Goal: Task Accomplishment & Management: Manage account settings

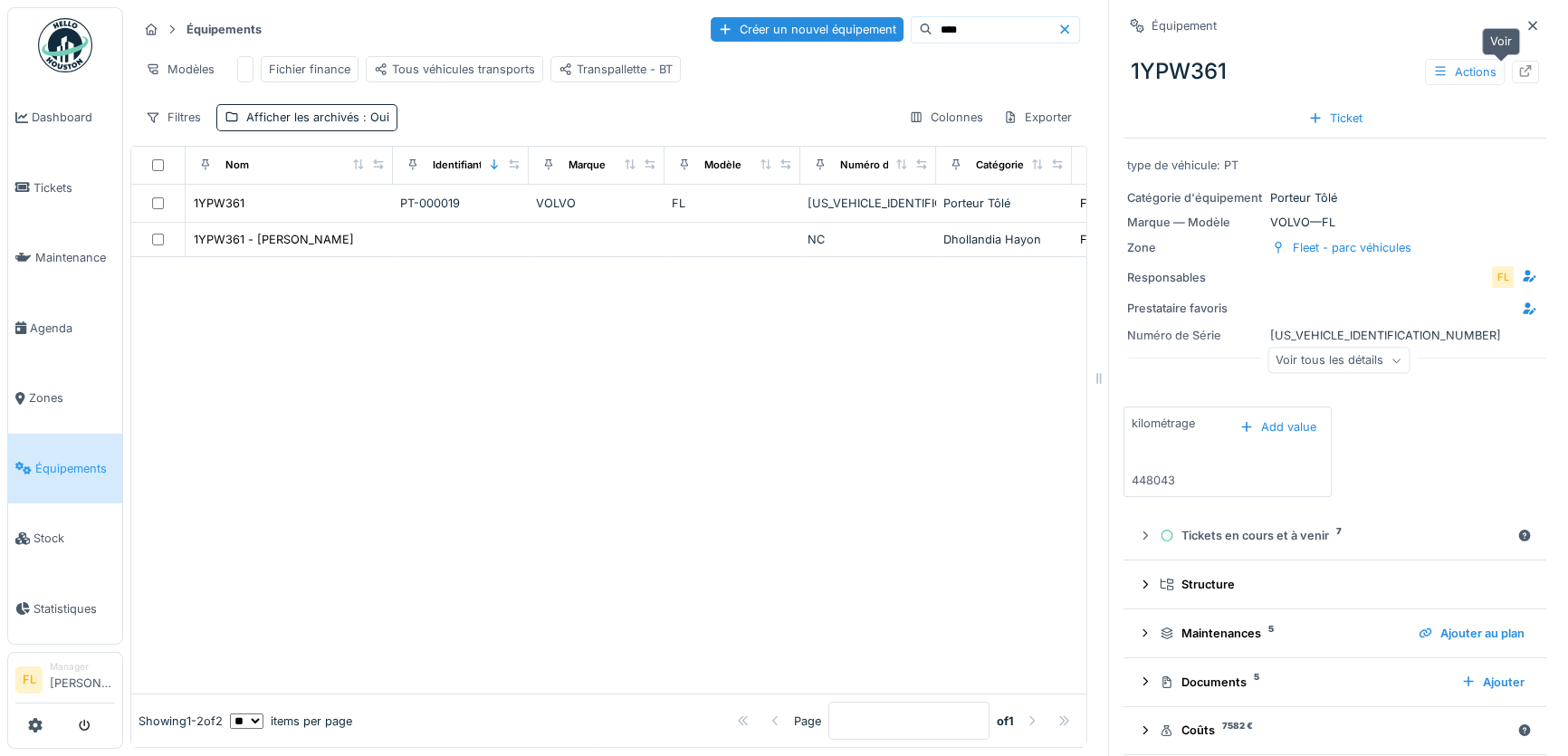
click at [1511, 76] on div at bounding box center [1524, 71] width 27 height 23
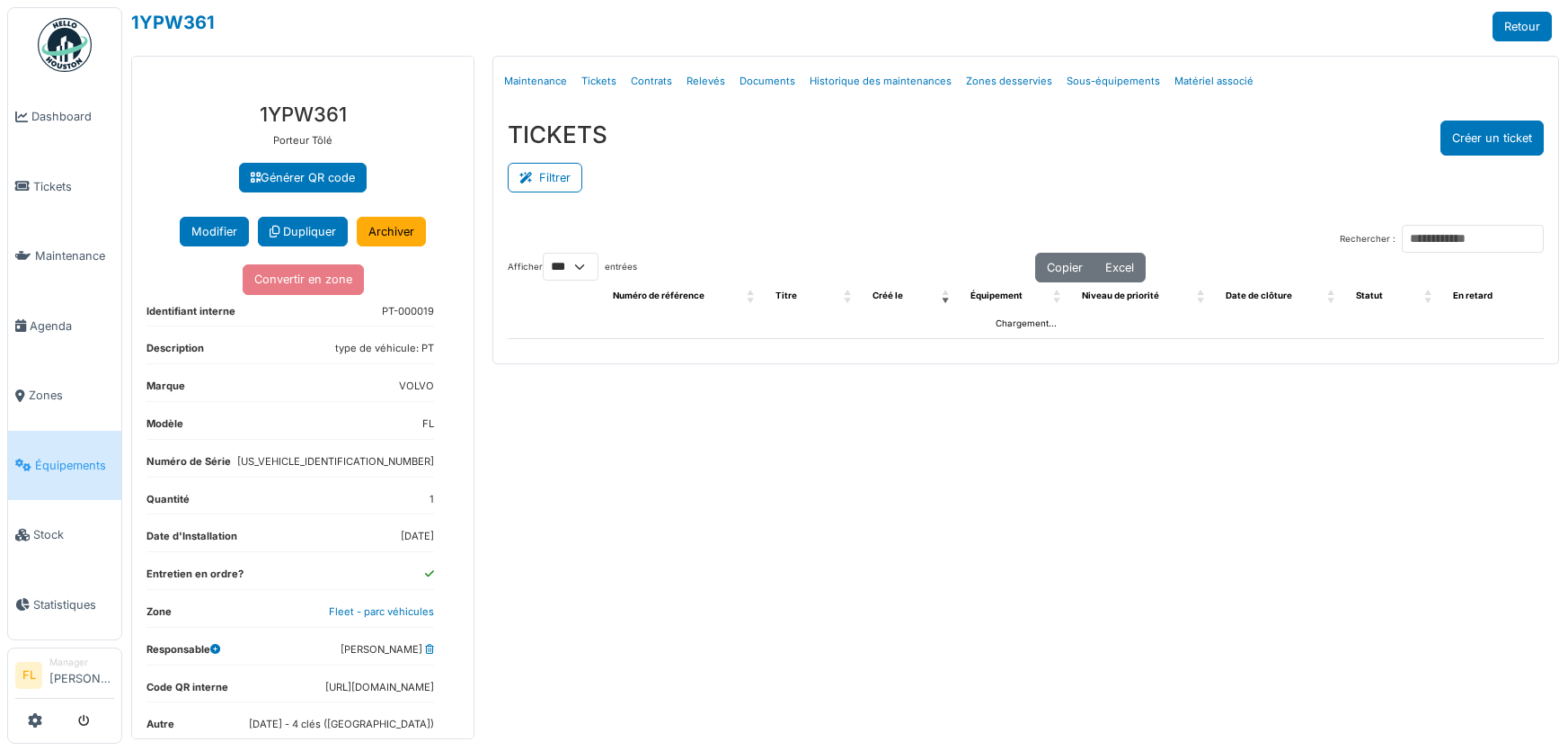
select select "***"
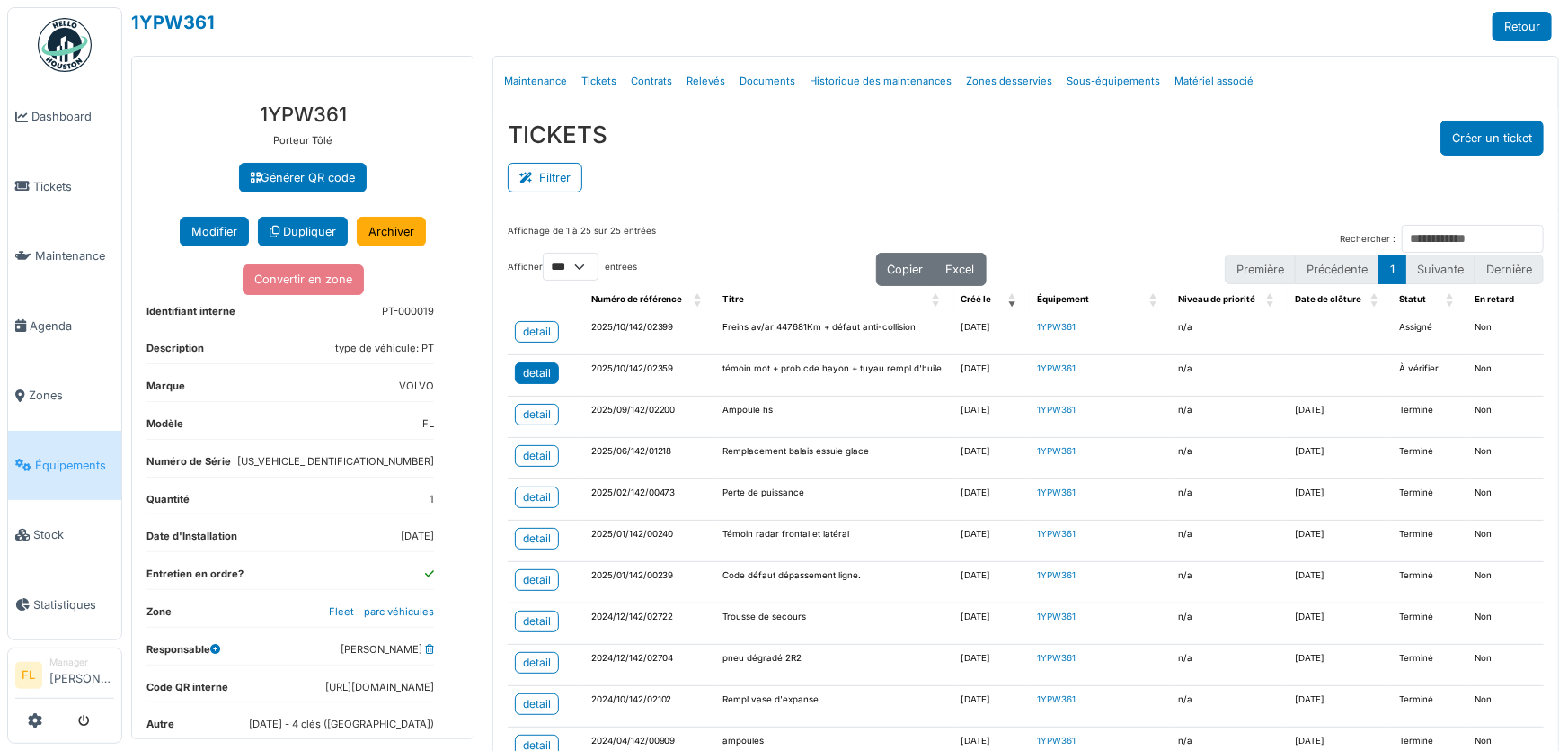
click at [543, 370] on div "detail" at bounding box center [537, 373] width 28 height 16
click at [707, 82] on link "Relevés" at bounding box center [706, 81] width 53 height 42
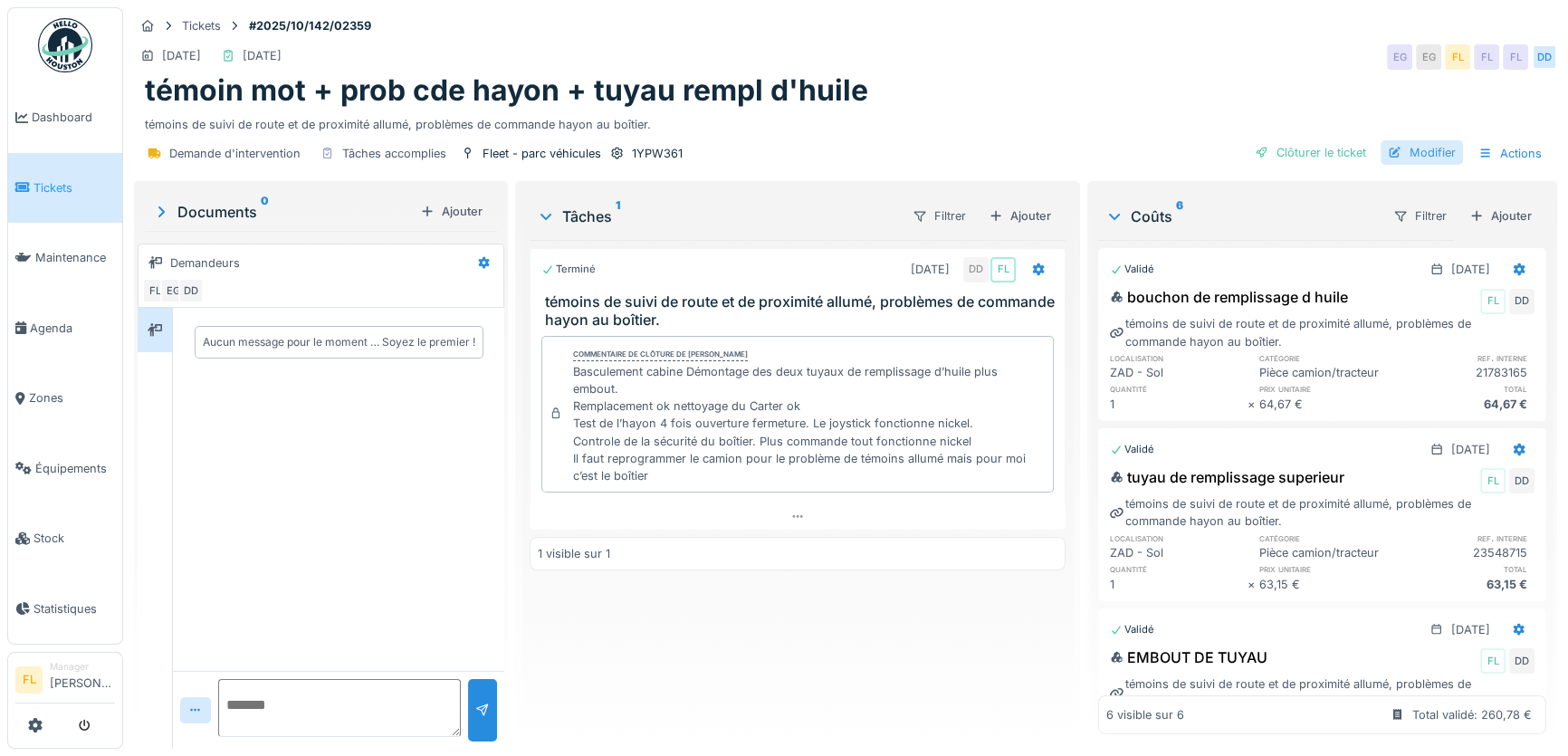
click at [1429, 154] on div "Modifier" at bounding box center [1421, 152] width 82 height 25
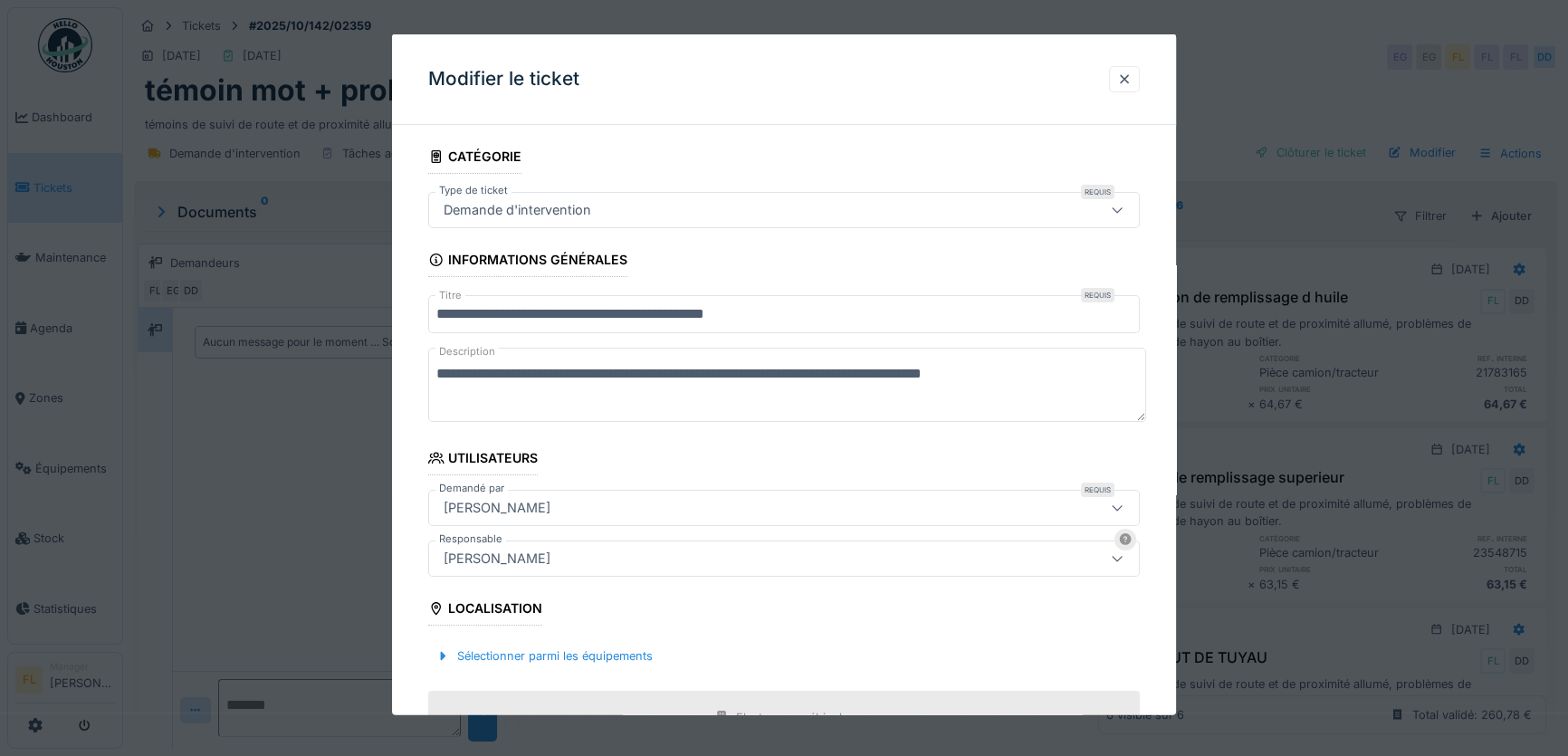
click at [789, 314] on input "**********" at bounding box center [783, 314] width 712 height 38
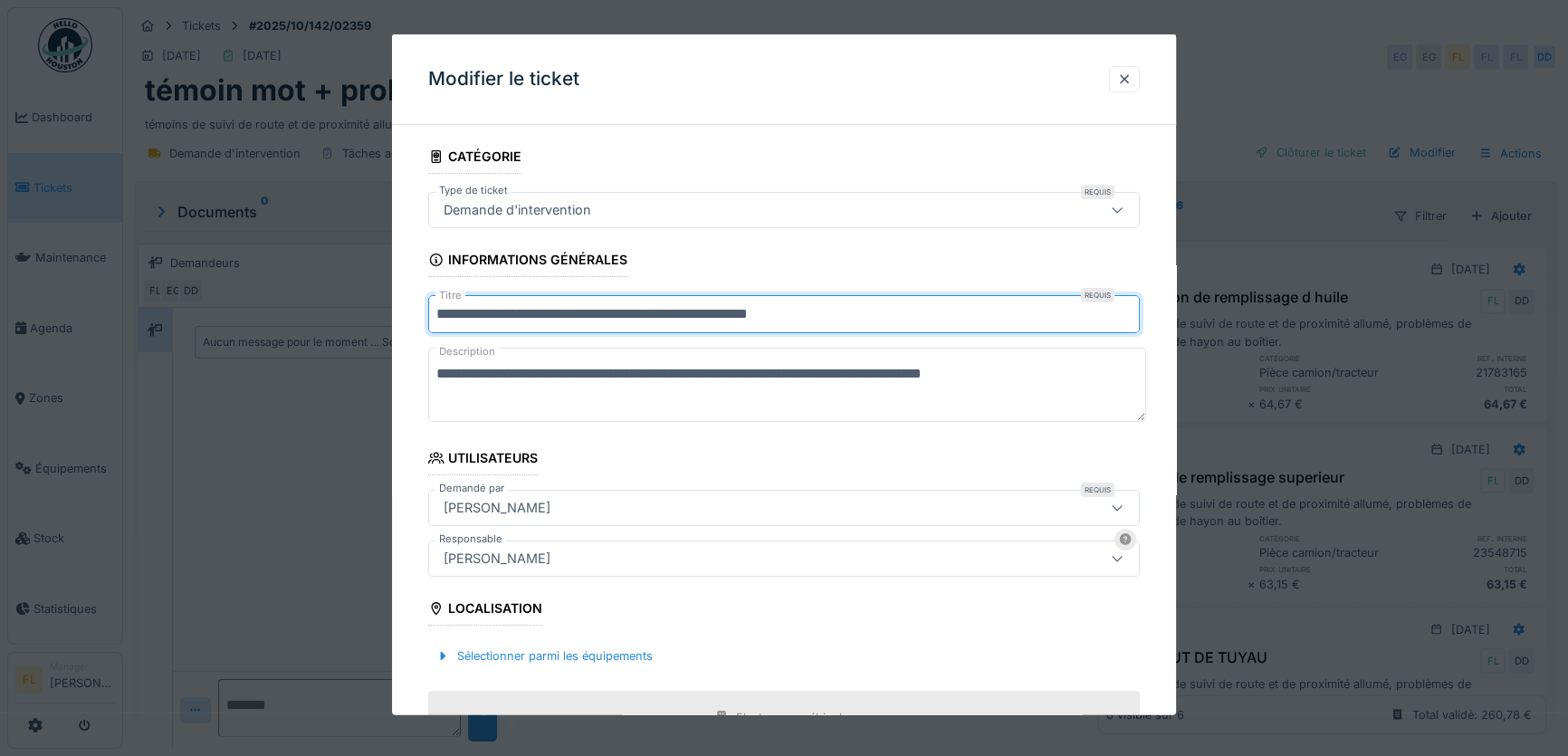
type input "**********"
click at [469, 391] on textarea "**********" at bounding box center [786, 384] width 718 height 74
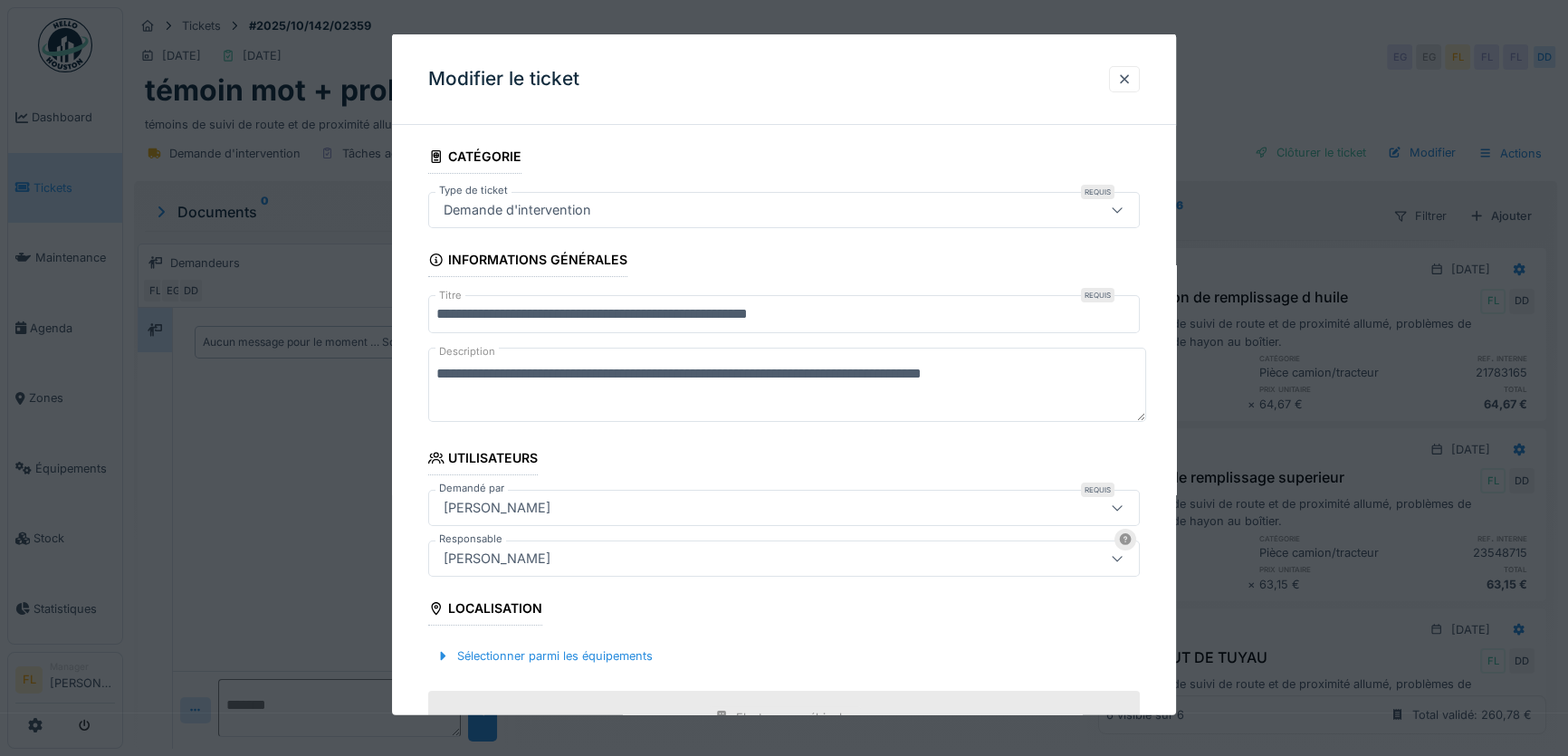
click at [1082, 380] on textarea "**********" at bounding box center [786, 384] width 718 height 74
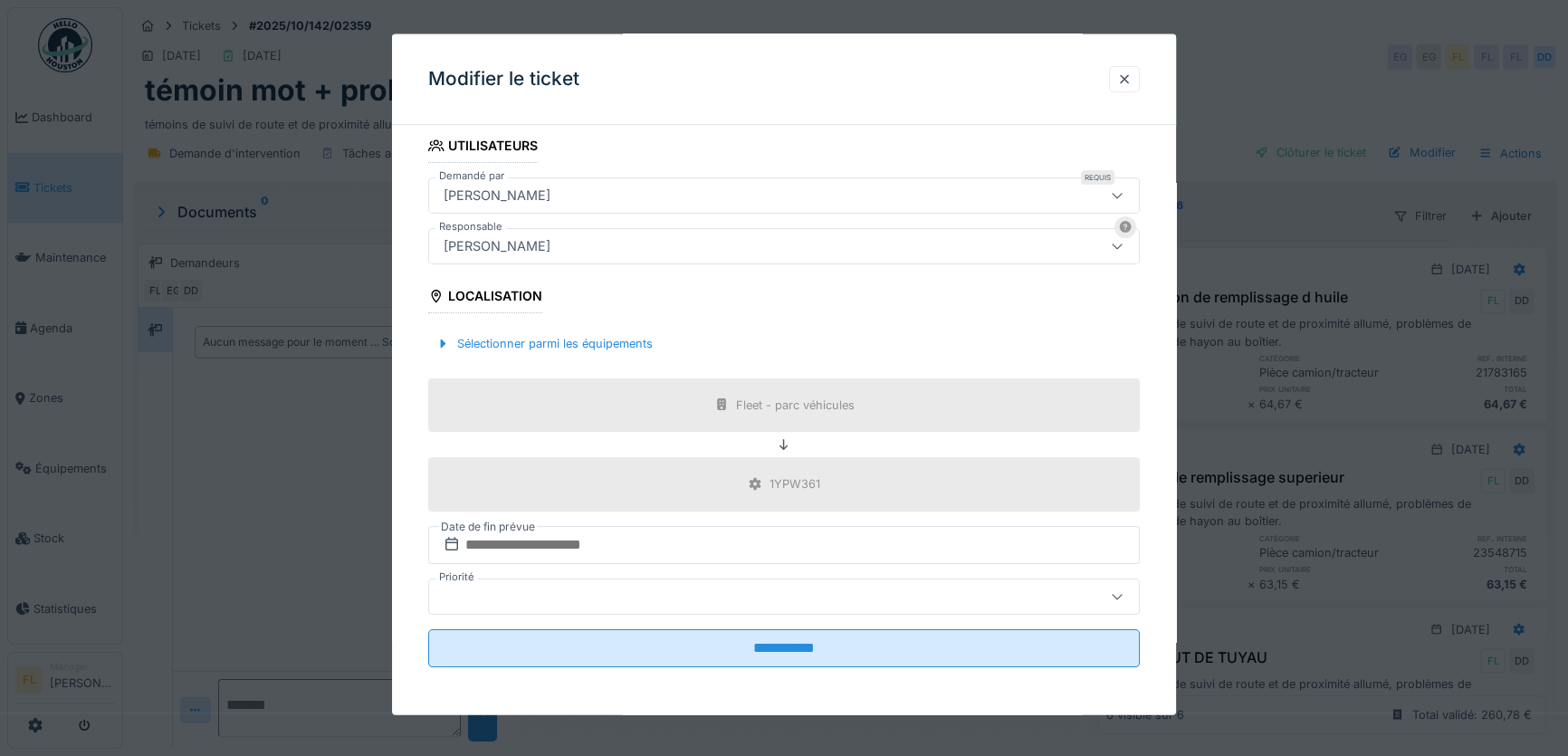
scroll to position [12, 0]
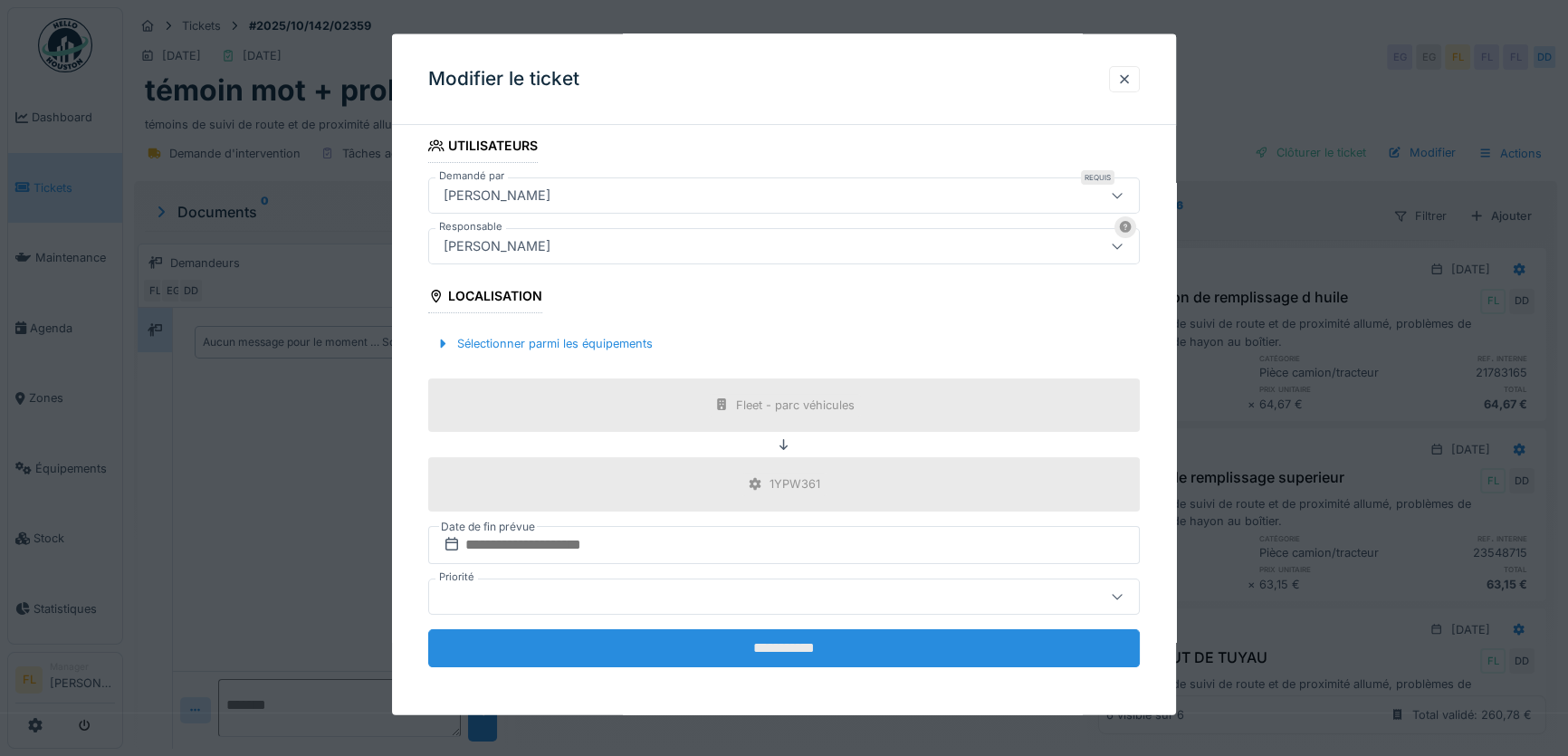
type textarea "**********"
click at [843, 644] on input "**********" at bounding box center [783, 647] width 712 height 38
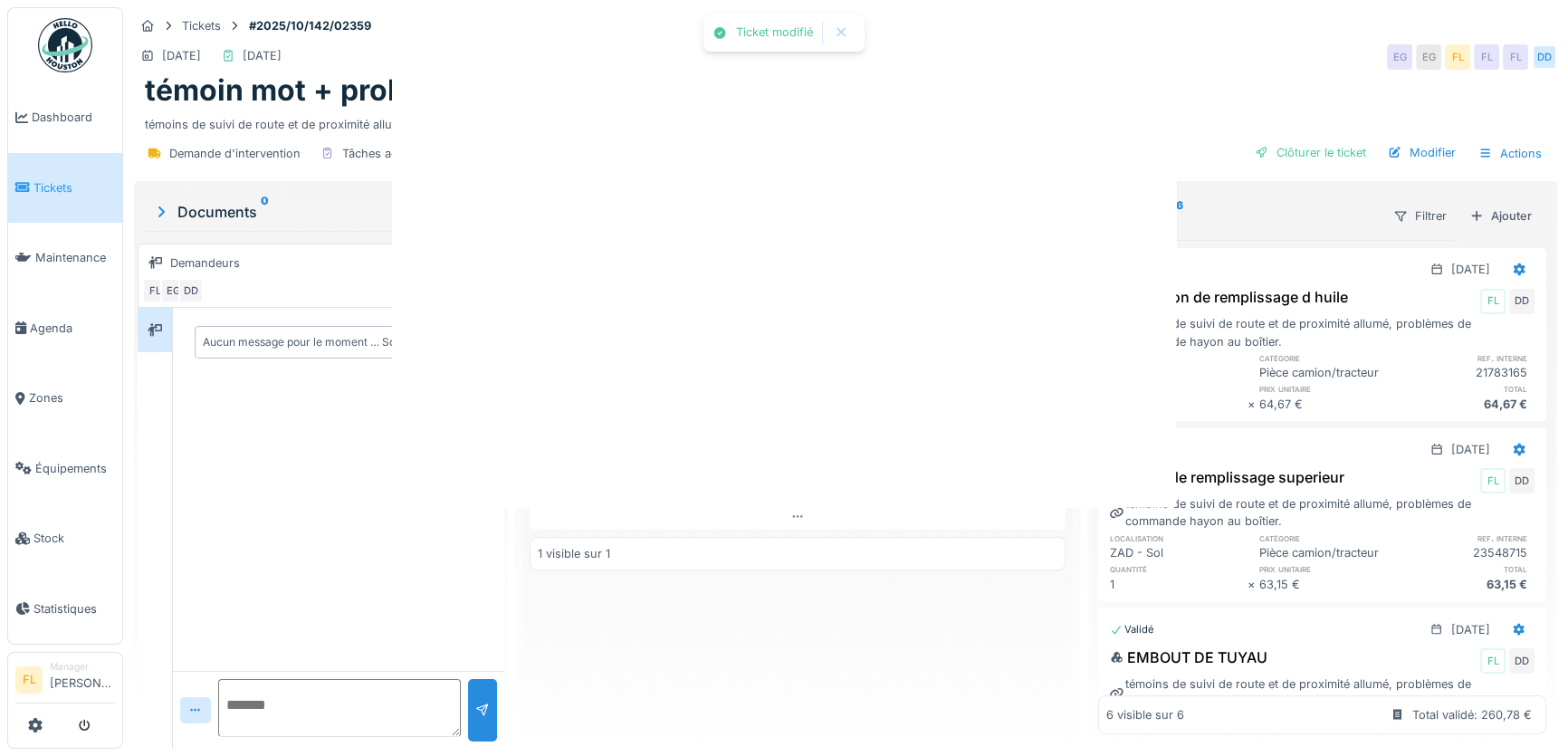
scroll to position [0, 0]
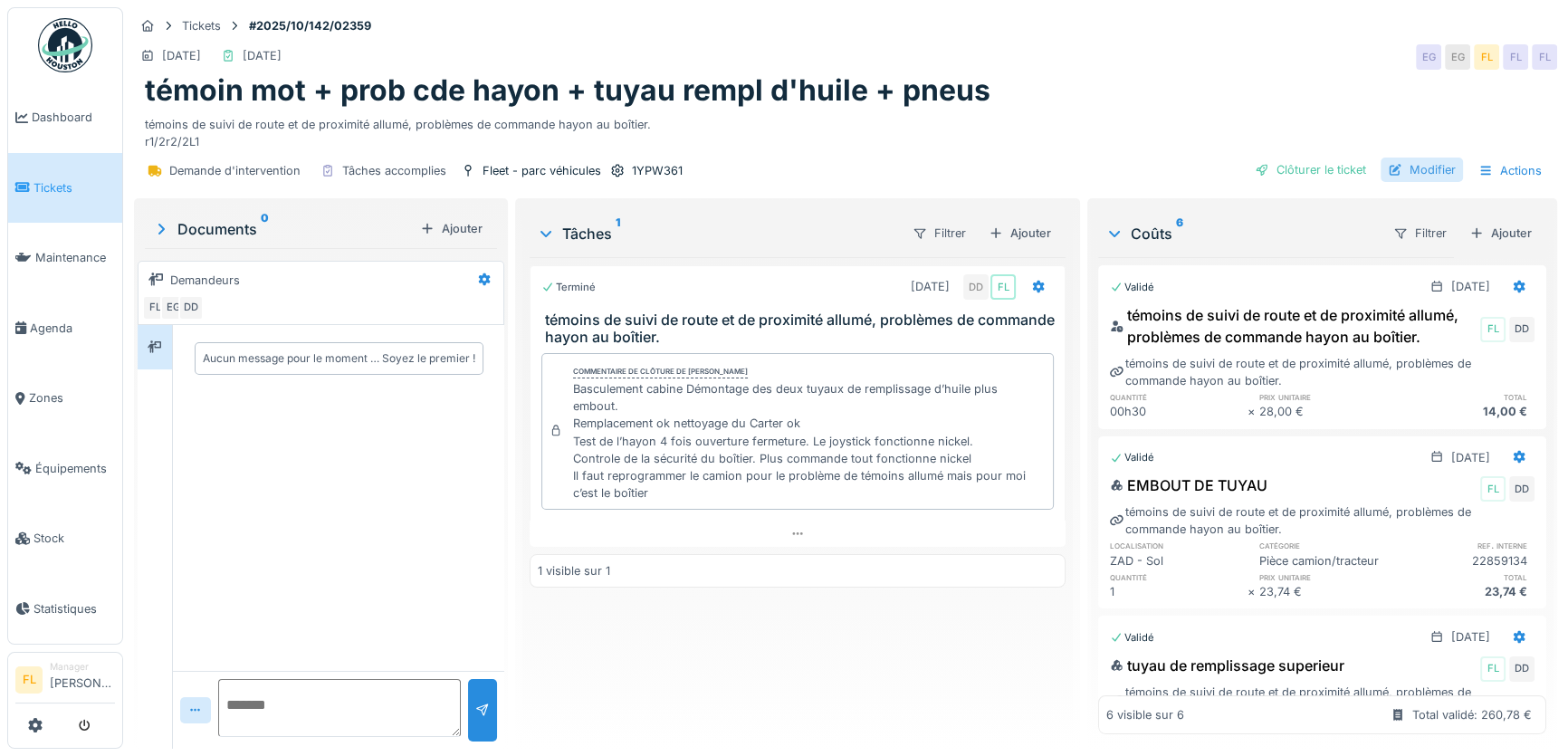
drag, startPoint x: 1419, startPoint y: 161, endPoint x: 1290, endPoint y: 161, distance: 129.0
click at [1419, 161] on div "Modifier" at bounding box center [1421, 170] width 82 height 25
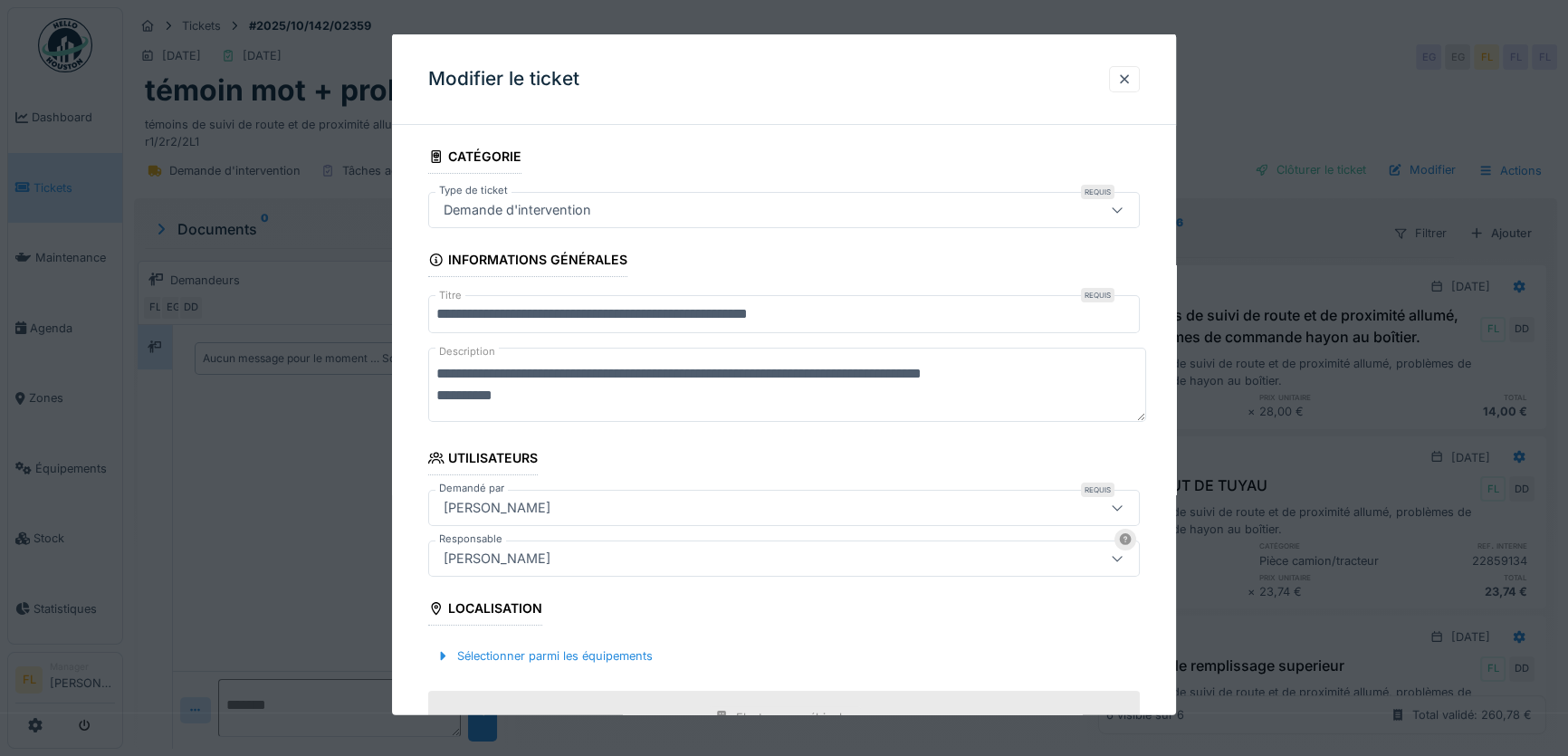
drag, startPoint x: 505, startPoint y: 393, endPoint x: 425, endPoint y: 393, distance: 80.0
click at [425, 393] on div "**********" at bounding box center [784, 584] width 784 height 891
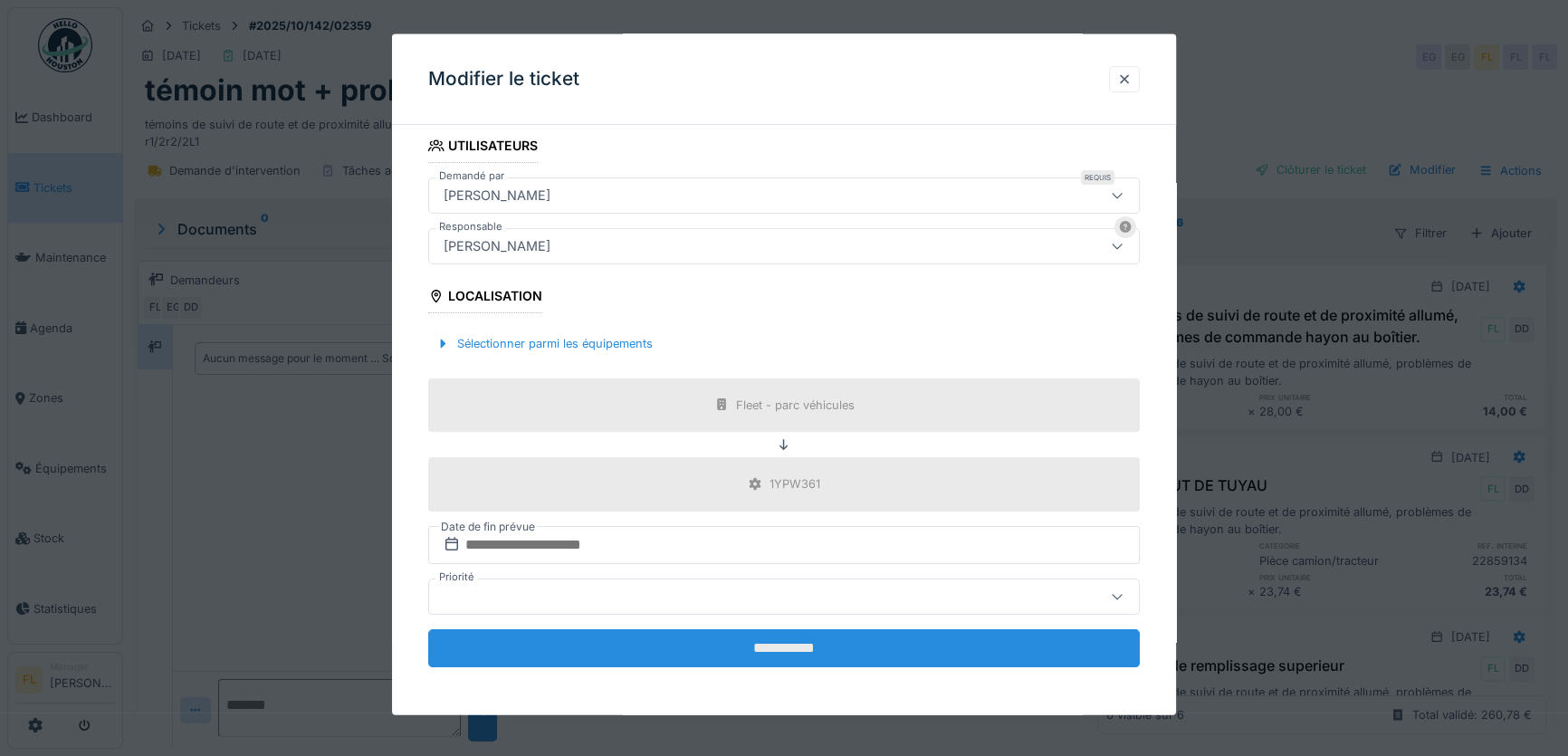
type textarea "**********"
click at [835, 643] on input "**********" at bounding box center [783, 647] width 712 height 38
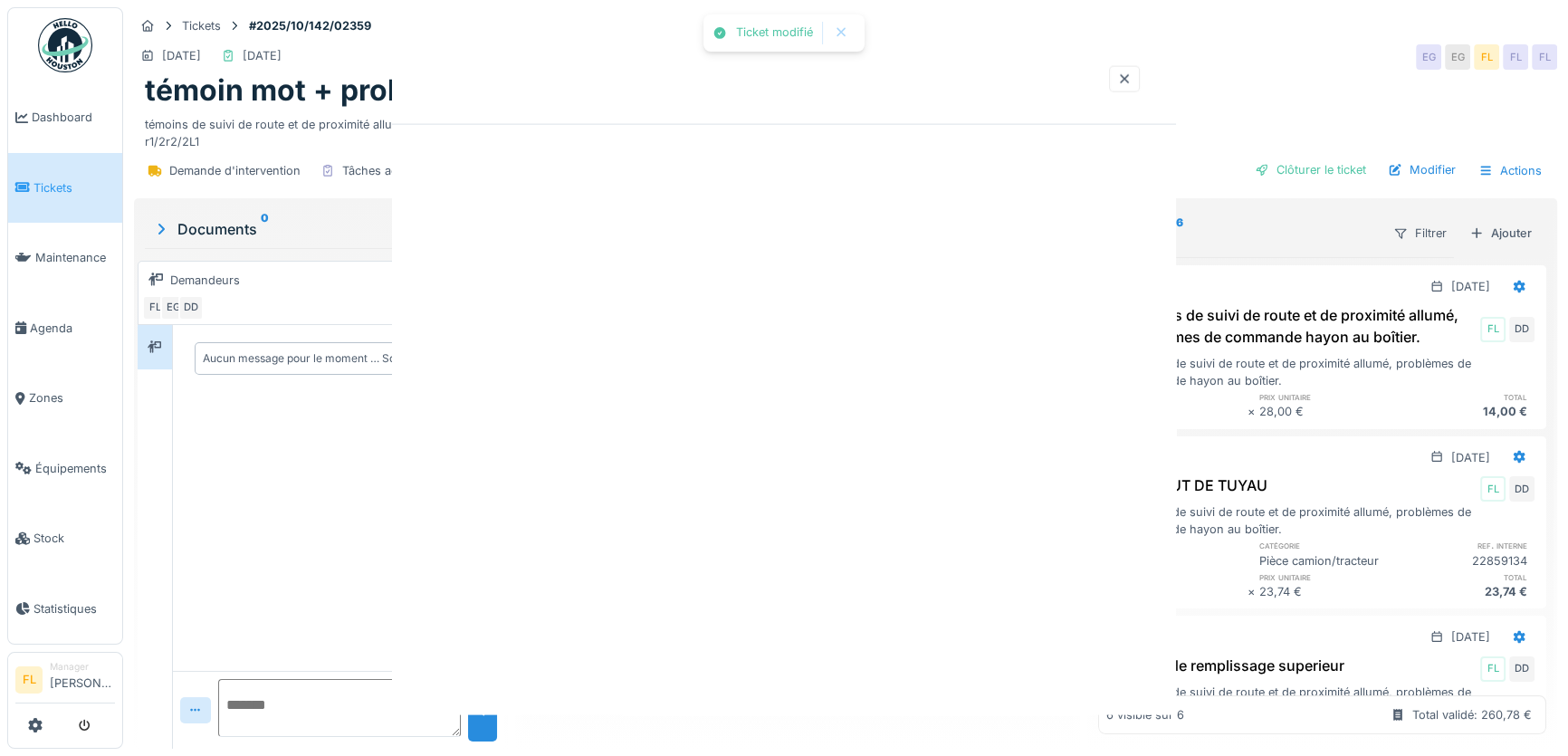
scroll to position [0, 0]
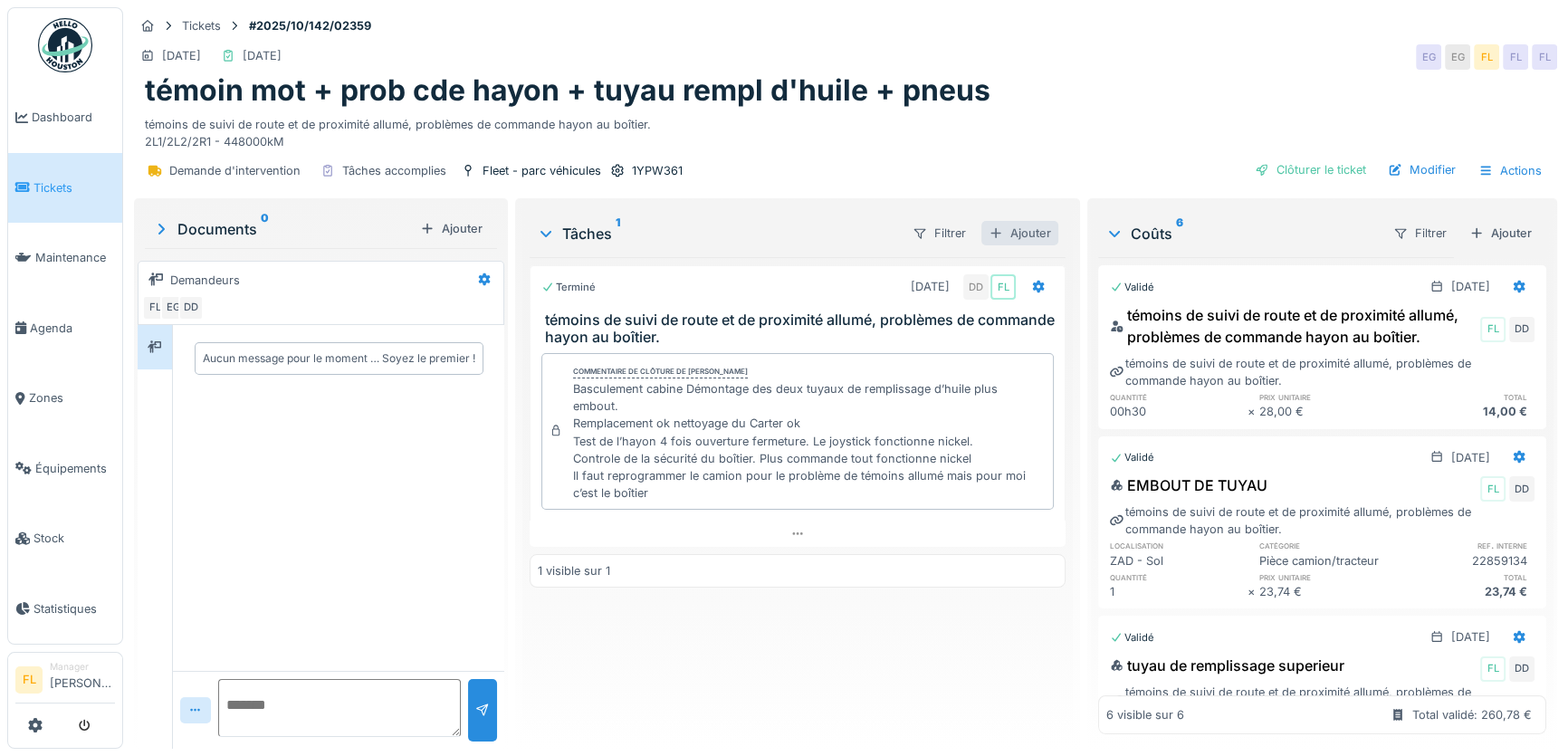
click at [1019, 221] on div "Ajouter" at bounding box center [1020, 233] width 77 height 25
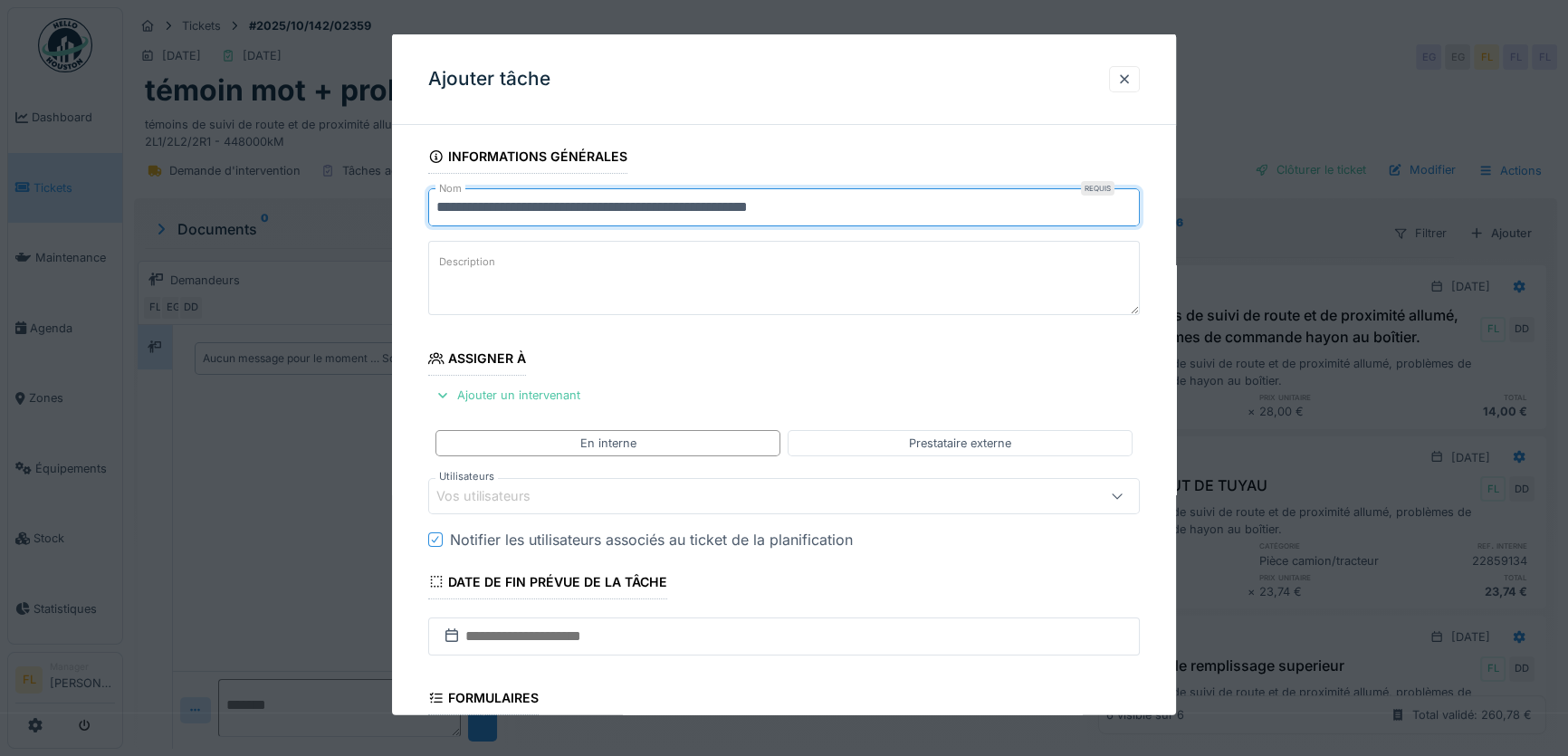
drag, startPoint x: 851, startPoint y: 206, endPoint x: 311, endPoint y: 211, distance: 540.0
click at [311, 211] on div "**********" at bounding box center [846, 378] width 1445 height 756
click at [449, 208] on input "**********" at bounding box center [783, 207] width 712 height 38
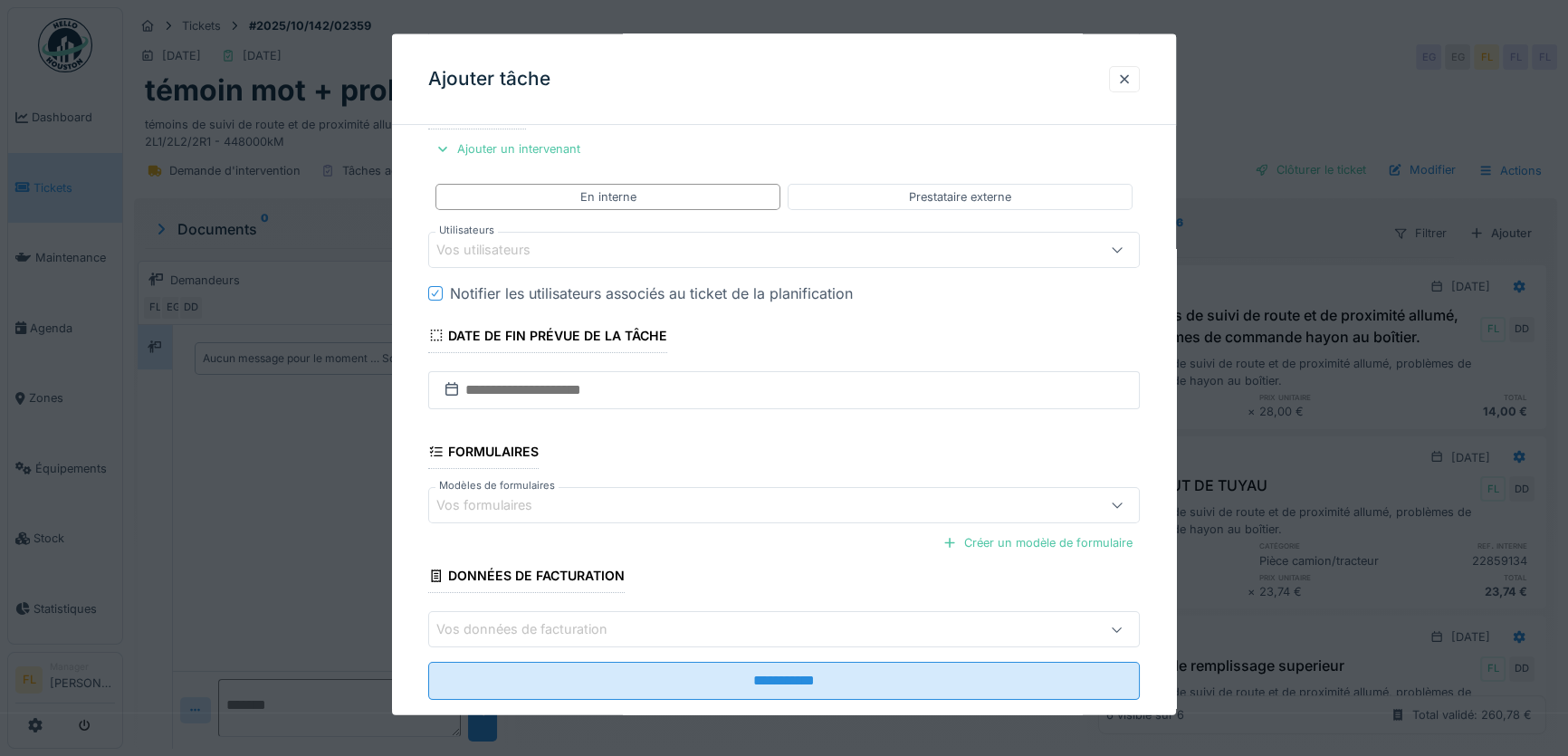
scroll to position [280, 0]
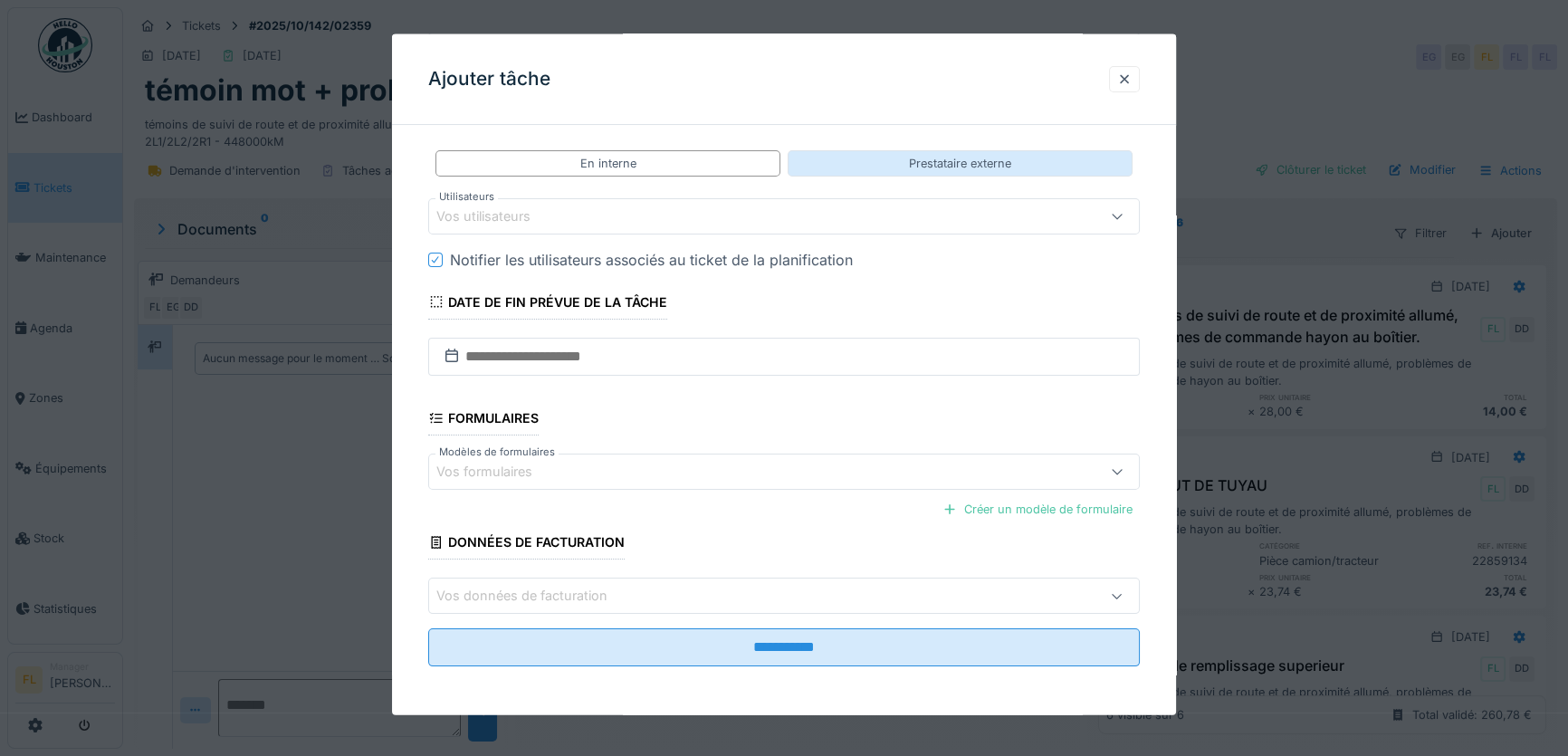
type input "**********"
click at [922, 163] on div "Prestataire externe" at bounding box center [960, 162] width 102 height 17
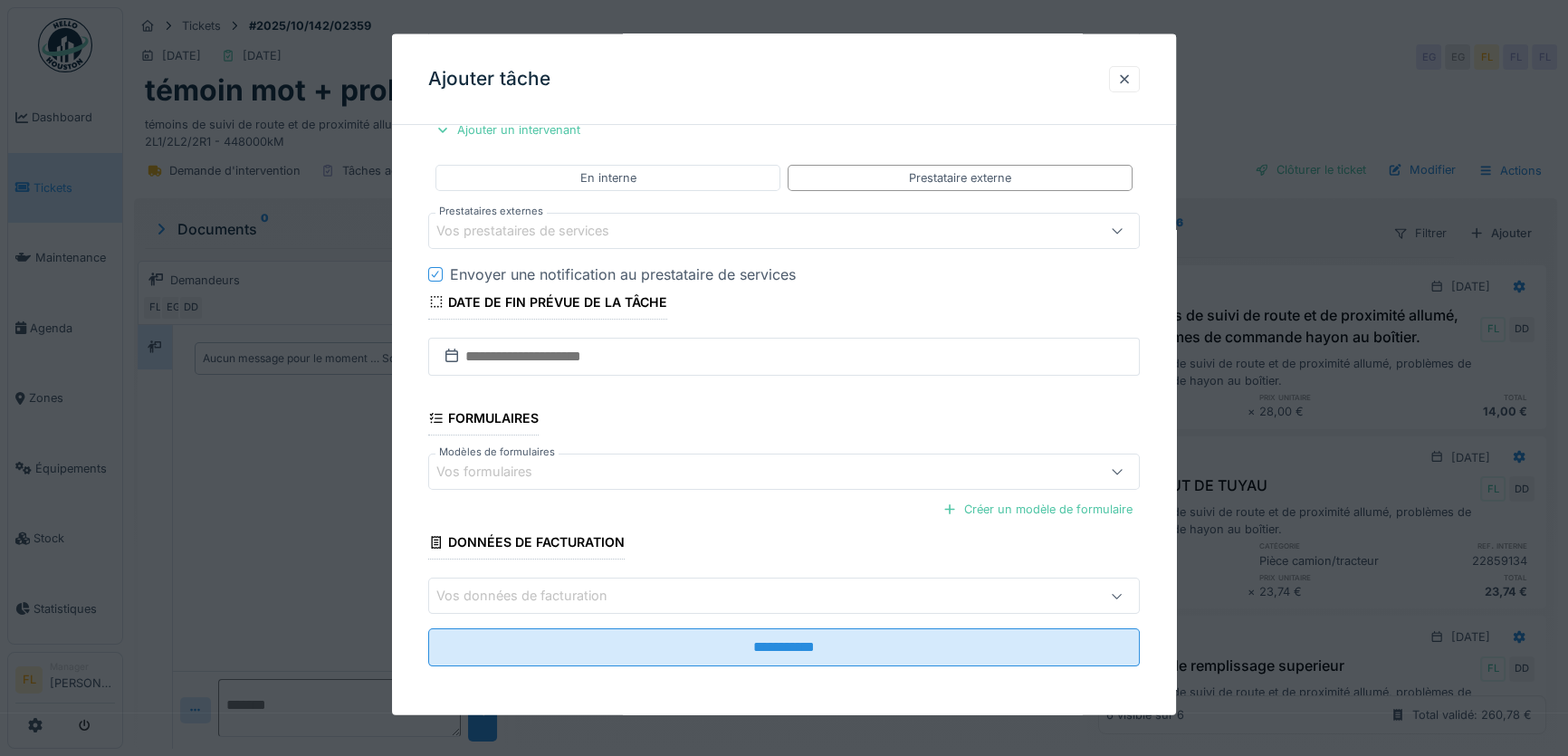
click at [507, 227] on div "Vos prestataires de services" at bounding box center [536, 231] width 198 height 20
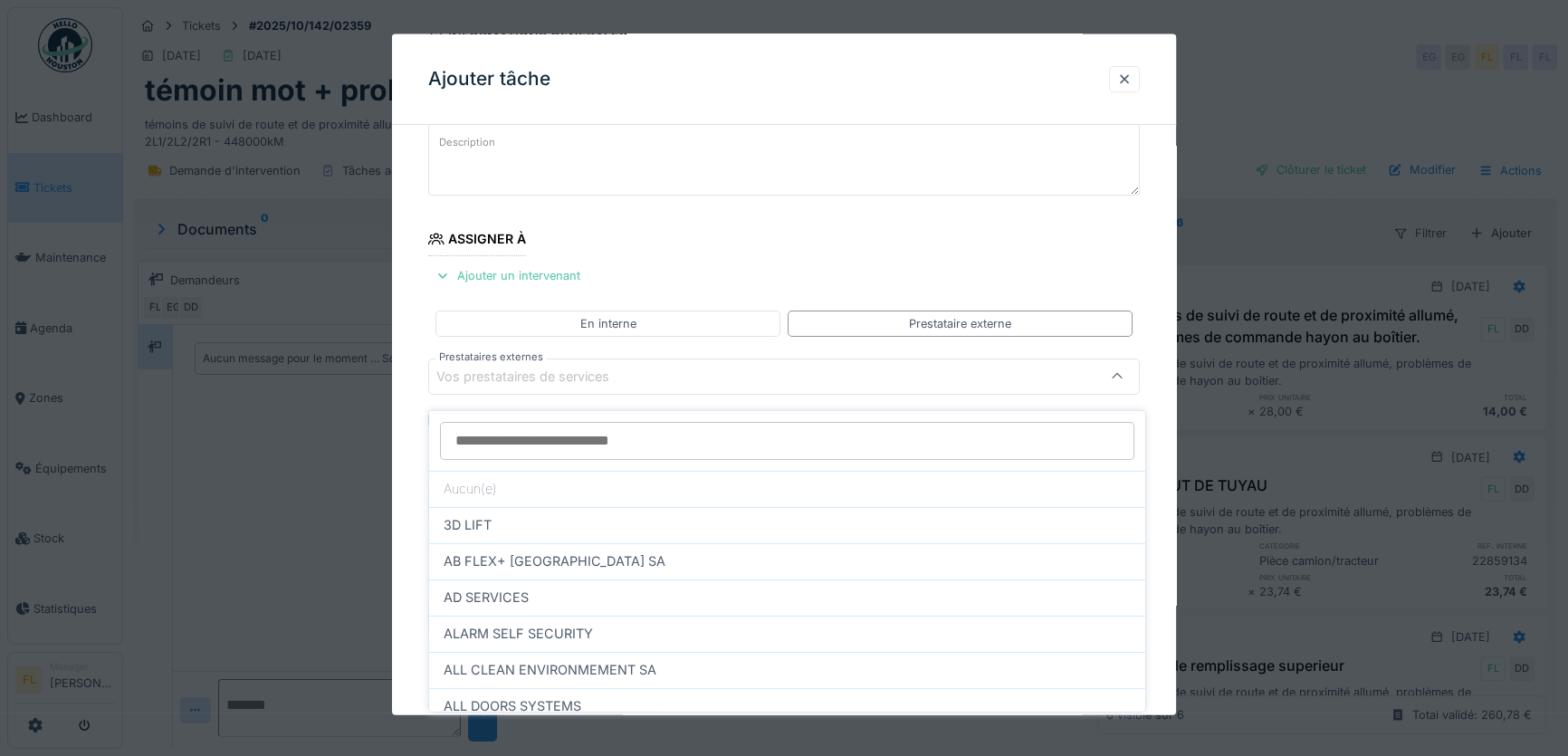
type input "*"
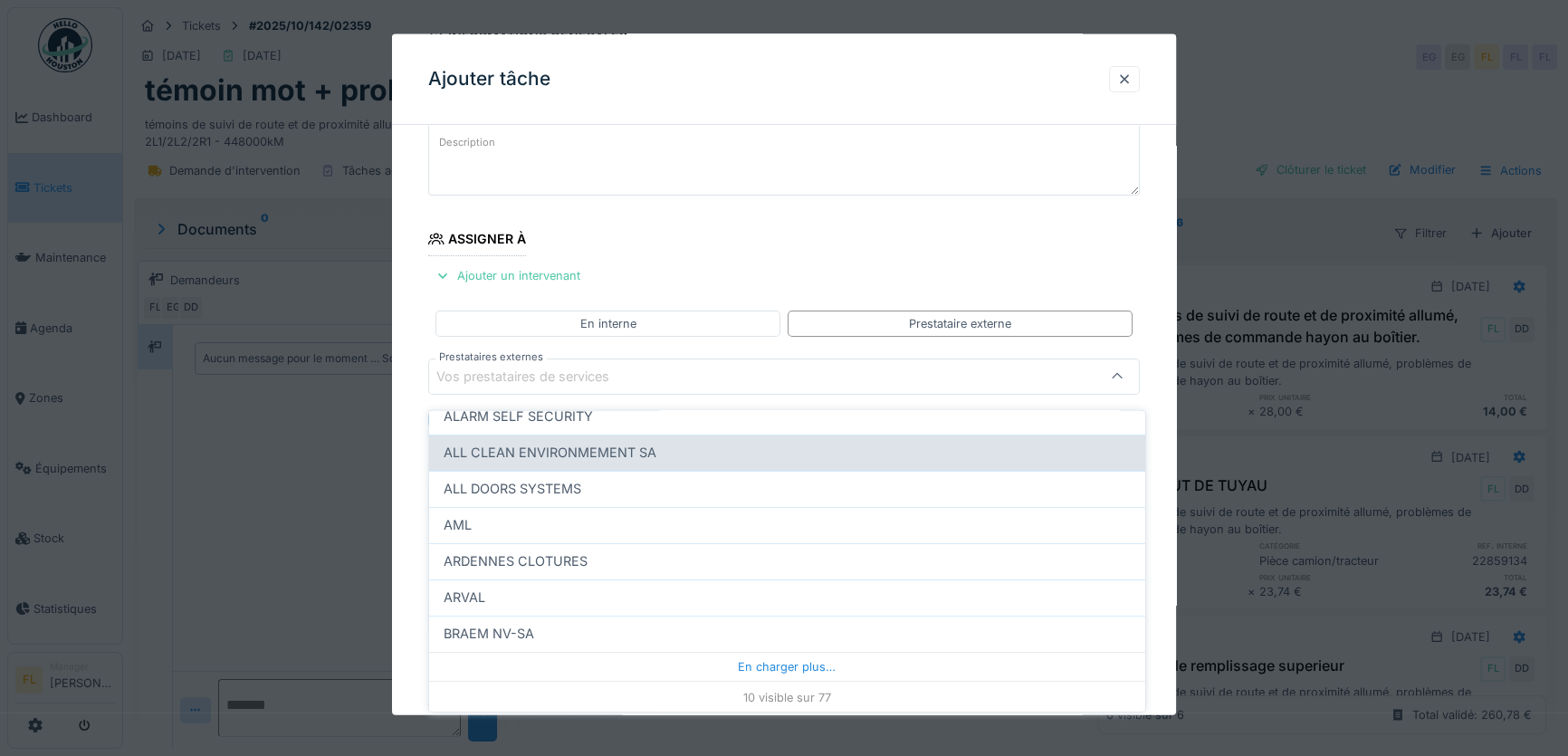
scroll to position [0, 0]
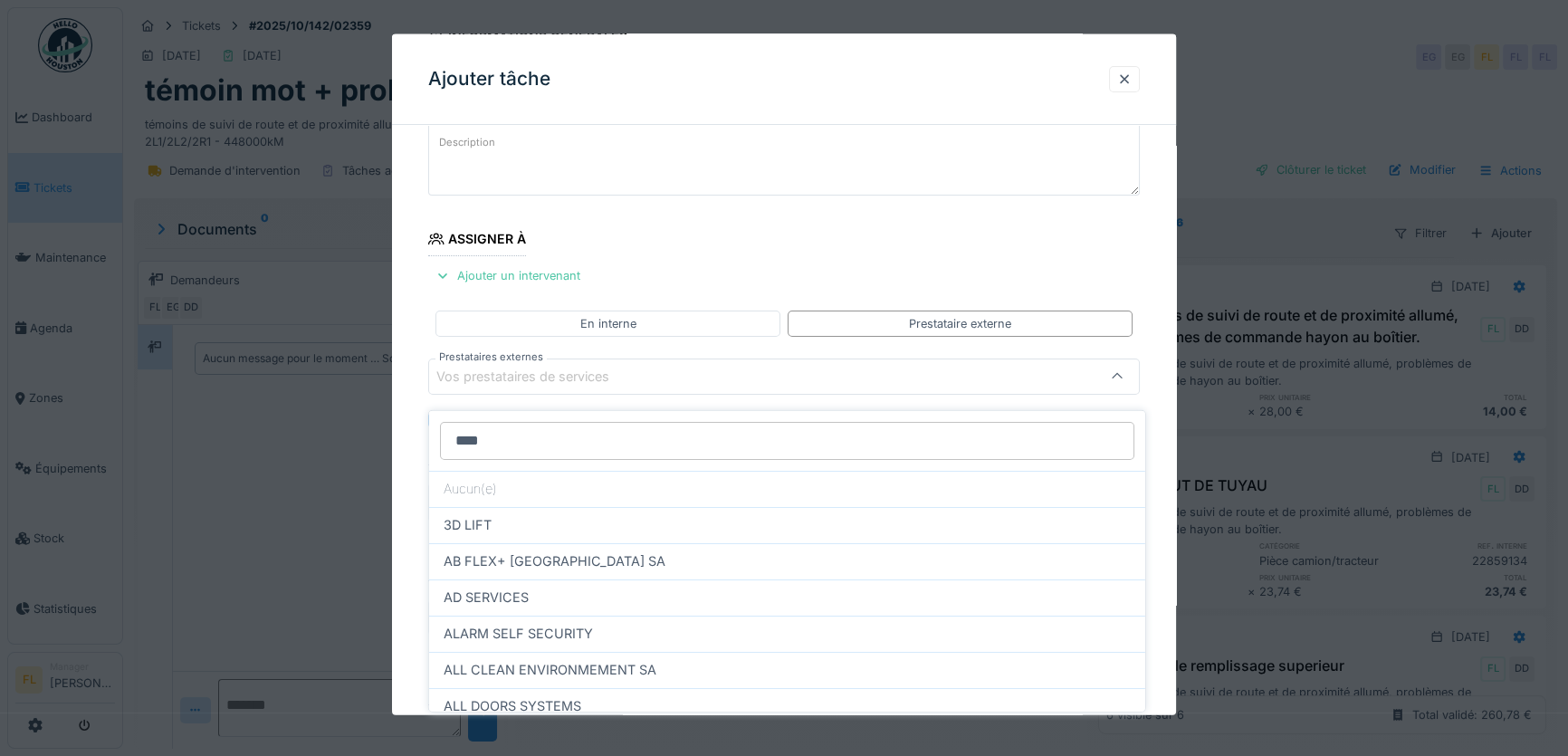
click at [530, 422] on input "****" at bounding box center [787, 441] width 695 height 38
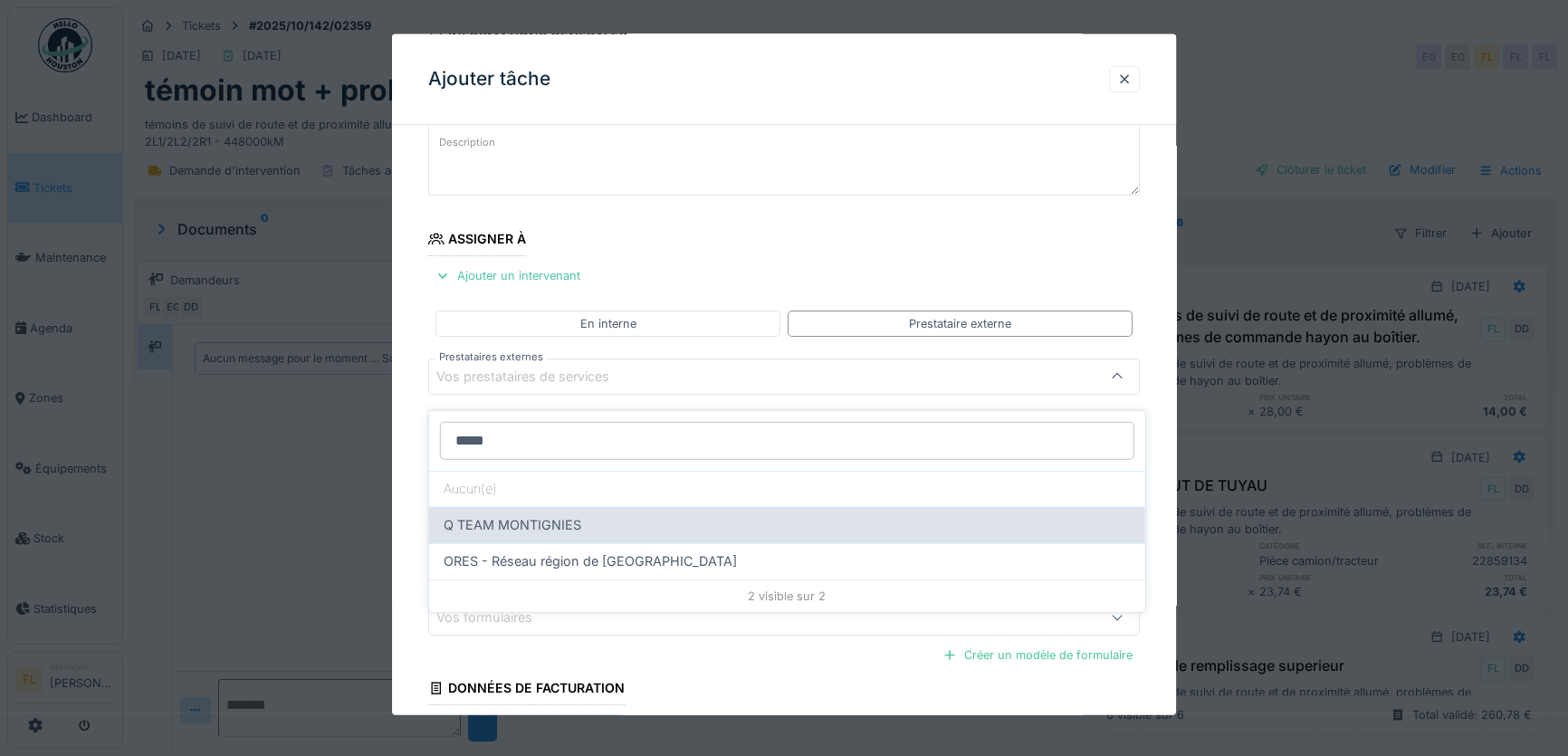
type input "*****"
click at [542, 516] on span "Q TEAM MONTIGNIES" at bounding box center [512, 525] width 138 height 20
type input "***"
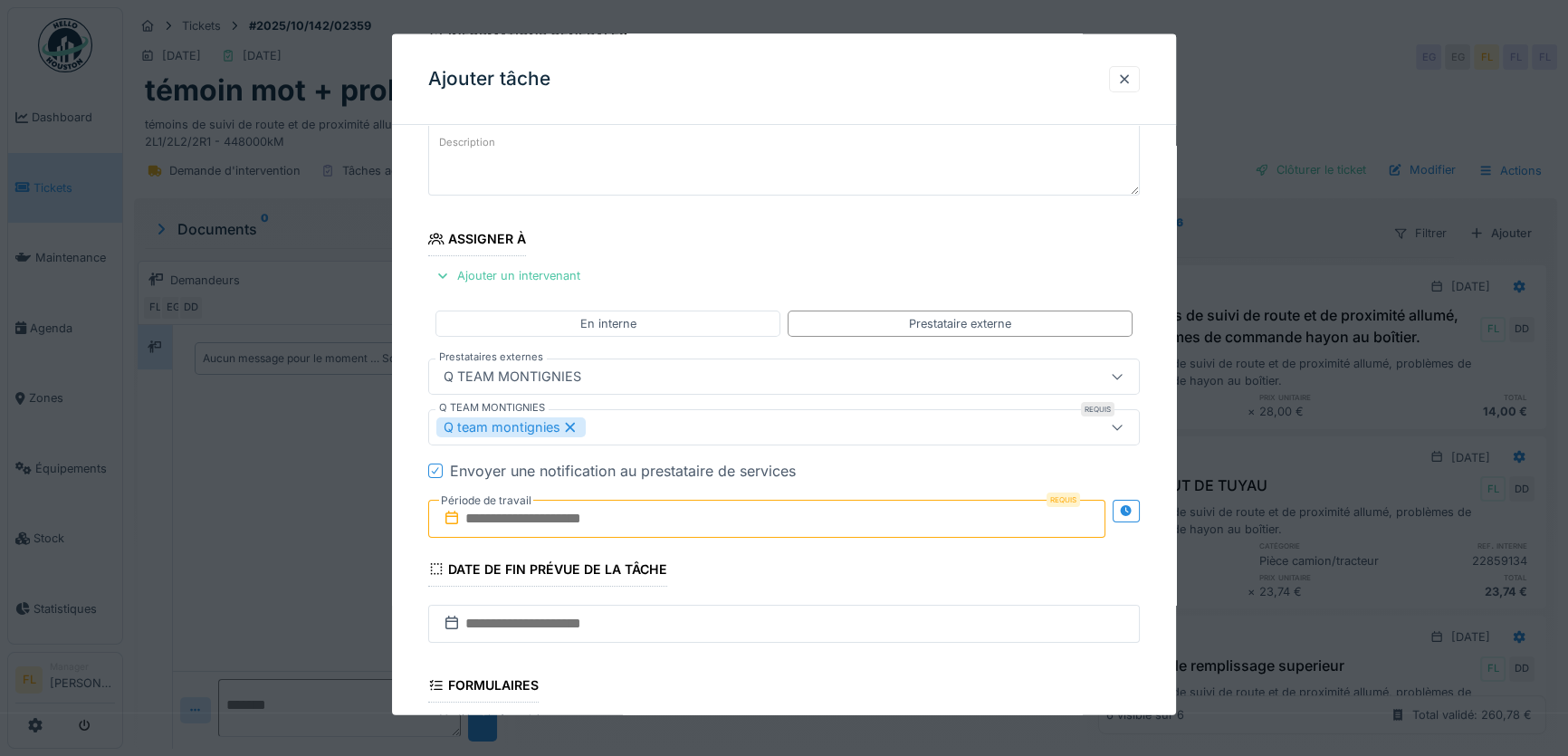
click at [437, 466] on icon at bounding box center [435, 469] width 11 height 9
click at [504, 521] on input "text" at bounding box center [766, 518] width 677 height 38
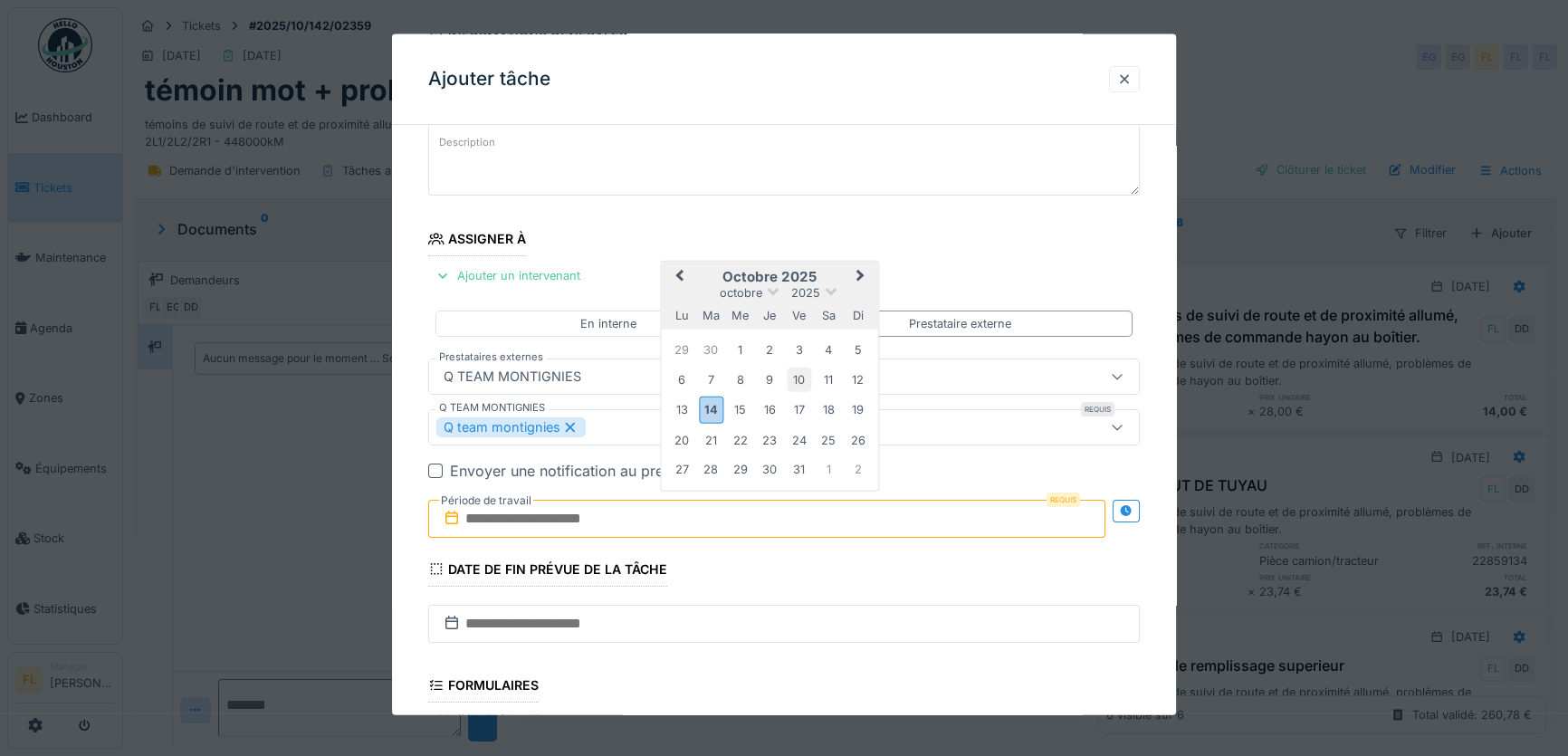
click at [801, 379] on div "10" at bounding box center [799, 378] width 25 height 25
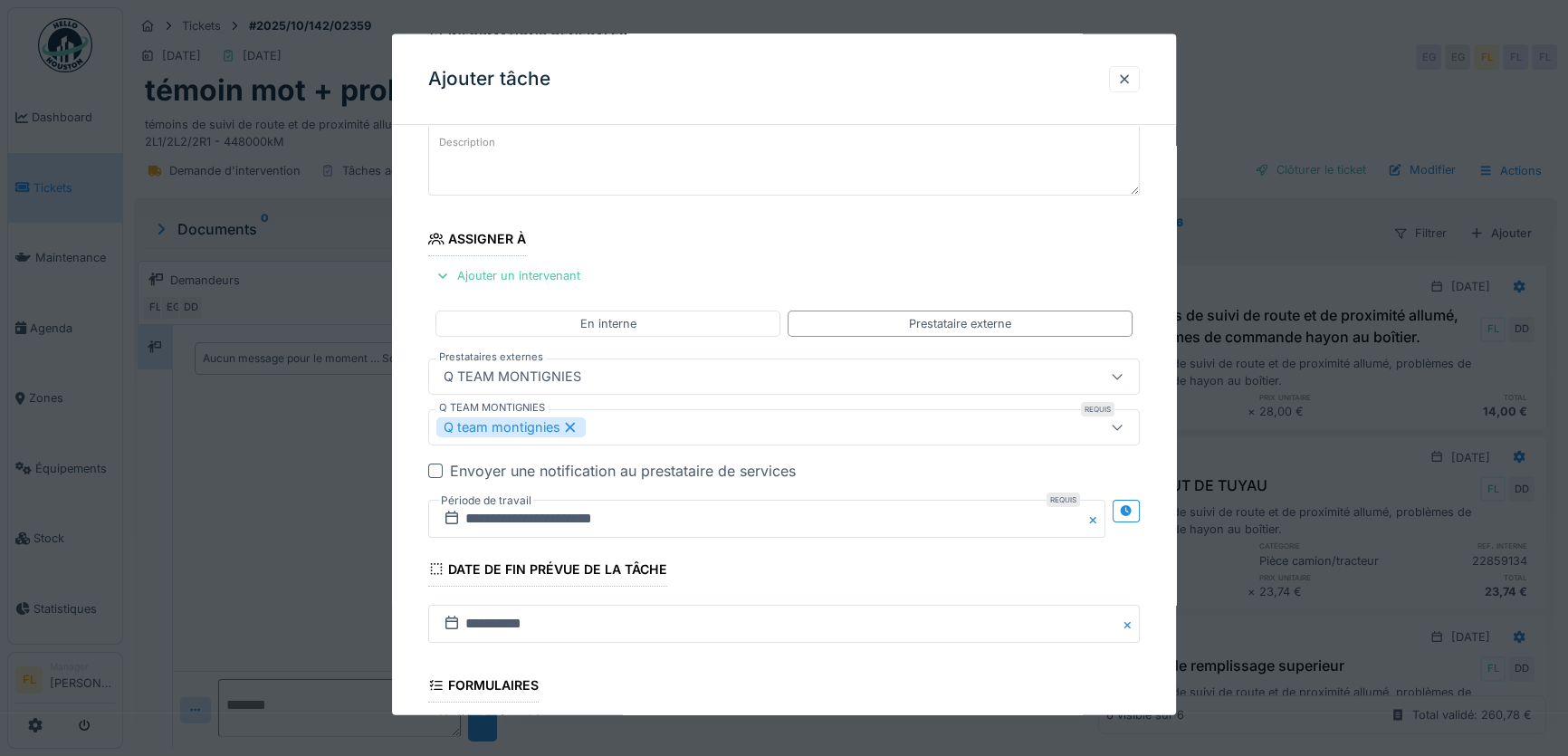
scroll to position [386, 0]
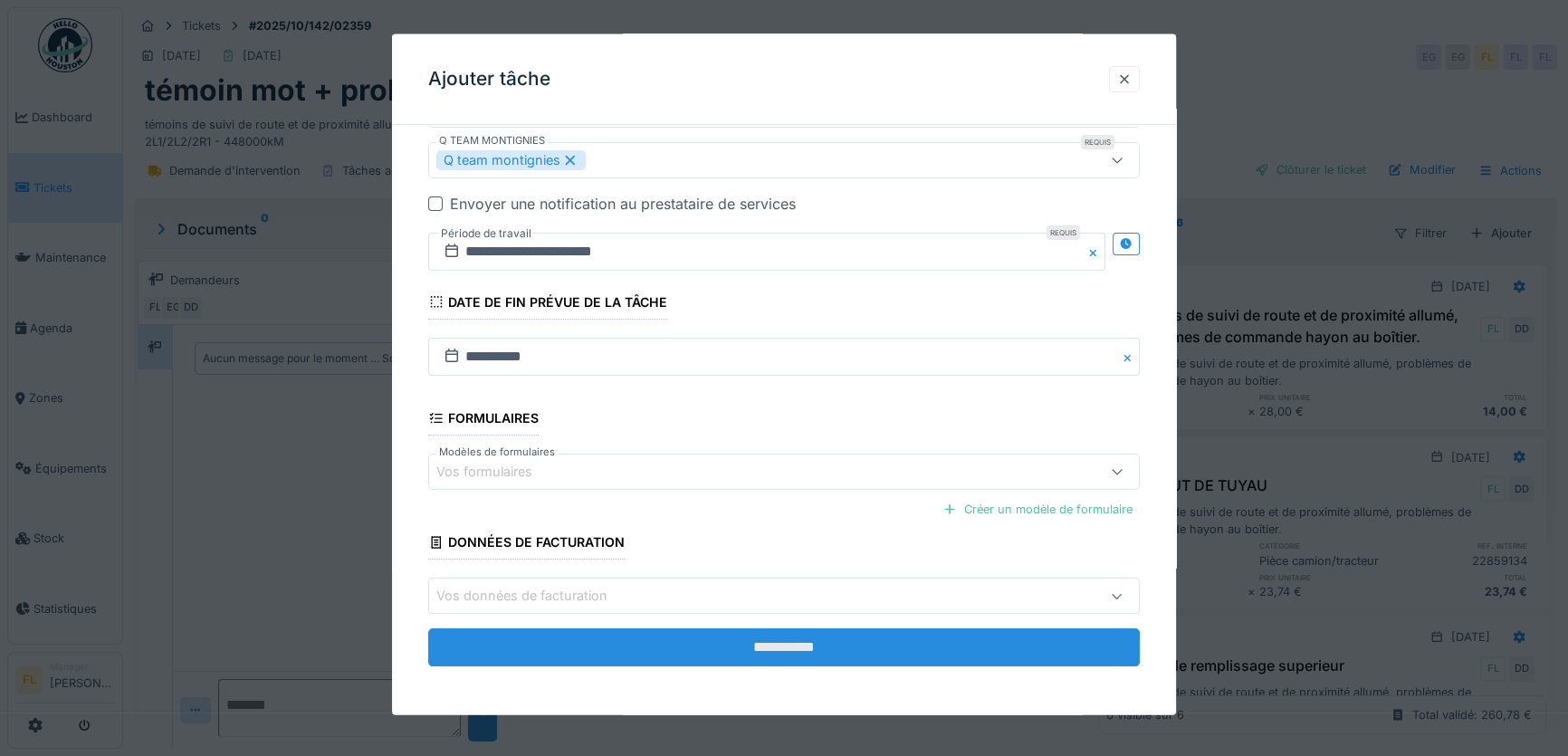
drag, startPoint x: 778, startPoint y: 620, endPoint x: 777, endPoint y: 629, distance: 9.1
click at [778, 624] on fieldset "**********" at bounding box center [783, 216] width 712 height 928
click at [777, 629] on input "**********" at bounding box center [783, 647] width 712 height 38
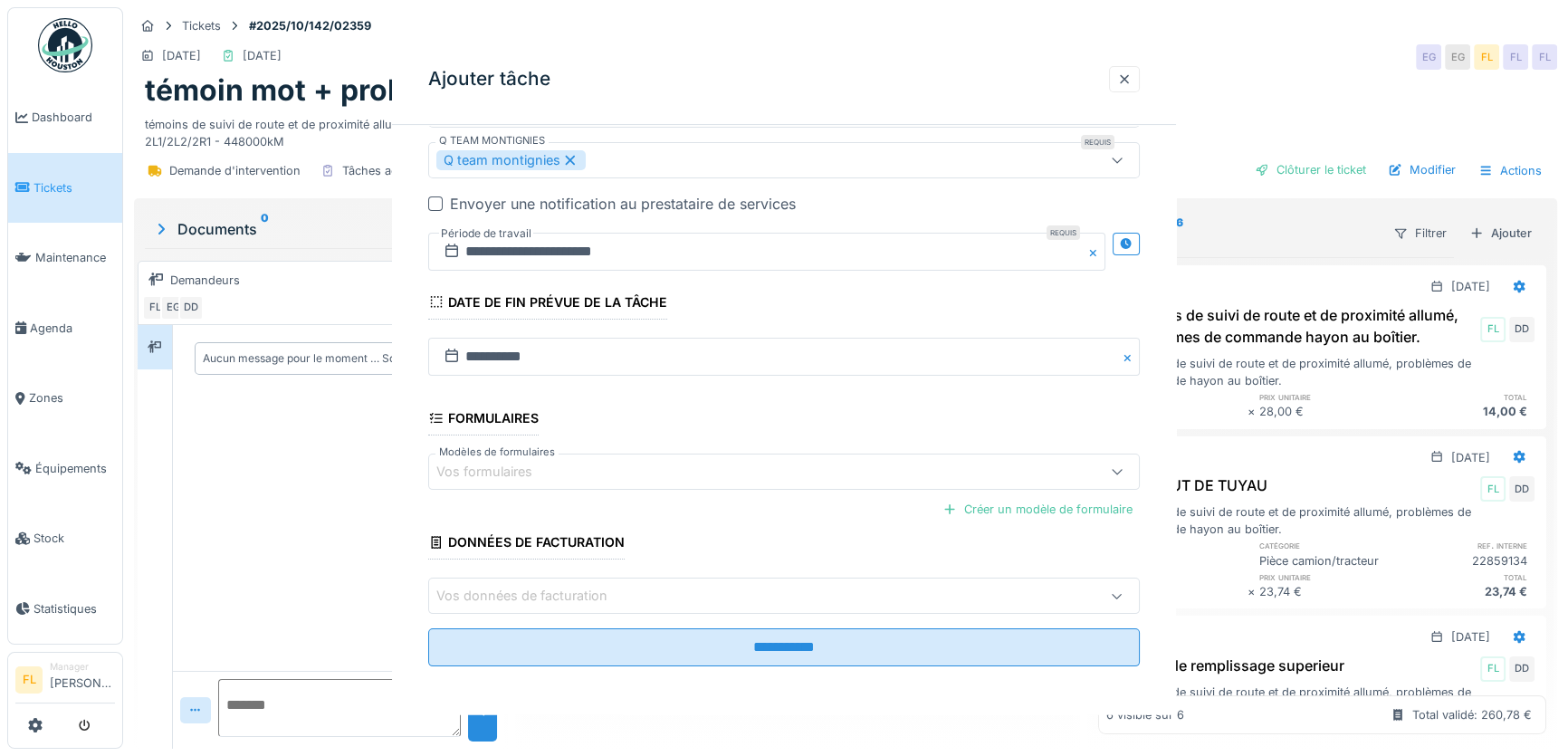
scroll to position [0, 0]
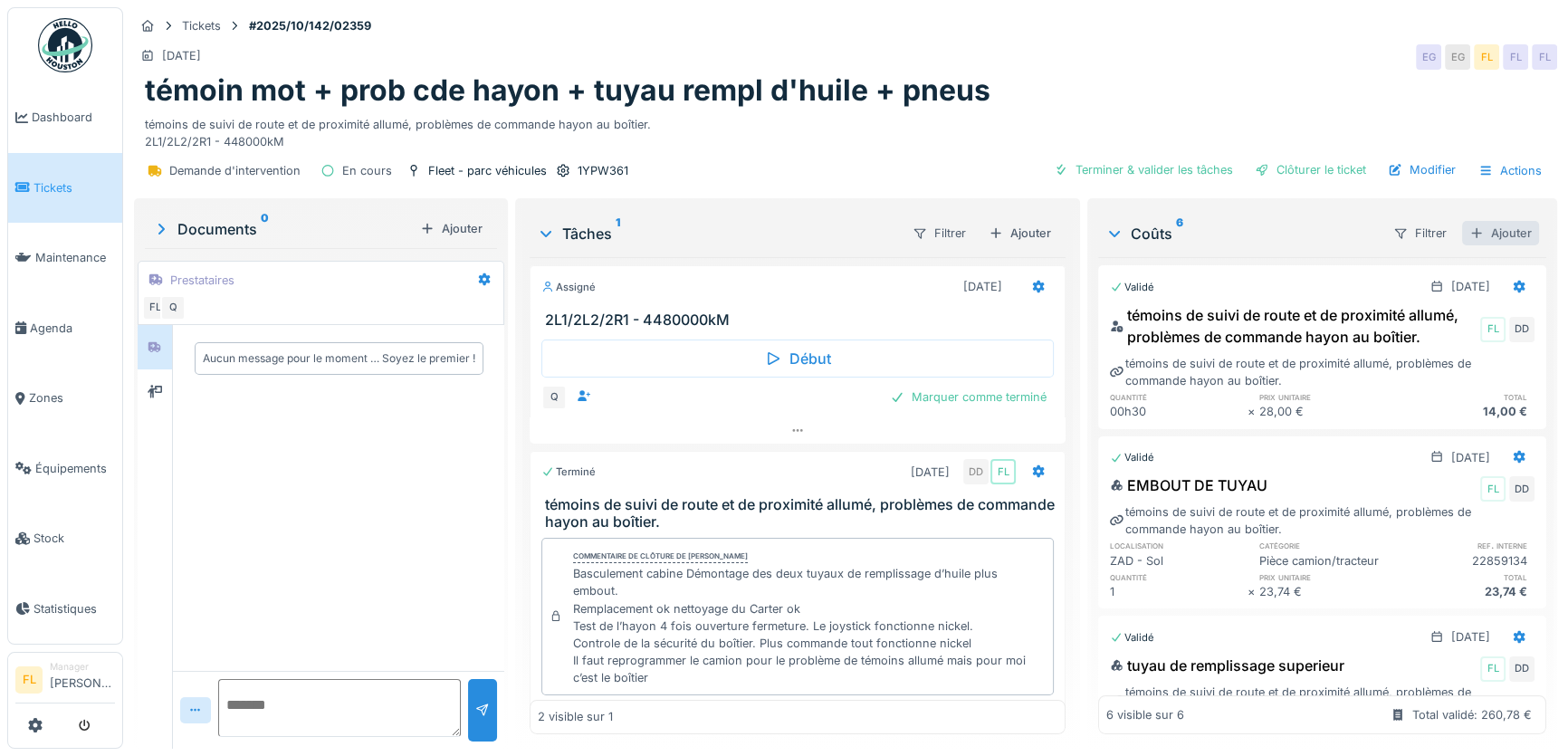
click at [1496, 229] on div "Ajouter" at bounding box center [1501, 233] width 77 height 25
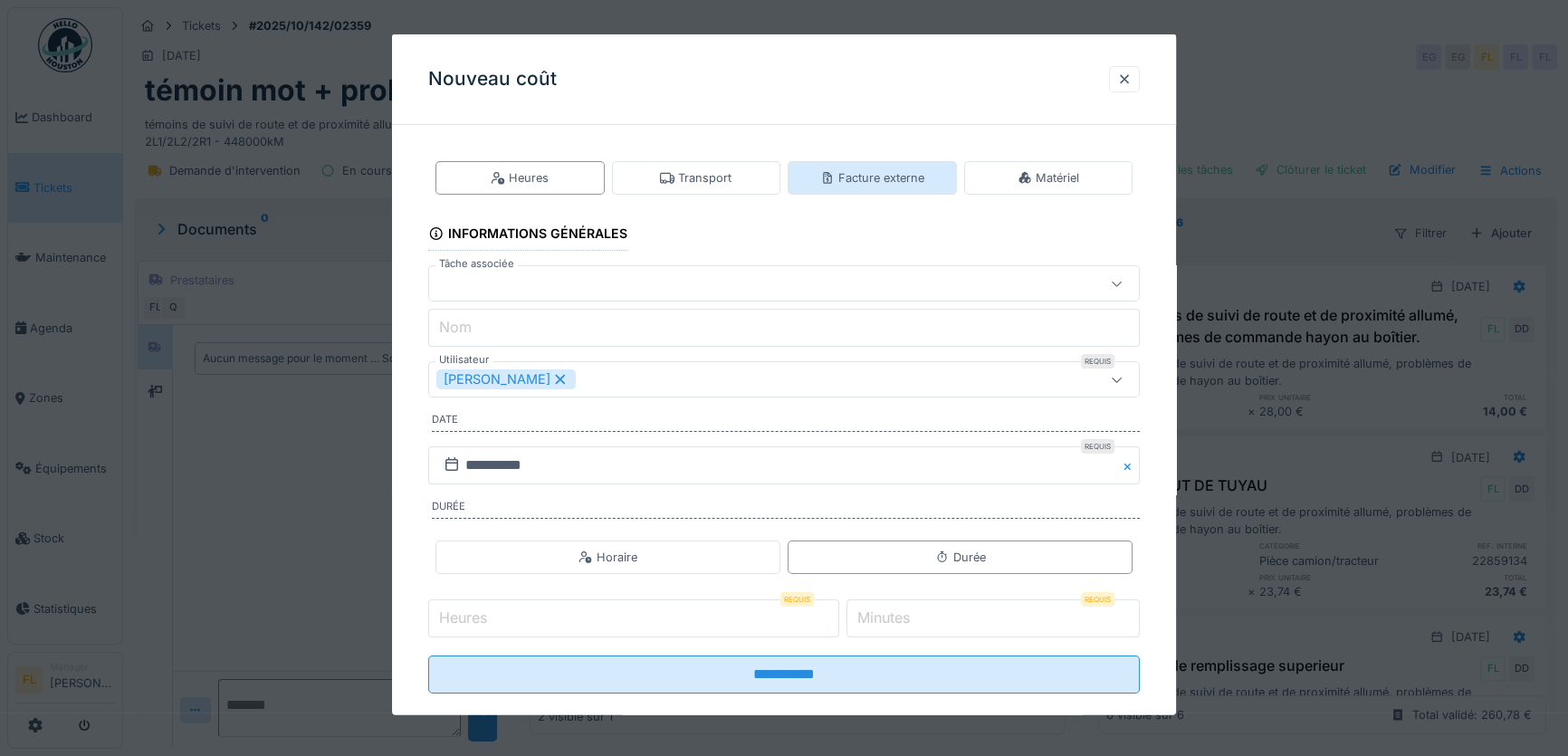
click at [853, 184] on div "Facture externe" at bounding box center [871, 178] width 104 height 17
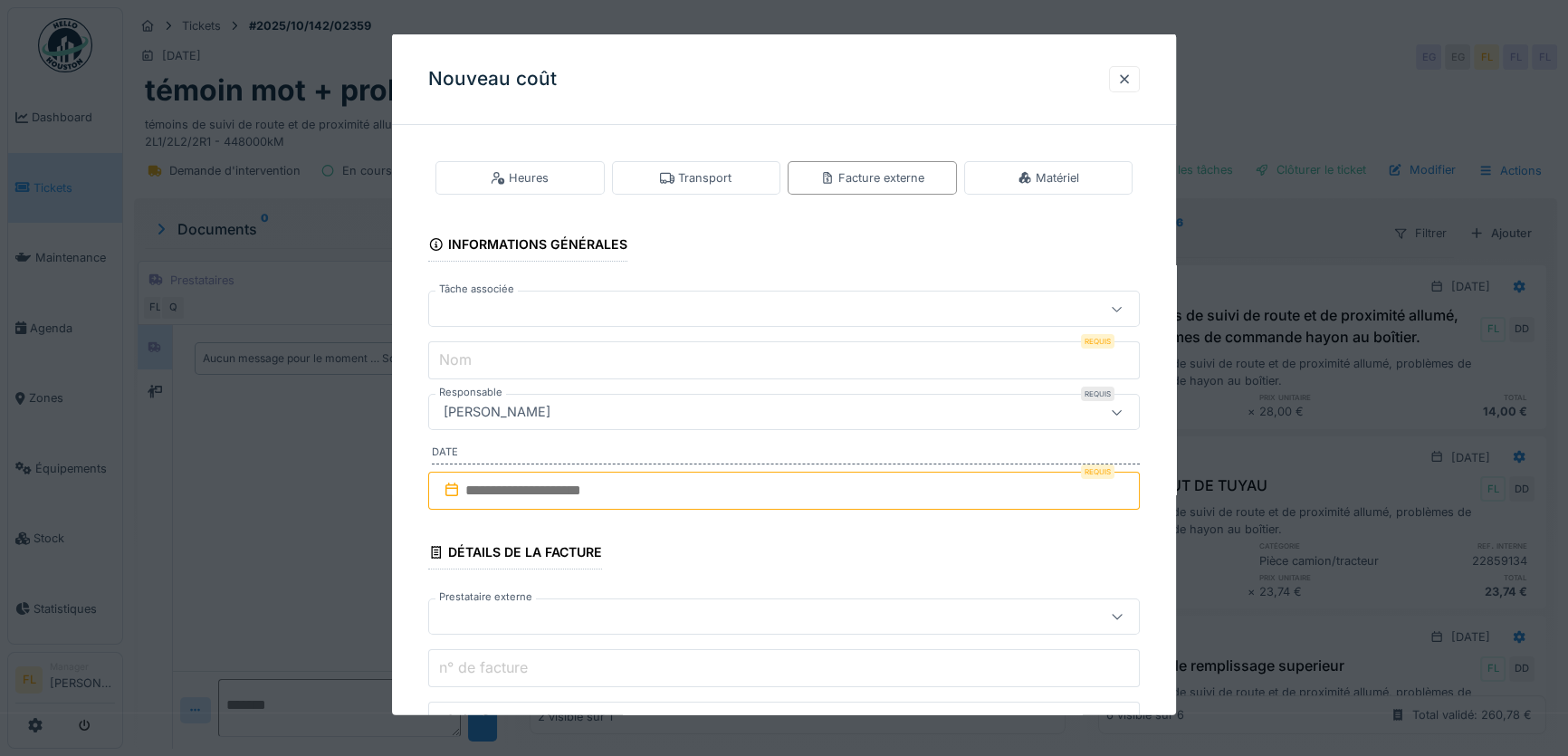
click at [519, 308] on div at bounding box center [742, 309] width 611 height 20
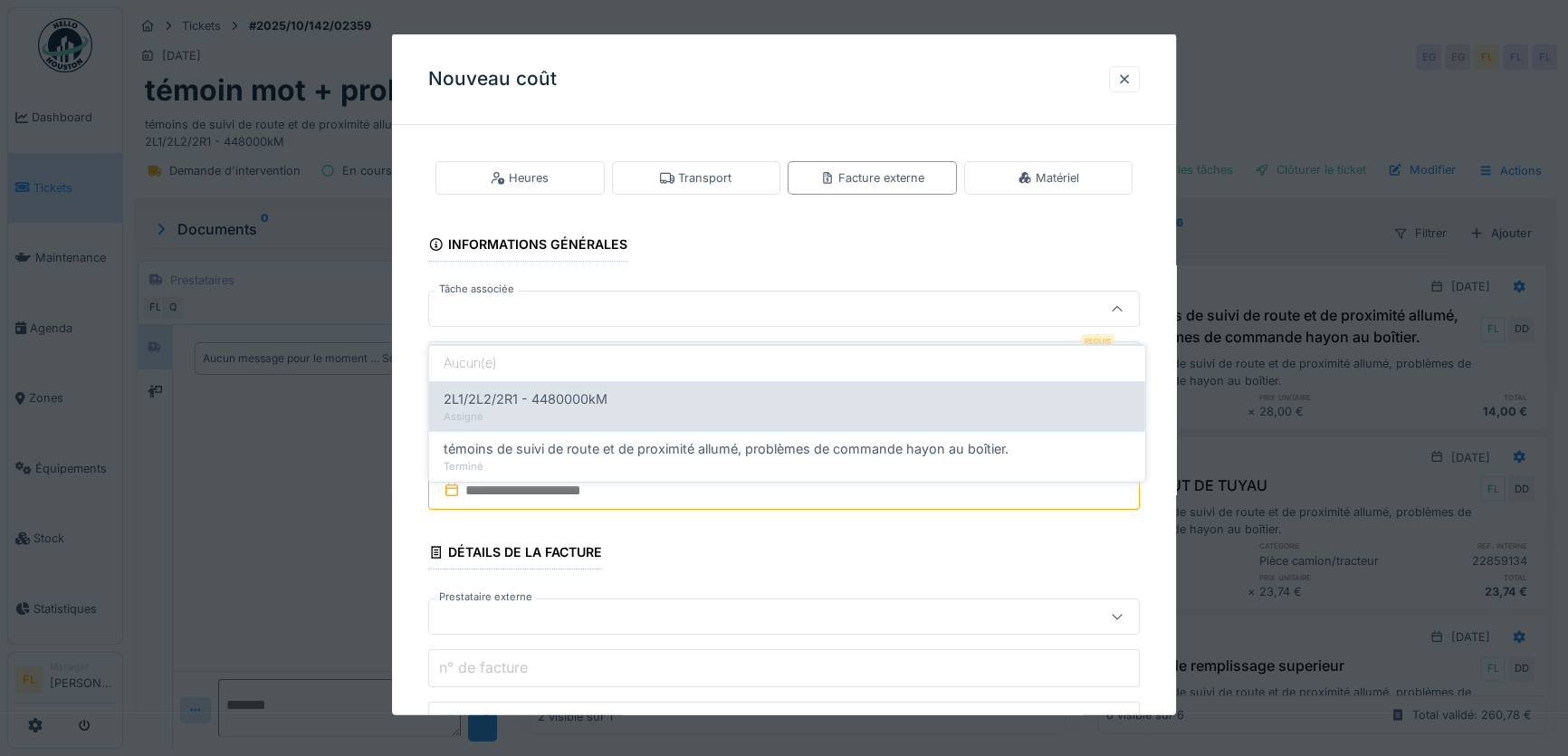
click at [514, 389] on span "2L1/2L2/2R1 - 4480000kM" at bounding box center [525, 399] width 164 height 20
type input "******"
type input "**********"
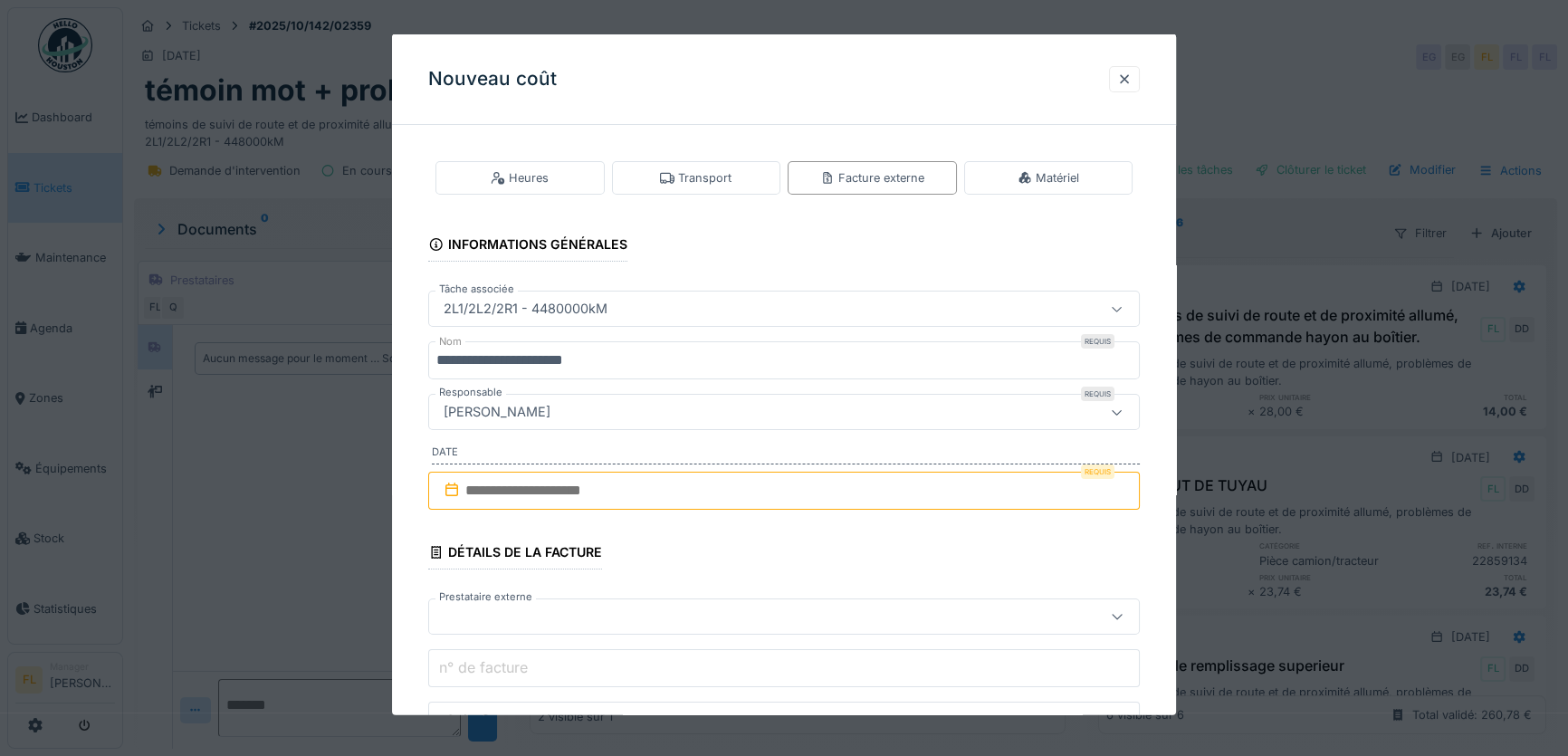
click at [479, 479] on input "text" at bounding box center [783, 490] width 712 height 38
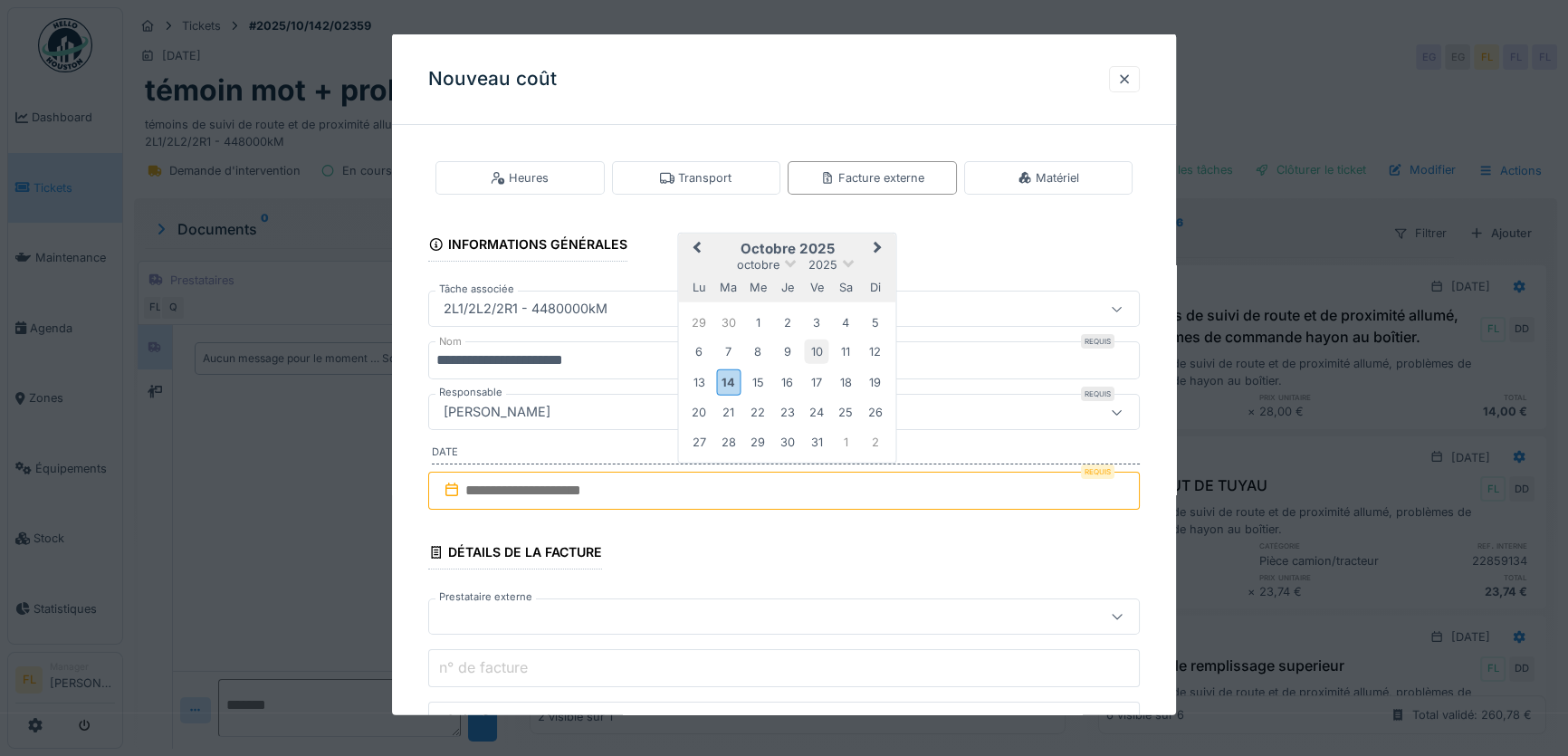
click at [819, 358] on div "10" at bounding box center [816, 350] width 25 height 25
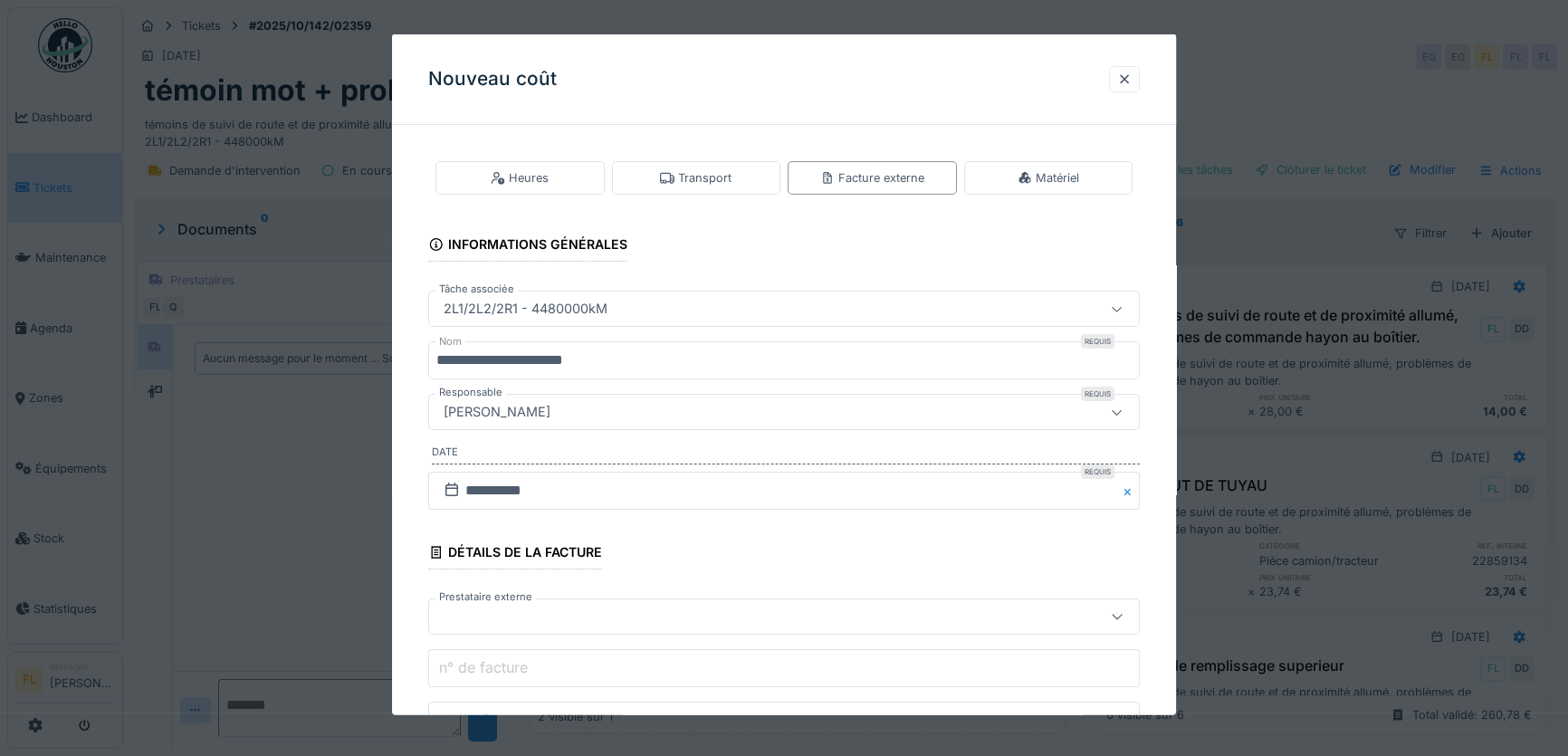
scroll to position [328, 0]
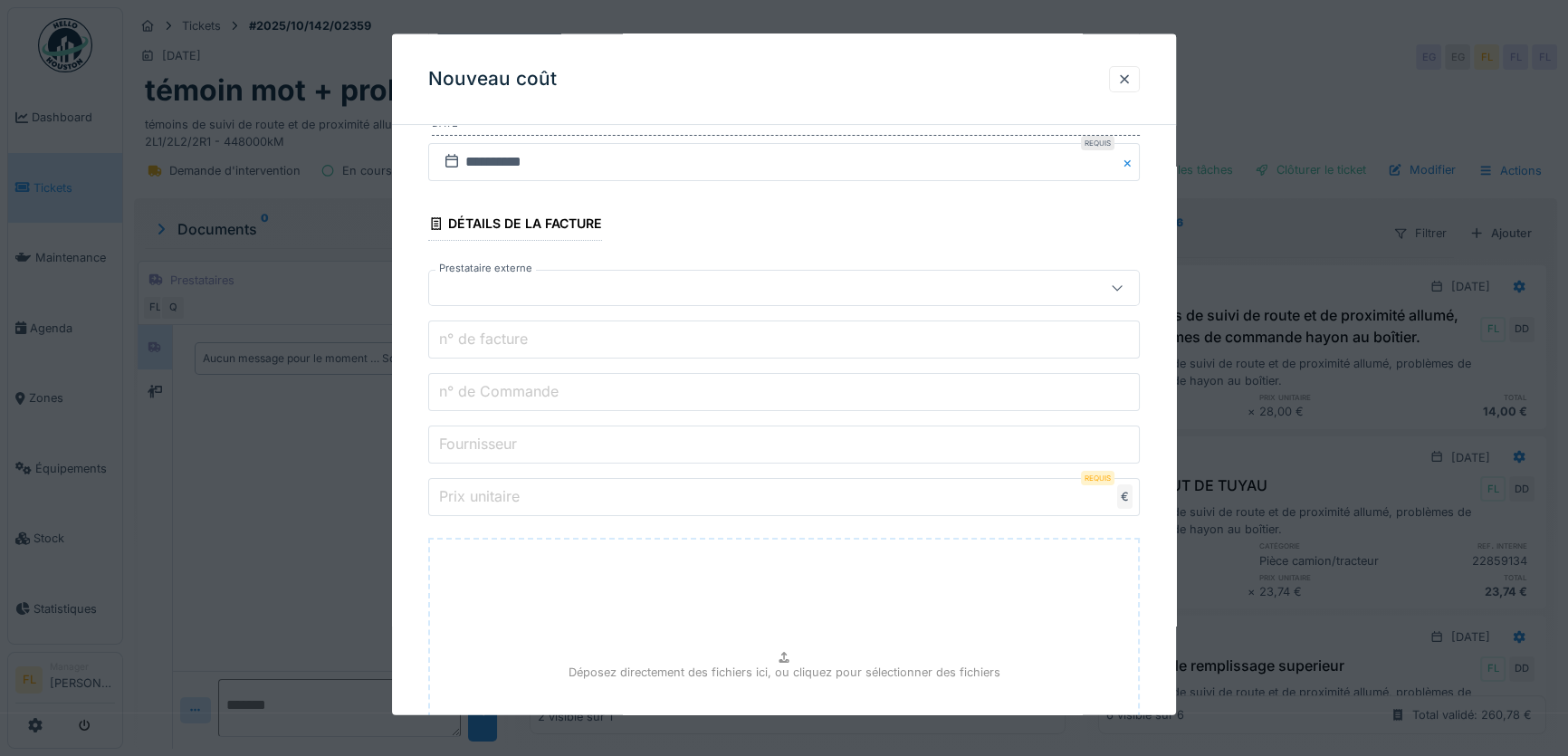
click at [479, 339] on label "n° de facture" at bounding box center [483, 338] width 96 height 22
click at [479, 339] on input "n° de facture" at bounding box center [783, 339] width 712 height 38
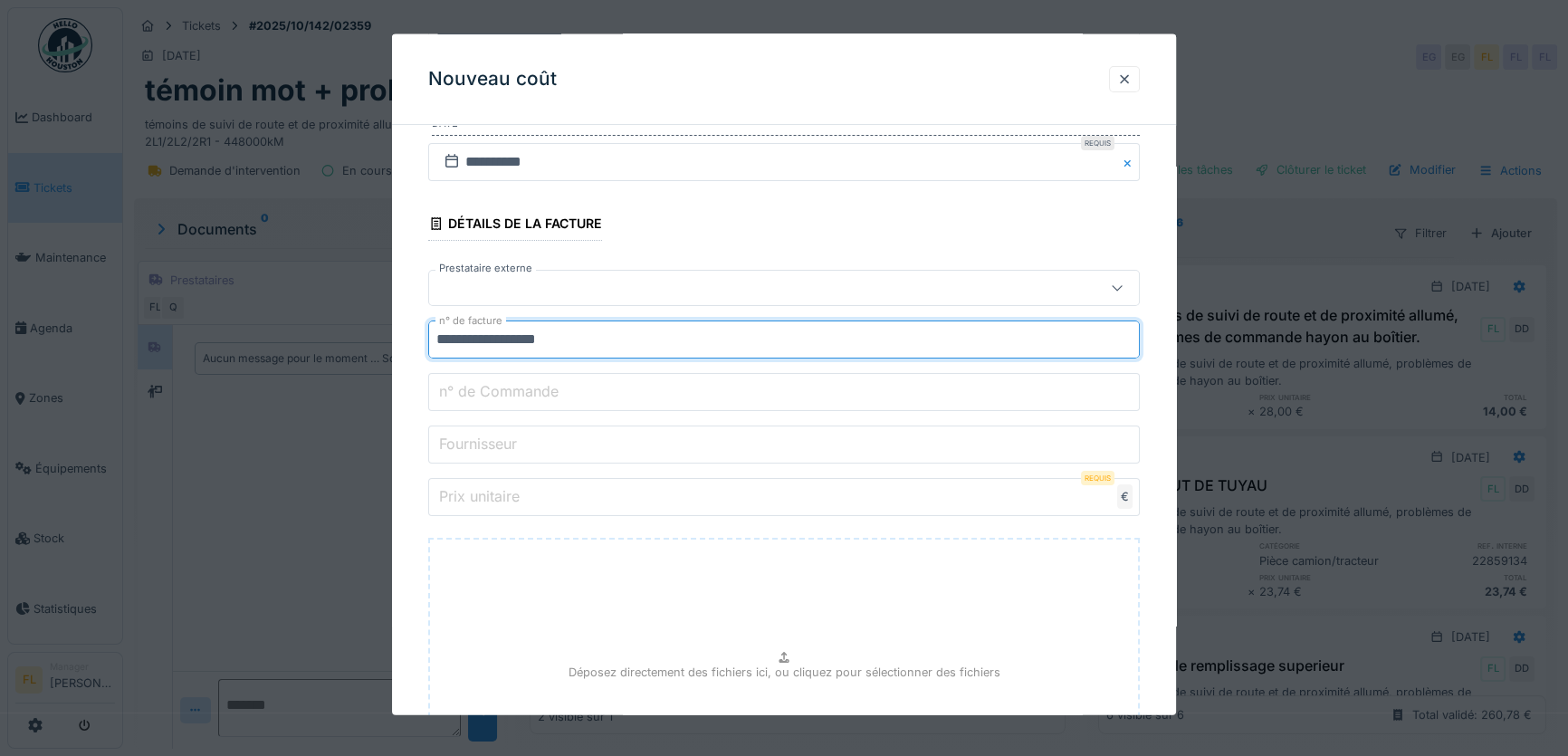
type input "**********"
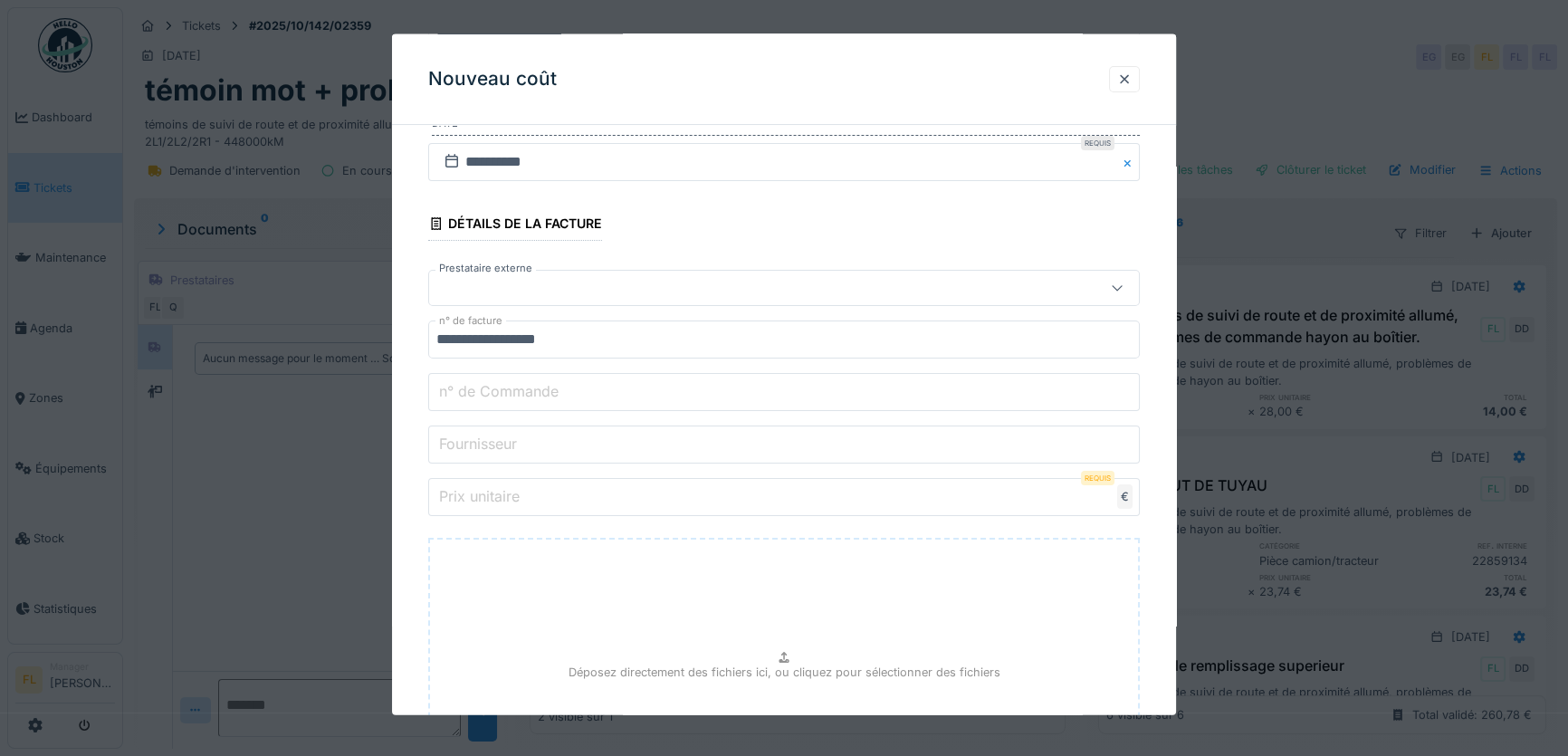
click at [489, 396] on label "n° de Commande" at bounding box center [499, 391] width 127 height 22
click at [489, 396] on input "n° de Commande" at bounding box center [783, 392] width 712 height 38
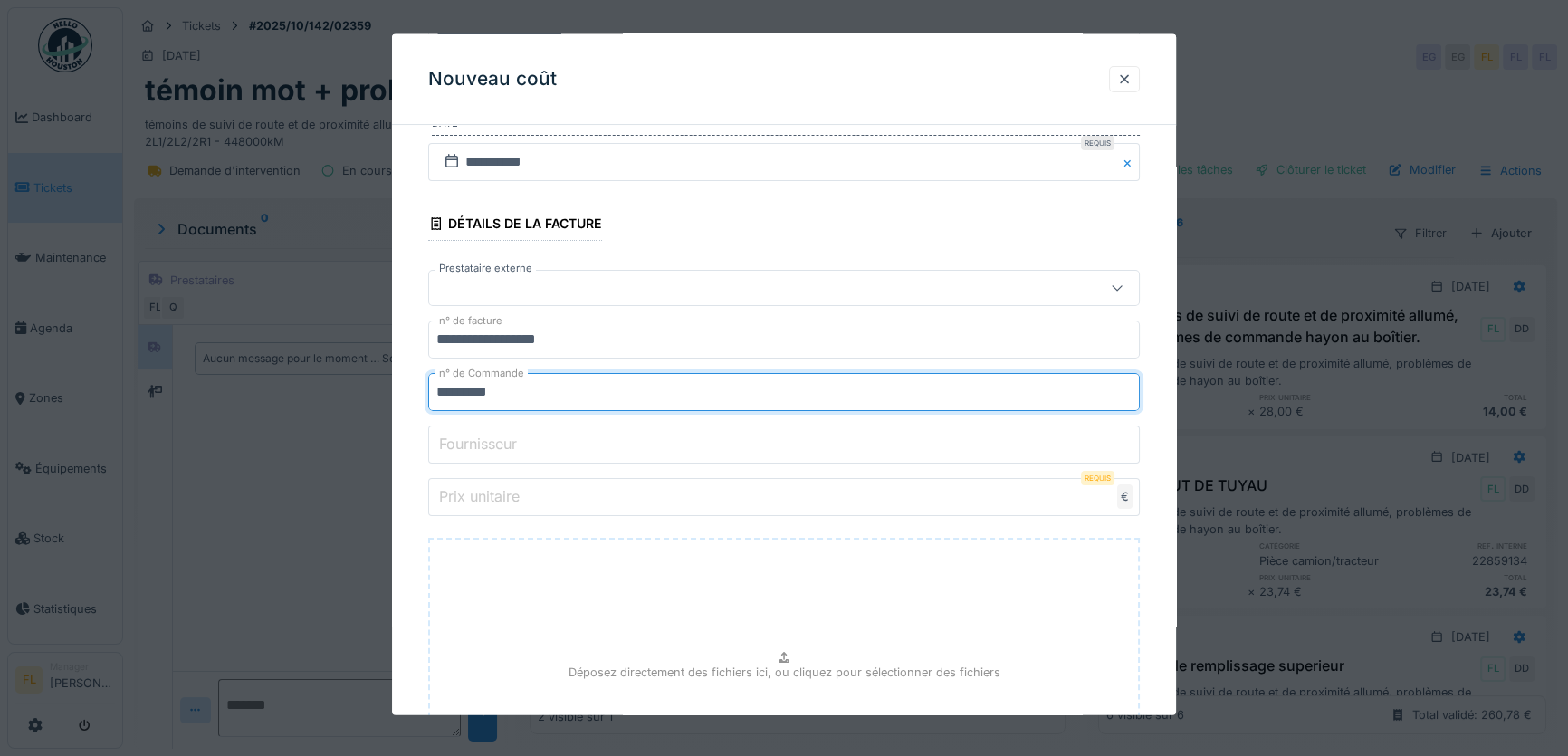
type input "*********"
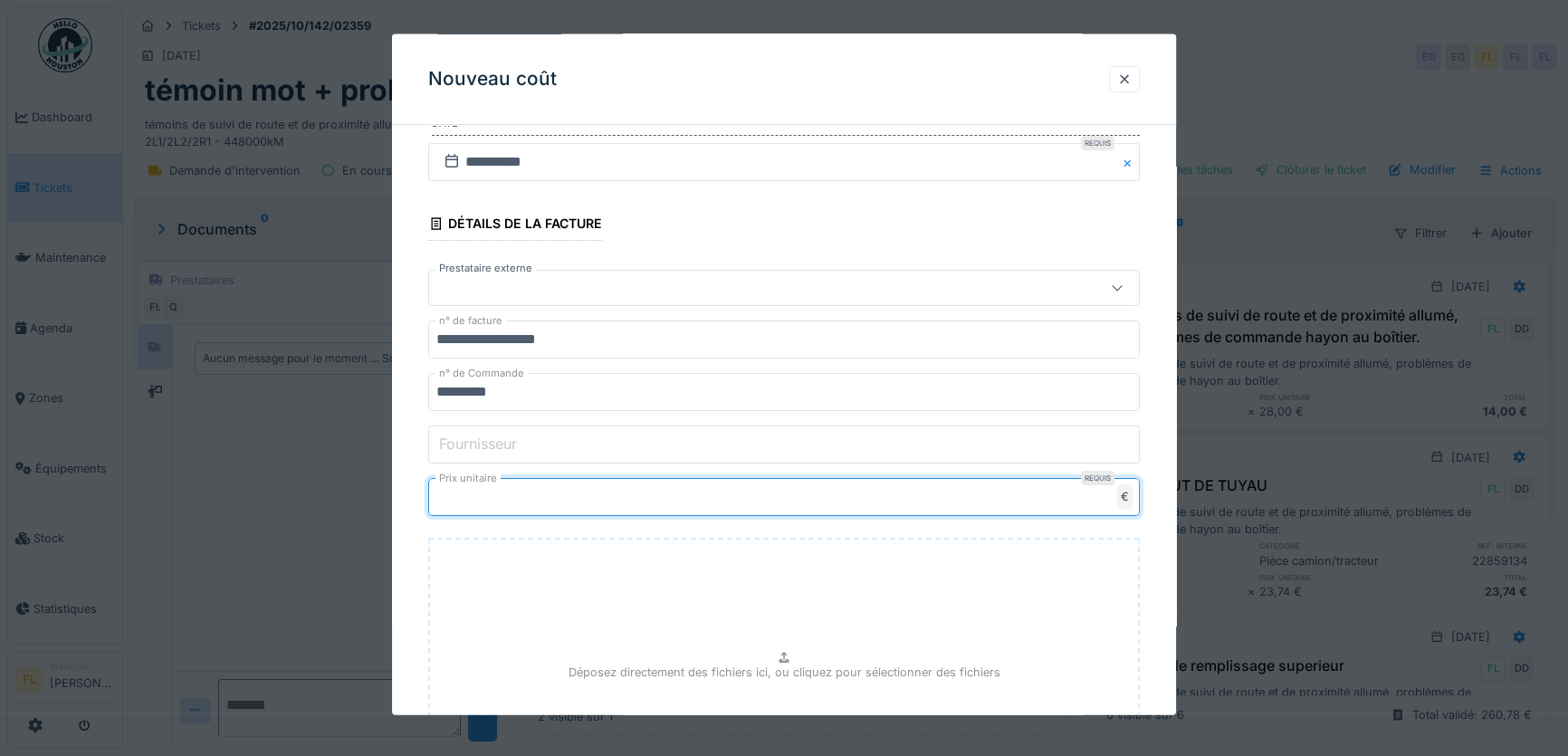
type input "****"
type input "*******"
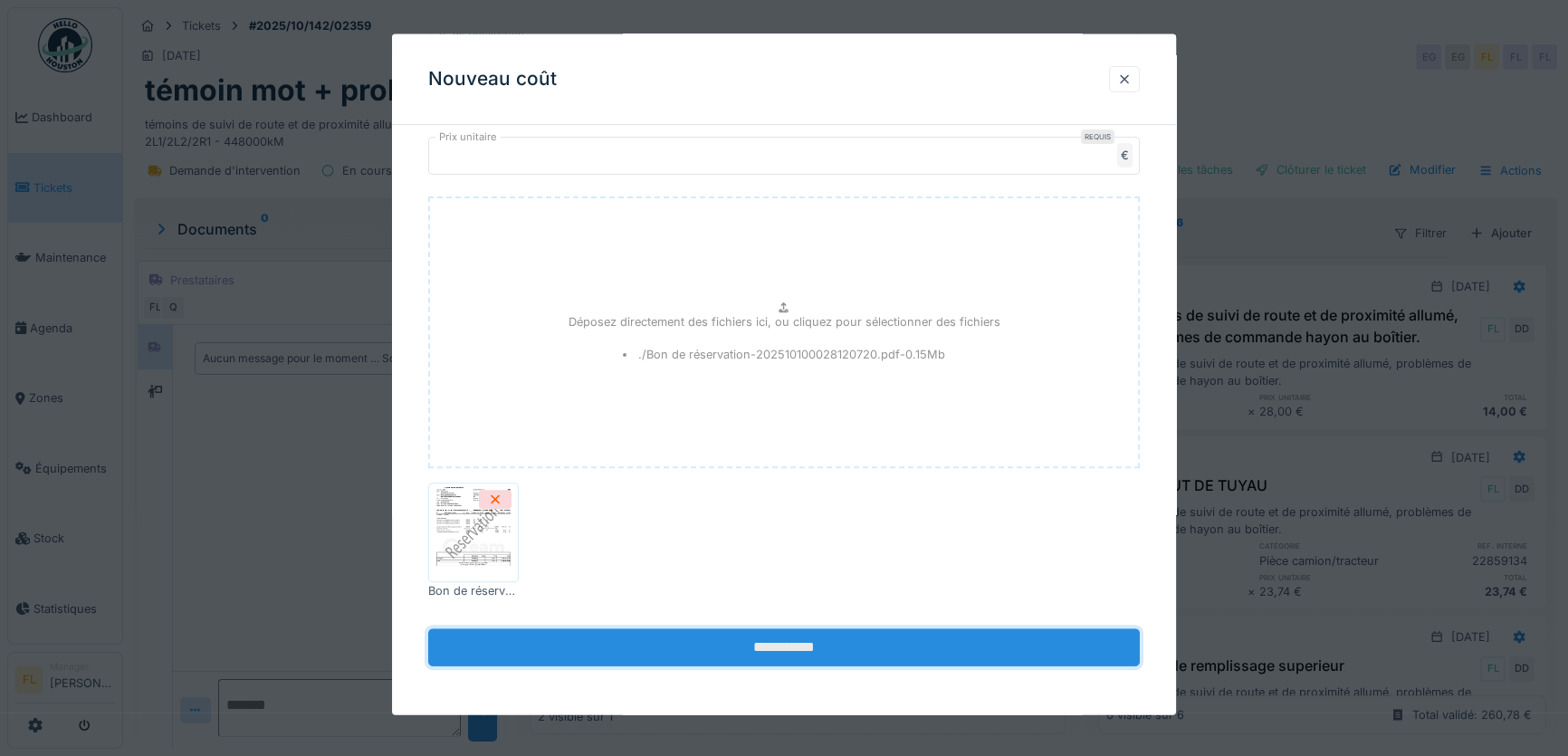
click at [719, 648] on input "**********" at bounding box center [783, 647] width 712 height 38
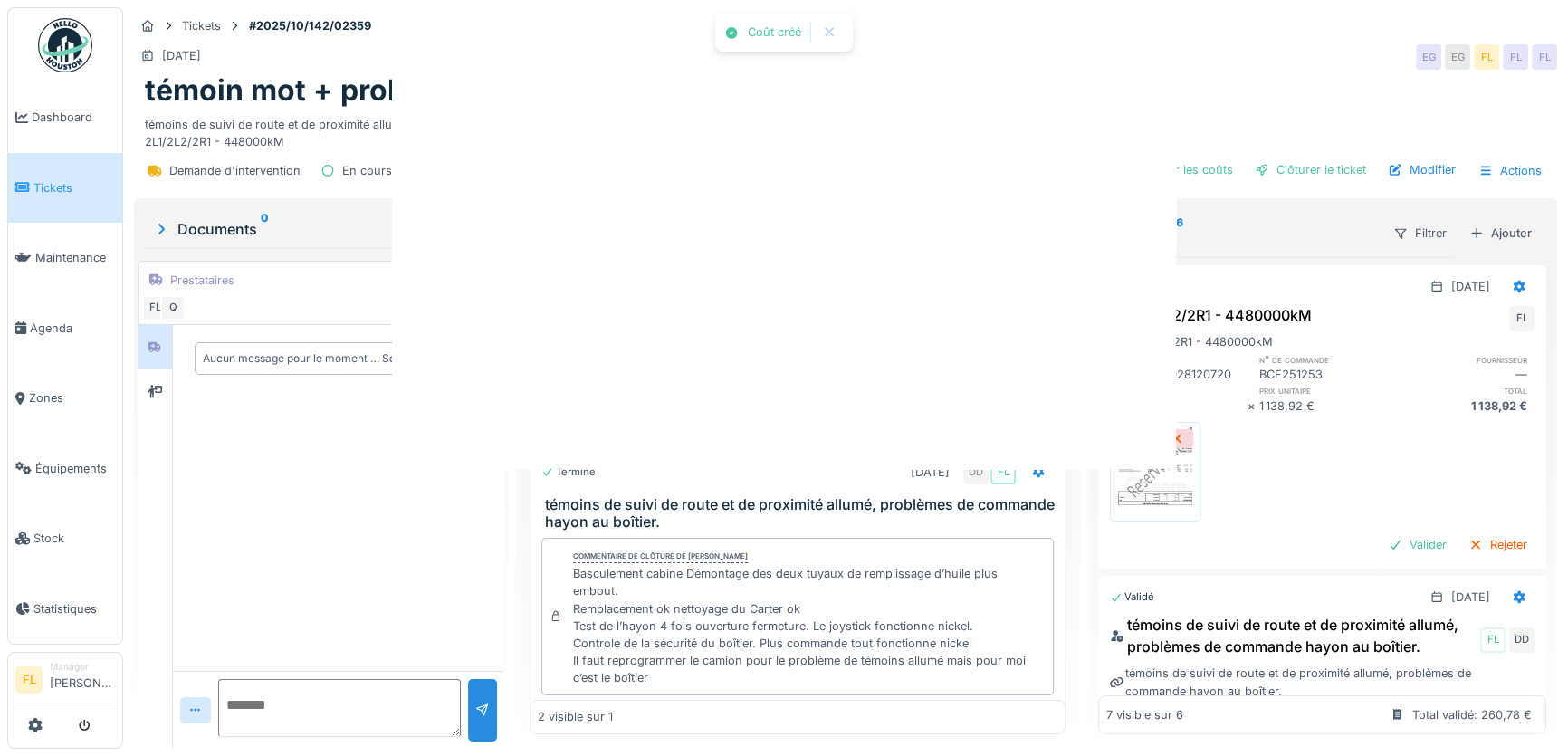
scroll to position [0, 0]
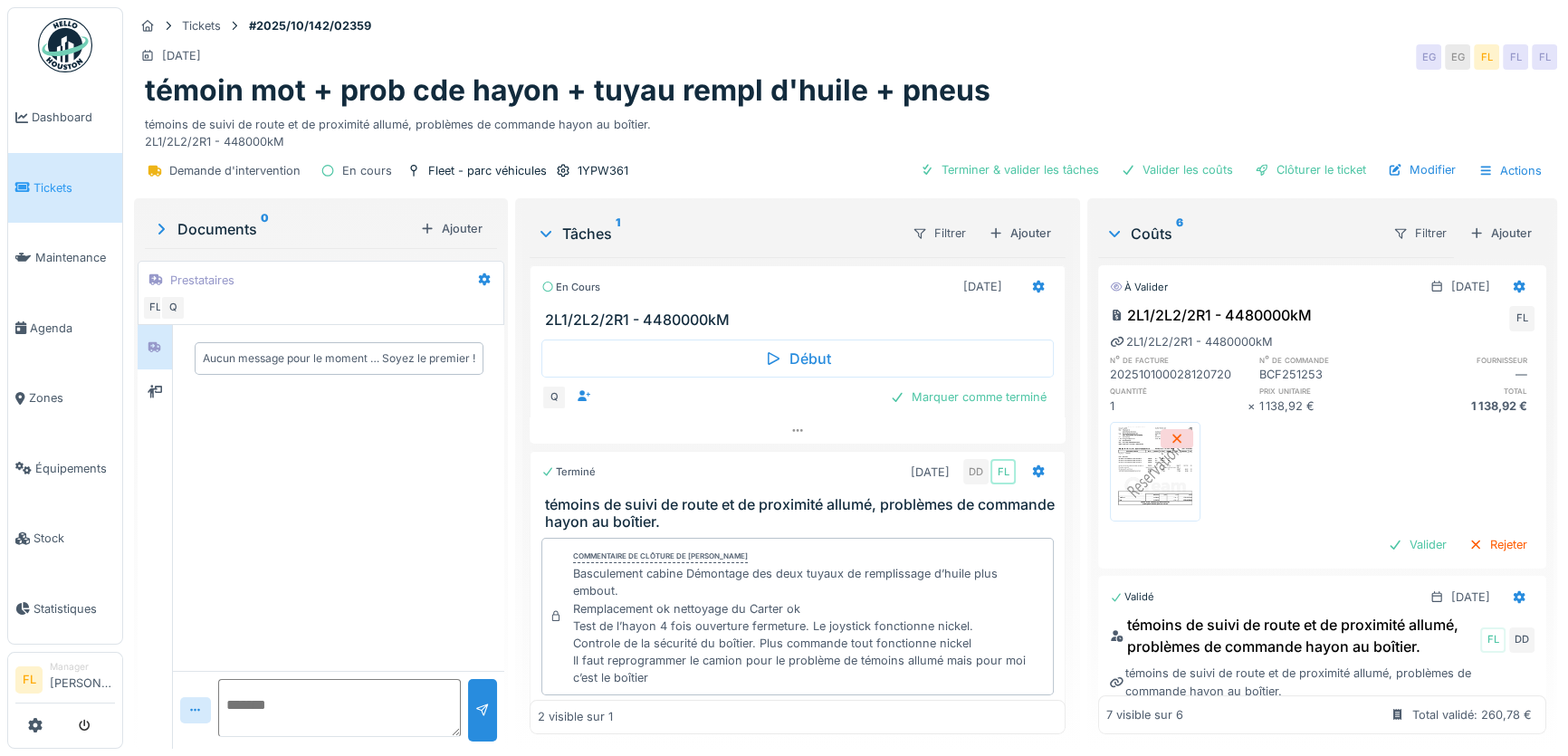
click at [1290, 158] on div "Clôturer le ticket" at bounding box center [1310, 170] width 126 height 25
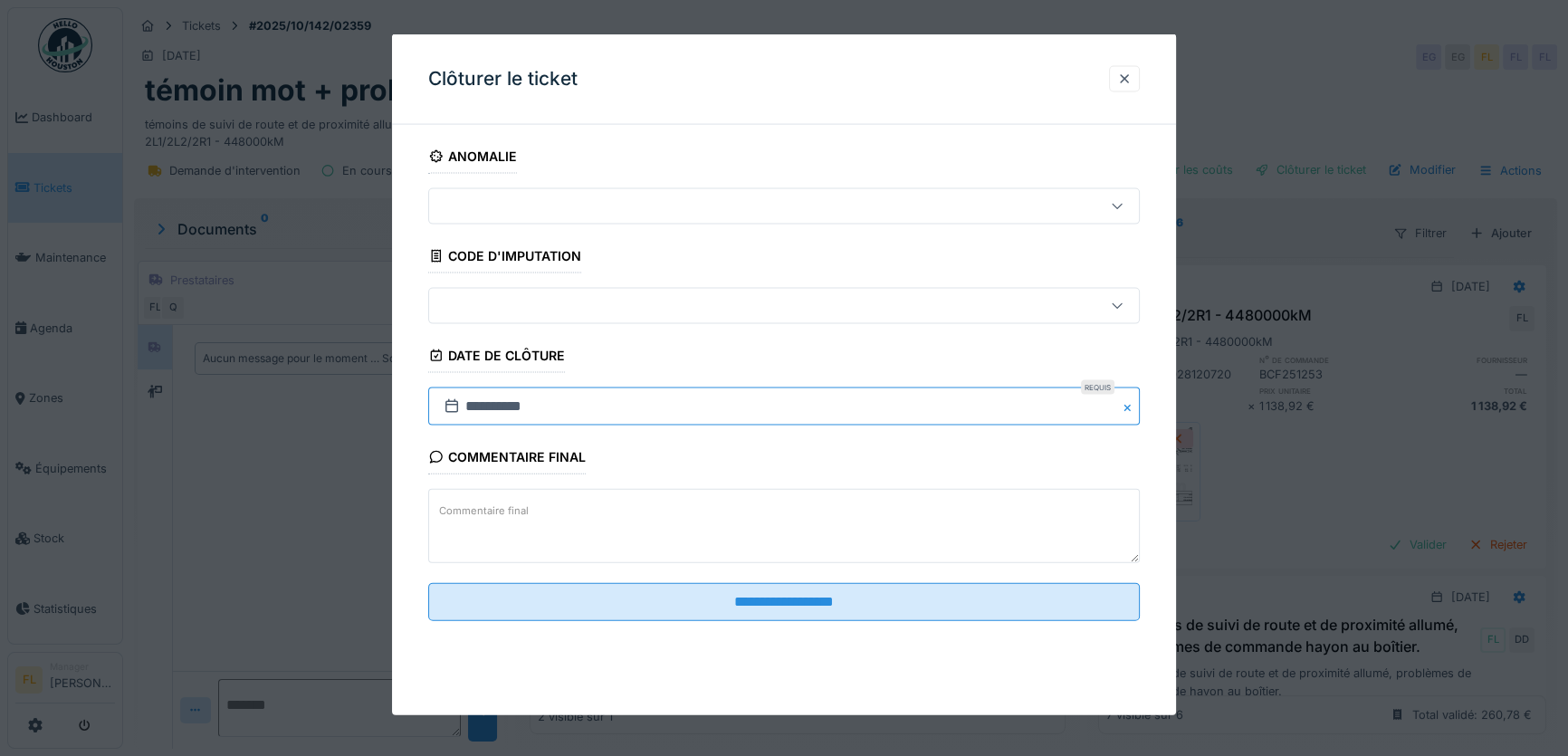
click at [472, 407] on input "**********" at bounding box center [783, 406] width 712 height 38
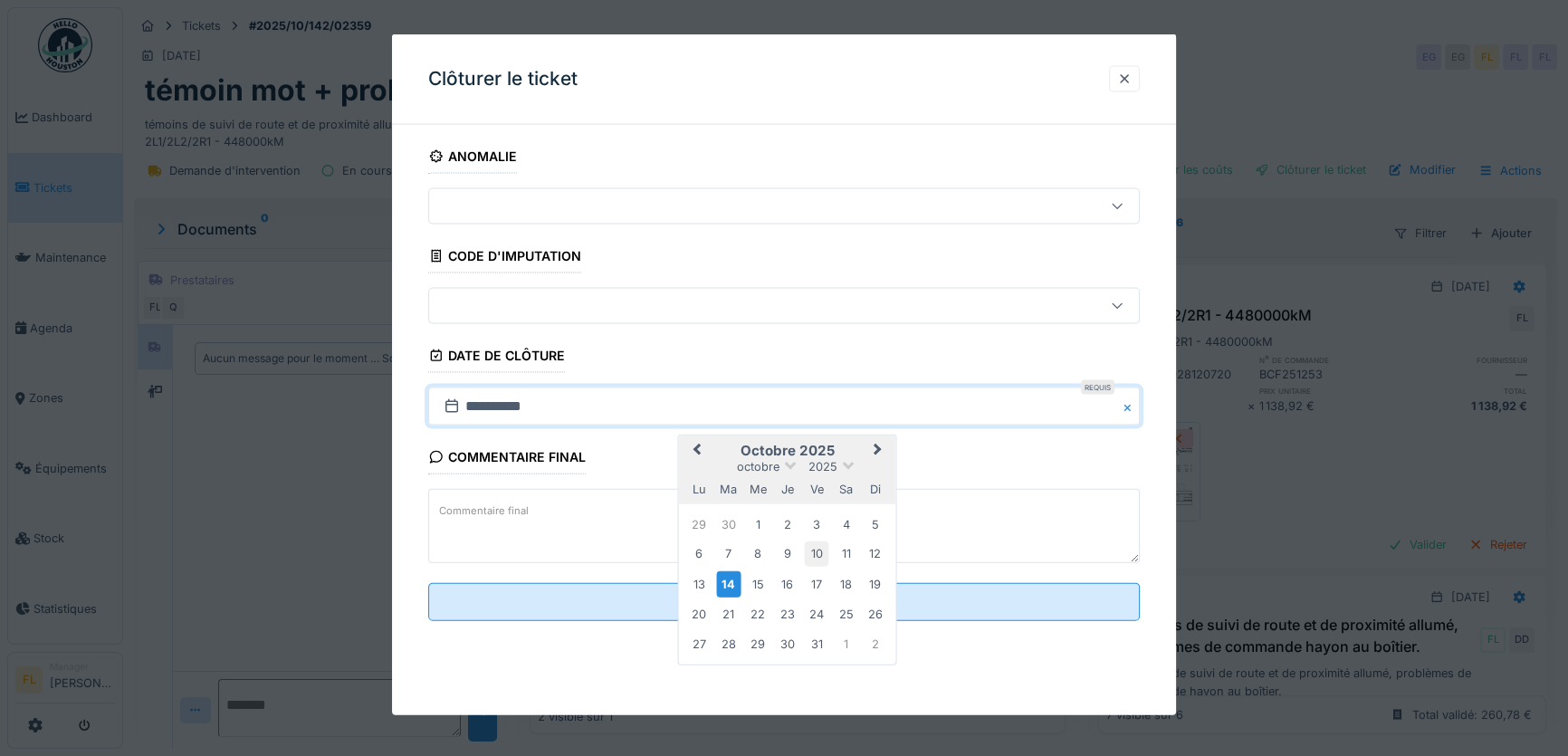
click at [815, 548] on div "10" at bounding box center [816, 553] width 25 height 25
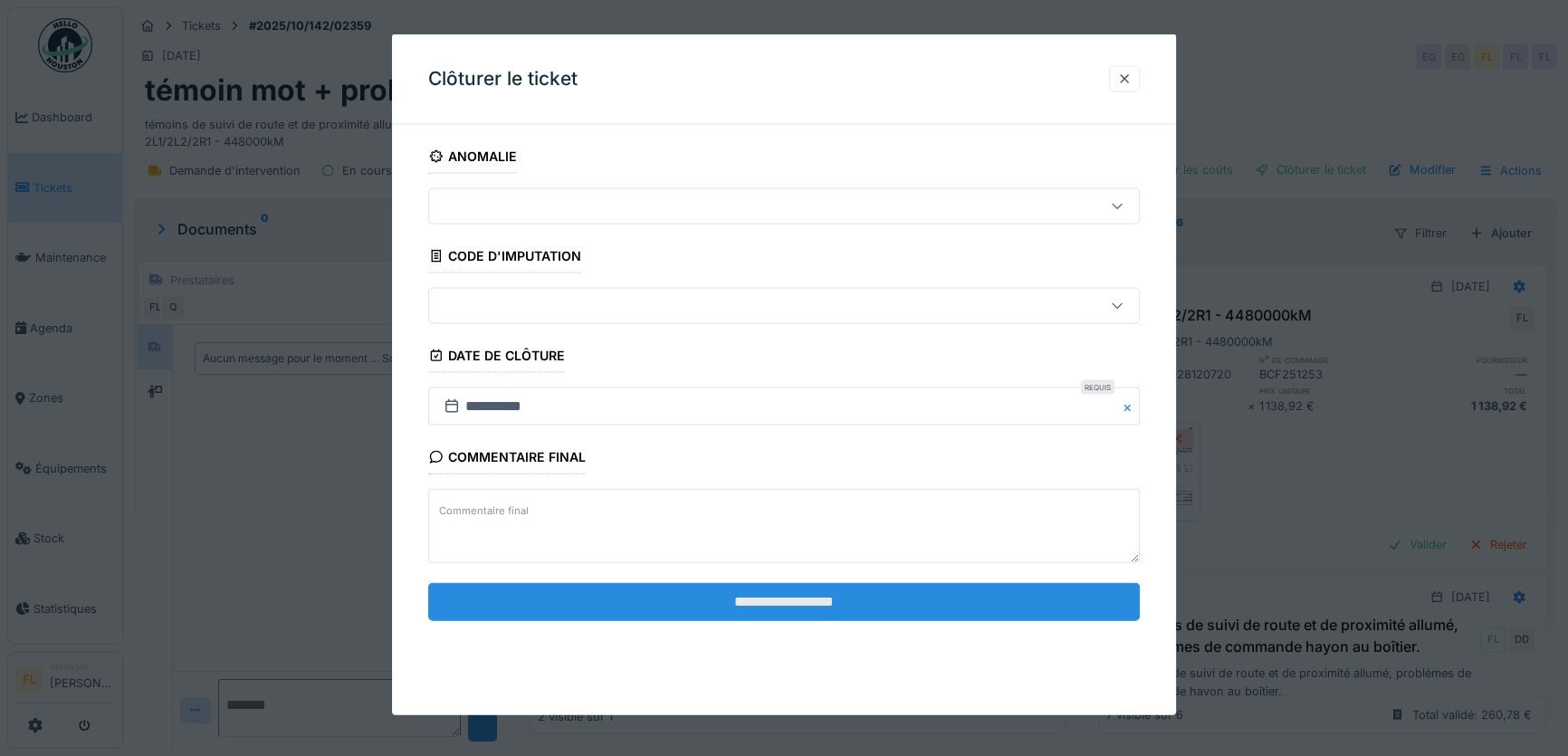
click at [827, 586] on input "**********" at bounding box center [783, 600] width 712 height 38
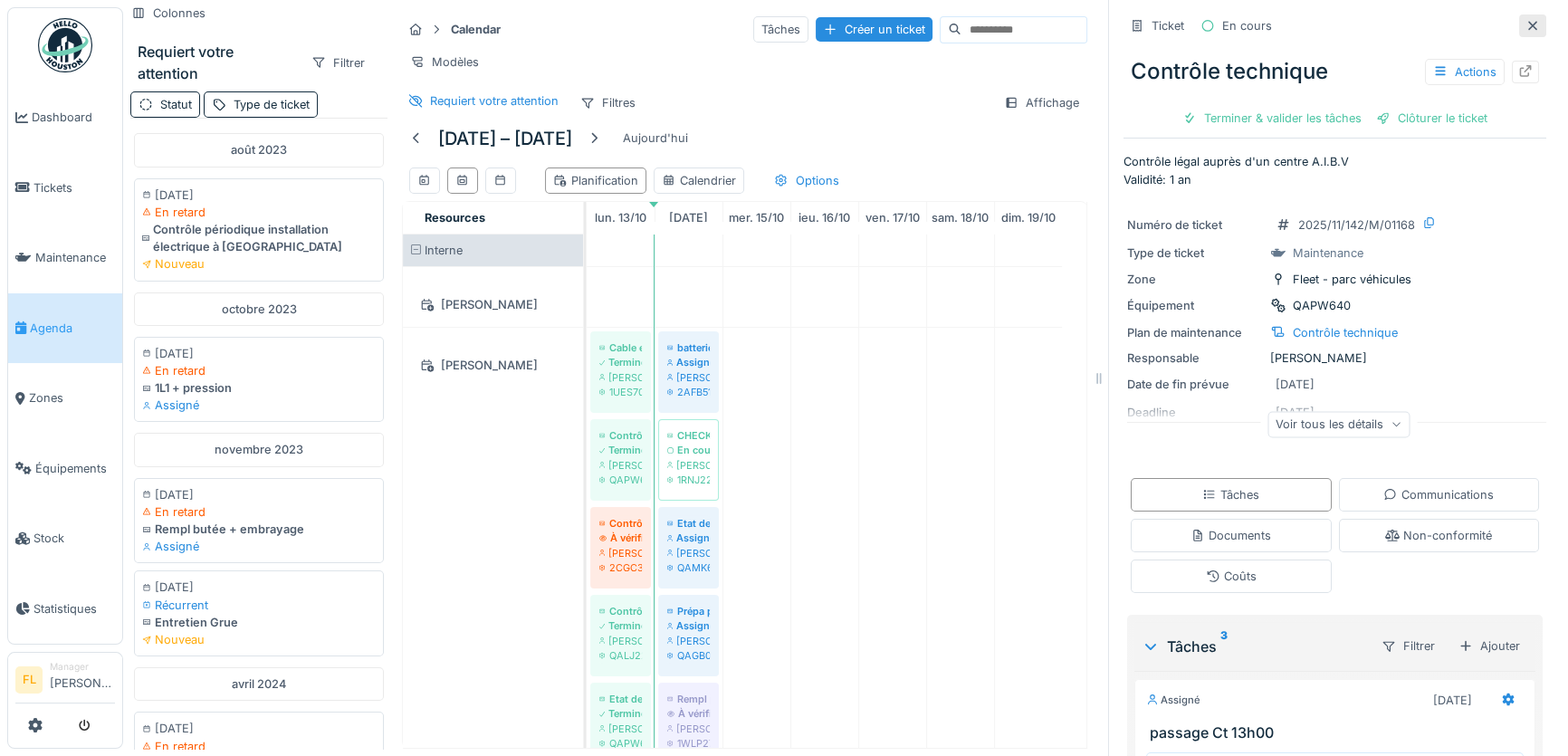
click at [1525, 26] on icon at bounding box center [1532, 26] width 15 height 12
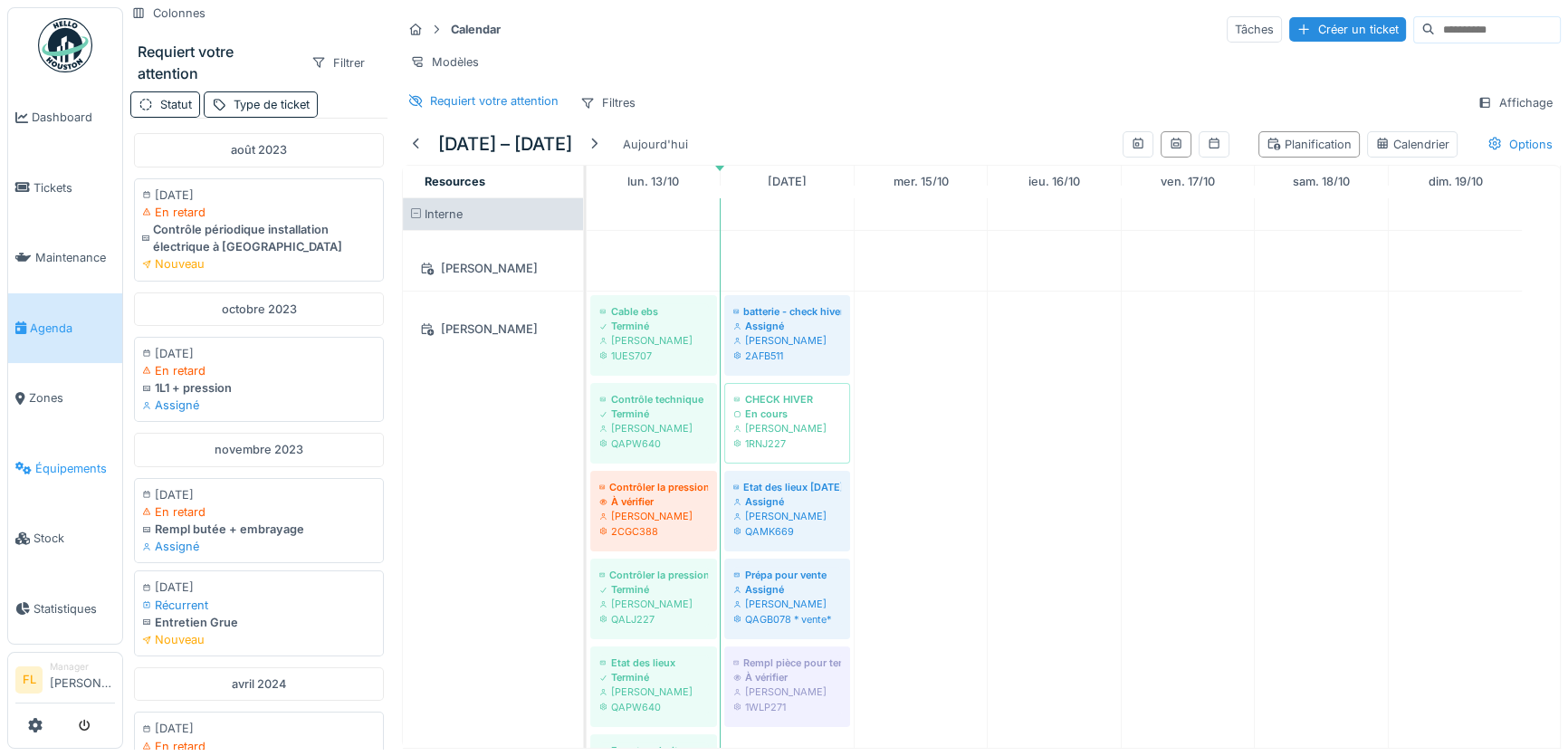
click at [61, 459] on span "Équipements" at bounding box center [75, 467] width 79 height 17
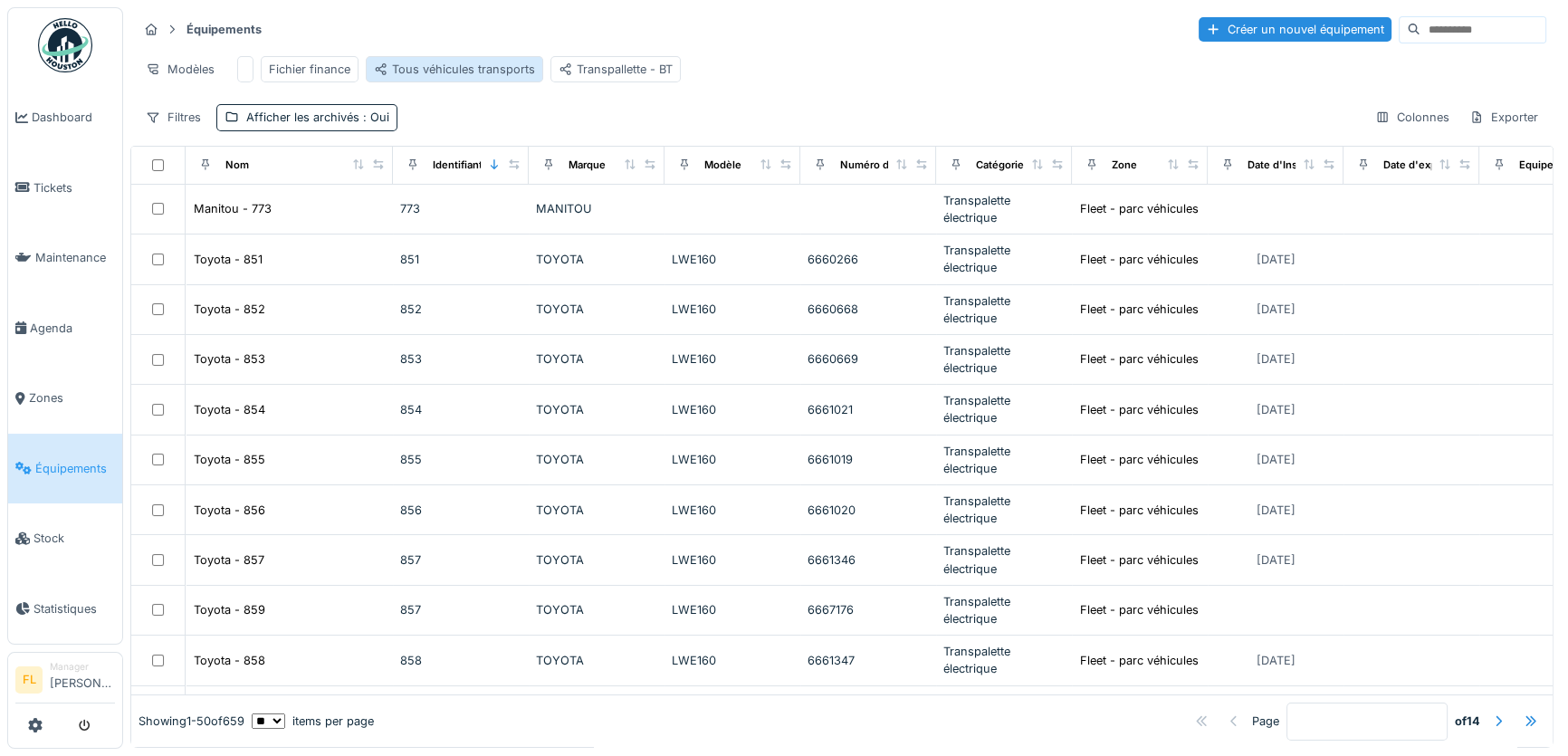
click at [499, 64] on div "Tous véhicules transports" at bounding box center [455, 68] width 161 height 17
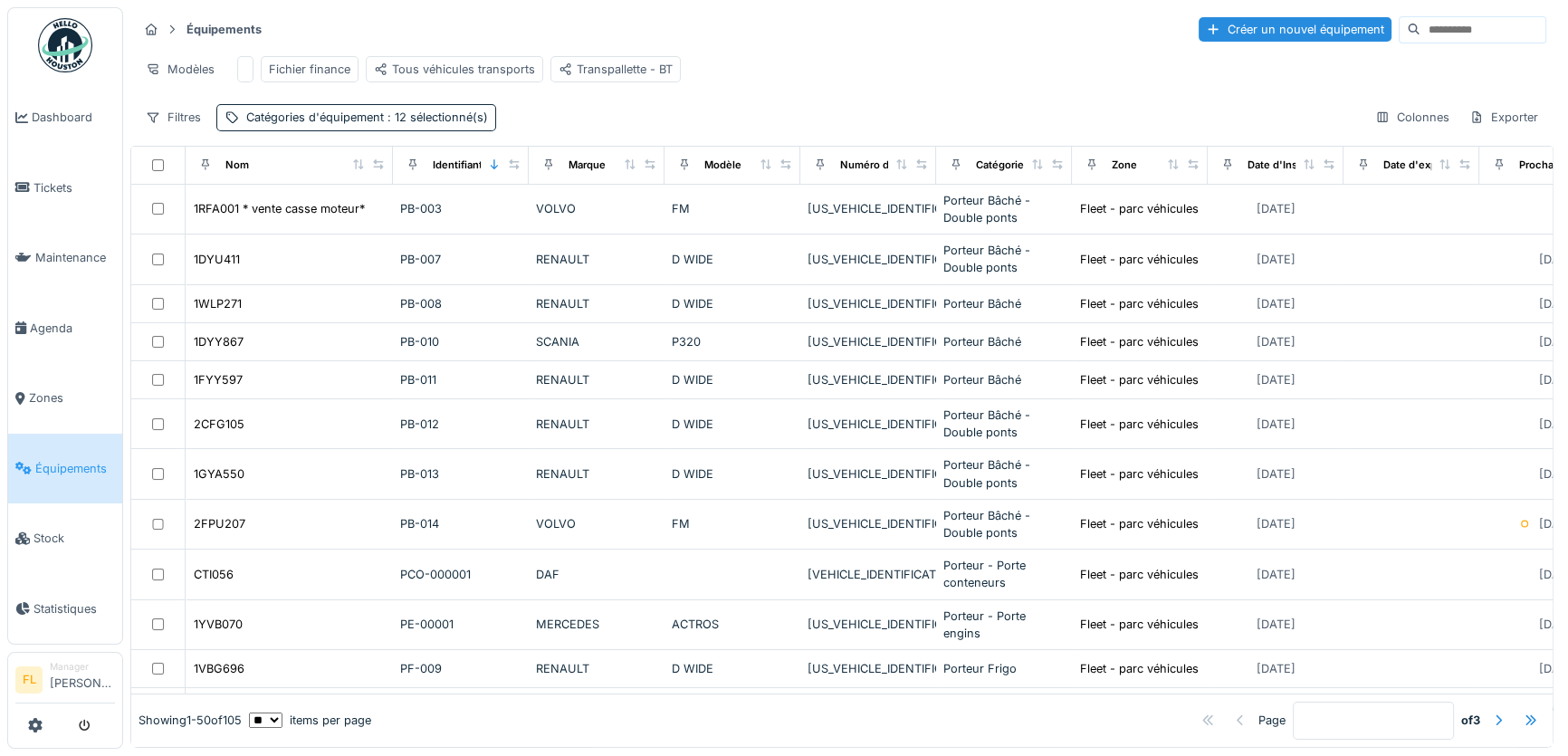
click at [1303, 165] on div "Date d'Installation" at bounding box center [1274, 165] width 120 height 23
click at [1306, 170] on icon at bounding box center [1308, 165] width 10 height 10
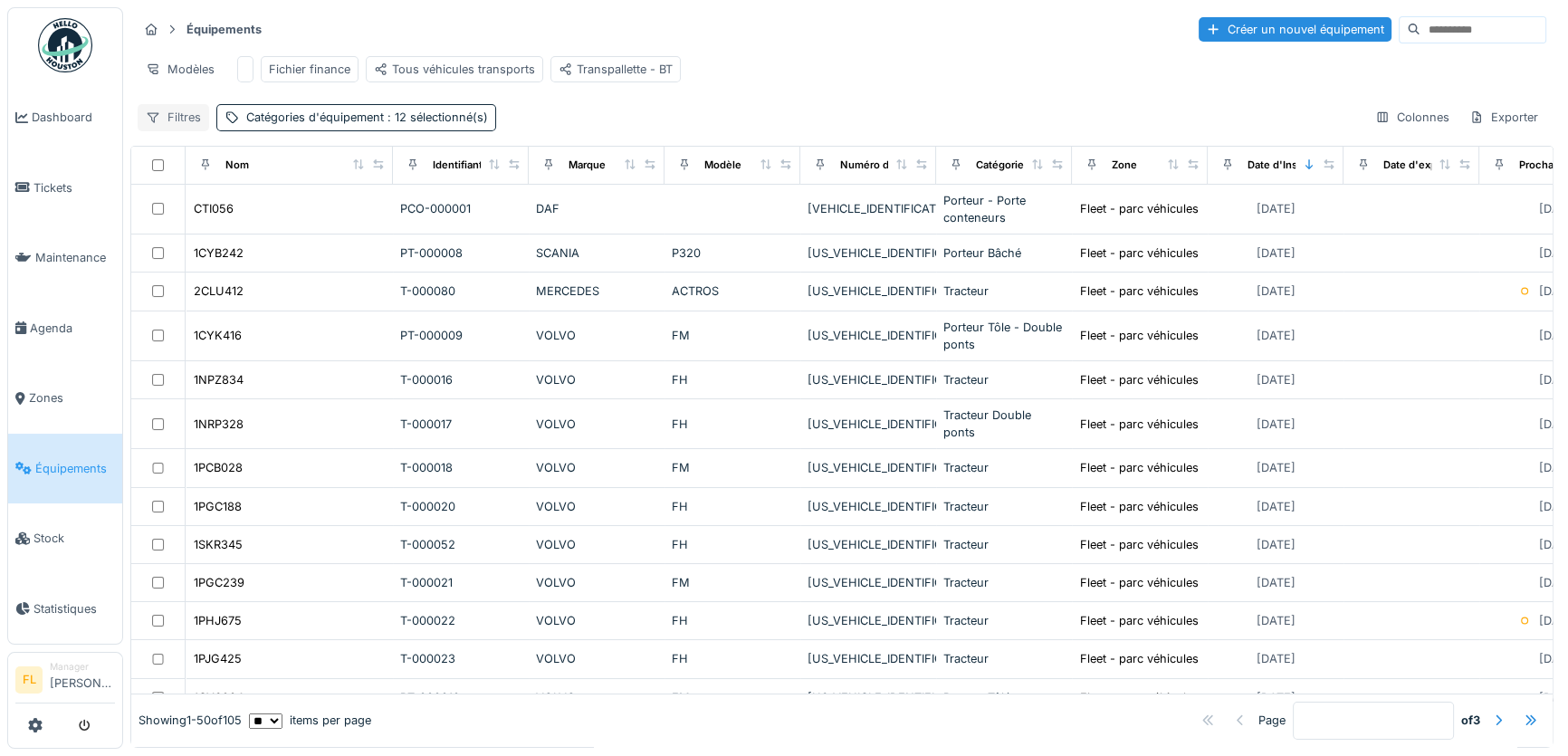
click at [161, 126] on div "Filtres" at bounding box center [174, 117] width 71 height 26
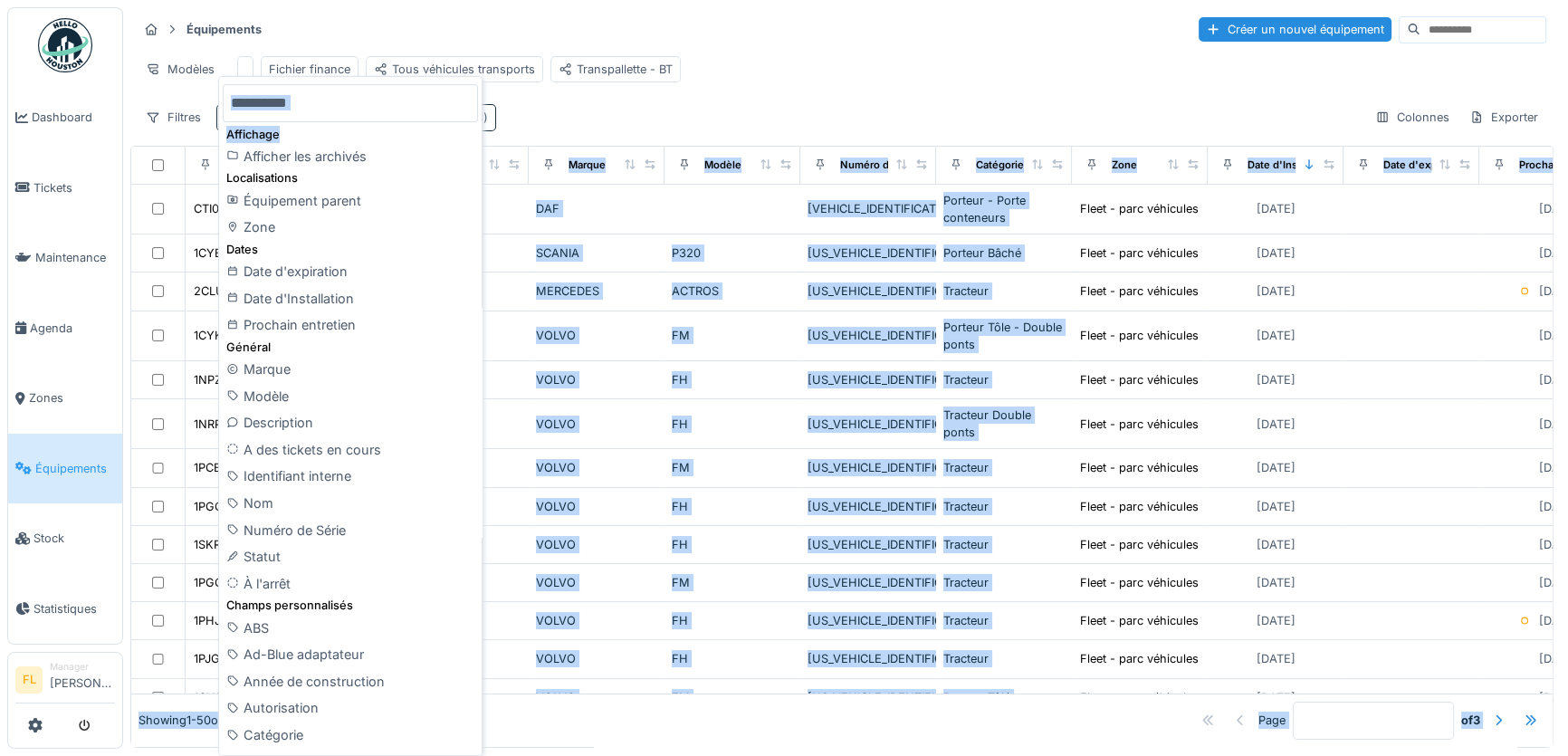
drag, startPoint x: 290, startPoint y: 131, endPoint x: 791, endPoint y: 86, distance: 503.0
click at [791, 86] on body "Dashboard Tickets Maintenance Agenda Zones Équipements Stock Statistiques FL Ma…" at bounding box center [784, 378] width 1568 height 756
click at [713, 106] on div "Équipements Créer un nouvel équipement Modèles Fichier finance Tous véhicules t…" at bounding box center [842, 72] width 1423 height 131
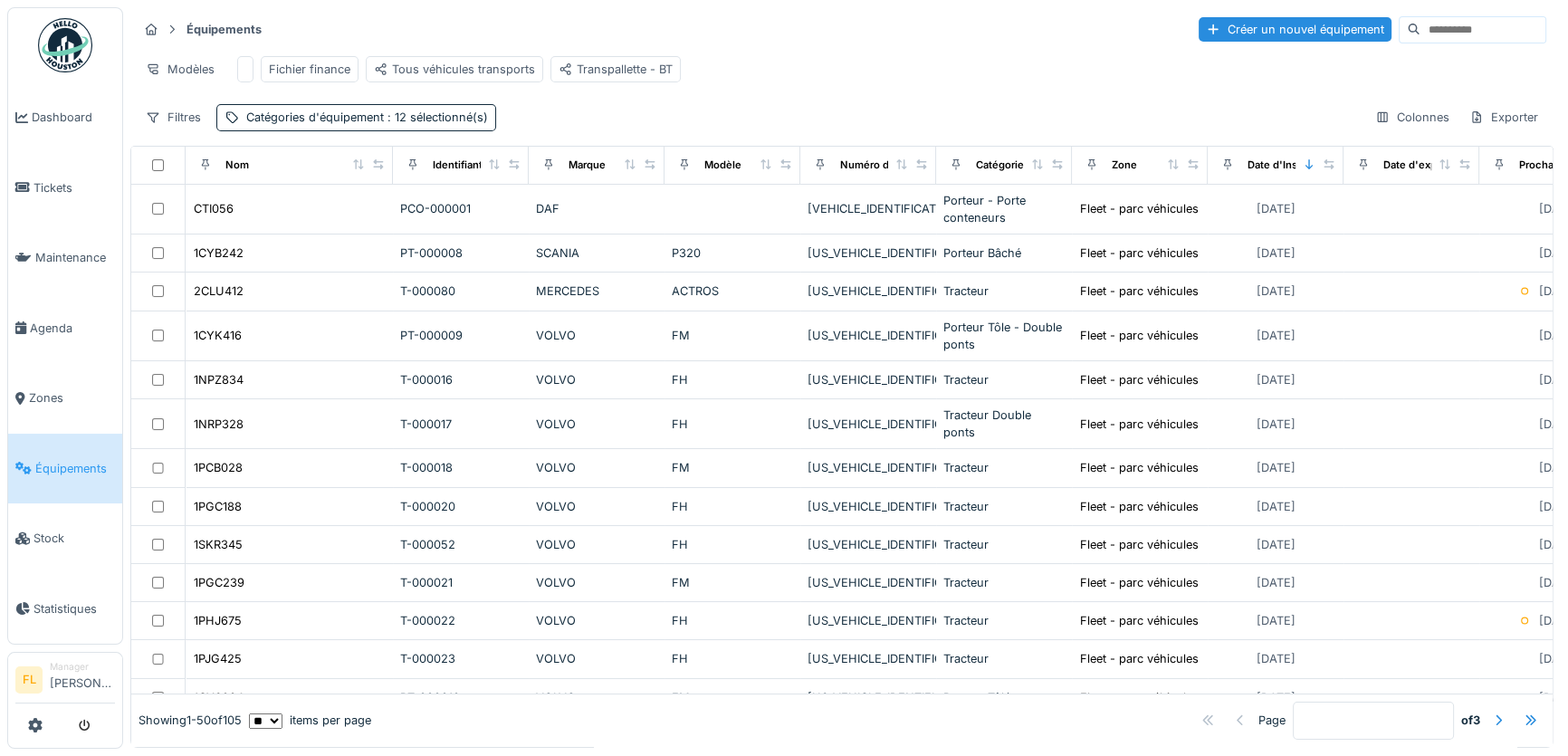
click at [1420, 37] on input at bounding box center [1483, 30] width 125 height 26
type input "*"
type input "**"
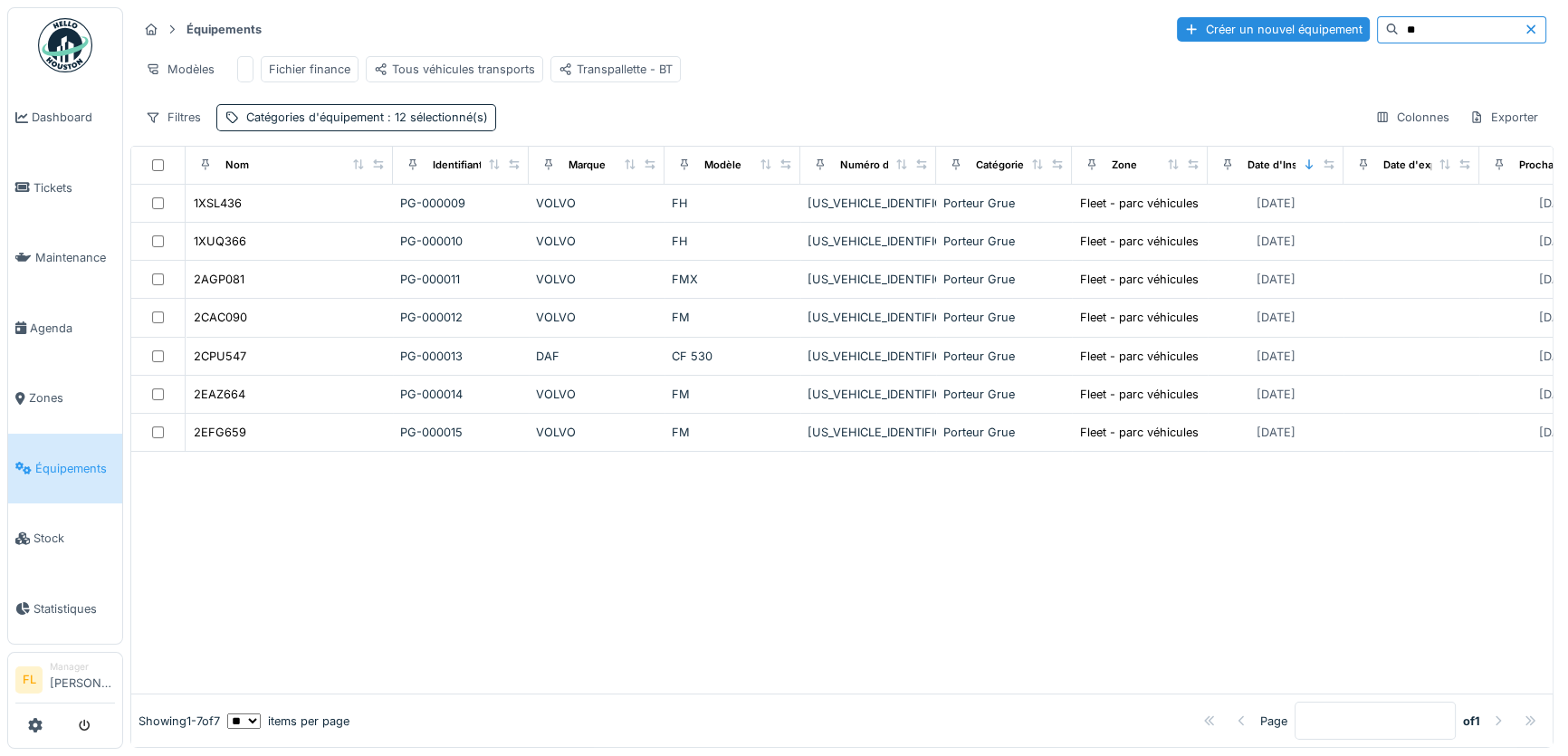
drag, startPoint x: 1372, startPoint y: 26, endPoint x: 1342, endPoint y: 26, distance: 30.0
click at [1398, 28] on input "**" at bounding box center [1461, 30] width 125 height 26
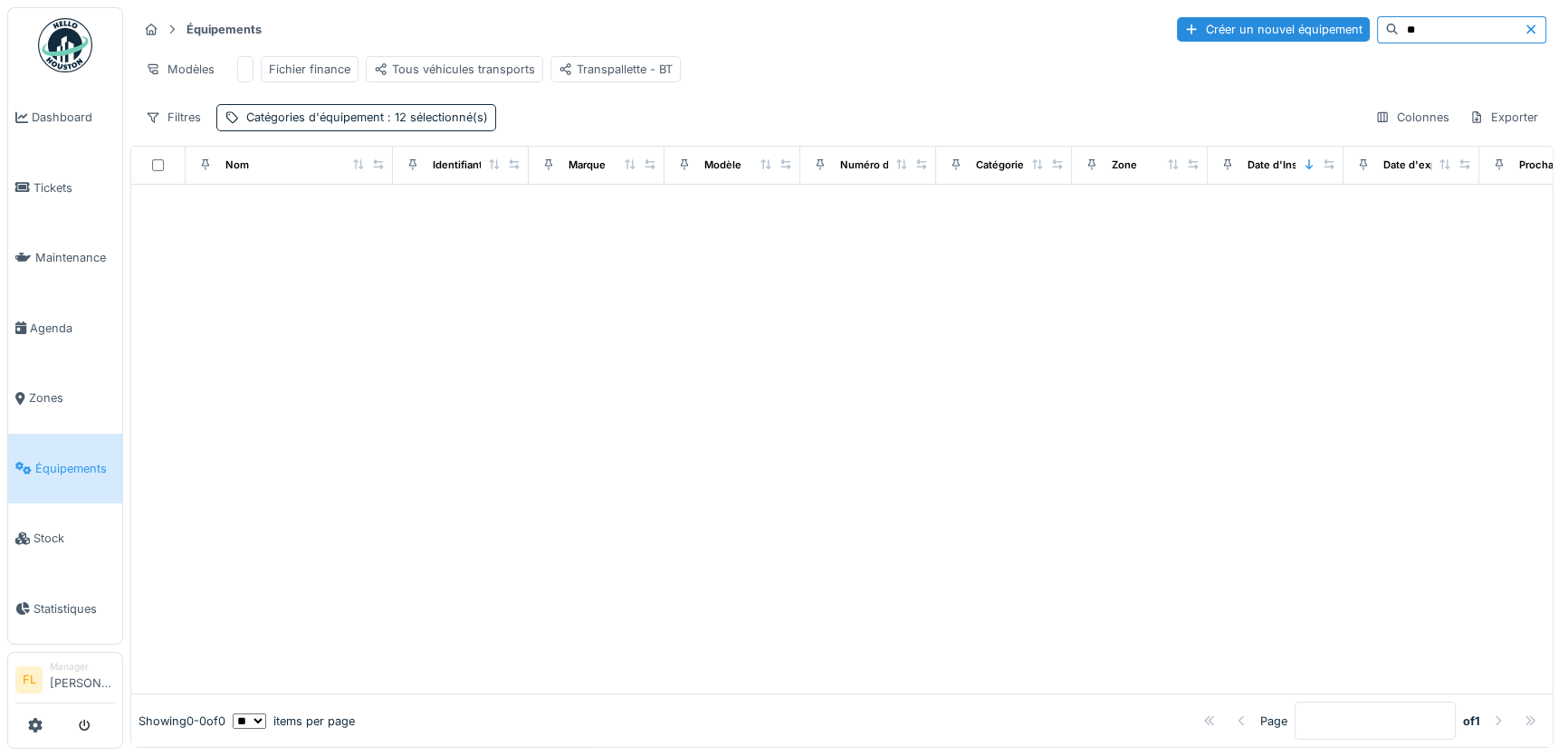
type input "*"
click at [1393, 53] on div "Modèles Fichier finance Tous véhicules transports Transpallette - BT" at bounding box center [842, 68] width 1408 height 41
click at [1391, 53] on div "Modèles Fichier finance Tous véhicules transports Transpallette - BT" at bounding box center [842, 68] width 1408 height 41
click at [1398, 28] on input "****" at bounding box center [1461, 30] width 125 height 26
type input "*"
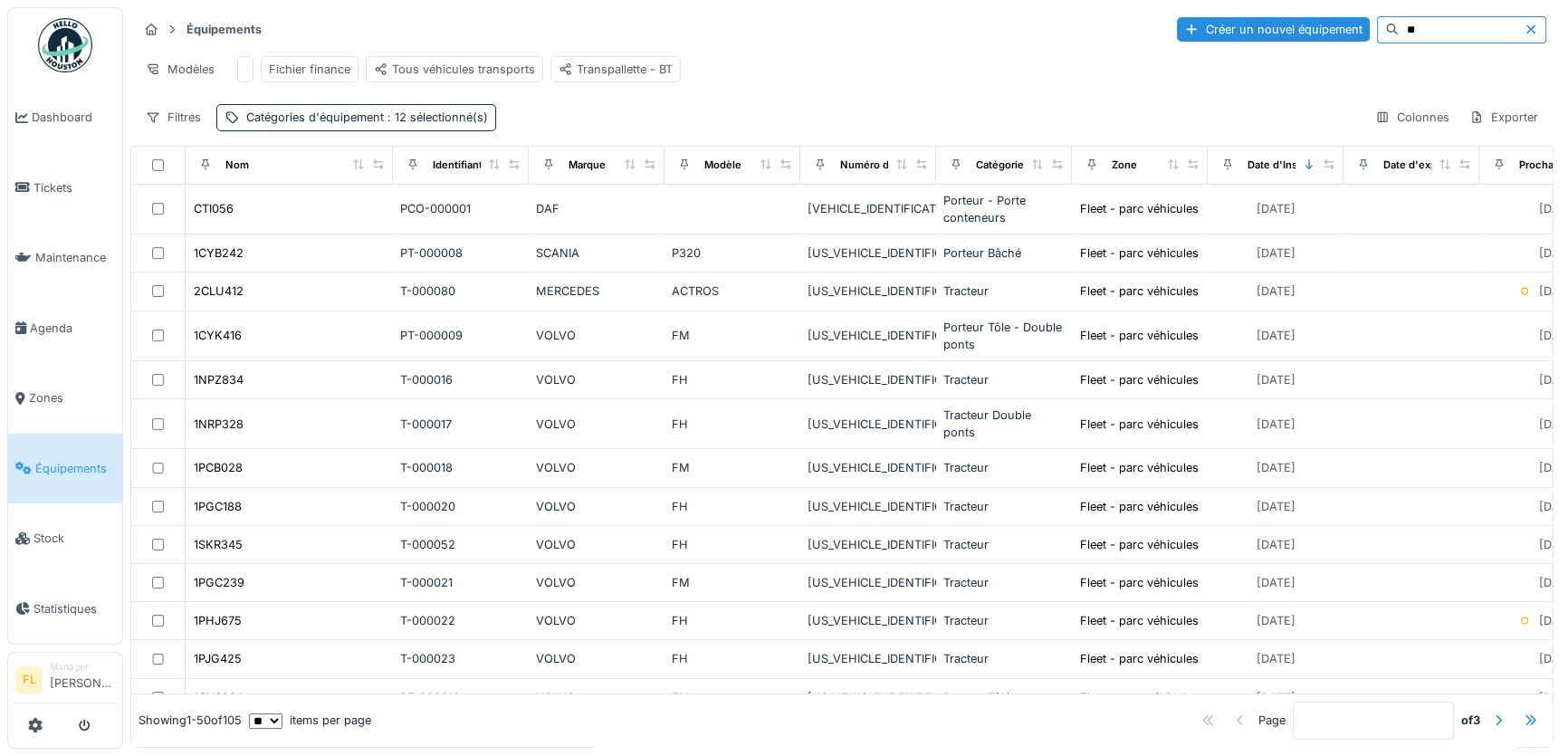
type input "*"
click at [447, 124] on span ": 12 sélectionné(s)" at bounding box center [436, 117] width 104 height 14
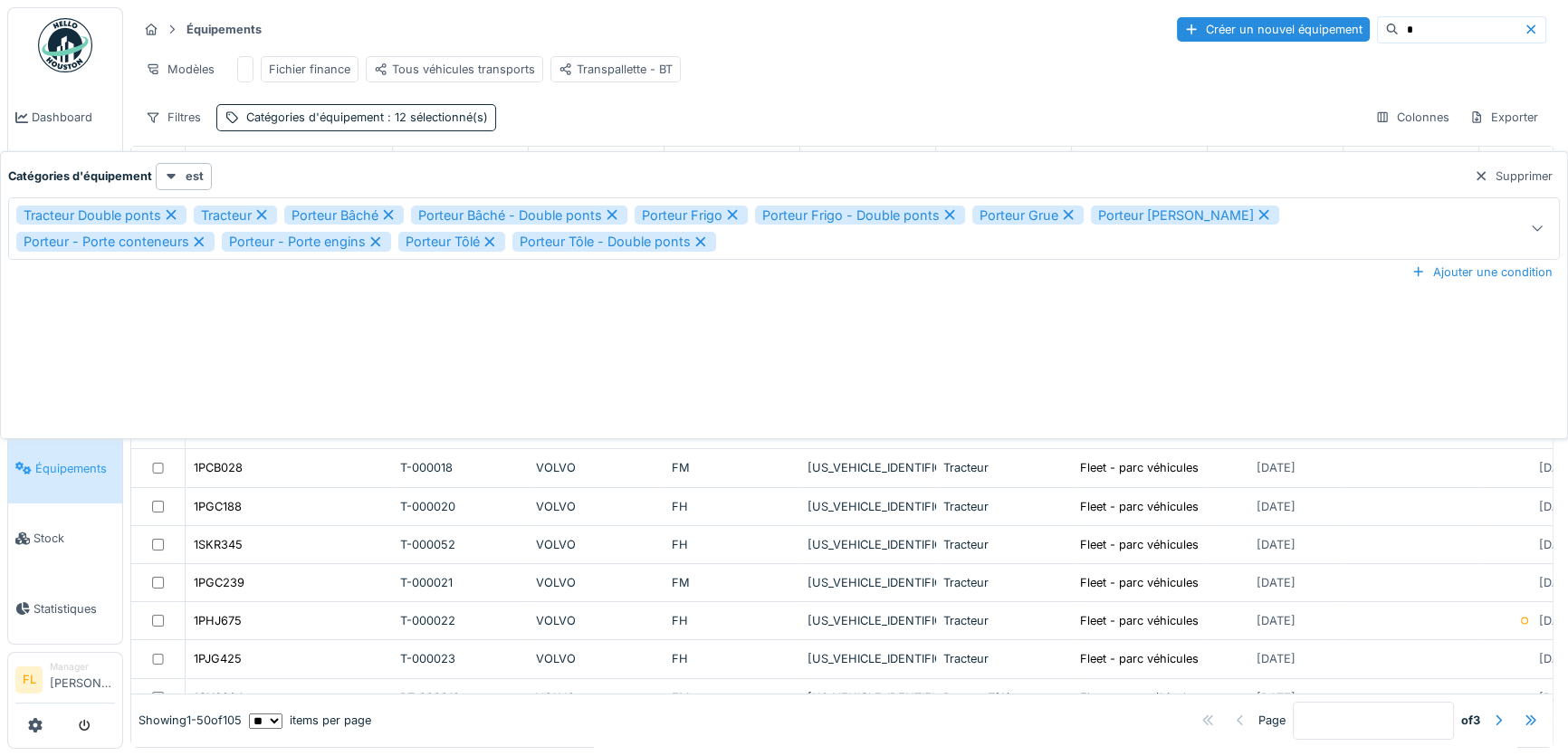
click at [565, 139] on div "Équipements Créer un nouvel équipement * Modèles Fichier finance Tous véhicules…" at bounding box center [842, 72] width 1423 height 131
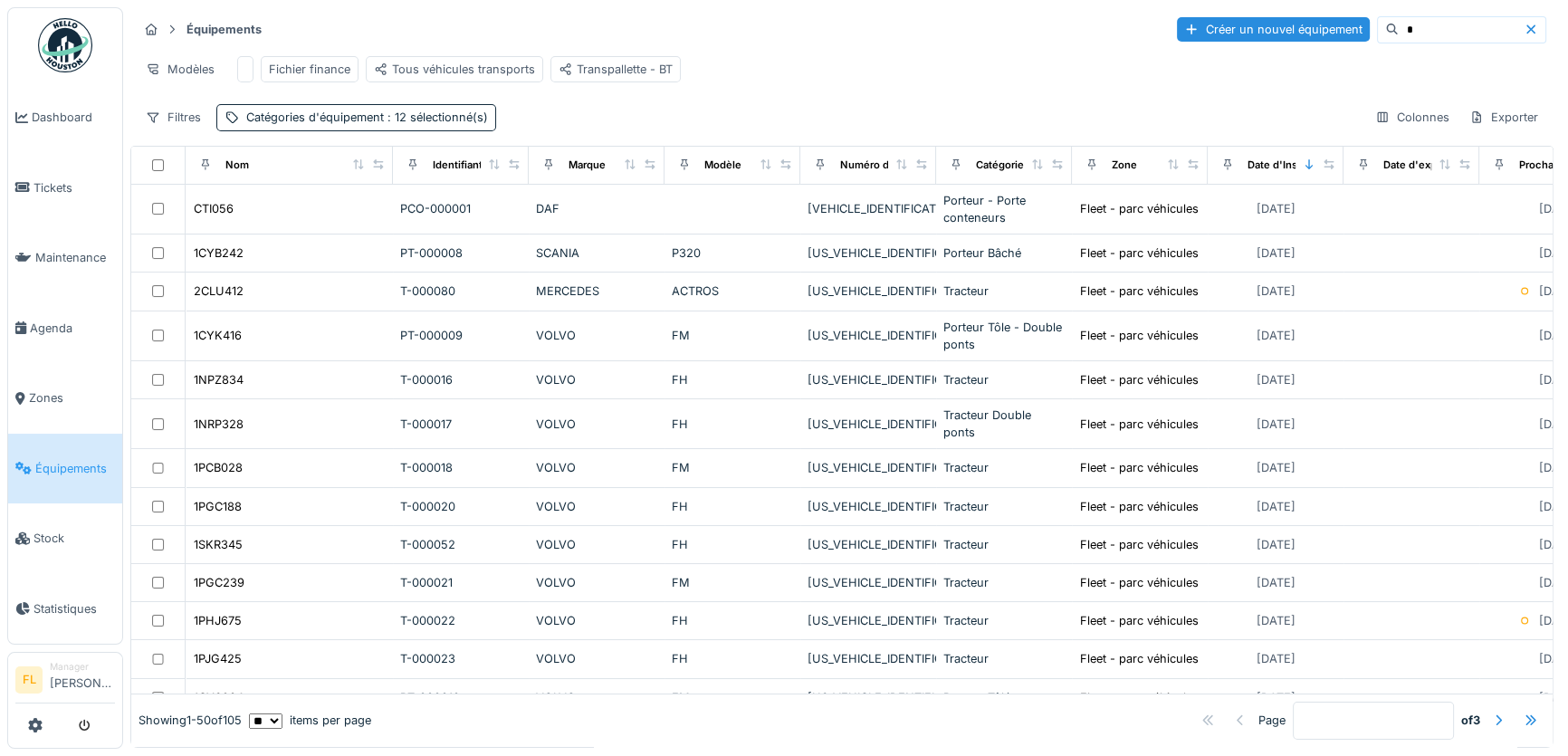
click at [1398, 25] on input "*" at bounding box center [1461, 30] width 125 height 26
click at [1420, 30] on input at bounding box center [1483, 30] width 125 height 26
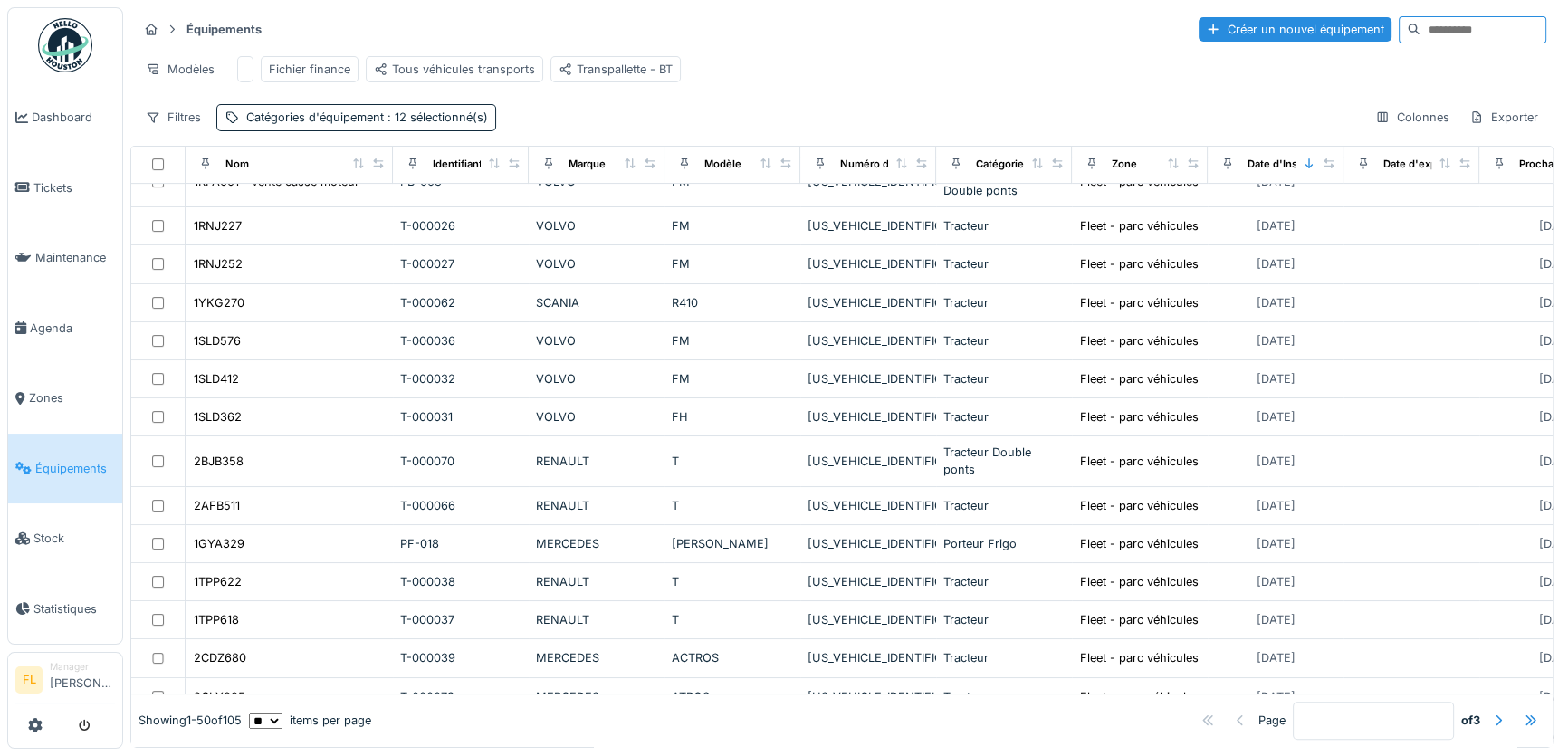
scroll to position [592, 0]
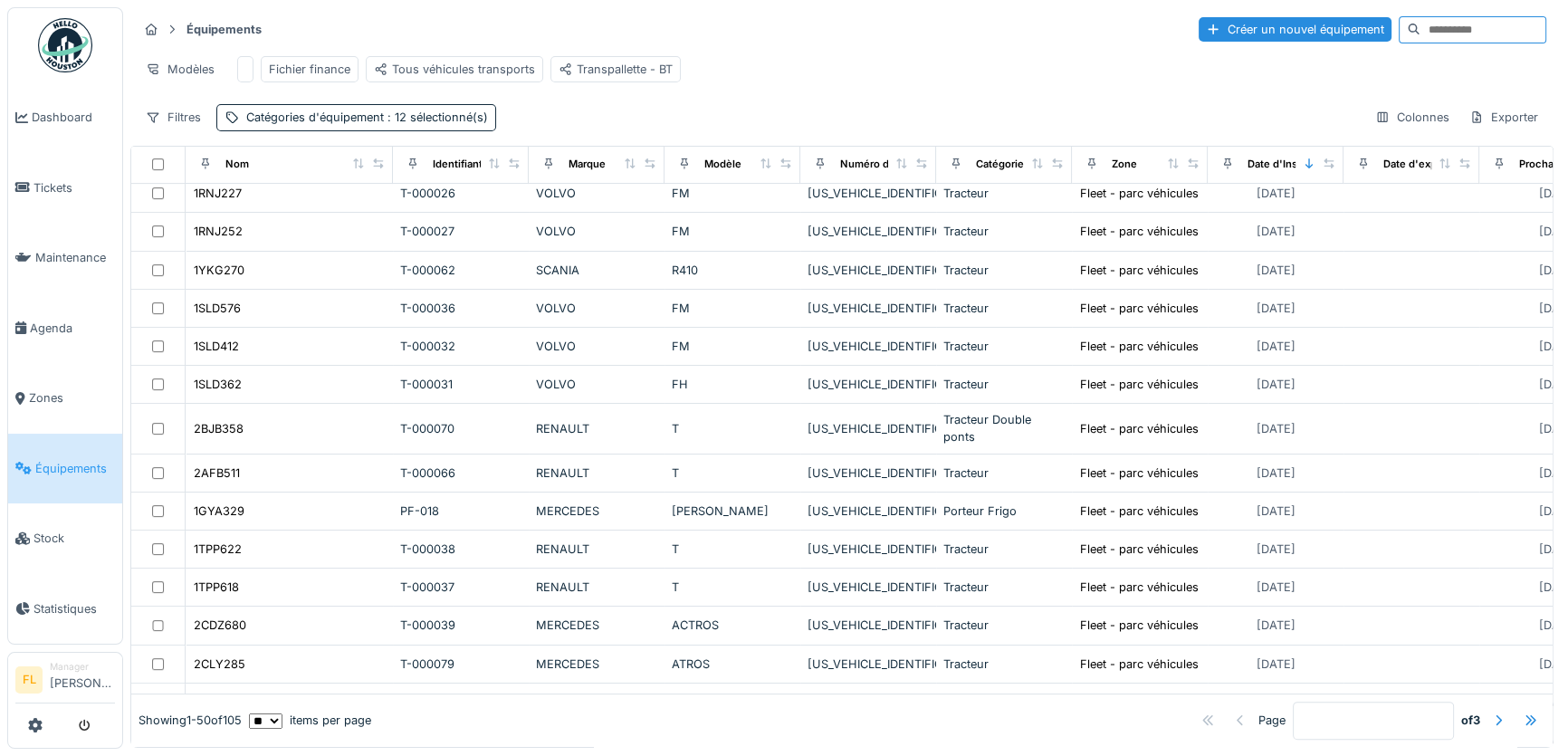
click at [1420, 35] on input at bounding box center [1483, 30] width 125 height 26
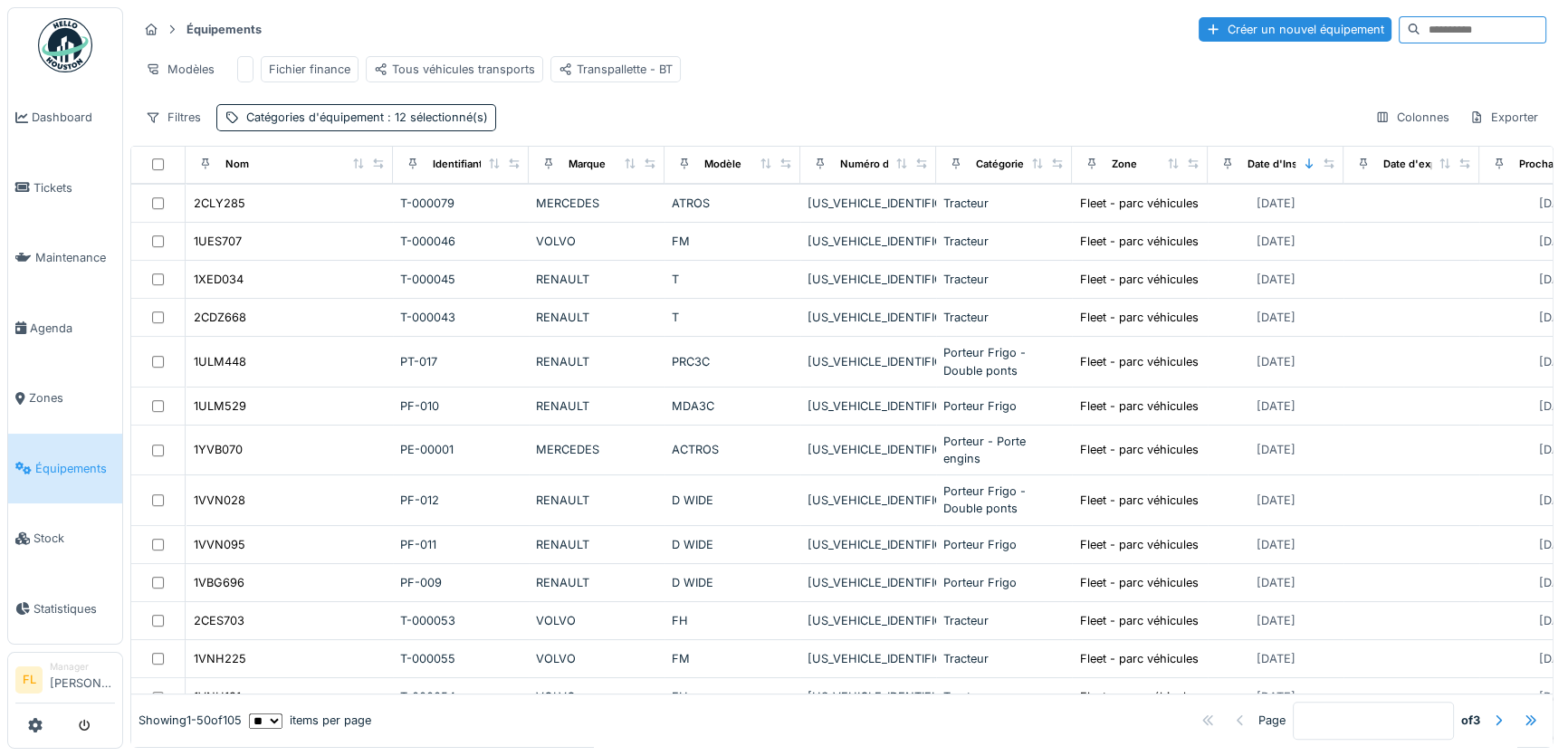
scroll to position [1086, 0]
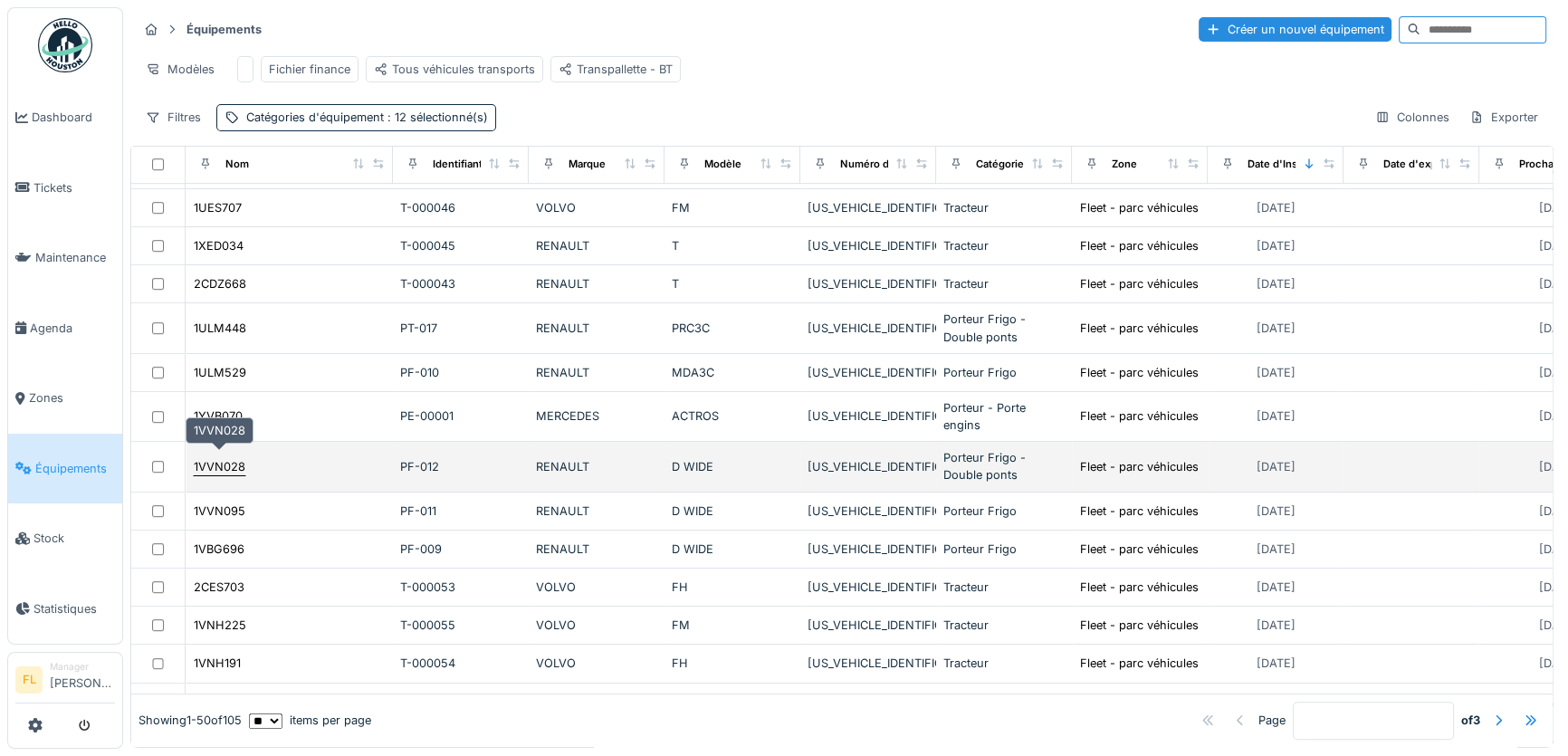
click at [231, 459] on div "1VVN028" at bounding box center [219, 466] width 52 height 17
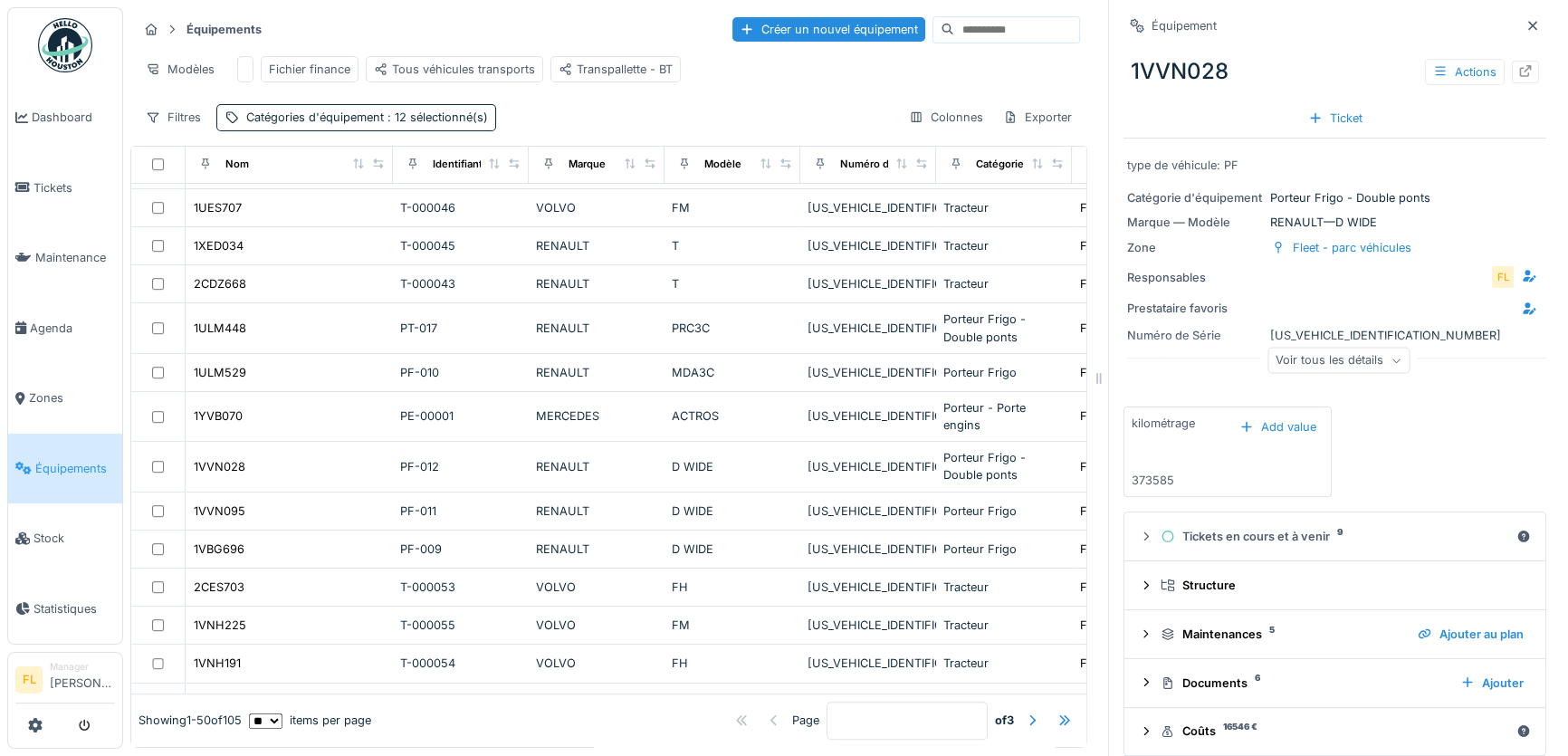
scroll to position [16, 0]
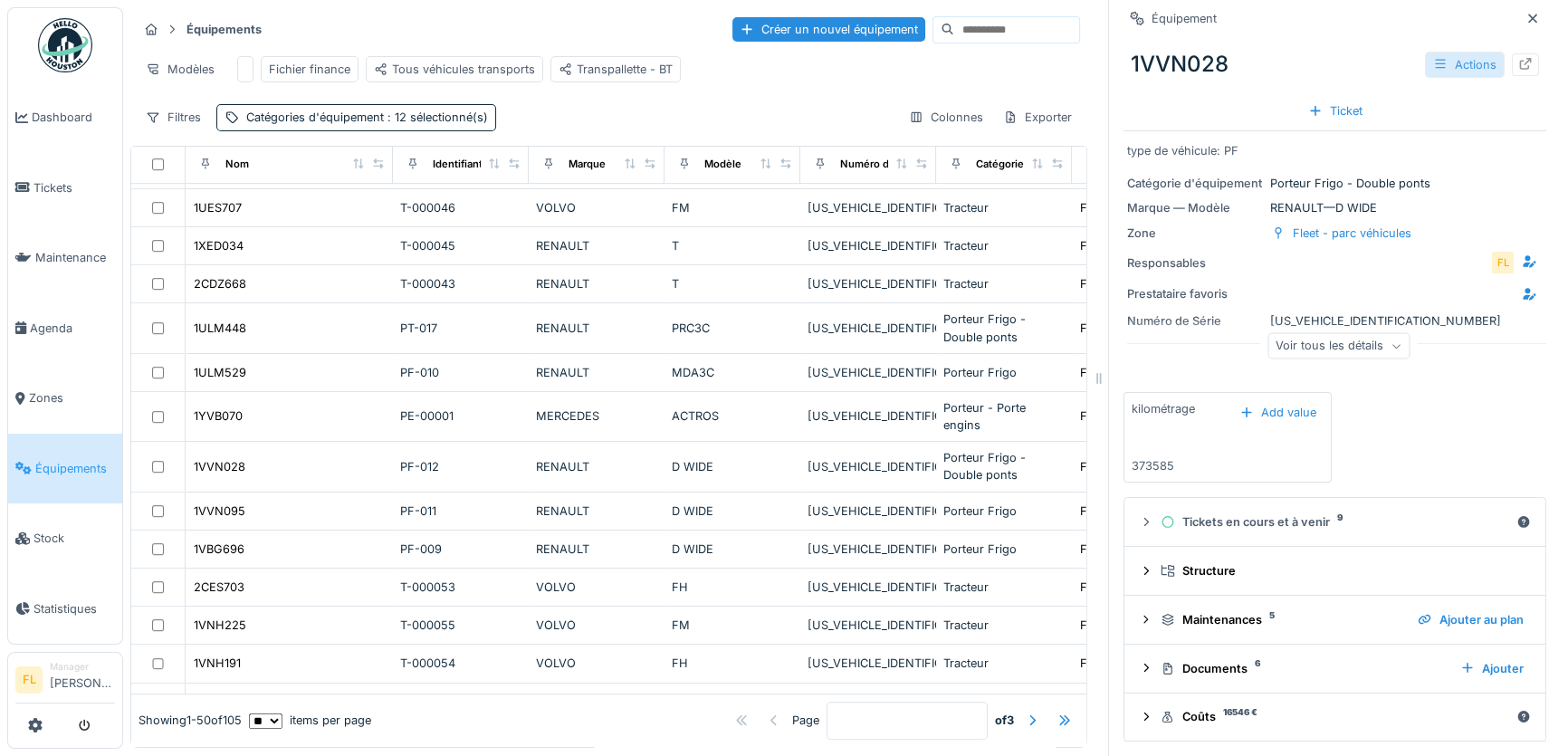
click at [1447, 66] on div "Actions" at bounding box center [1465, 64] width 79 height 26
click at [1329, 96] on div "1VVN028 Actions Ticket" at bounding box center [1335, 80] width 423 height 93
click at [1519, 62] on icon at bounding box center [1525, 63] width 12 height 12
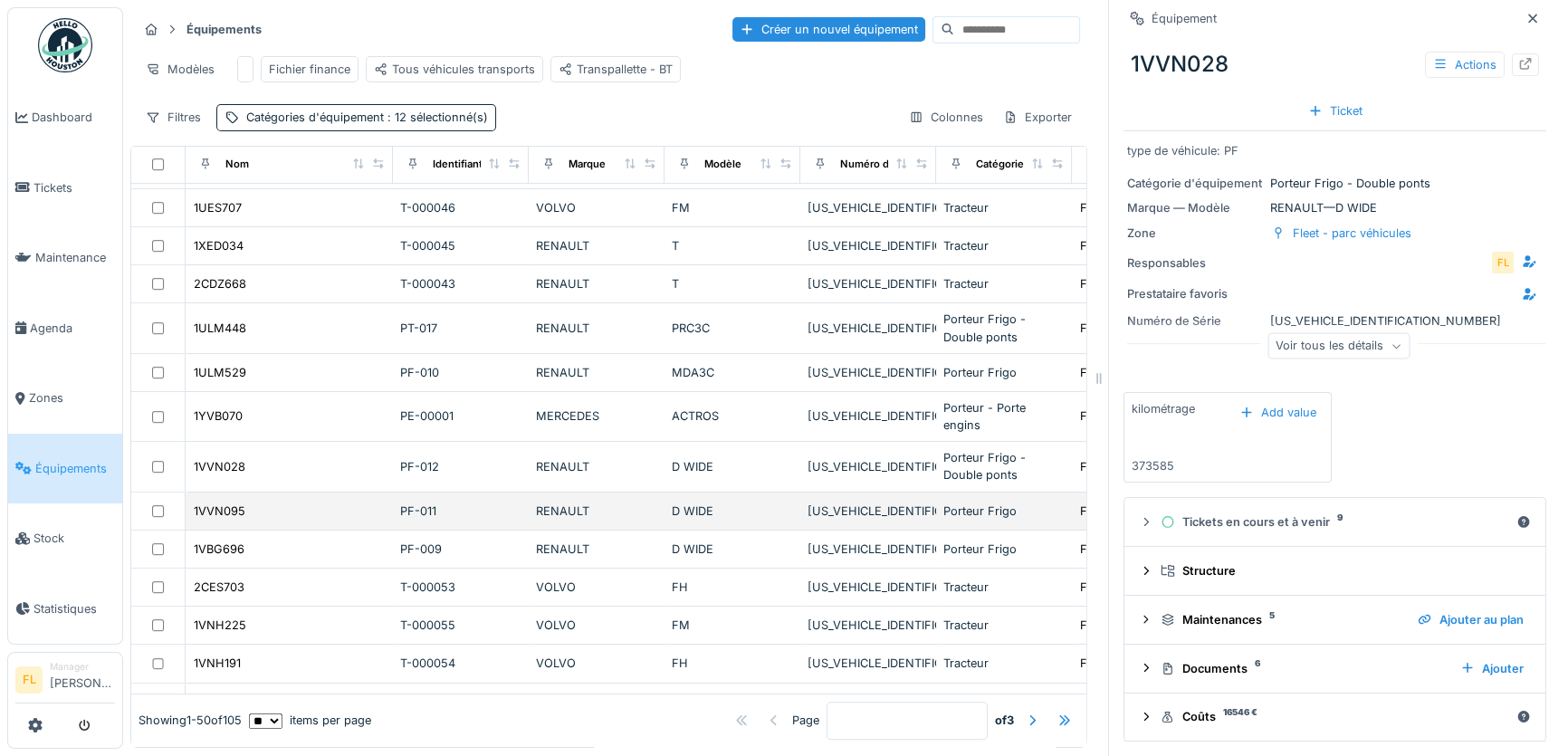
click at [381, 520] on td "1VVN095" at bounding box center [289, 511] width 207 height 38
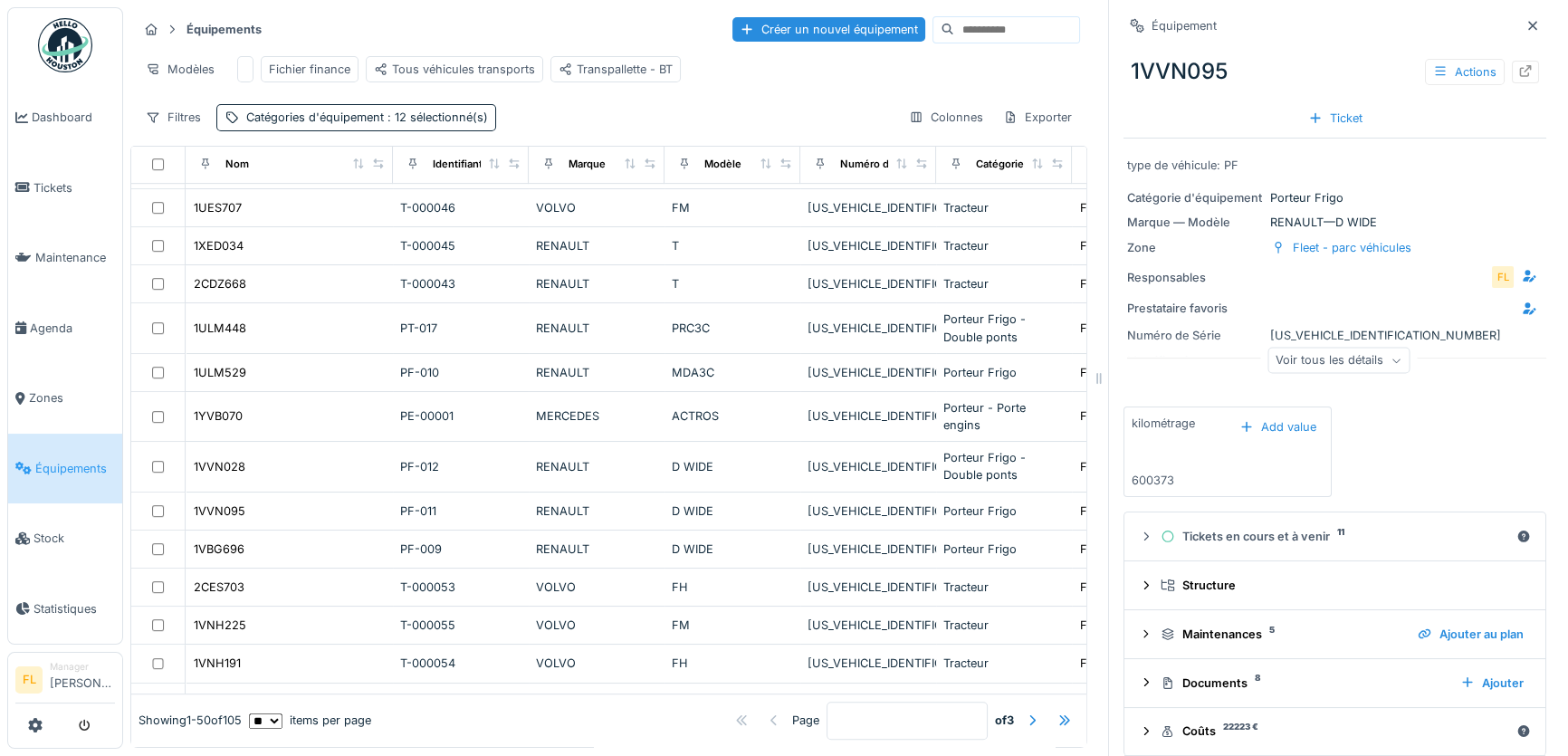
scroll to position [1118, 0]
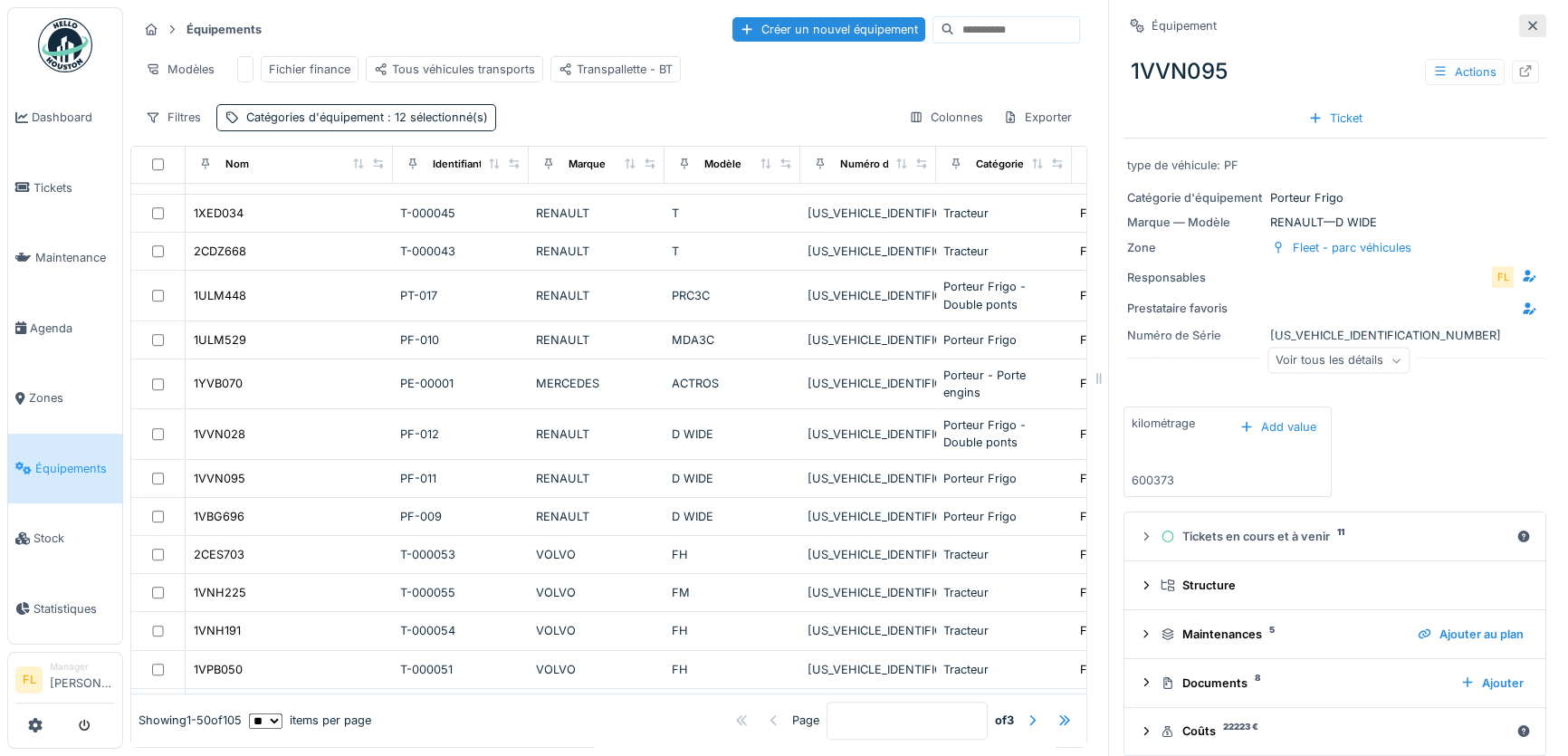
click at [1525, 18] on div at bounding box center [1532, 25] width 15 height 17
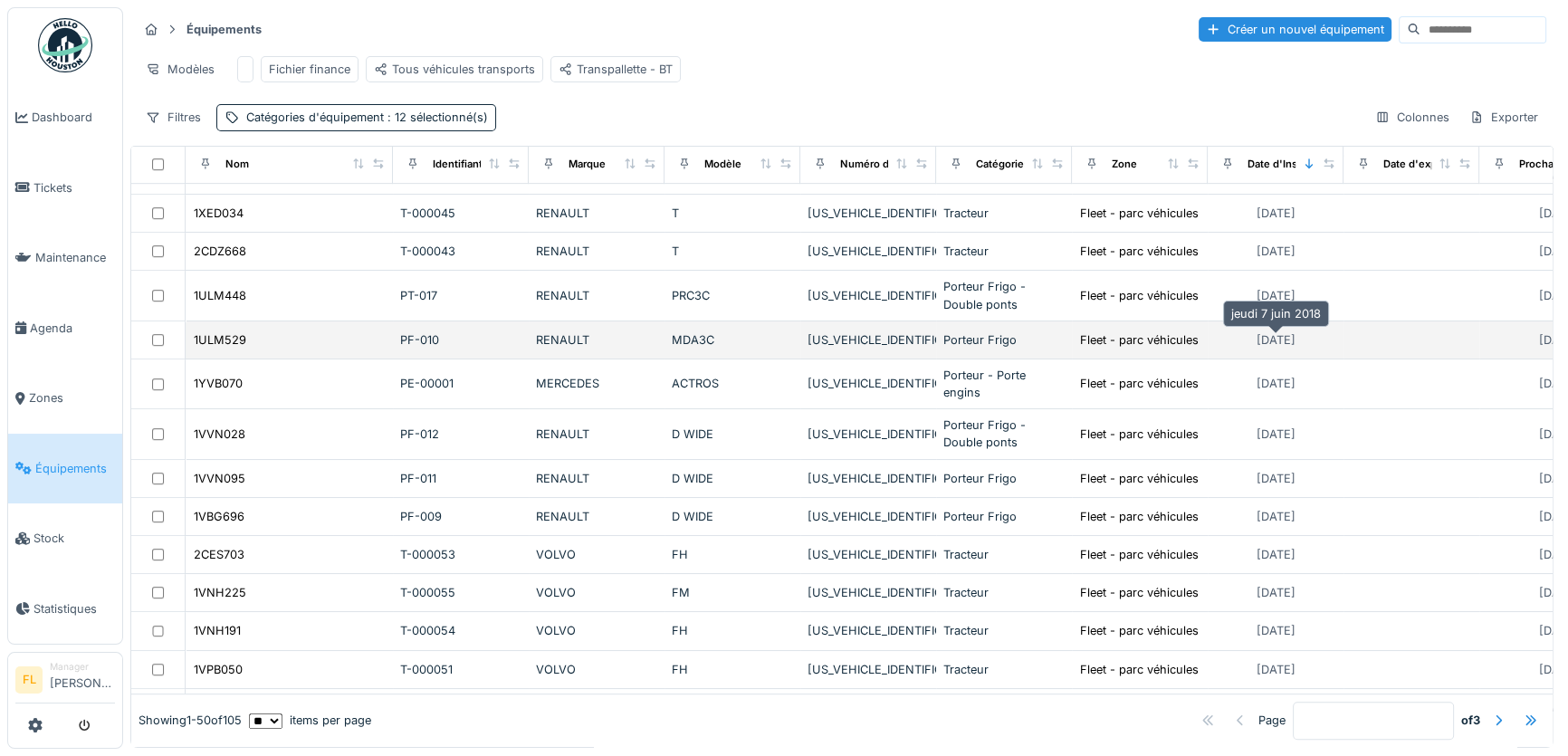
click at [1295, 339] on div "07/06/2018" at bounding box center [1275, 339] width 39 height 17
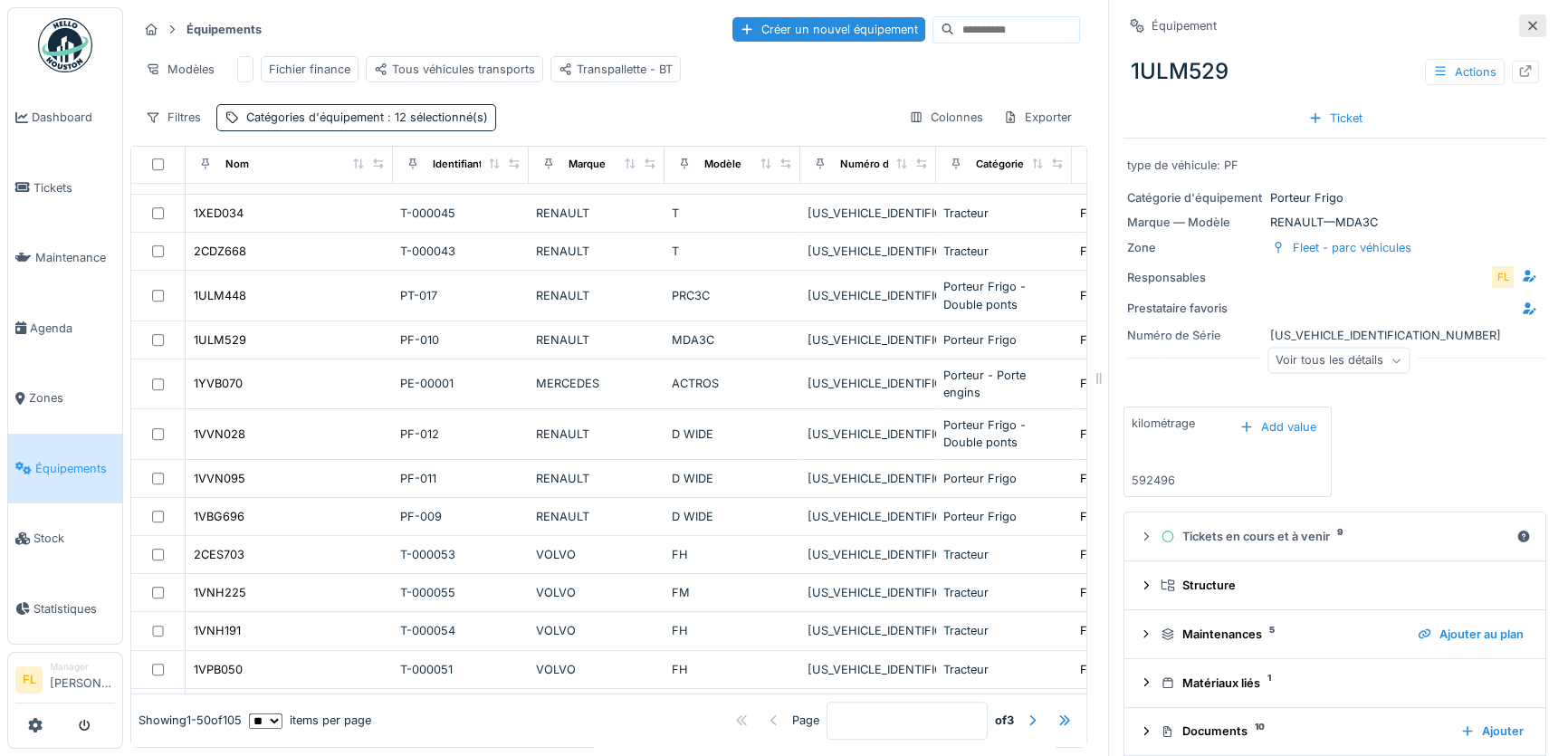
click at [1528, 26] on icon at bounding box center [1532, 25] width 9 height 9
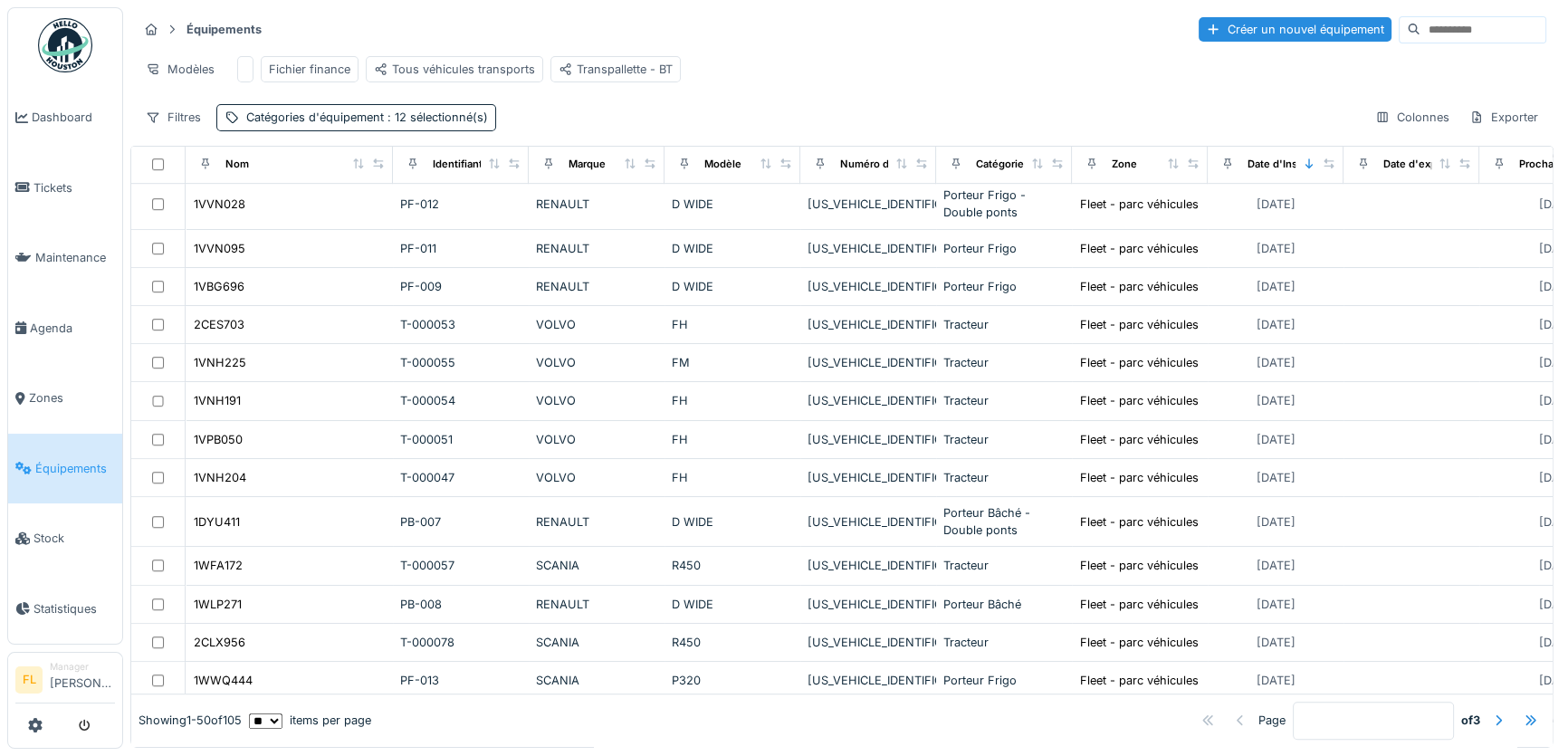
scroll to position [1316, 0]
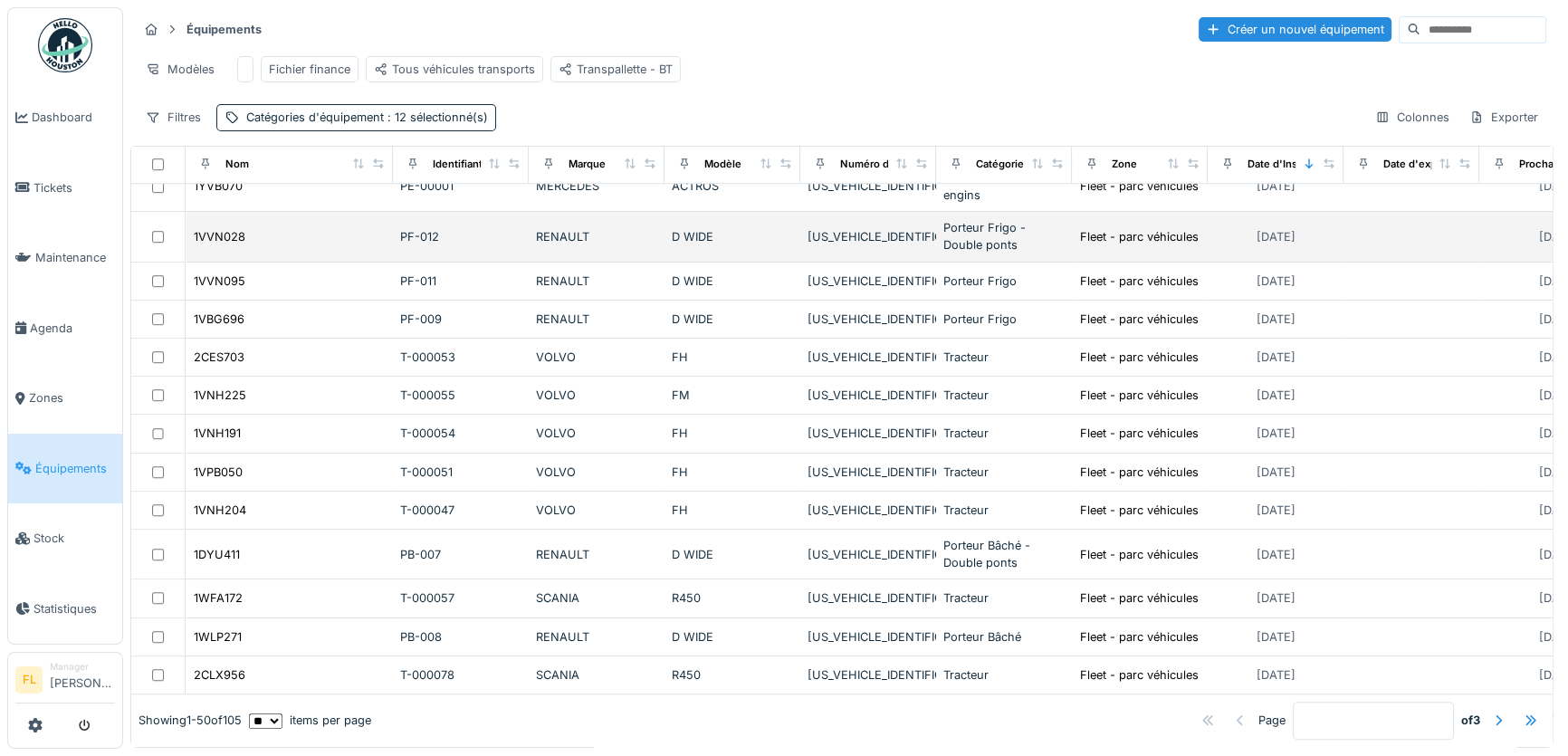
click at [487, 242] on td "PF-012" at bounding box center [460, 236] width 136 height 50
drag, startPoint x: 487, startPoint y: 242, endPoint x: 278, endPoint y: 263, distance: 210.1
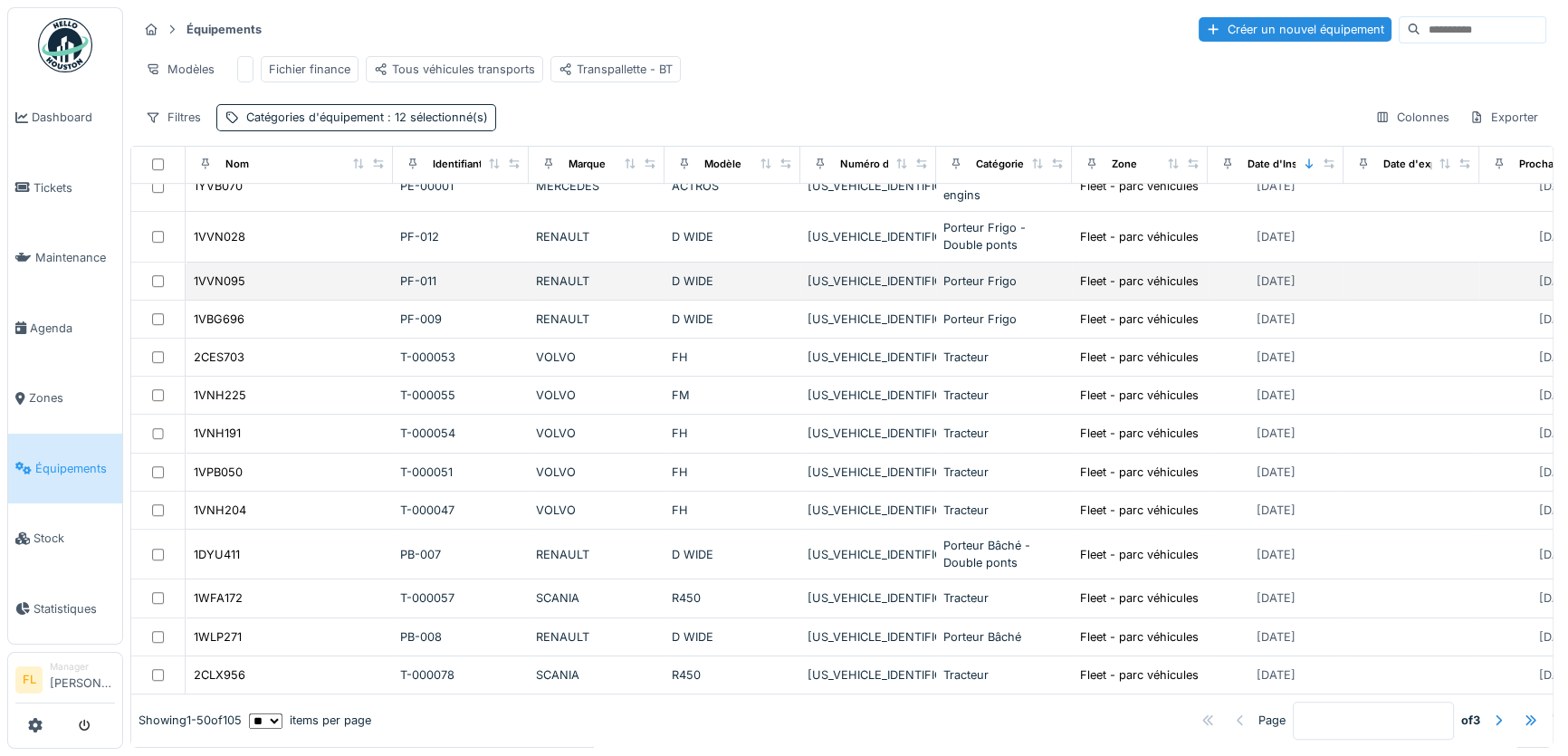
click at [487, 242] on td "PF-012" at bounding box center [460, 236] width 136 height 50
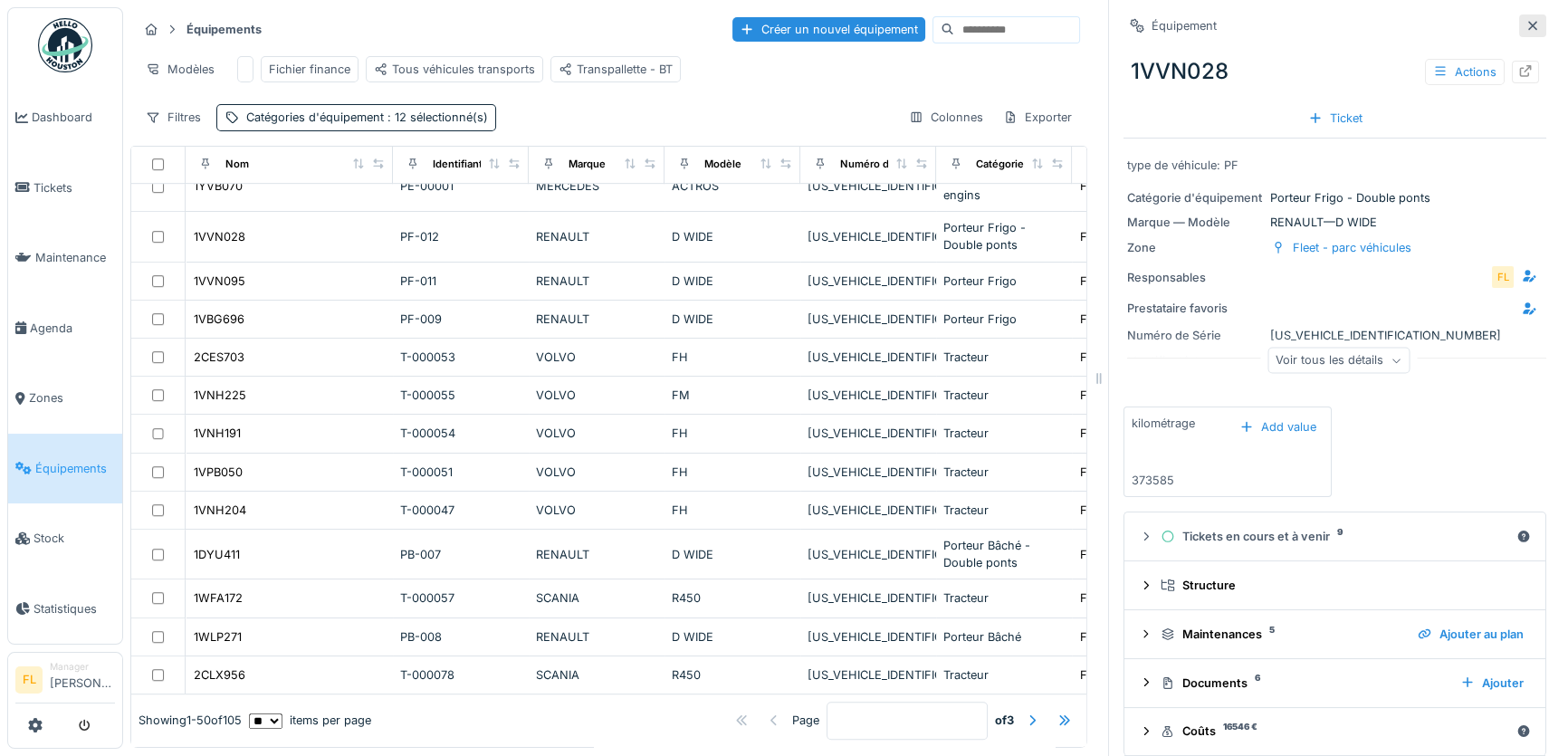
click at [1525, 32] on div at bounding box center [1532, 25] width 15 height 17
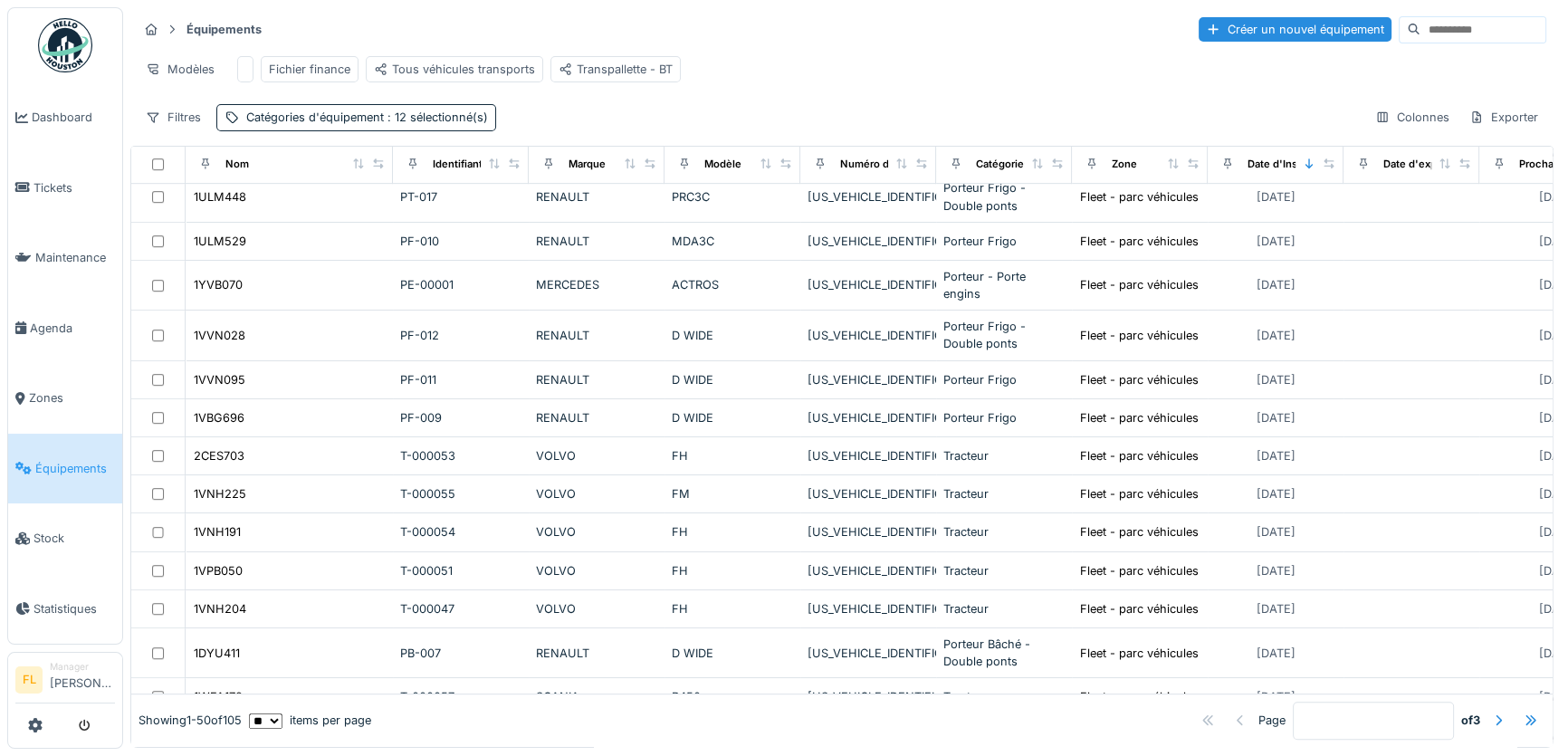
scroll to position [1185, 0]
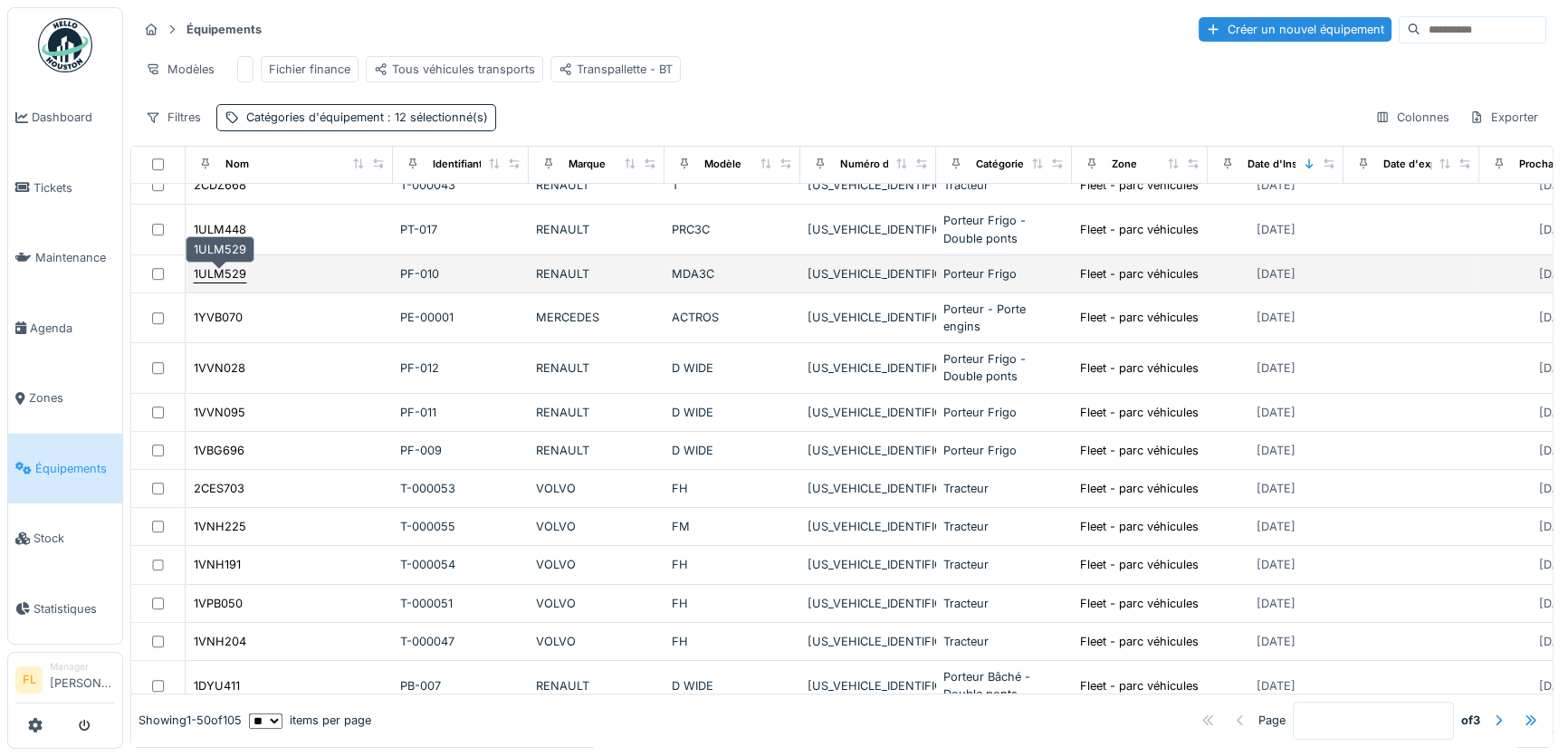
click at [229, 276] on div "1ULM529" at bounding box center [219, 273] width 53 height 17
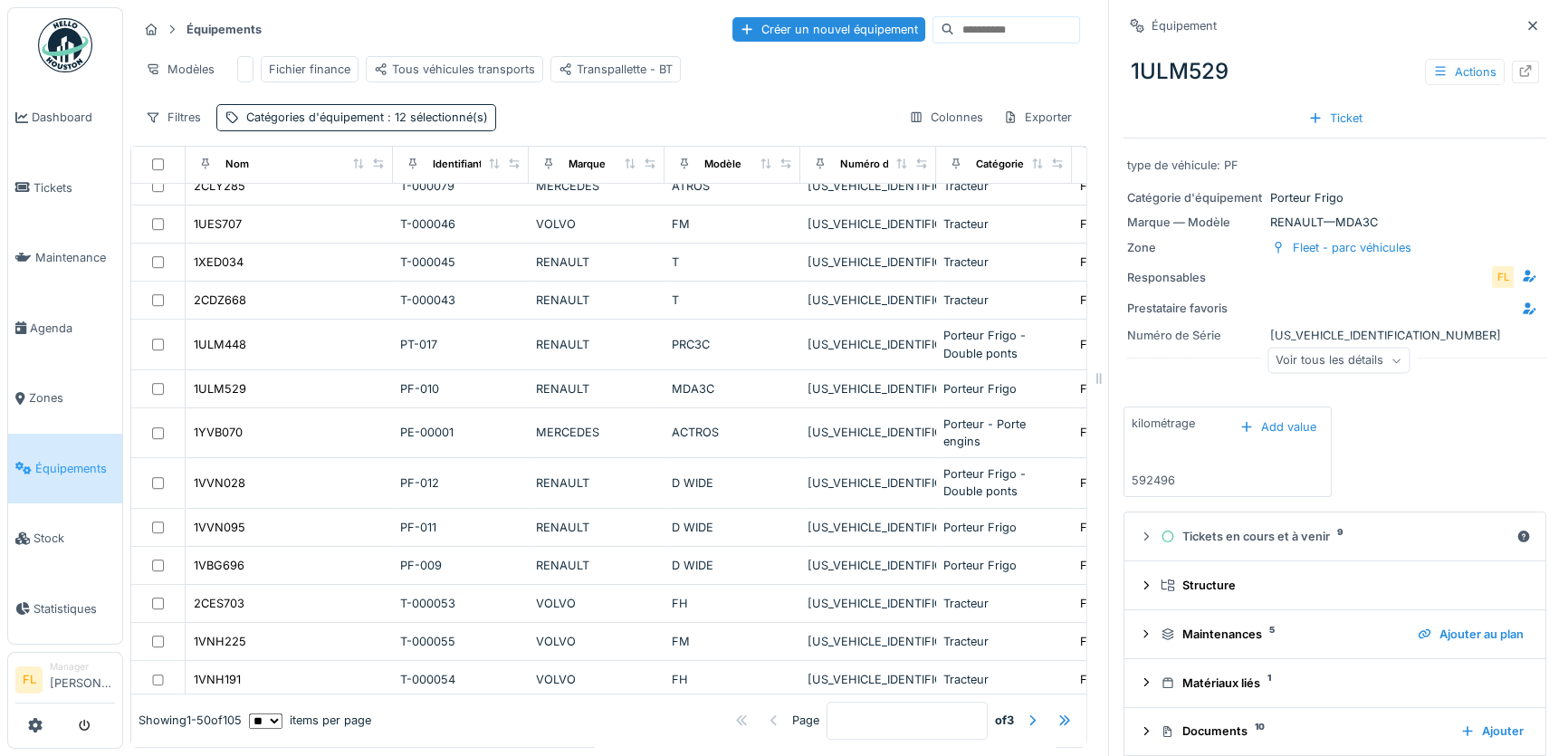
scroll to position [1037, 0]
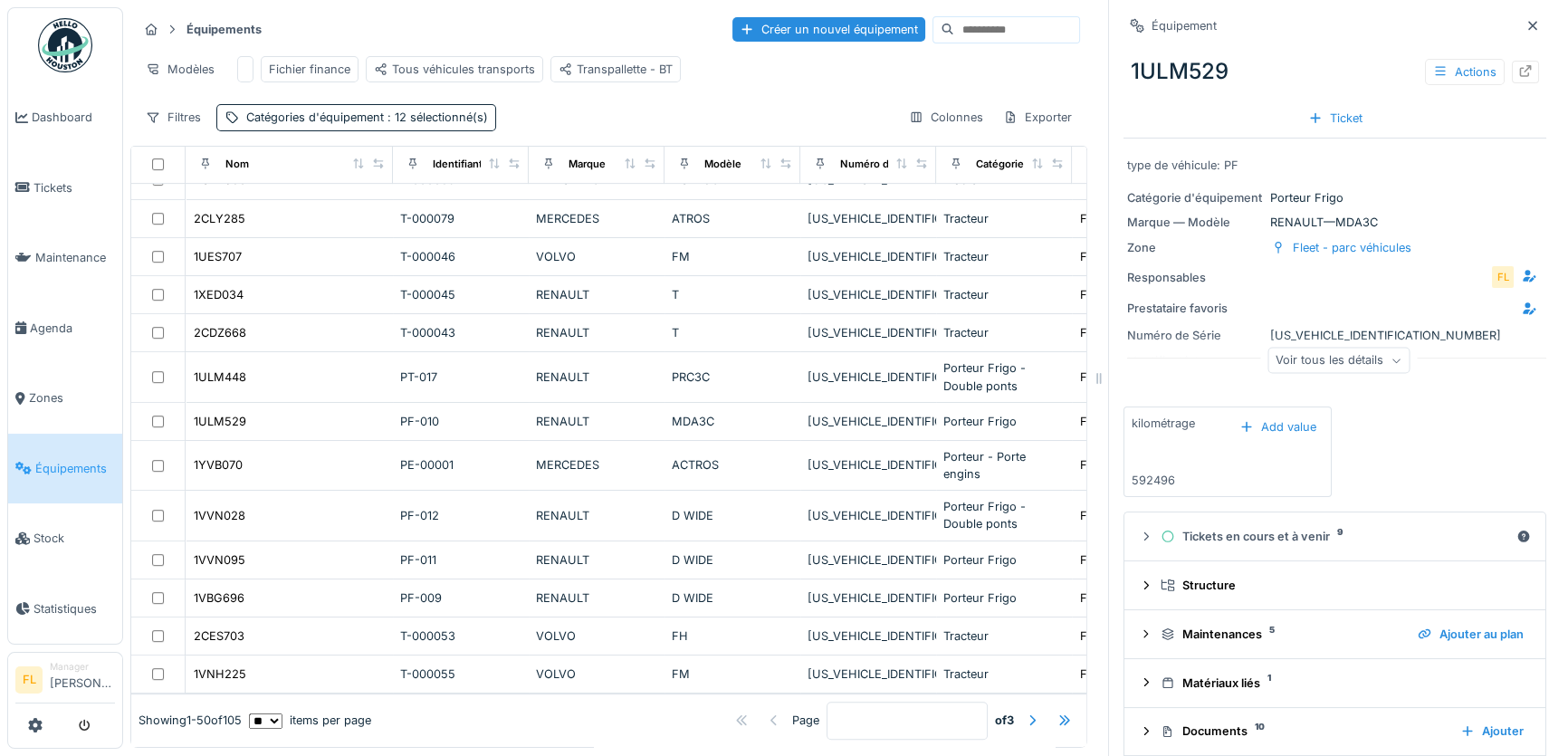
click at [954, 35] on input at bounding box center [1016, 30] width 125 height 26
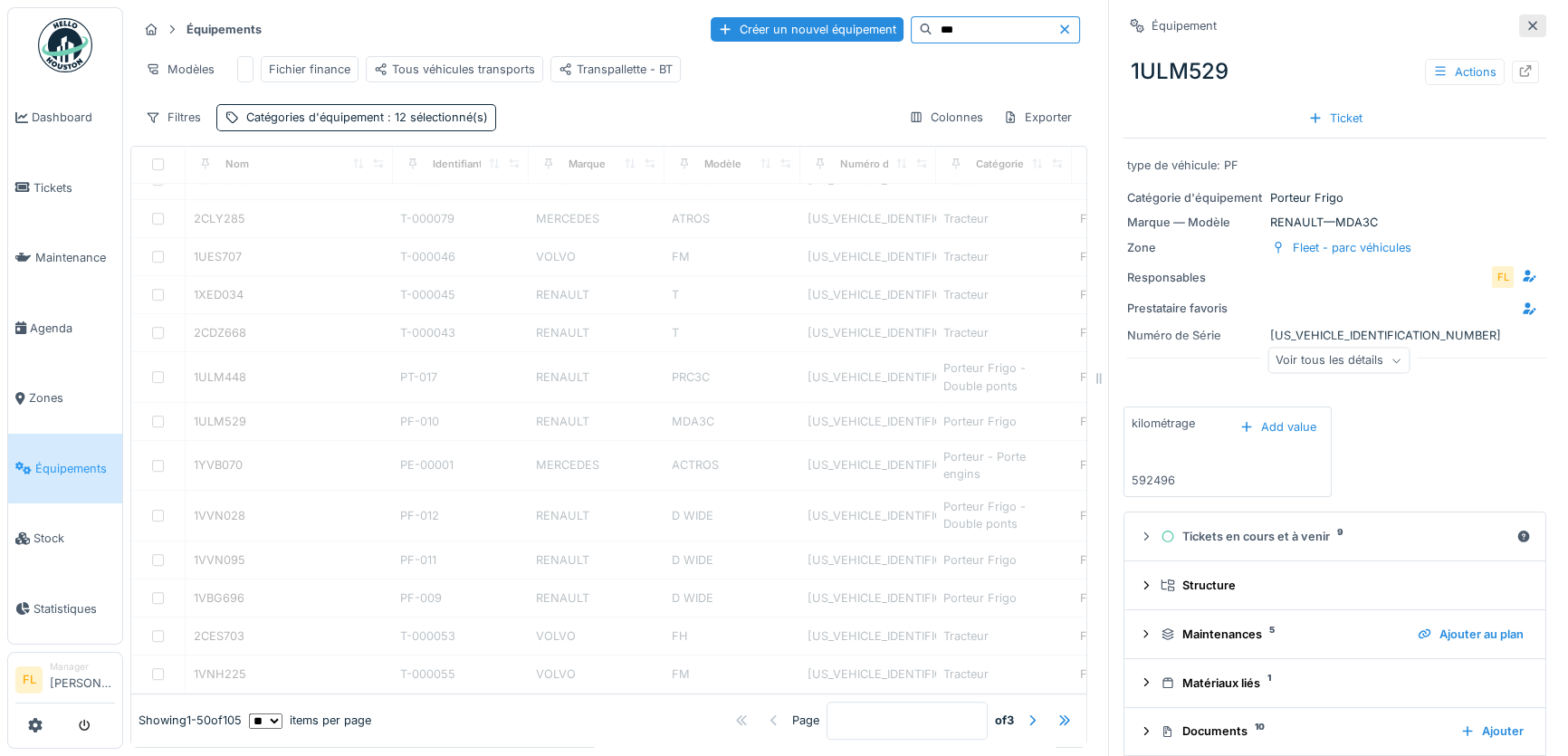
type input "***"
click at [1525, 30] on icon at bounding box center [1532, 26] width 15 height 12
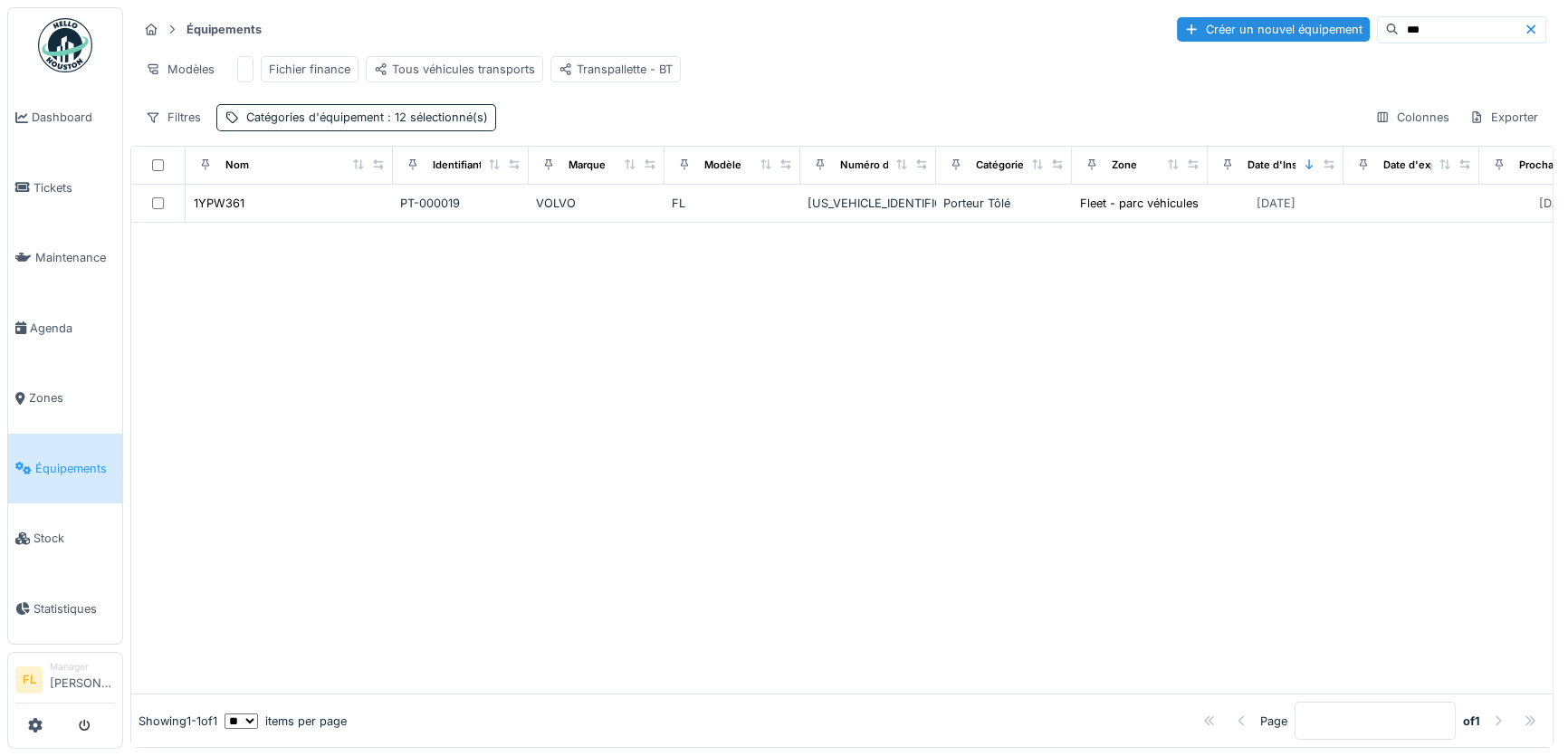
click at [1526, 26] on icon at bounding box center [1530, 29] width 9 height 9
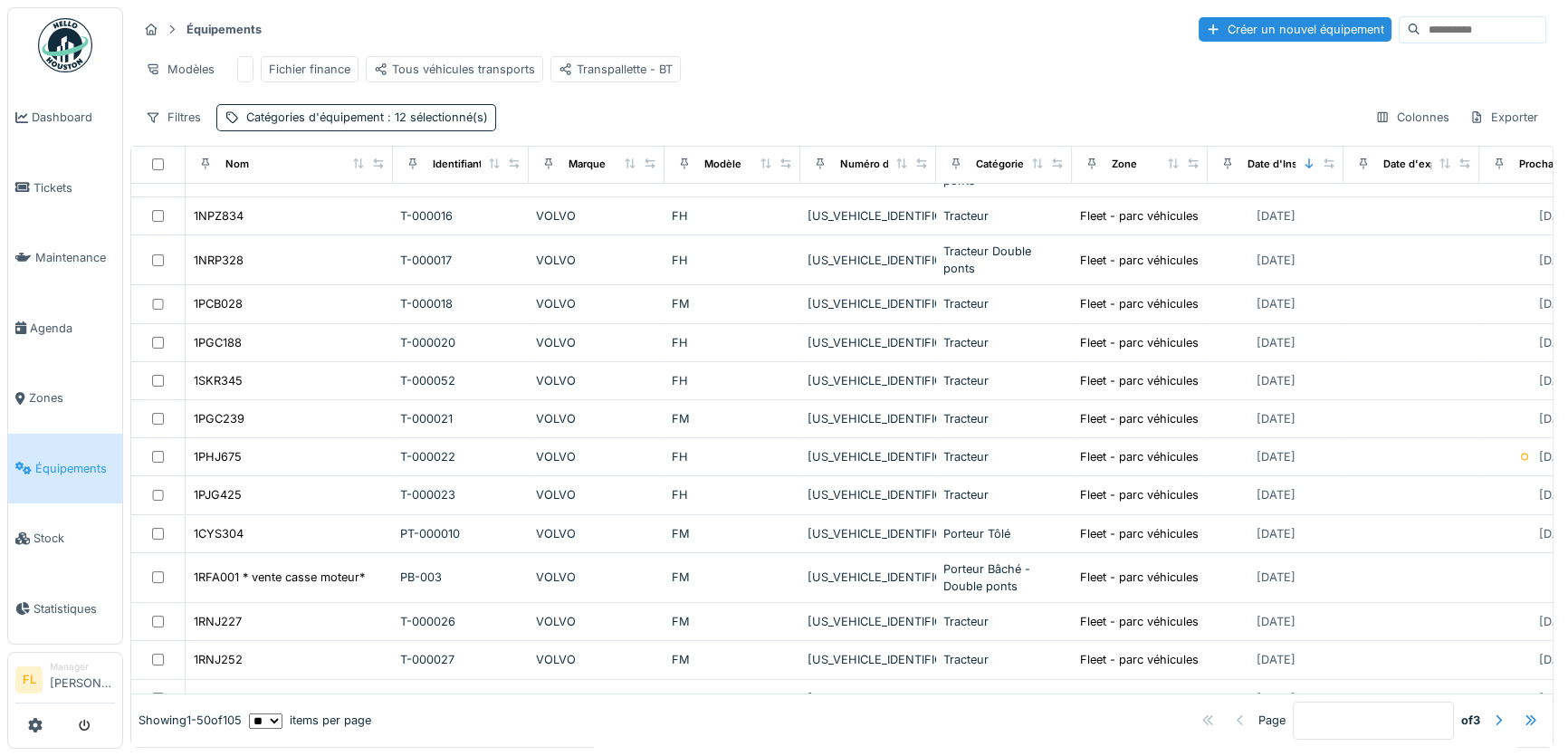
scroll to position [131, 0]
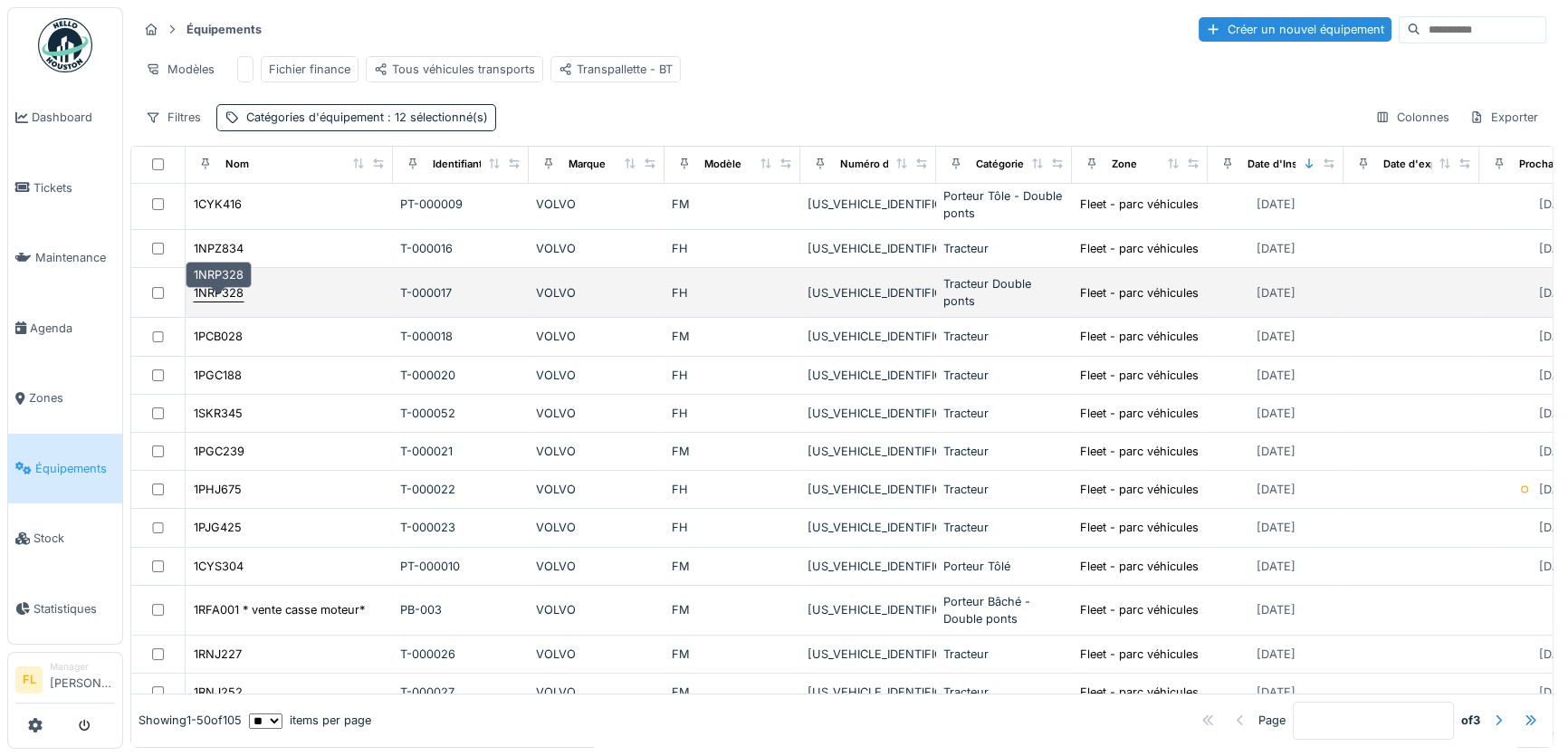
click at [220, 285] on div "1NRP328" at bounding box center [218, 292] width 50 height 17
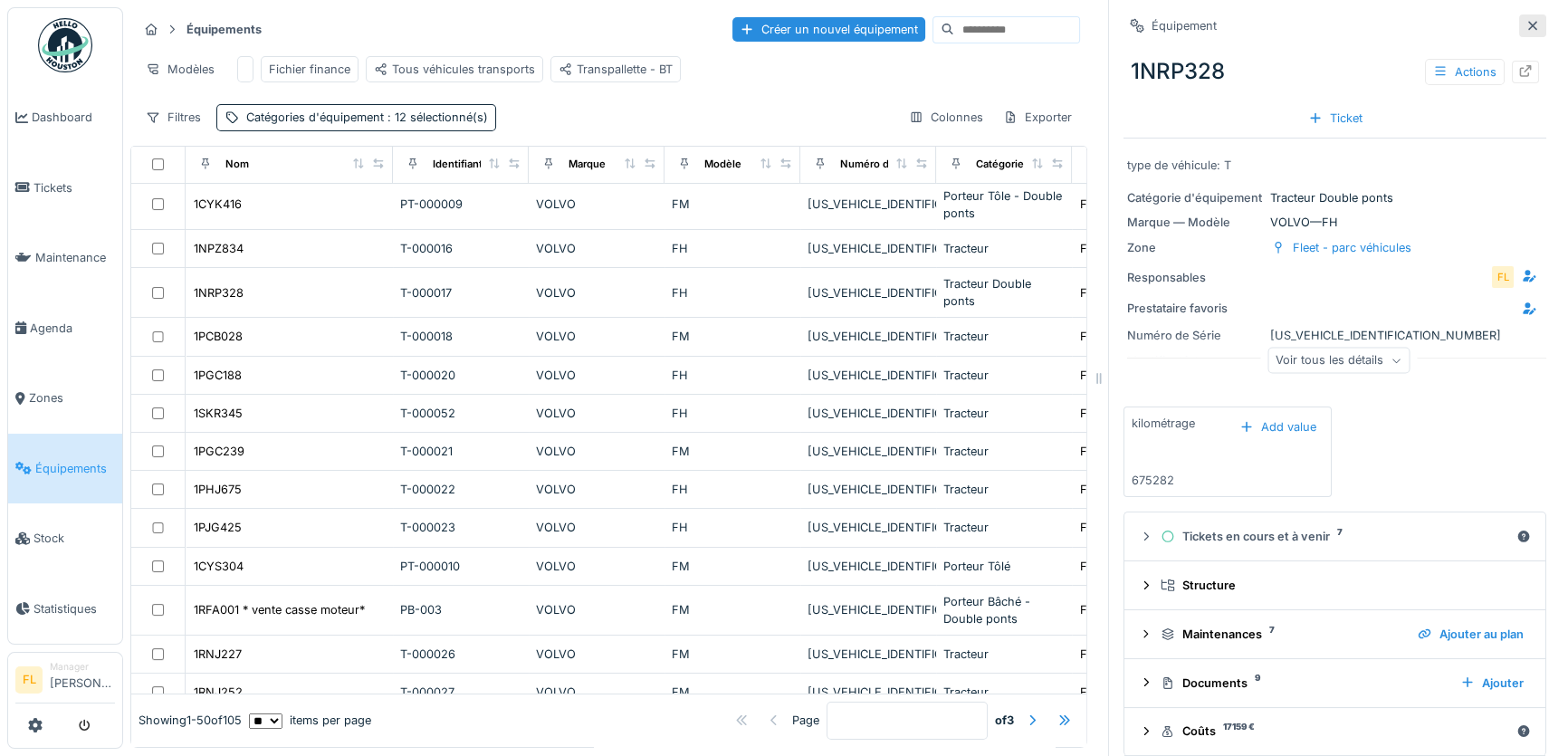
click at [1525, 20] on icon at bounding box center [1532, 26] width 15 height 12
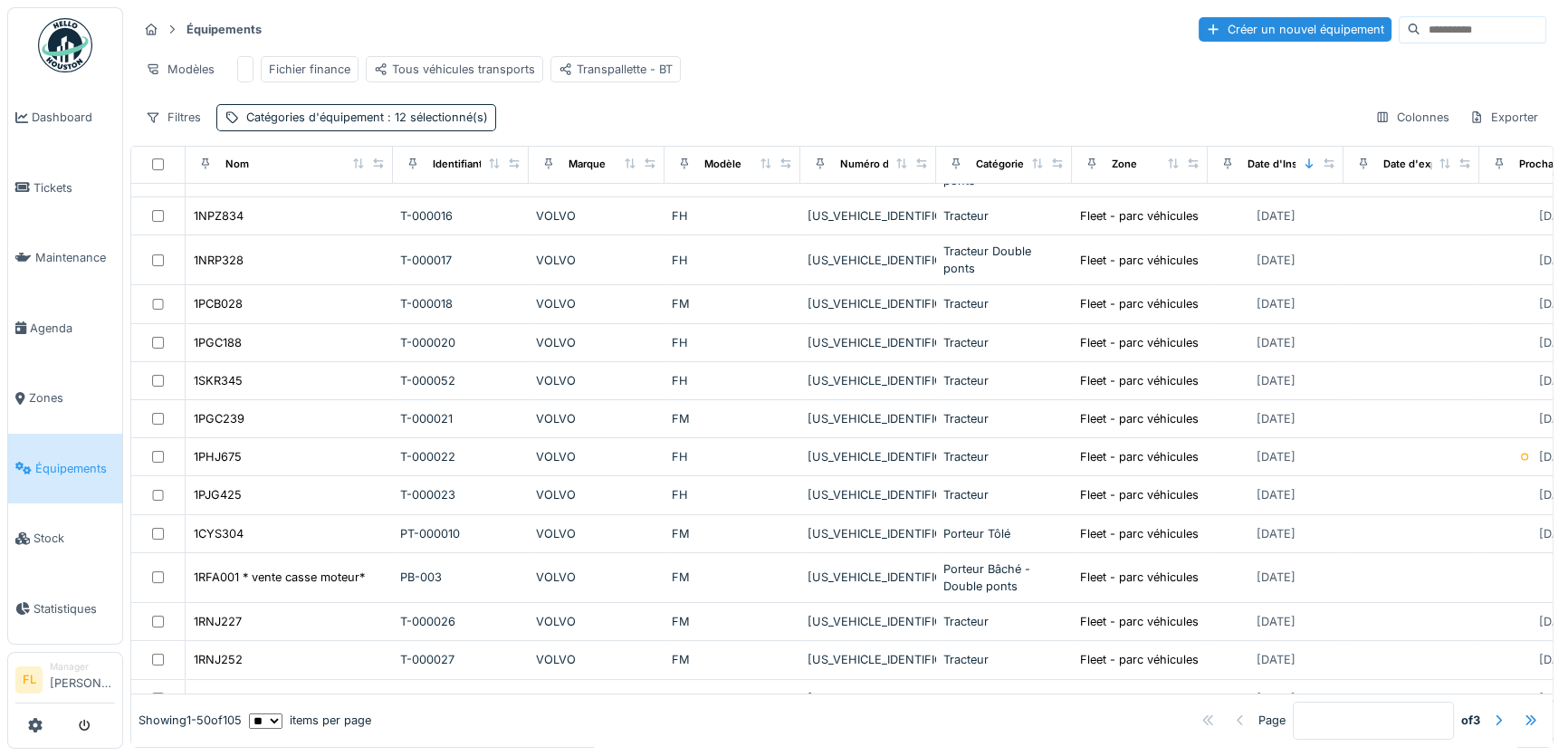
scroll to position [131, 0]
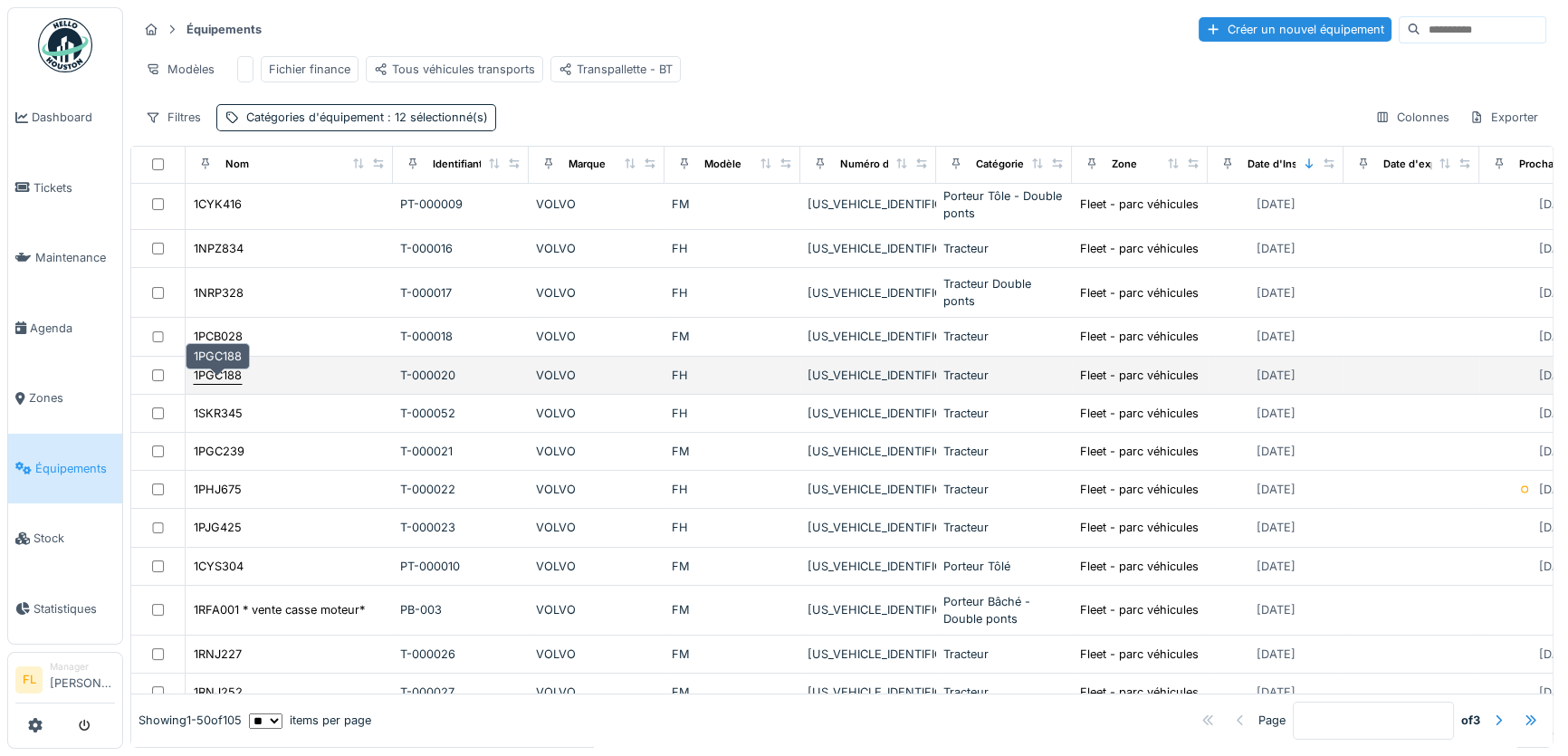
click at [235, 376] on div "1PGC188" at bounding box center [217, 374] width 48 height 17
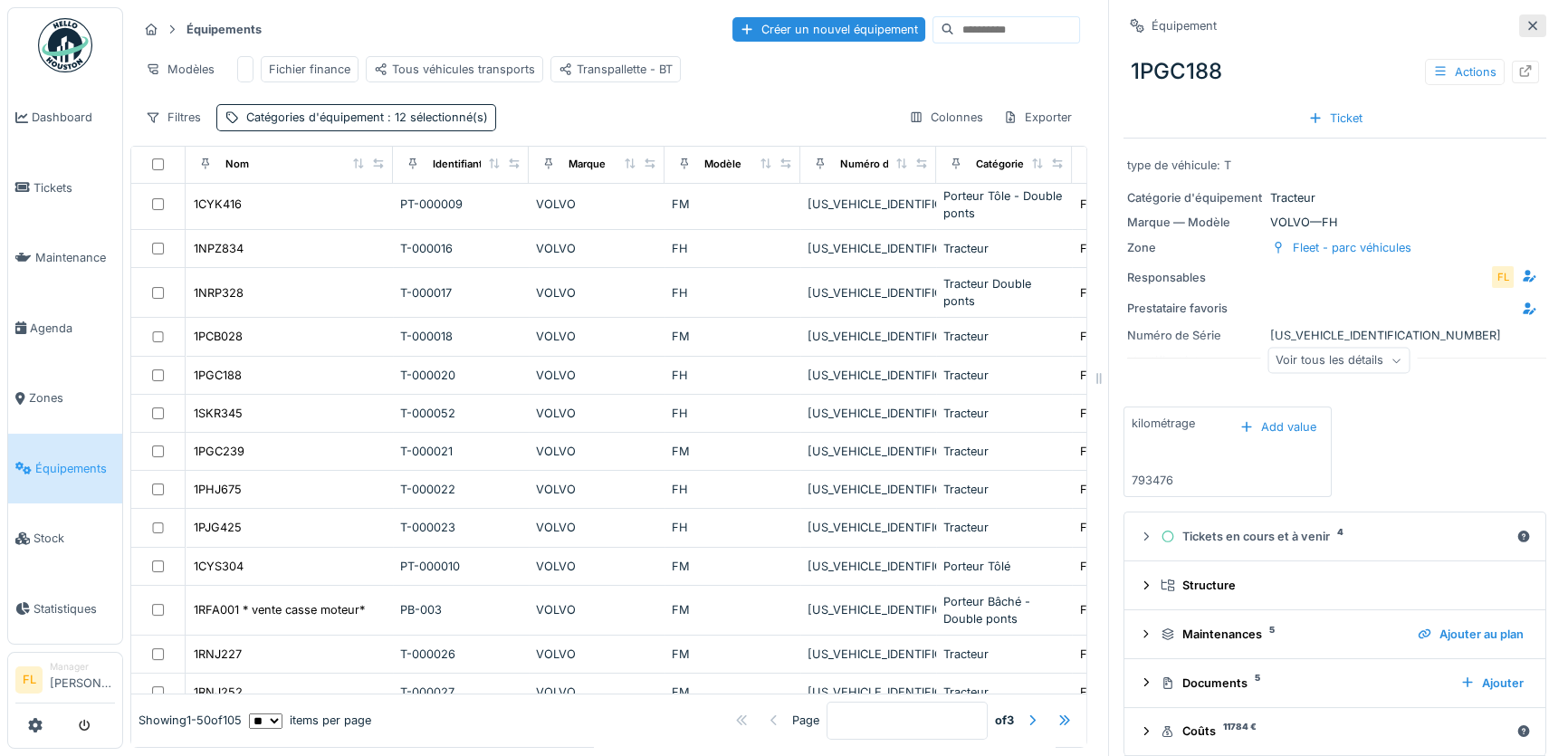
click at [1528, 21] on icon at bounding box center [1532, 25] width 9 height 9
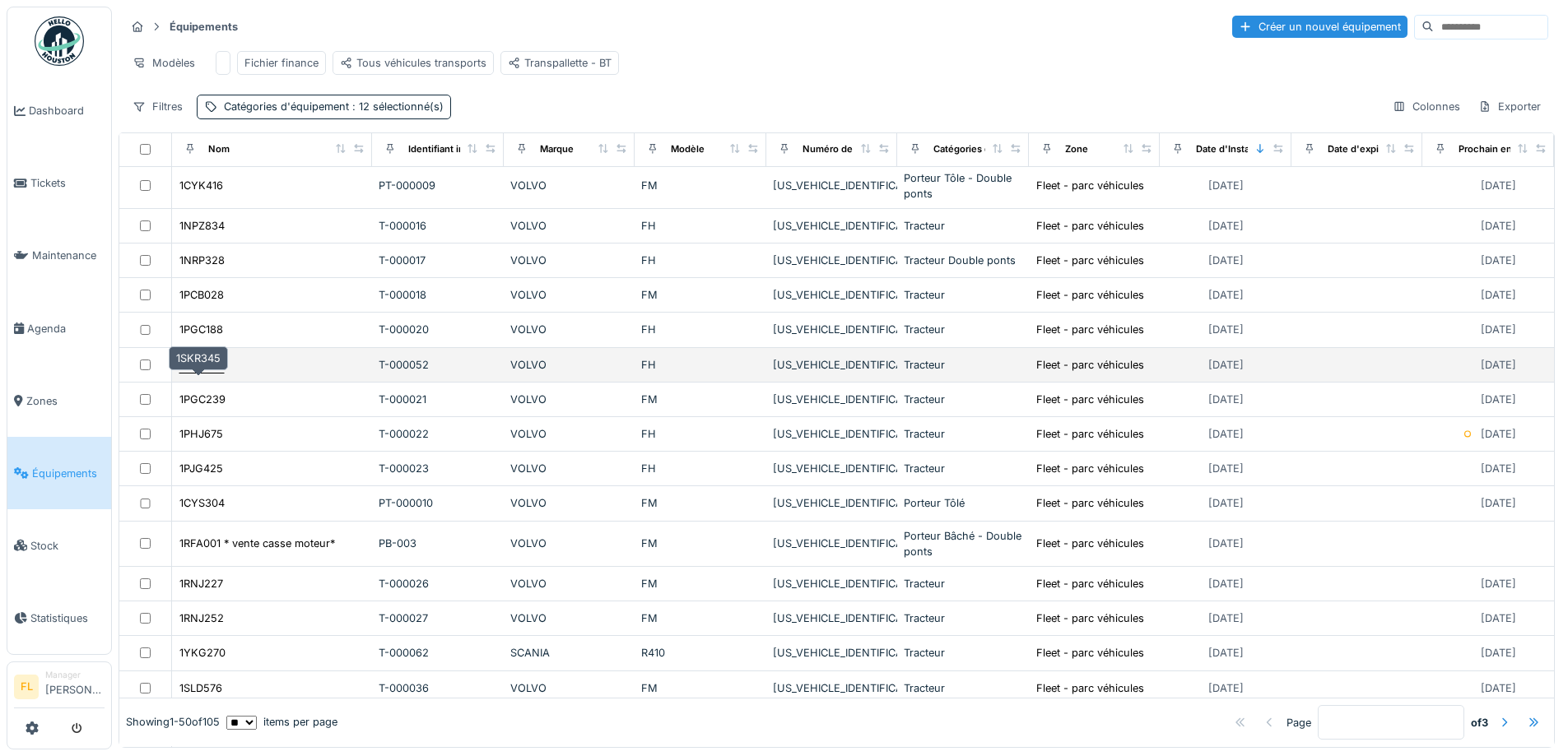
scroll to position [119, 0]
click at [217, 371] on div "1SKR345" at bounding box center [201, 364] width 44 height 15
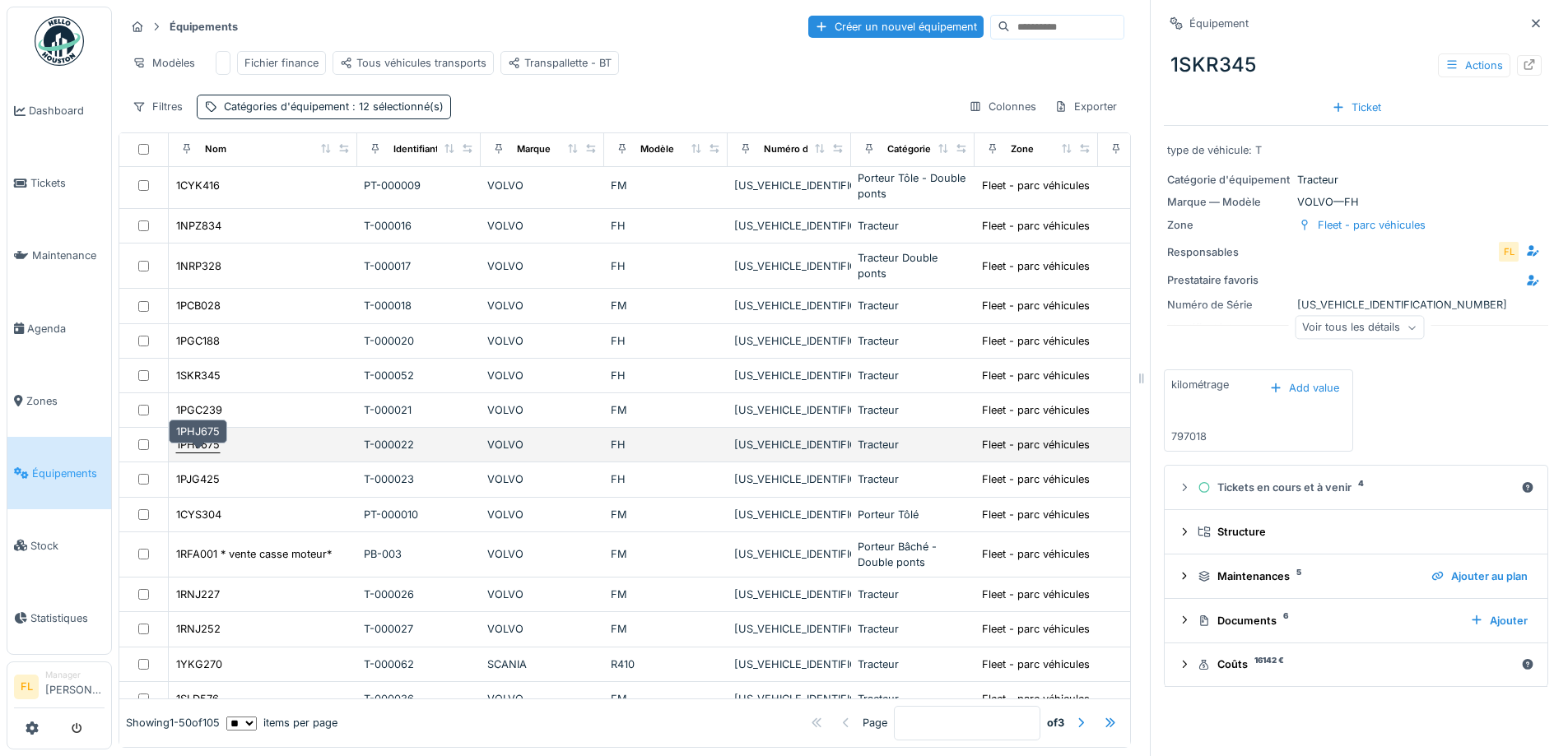
click at [206, 454] on div "1PHJ675" at bounding box center [198, 444] width 45 height 17
click at [190, 445] on div "1PHJ675" at bounding box center [198, 444] width 43 height 15
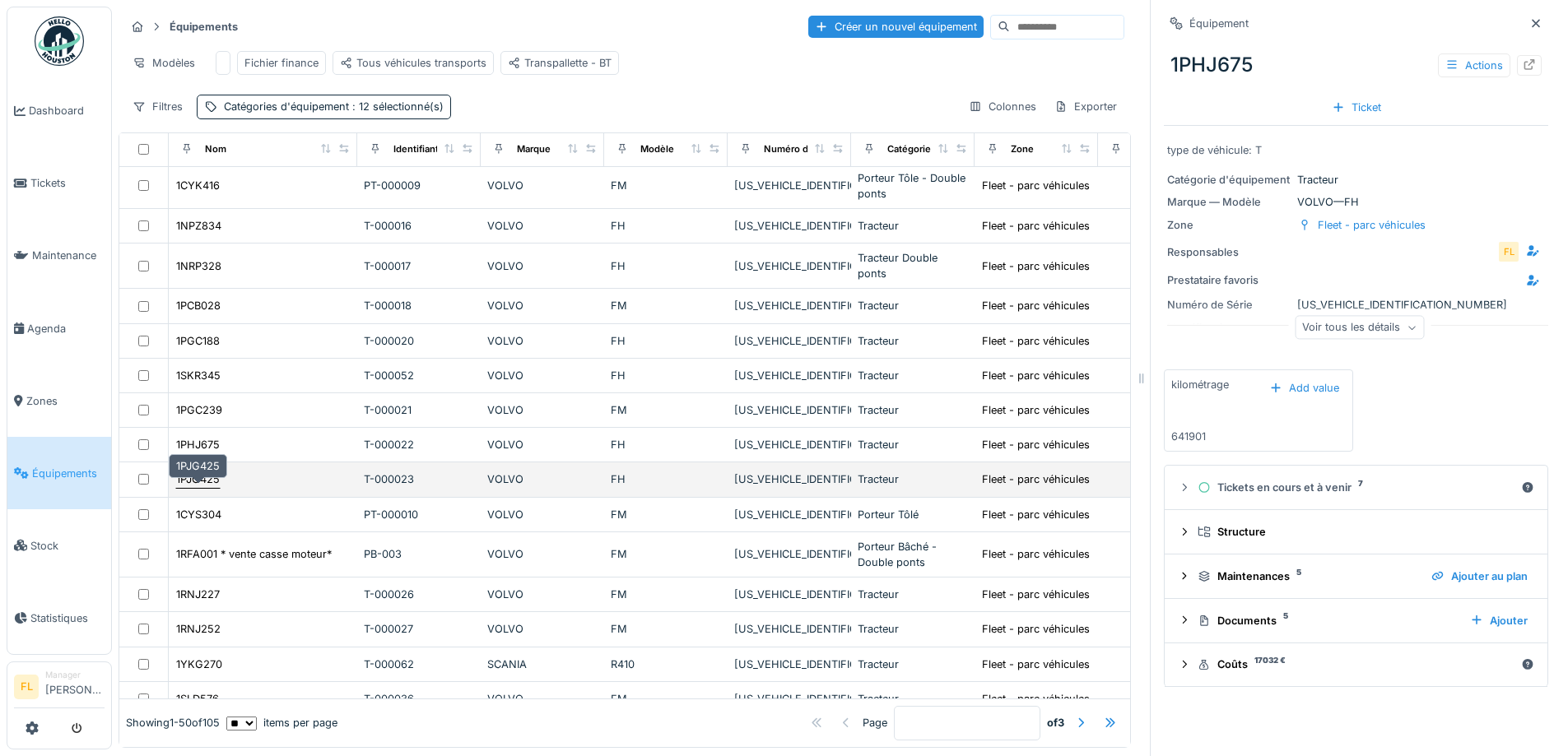
click at [214, 487] on div "1PJG425" at bounding box center [198, 479] width 43 height 15
click at [220, 485] on div "1PJG425" at bounding box center [263, 479] width 175 height 17
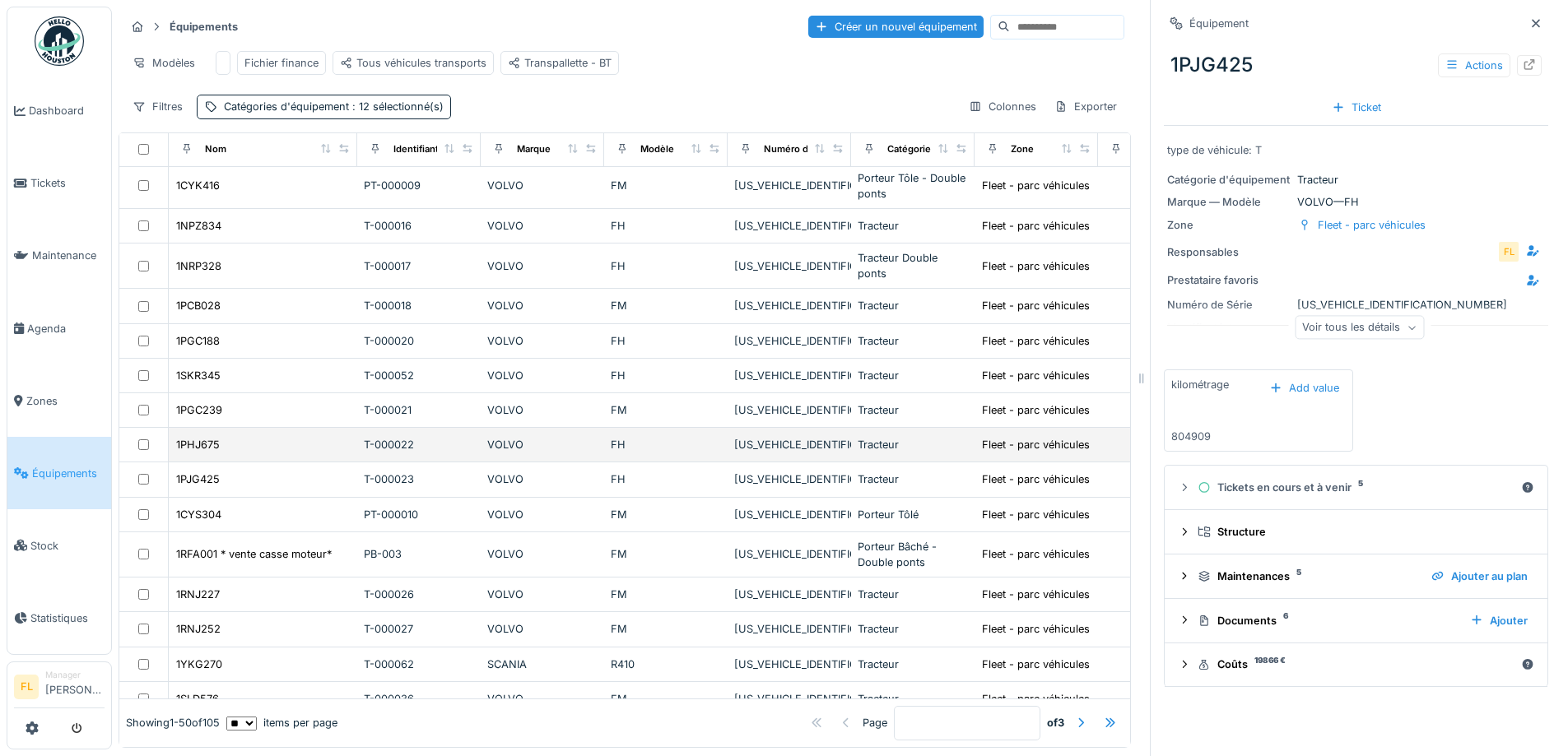
click at [512, 337] on div "VOLVO" at bounding box center [542, 340] width 110 height 15
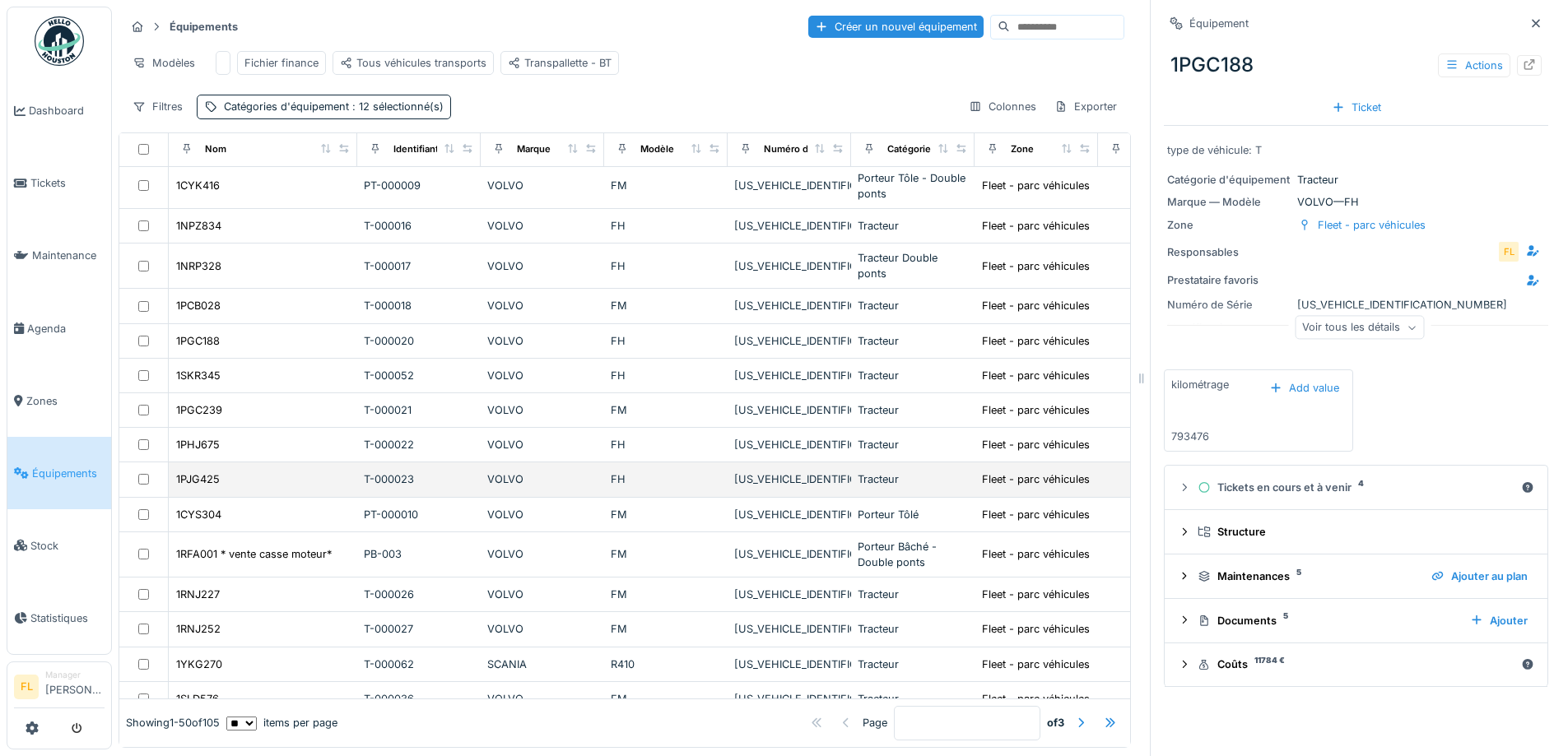
click at [295, 481] on div "1PJG425" at bounding box center [263, 479] width 175 height 17
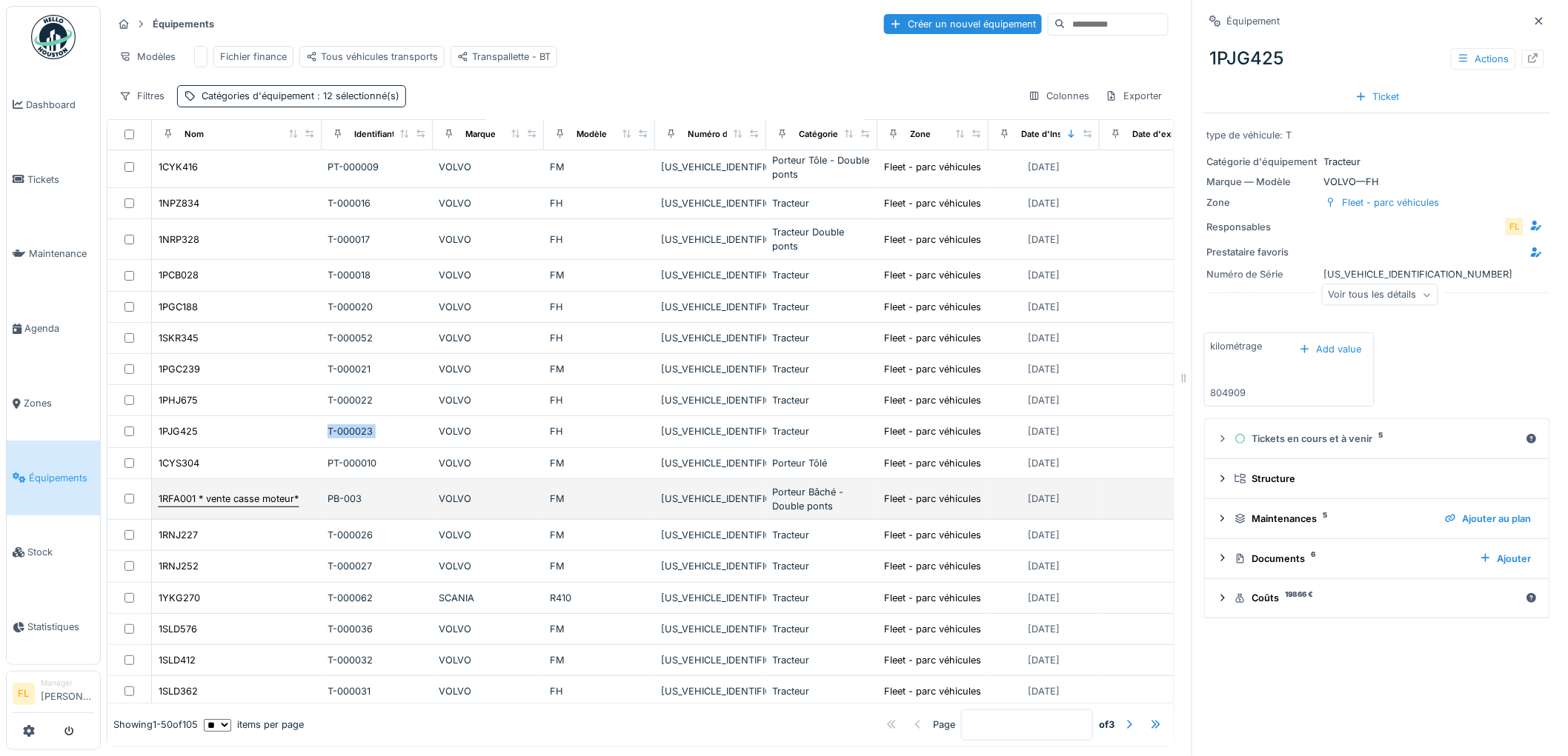
scroll to position [107, 0]
click at [214, 500] on div "1RFA001 * vente casse moteur*" at bounding box center [228, 499] width 140 height 14
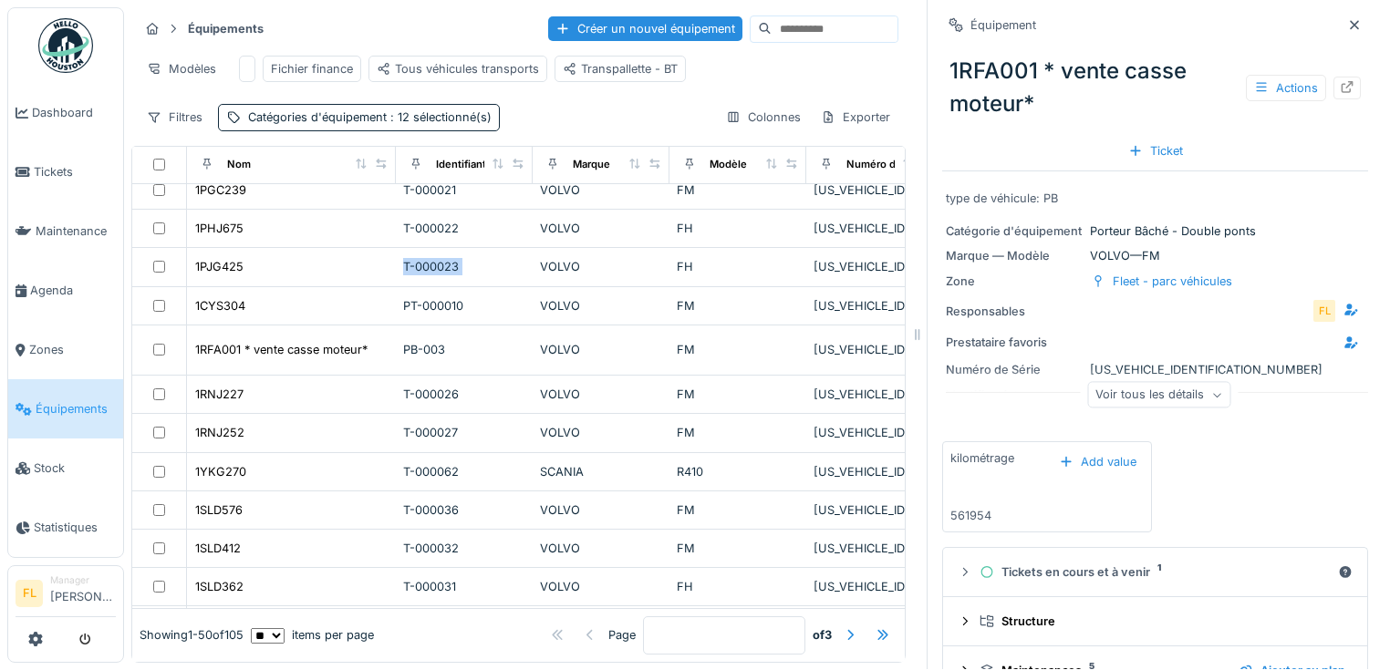
scroll to position [425, 0]
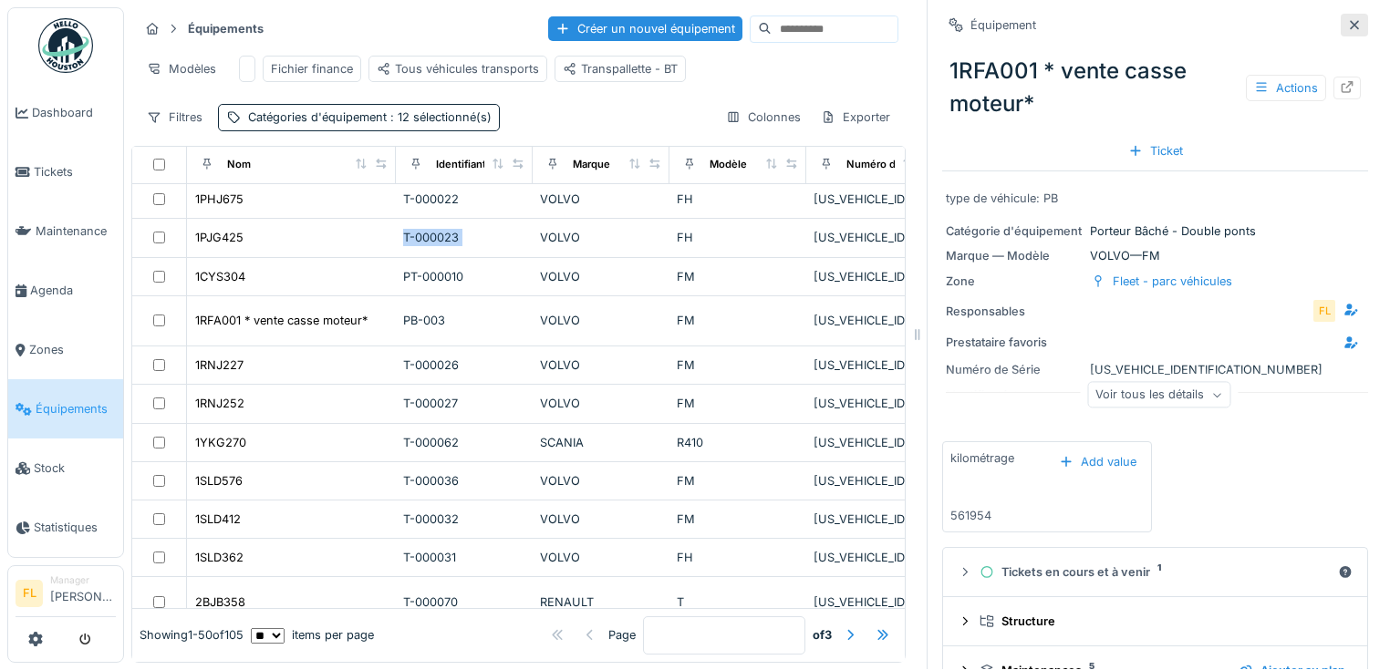
click at [1347, 19] on icon at bounding box center [1354, 25] width 15 height 12
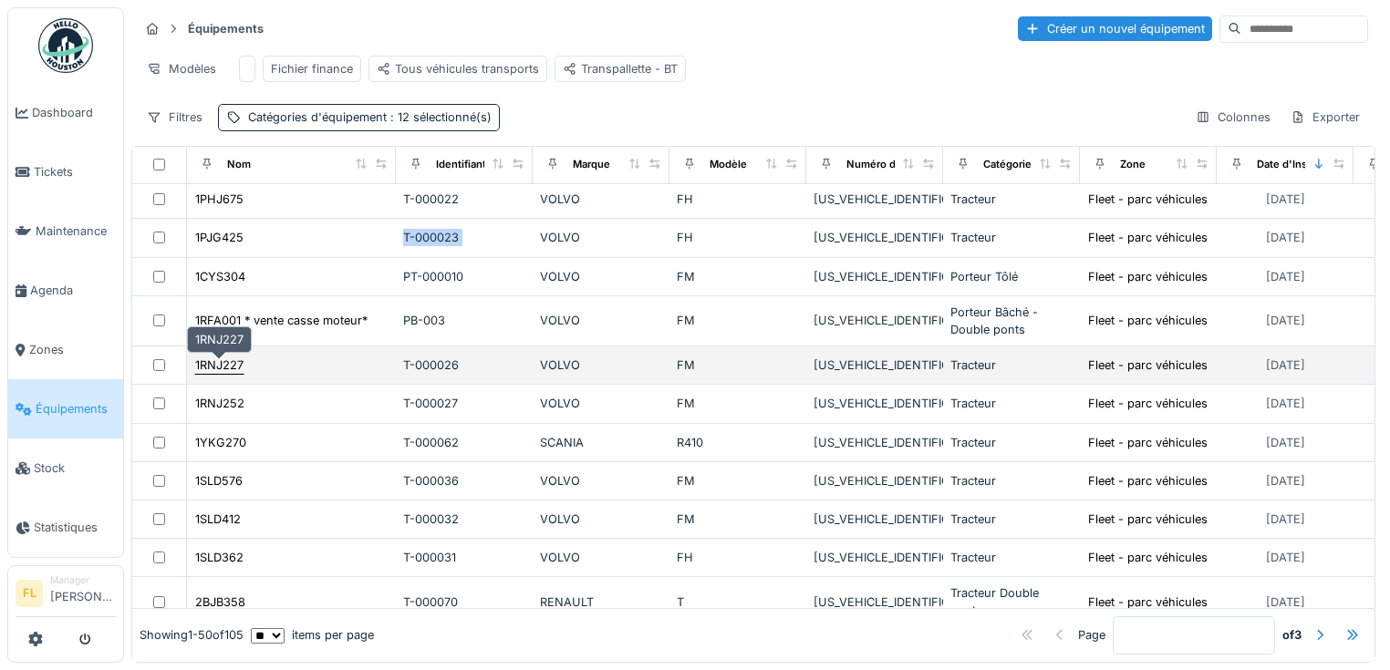
click at [240, 357] on div "1RNJ227" at bounding box center [219, 365] width 48 height 17
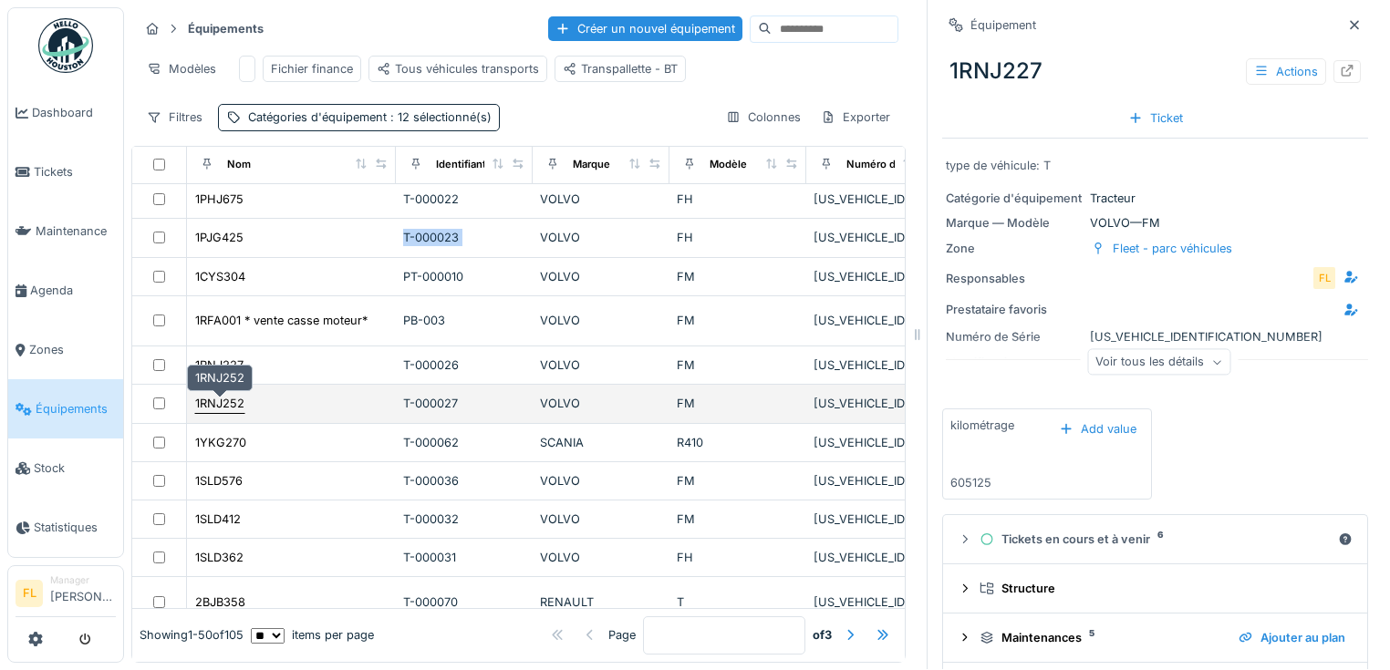
click at [229, 397] on div "1RNJ252" at bounding box center [219, 403] width 49 height 17
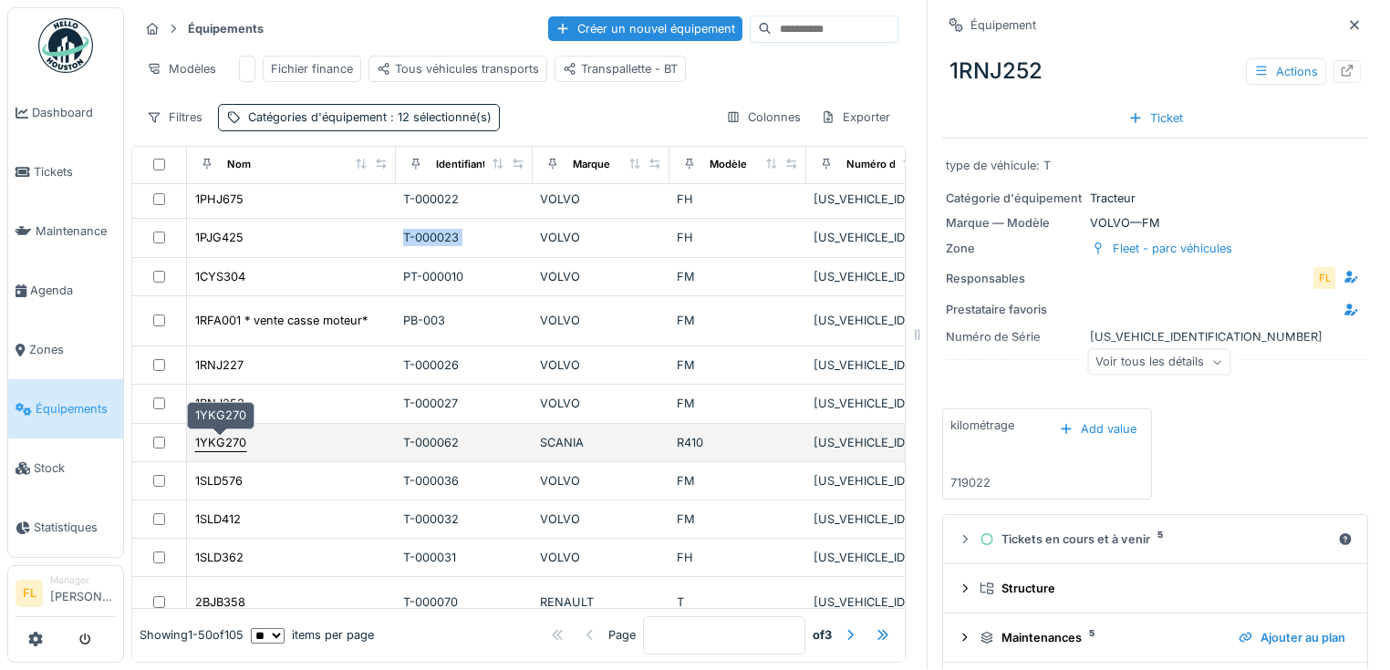
click at [238, 438] on div "1YKG270" at bounding box center [220, 442] width 51 height 17
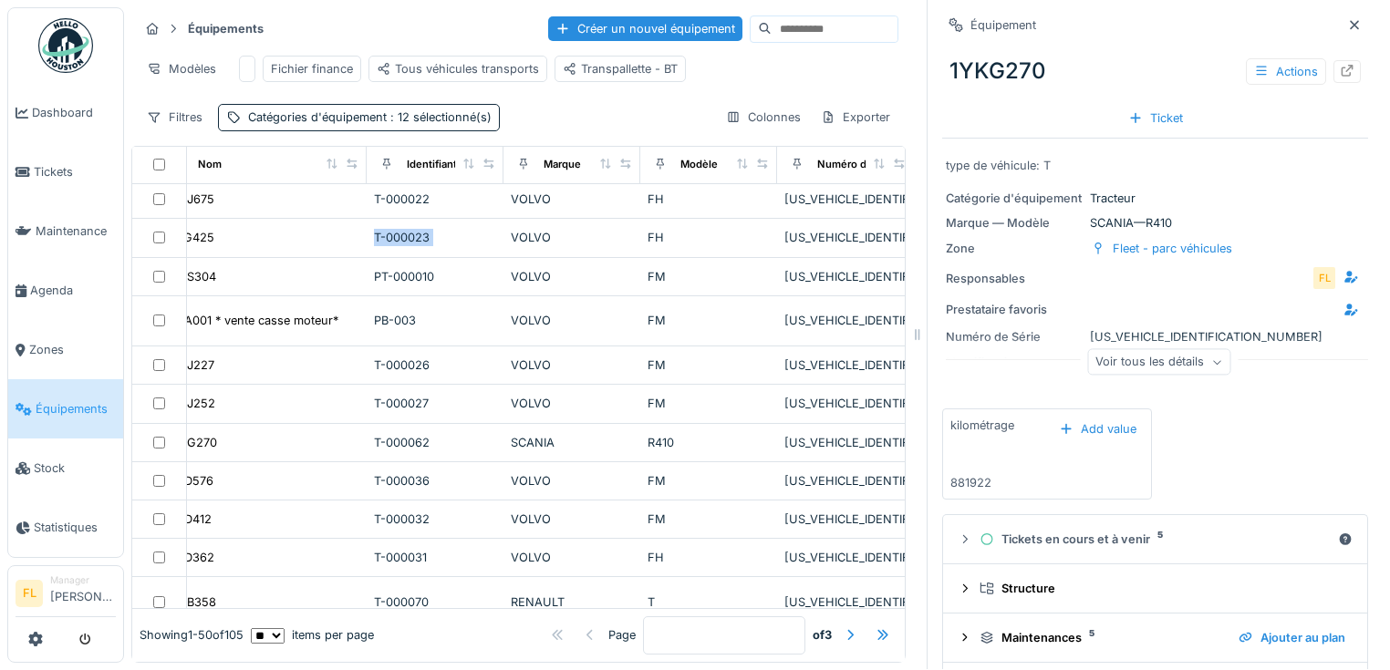
scroll to position [425, 0]
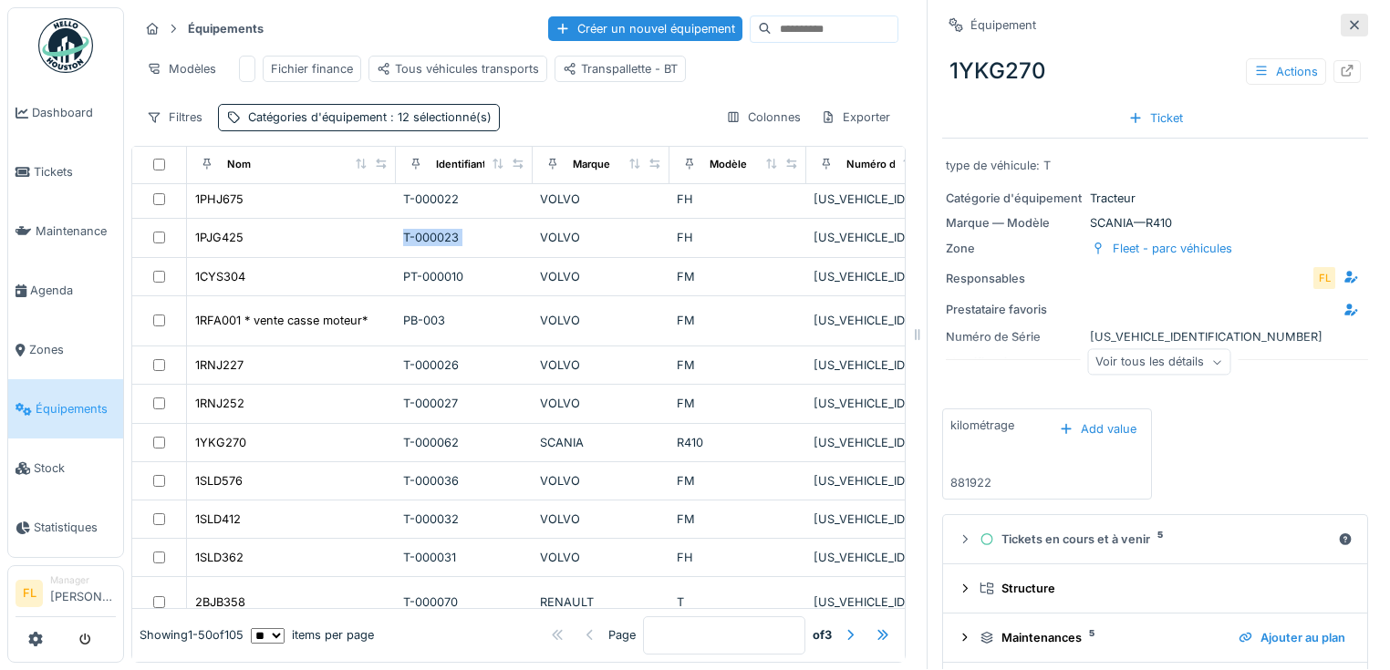
click at [1350, 20] on icon at bounding box center [1354, 24] width 9 height 9
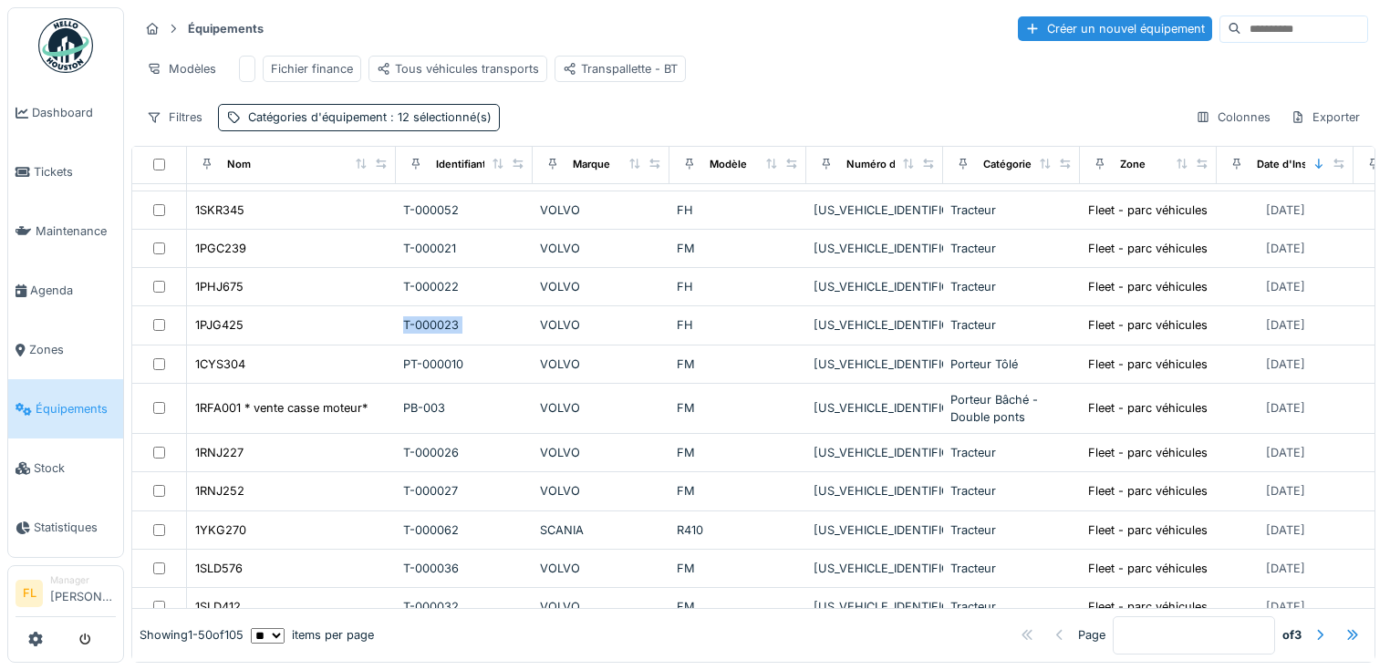
scroll to position [308, 0]
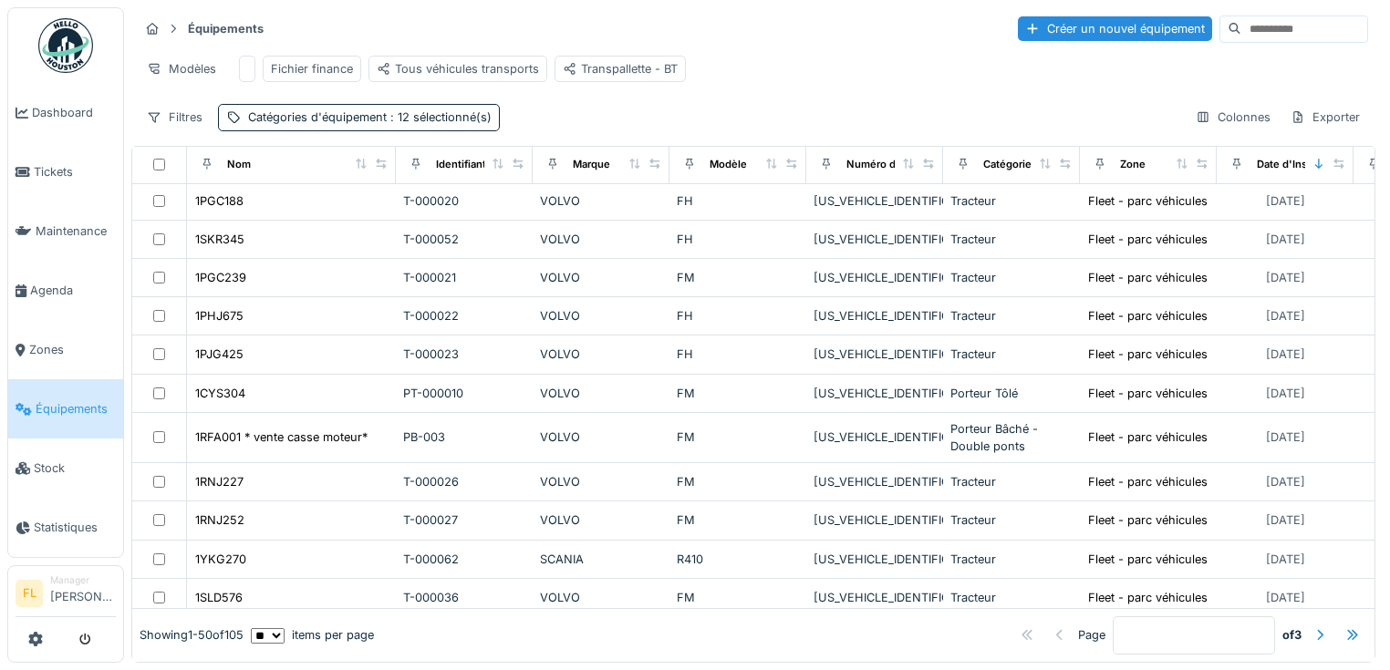
click at [1241, 19] on input at bounding box center [1304, 29] width 126 height 26
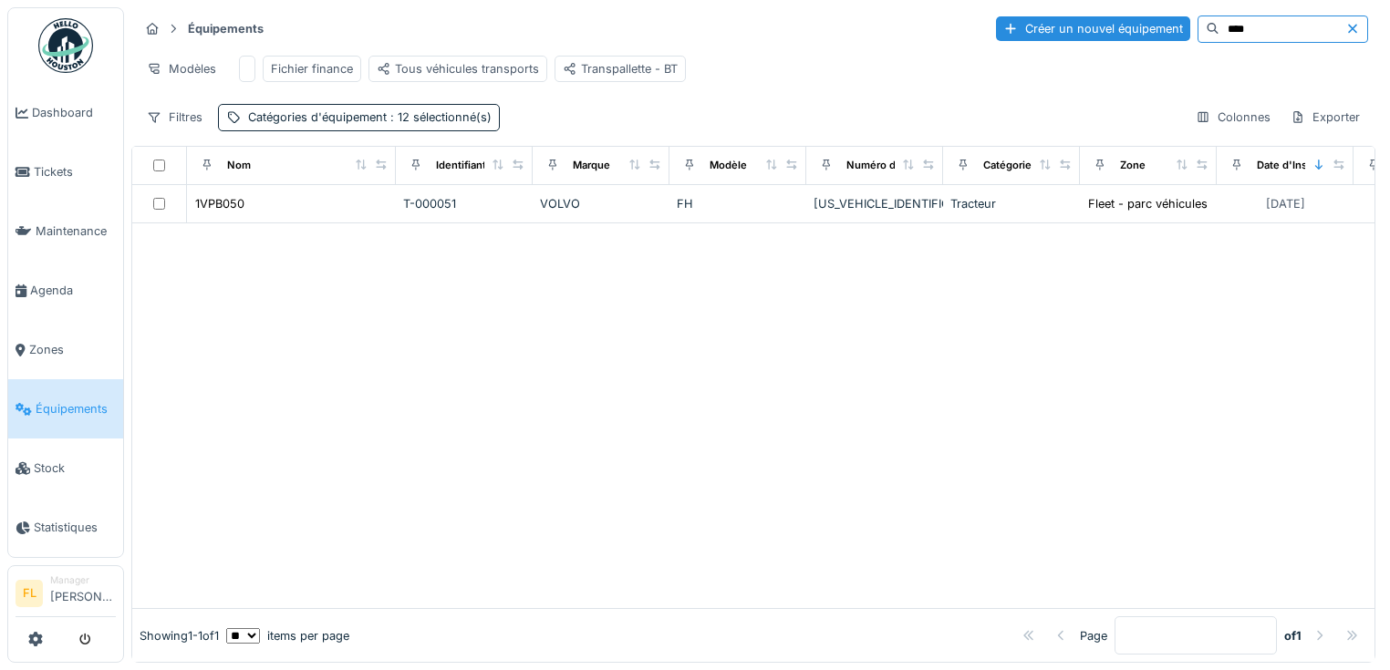
scroll to position [0, 0]
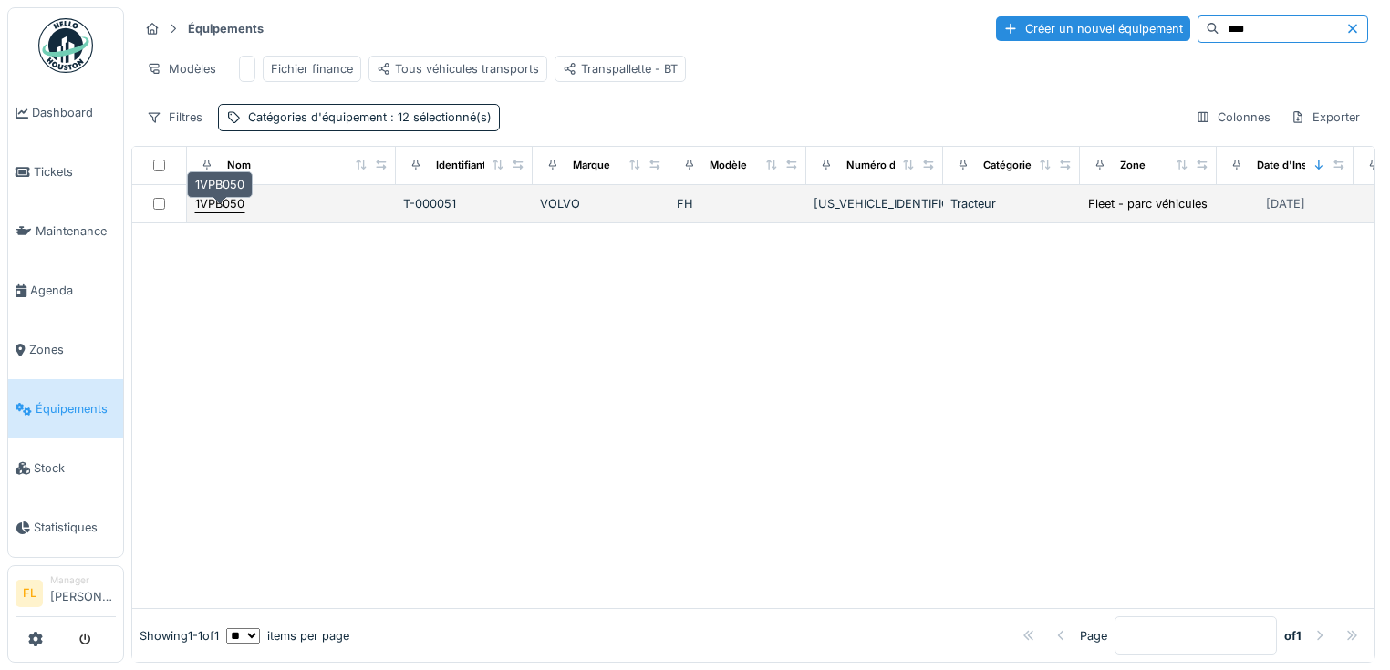
type input "****"
click at [219, 208] on div "1VPB050" at bounding box center [219, 203] width 49 height 17
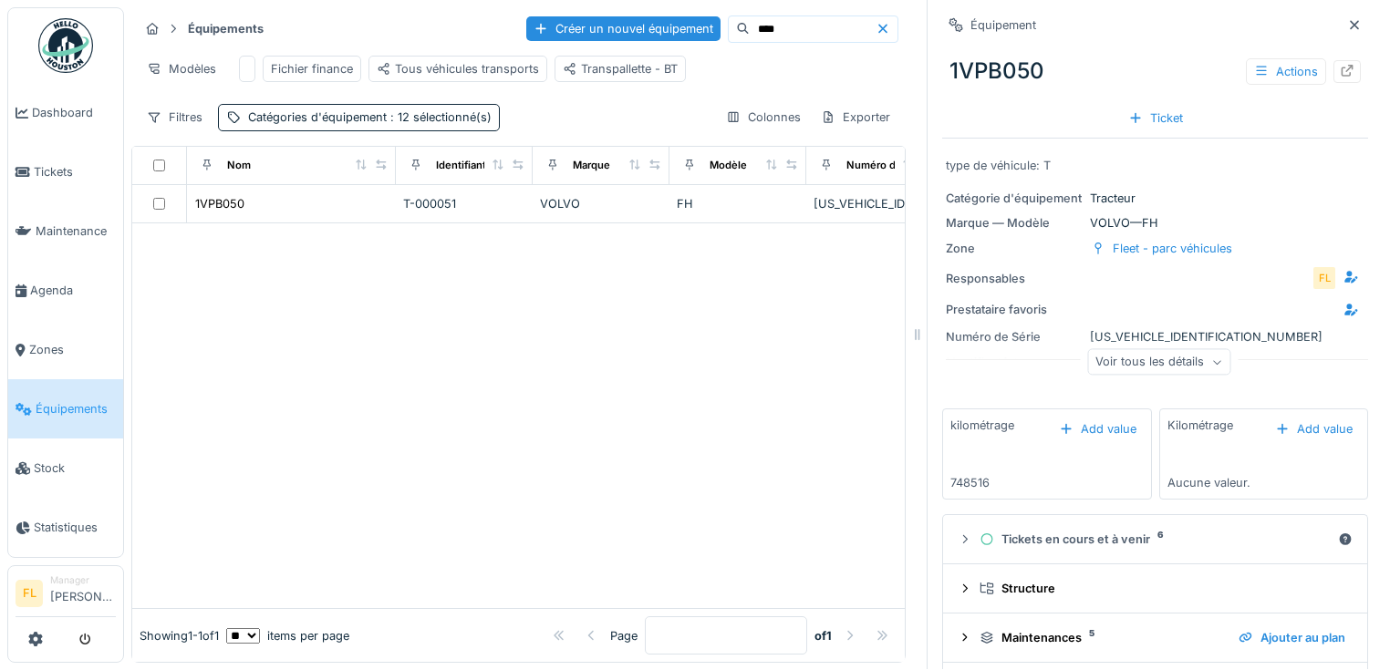
click at [876, 23] on icon at bounding box center [883, 29] width 15 height 12
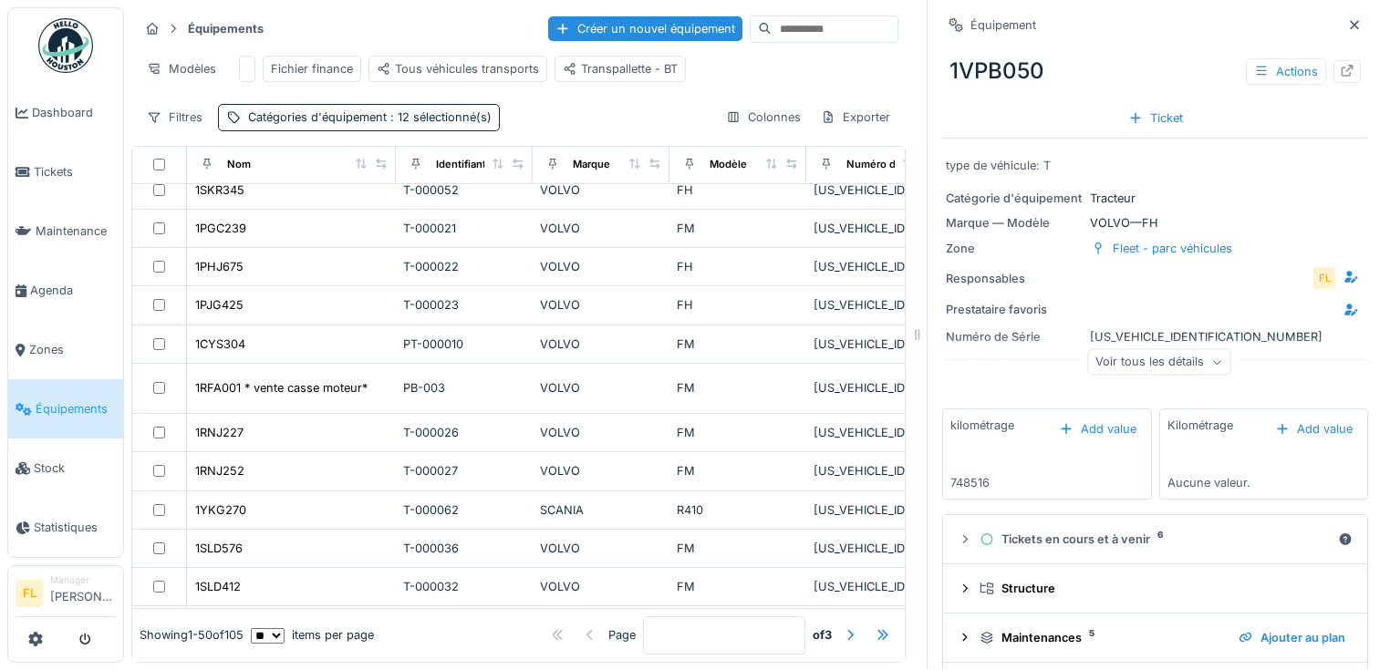
scroll to position [387, 0]
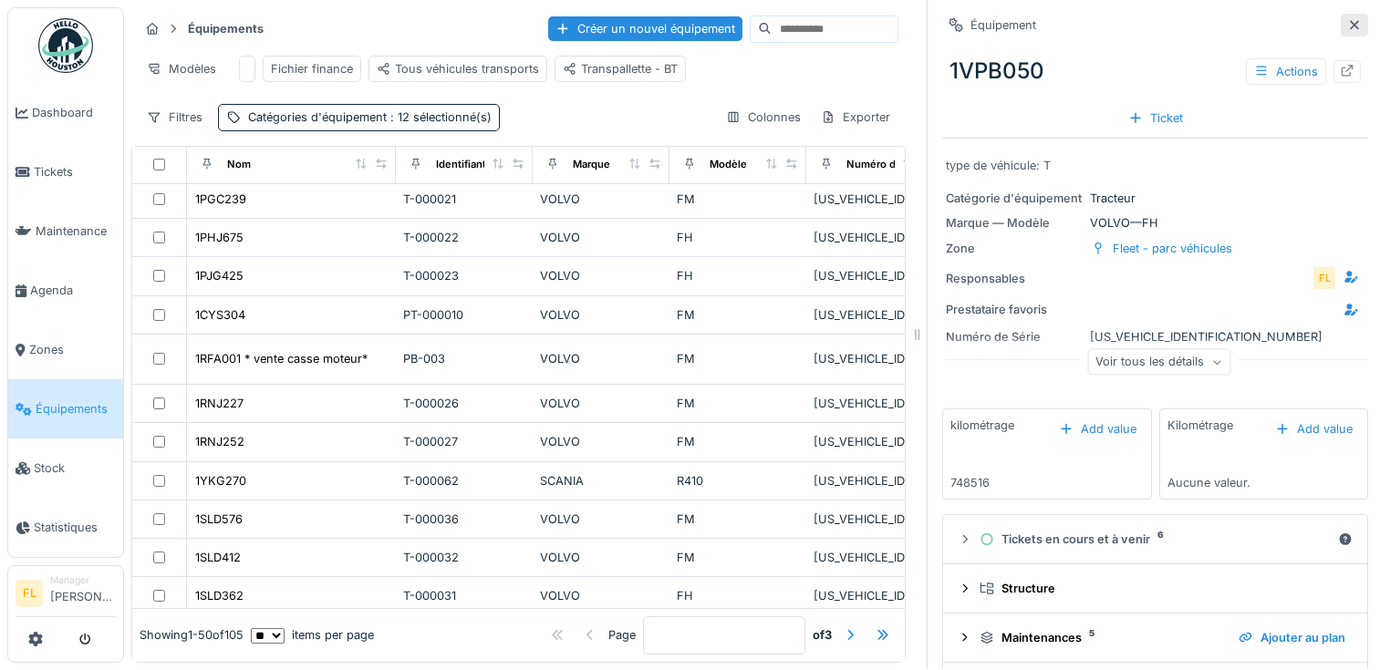
click at [1347, 19] on icon at bounding box center [1354, 25] width 15 height 12
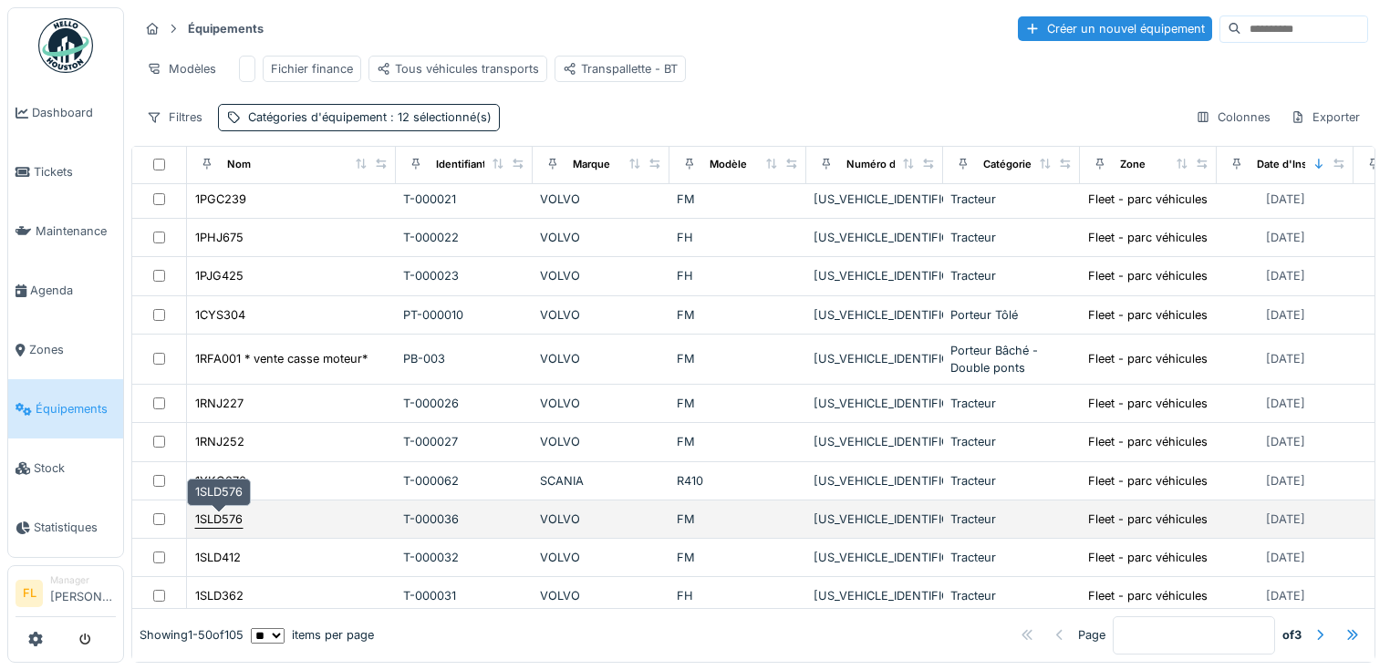
click at [223, 514] on div "1SLD576" at bounding box center [218, 519] width 47 height 17
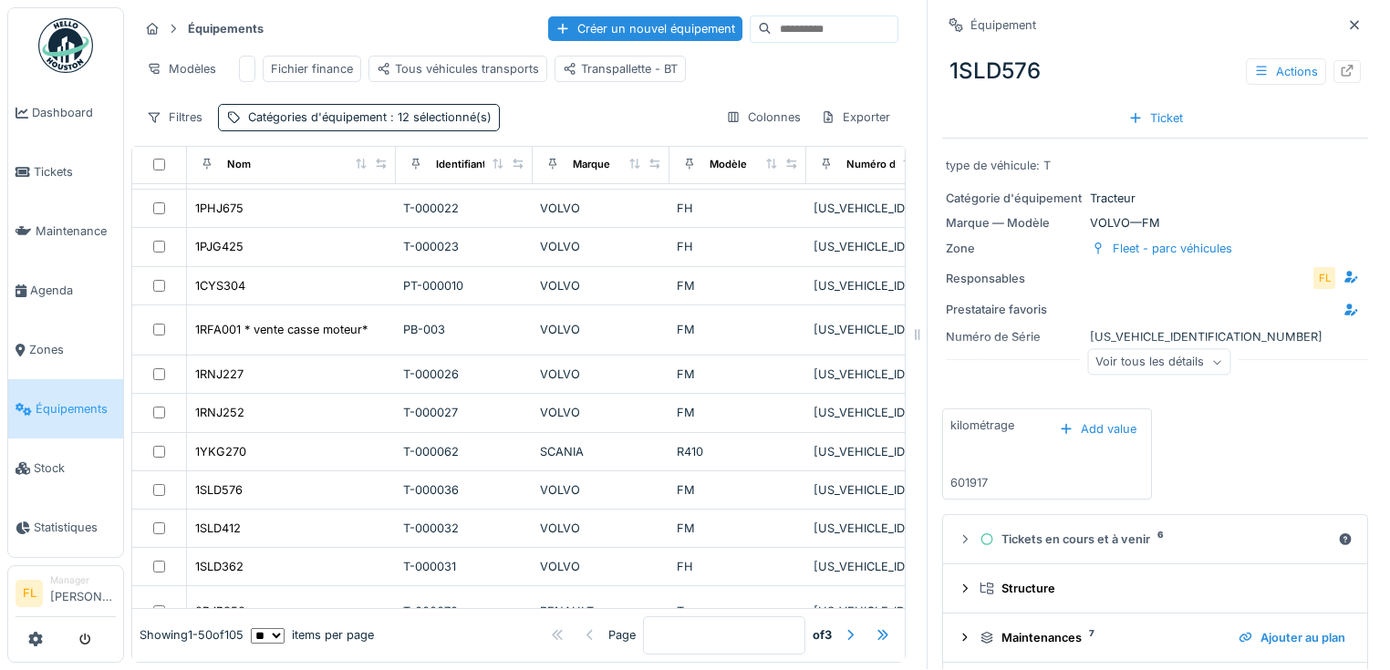
scroll to position [445, 0]
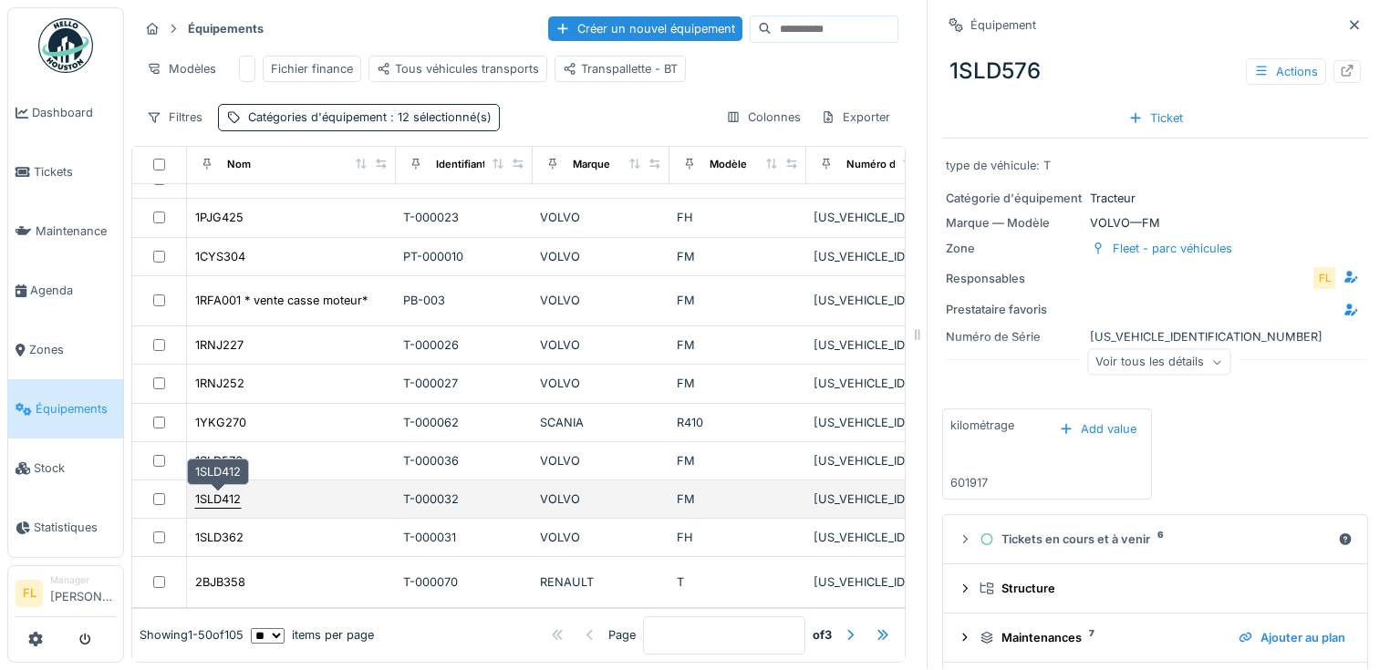
click at [224, 491] on div "1SLD412" at bounding box center [218, 499] width 46 height 17
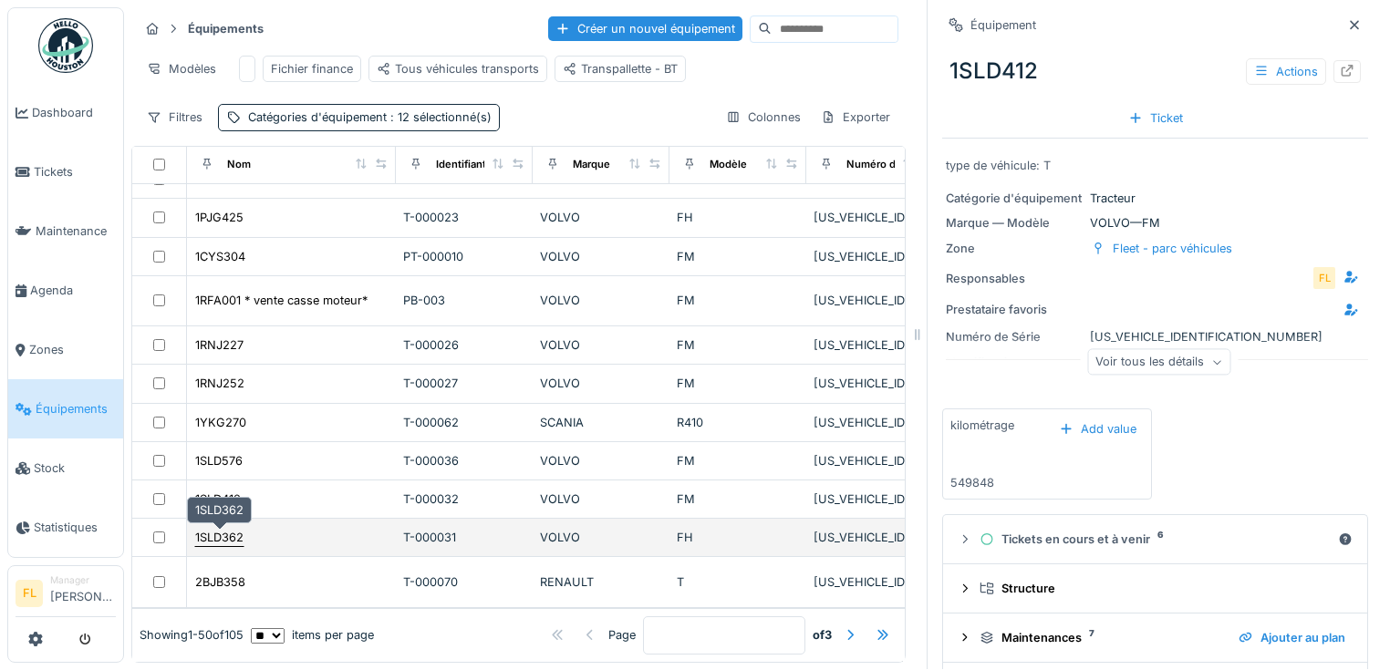
click at [230, 529] on div "1SLD362" at bounding box center [219, 537] width 48 height 17
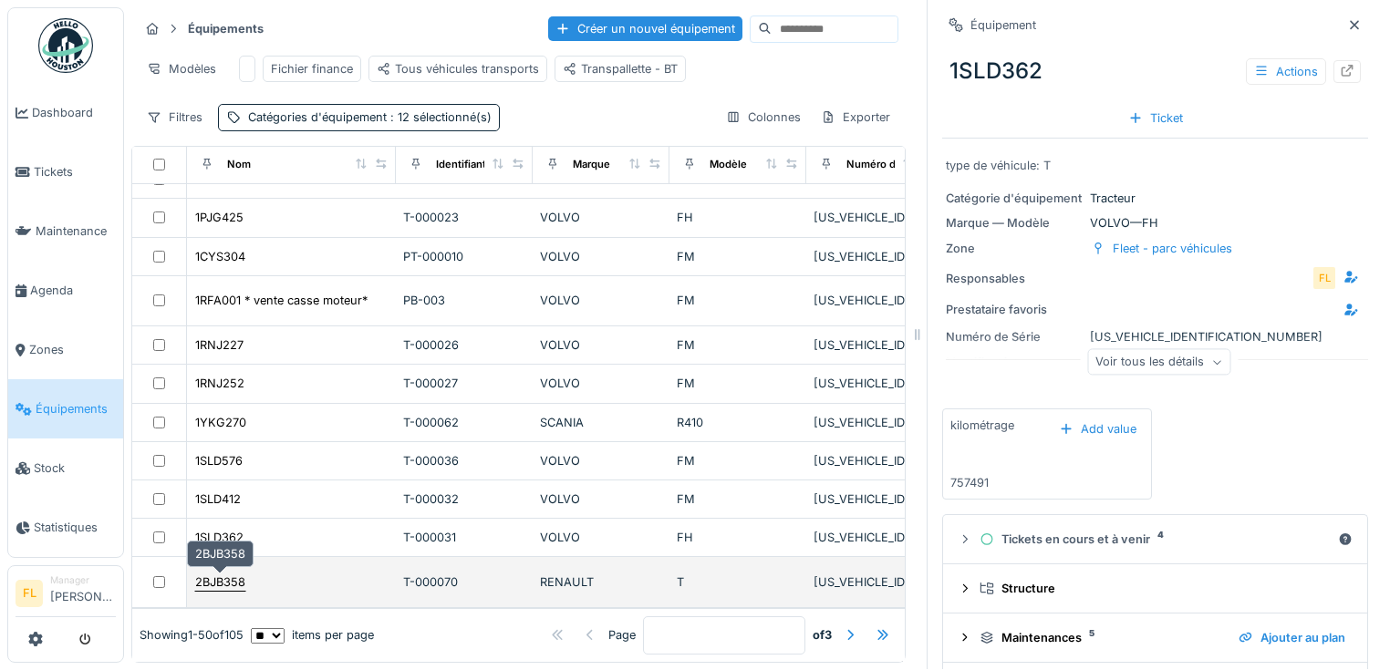
click at [234, 574] on div "2BJB358" at bounding box center [220, 582] width 50 height 17
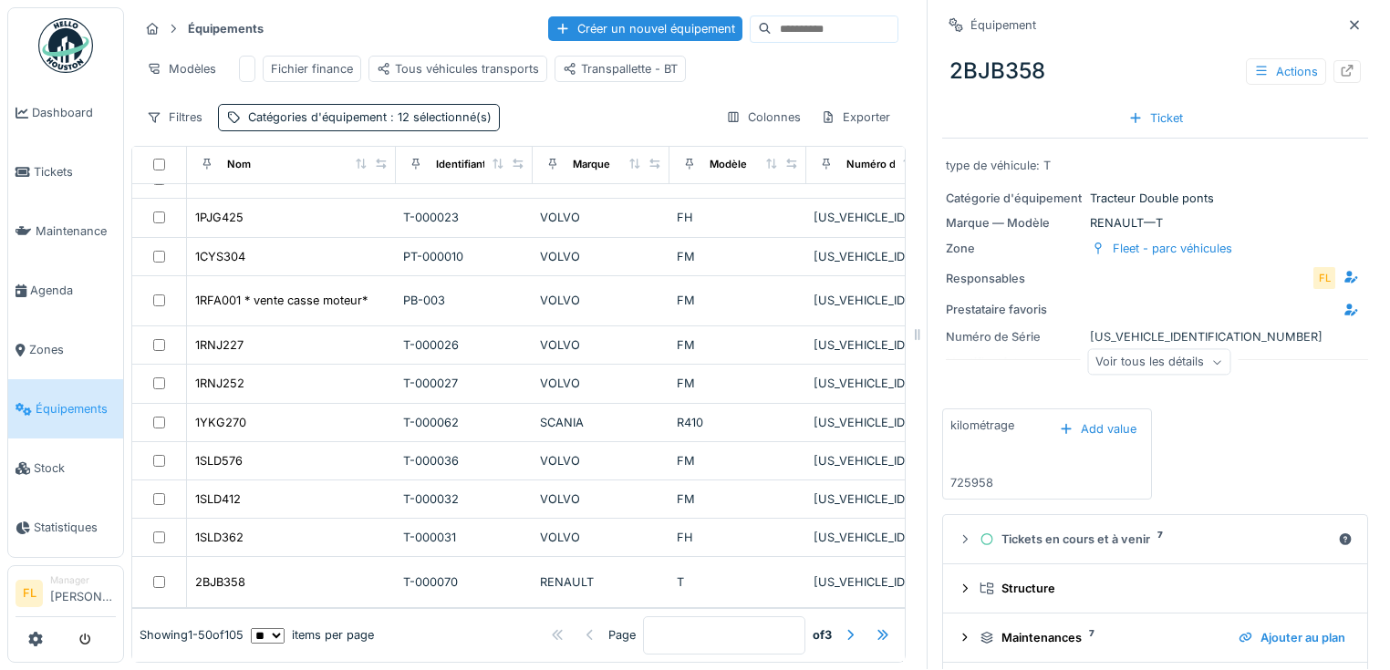
click at [872, 619] on div "Showing 1 - 50 of 105 ** ** ** *** *** *** items per page Page * of 3" at bounding box center [518, 635] width 773 height 53
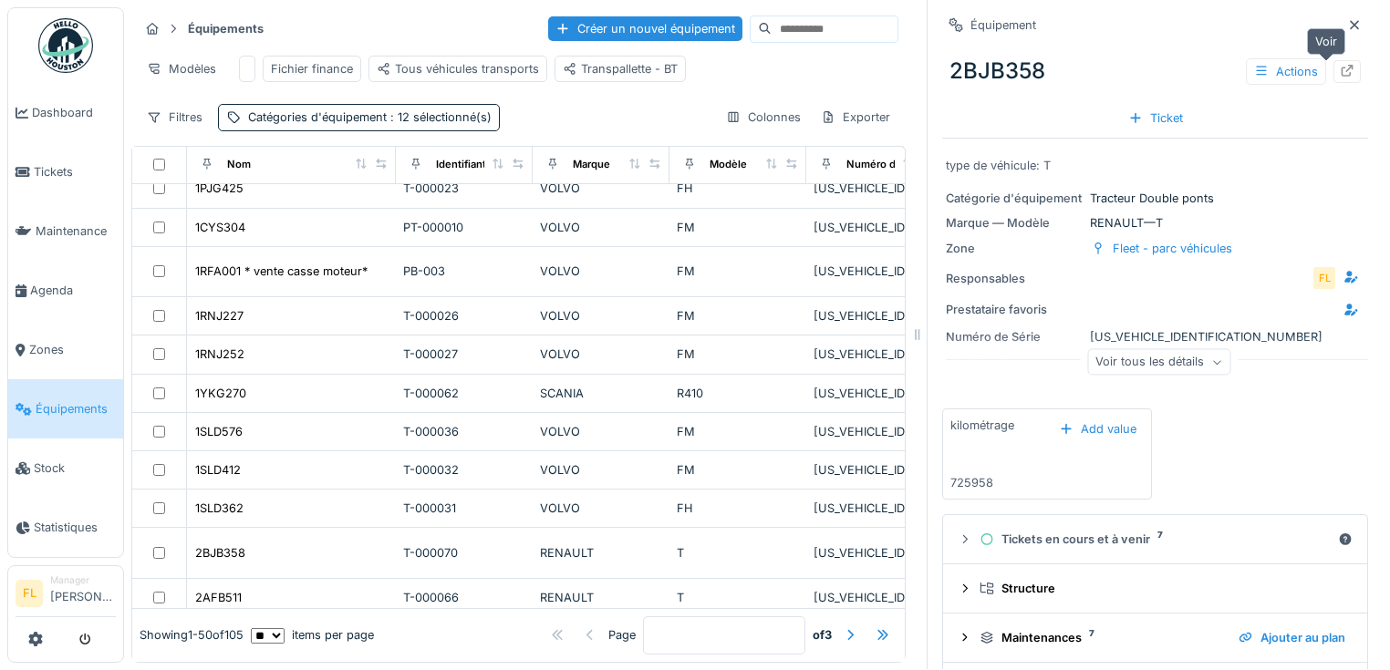
click at [1342, 65] on icon at bounding box center [1348, 71] width 12 height 12
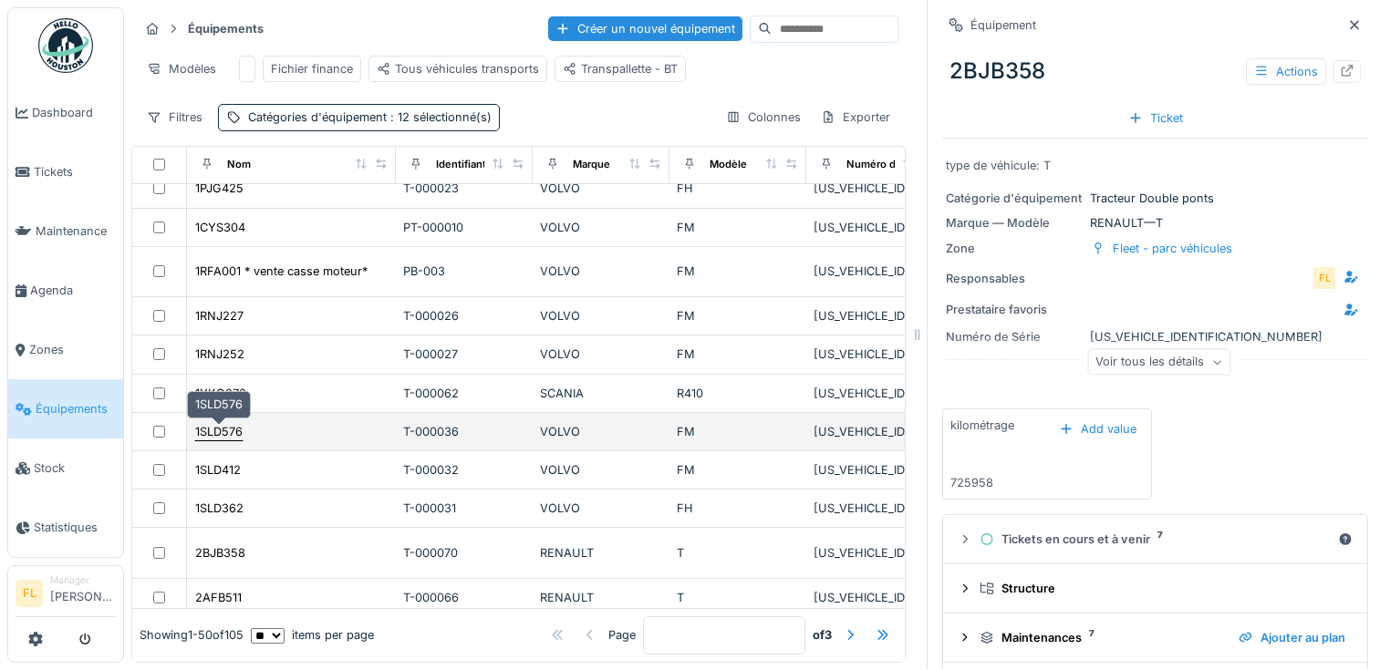
click at [218, 424] on div "1SLD576" at bounding box center [218, 431] width 47 height 17
click at [318, 438] on td "1SLD576" at bounding box center [291, 432] width 209 height 38
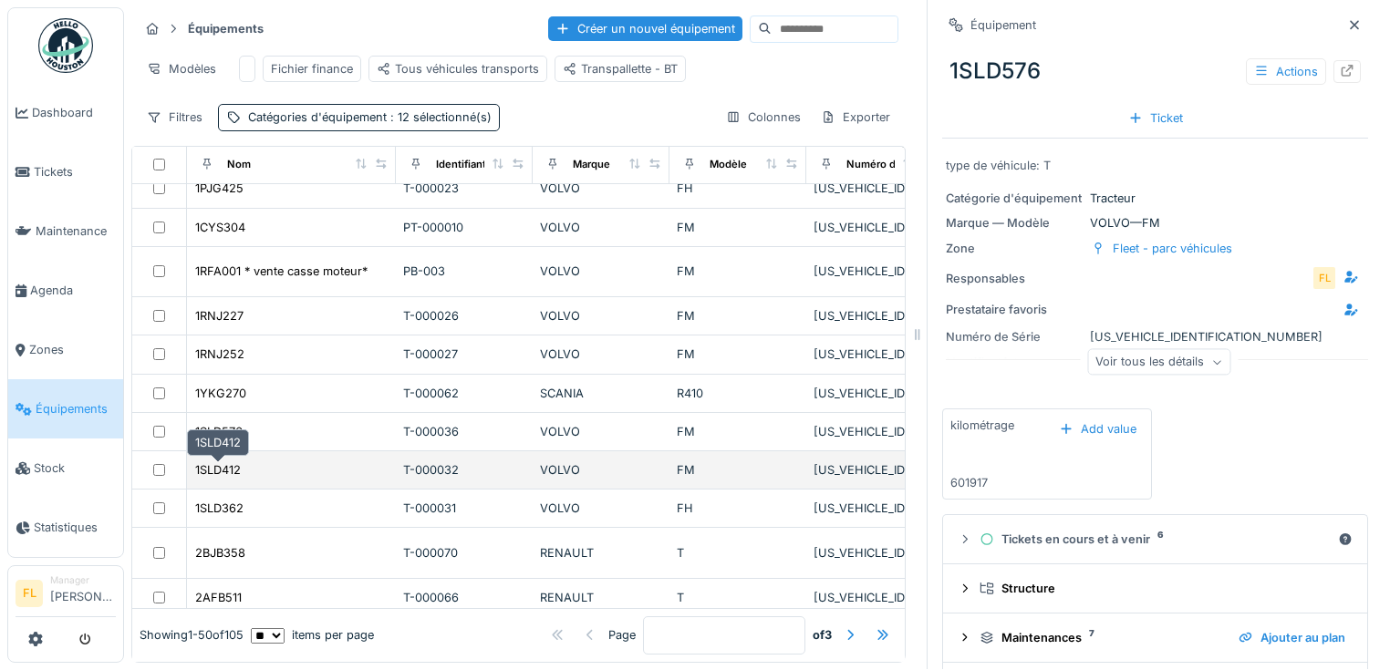
click at [241, 470] on td "1SLD412" at bounding box center [291, 471] width 209 height 38
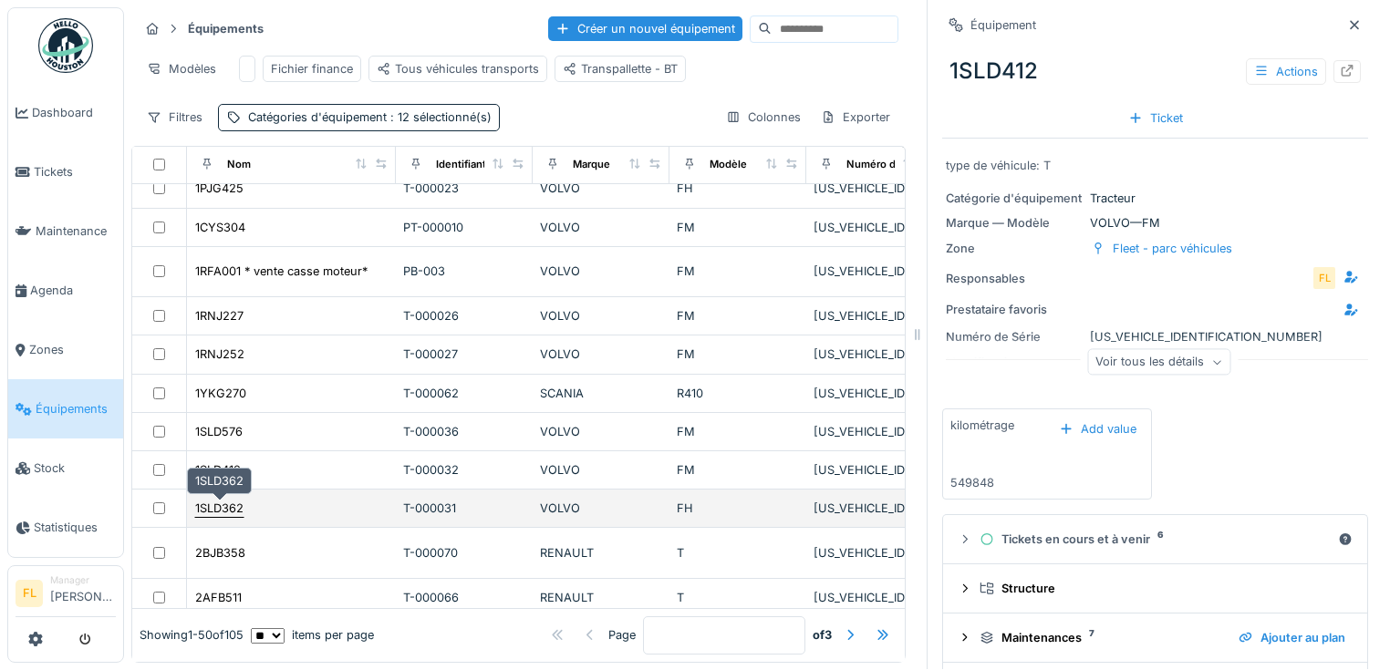
click at [226, 500] on div "1SLD362" at bounding box center [219, 508] width 48 height 17
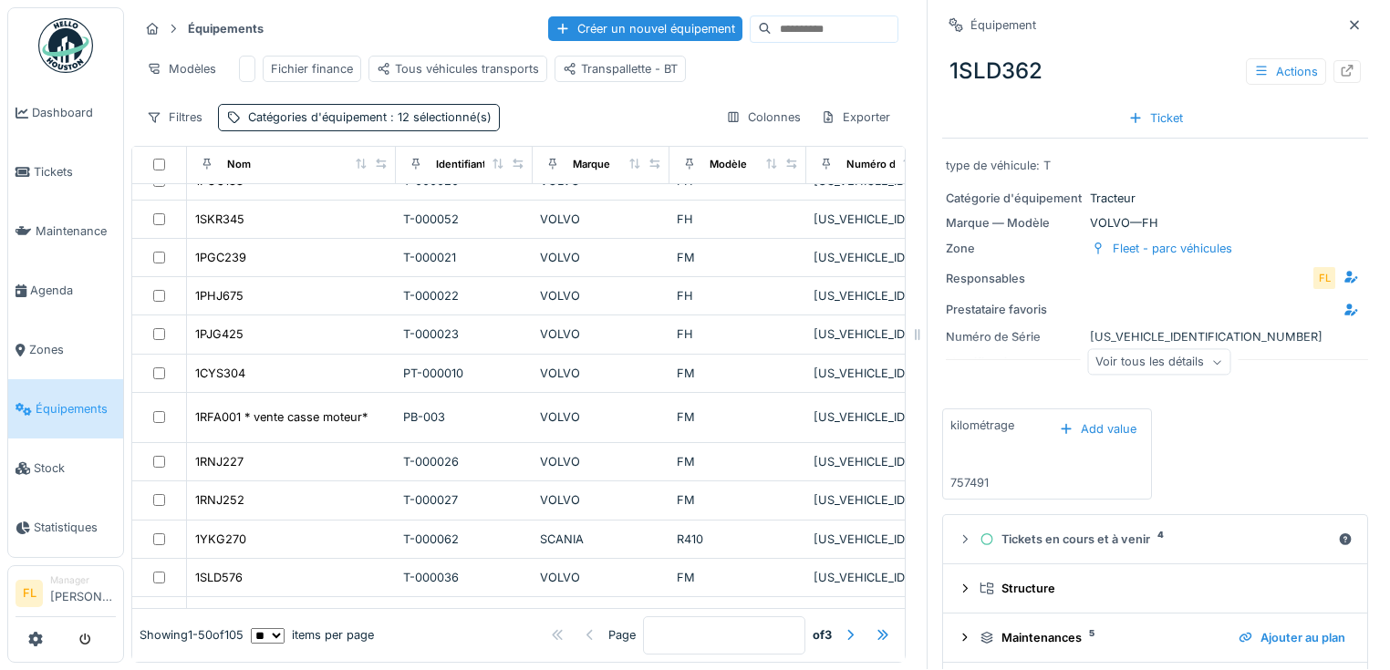
scroll to position [299, 0]
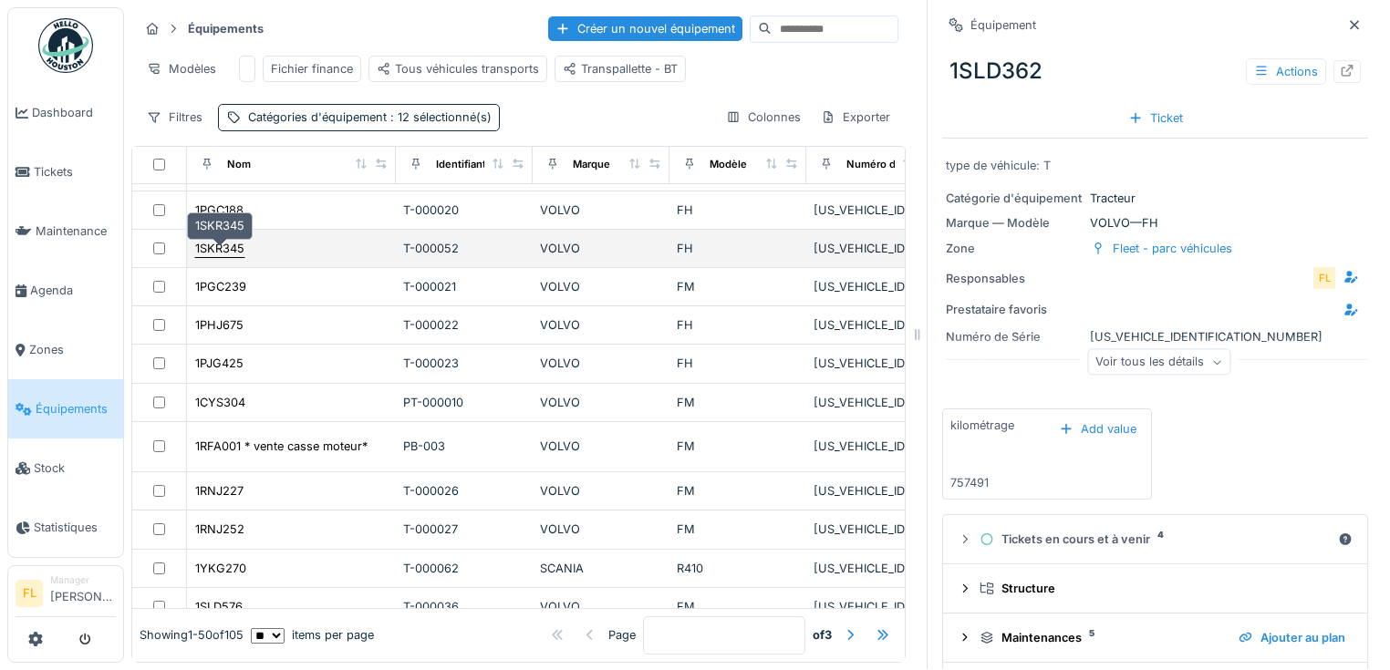
click at [203, 243] on div "1SKR345" at bounding box center [219, 248] width 49 height 17
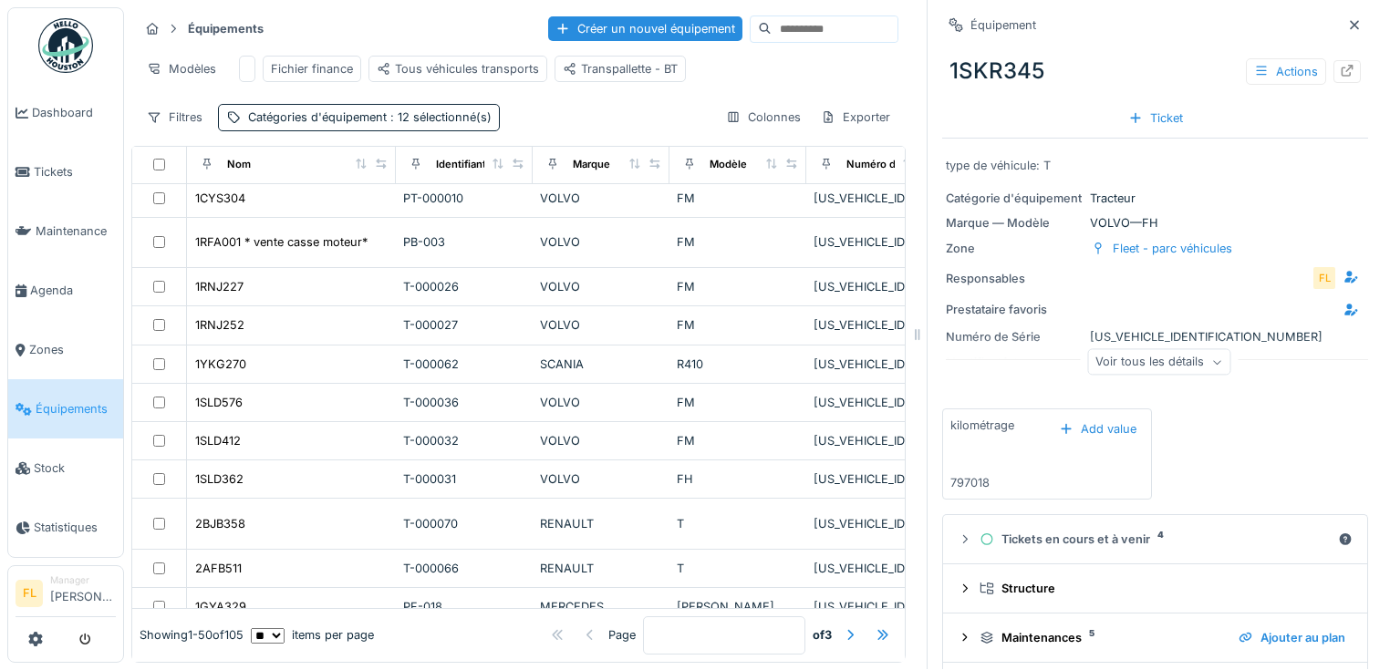
scroll to position [533, 0]
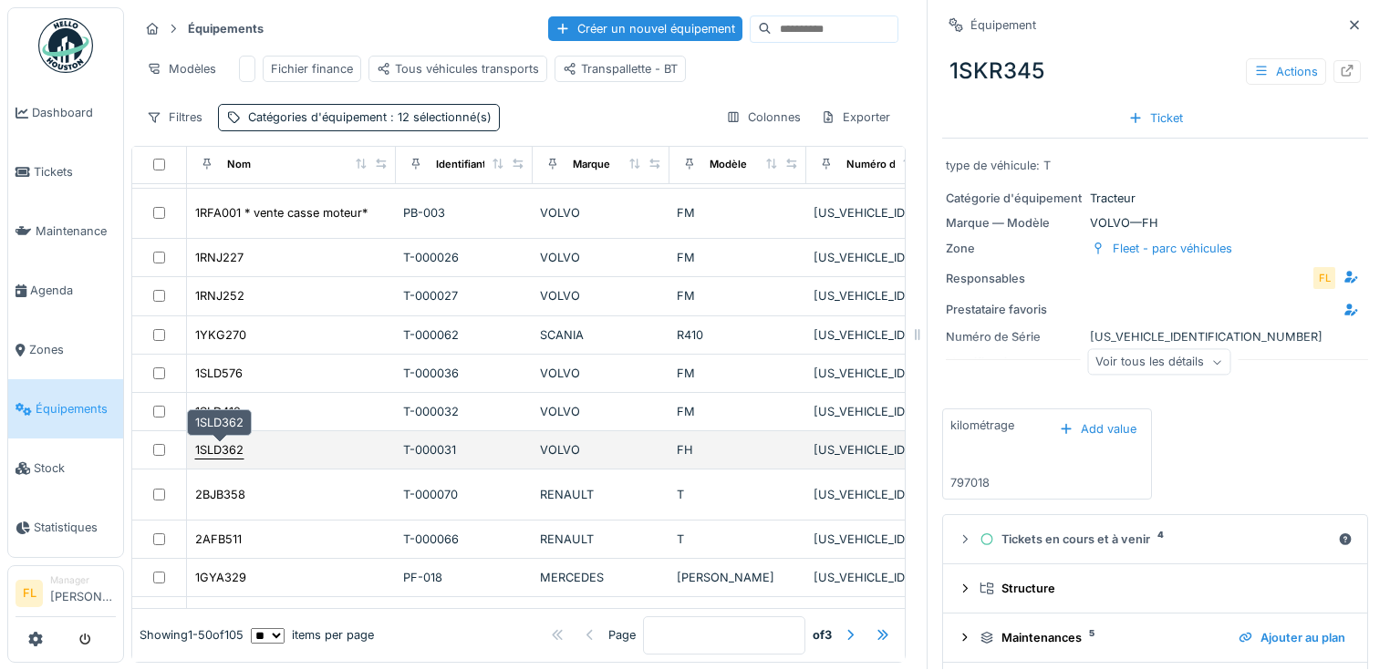
click at [225, 447] on div "1SLD362" at bounding box center [219, 449] width 48 height 17
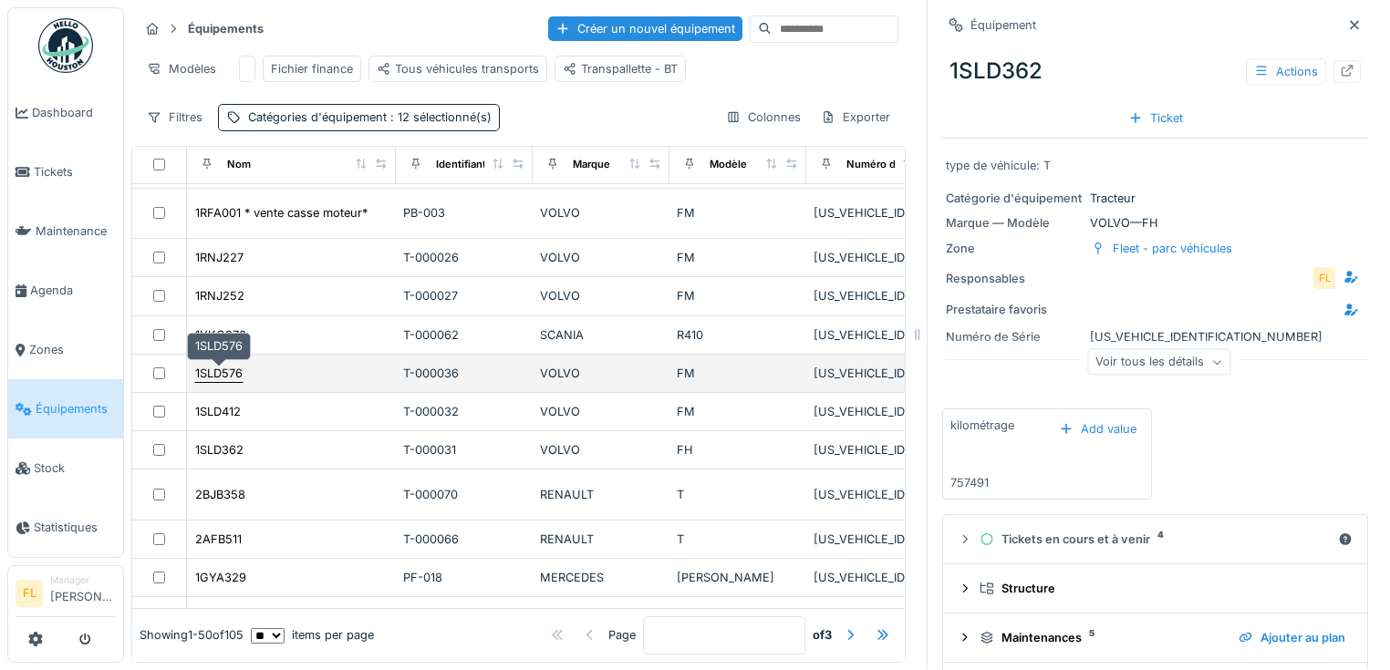
click at [237, 365] on div "1SLD576" at bounding box center [218, 373] width 47 height 17
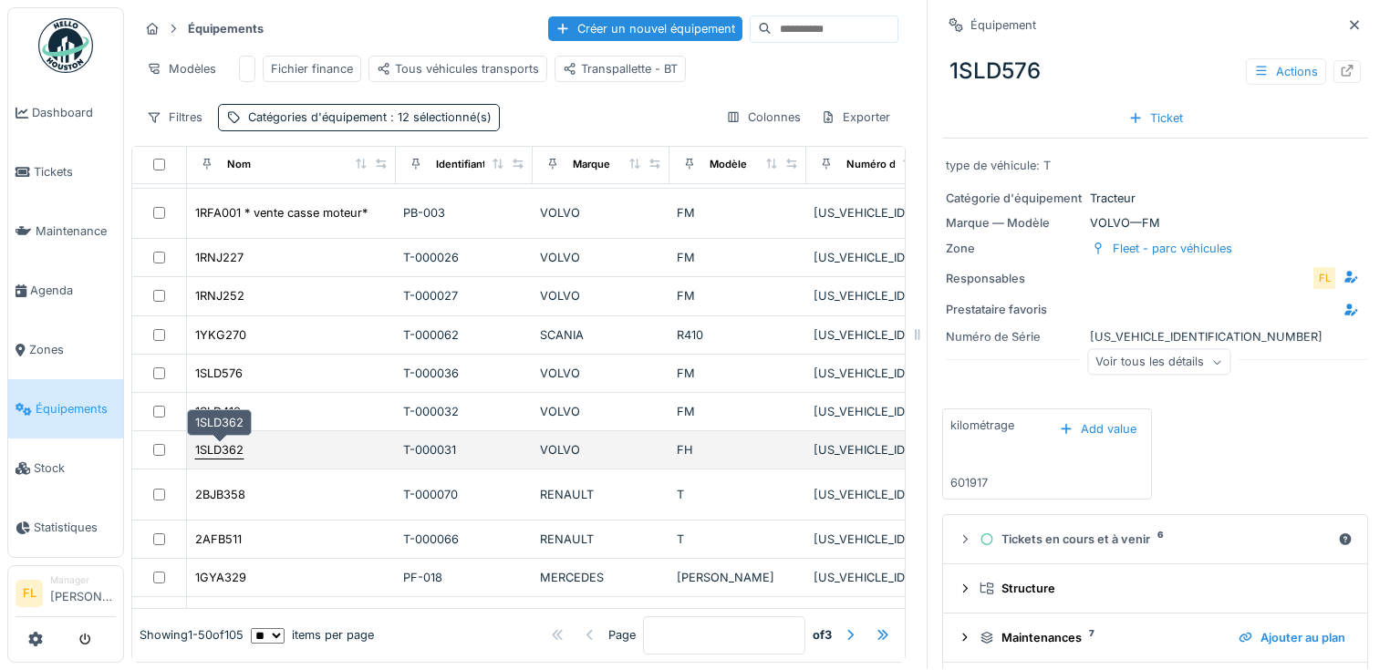
click at [218, 441] on div "1SLD362" at bounding box center [219, 449] width 48 height 17
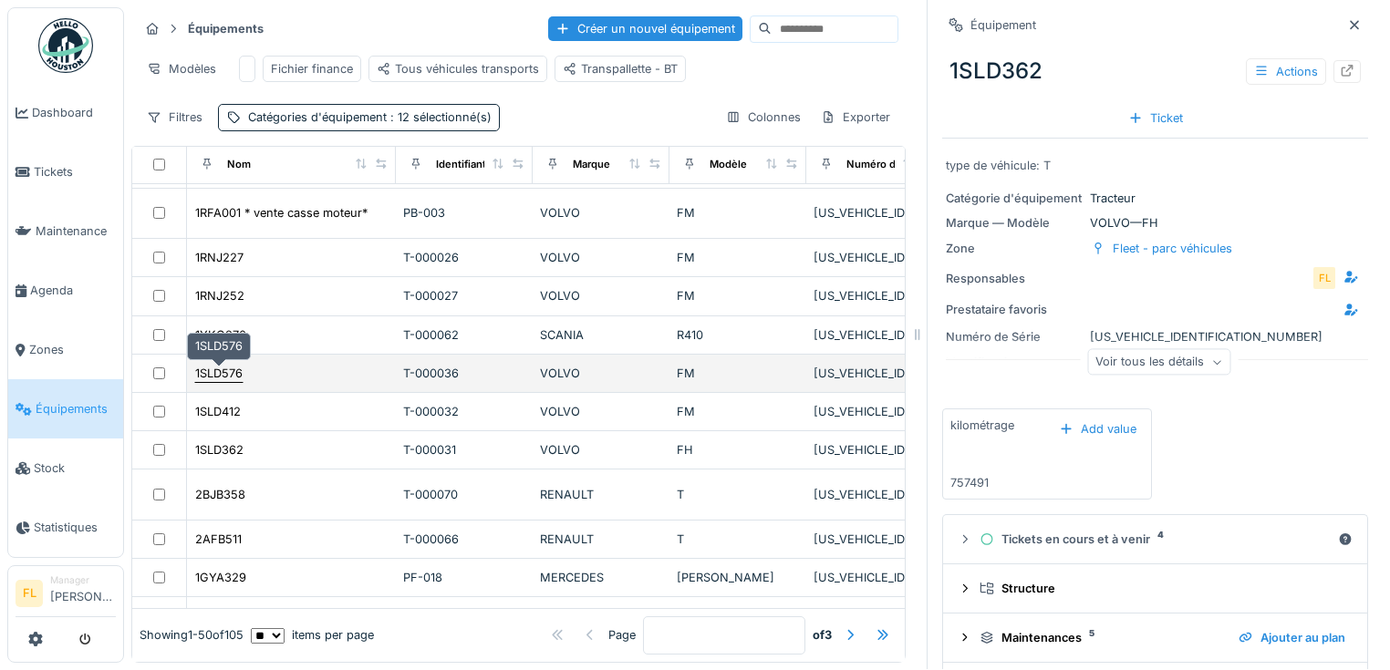
click at [214, 372] on div "1SLD576" at bounding box center [218, 373] width 47 height 17
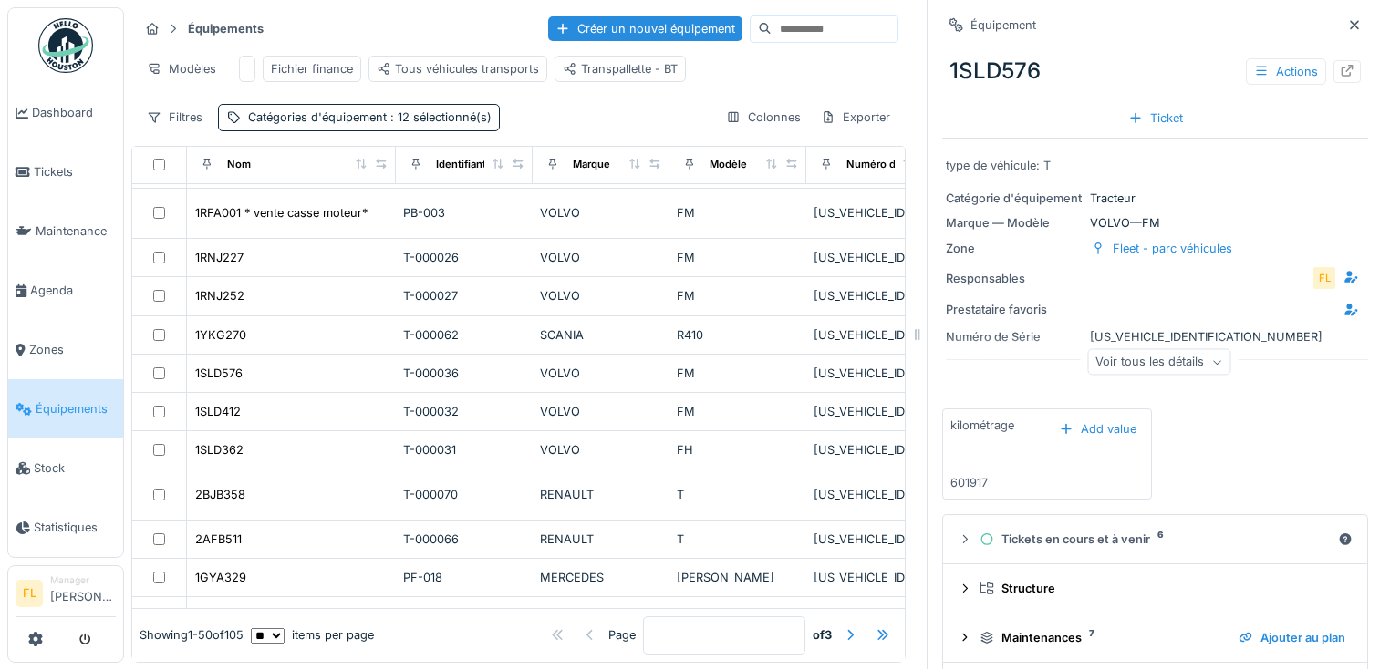
scroll to position [562, 0]
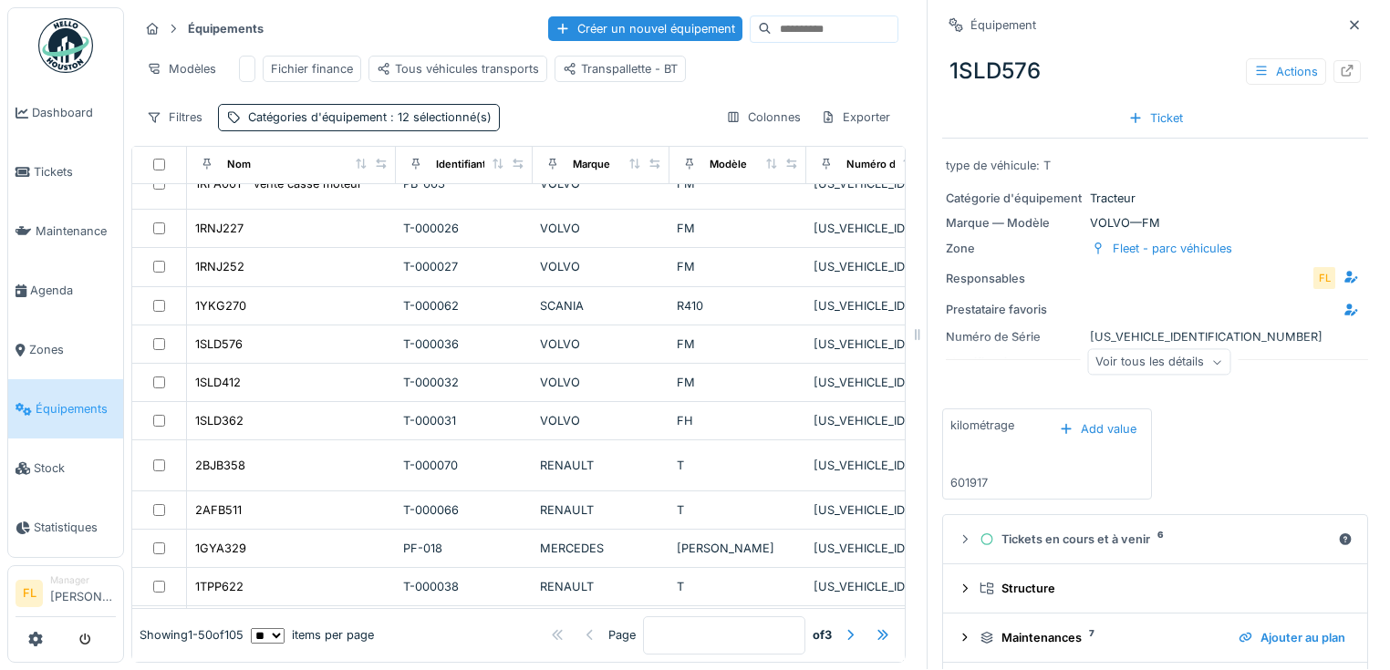
click at [861, 641] on div "Nom Identifiant interne Marque Modèle Numéro de Série Catégories d'équipement Z…" at bounding box center [518, 405] width 774 height 518
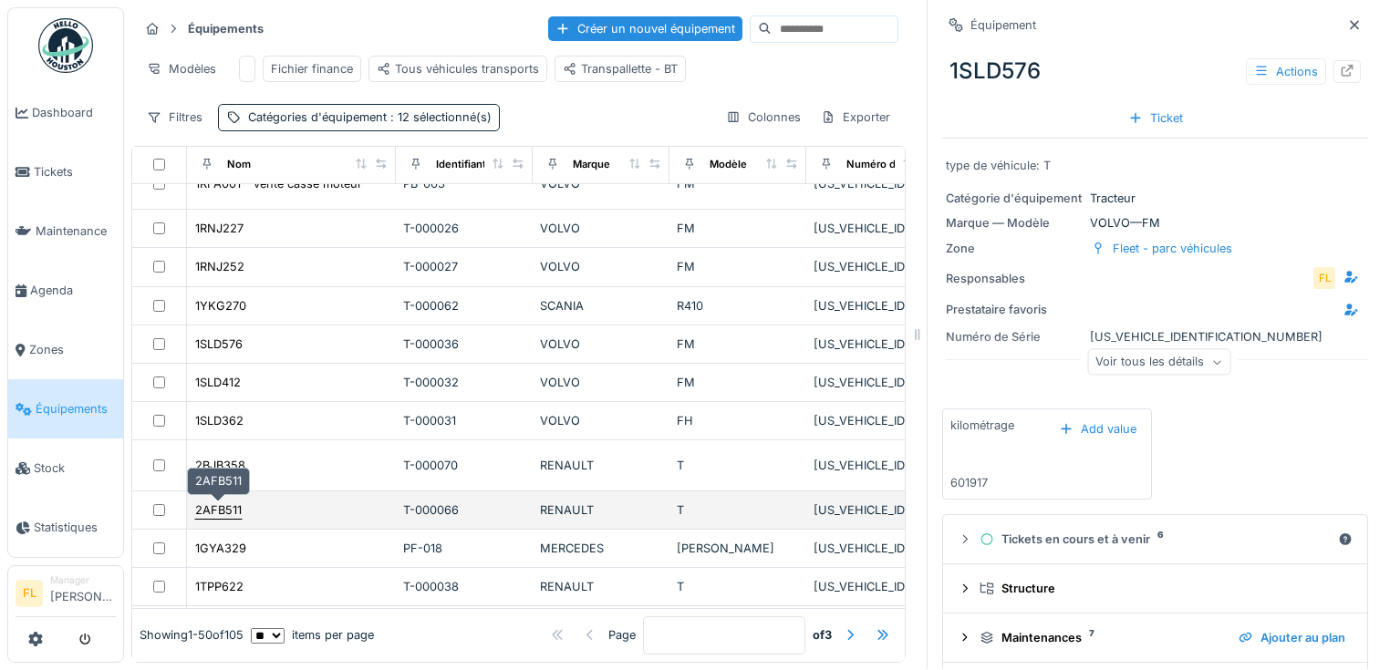
click at [237, 502] on div "2AFB511" at bounding box center [218, 510] width 47 height 17
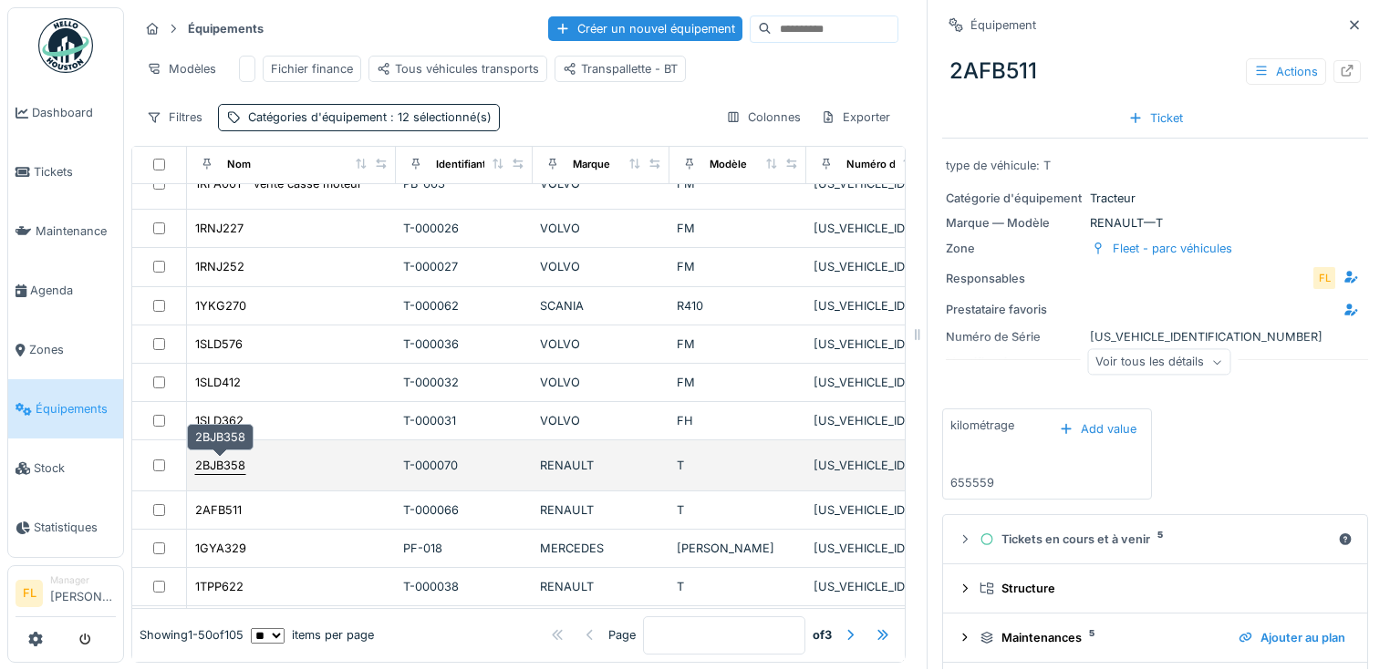
click at [226, 457] on div "2BJB358" at bounding box center [220, 465] width 50 height 17
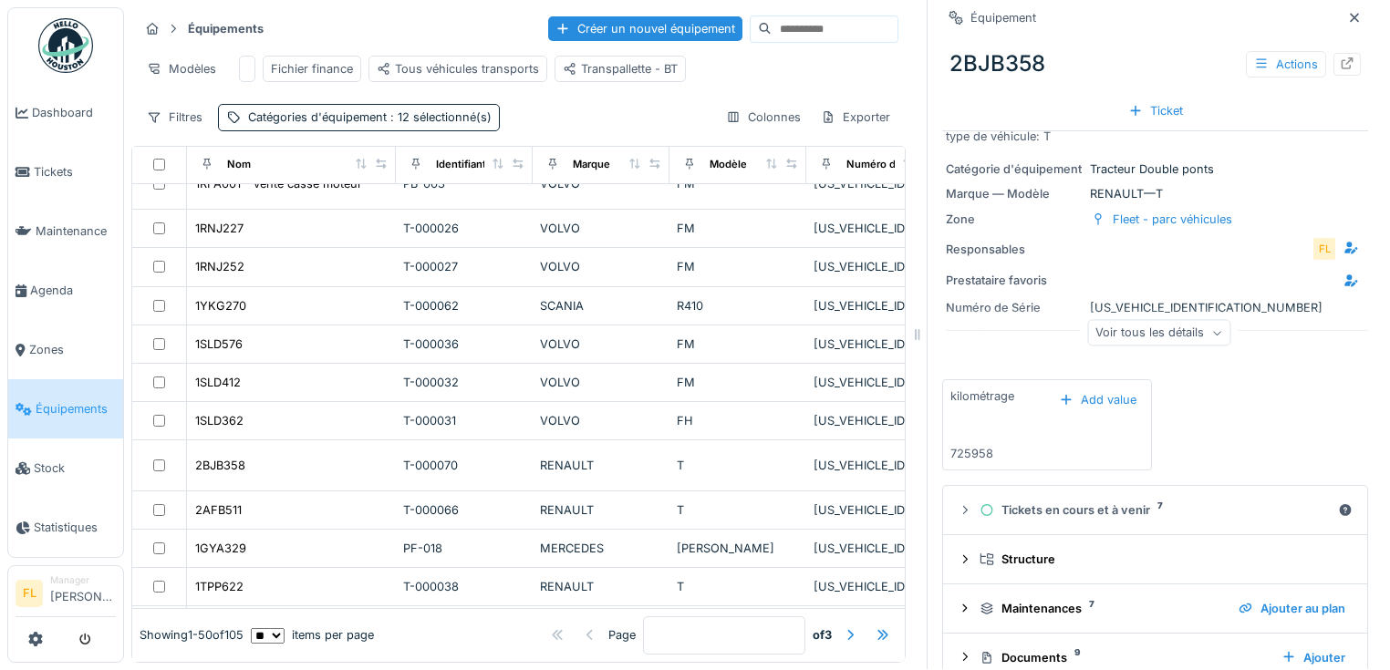
scroll to position [58, 0]
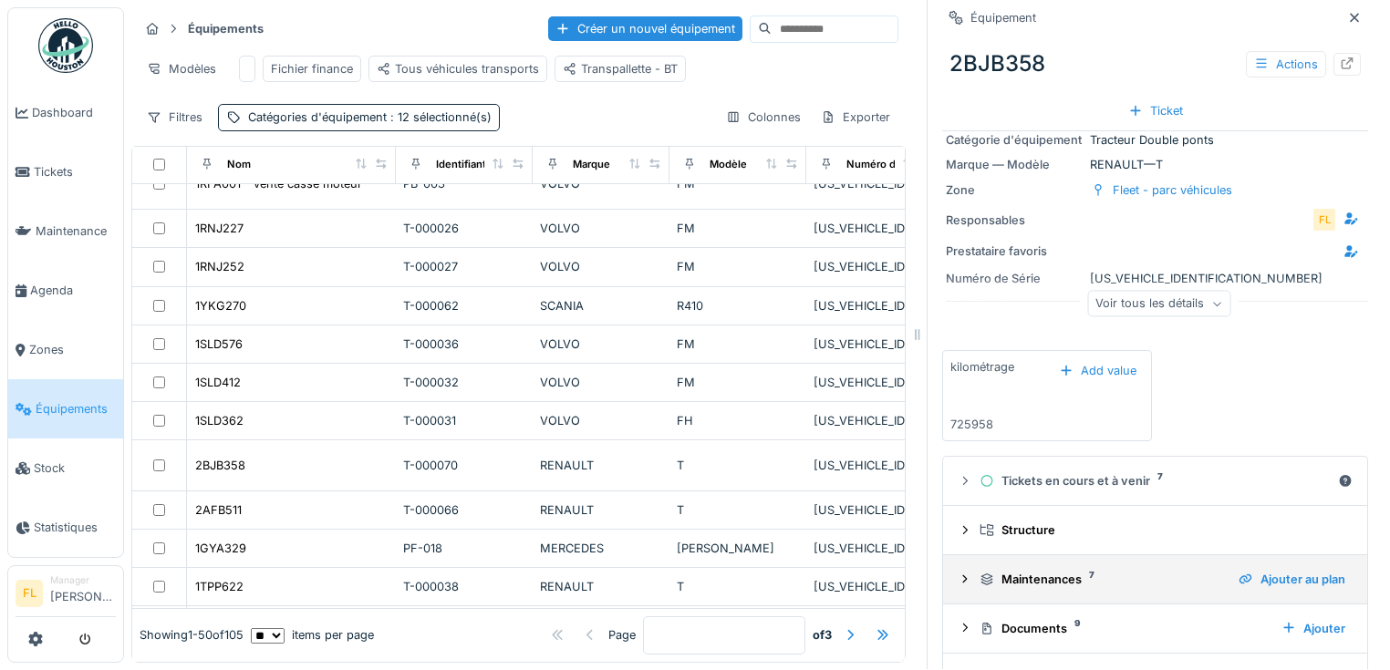
click at [958, 574] on icon at bounding box center [965, 580] width 15 height 12
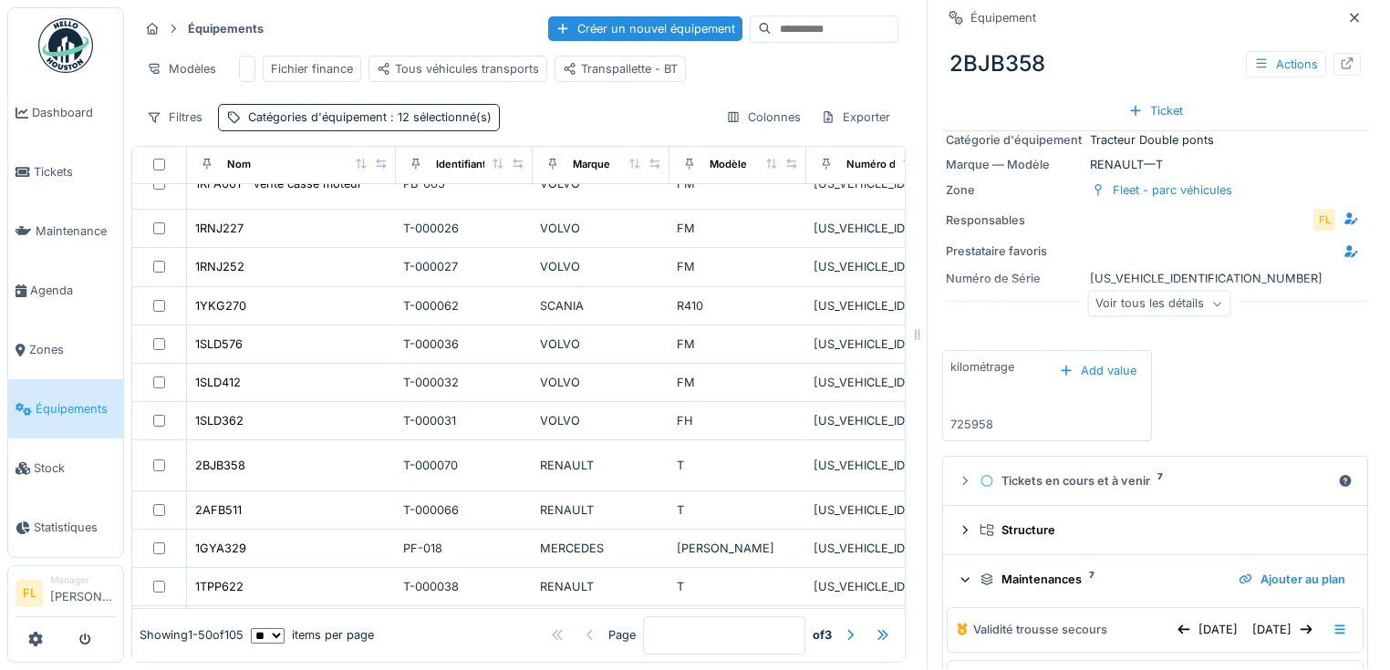
click at [960, 572] on icon at bounding box center [966, 579] width 12 height 15
click at [1014, 620] on div "Documents 9" at bounding box center [1123, 628] width 287 height 17
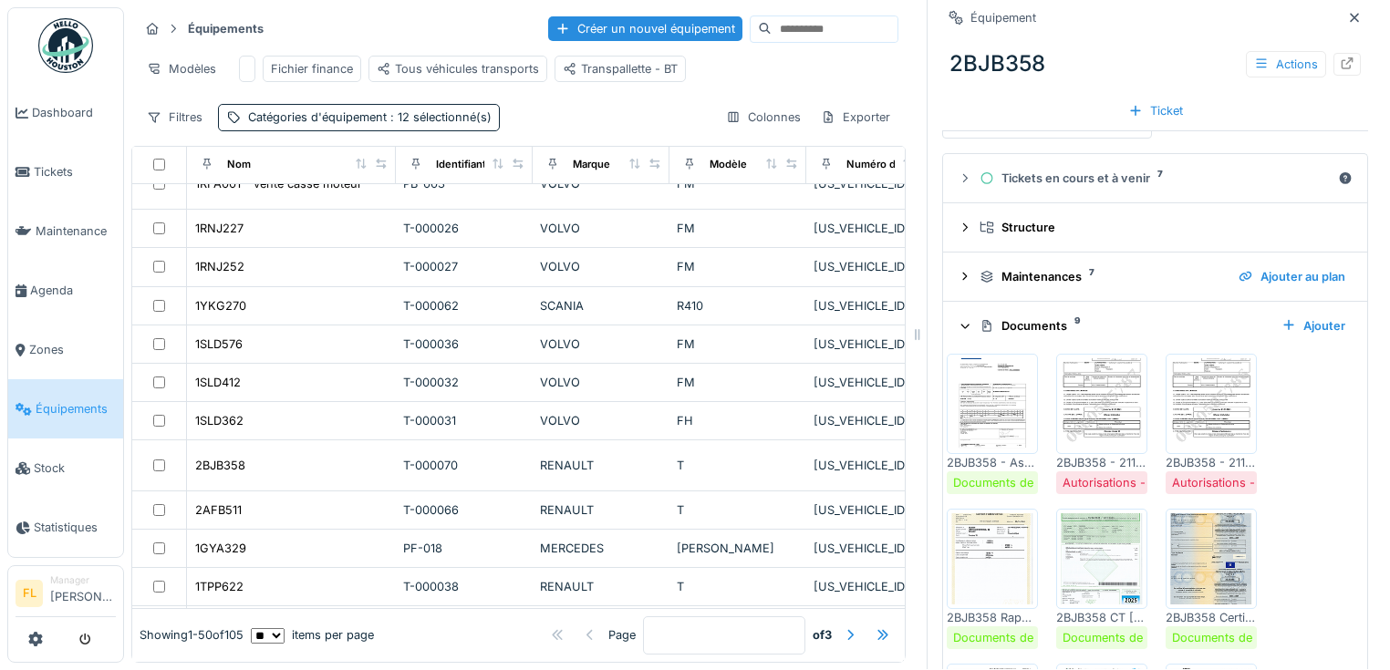
scroll to position [398, 0]
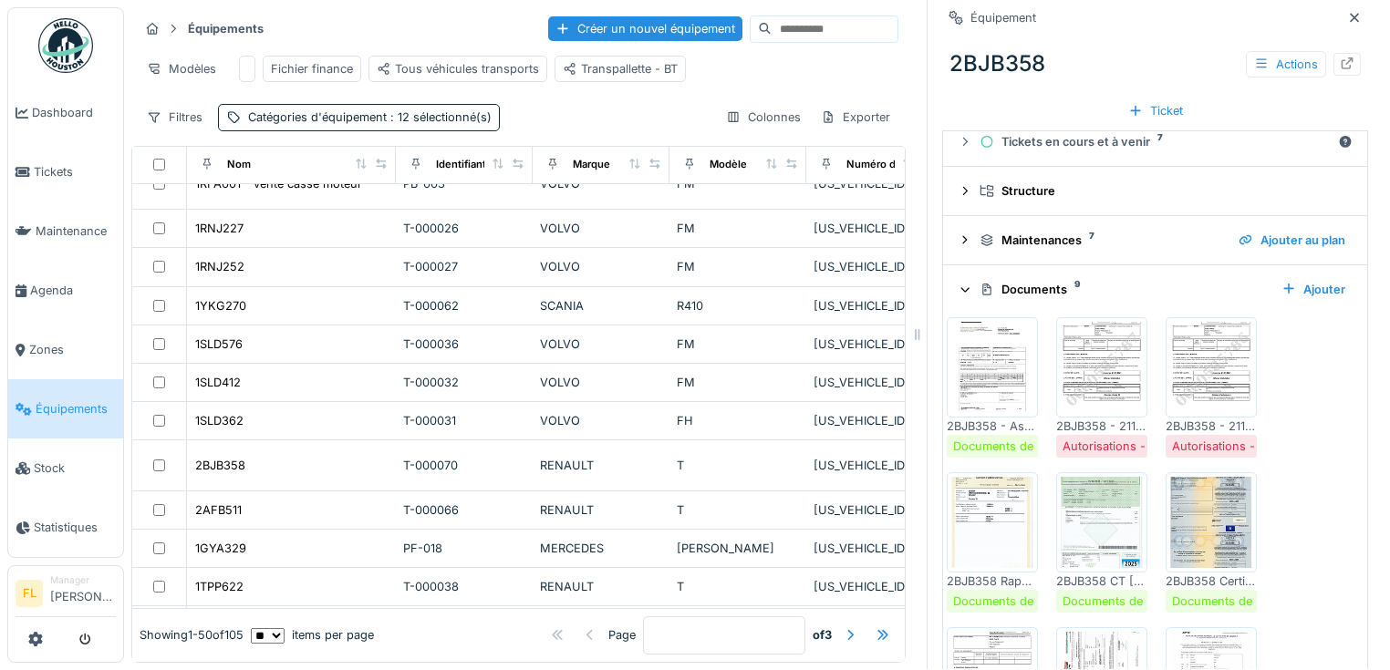
click at [1087, 499] on img at bounding box center [1102, 522] width 82 height 91
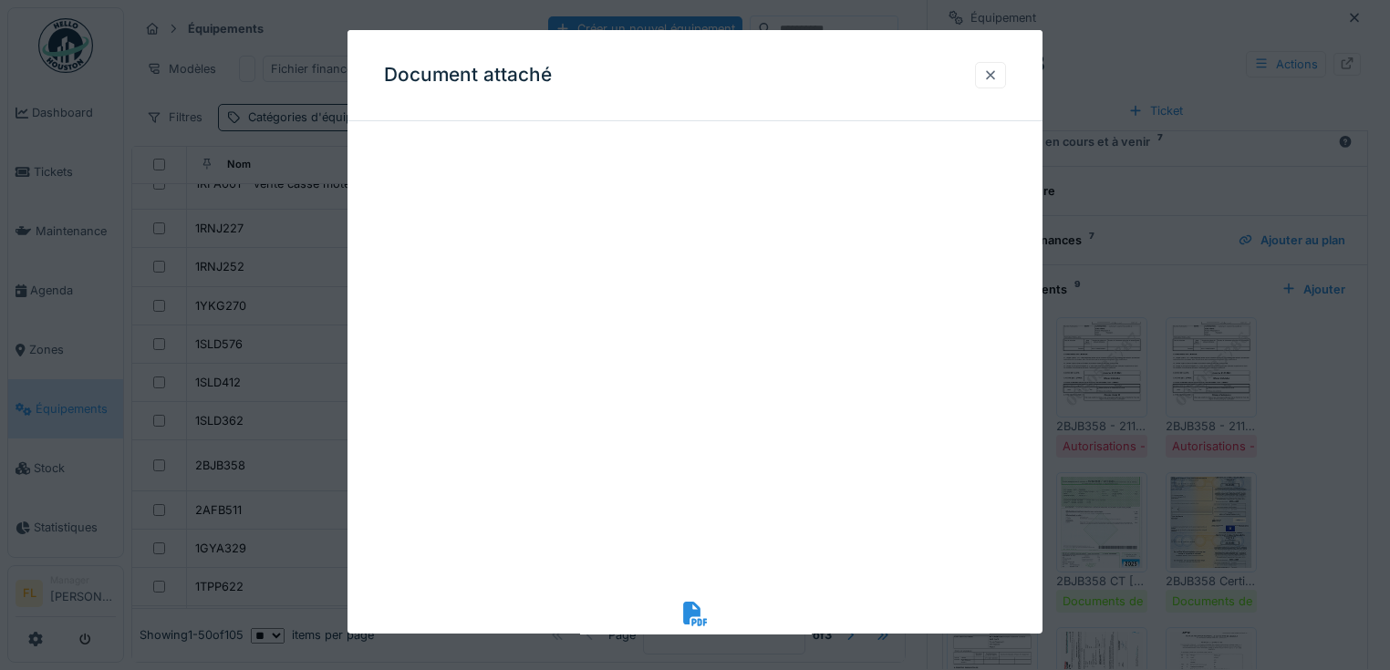
click at [998, 75] on div at bounding box center [990, 75] width 15 height 17
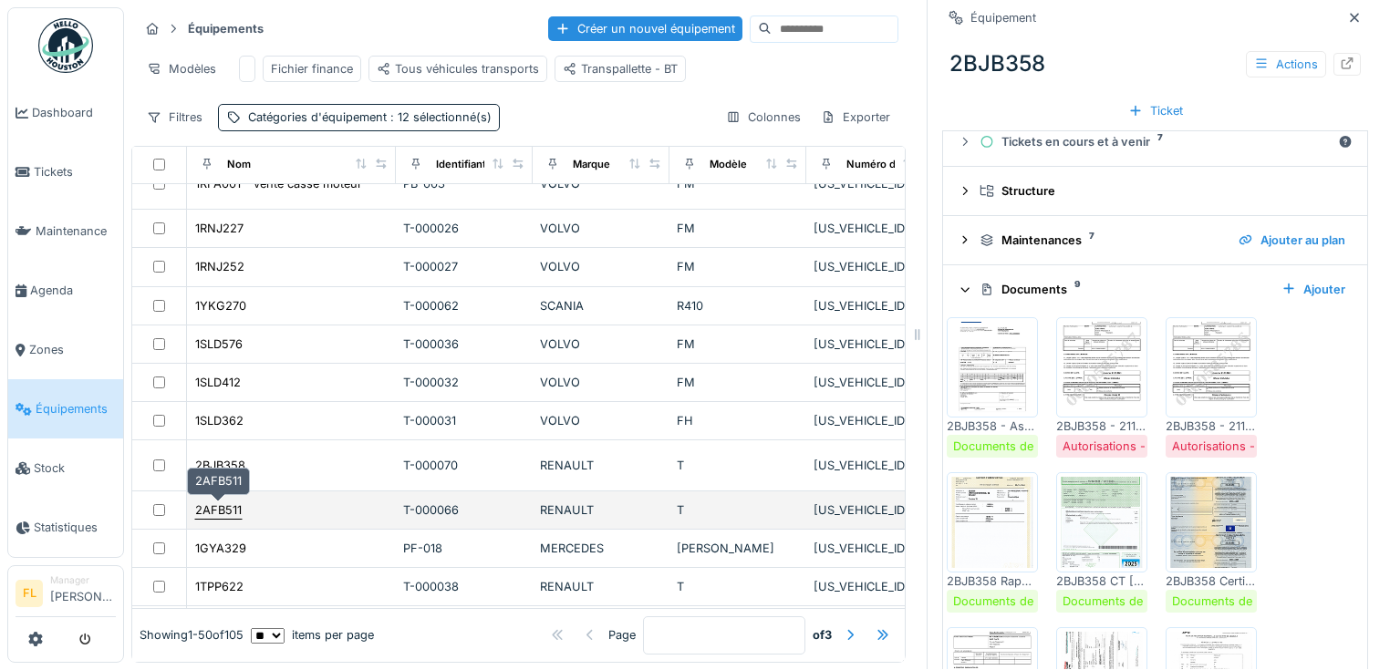
click at [221, 506] on div "2AFB511" at bounding box center [218, 510] width 47 height 17
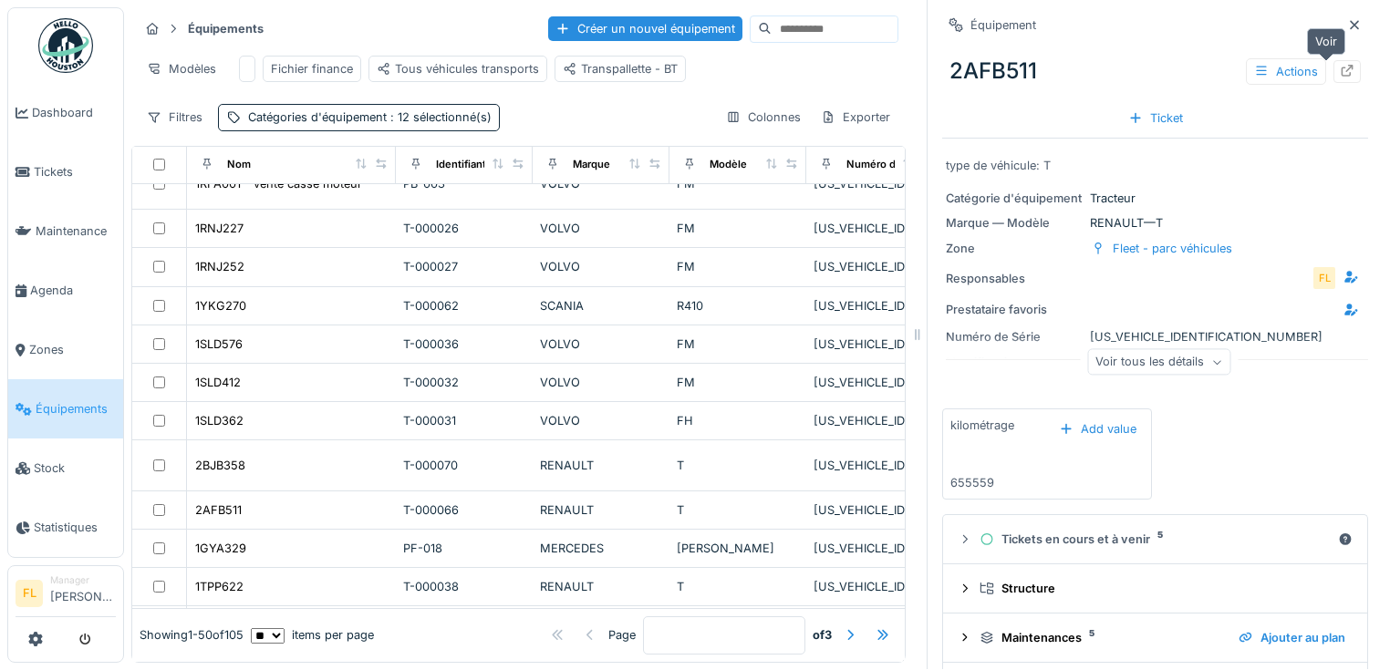
click at [1340, 65] on icon at bounding box center [1347, 71] width 15 height 12
click at [431, 124] on div "Catégories d'équipement : 12 sélectionné(s)" at bounding box center [370, 117] width 244 height 17
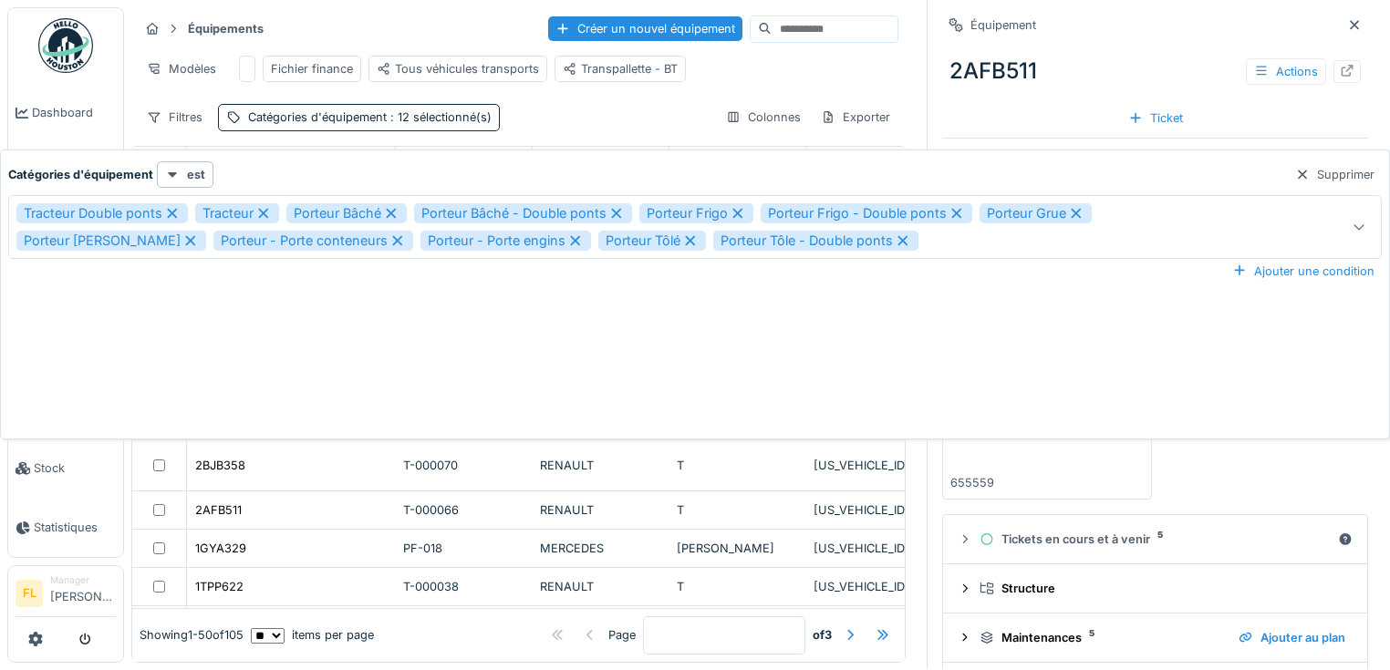
click at [545, 117] on div "Filtres Catégories d'équipement : 12 sélectionné(s) Colonnes Exporter" at bounding box center [519, 117] width 760 height 26
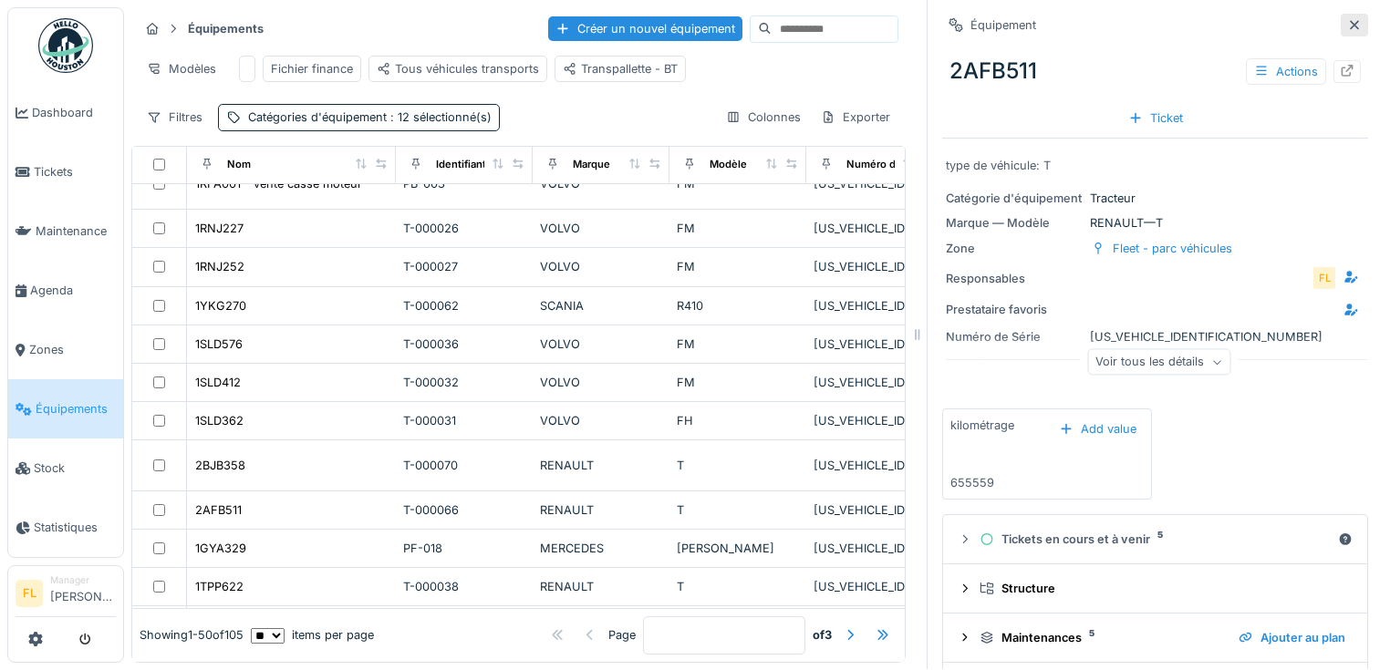
click at [1347, 19] on icon at bounding box center [1354, 25] width 15 height 12
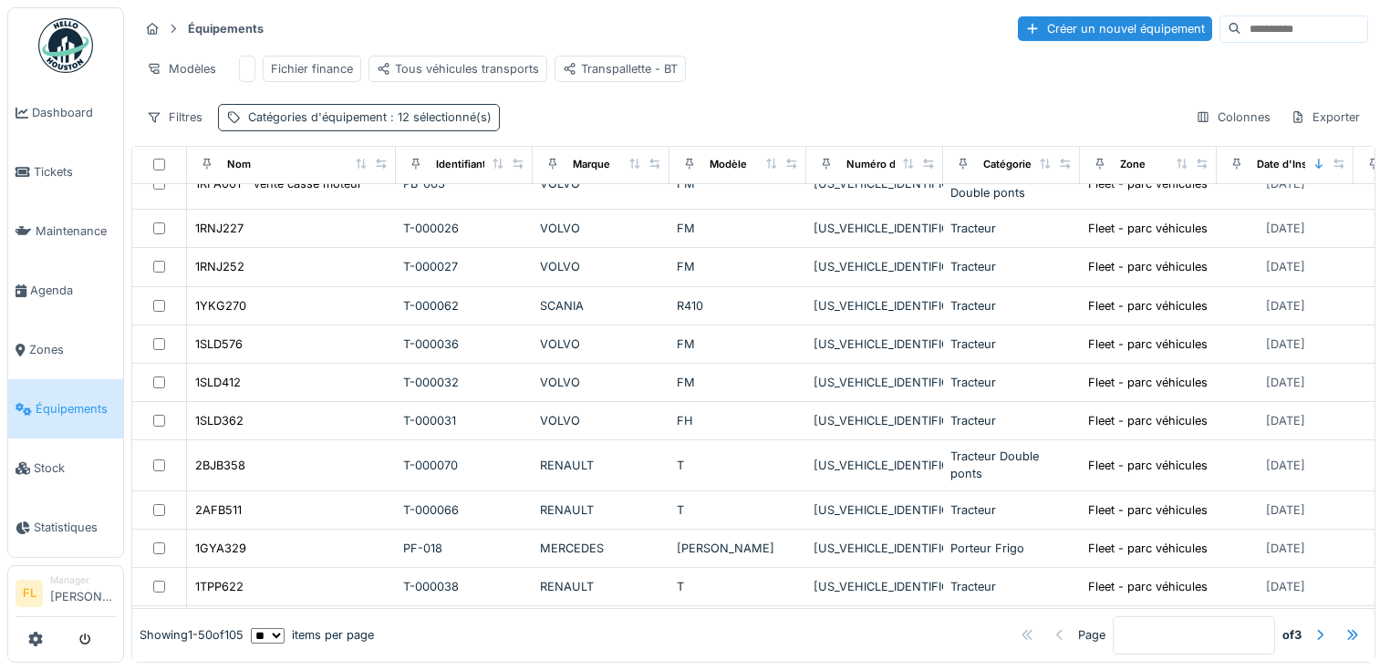
click at [424, 127] on div "Catégories d'équipement : 12 sélectionné(s)" at bounding box center [359, 117] width 282 height 26
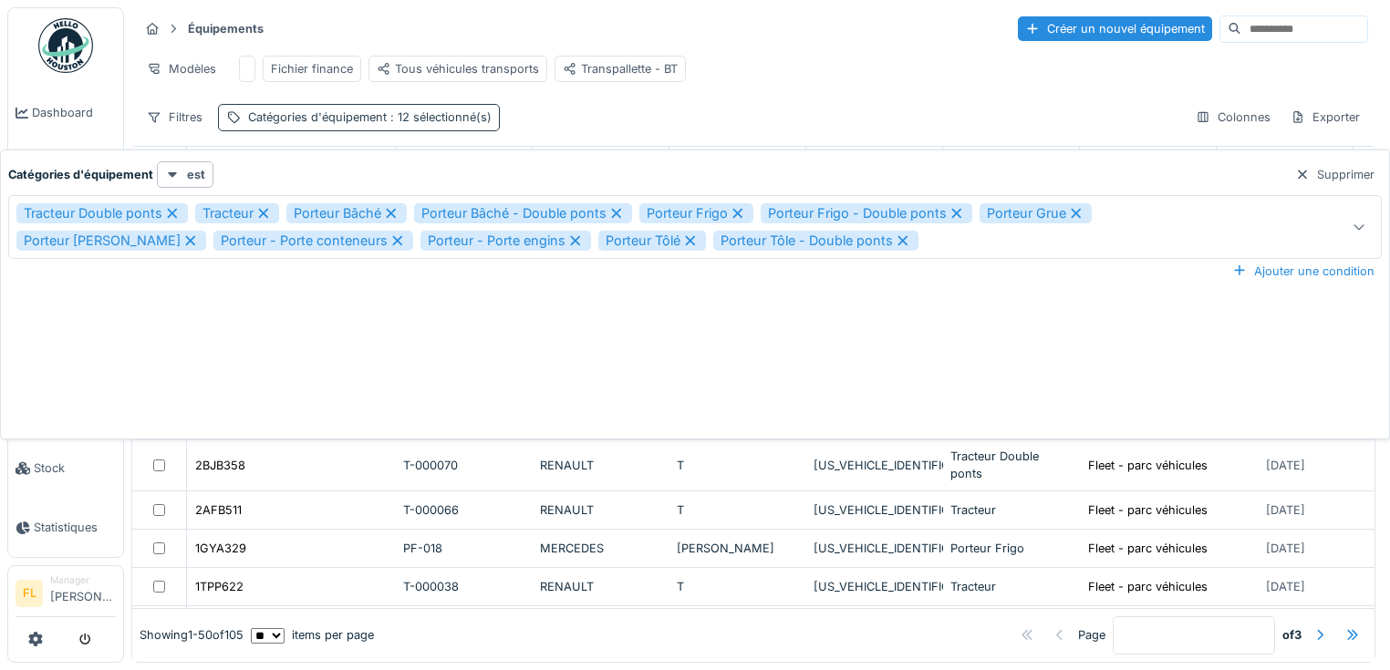
click at [436, 117] on span ": 12 sélectionné(s)" at bounding box center [439, 117] width 105 height 14
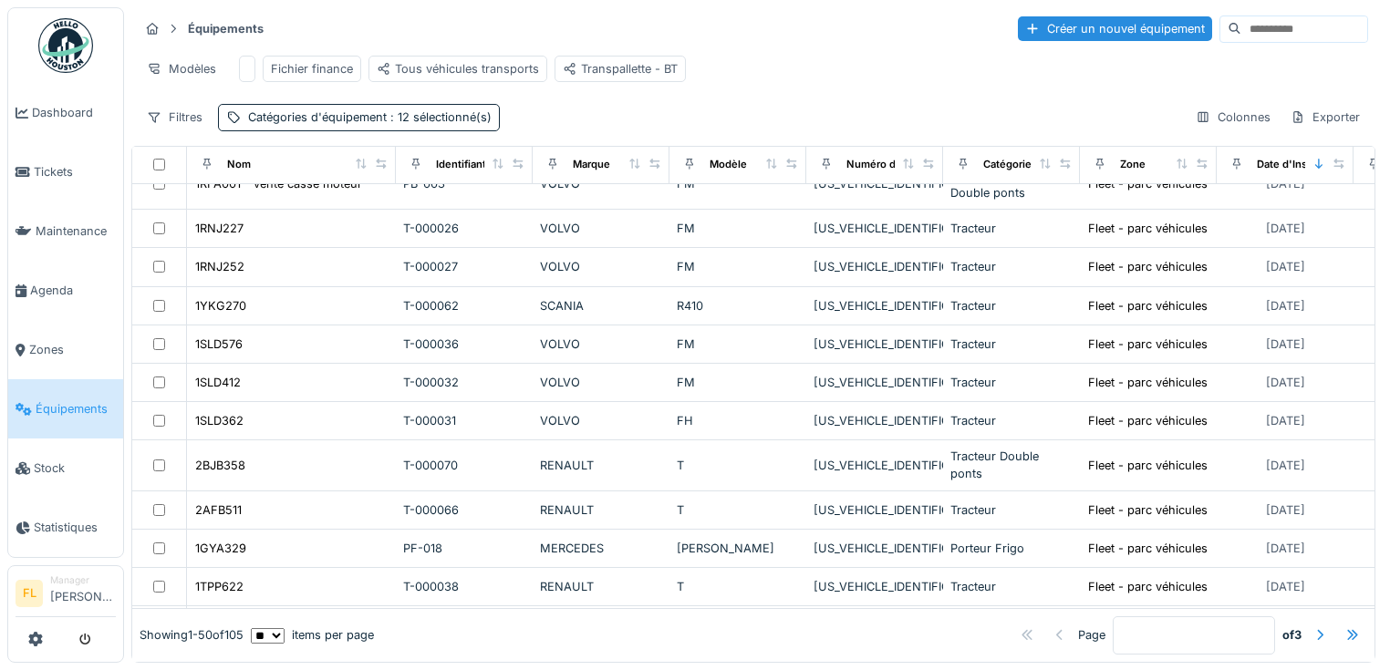
click at [523, 118] on div "Filtres Catégories d'équipement : 12 sélectionné(s) Colonnes Exporter" at bounding box center [754, 117] width 1230 height 26
click at [182, 128] on div "Filtres" at bounding box center [175, 117] width 72 height 26
click at [536, 99] on div "Équipements Créer un nouvel équipement Modèles Fichier finance Tous véhicules t…" at bounding box center [753, 72] width 1244 height 132
click at [455, 110] on span ": 12 sélectionné(s)" at bounding box center [439, 117] width 105 height 14
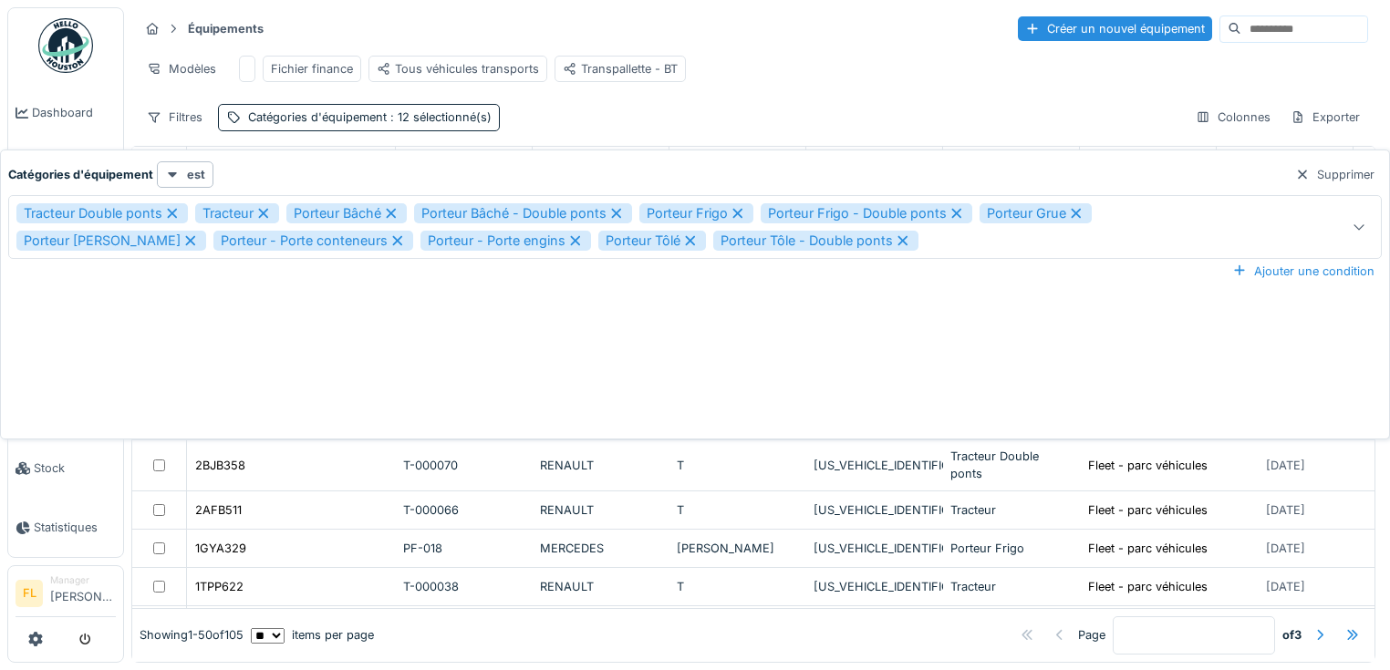
click at [1299, 166] on div at bounding box center [1302, 174] width 15 height 17
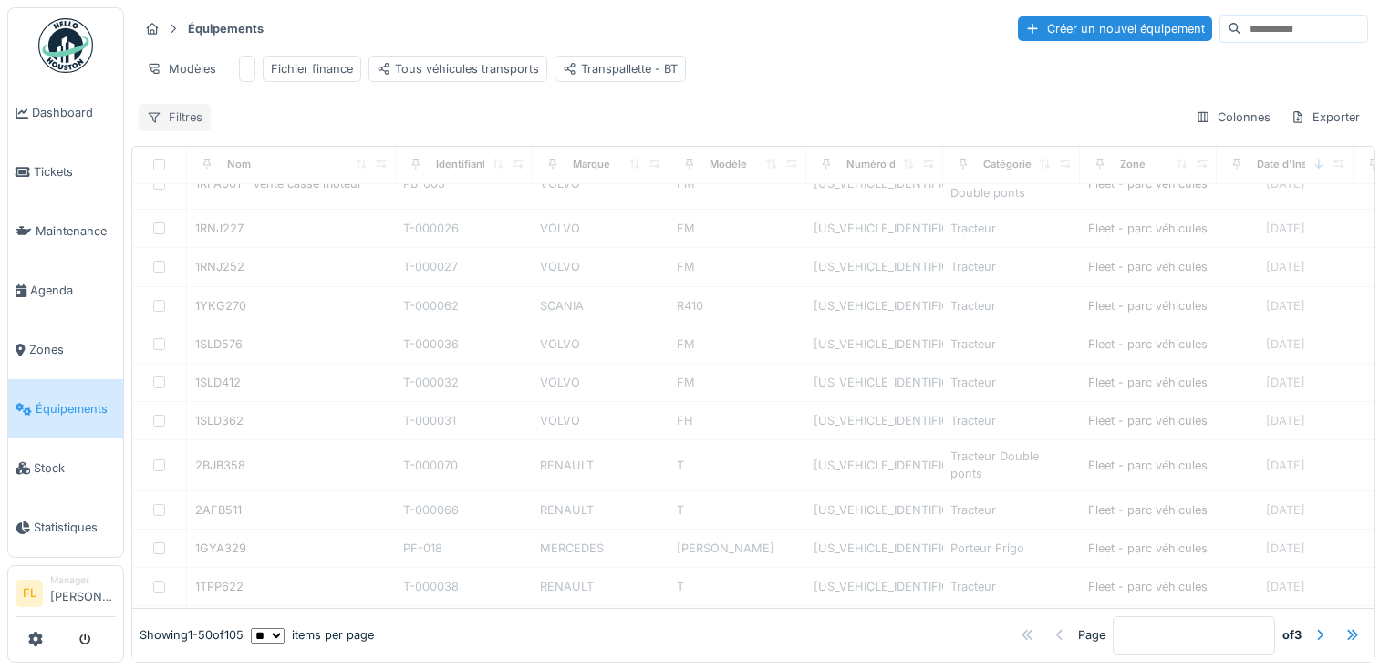
click at [185, 123] on div "Filtres" at bounding box center [175, 117] width 72 height 26
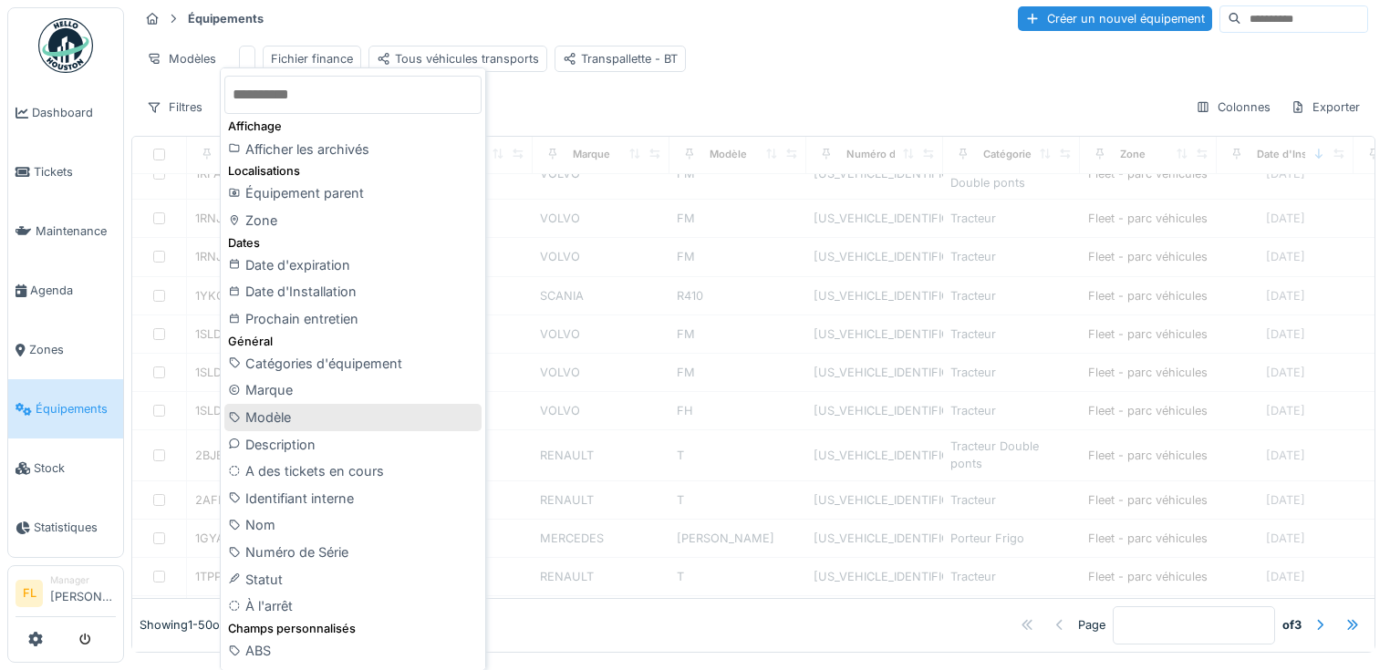
click at [274, 424] on div "Modèle" at bounding box center [352, 417] width 257 height 27
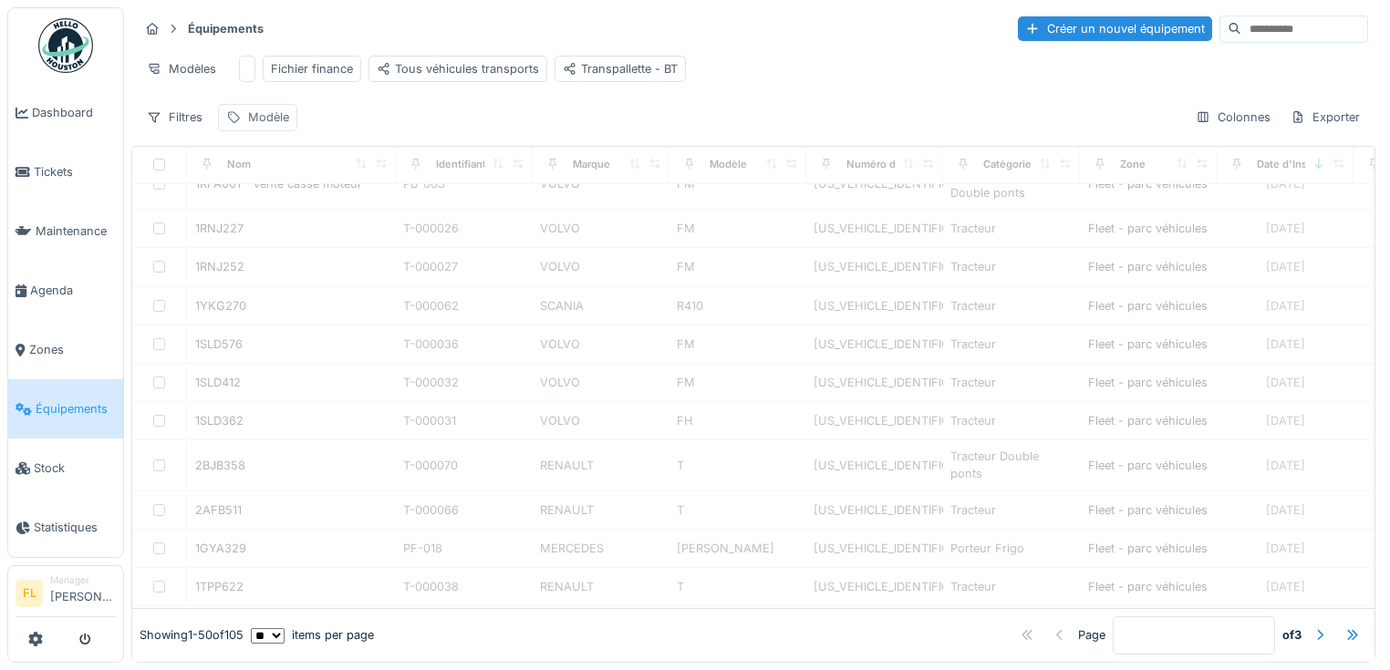
click at [275, 115] on div "Modèle" at bounding box center [268, 117] width 41 height 17
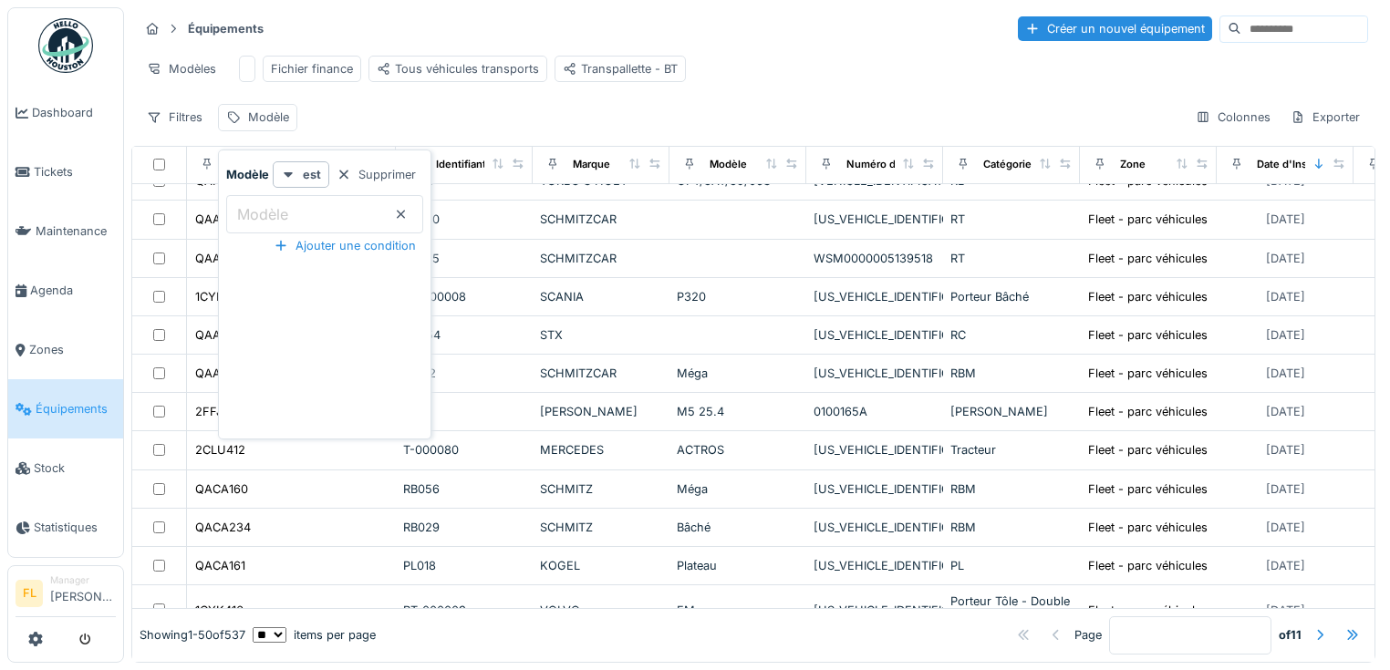
scroll to position [1615, 0]
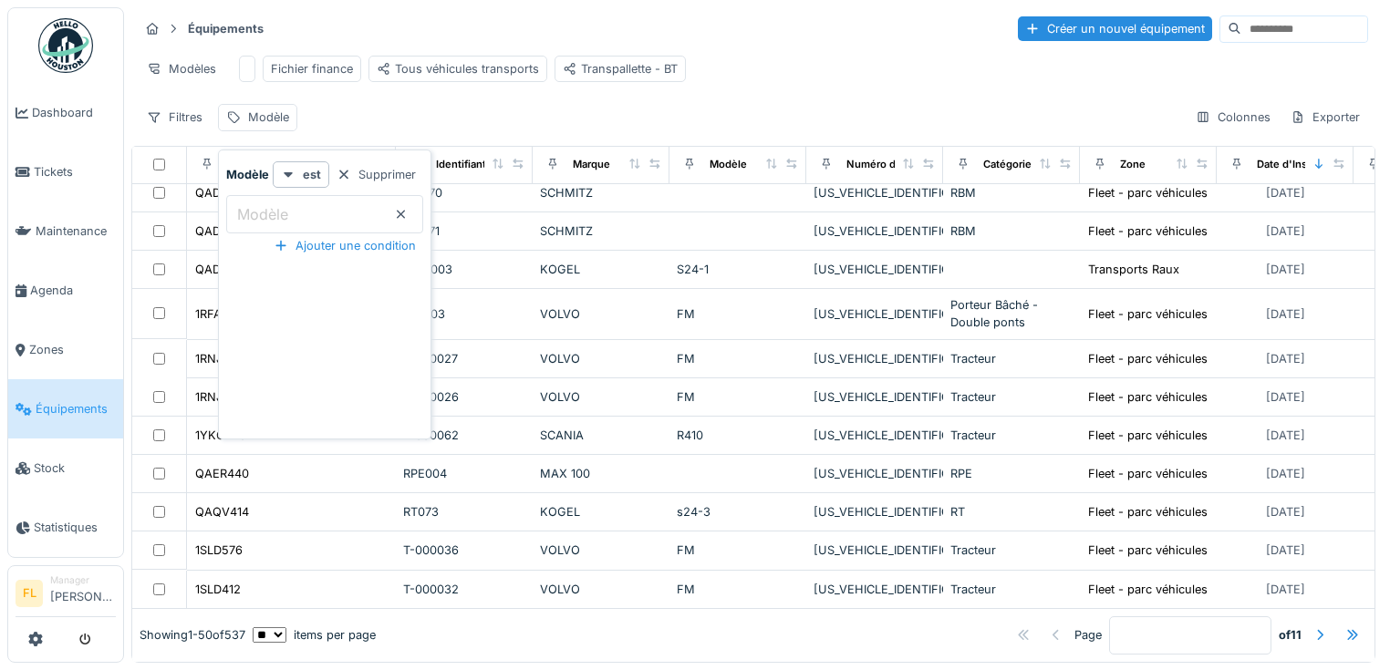
click at [340, 209] on input "Modèle" at bounding box center [324, 214] width 197 height 38
click at [409, 209] on icon at bounding box center [401, 215] width 15 height 12
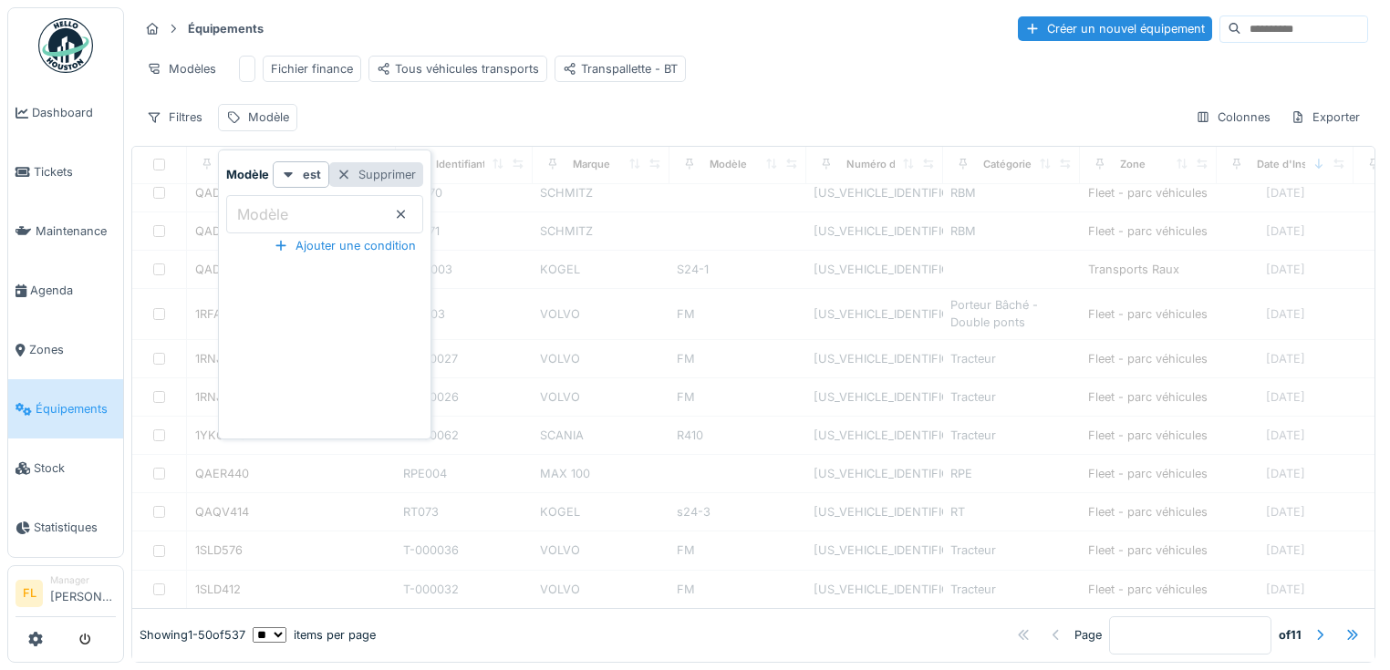
click at [400, 167] on div "Supprimer" at bounding box center [376, 174] width 94 height 25
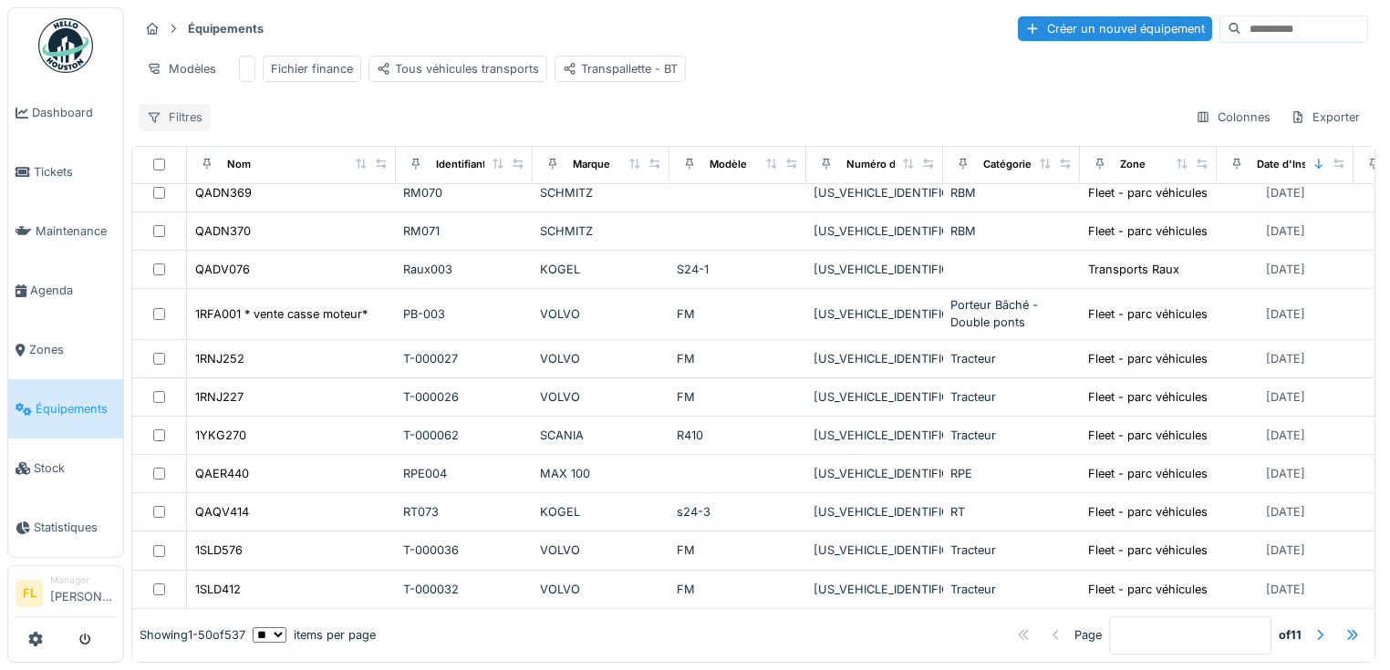
click at [186, 121] on div "Filtres" at bounding box center [175, 117] width 72 height 26
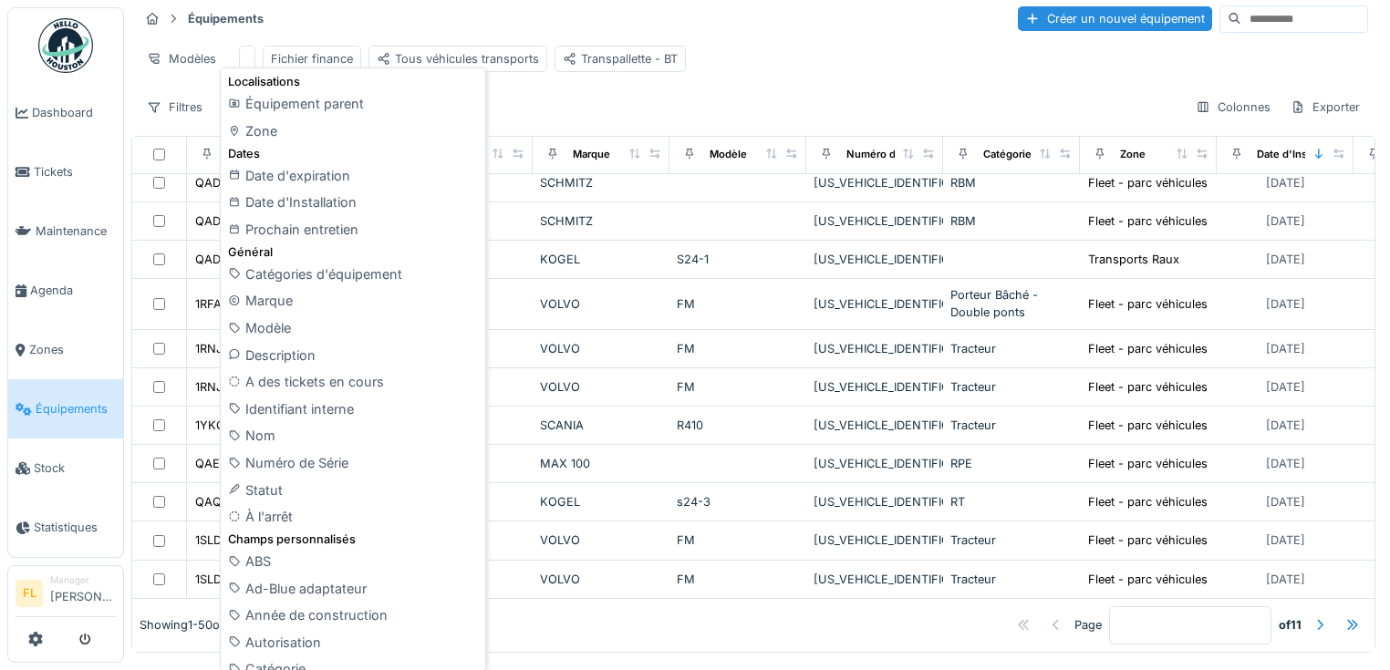
scroll to position [0, 0]
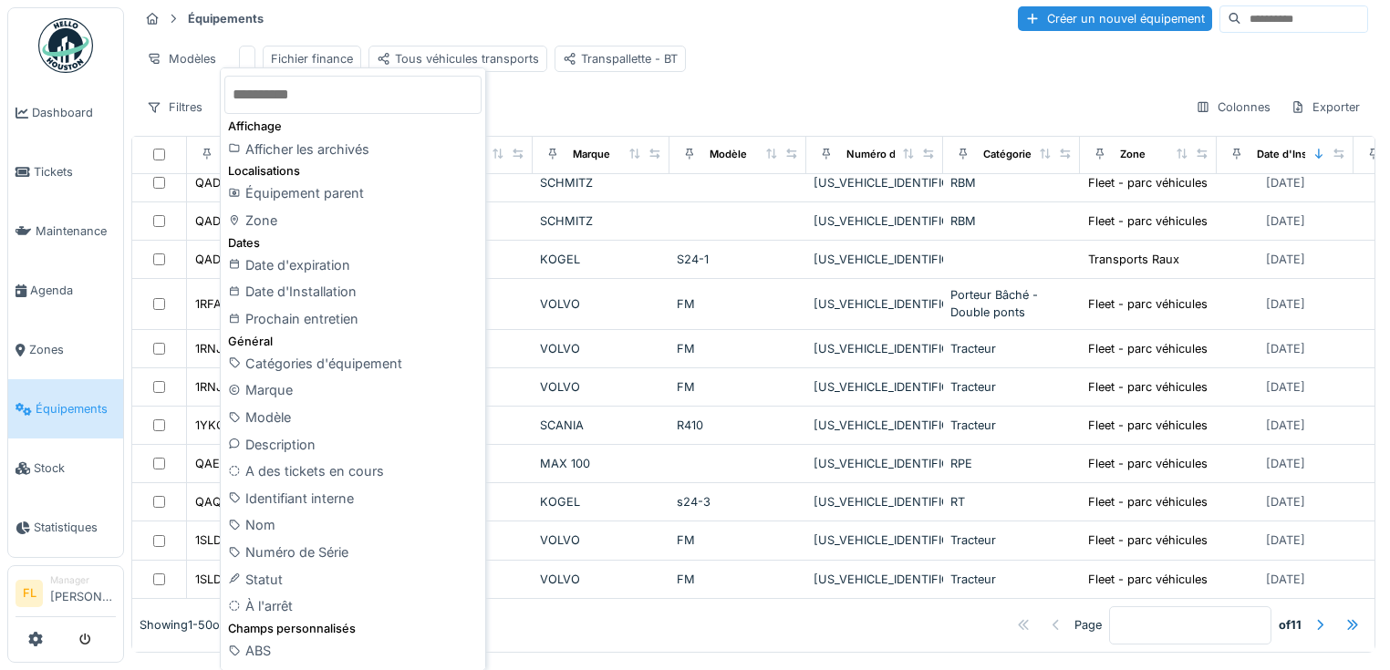
click at [566, 108] on div "Filtres Colonnes Exporter" at bounding box center [754, 107] width 1230 height 26
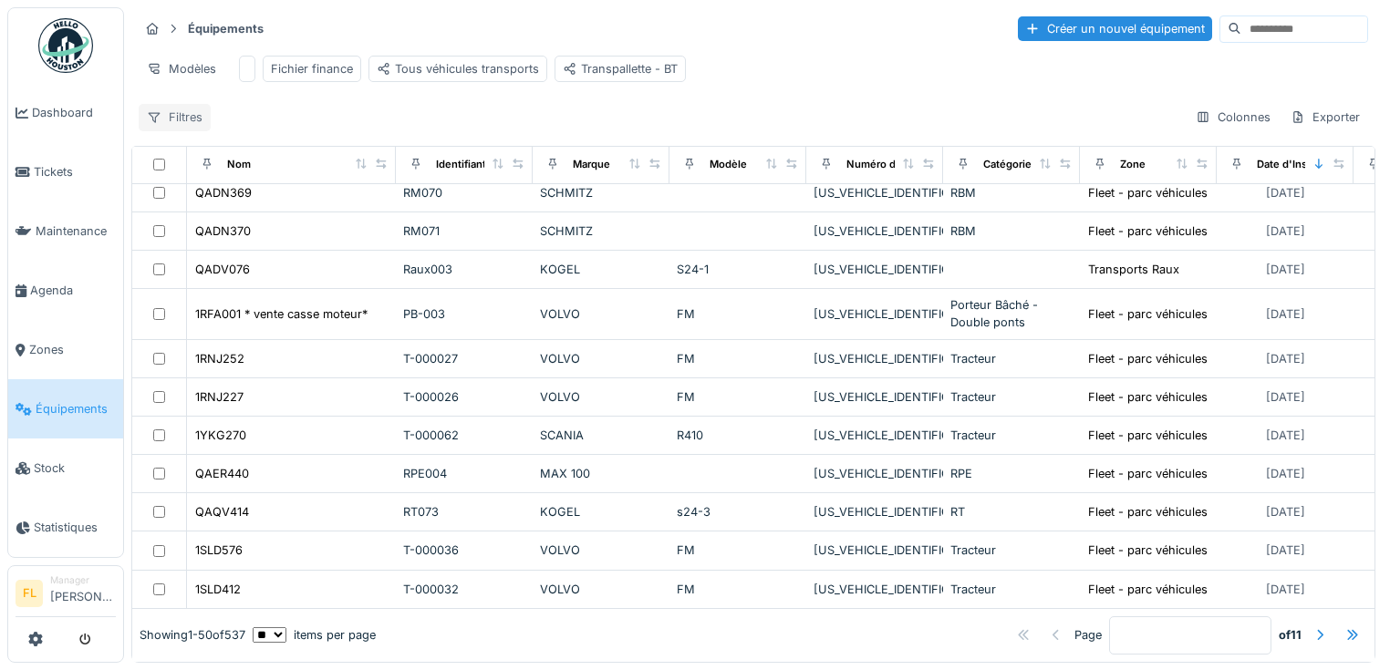
click at [177, 123] on div "Filtres" at bounding box center [175, 117] width 72 height 26
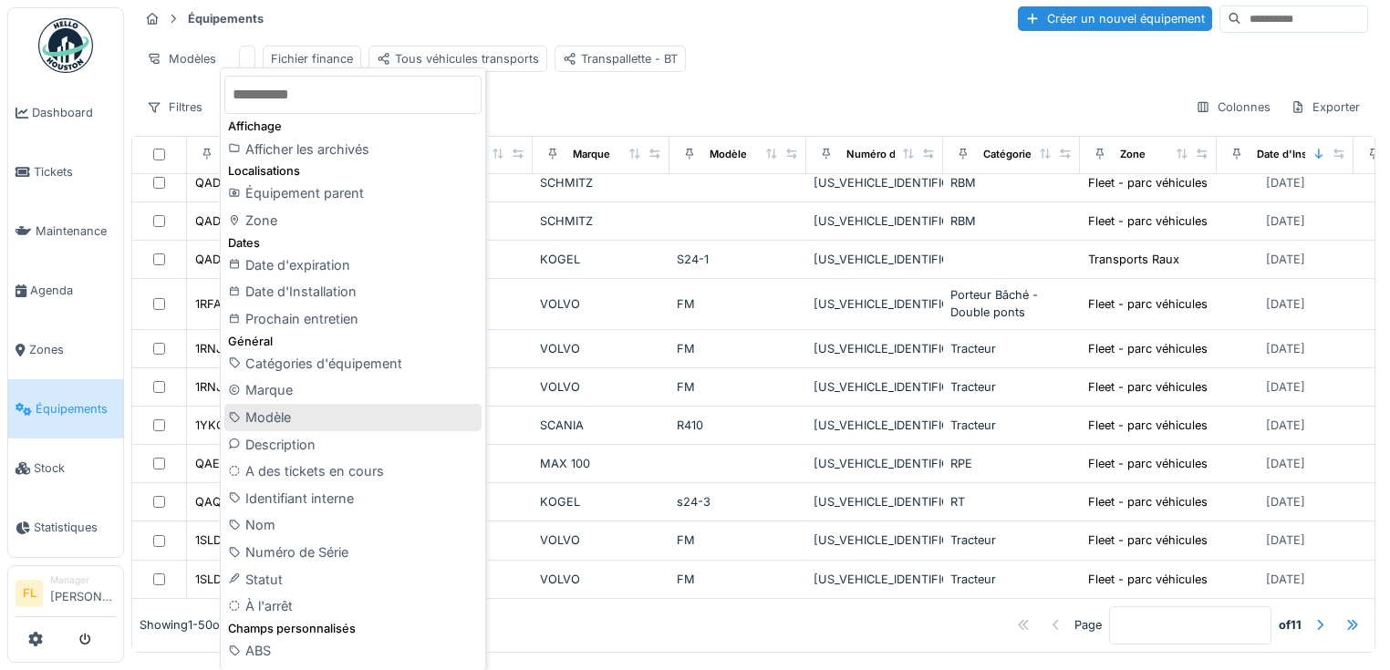
click at [285, 424] on div "Modèle" at bounding box center [352, 417] width 257 height 27
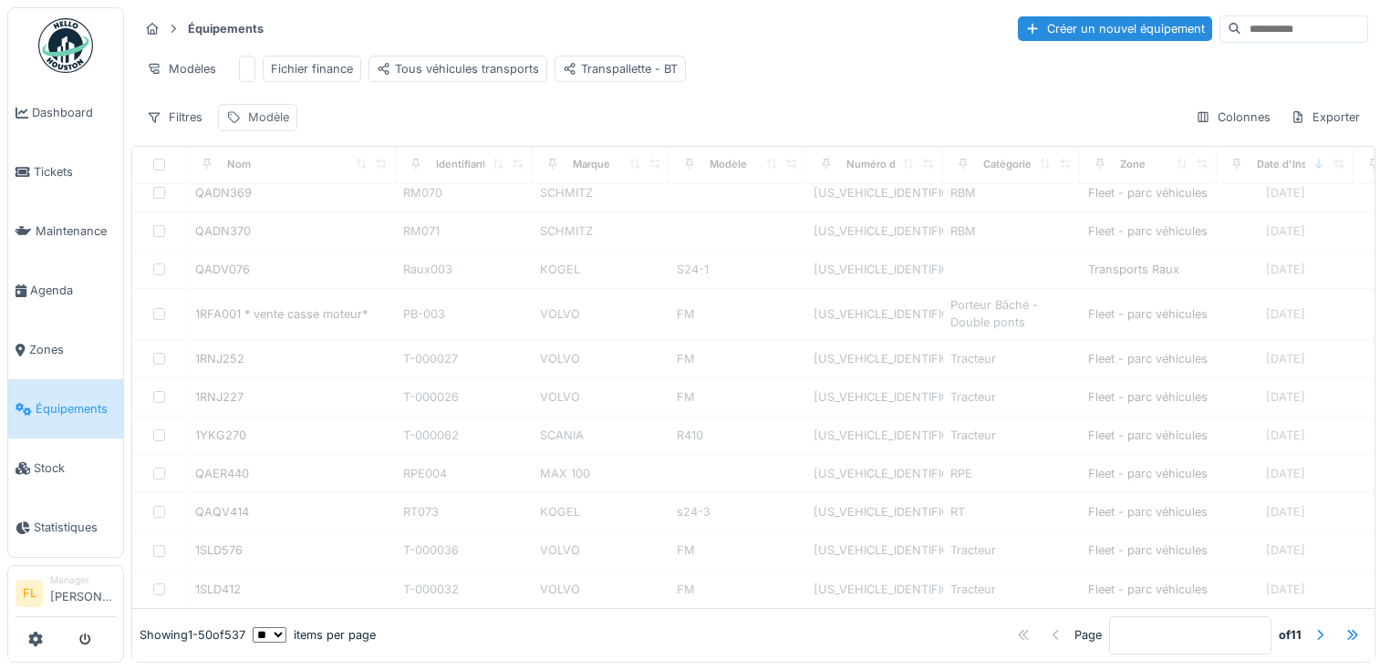
click at [281, 125] on div "Modèle" at bounding box center [257, 117] width 79 height 26
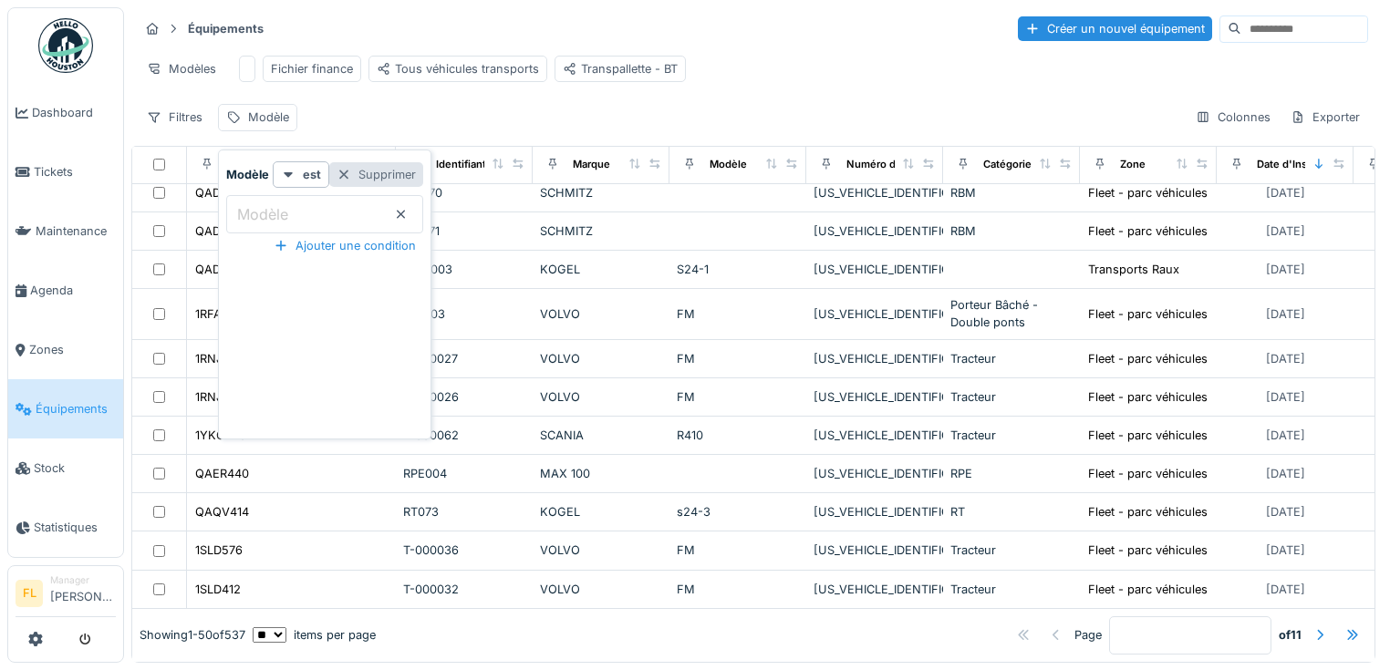
click at [403, 162] on div "Supprimer" at bounding box center [376, 174] width 94 height 25
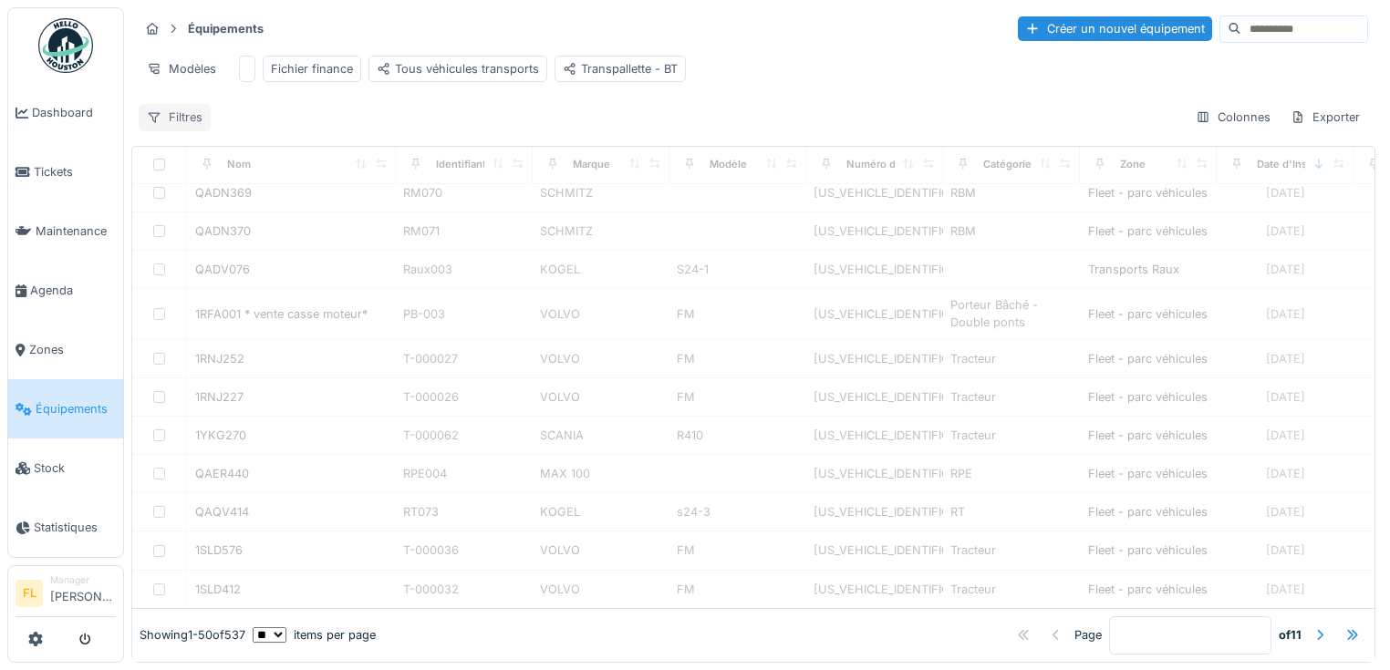
click at [182, 115] on div "Filtres" at bounding box center [175, 117] width 72 height 26
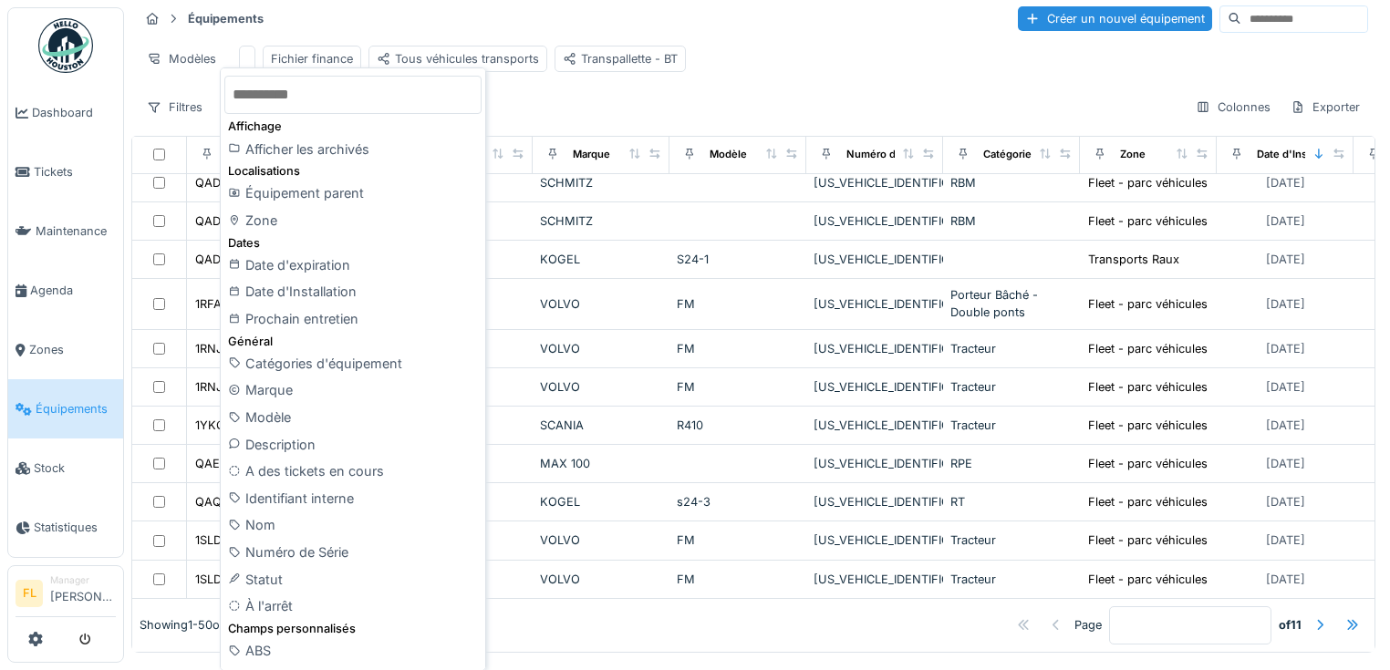
click at [609, 114] on div "Filtres Colonnes Exporter" at bounding box center [754, 107] width 1230 height 26
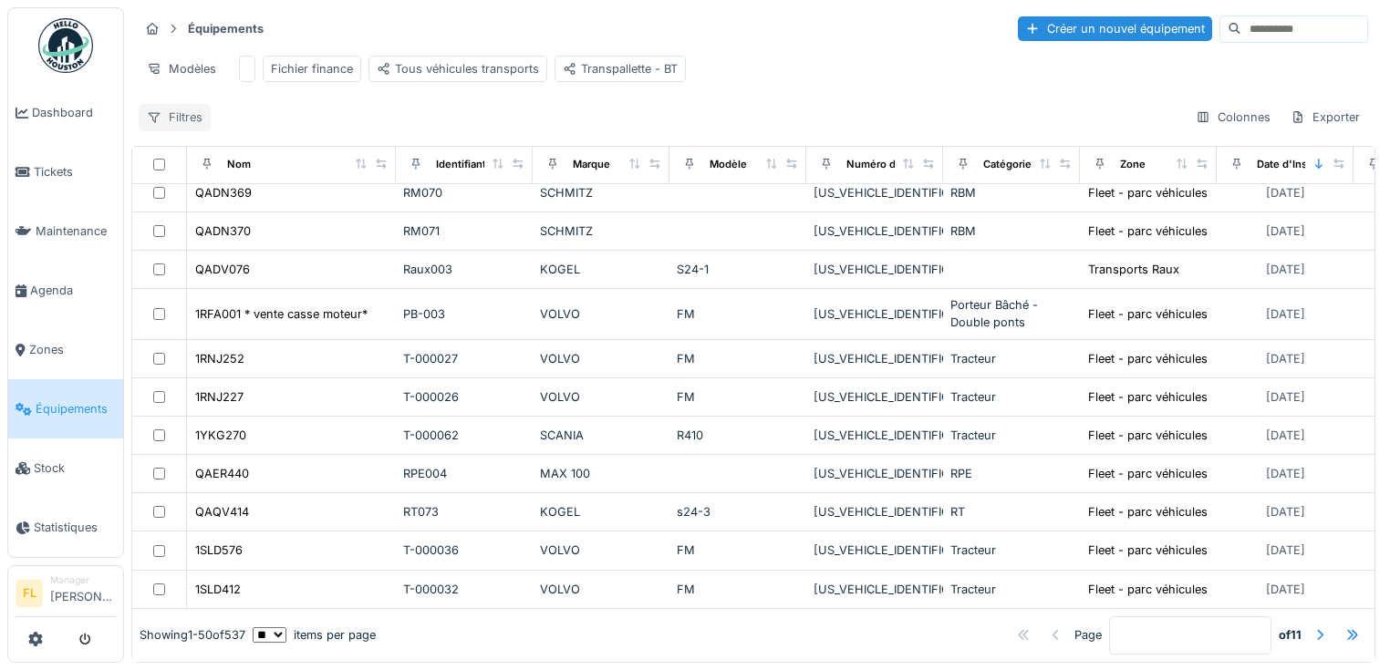
click at [190, 119] on div "Filtres" at bounding box center [175, 117] width 72 height 26
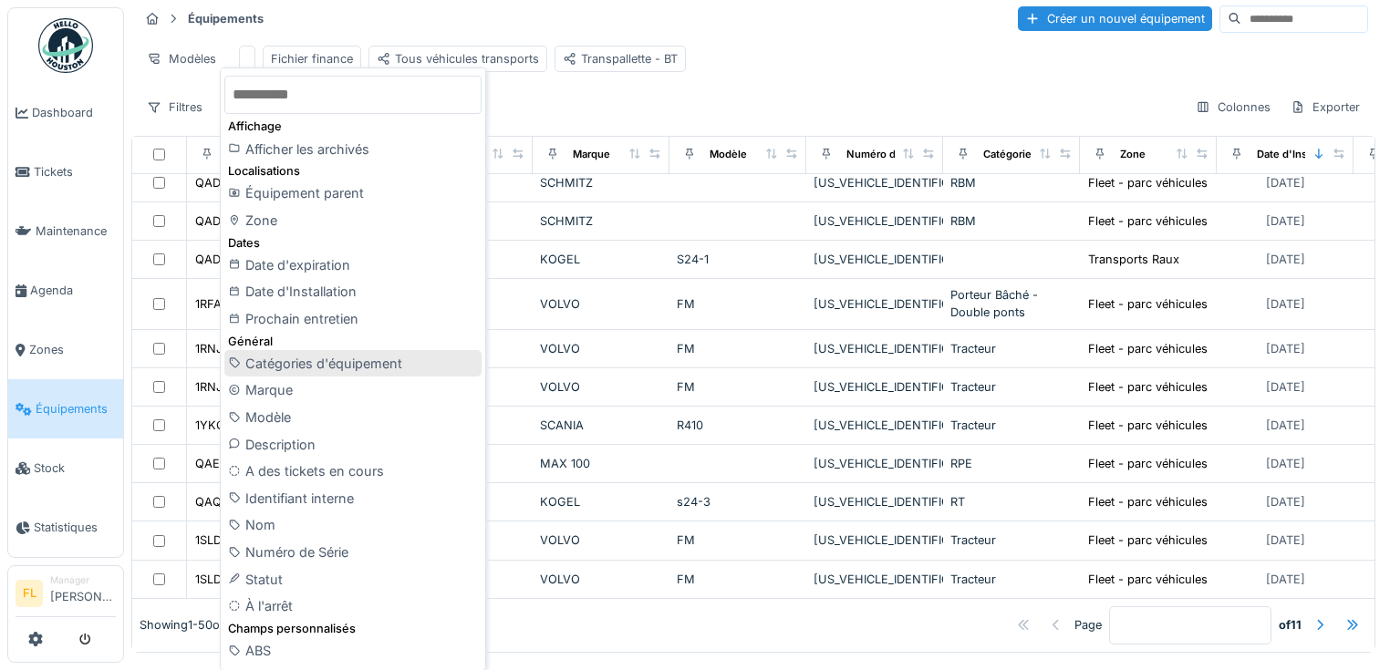
click at [314, 361] on div "Catégories d'équipement" at bounding box center [352, 363] width 257 height 27
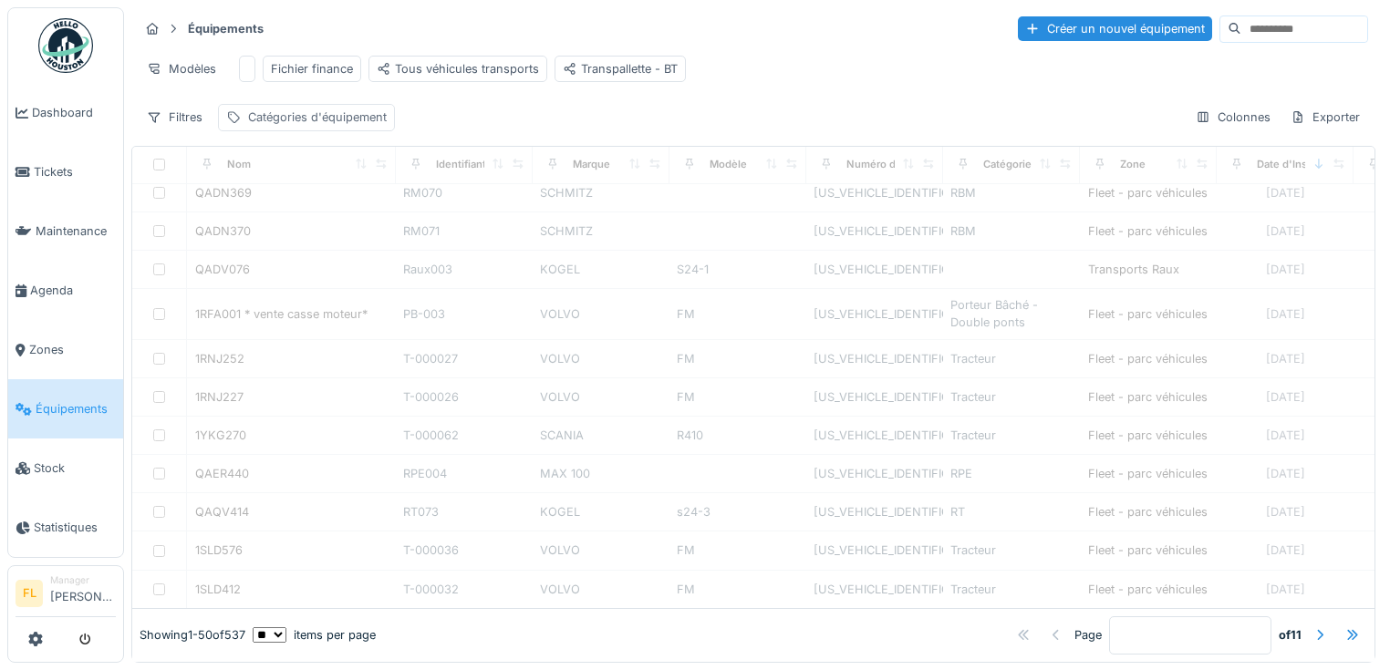
click at [378, 122] on div "Catégories d'équipement" at bounding box center [317, 117] width 139 height 17
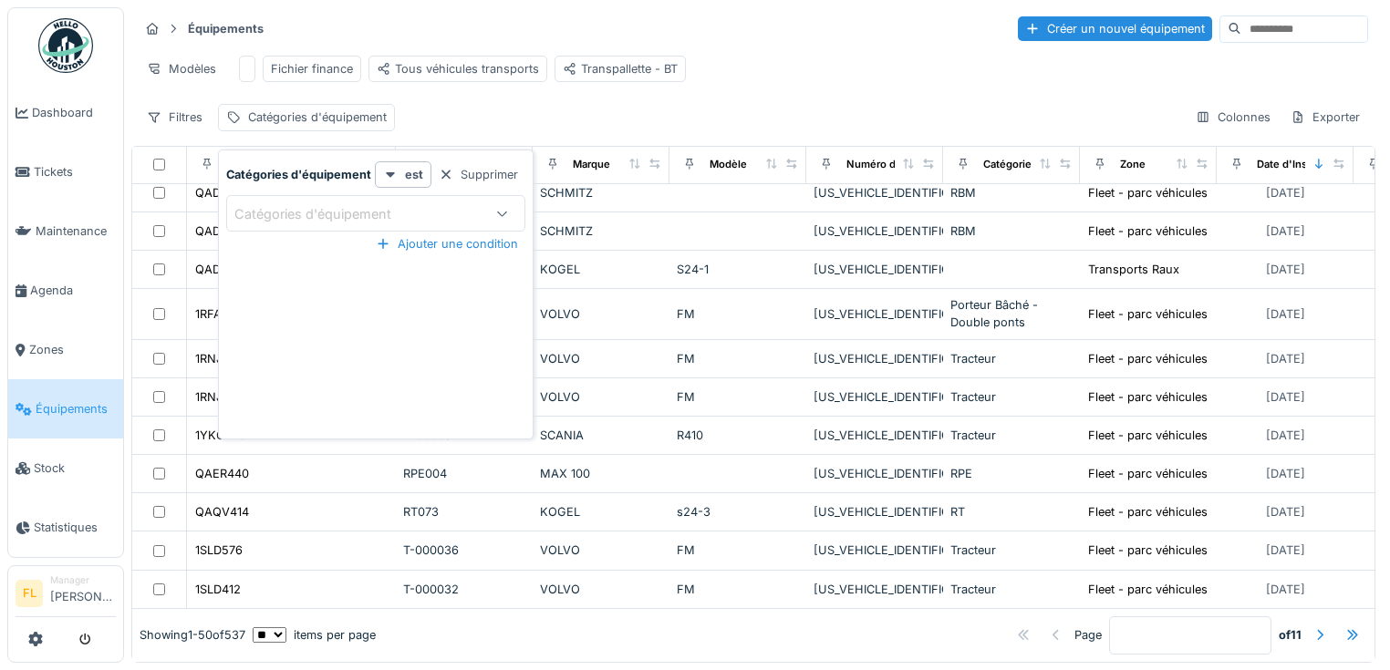
click at [316, 195] on div "Catégories d'équipement" at bounding box center [375, 213] width 299 height 36
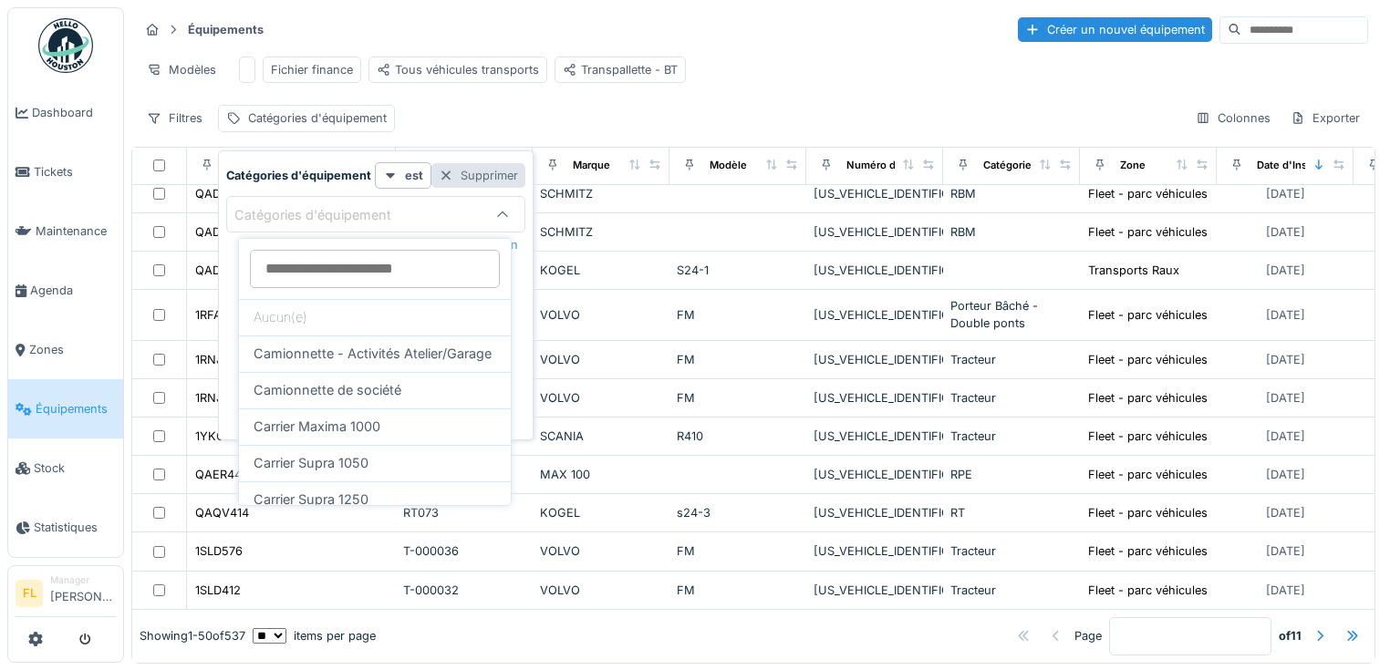
click at [505, 174] on div "Supprimer" at bounding box center [478, 175] width 94 height 25
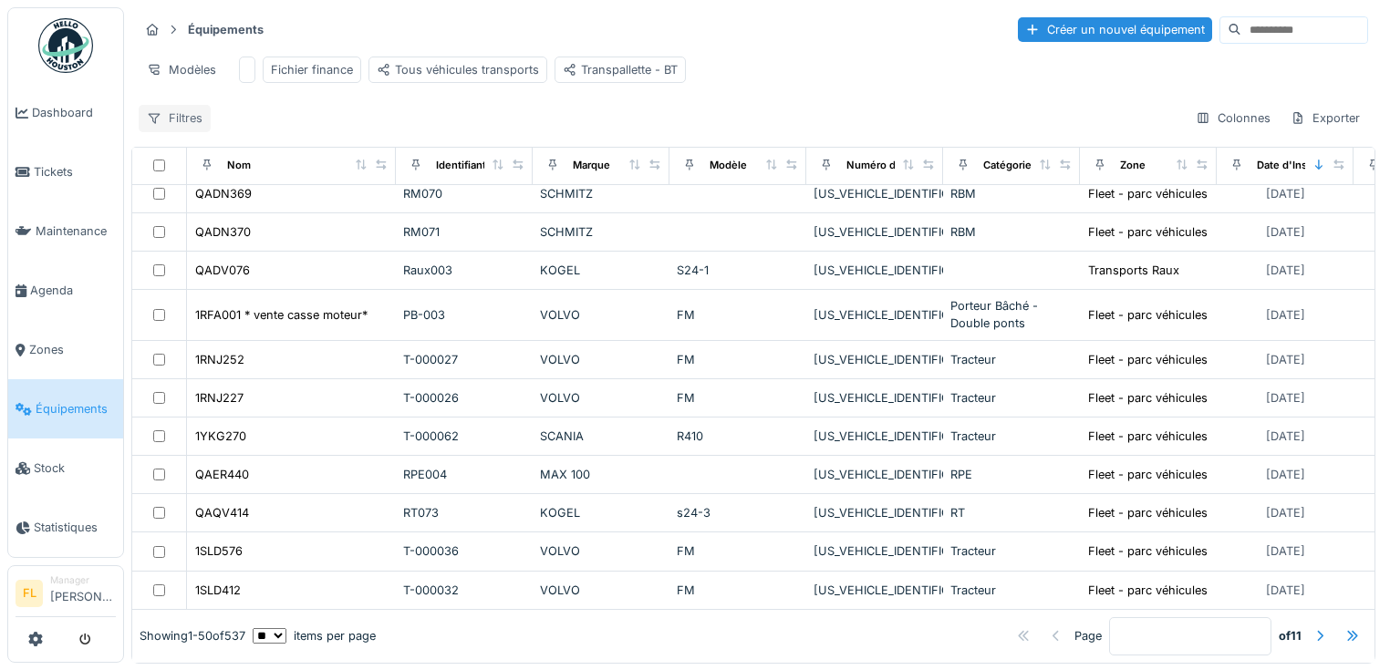
click at [182, 128] on div "Filtres" at bounding box center [175, 118] width 72 height 26
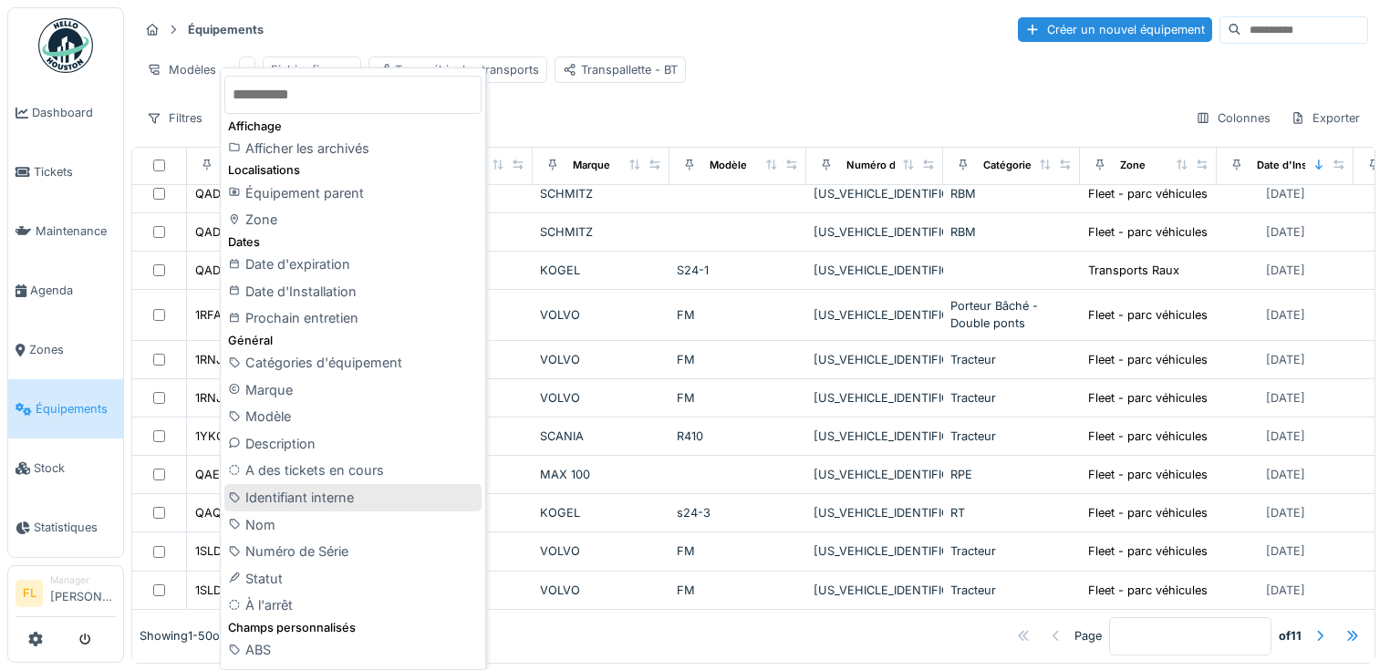
click at [296, 499] on div "Identifiant interne" at bounding box center [352, 497] width 257 height 27
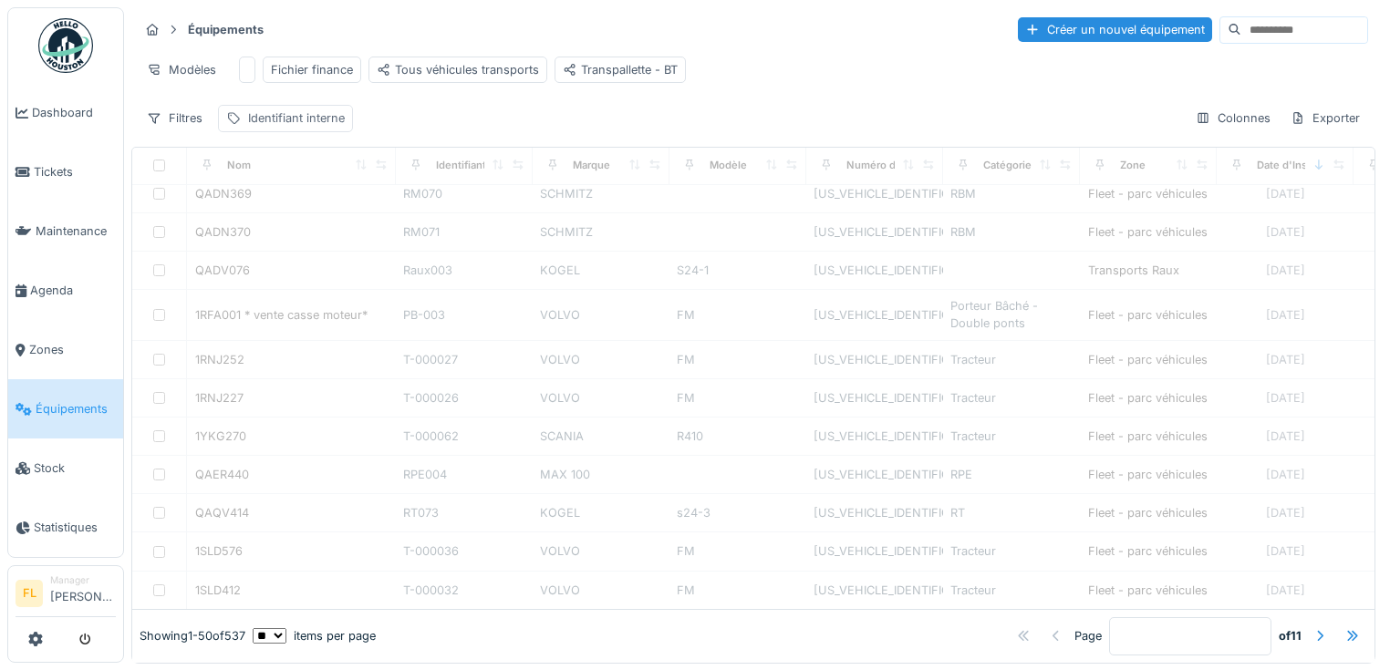
click at [336, 127] on div "Identifiant interne" at bounding box center [296, 117] width 97 height 17
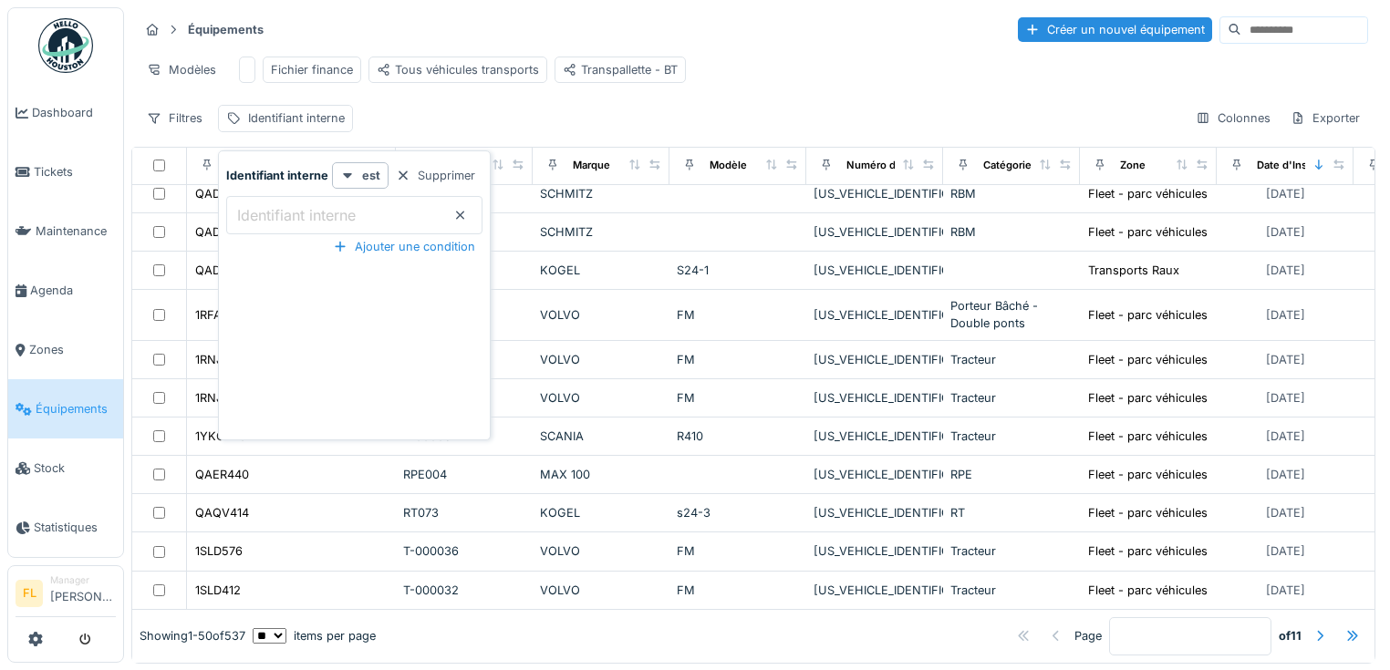
click at [307, 197] on interne_E3NzE "Identifiant interne" at bounding box center [354, 215] width 256 height 38
click at [429, 215] on interne_E3NzE "Identifiant interne" at bounding box center [354, 215] width 256 height 38
click at [348, 171] on icon at bounding box center [347, 176] width 15 height 12
click at [355, 210] on div "est" at bounding box center [375, 215] width 78 height 27
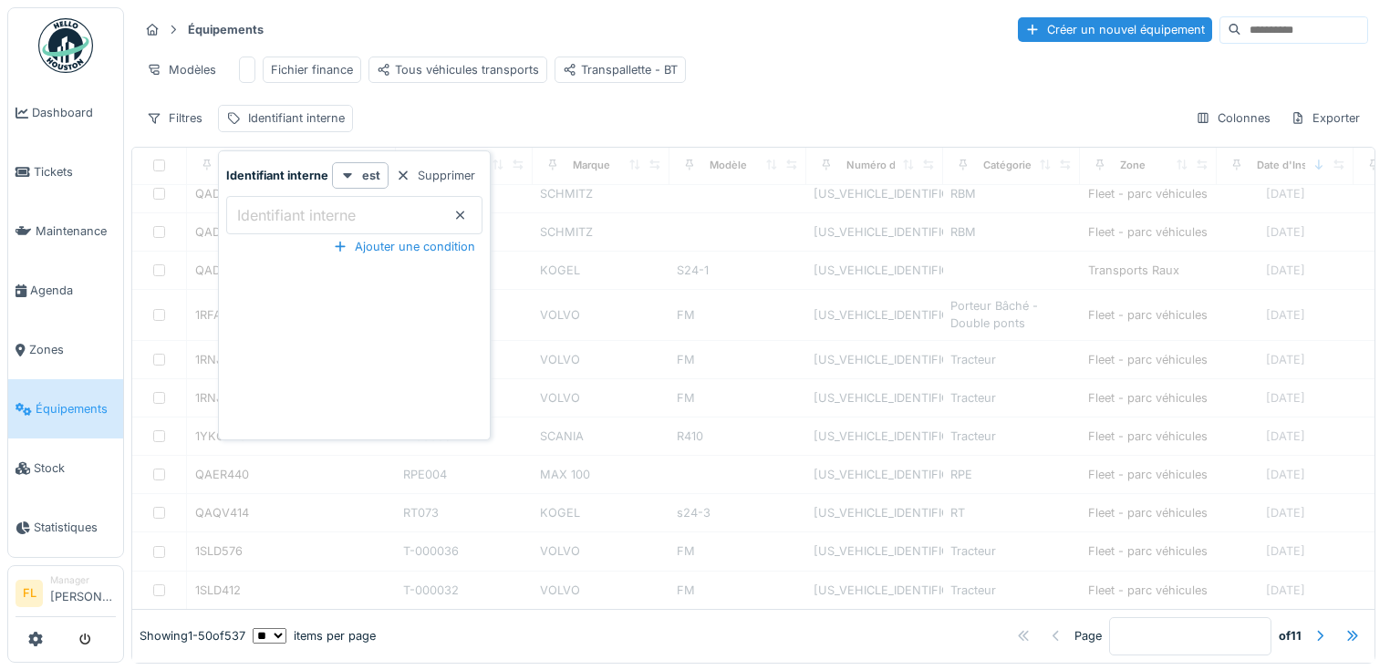
click at [251, 222] on label "Identifiant interne" at bounding box center [297, 215] width 126 height 22
click at [251, 222] on interne_E3NzE "Identifiant interne" at bounding box center [354, 215] width 256 height 38
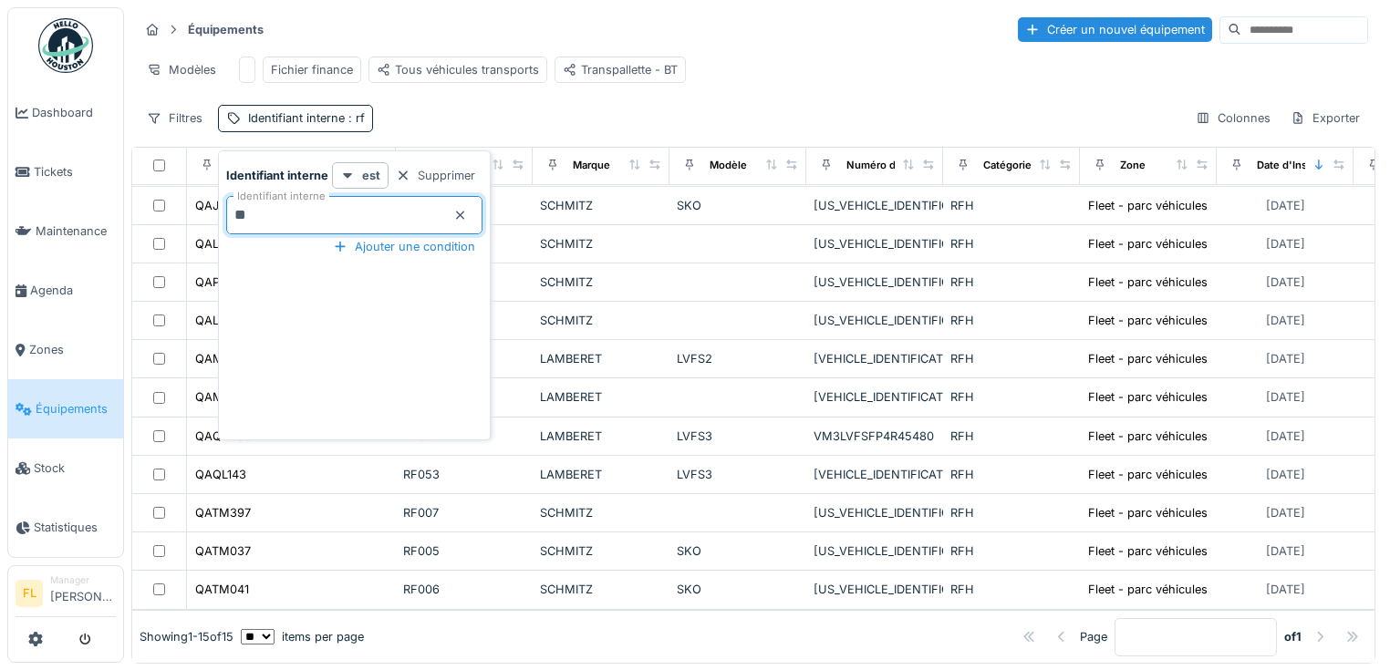
scroll to position [175, 0]
type interne_E3NzE "**"
click at [408, 321] on div "Identifiant interne est Supprimer Identifiant interne ** Ajouter une condition" at bounding box center [355, 299] width 264 height 274
click at [393, 244] on div "Ajouter une condition" at bounding box center [404, 246] width 157 height 25
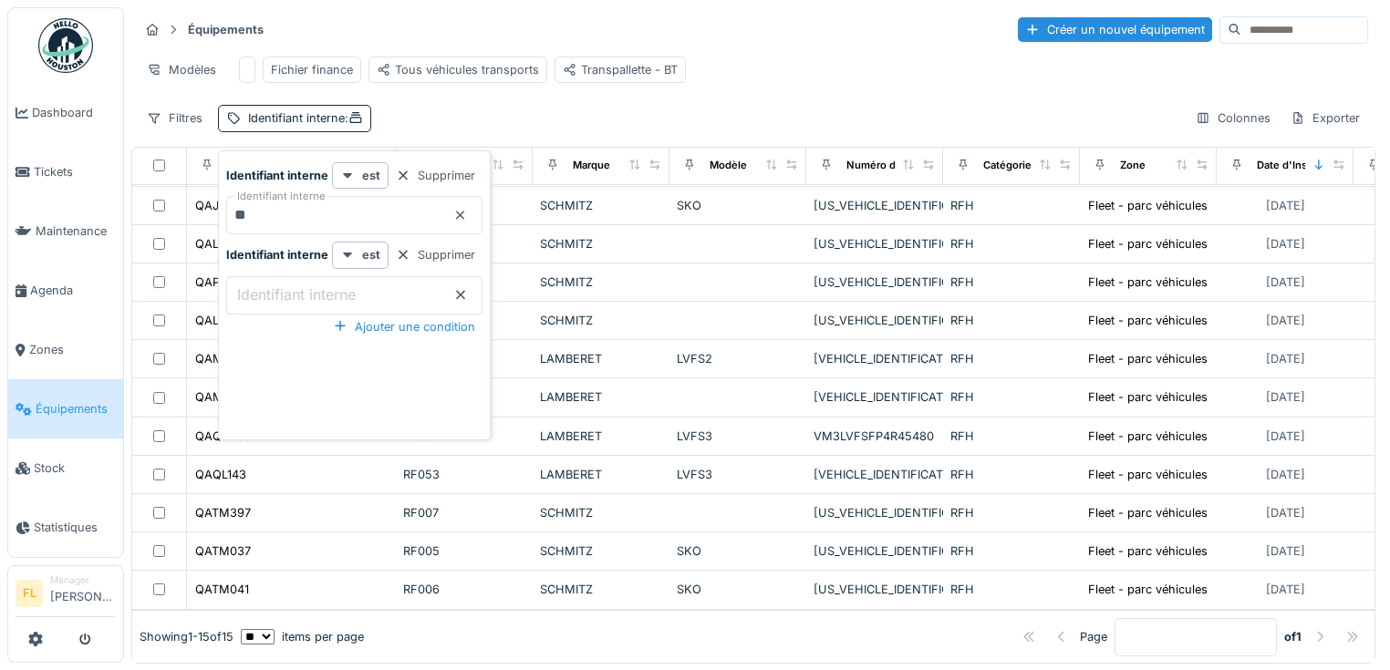
click at [300, 292] on label "Identifiant interne" at bounding box center [297, 295] width 126 height 22
click at [300, 292] on interne_QyNzI "Identifiant interne" at bounding box center [354, 295] width 256 height 38
type interne_QyNzI "**"
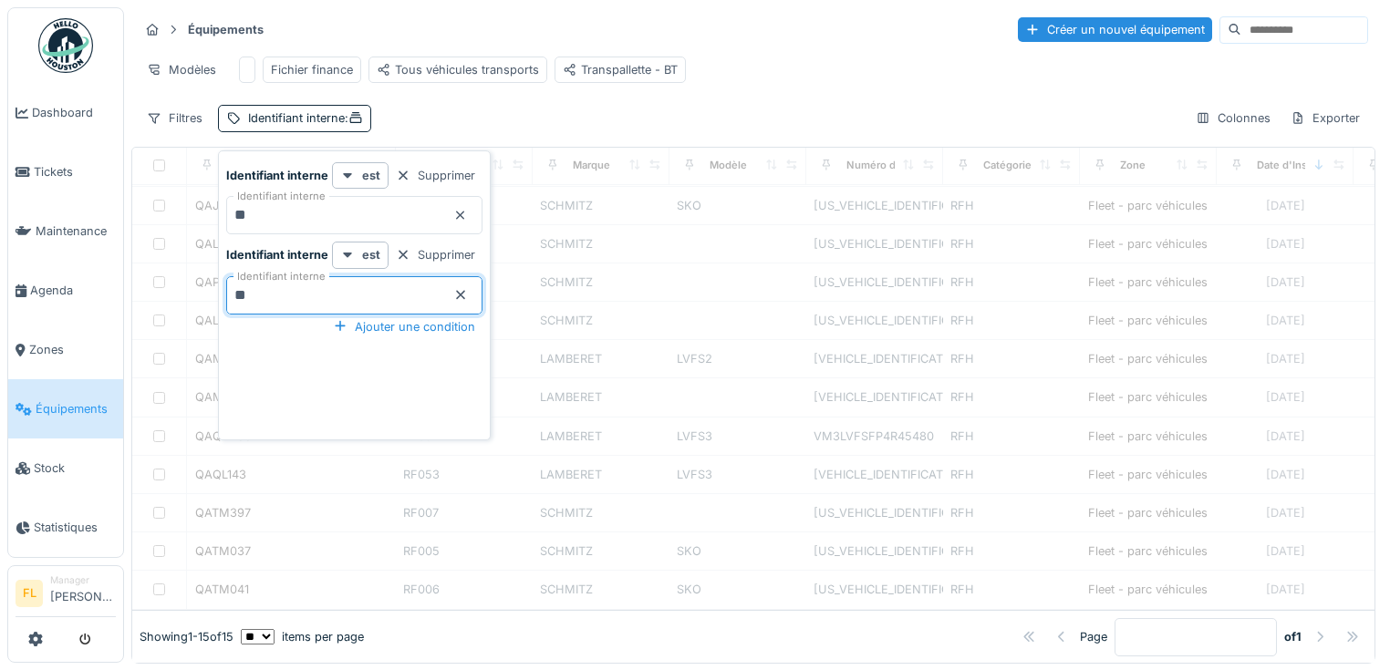
click at [382, 337] on div "Identifiant interne est Supprimer Identifiant interne ** Identifiant interne es…" at bounding box center [355, 299] width 264 height 274
click at [343, 256] on icon at bounding box center [347, 255] width 15 height 12
click at [287, 341] on div "Identifiant interne est Supprimer Identifiant interne ** Identifiant interne es…" at bounding box center [355, 299] width 264 height 274
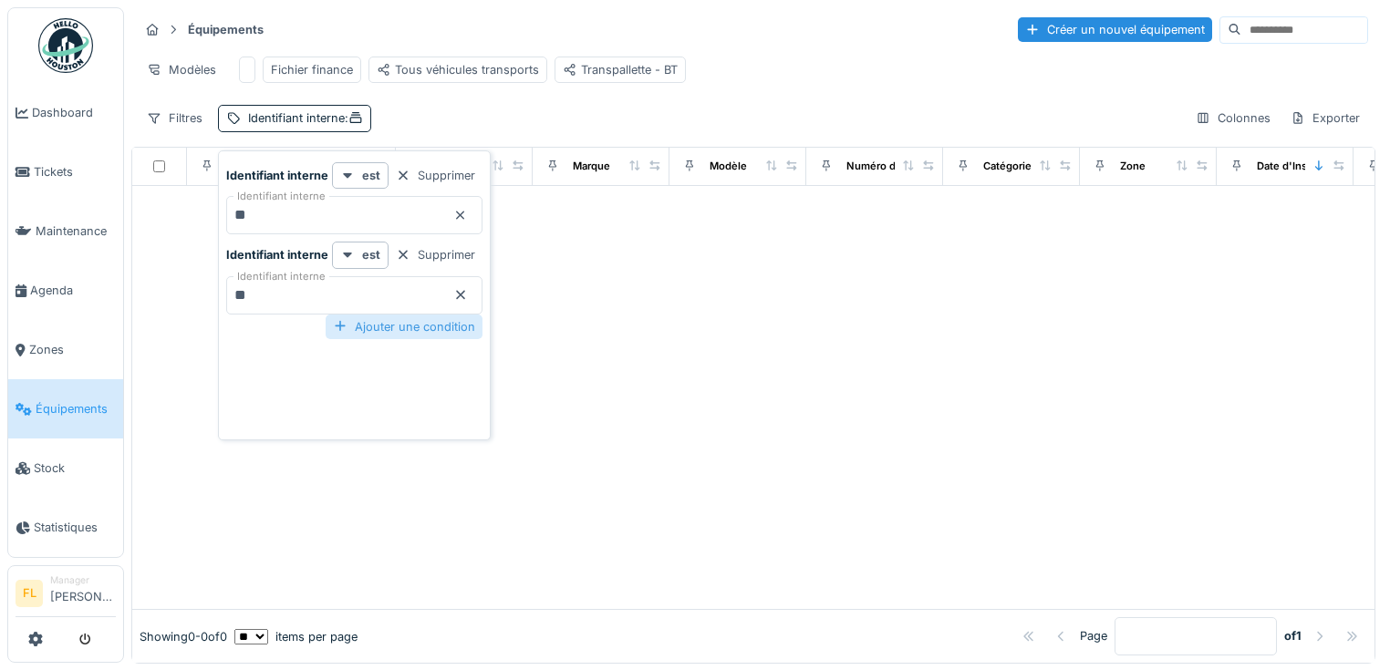
click at [358, 328] on div "Ajouter une condition" at bounding box center [404, 327] width 157 height 25
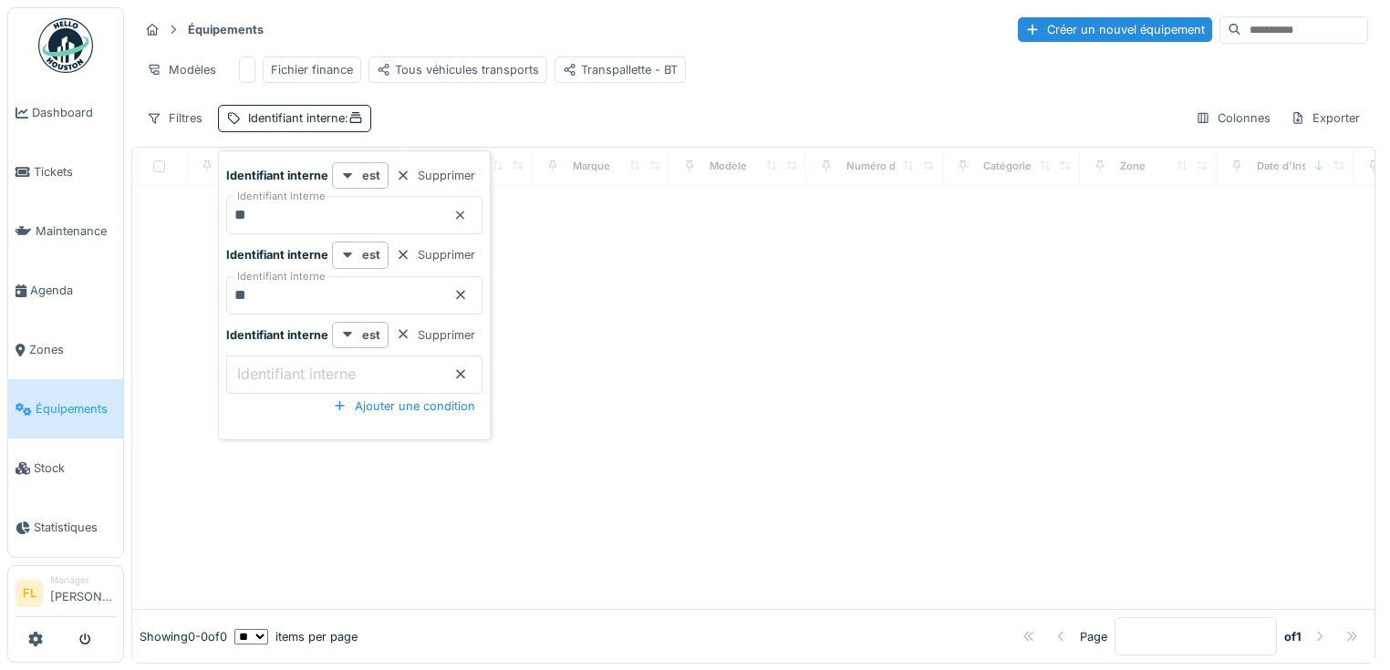
click at [465, 296] on icon at bounding box center [460, 295] width 15 height 12
click at [456, 368] on icon at bounding box center [460, 374] width 15 height 12
type interne_QyNzI "**"
click at [456, 375] on icon at bounding box center [460, 374] width 9 height 9
click at [456, 305] on interne_QyNzI "**" at bounding box center [354, 295] width 256 height 38
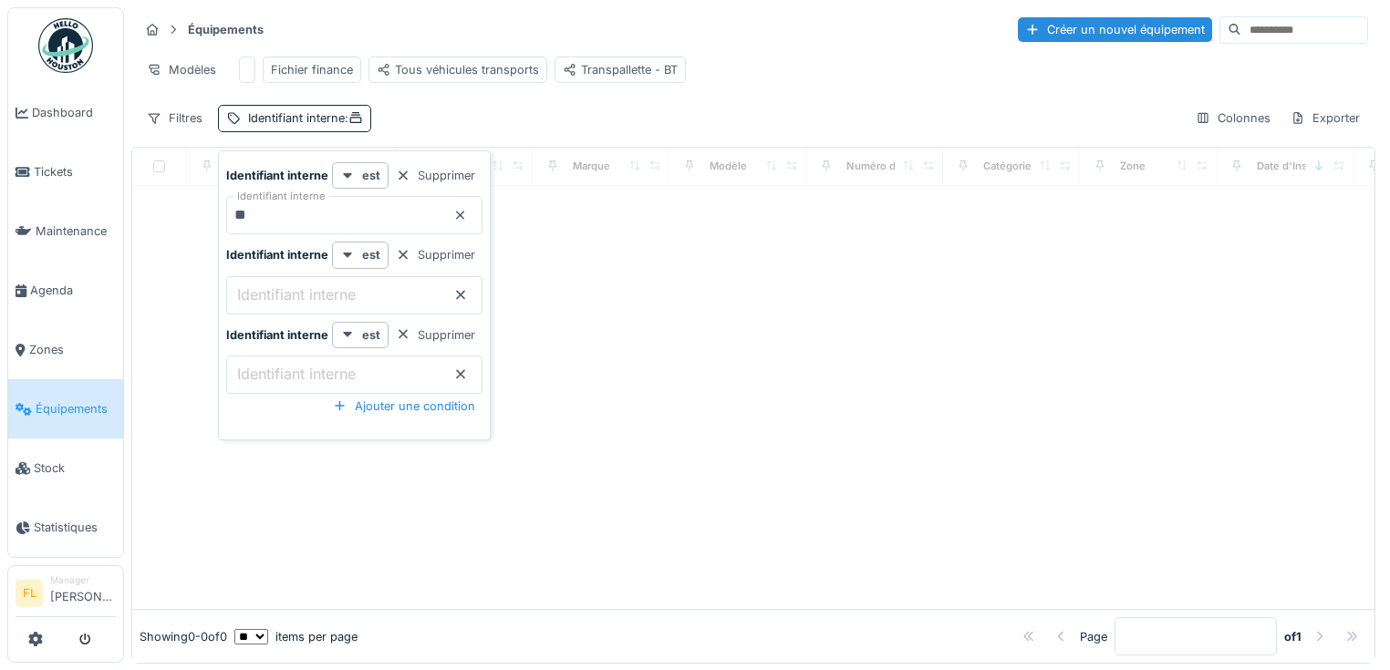
type interne_QyNzI "**"
click at [458, 298] on icon at bounding box center [460, 295] width 15 height 12
click at [457, 368] on icon at bounding box center [460, 374] width 15 height 12
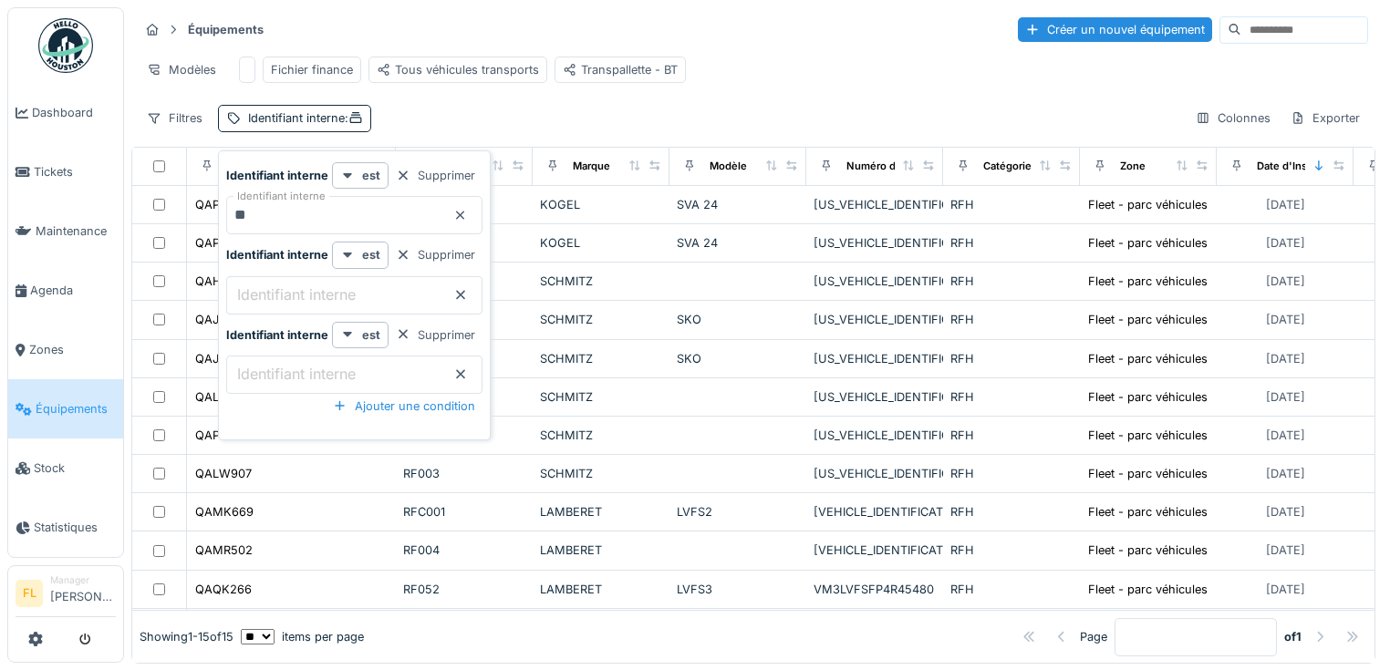
click at [457, 222] on div at bounding box center [460, 215] width 15 height 17
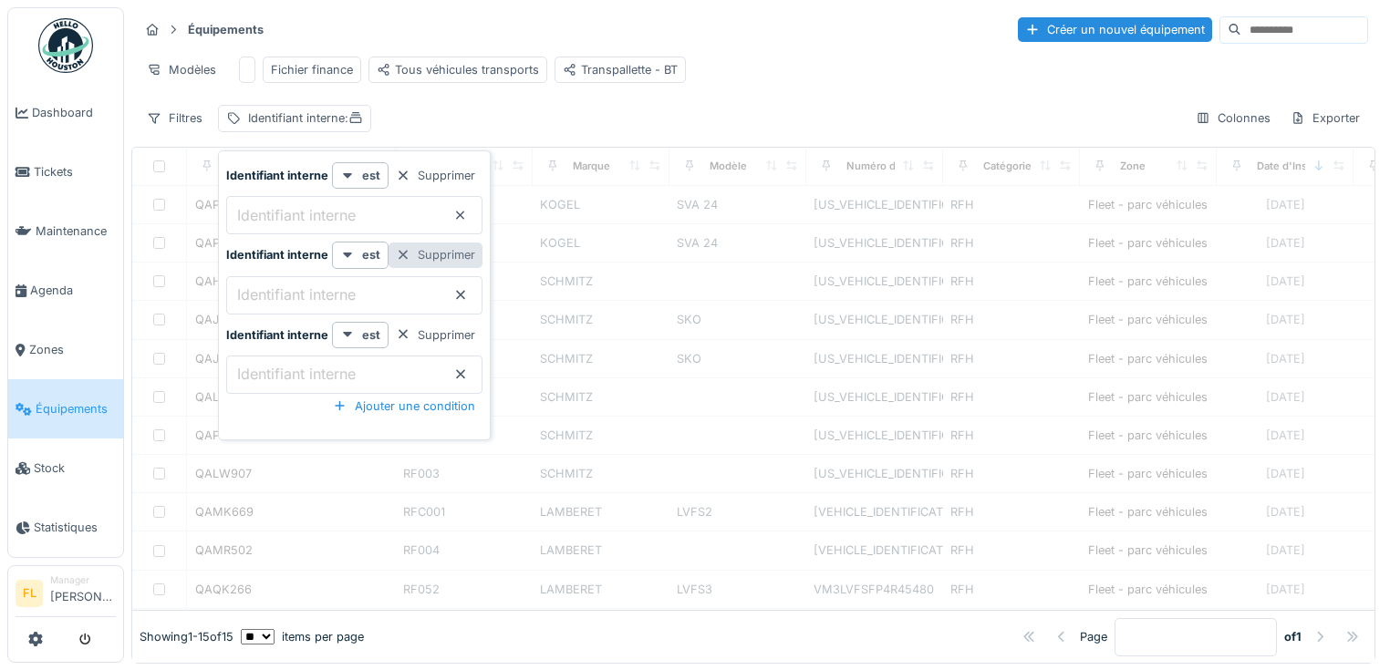
click at [449, 261] on div "Supprimer" at bounding box center [436, 255] width 94 height 25
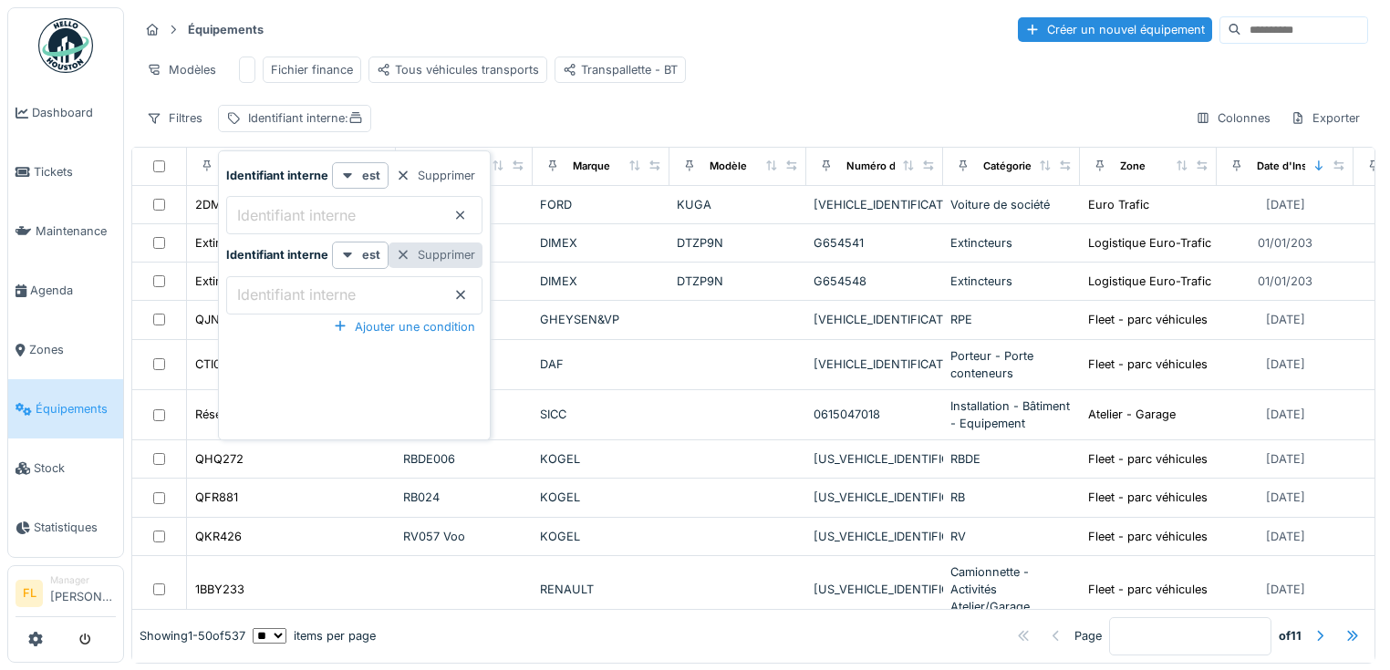
click at [449, 261] on div "Supprimer" at bounding box center [436, 255] width 94 height 25
click at [461, 213] on icon at bounding box center [460, 216] width 15 height 12
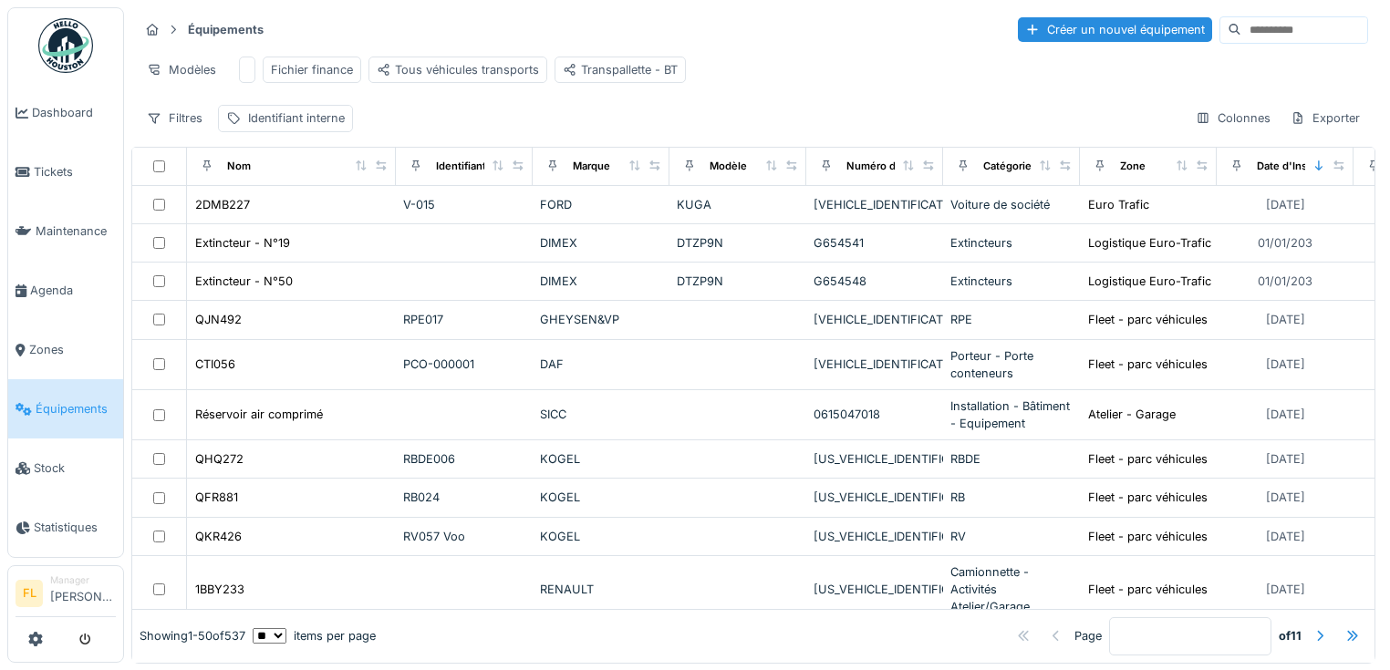
click at [1241, 32] on input at bounding box center [1304, 30] width 126 height 26
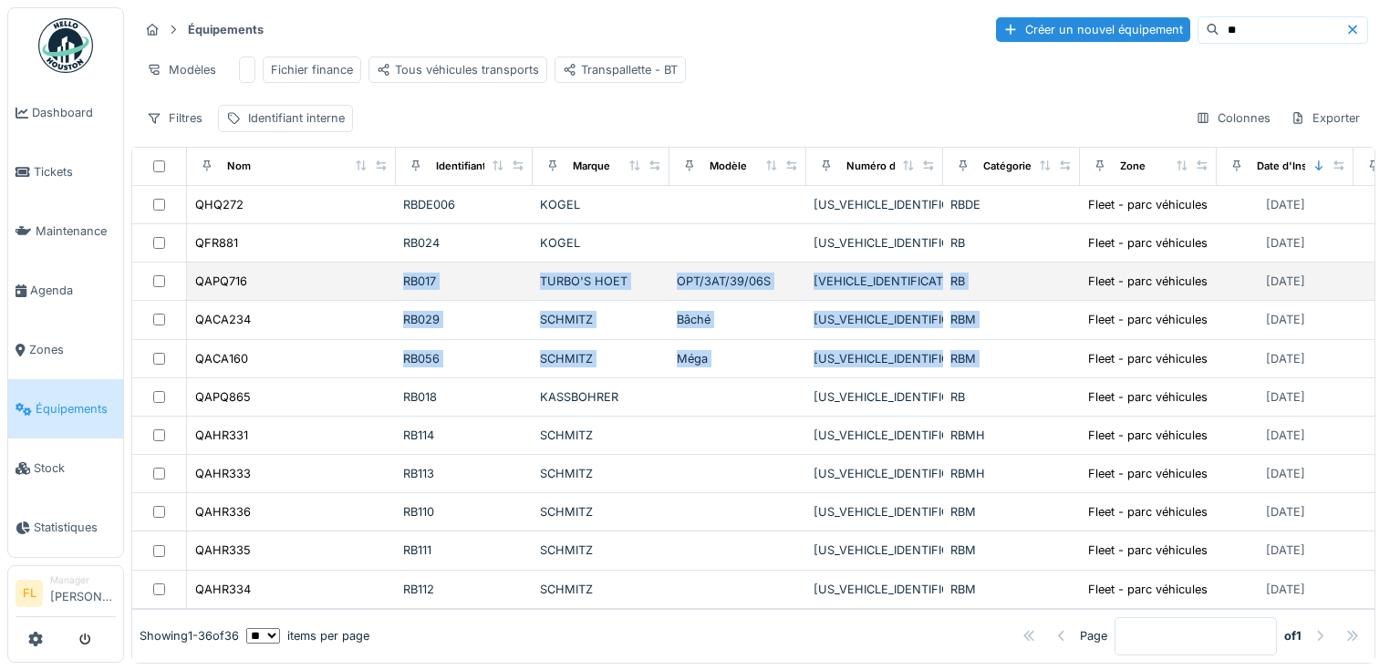
drag, startPoint x: 285, startPoint y: 404, endPoint x: 294, endPoint y: 299, distance: 105.3
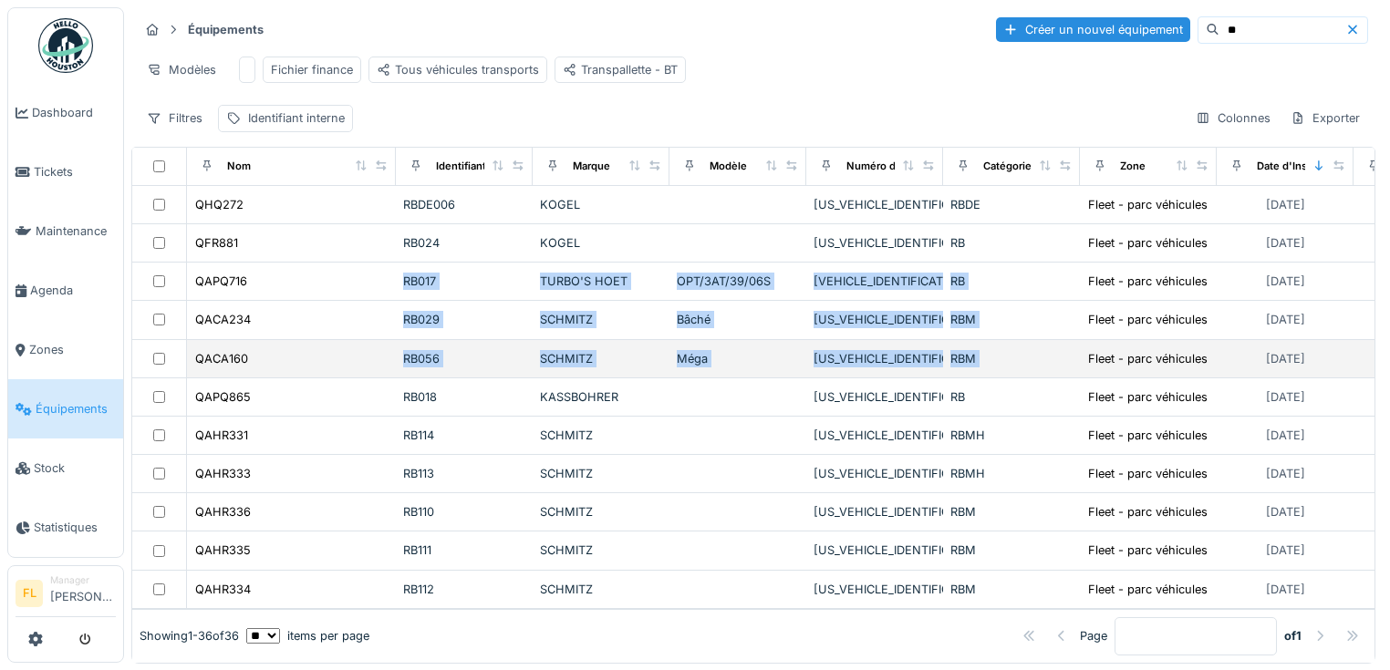
click at [310, 347] on td "QACA160" at bounding box center [291, 359] width 209 height 38
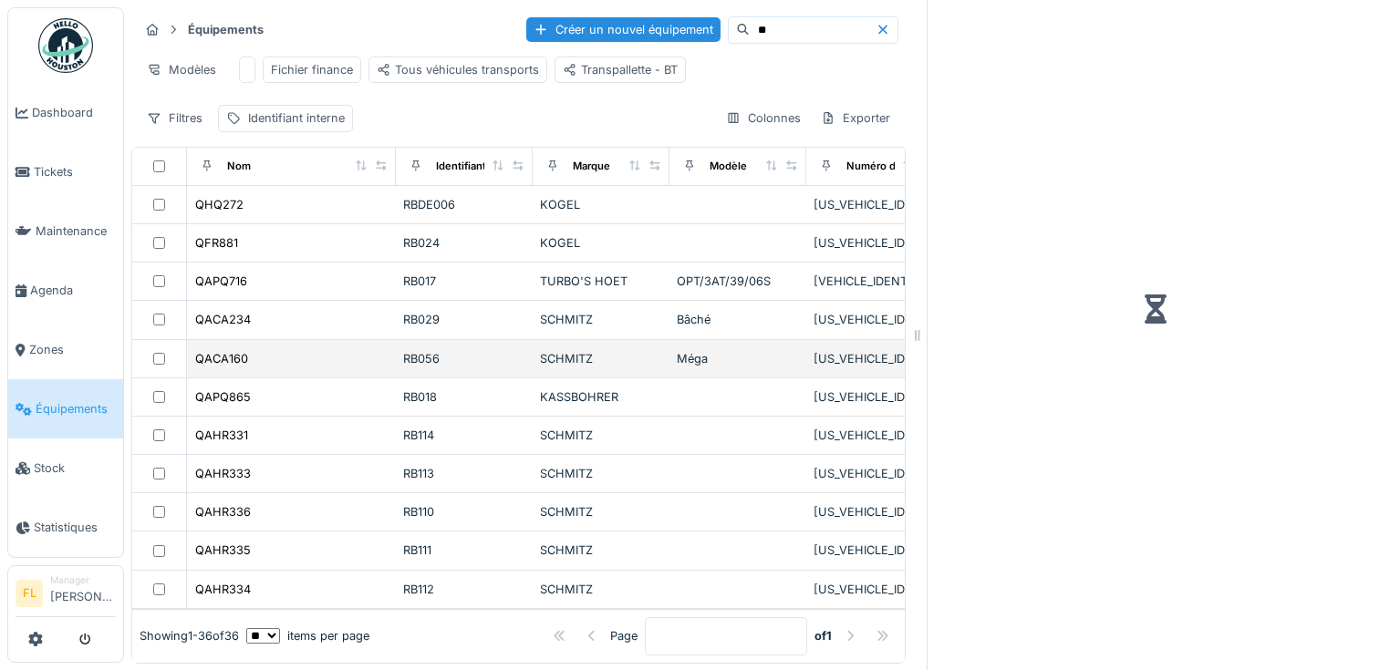
click at [310, 347] on td "QACA160" at bounding box center [291, 359] width 209 height 38
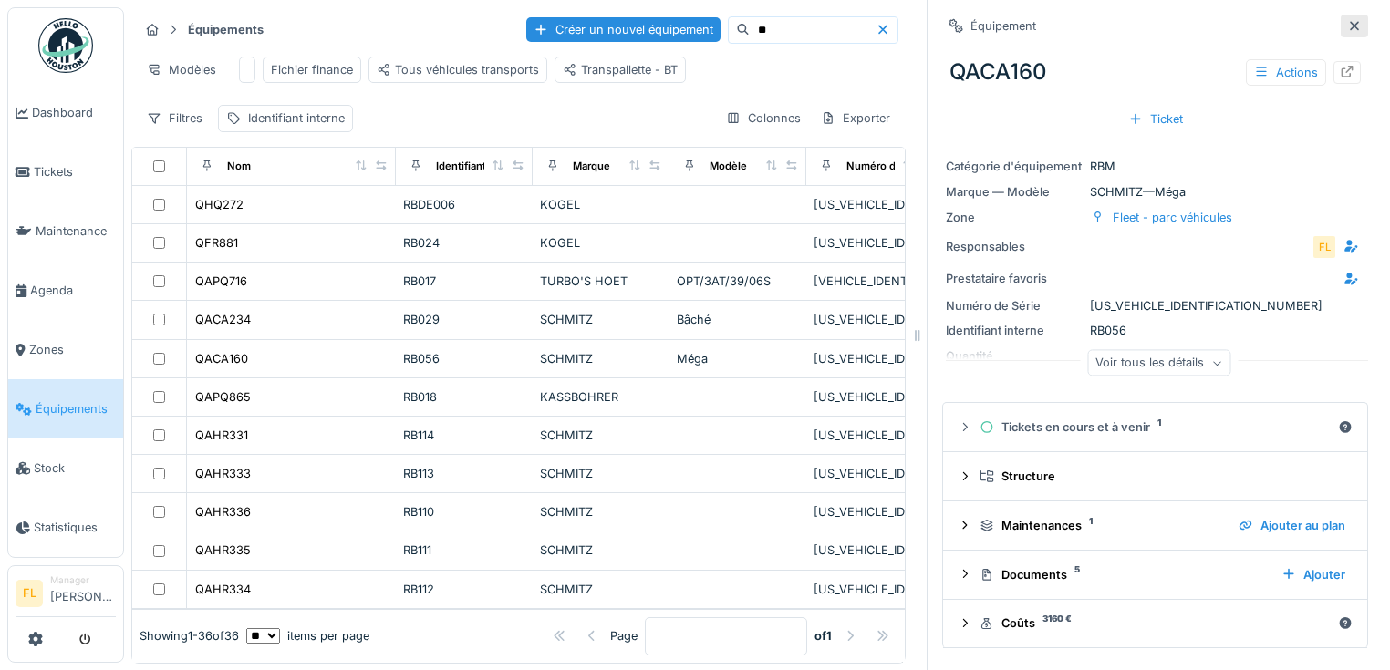
click at [1347, 33] on div at bounding box center [1354, 25] width 15 height 17
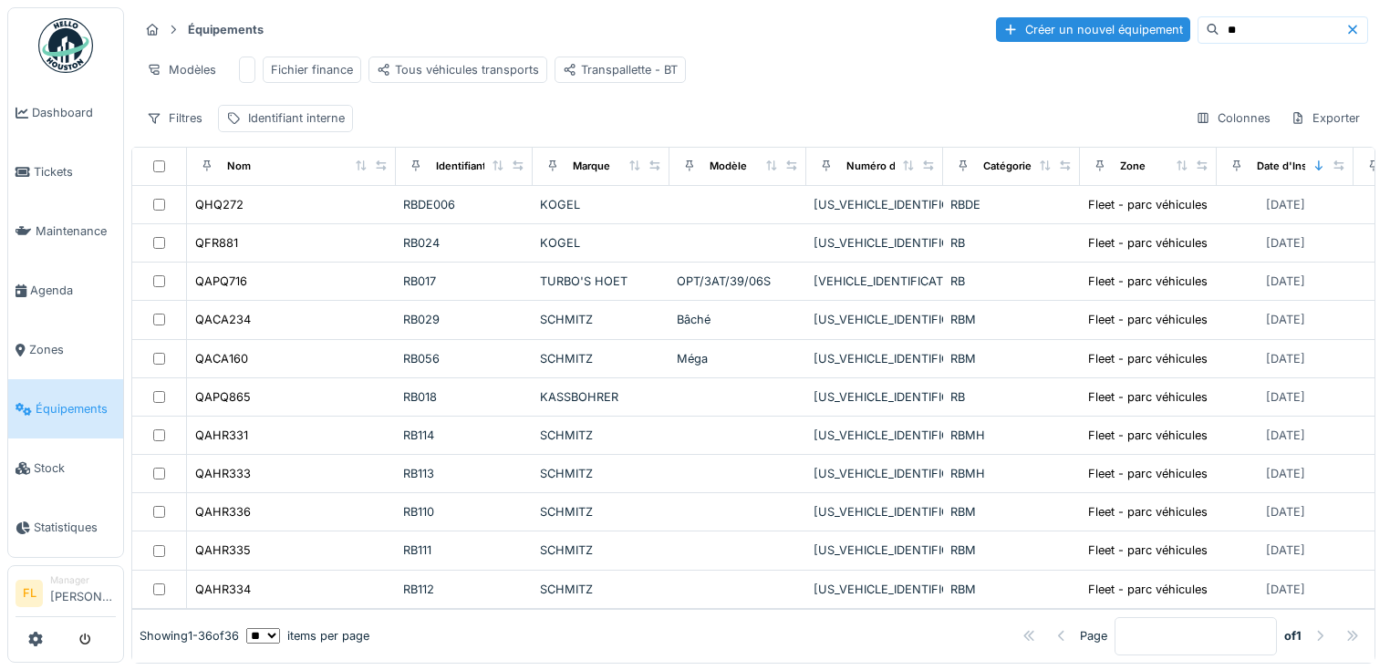
click at [1220, 22] on input "**" at bounding box center [1283, 30] width 126 height 26
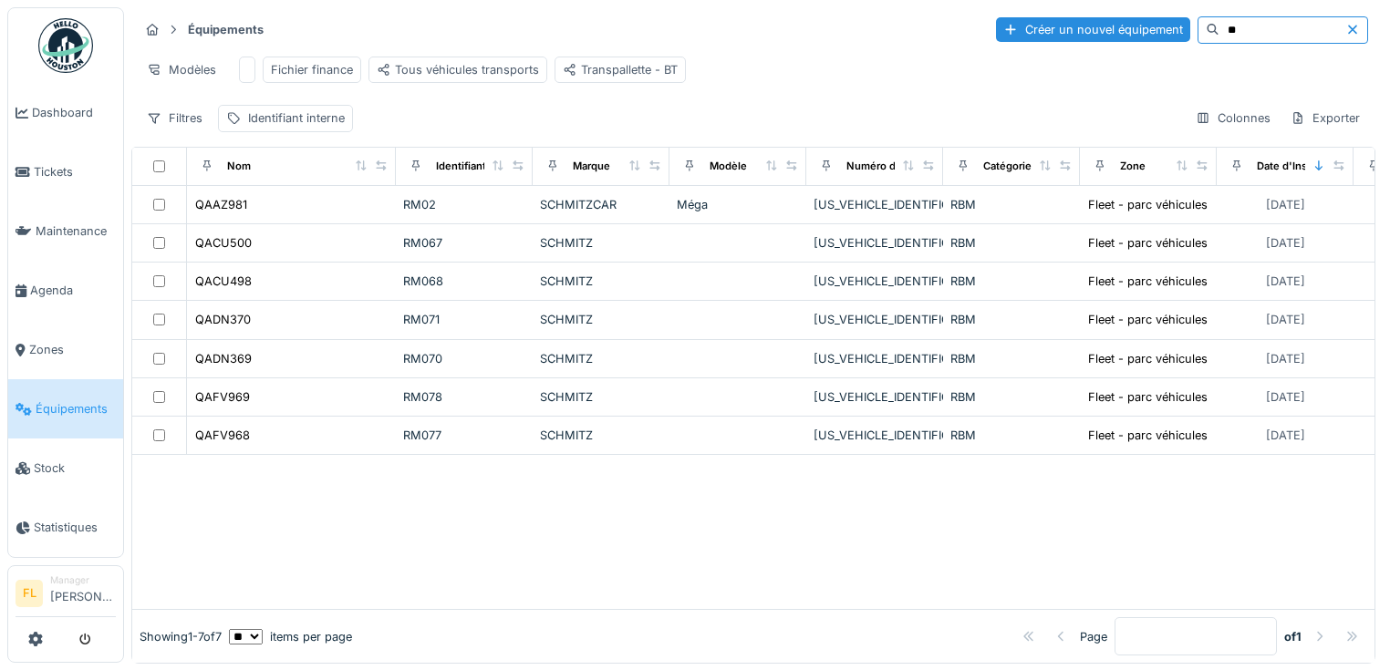
click at [1230, 35] on input "**" at bounding box center [1283, 30] width 126 height 26
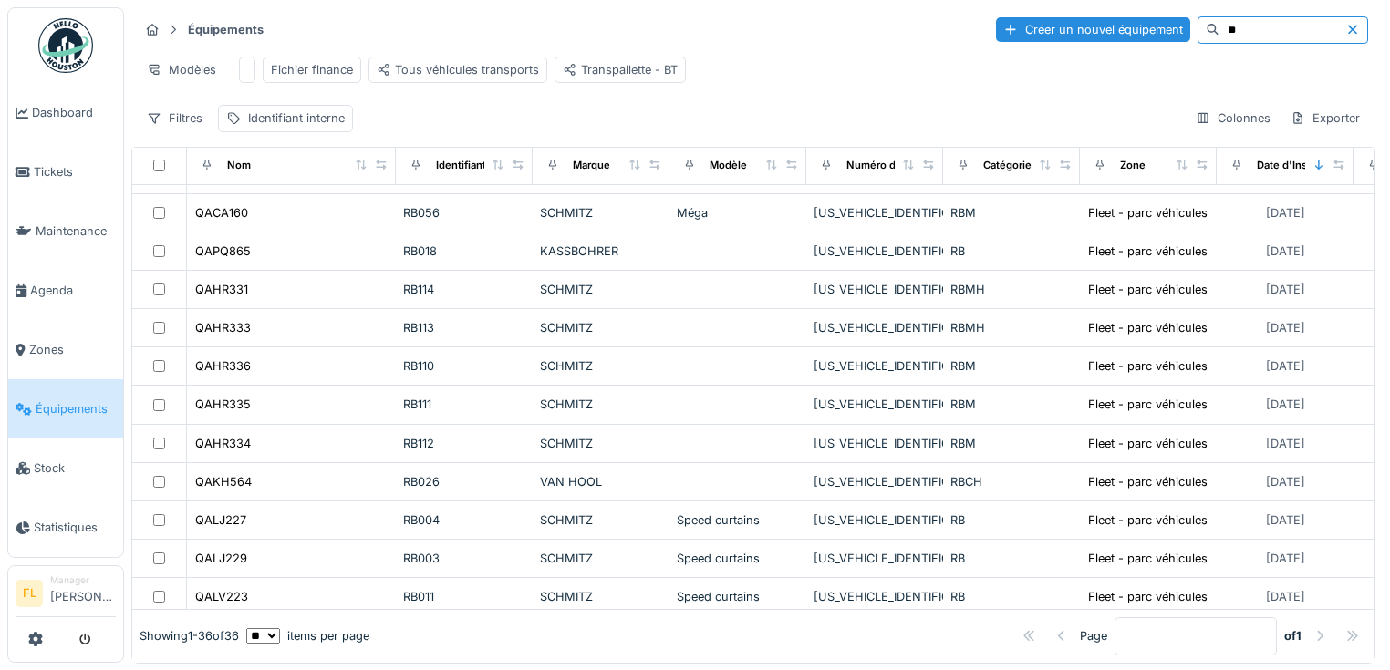
scroll to position [175, 0]
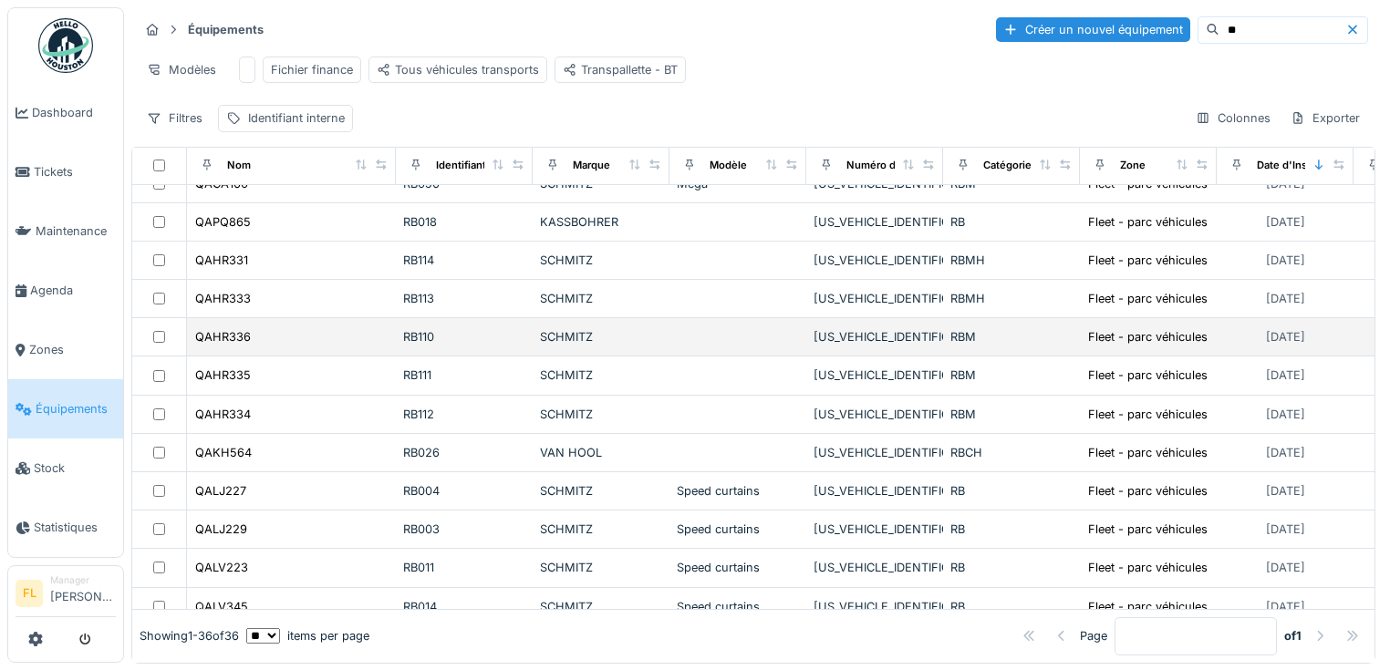
click at [634, 345] on div "SCHMITZ" at bounding box center [601, 336] width 122 height 17
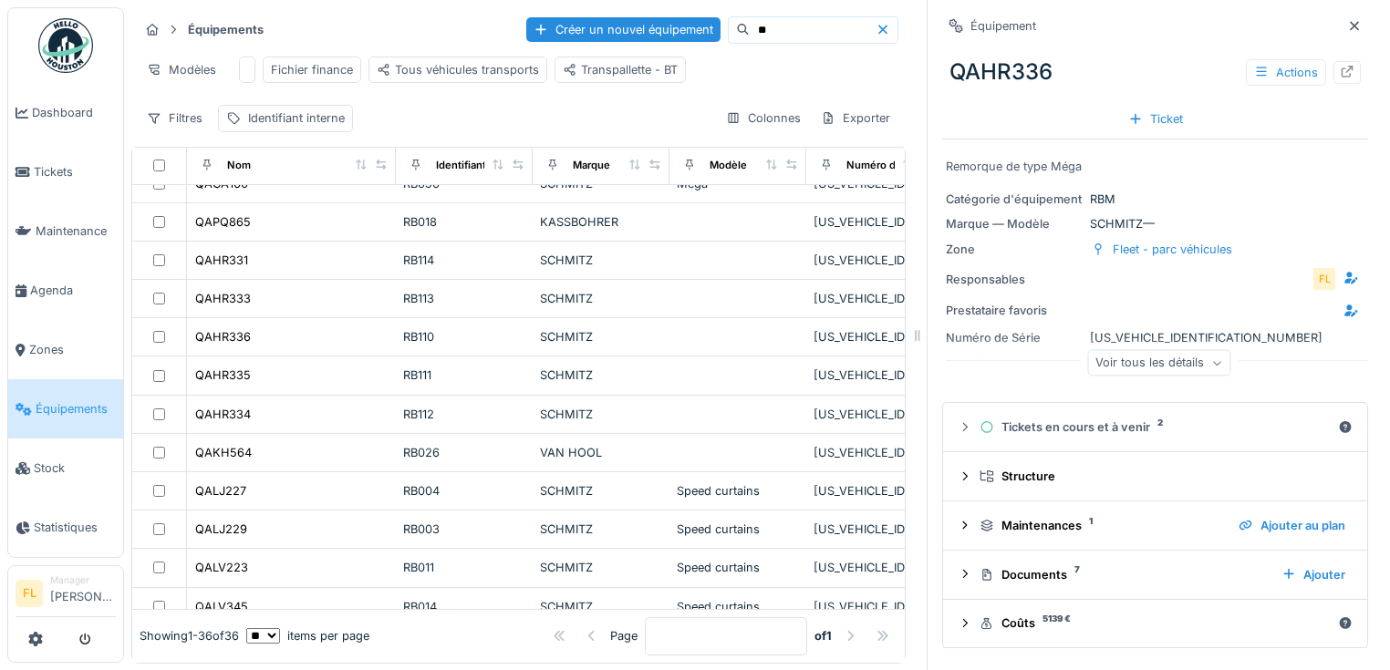
scroll to position [204, 0]
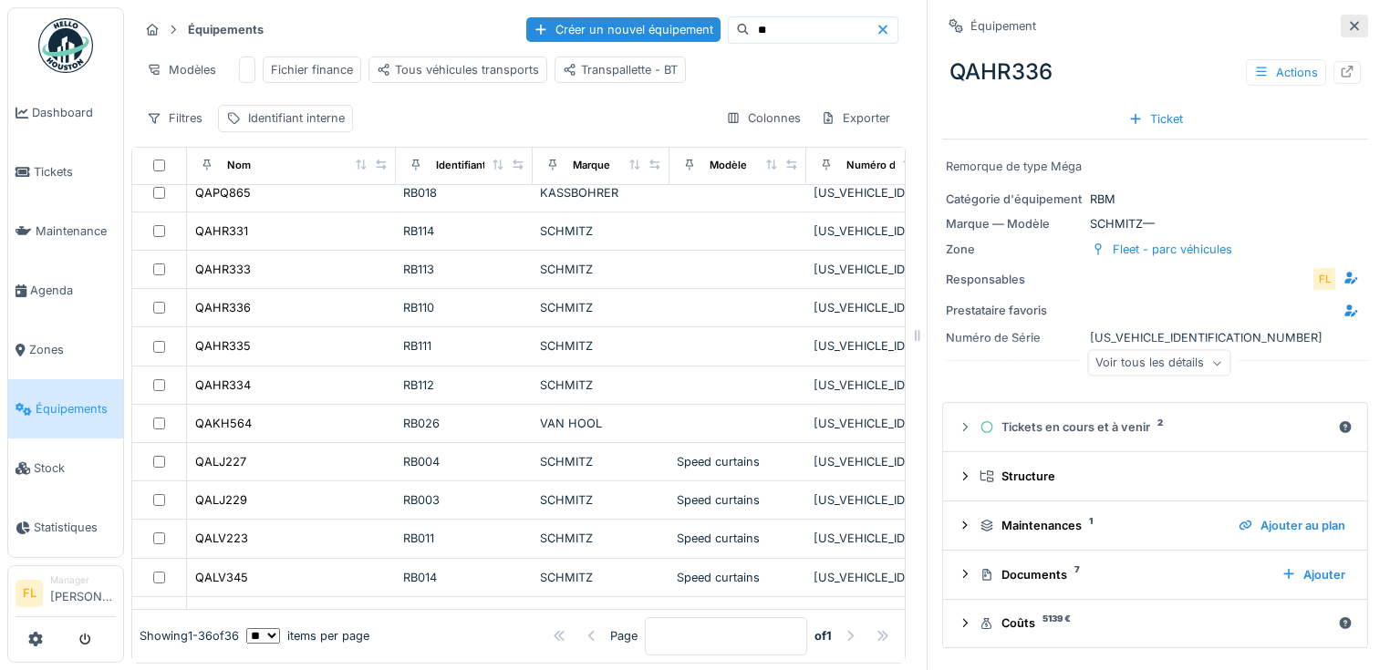
click at [1347, 26] on icon at bounding box center [1354, 26] width 15 height 12
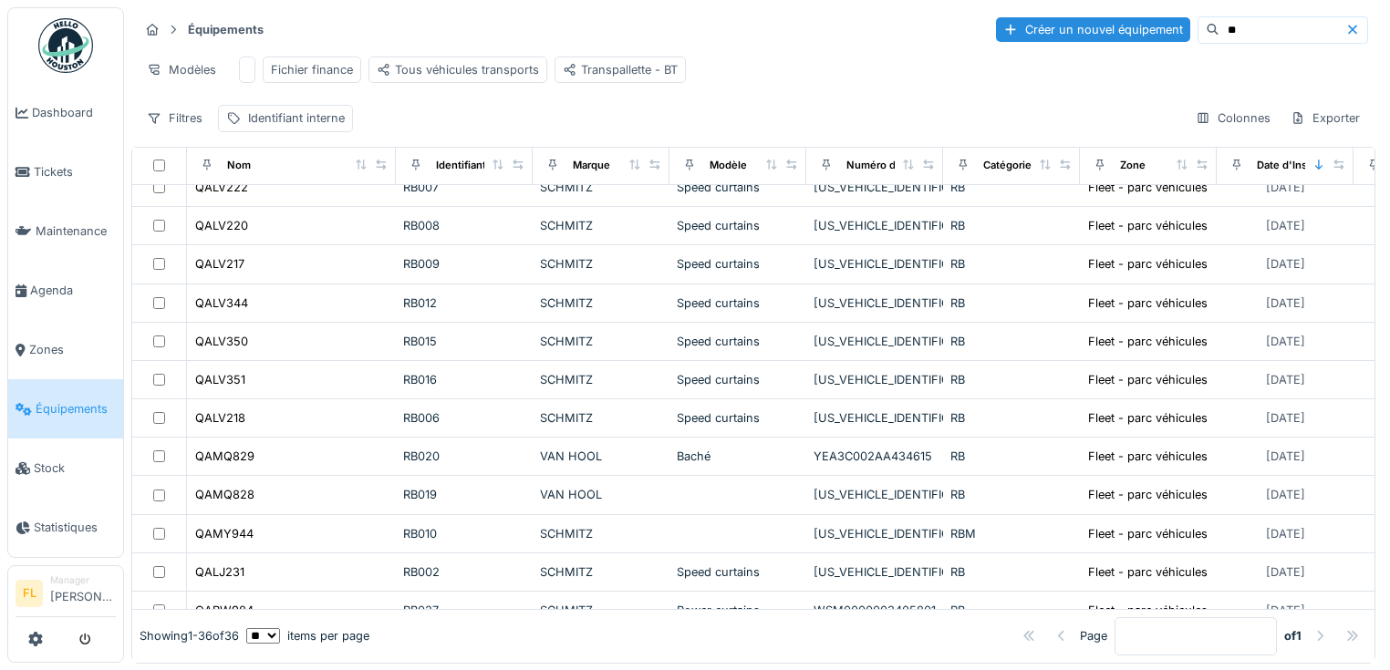
scroll to position [701, 0]
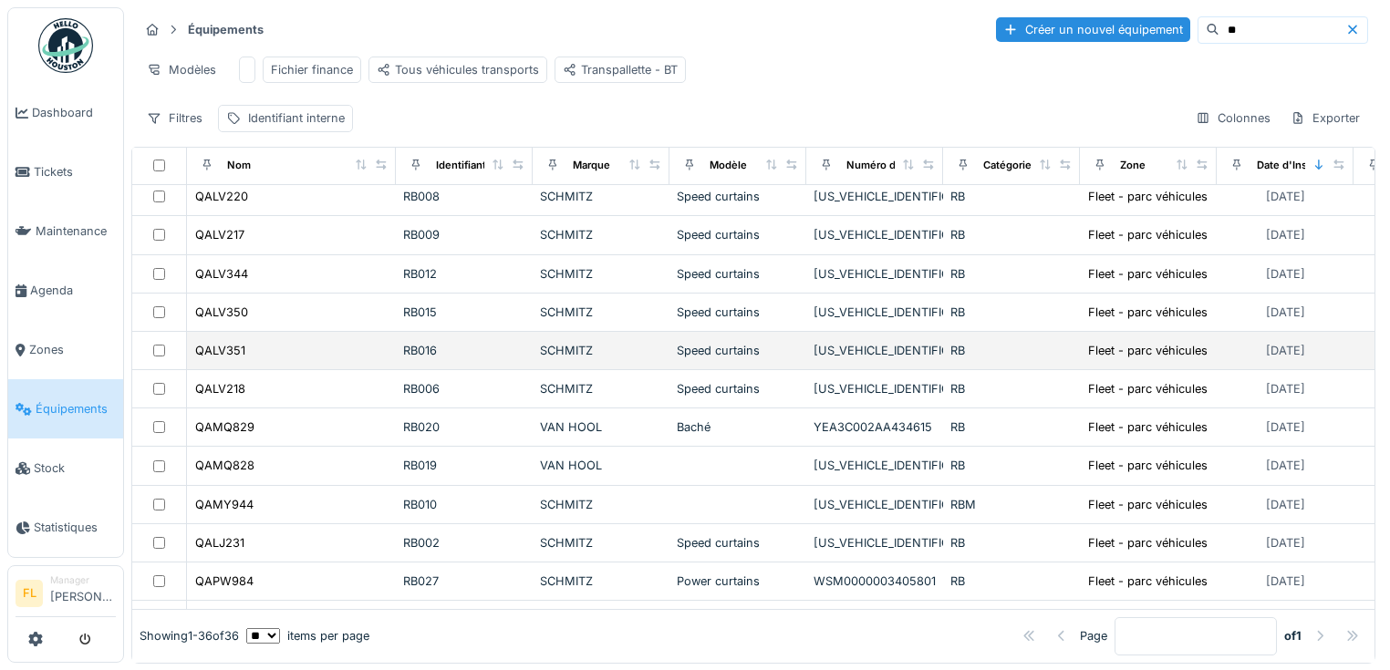
click at [1339, 332] on td "29/01/2021" at bounding box center [1285, 351] width 137 height 38
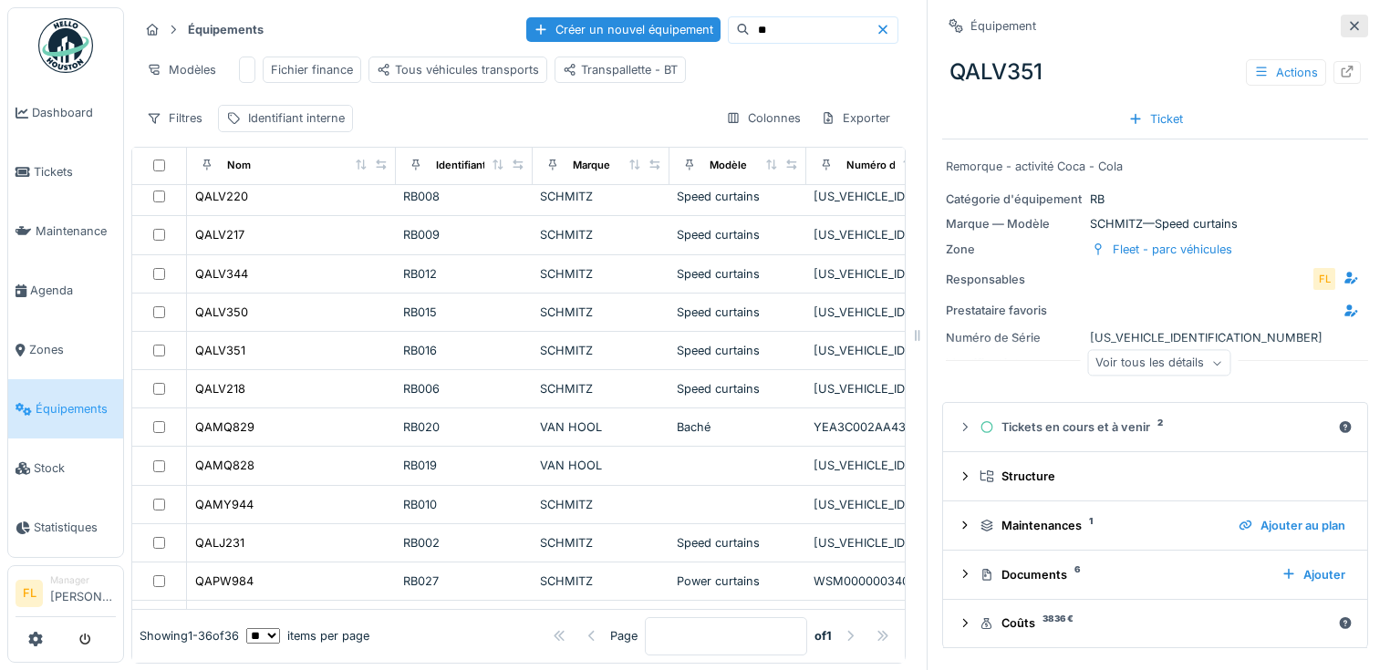
click at [1350, 26] on icon at bounding box center [1354, 25] width 9 height 9
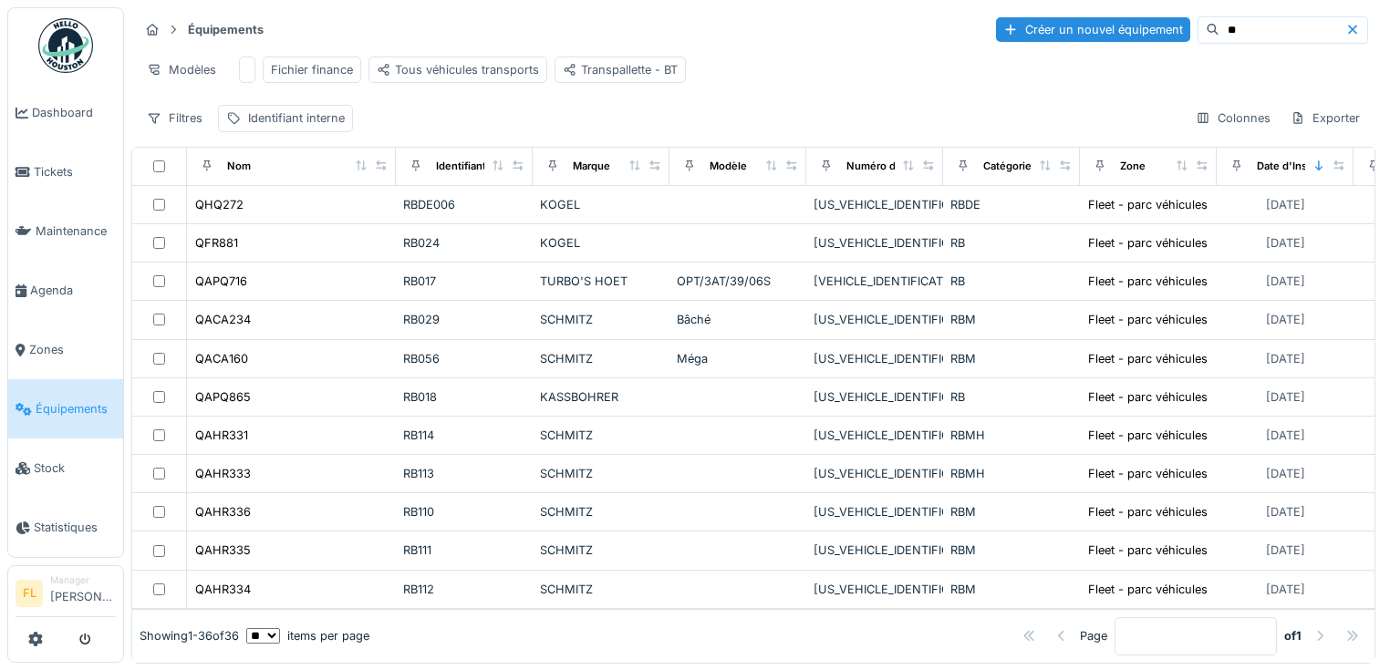
click at [1243, 33] on input "**" at bounding box center [1283, 30] width 126 height 26
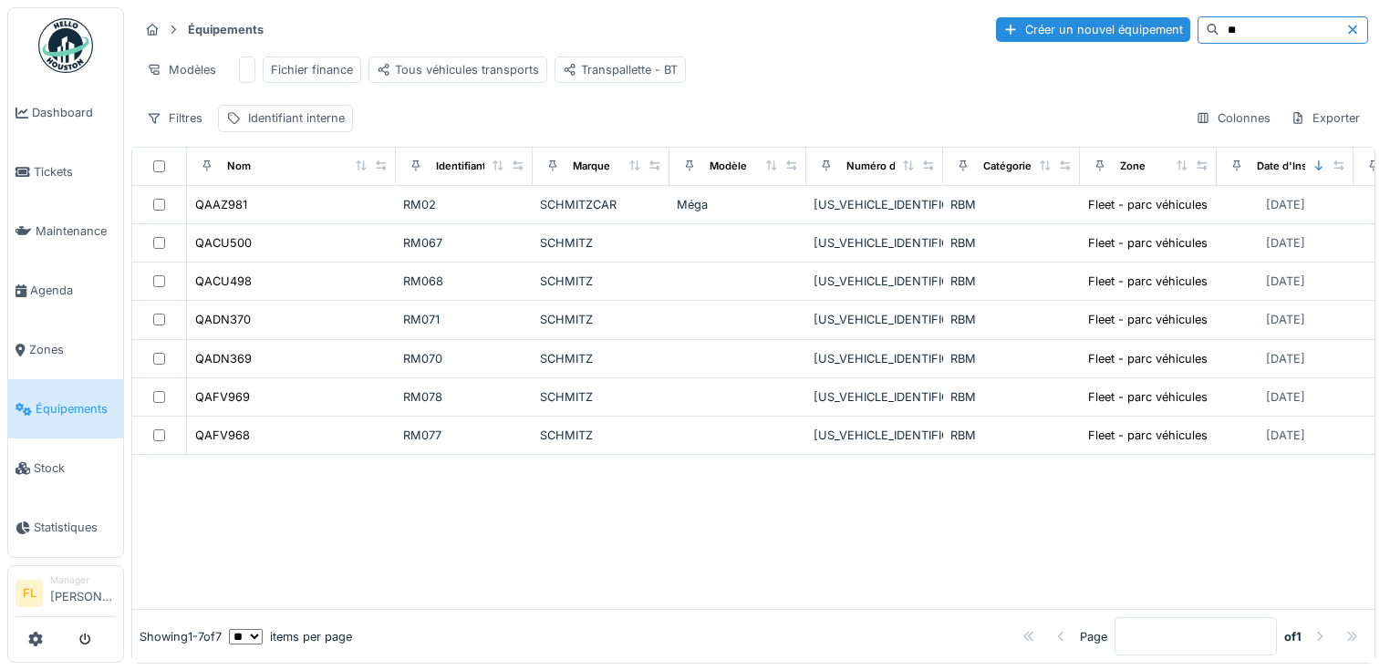
type input "*"
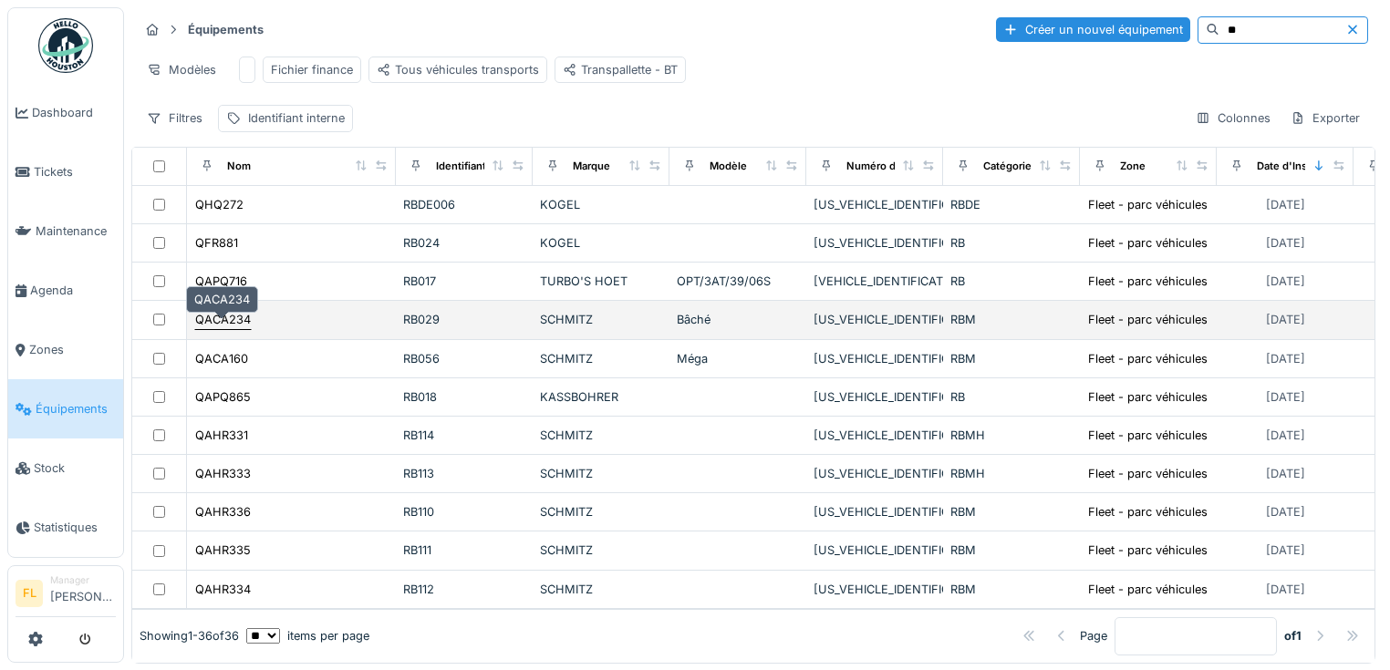
click at [221, 328] on div "QACA234" at bounding box center [223, 319] width 56 height 17
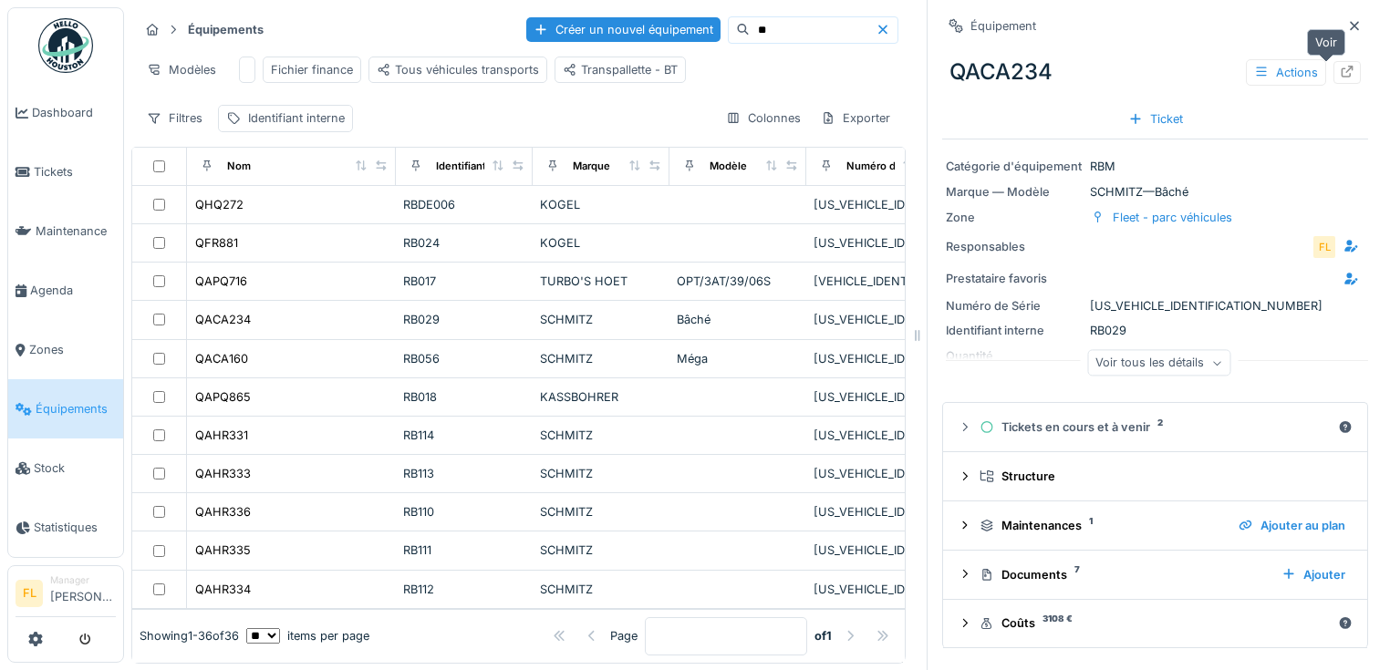
click at [1334, 69] on div at bounding box center [1347, 72] width 27 height 23
click at [759, 32] on input "**" at bounding box center [813, 30] width 126 height 26
type input "*"
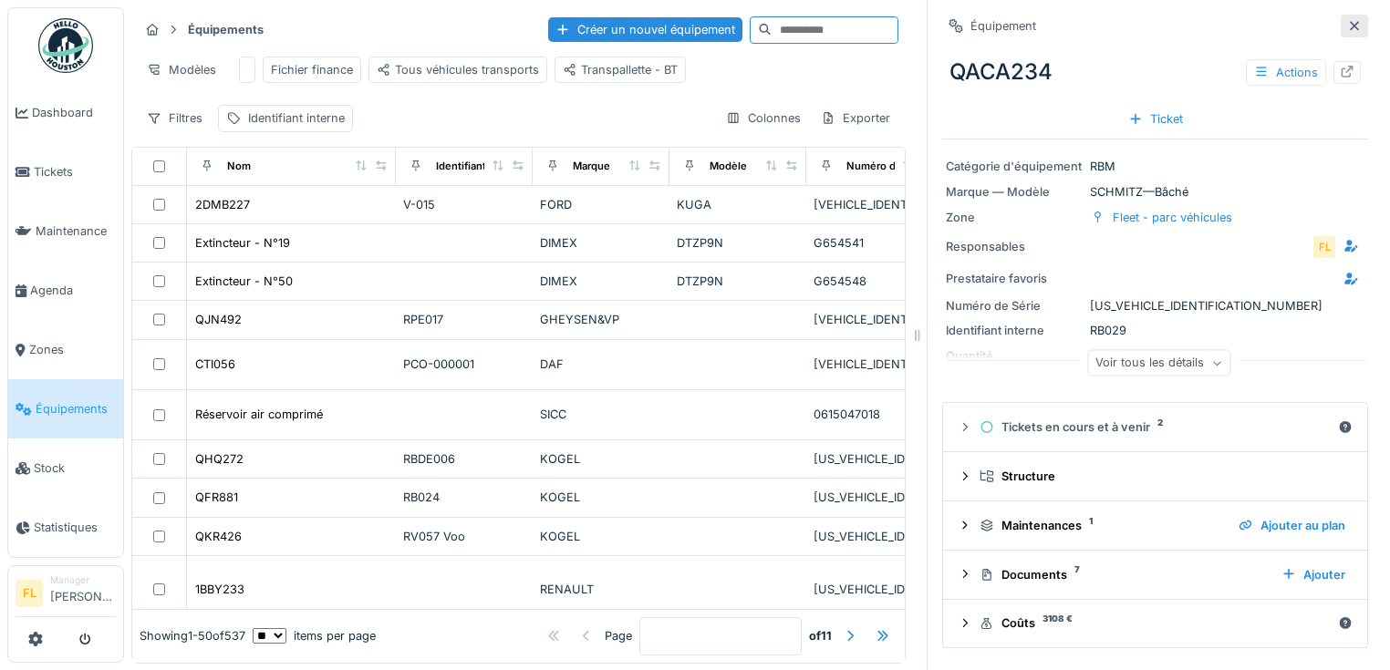
click at [1347, 28] on icon at bounding box center [1354, 26] width 15 height 12
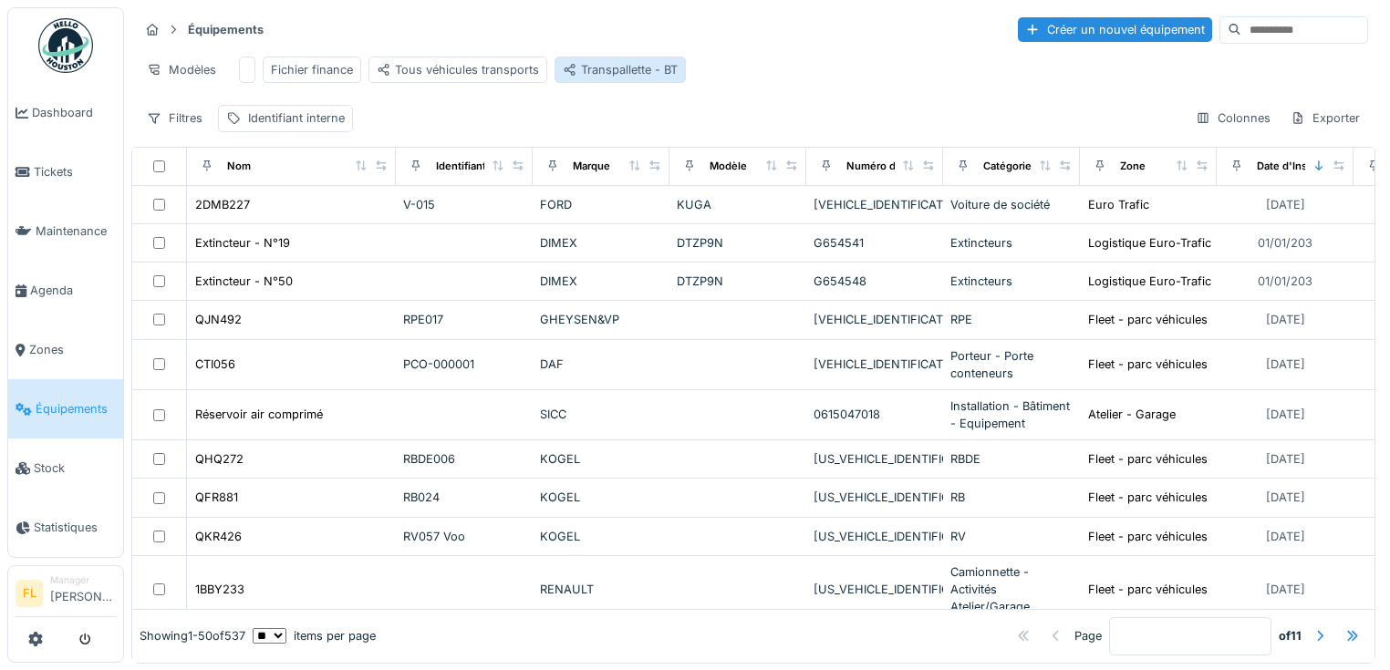
click at [610, 76] on div "Transpallette - BT" at bounding box center [620, 69] width 115 height 17
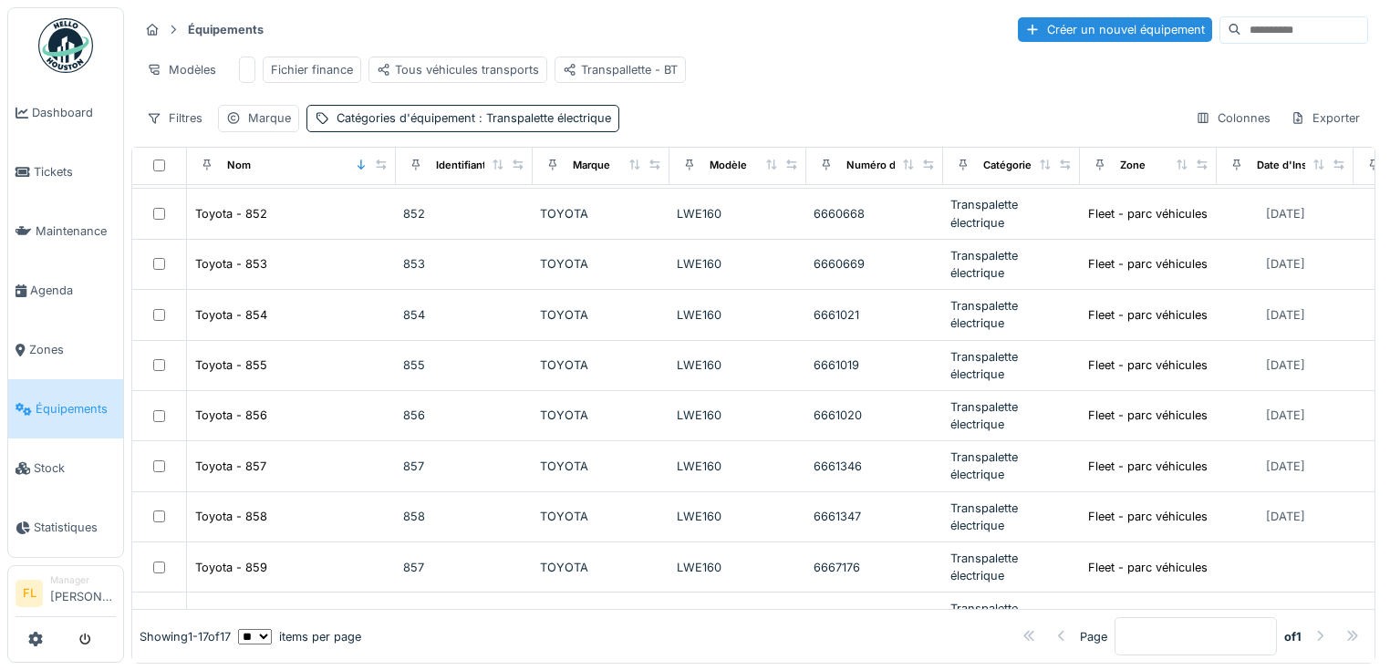
scroll to position [321, 0]
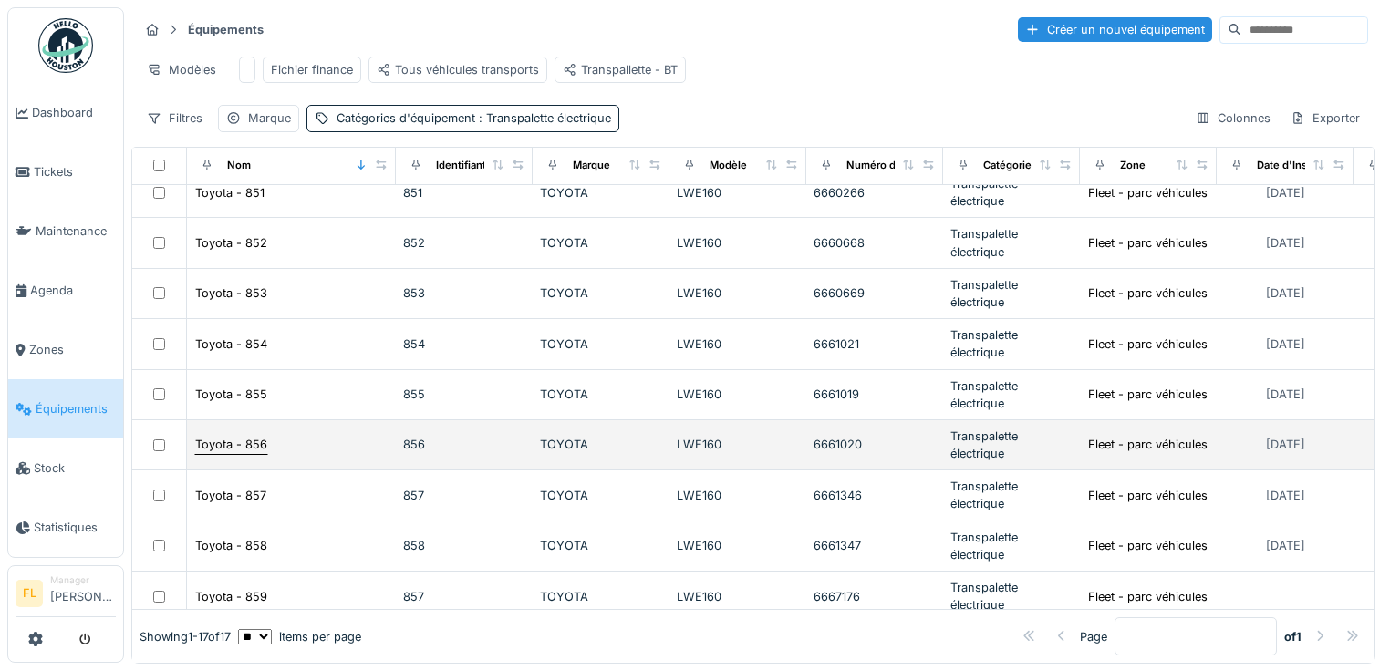
click at [204, 450] on div "Toyota - 856" at bounding box center [231, 444] width 72 height 17
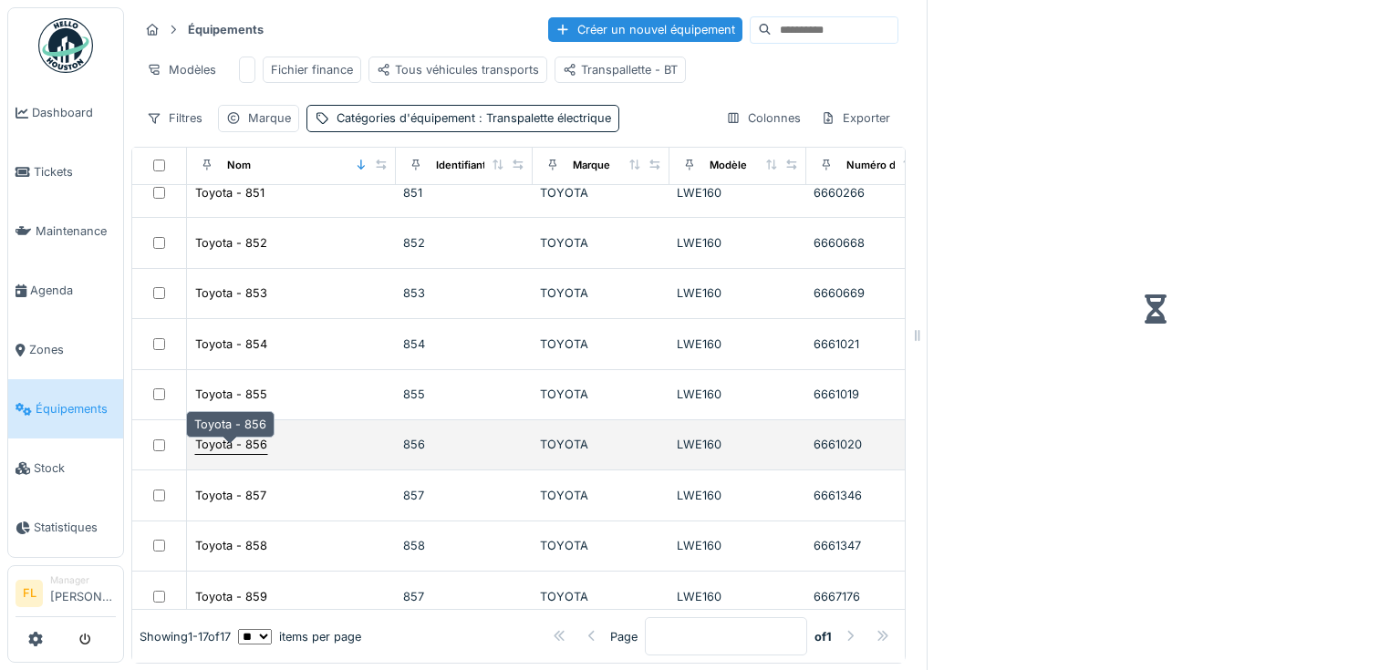
click at [204, 450] on div "Toyota - 856" at bounding box center [231, 444] width 72 height 17
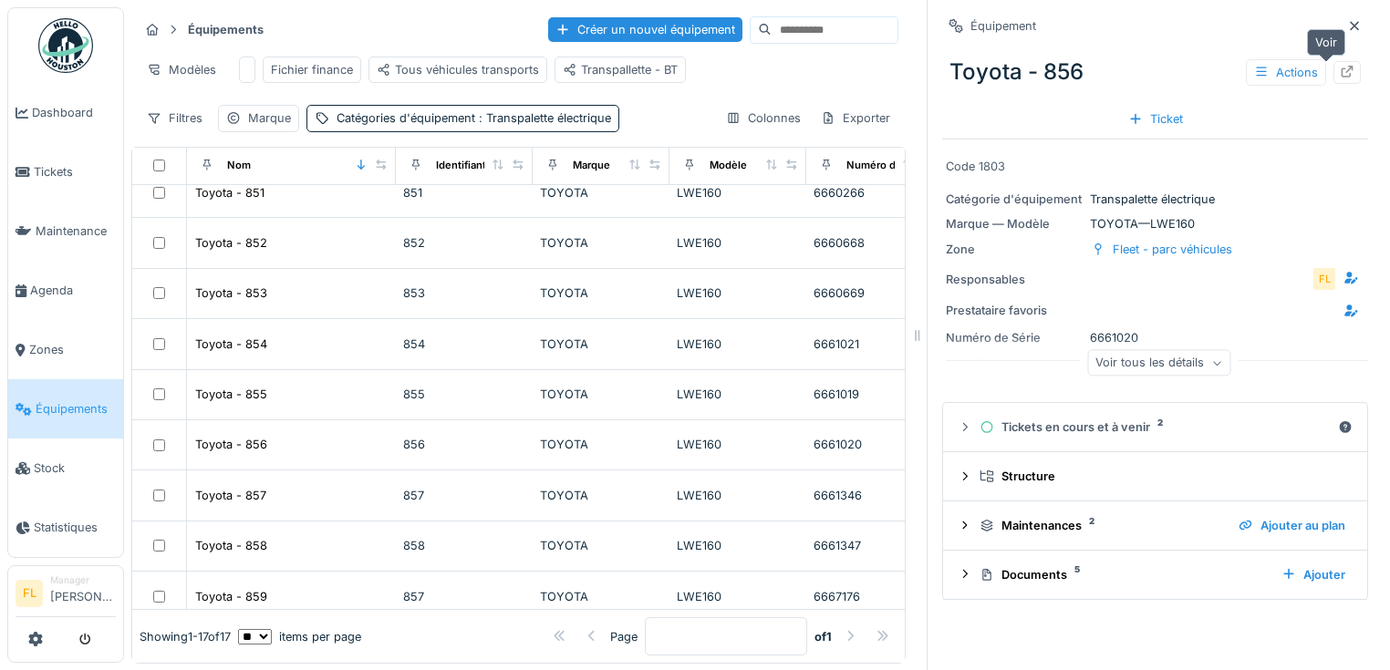
click at [1340, 75] on icon at bounding box center [1347, 72] width 15 height 12
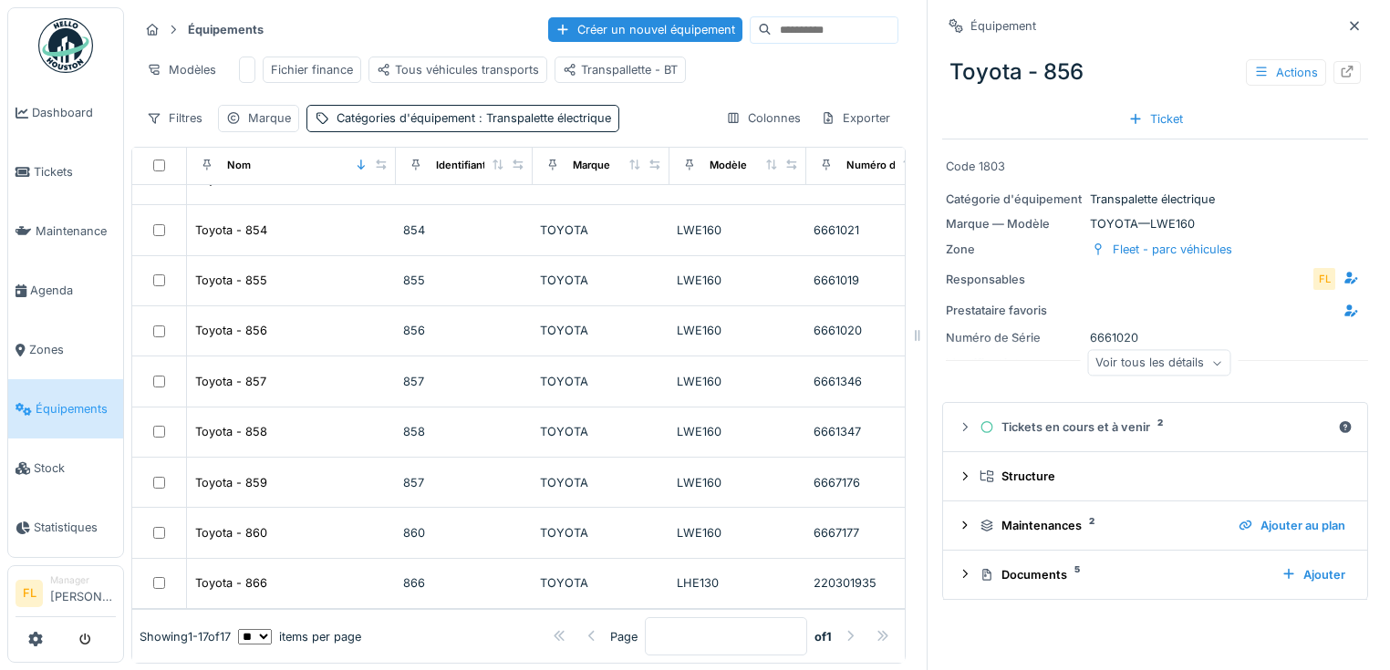
scroll to position [462, 0]
click at [1347, 30] on icon at bounding box center [1354, 26] width 15 height 12
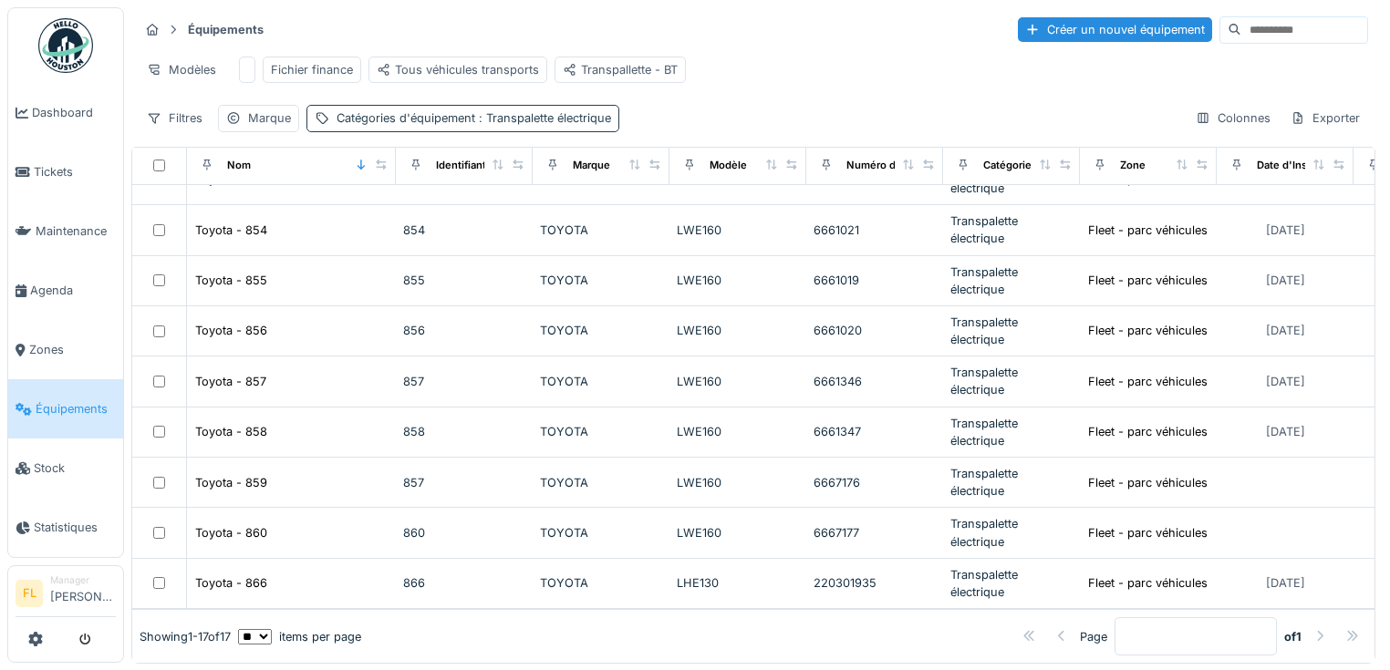
click at [520, 125] on span ": Transpalette électrique" at bounding box center [543, 118] width 136 height 14
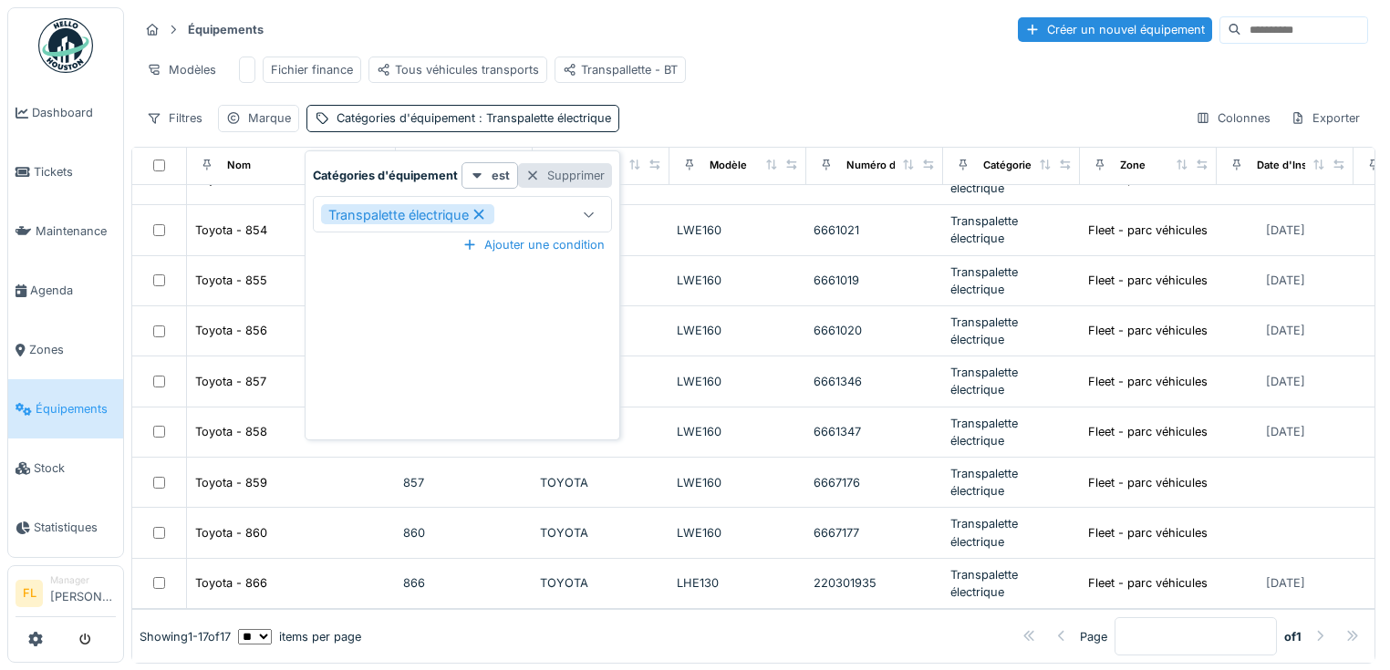
click at [589, 180] on div "Supprimer" at bounding box center [565, 175] width 94 height 25
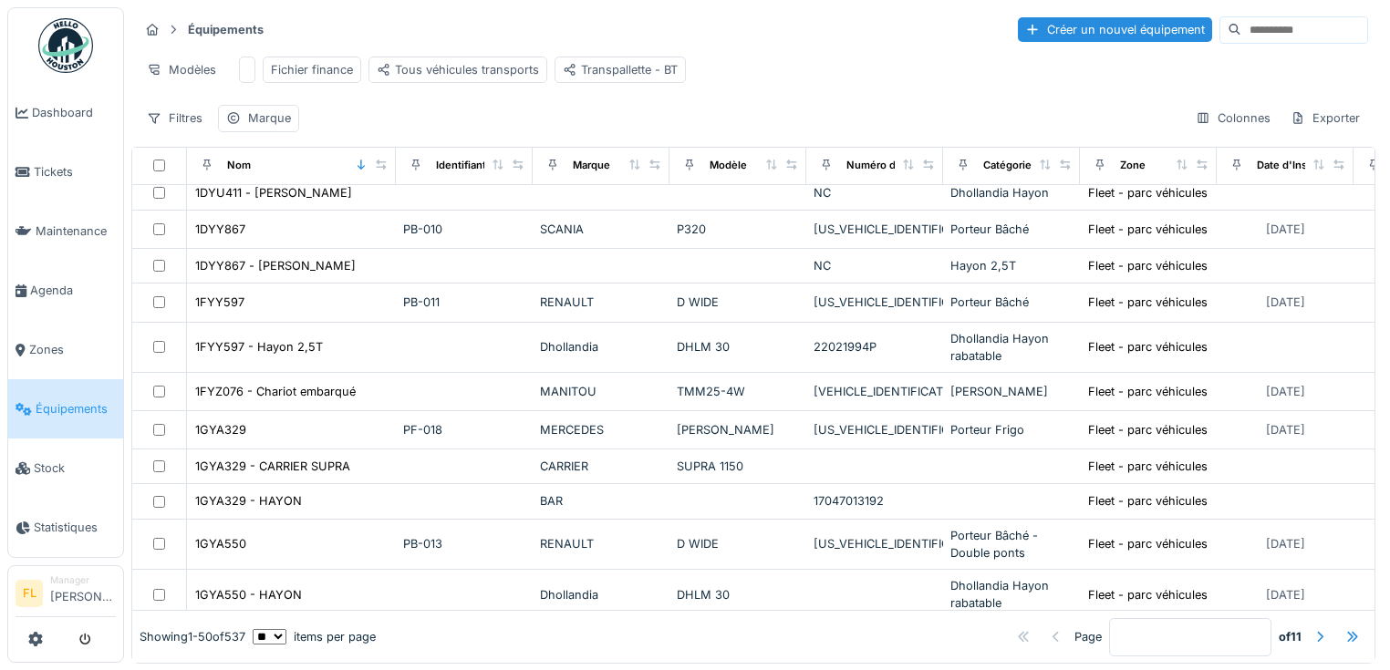
click at [1241, 38] on input at bounding box center [1304, 30] width 126 height 26
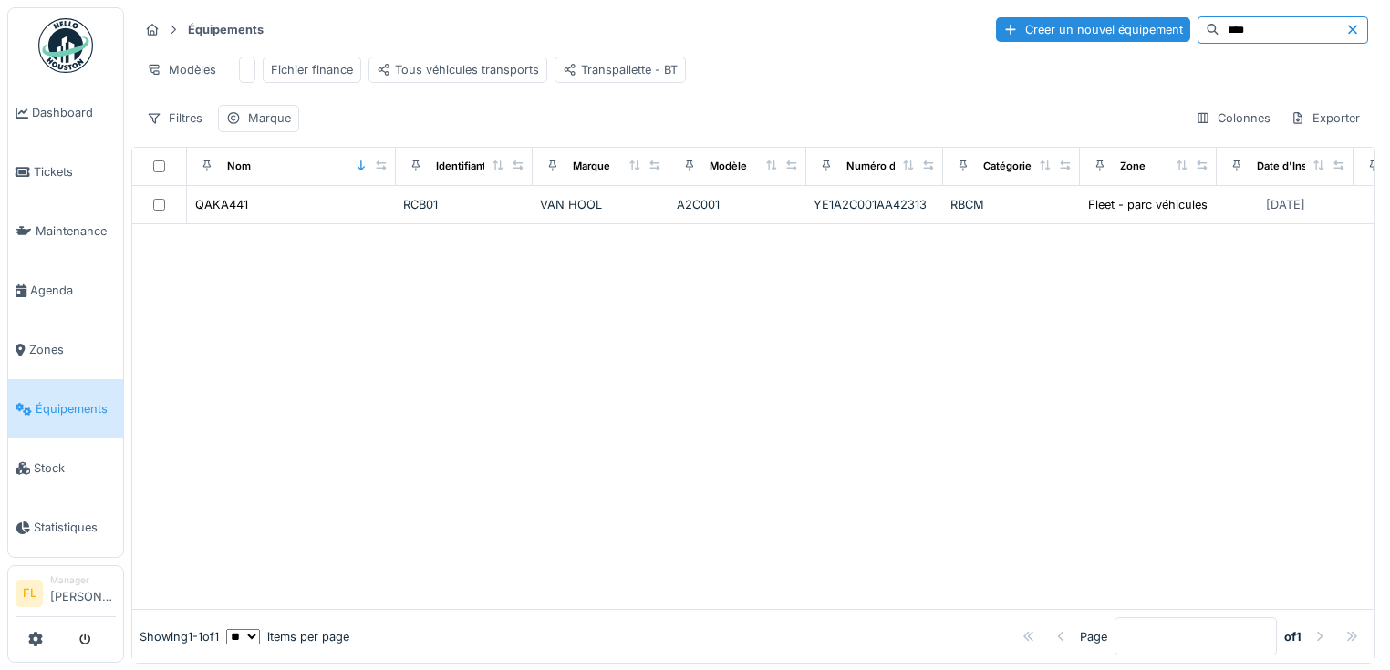
type input "****"
click at [1345, 27] on icon at bounding box center [1352, 30] width 15 height 12
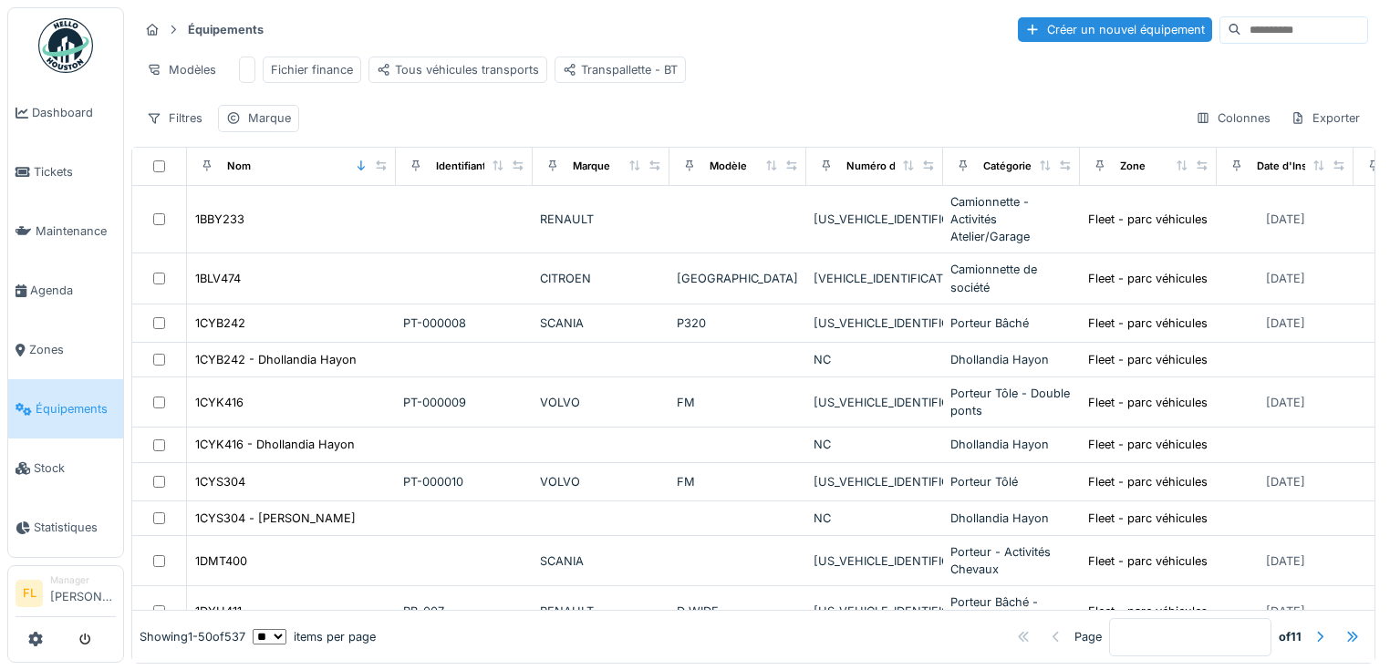
click at [1315, 29] on input at bounding box center [1304, 30] width 126 height 26
click at [1241, 39] on input at bounding box center [1304, 30] width 126 height 26
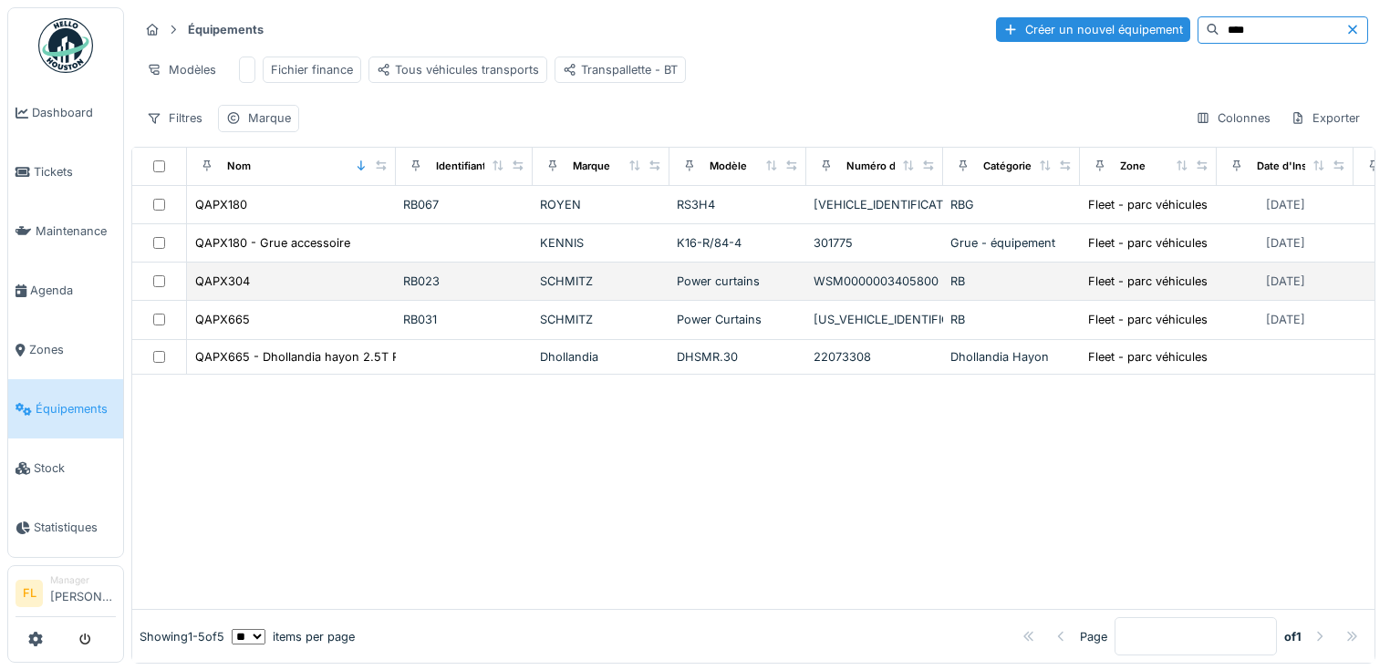
click at [231, 301] on td "QAPX304" at bounding box center [291, 282] width 209 height 38
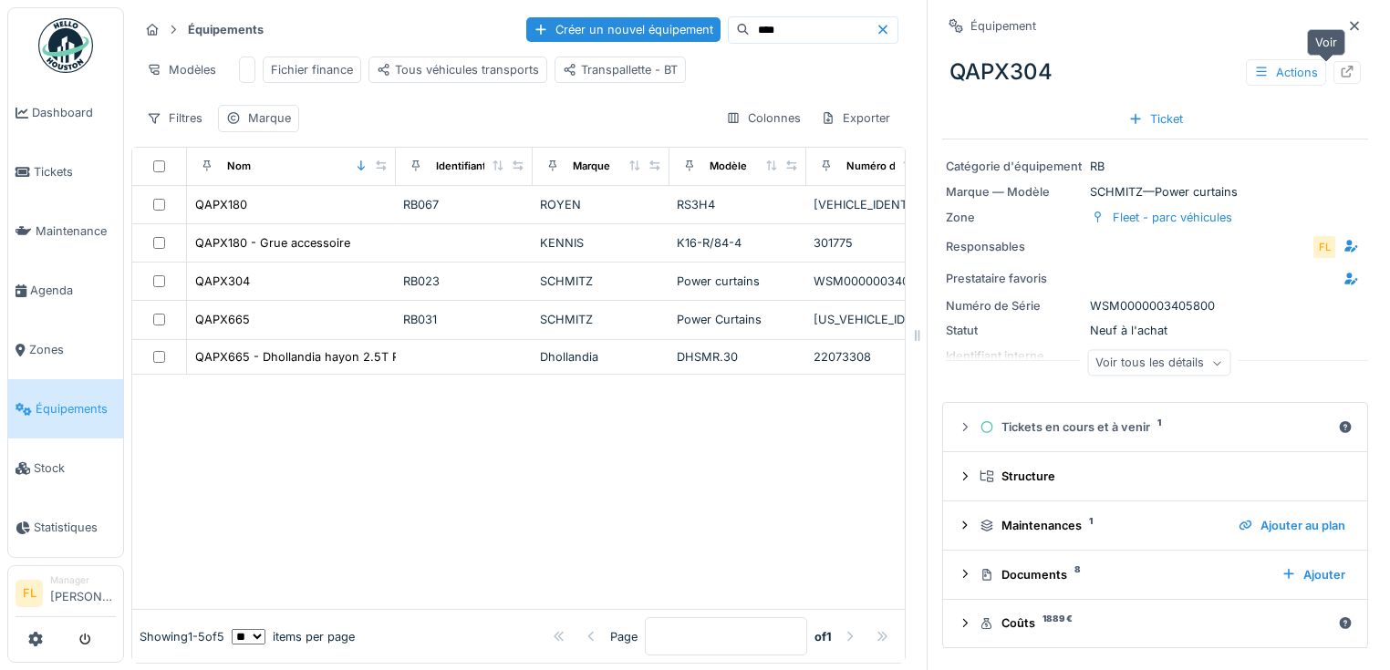
click at [1342, 77] on icon at bounding box center [1348, 72] width 12 height 12
drag, startPoint x: 743, startPoint y: 26, endPoint x: 660, endPoint y: 25, distance: 83.0
click at [660, 25] on div "Créer un nouvel équipement ****" at bounding box center [712, 29] width 372 height 27
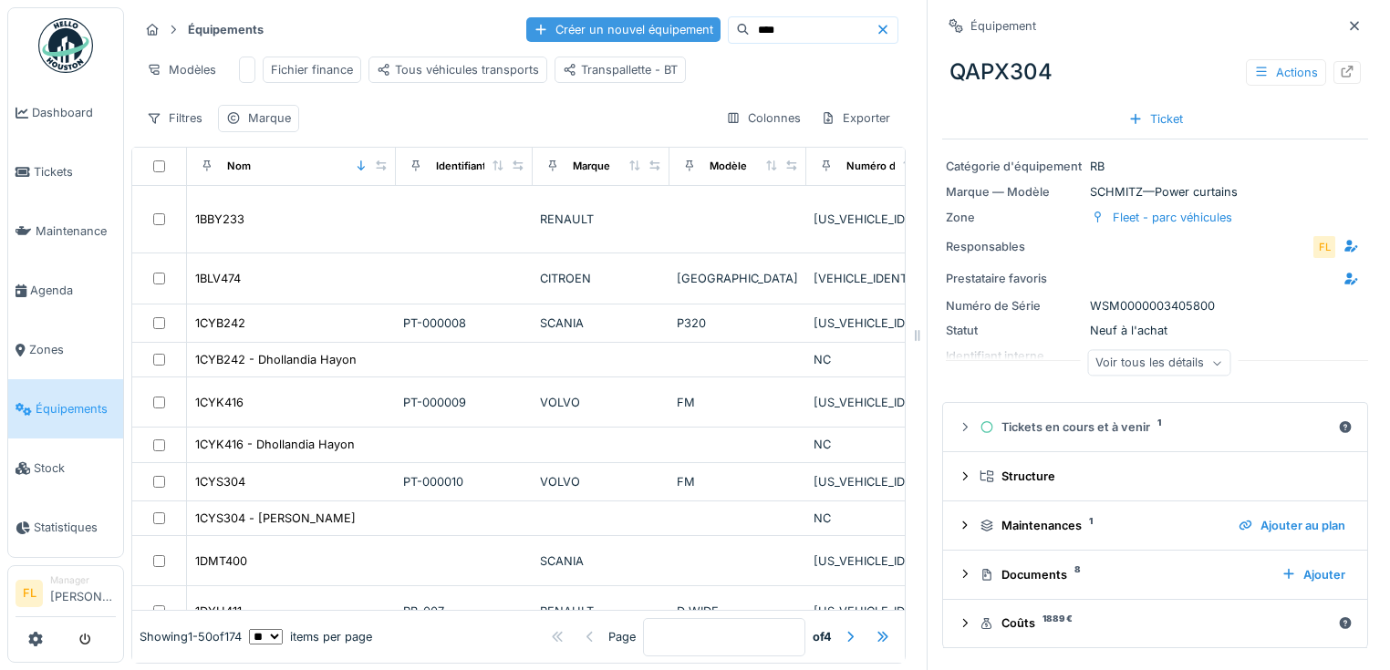
type input "****"
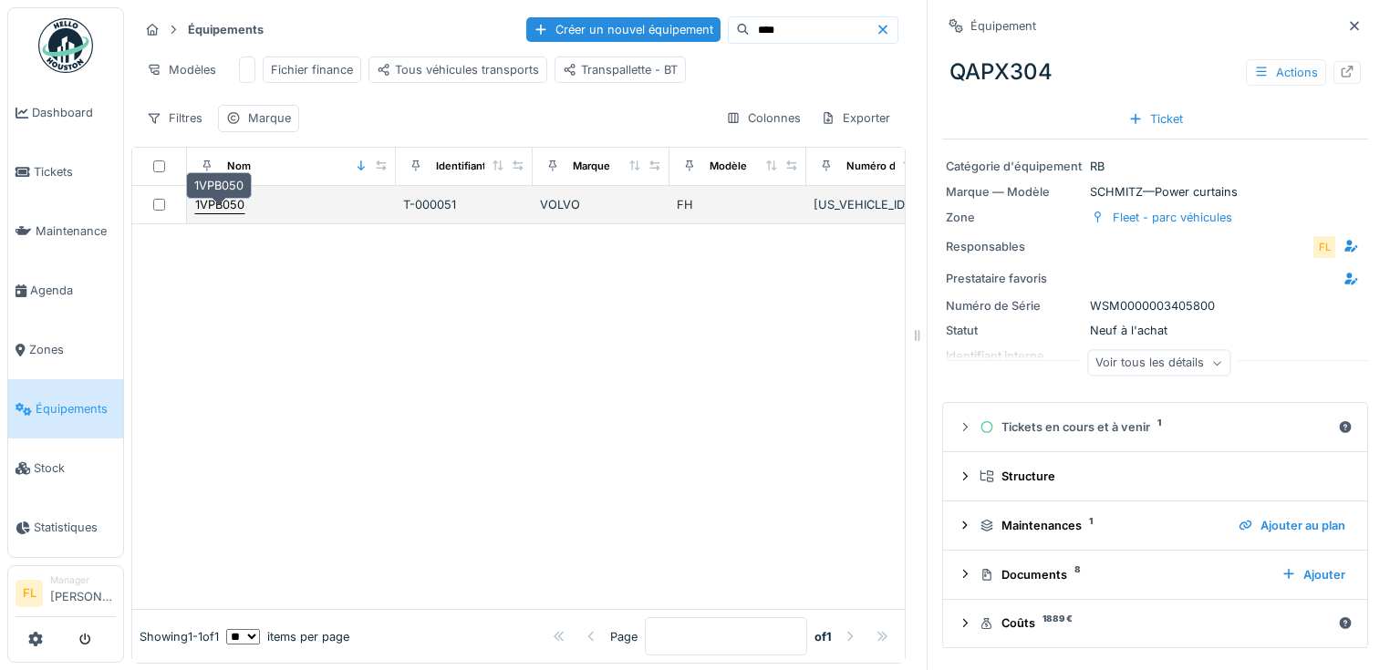
click at [223, 211] on div "1VPB050" at bounding box center [219, 204] width 49 height 17
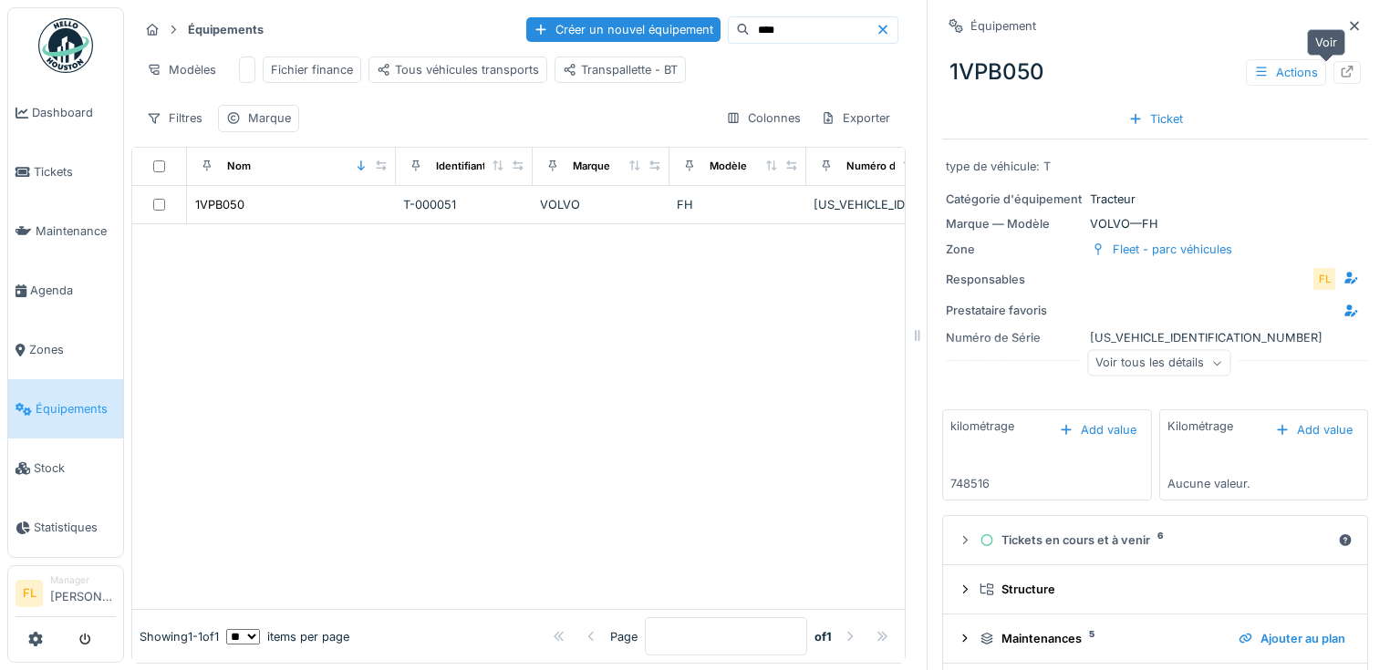
click at [1334, 69] on div at bounding box center [1347, 72] width 27 height 23
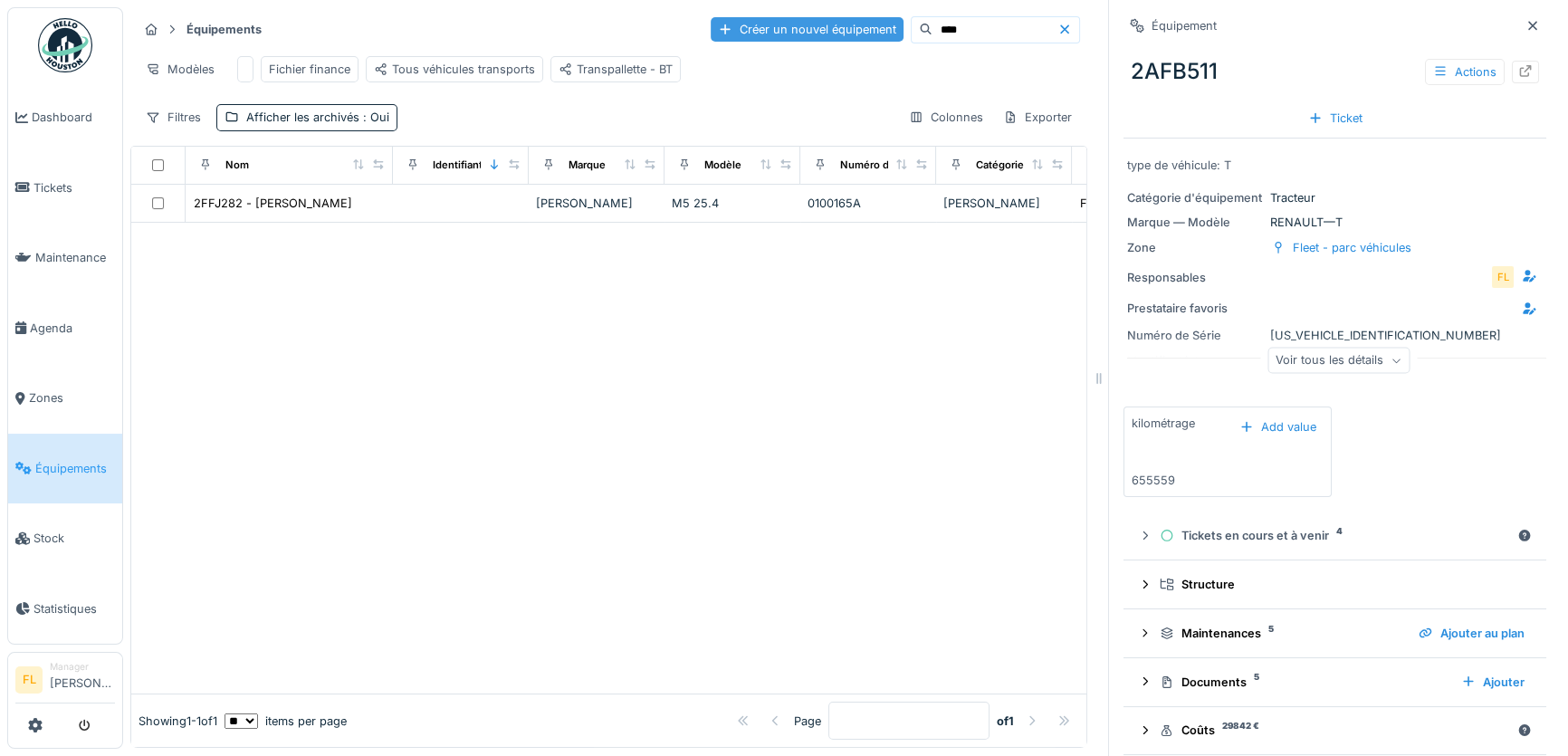
drag, startPoint x: 958, startPoint y: 34, endPoint x: 840, endPoint y: 26, distance: 118.3
click at [840, 26] on div "Créer un nouvel équipement ****" at bounding box center [895, 29] width 369 height 27
type input "****"
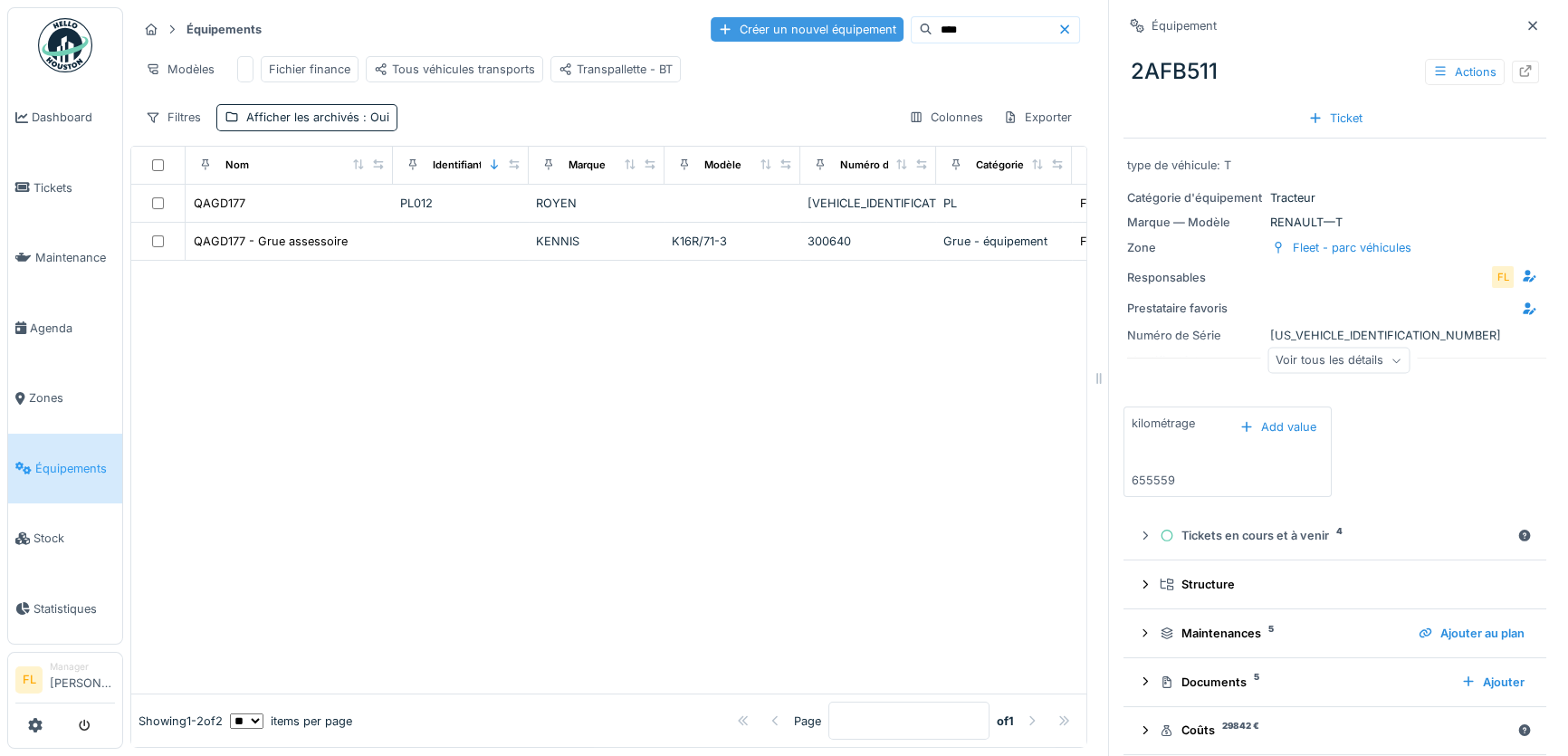
scroll to position [12, 0]
click at [1518, 65] on icon at bounding box center [1525, 71] width 15 height 12
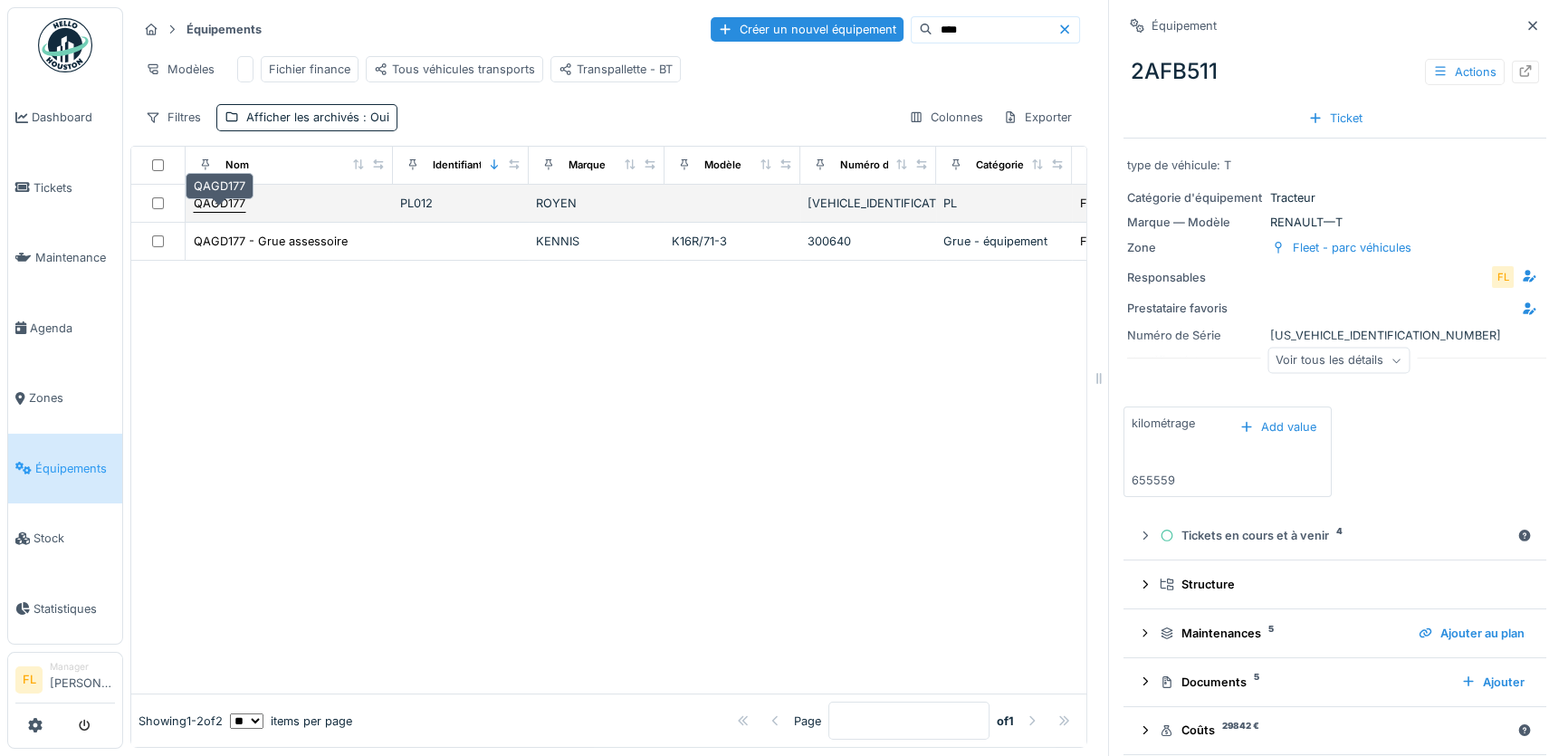
click at [233, 209] on div "QAGD177" at bounding box center [219, 202] width 52 height 17
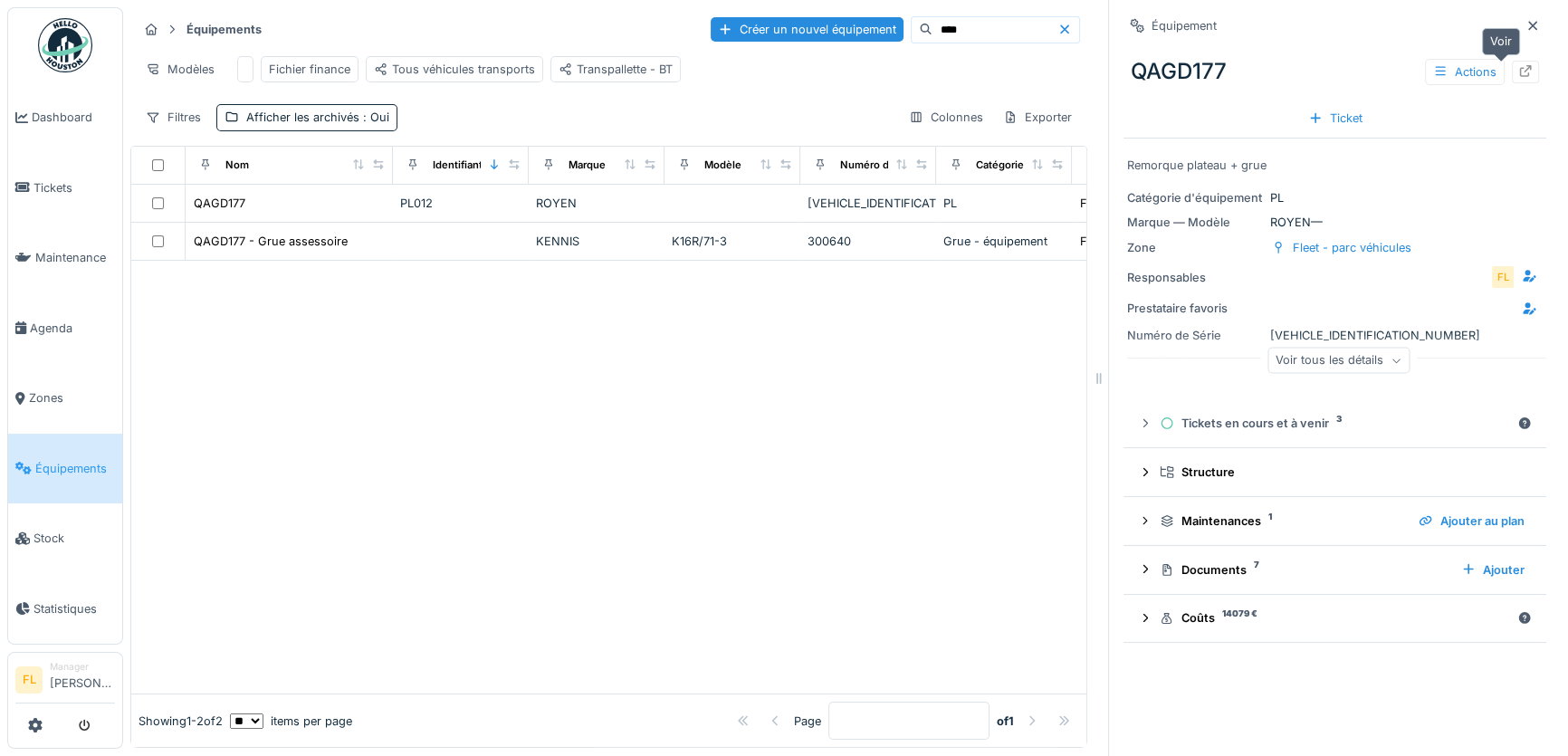
click at [1511, 61] on div at bounding box center [1524, 71] width 27 height 23
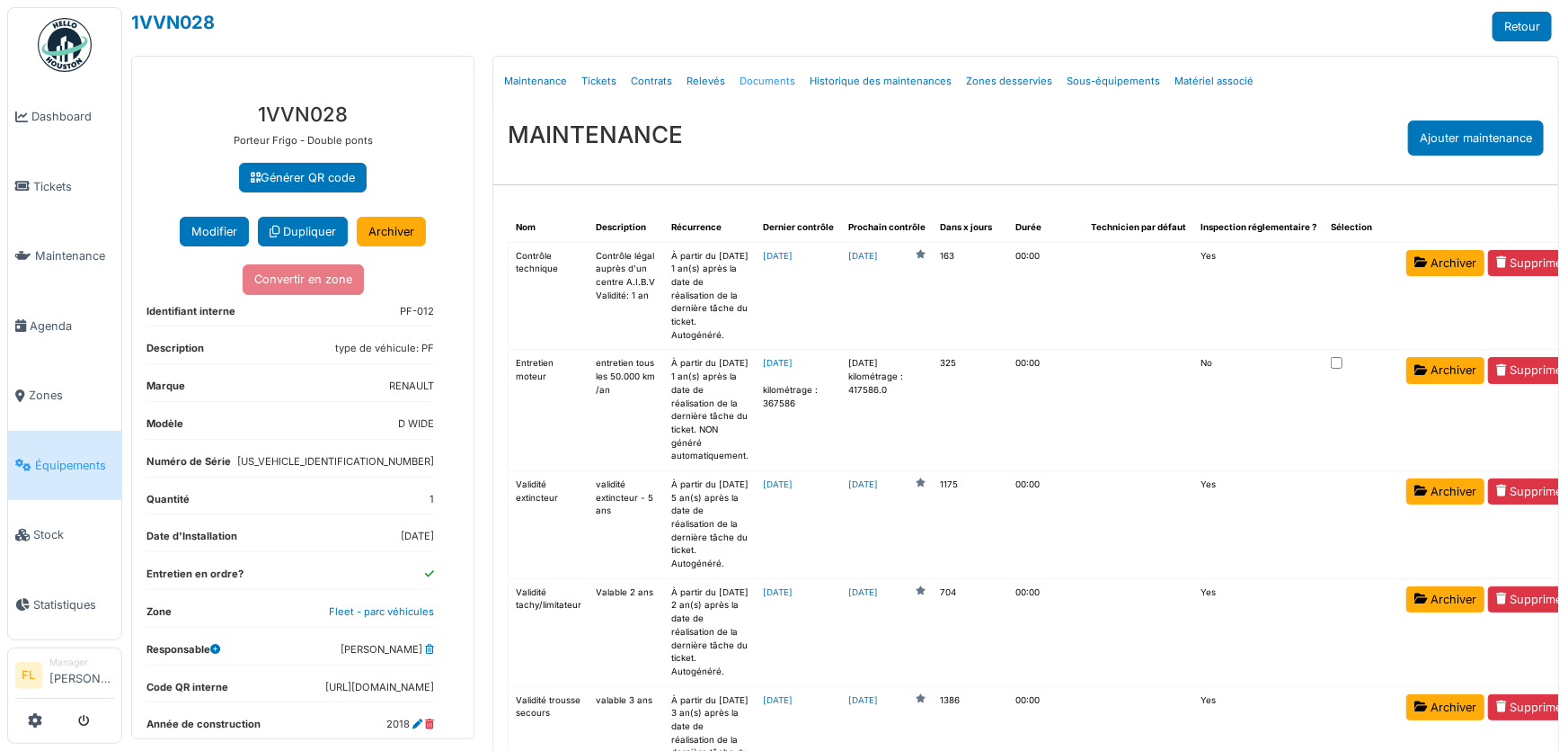
click at [757, 79] on link "Documents" at bounding box center [766, 81] width 70 height 42
select select "***"
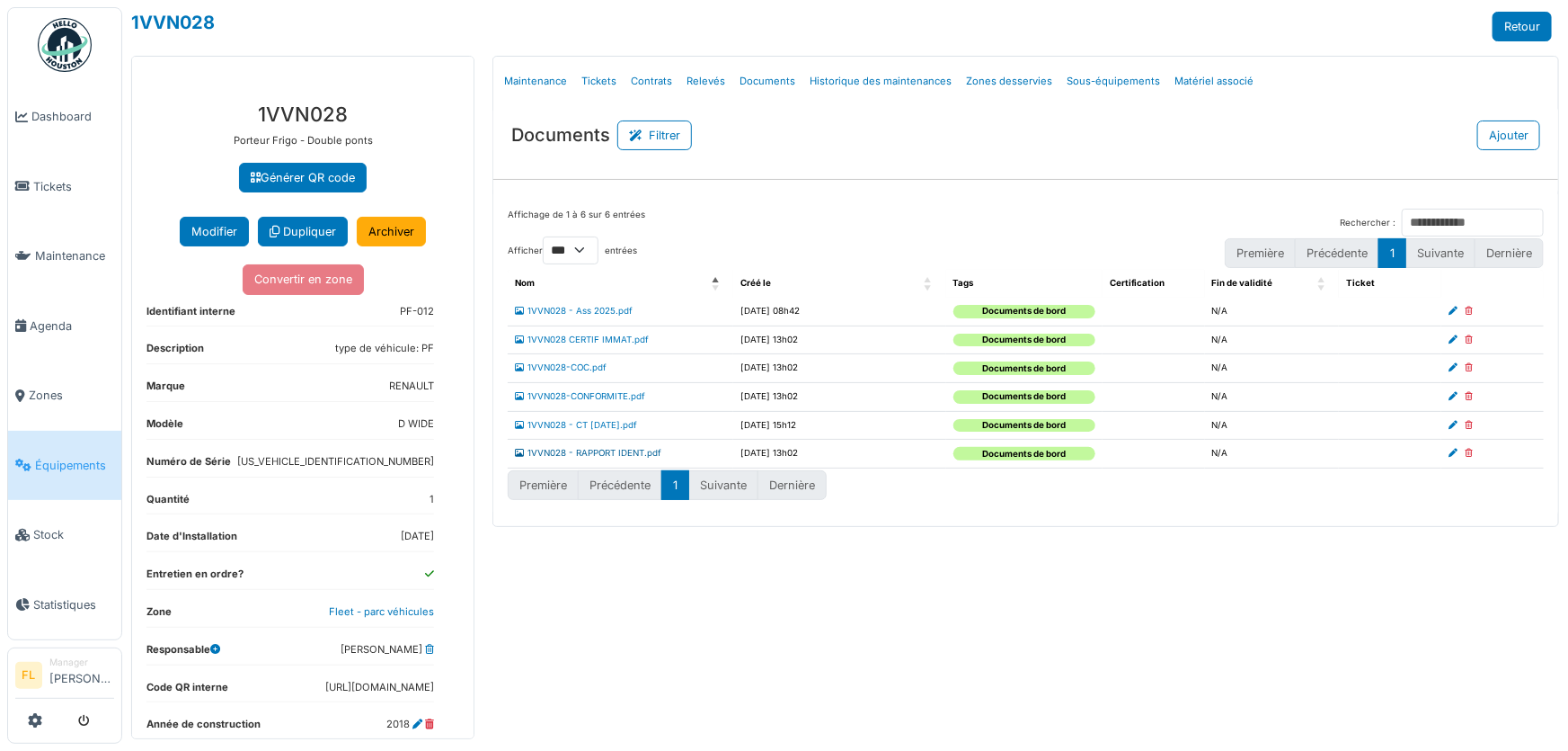
click at [539, 456] on link "1VVN028 - RAPPORT IDENT.pdf" at bounding box center [588, 452] width 147 height 10
click at [538, 453] on link "1VVN028 - RAPPORT IDENT.pdf" at bounding box center [588, 452] width 147 height 10
click at [1516, 27] on link "Retour" at bounding box center [1522, 27] width 59 height 30
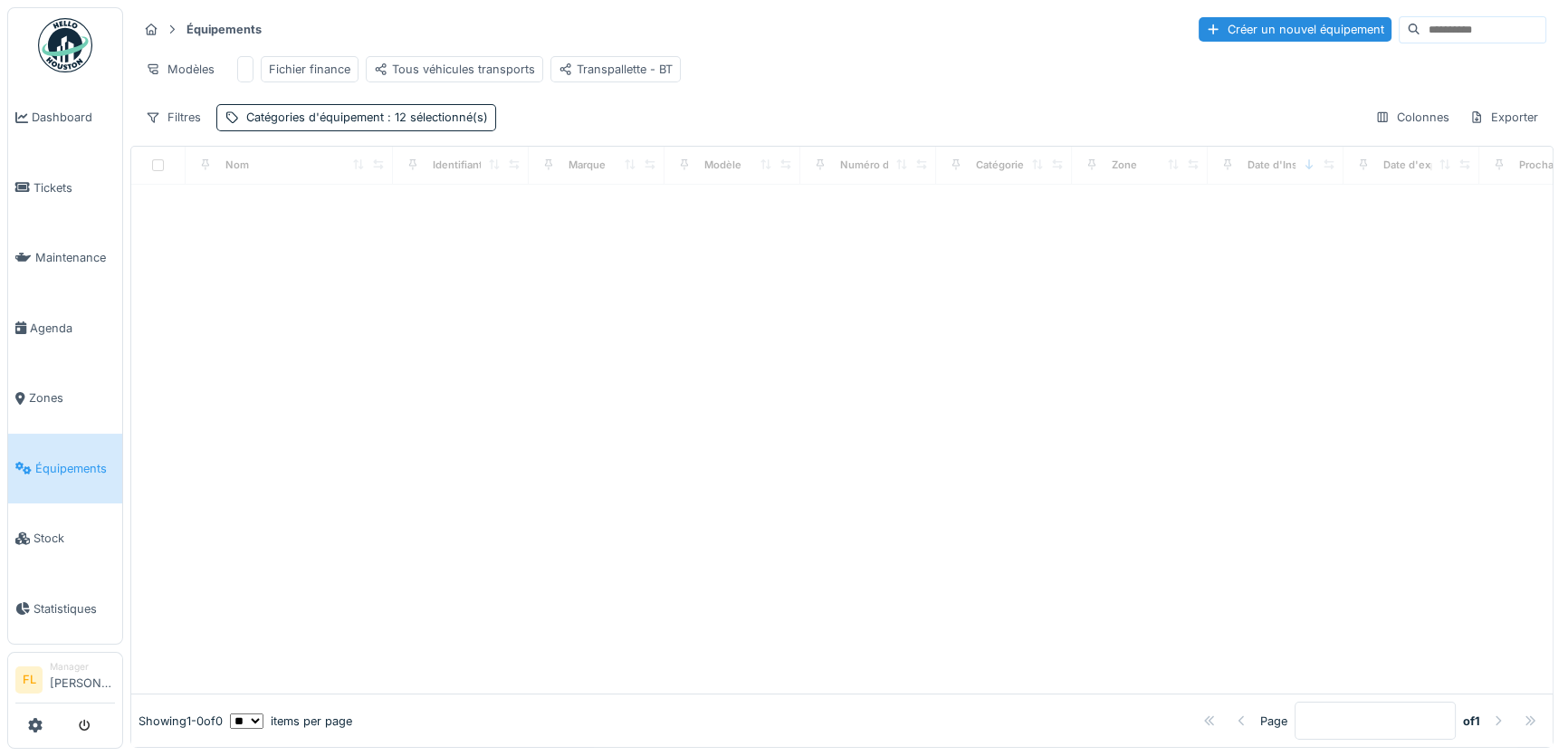
click at [1420, 38] on input at bounding box center [1483, 30] width 125 height 26
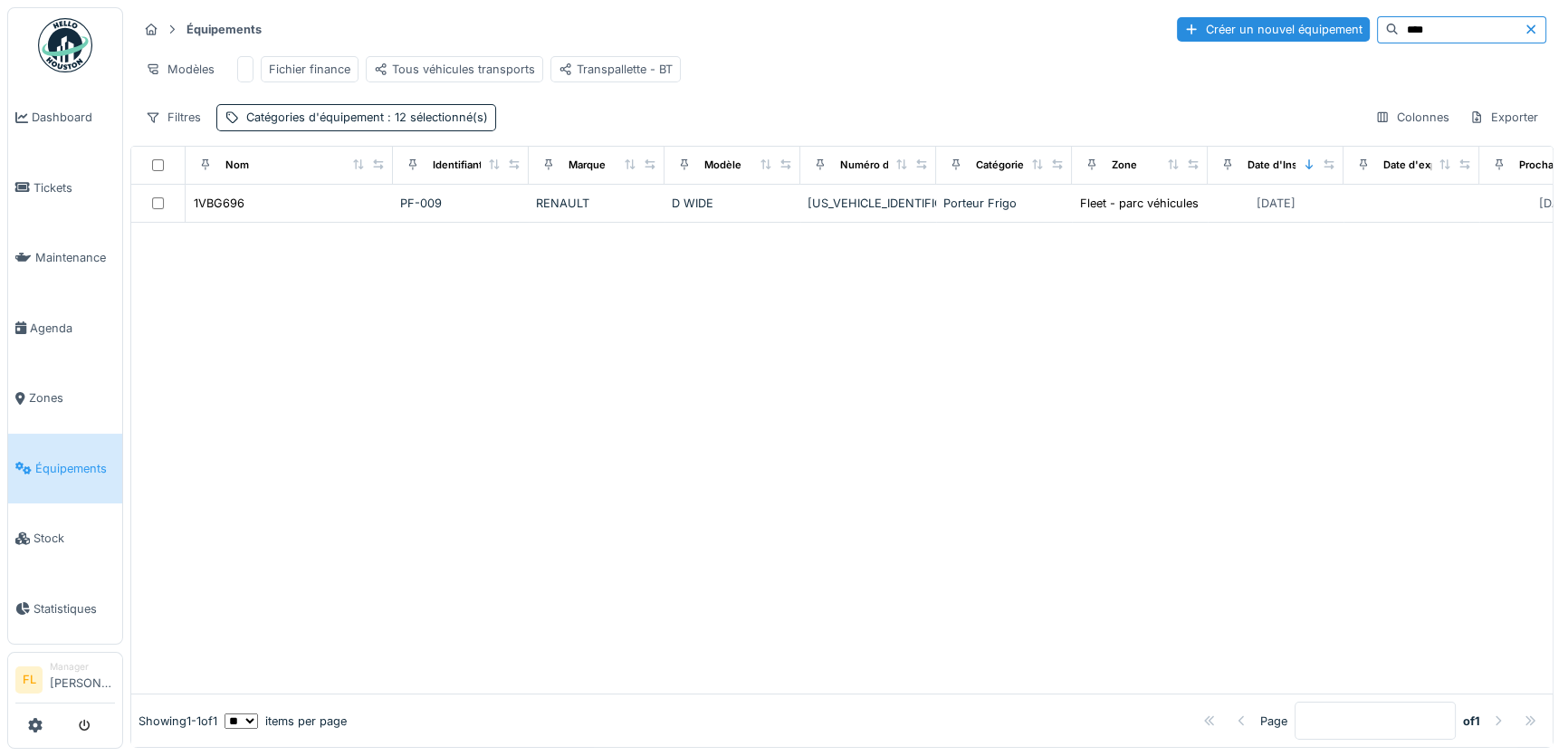
scroll to position [11, 0]
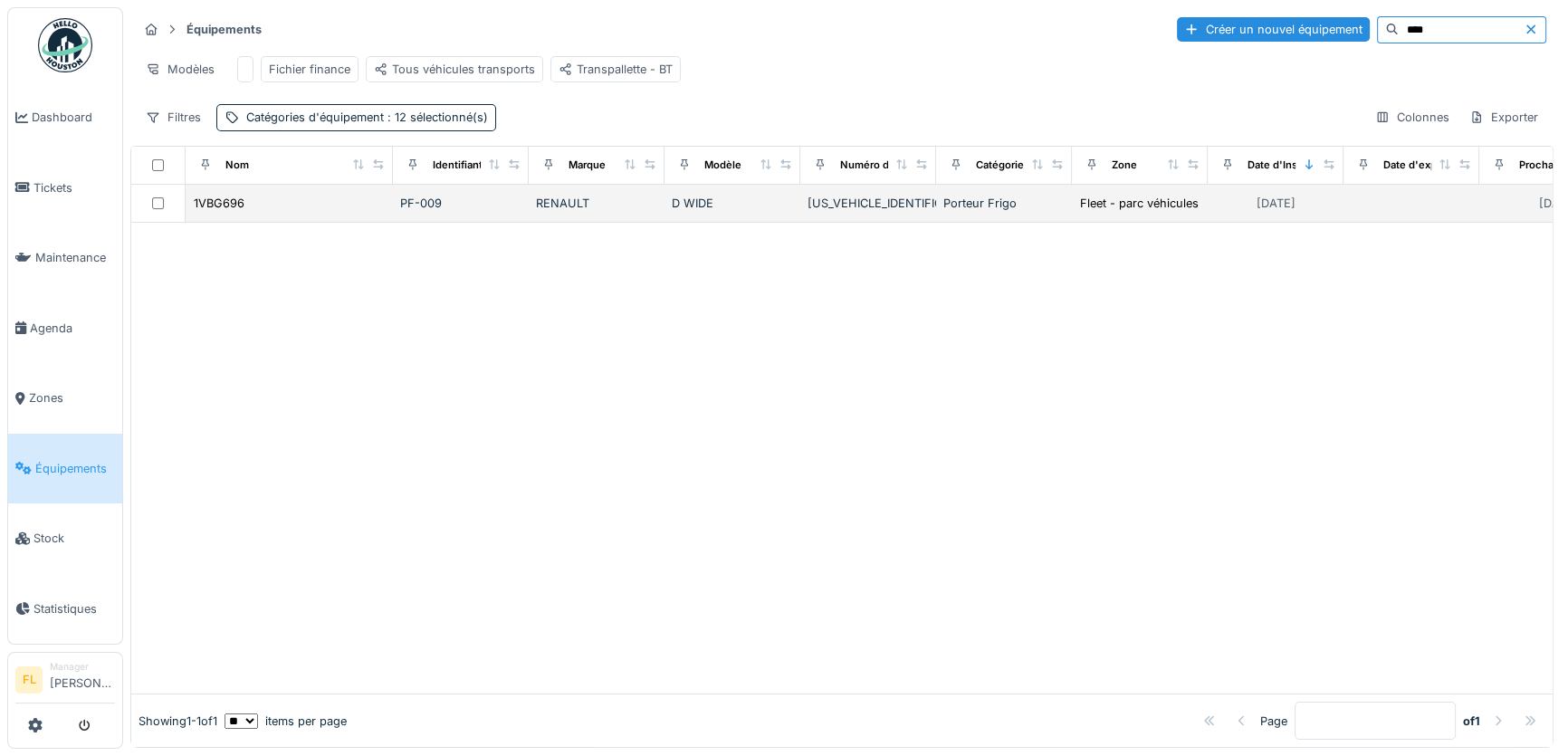
type input "****"
click at [254, 204] on div "1VBG696" at bounding box center [289, 202] width 193 height 19
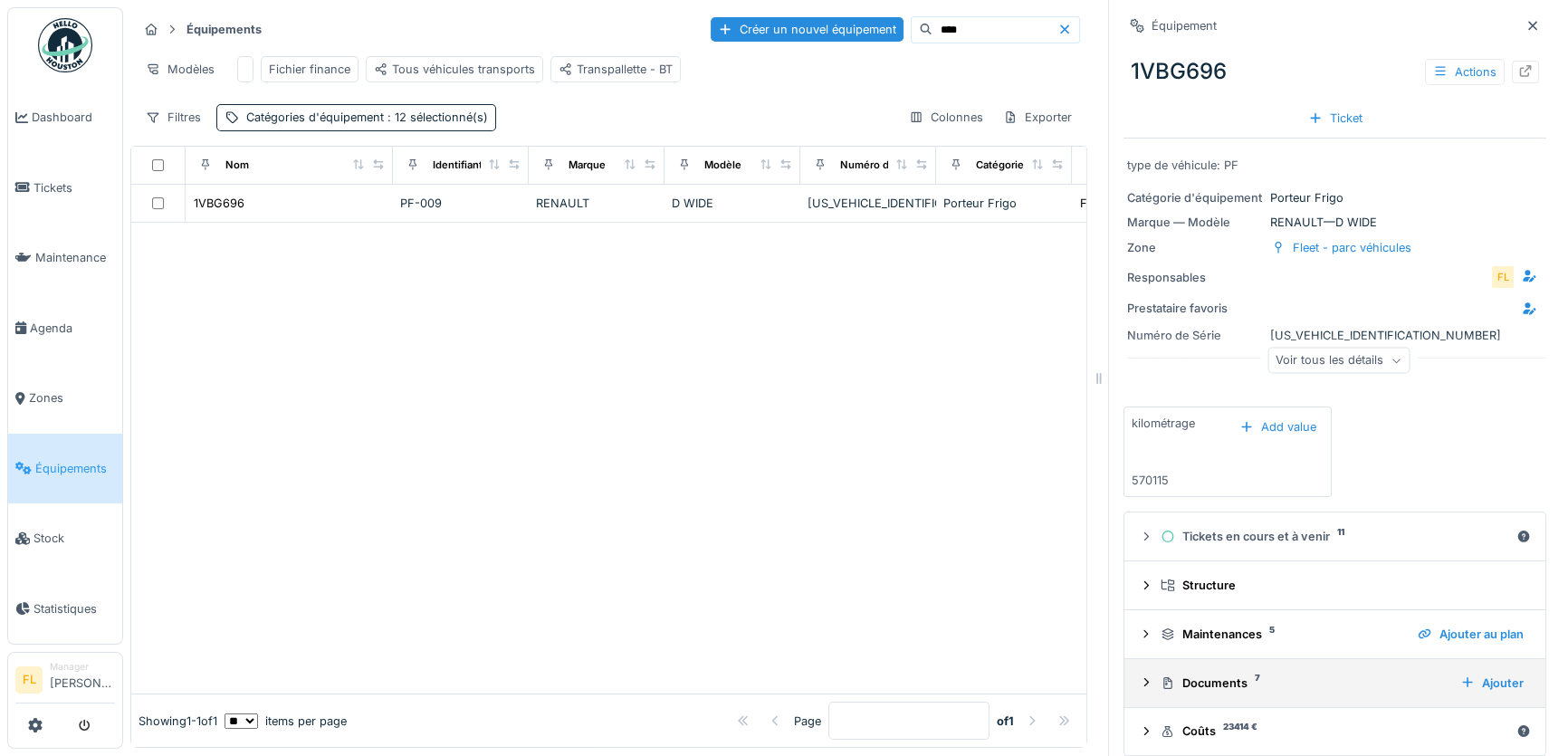
click at [1138, 676] on icon at bounding box center [1145, 682] width 15 height 12
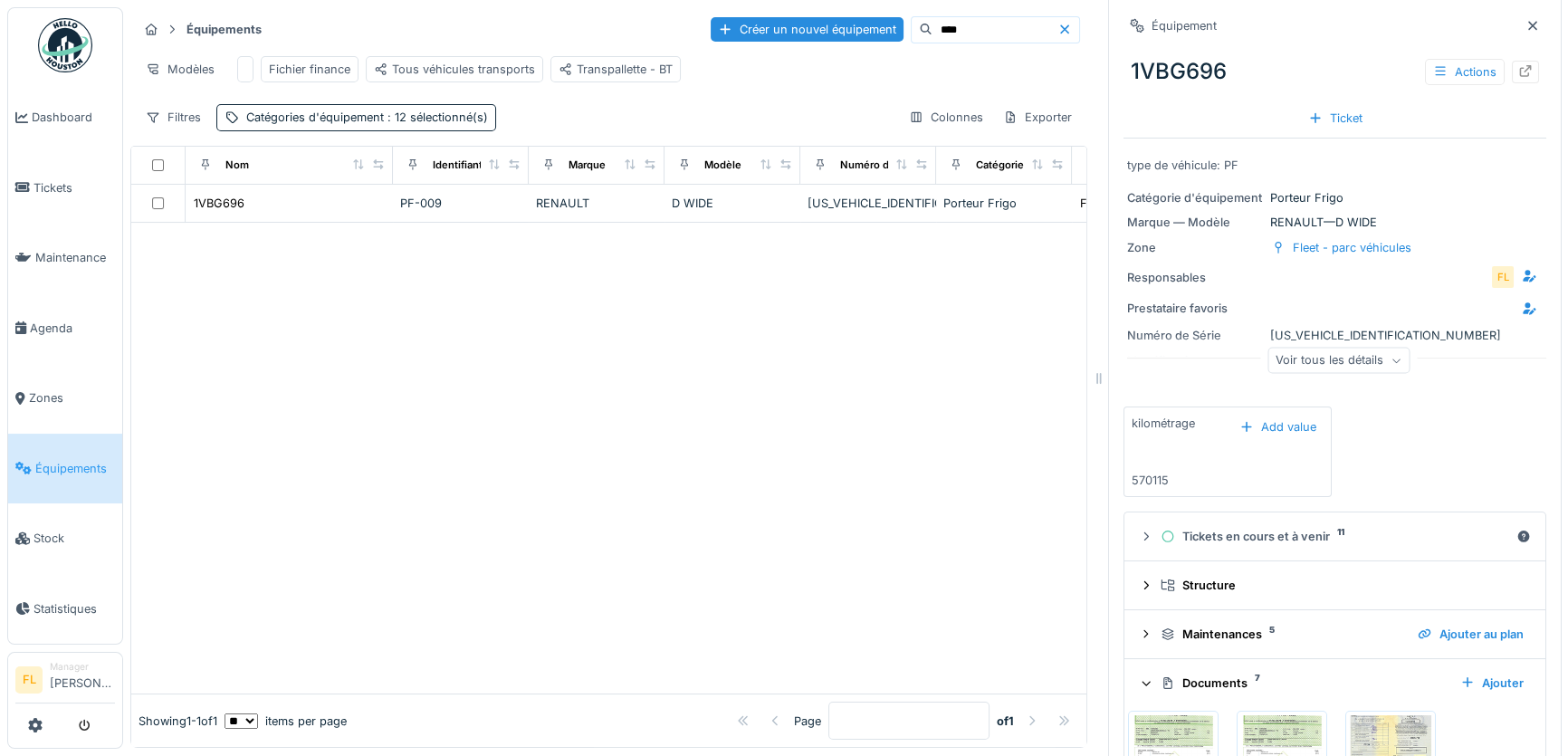
click at [1534, 733] on div "Équipement 1VBG696 Actions Ticket type de véhicule: PF Catégorie d'équipement P…" at bounding box center [1334, 378] width 453 height 756
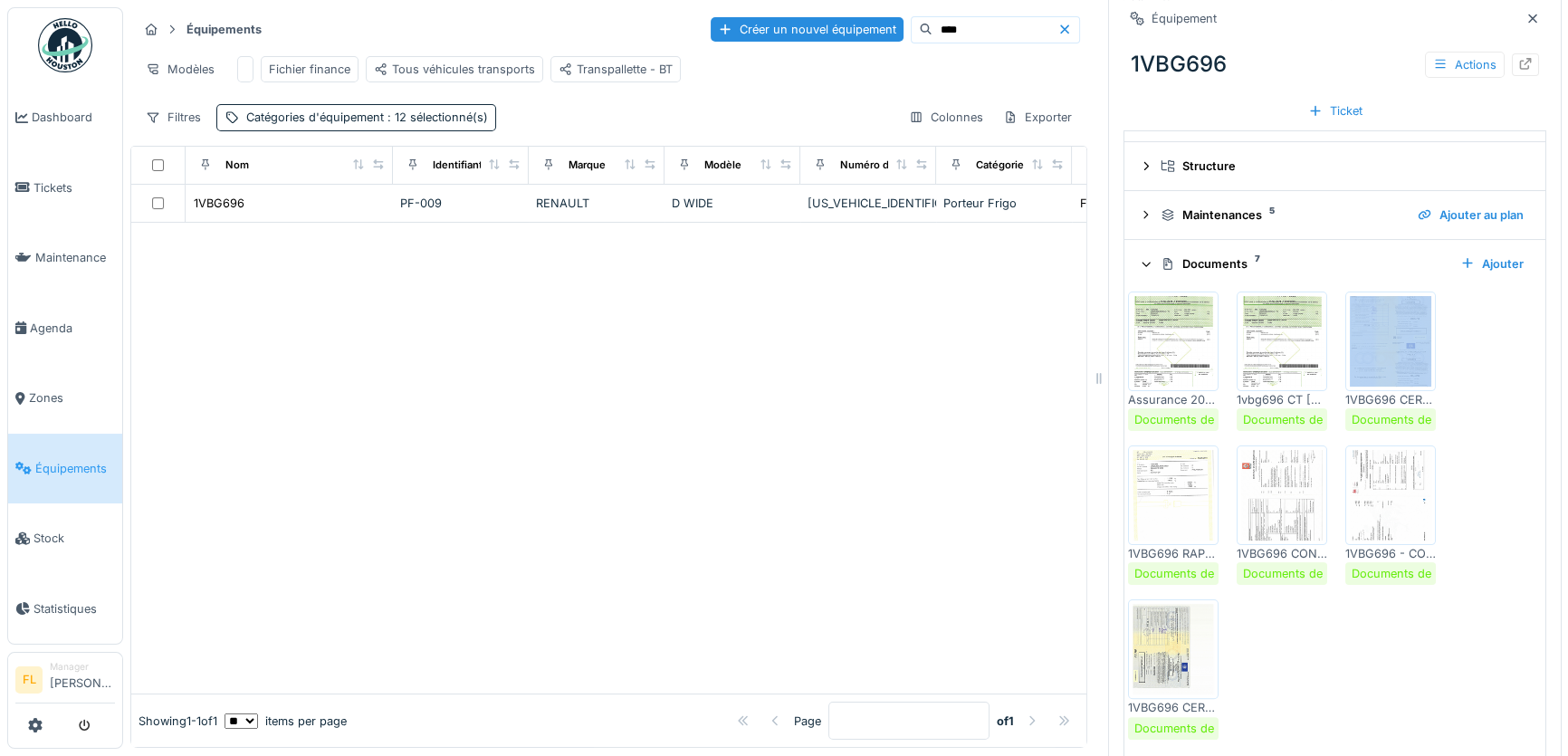
scroll to position [440, 0]
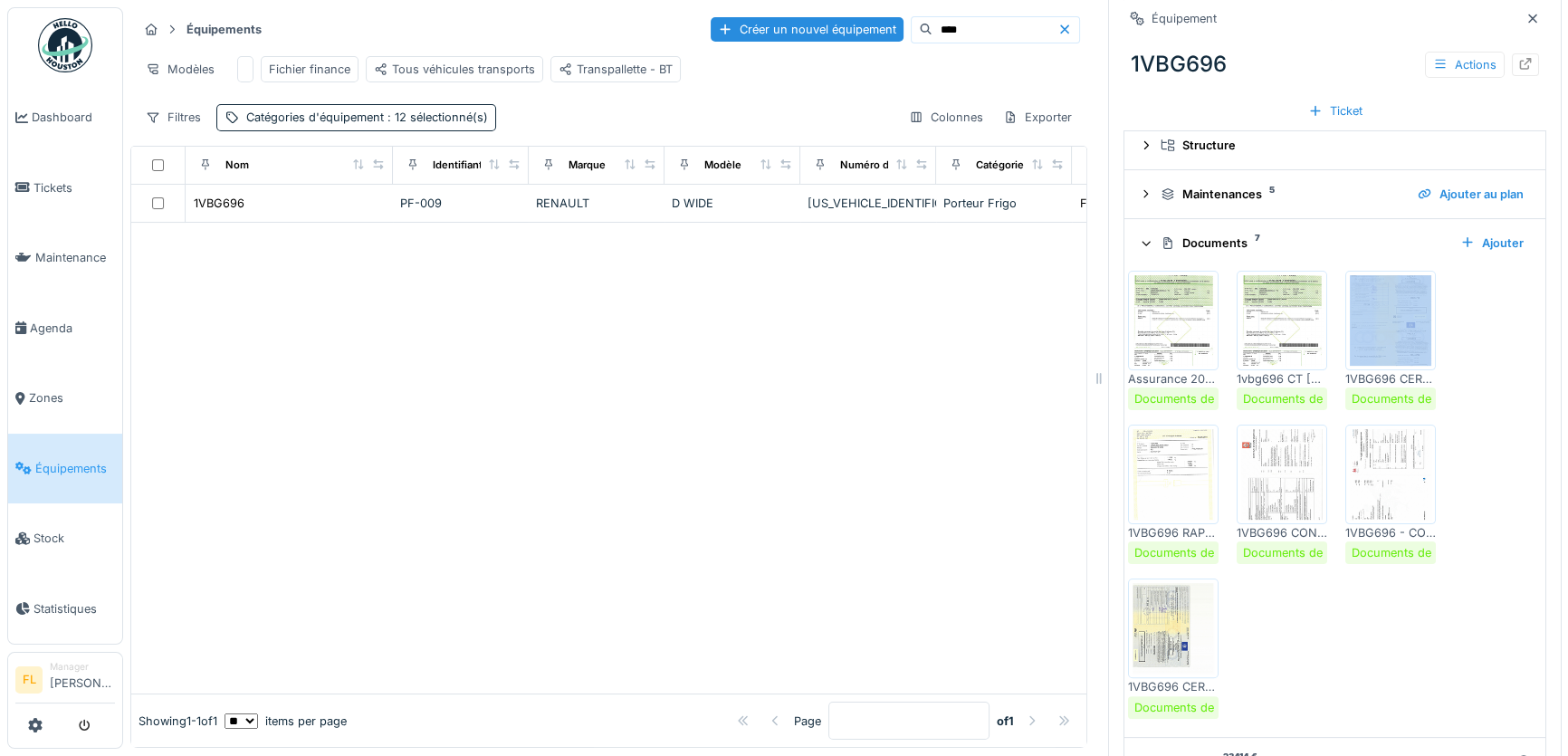
click at [1145, 489] on img at bounding box center [1173, 473] width 81 height 90
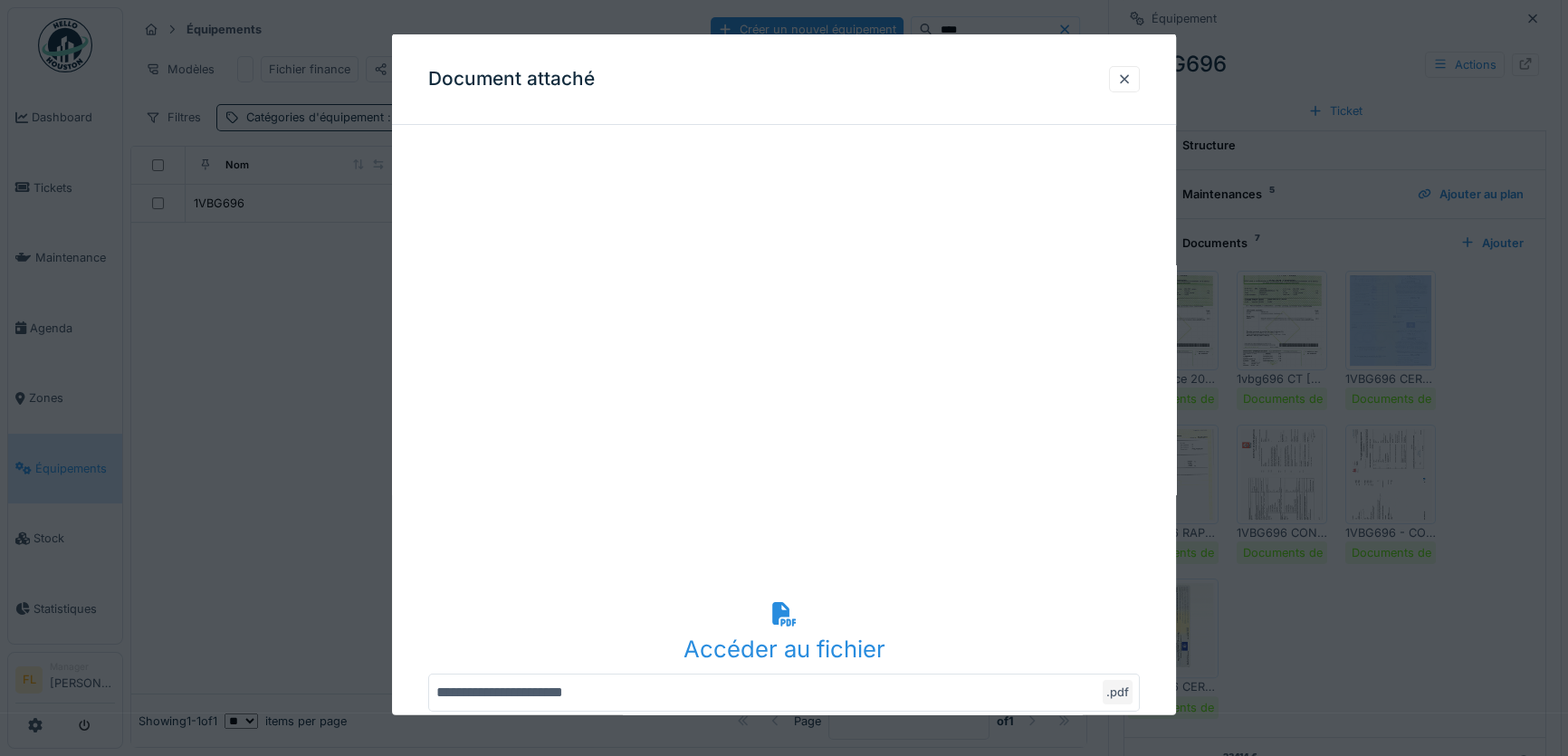
click at [1139, 489] on iframe at bounding box center [783, 365] width 712 height 452
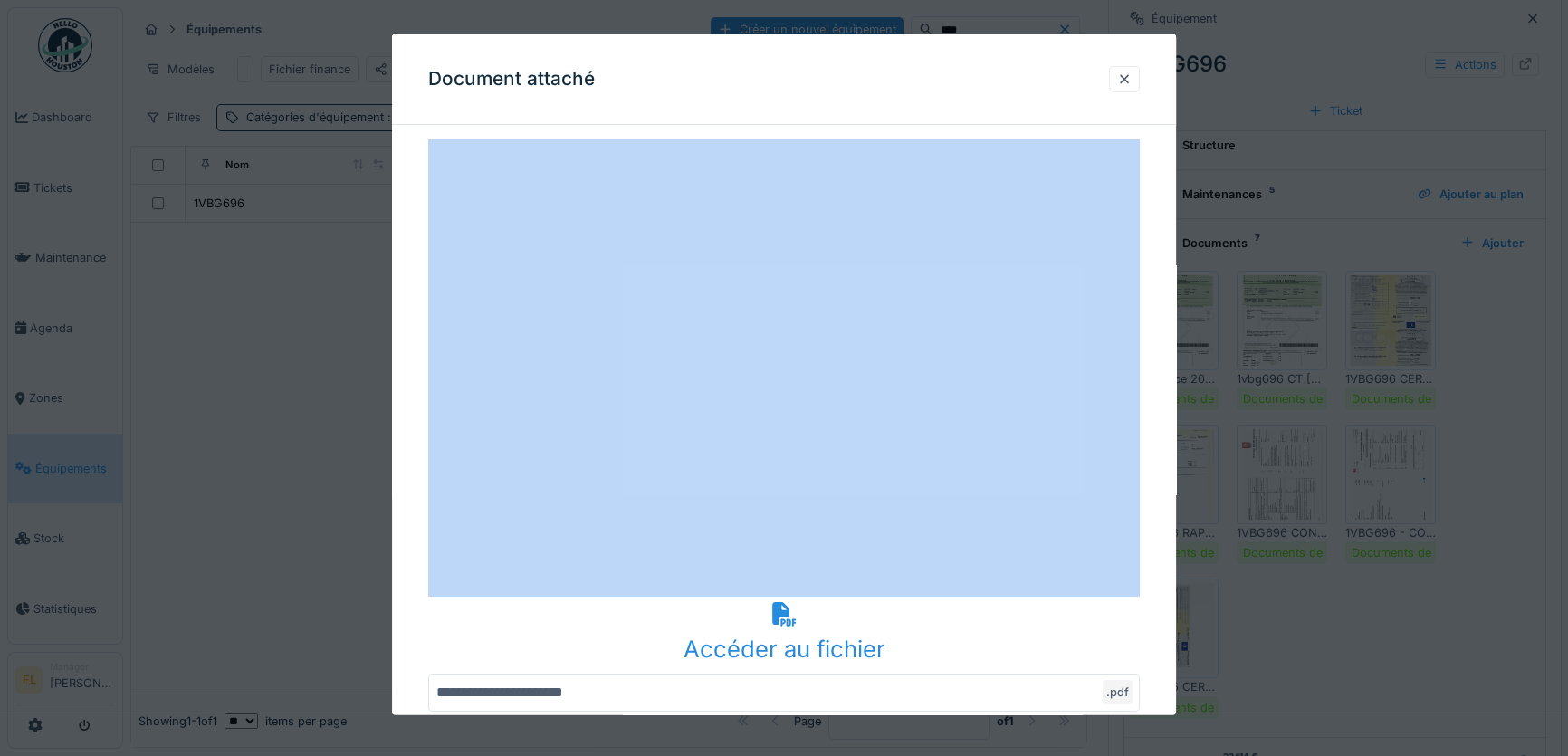
click at [1139, 489] on iframe at bounding box center [783, 365] width 712 height 452
click at [1131, 75] on div at bounding box center [1124, 77] width 15 height 17
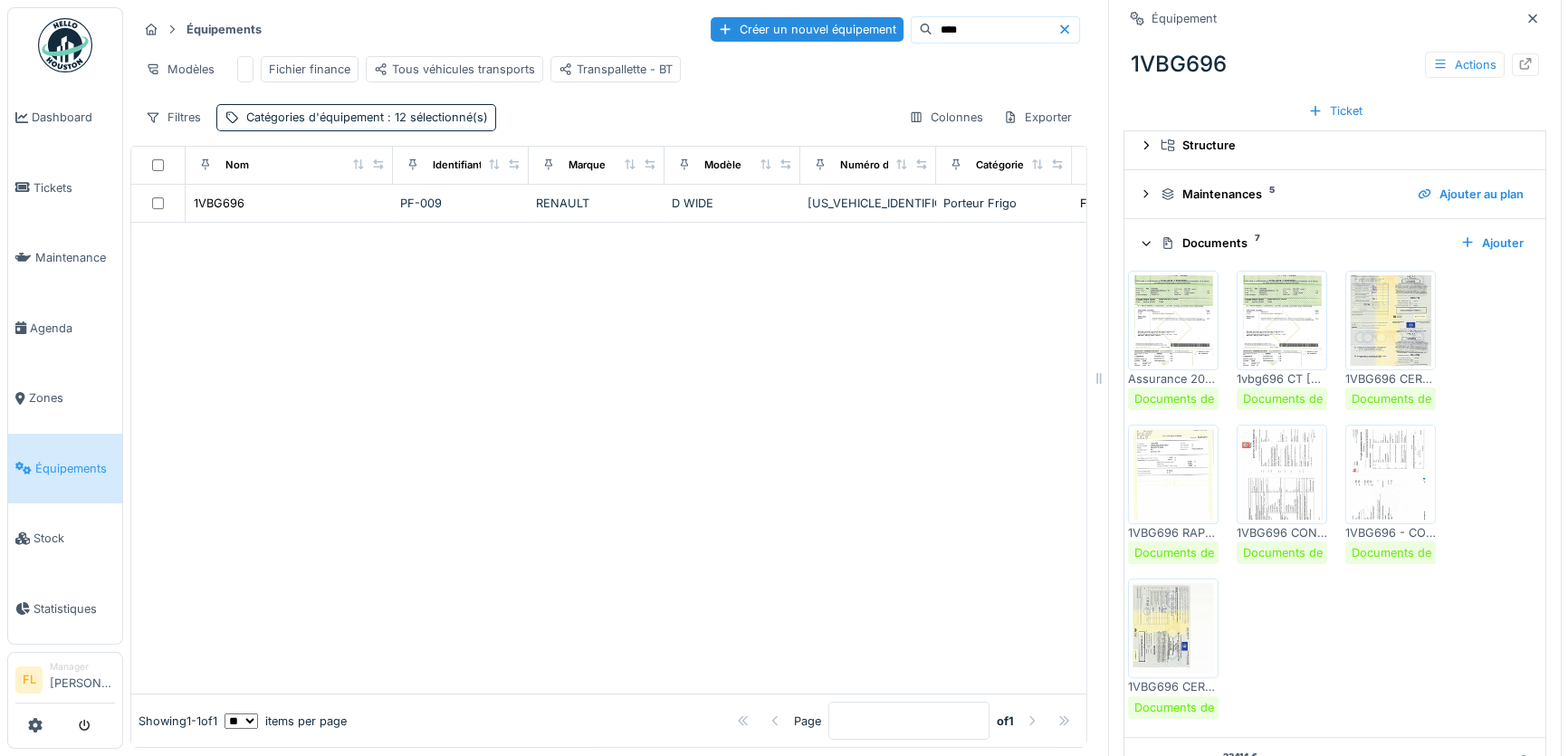
click at [1132, 75] on div "1VBG696 Actions" at bounding box center [1335, 63] width 423 height 47
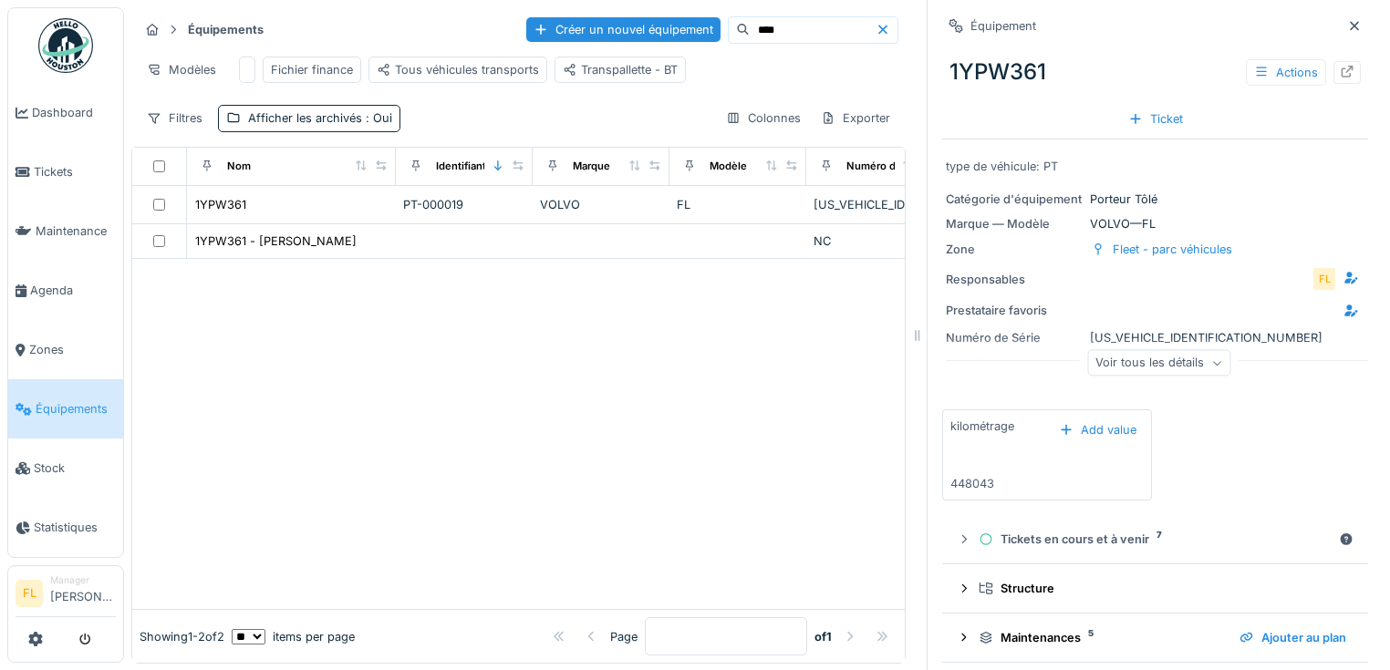
click at [878, 30] on icon at bounding box center [882, 29] width 9 height 9
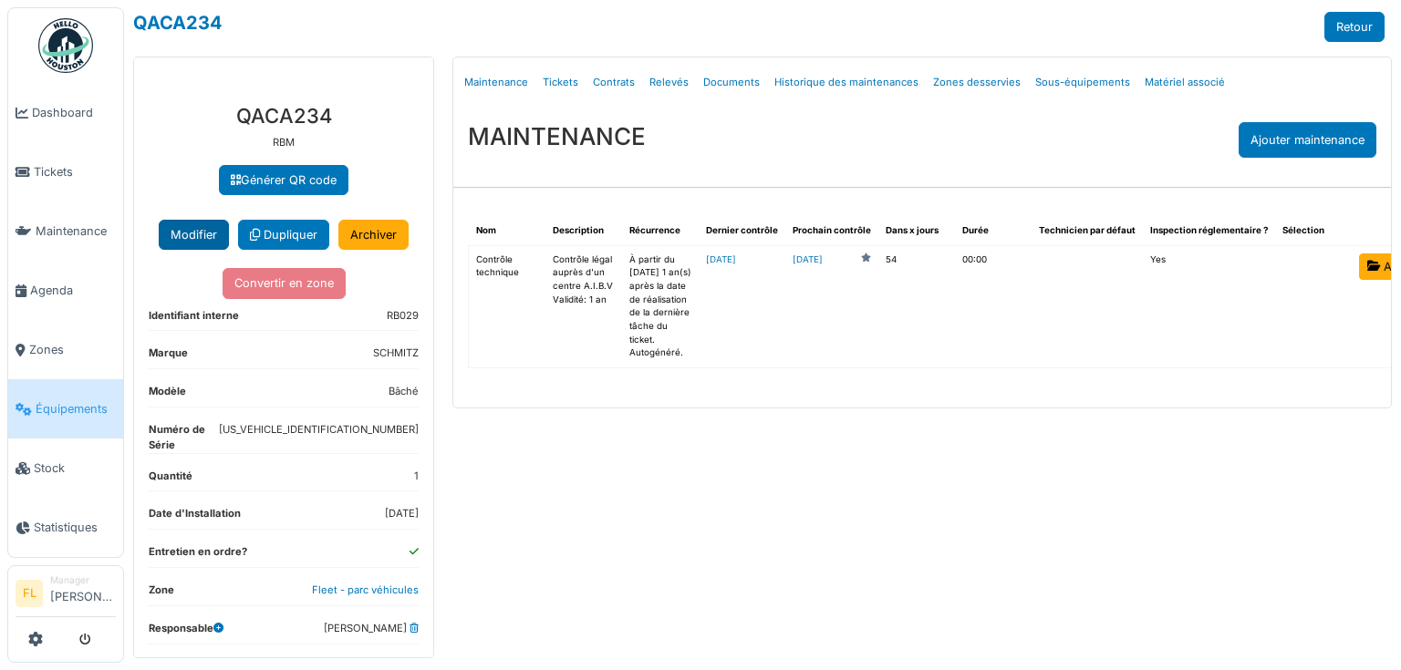
click at [162, 250] on button "Modifier" at bounding box center [194, 235] width 70 height 30
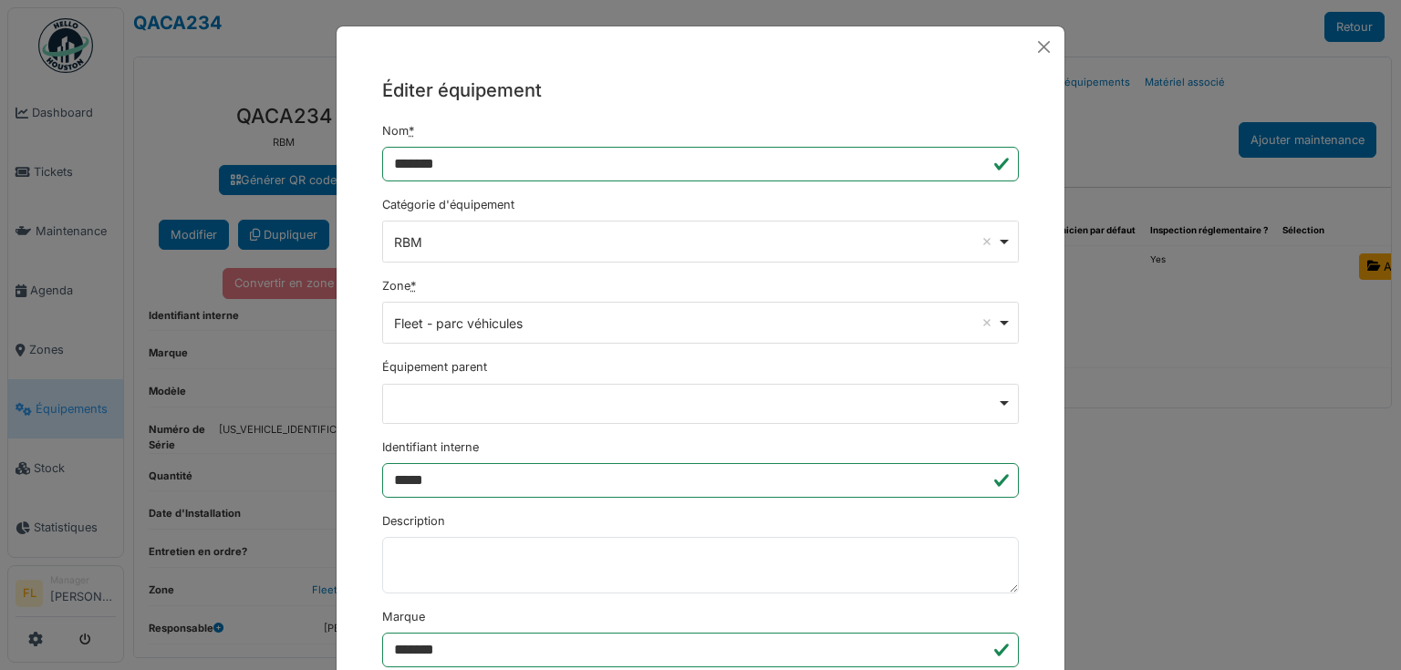
click at [1005, 246] on div "RBM Remove item" at bounding box center [700, 242] width 621 height 26
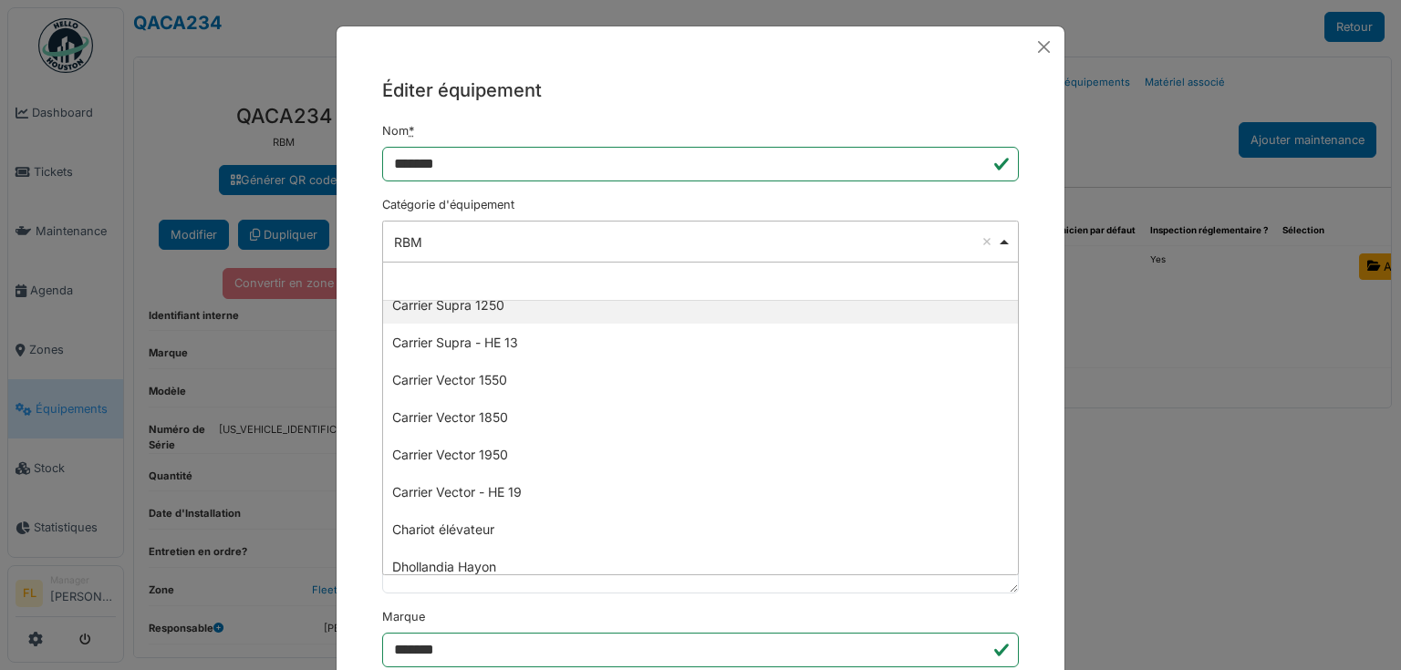
scroll to position [478, 0]
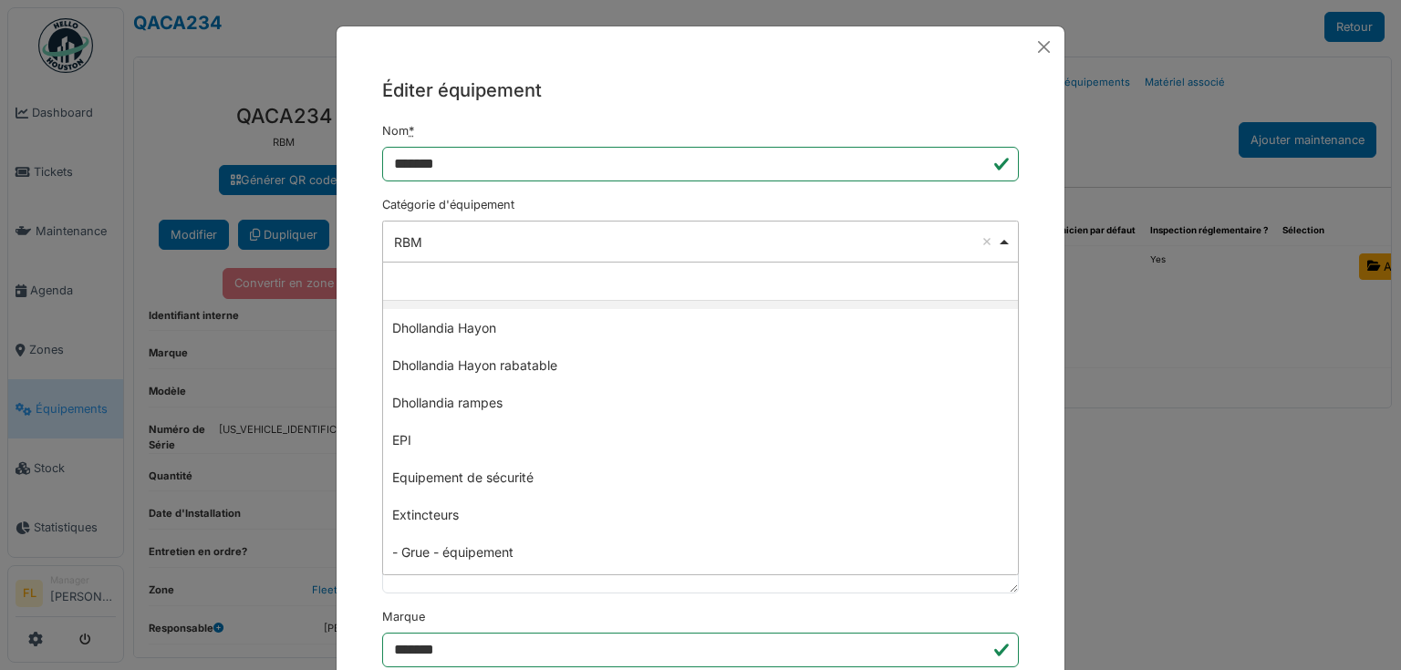
click at [736, 253] on div "RBM Remove item" at bounding box center [700, 242] width 621 height 26
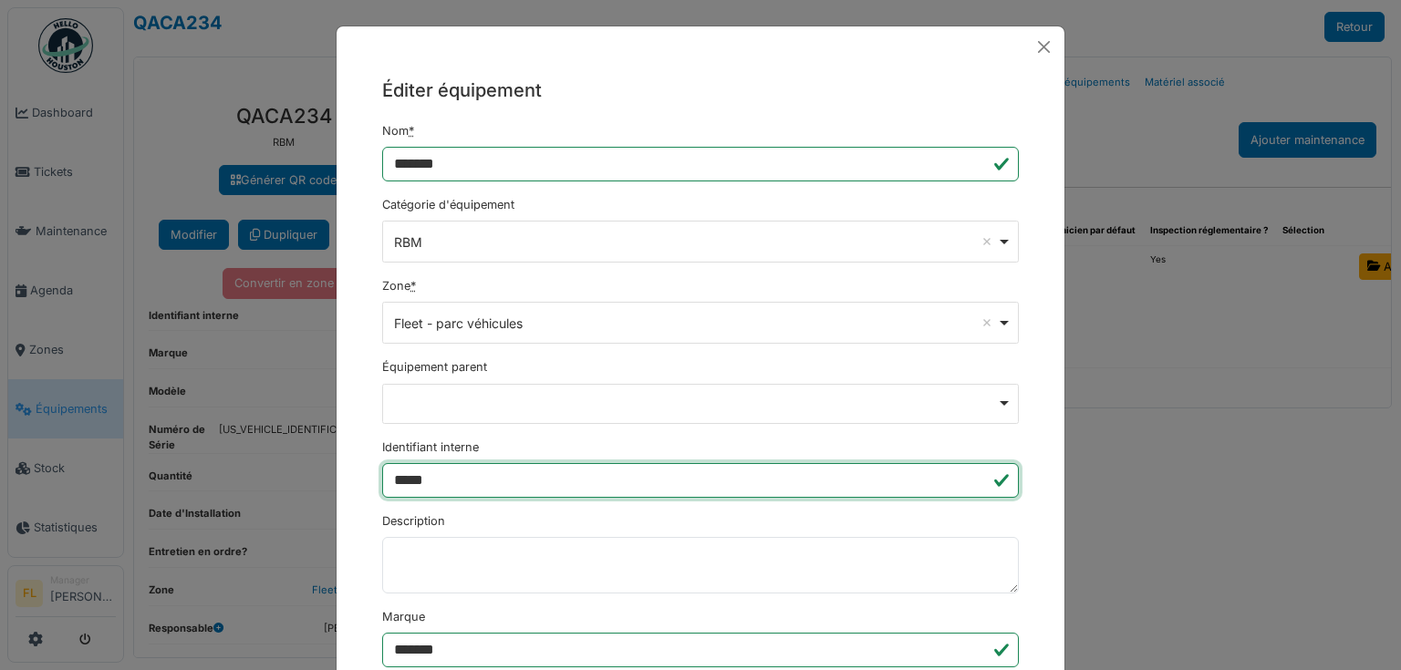
click at [403, 483] on input "*****" at bounding box center [700, 480] width 637 height 35
type input "*****"
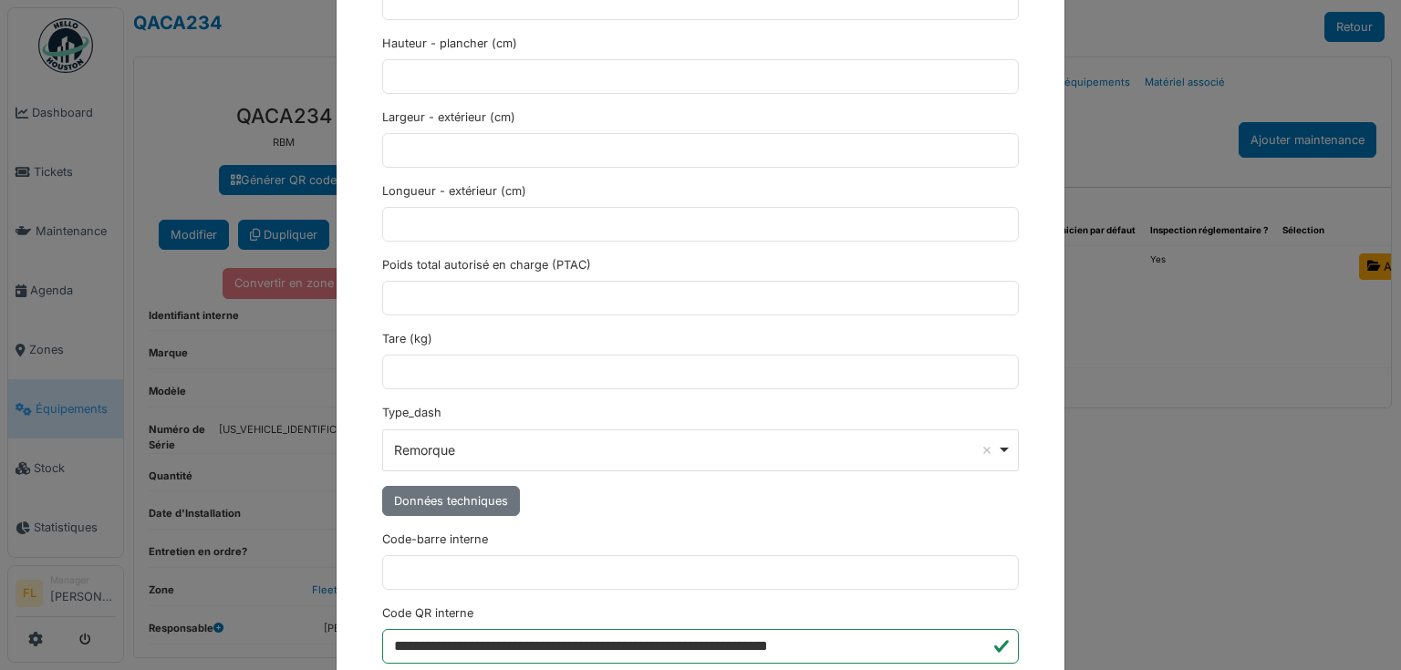
scroll to position [1492, 0]
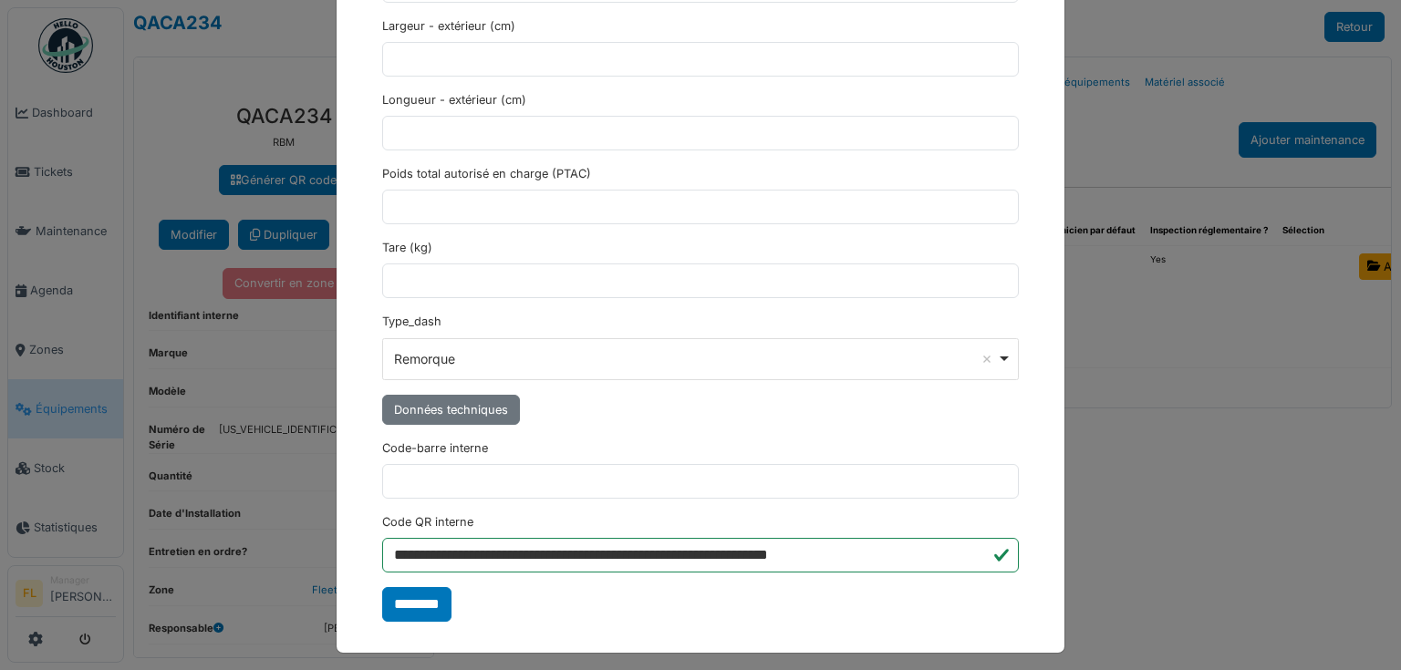
click at [409, 602] on input "********" at bounding box center [416, 604] width 69 height 35
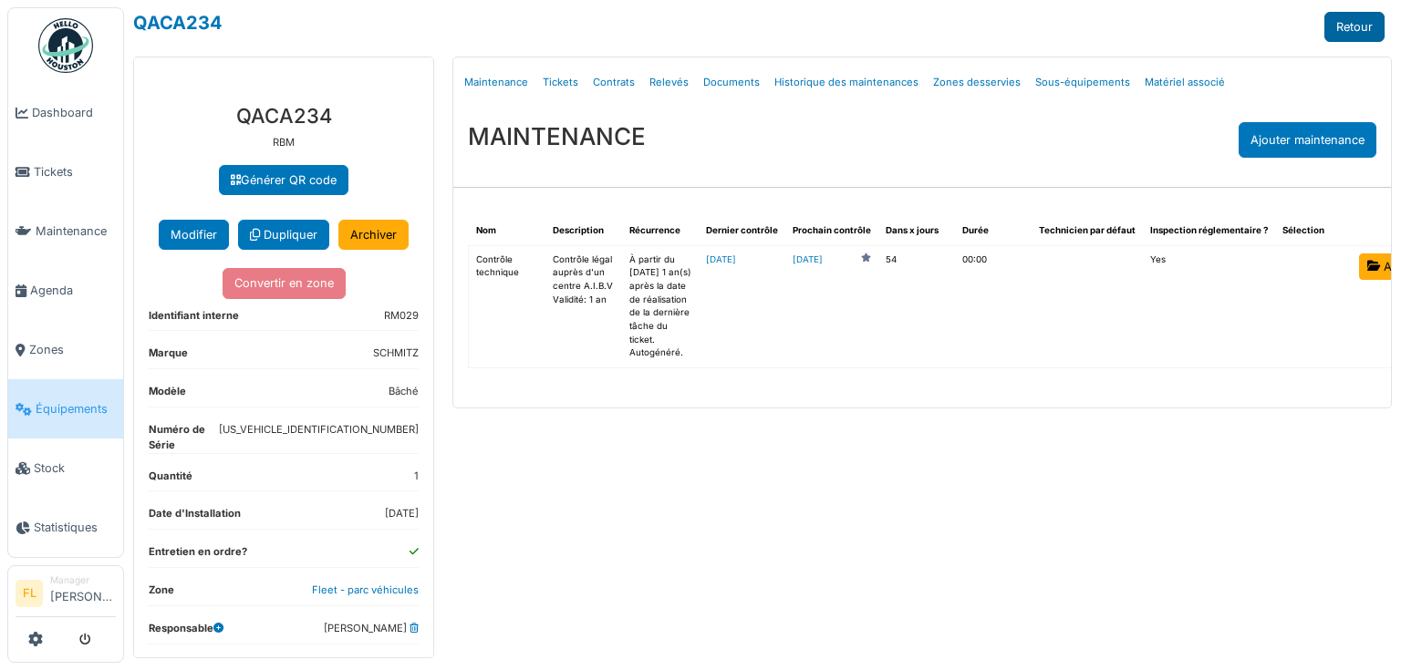
click at [1339, 24] on link "Retour" at bounding box center [1354, 27] width 60 height 30
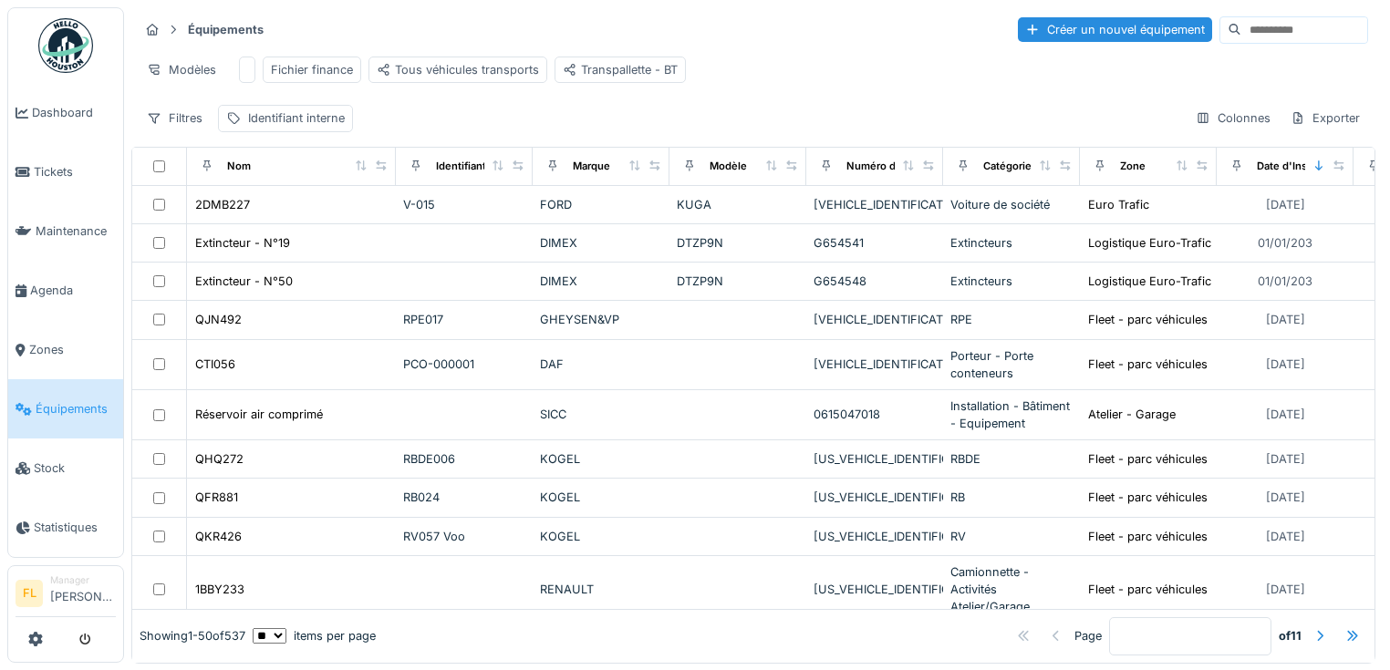
click at [1241, 27] on input at bounding box center [1304, 30] width 126 height 26
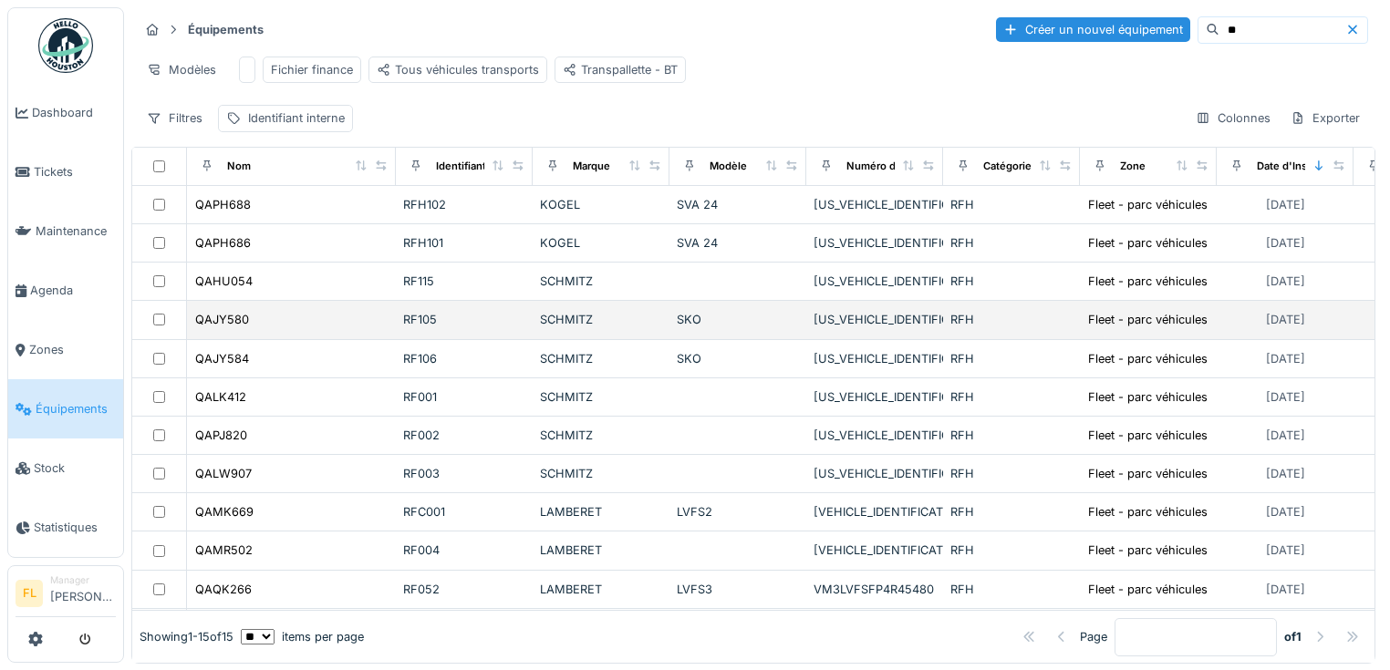
drag, startPoint x: 280, startPoint y: 353, endPoint x: 321, endPoint y: 334, distance: 45.3
click at [321, 334] on tbody "QAPH688 RFH102 KOGEL SVA 24 WK0S0002400211335 RFH Fleet - parc véhicules 31/07/…" at bounding box center [879, 474] width 1495 height 577
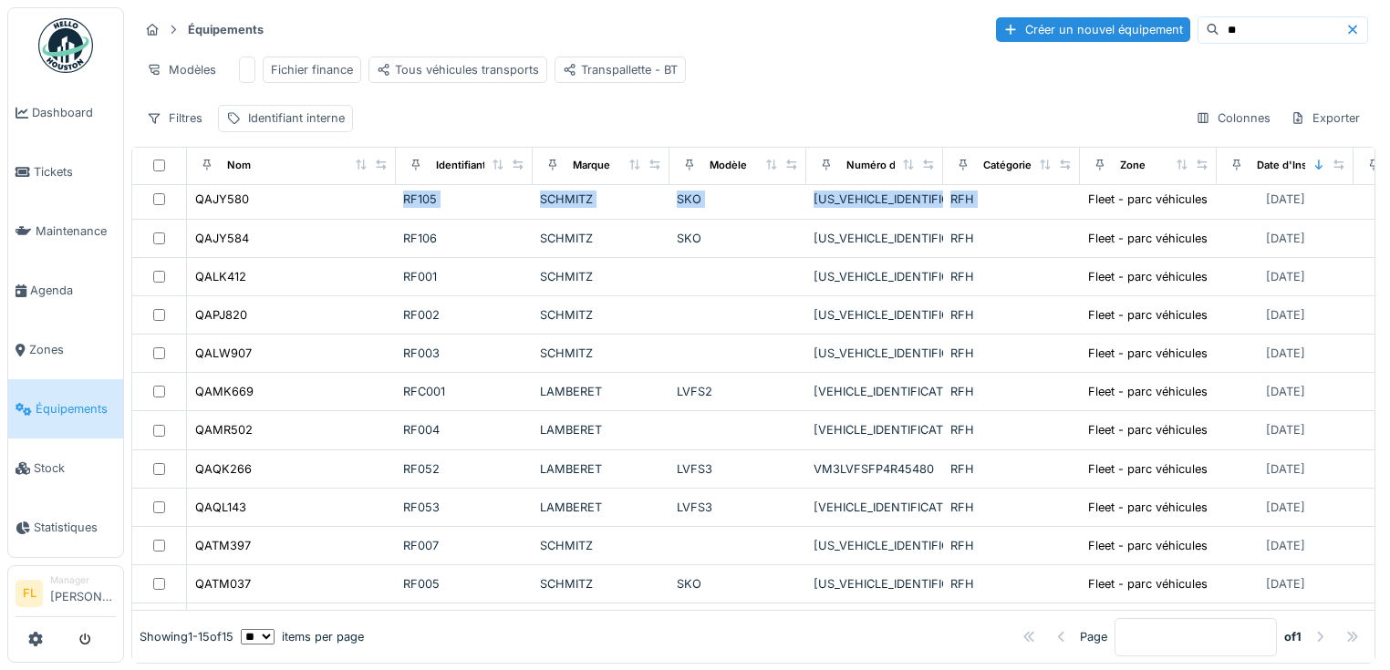
scroll to position [175, 0]
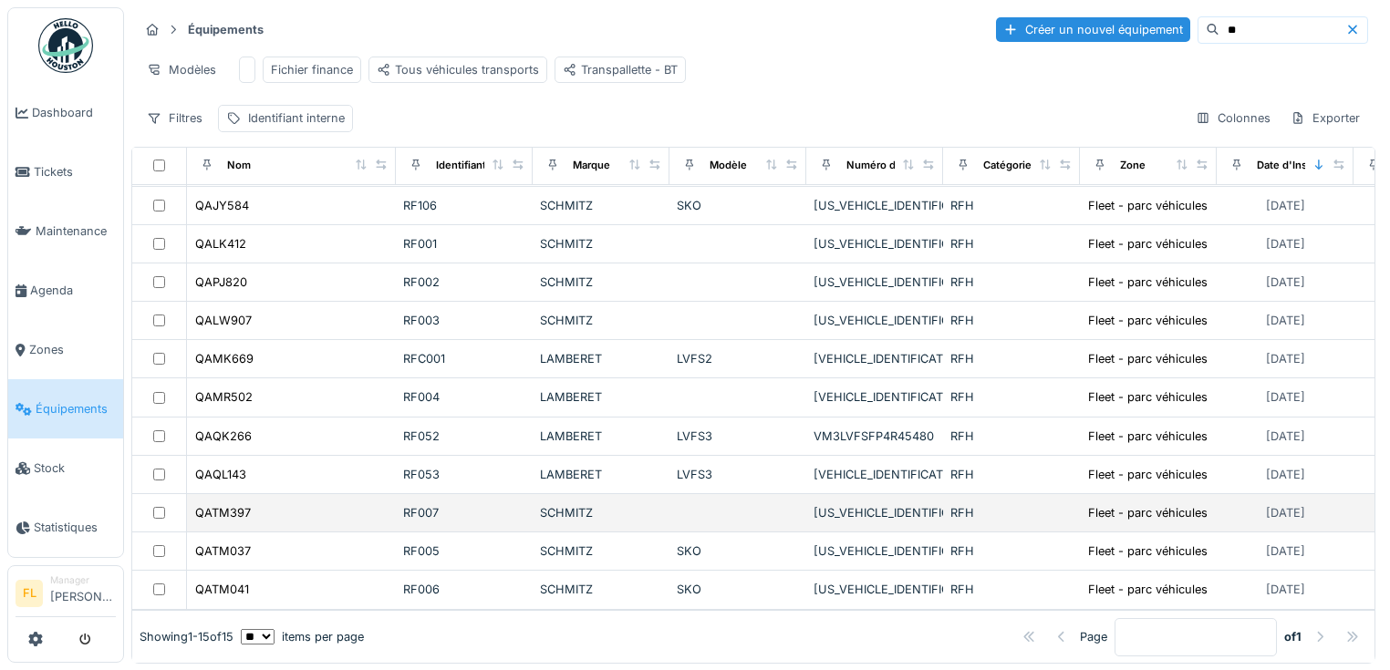
click at [264, 503] on td "QATM397" at bounding box center [291, 513] width 209 height 38
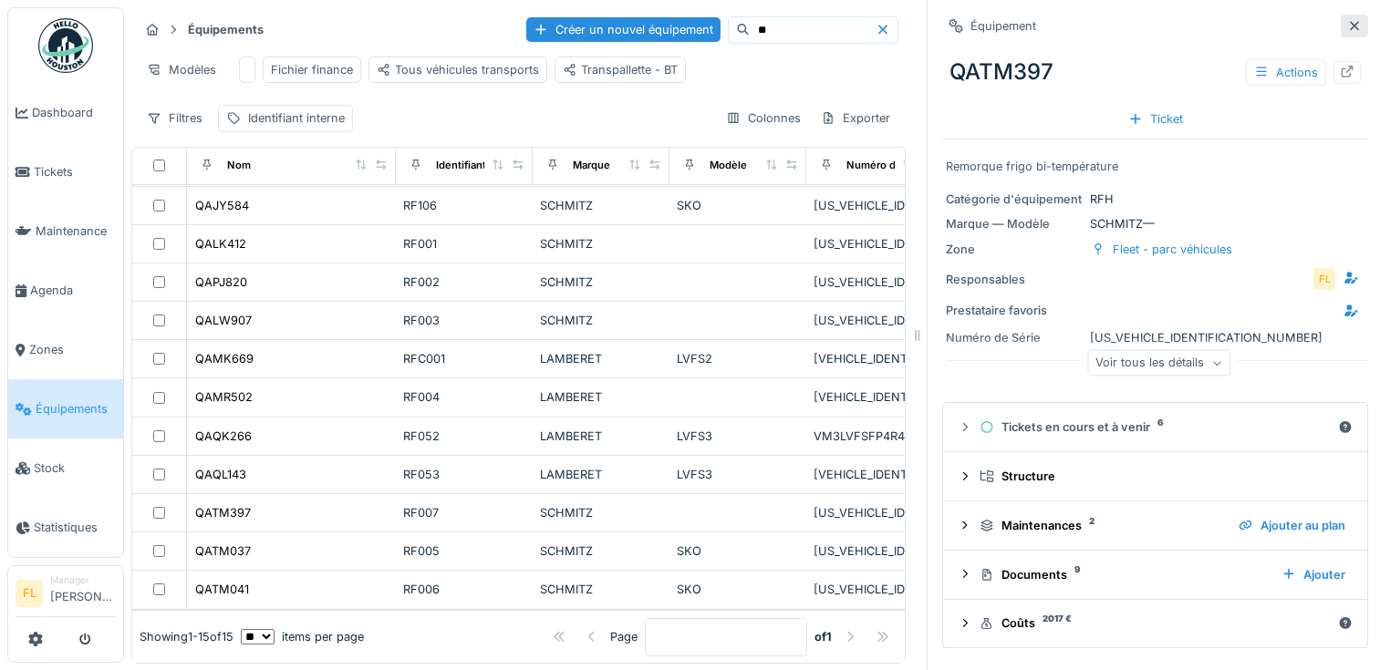
click at [1347, 27] on icon at bounding box center [1354, 26] width 15 height 12
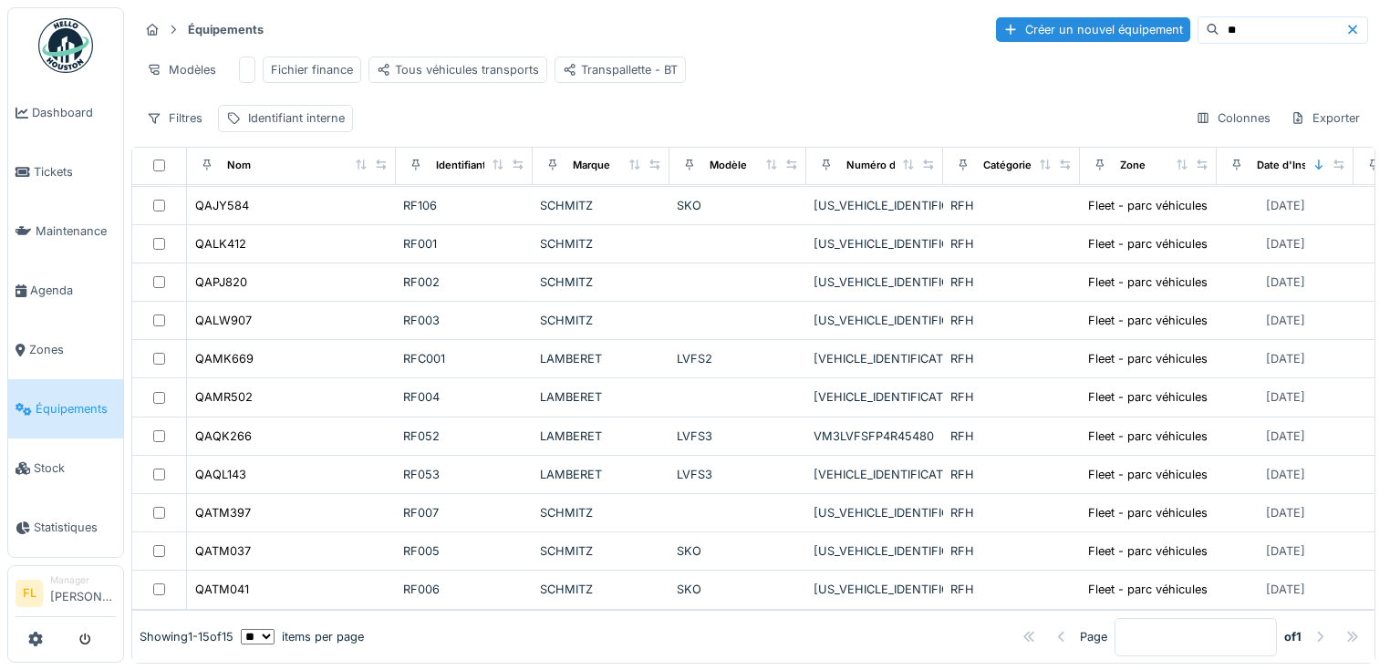
click at [897, 152] on div "Équipements Créer un nouvel équipement ** Modèles Fichier finance Tous véhicule…" at bounding box center [753, 335] width 1244 height 657
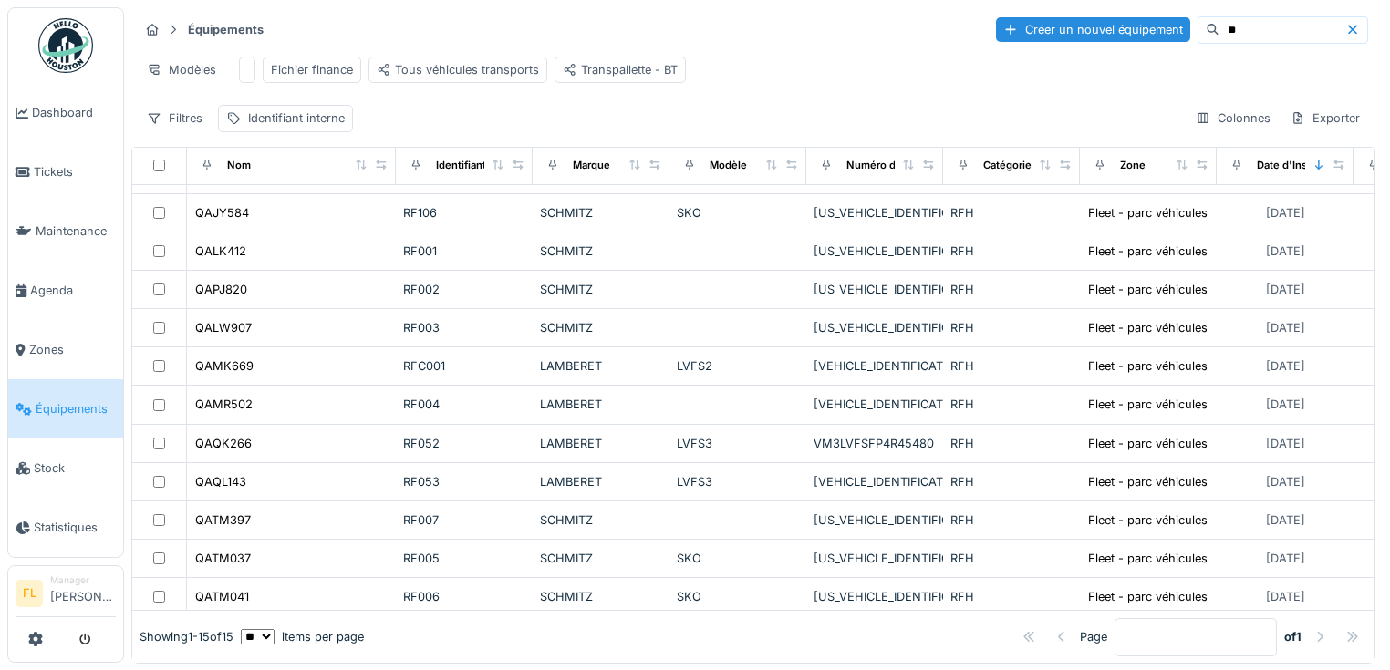
click at [1220, 22] on input "**" at bounding box center [1283, 30] width 126 height 26
type input "*"
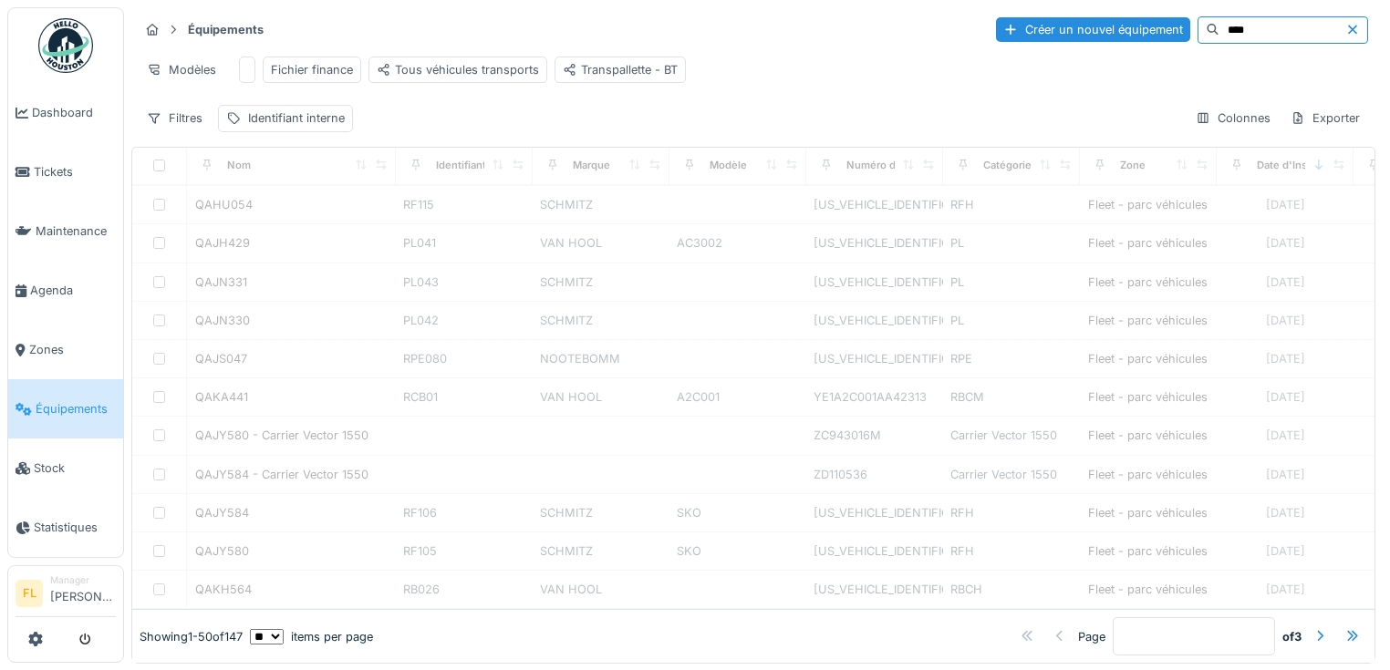
scroll to position [0, 0]
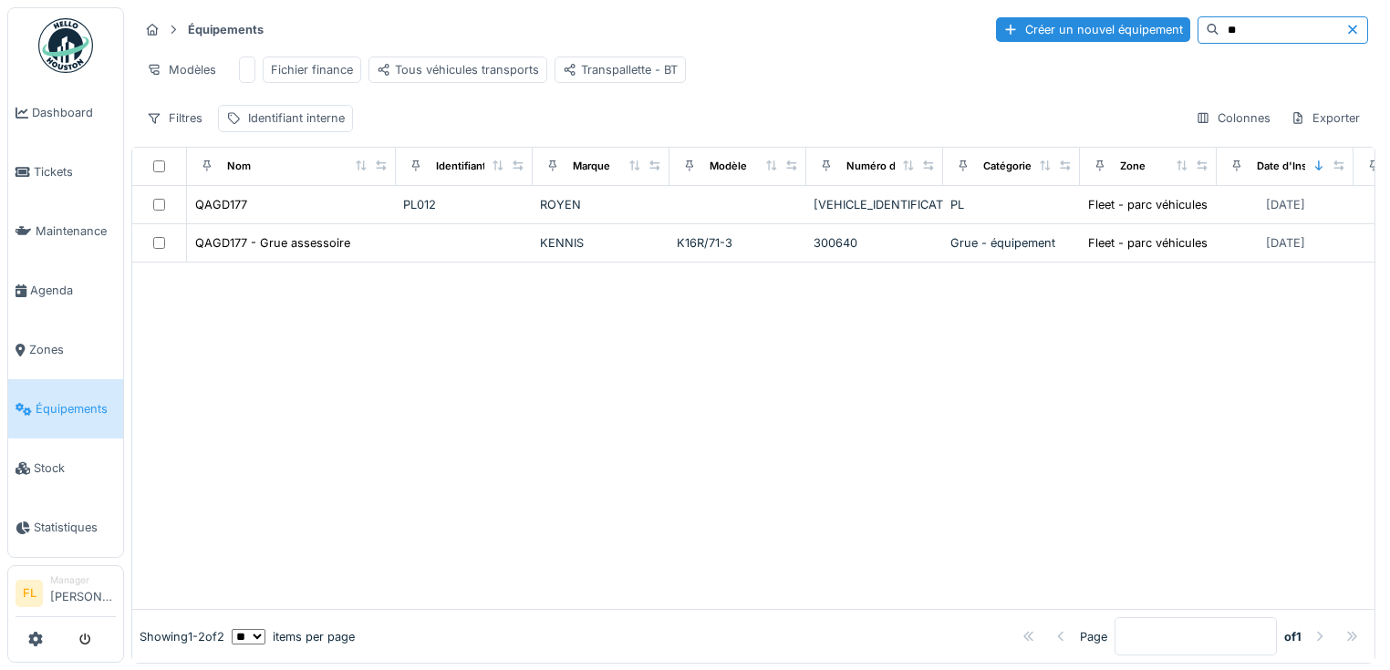
type input "*"
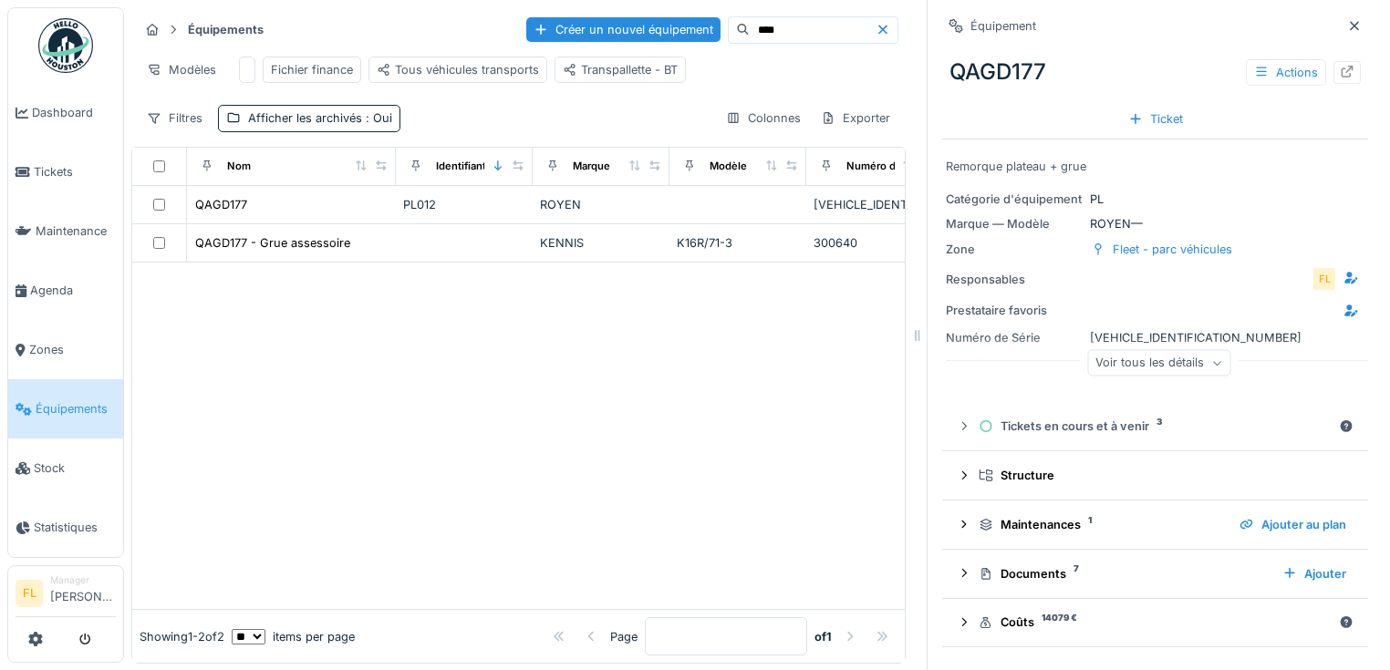
scroll to position [12, 0]
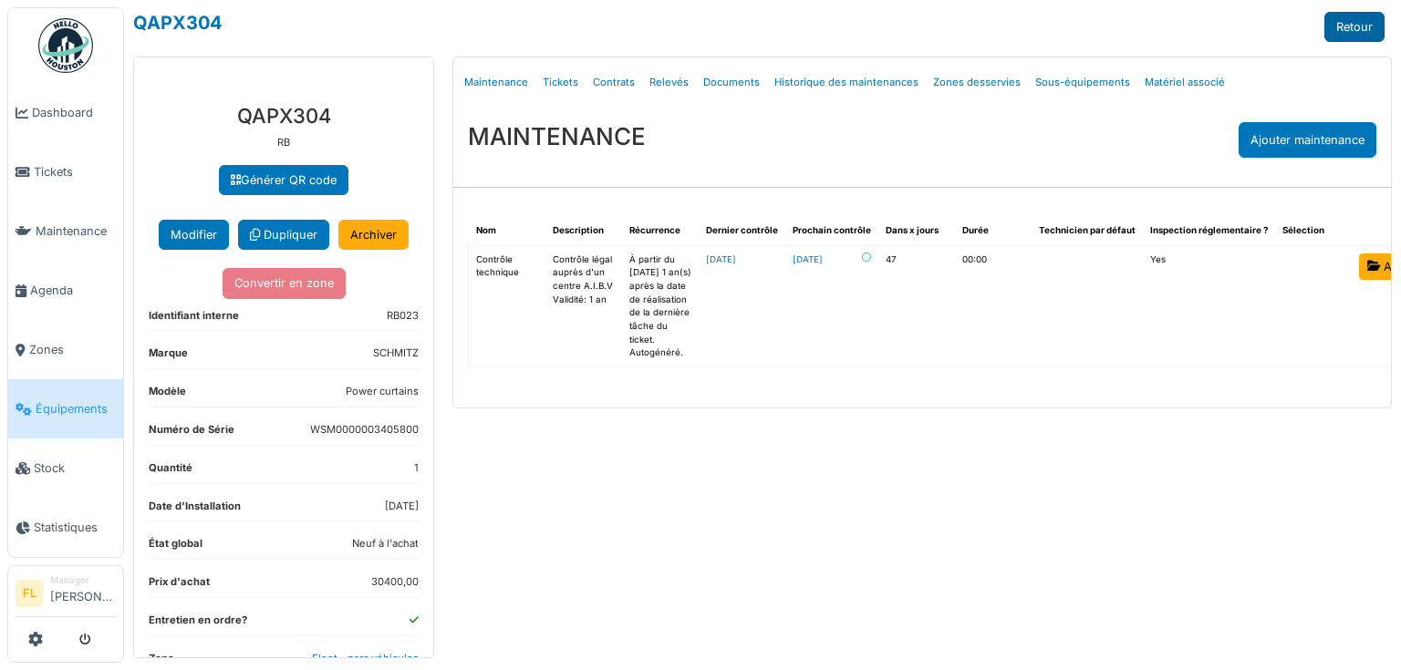
click at [1370, 32] on link "Retour" at bounding box center [1354, 27] width 60 height 30
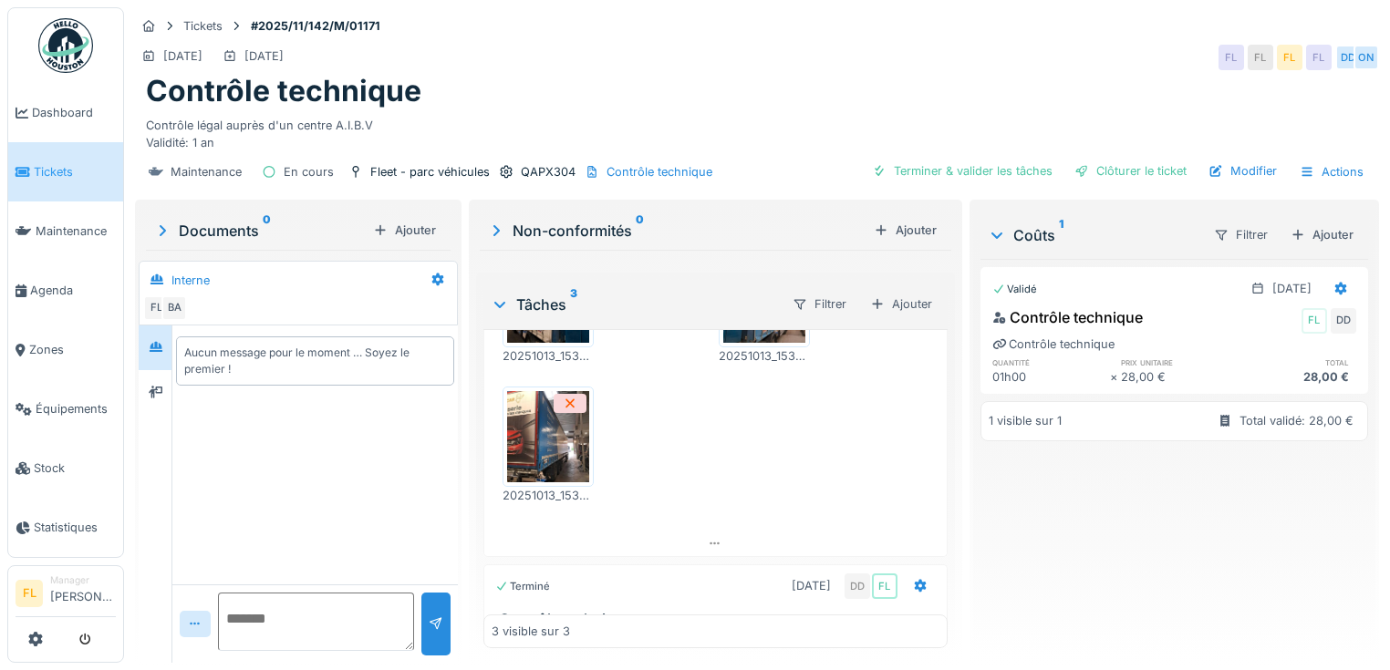
scroll to position [609, 0]
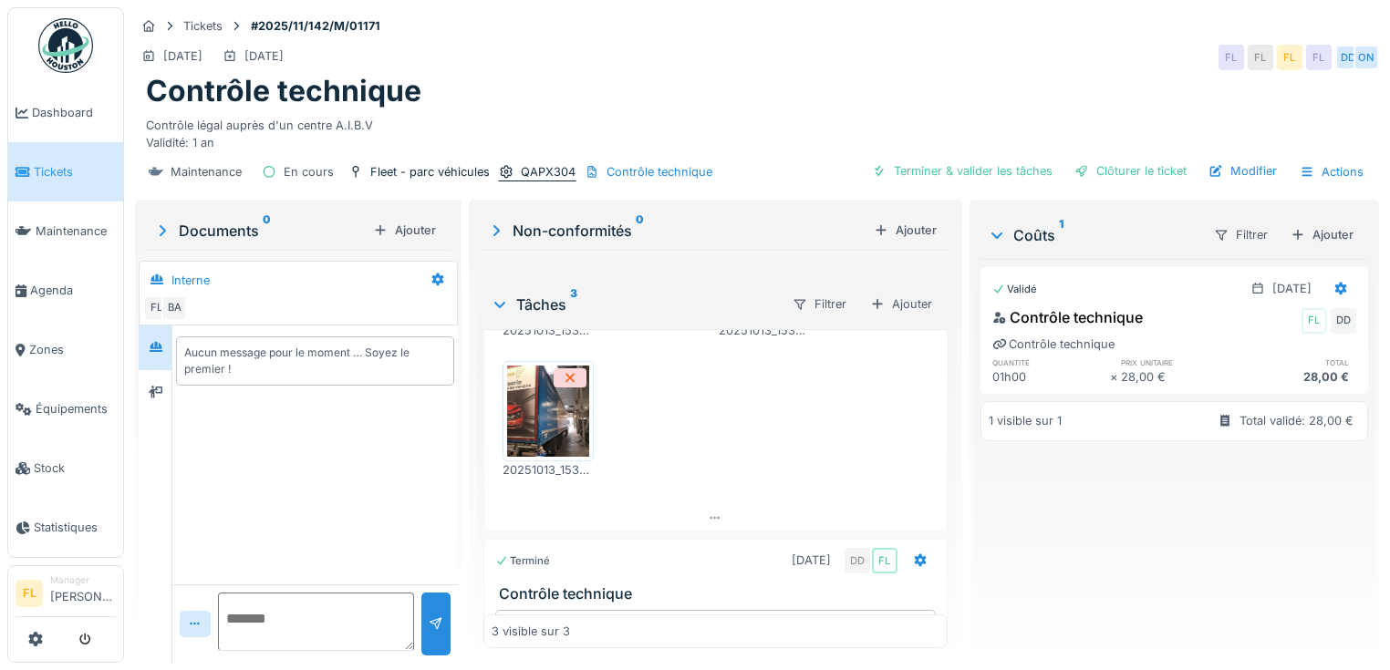
click at [527, 163] on div "QAPX304" at bounding box center [548, 171] width 55 height 17
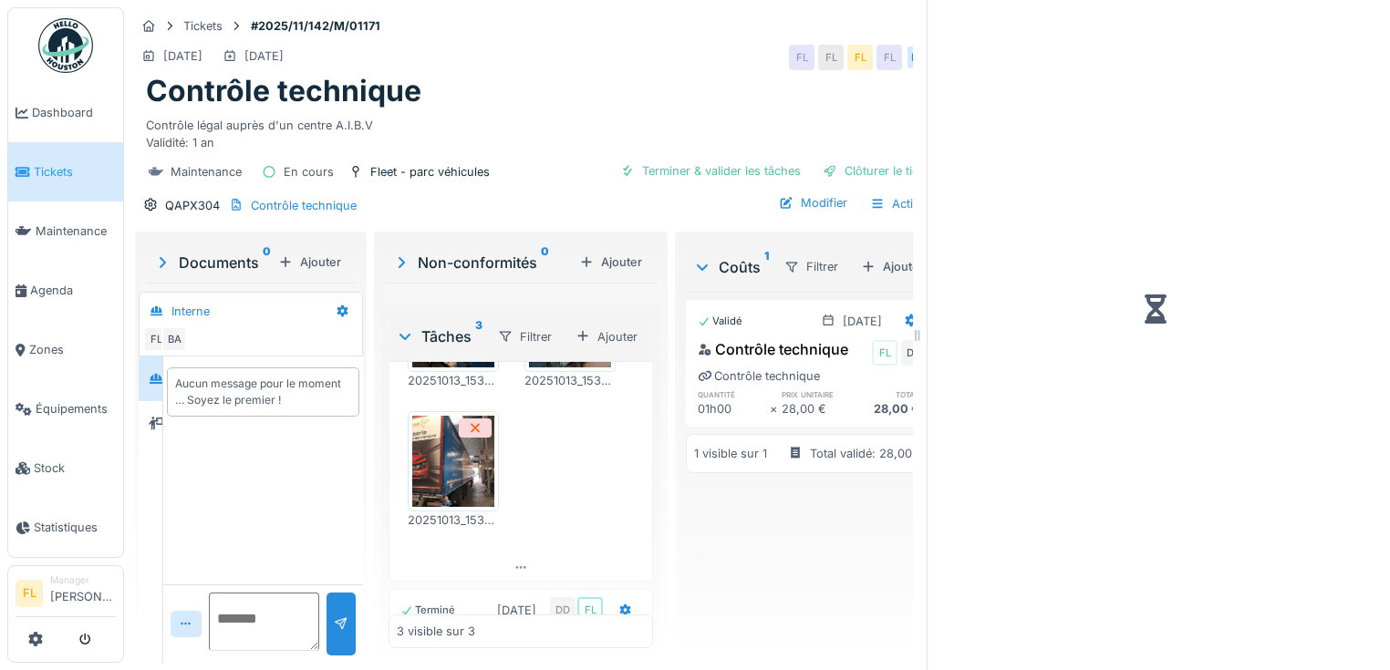
scroll to position [649, 0]
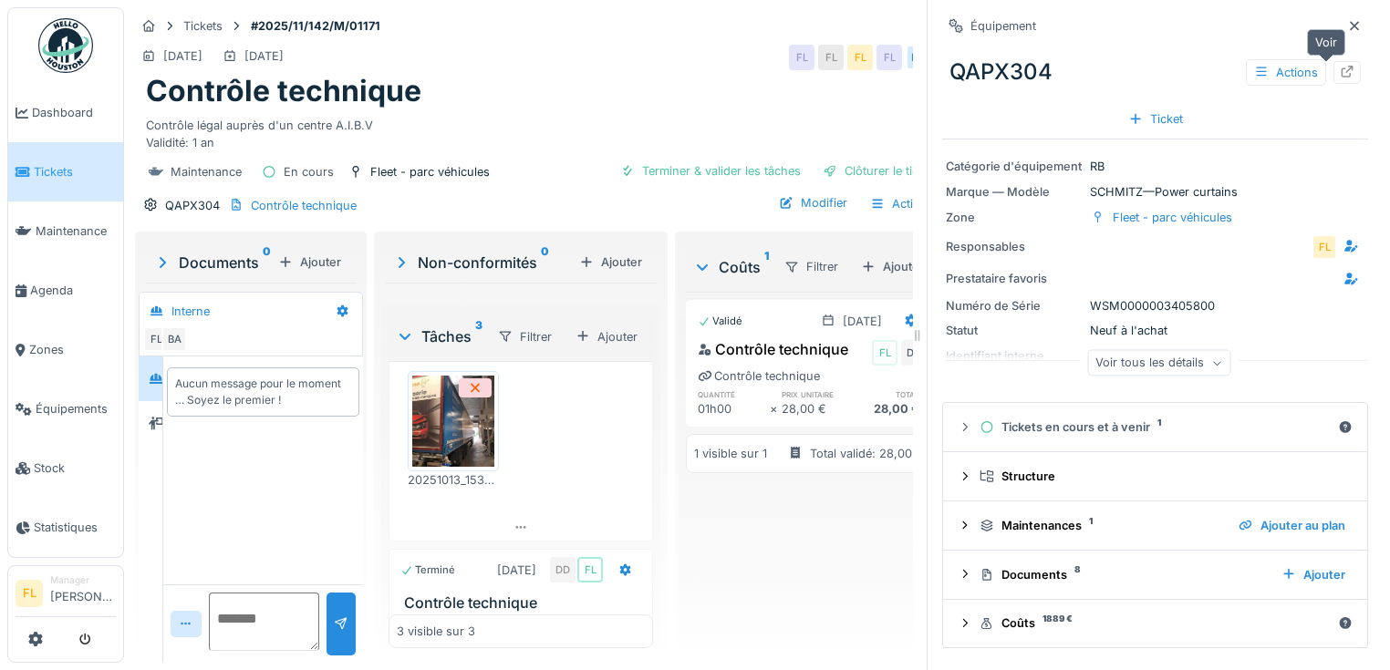
click at [1342, 66] on icon at bounding box center [1348, 72] width 12 height 12
click at [1347, 20] on icon at bounding box center [1354, 26] width 15 height 12
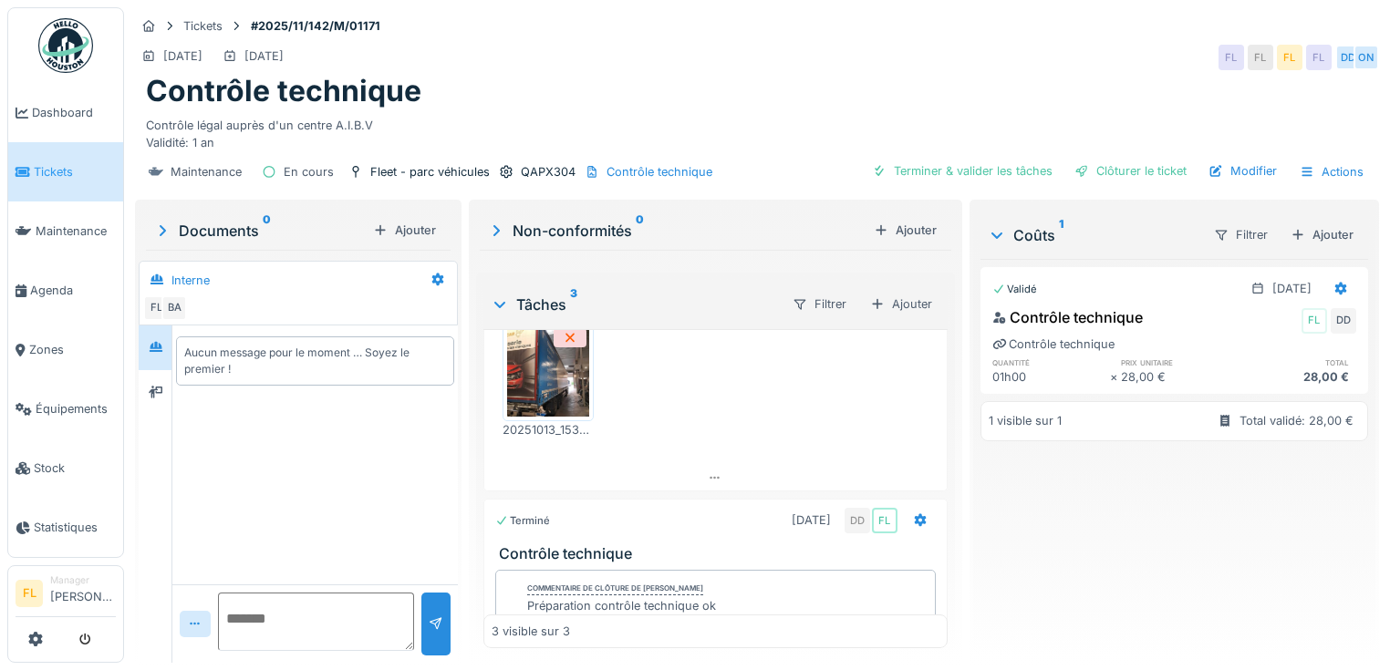
scroll to position [609, 0]
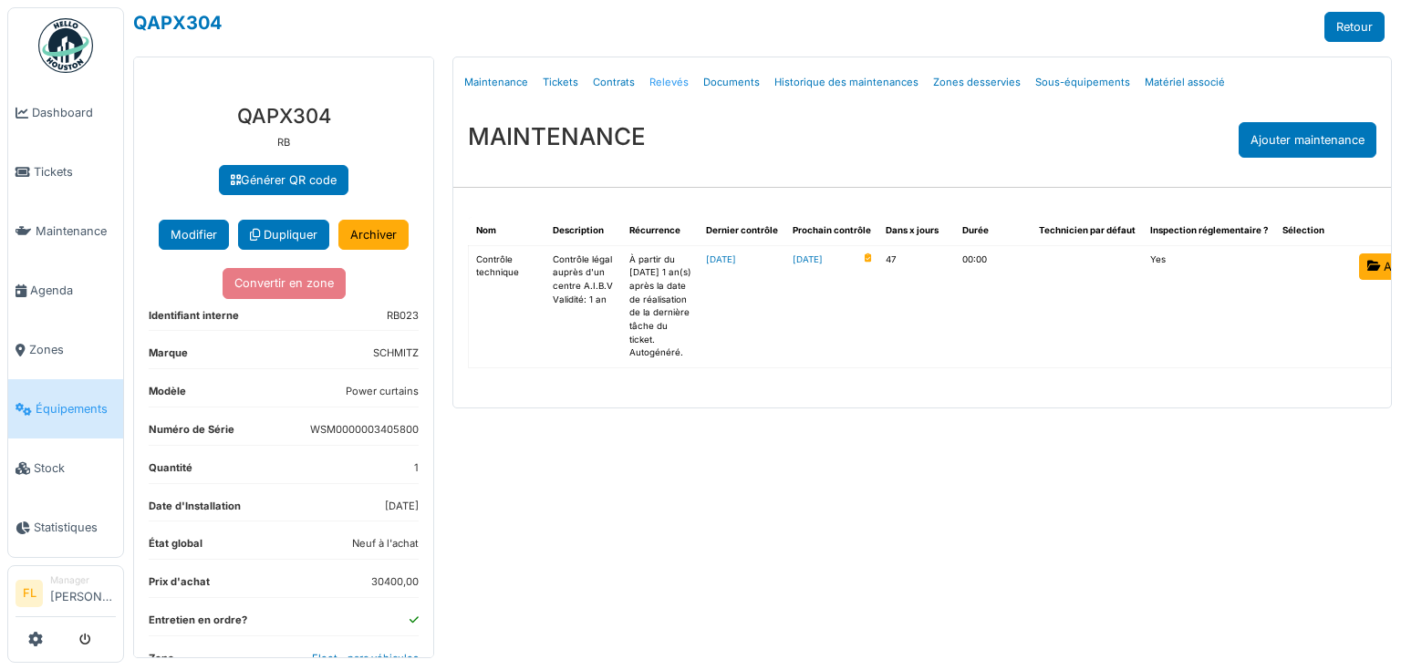
click at [667, 82] on link "Relevés" at bounding box center [669, 82] width 54 height 43
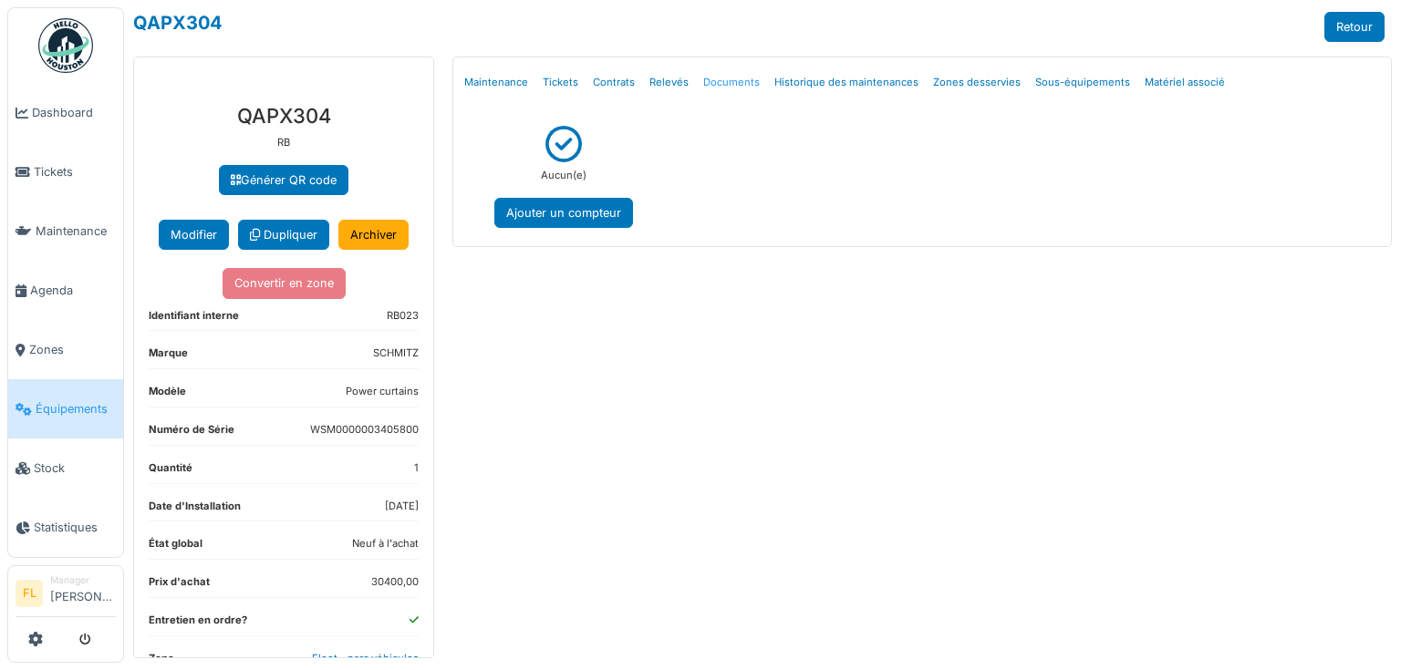
click at [715, 82] on link "Documents" at bounding box center [731, 82] width 71 height 43
select select "***"
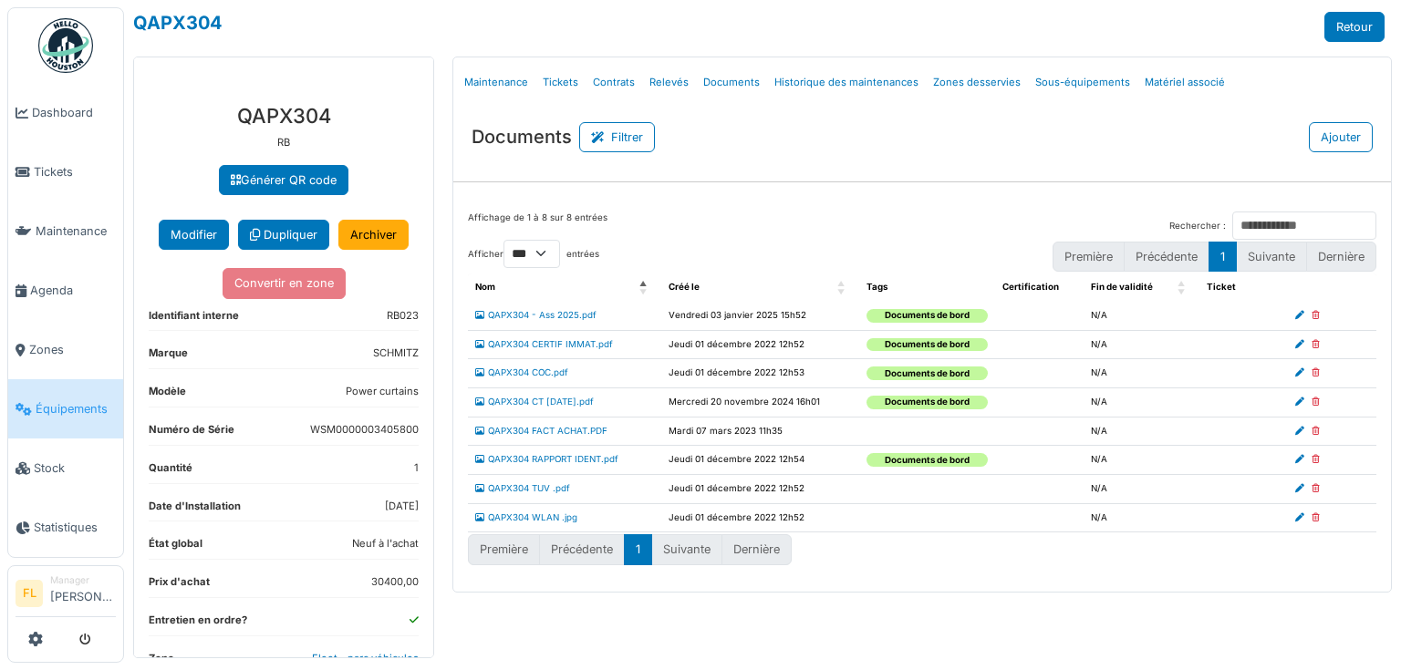
click at [1316, 400] on icon at bounding box center [1316, 402] width 8 height 9
select select "***"
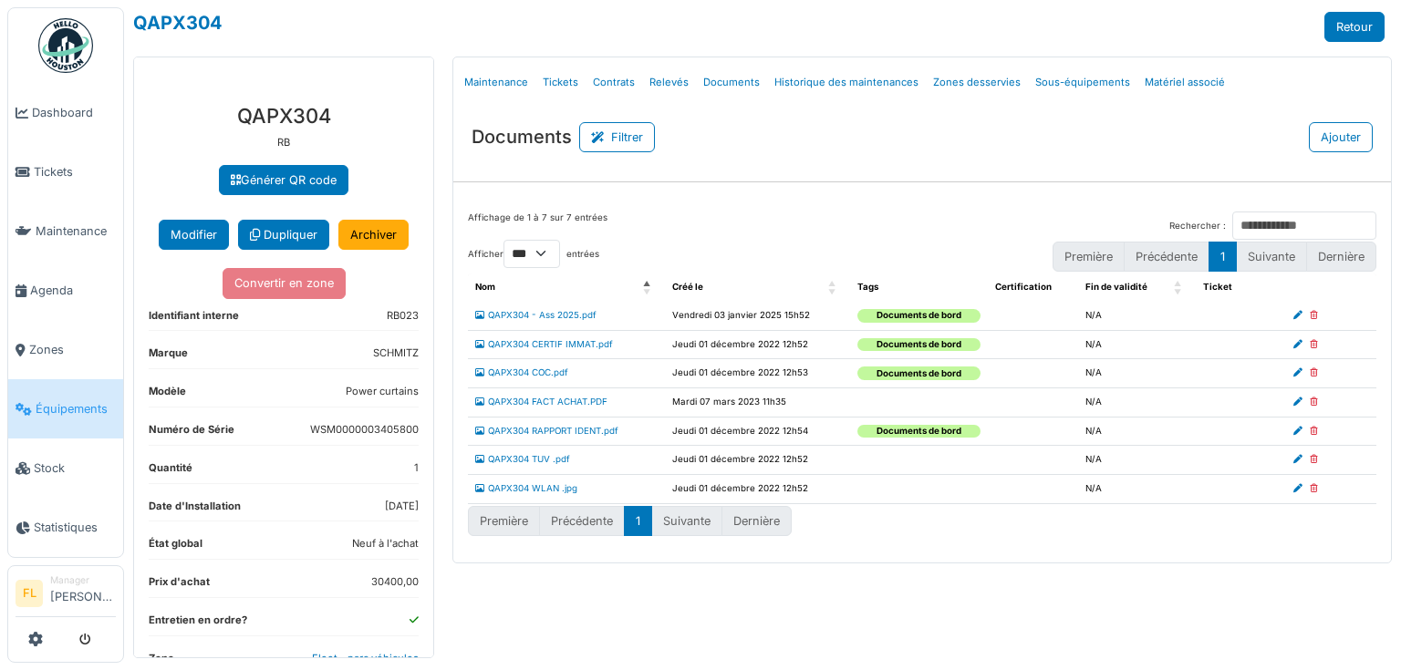
drag, startPoint x: 1357, startPoint y: 132, endPoint x: 474, endPoint y: 142, distance: 883.0
click at [1350, 135] on button "Ajouter" at bounding box center [1341, 137] width 64 height 30
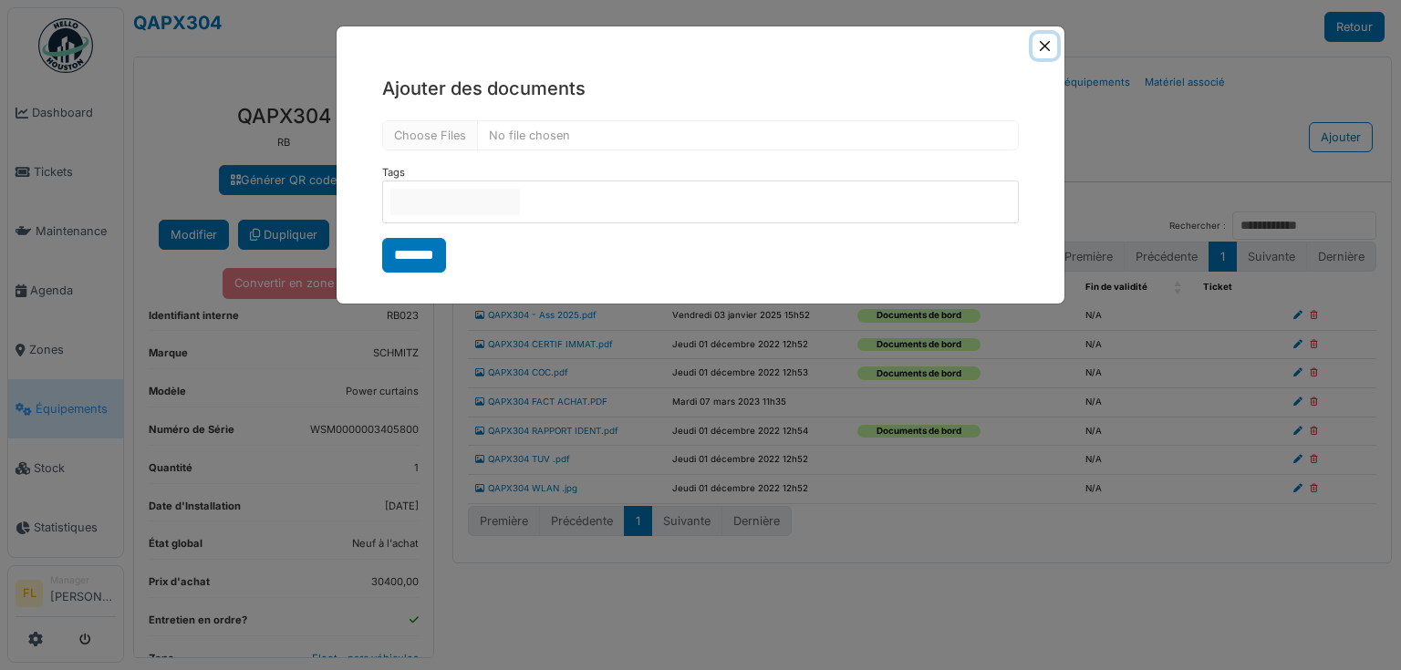
type input "**********"
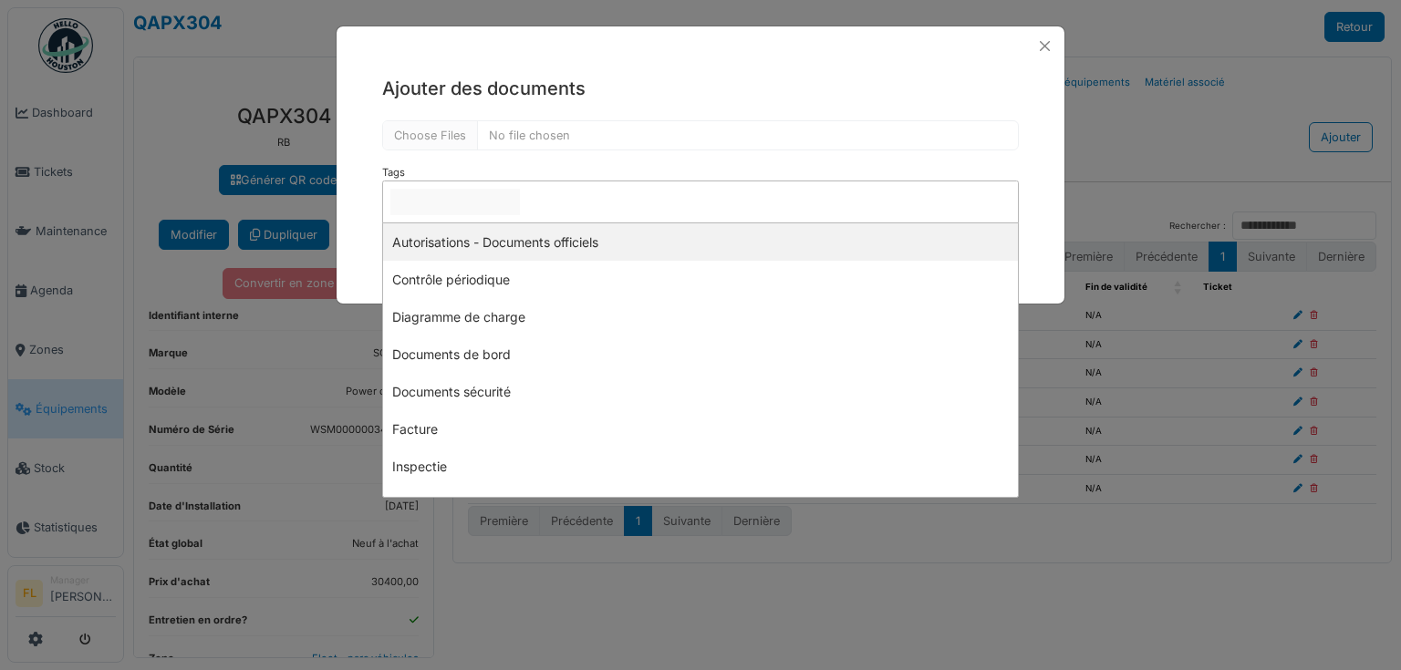
click at [437, 207] on input "null" at bounding box center [455, 202] width 130 height 26
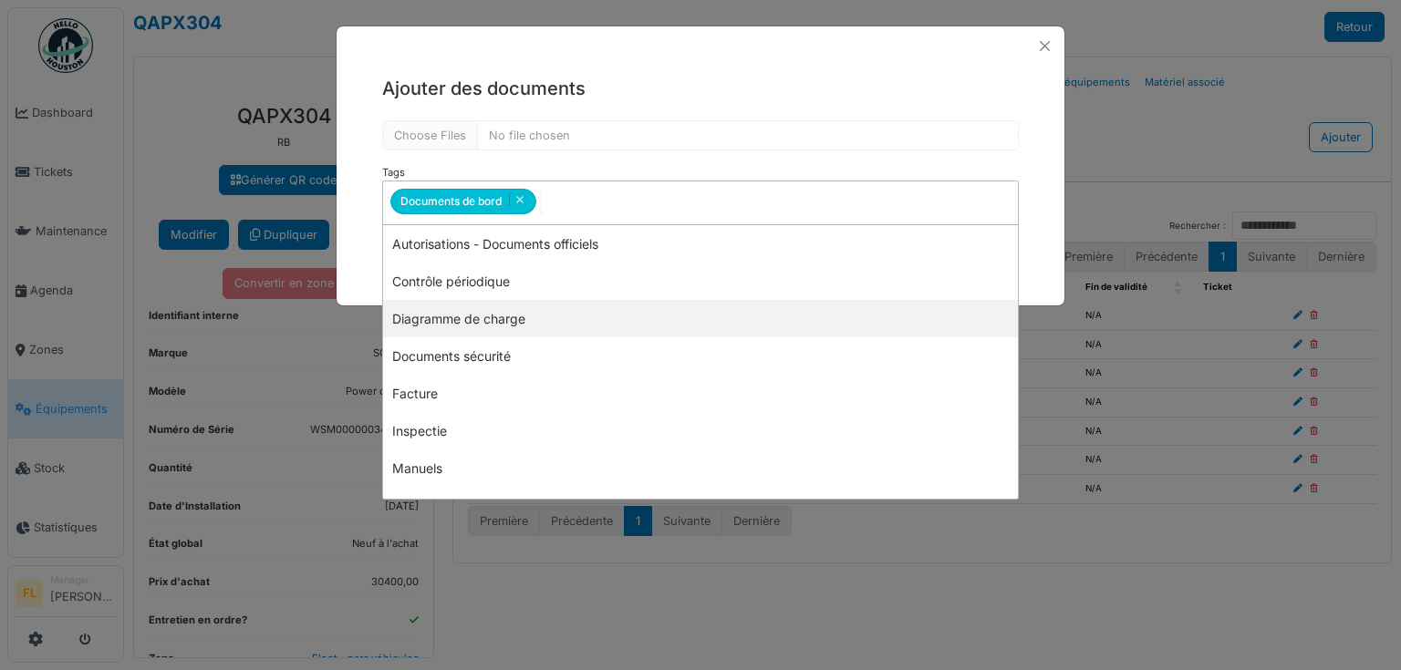
click at [348, 280] on div "**********" at bounding box center [701, 175] width 728 height 218
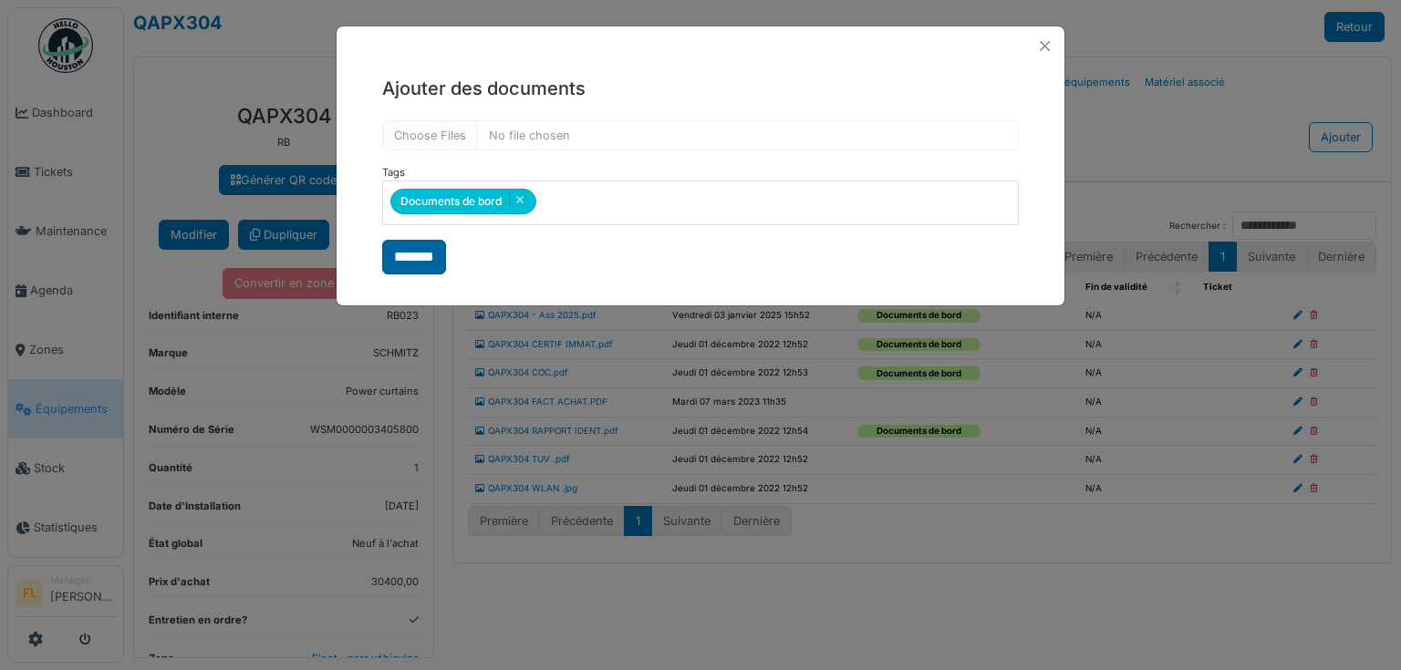
click at [423, 249] on input "*******" at bounding box center [414, 257] width 64 height 35
select select "***"
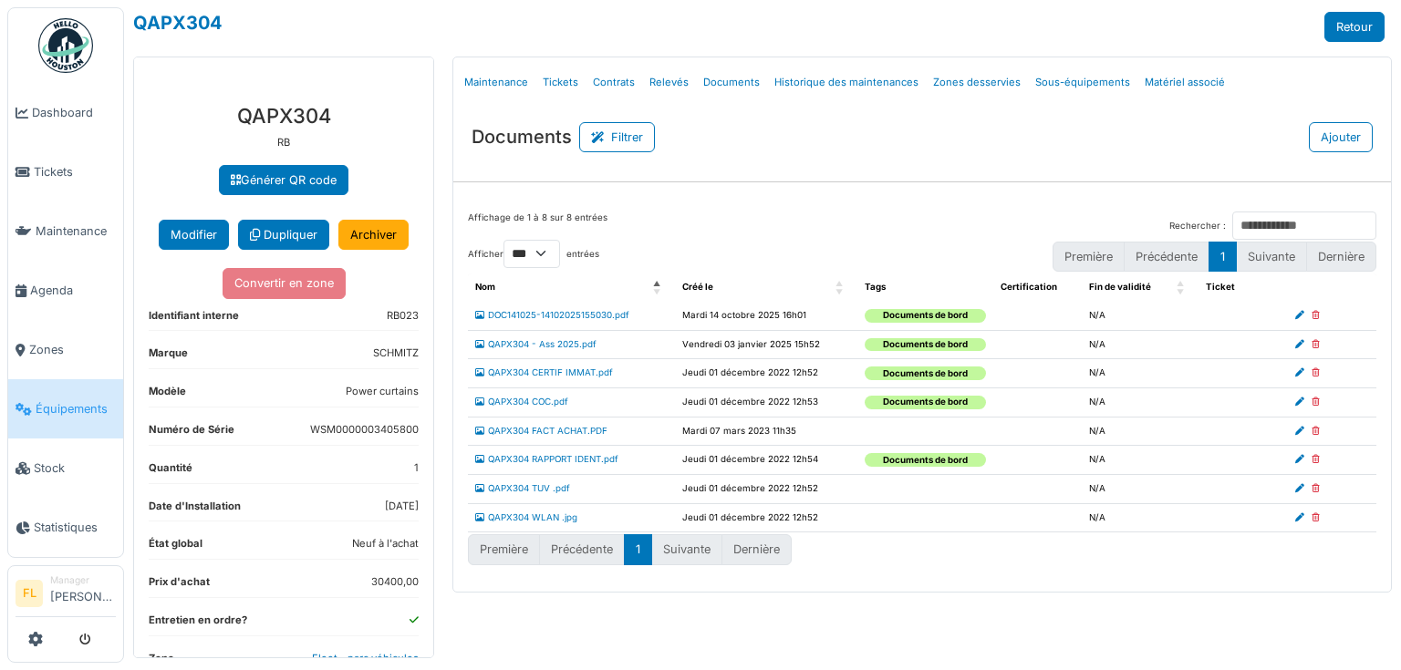
click at [1299, 317] on icon at bounding box center [1299, 315] width 9 height 9
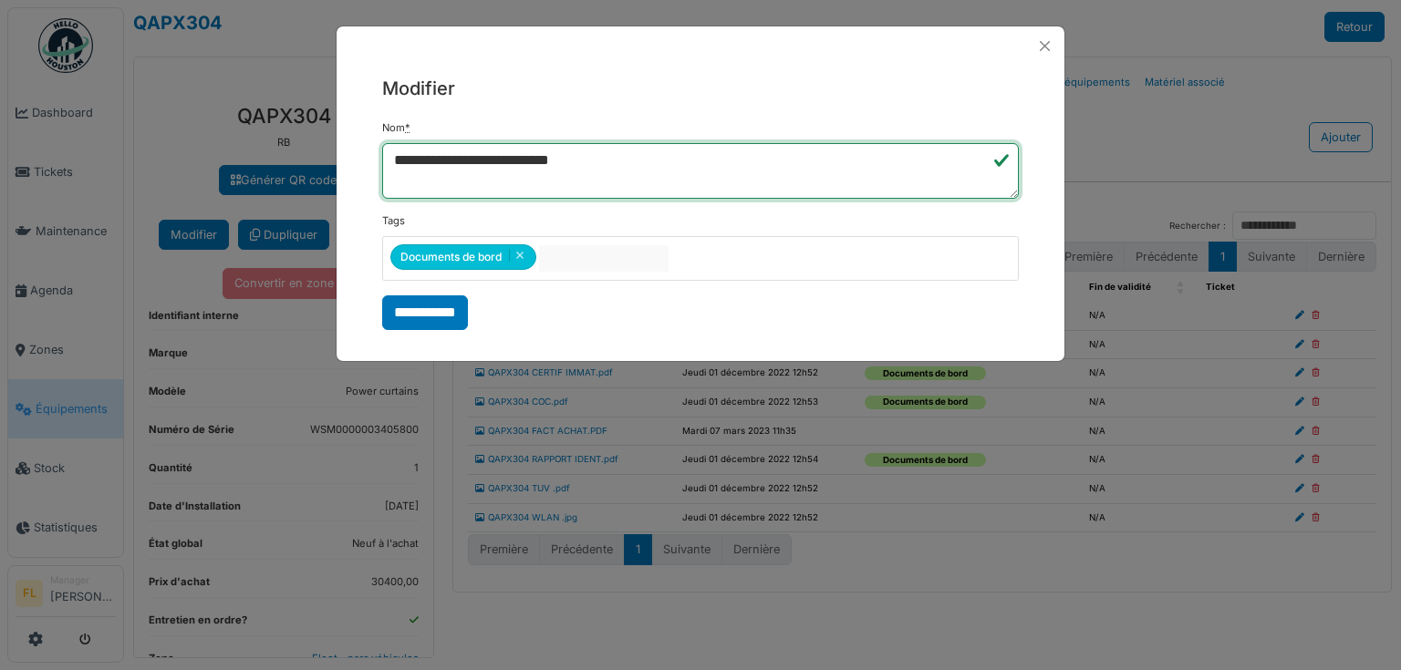
drag, startPoint x: 595, startPoint y: 155, endPoint x: 86, endPoint y: 160, distance: 509.0
click at [86, 160] on div "**********" at bounding box center [700, 335] width 1401 height 670
type textarea "**********"
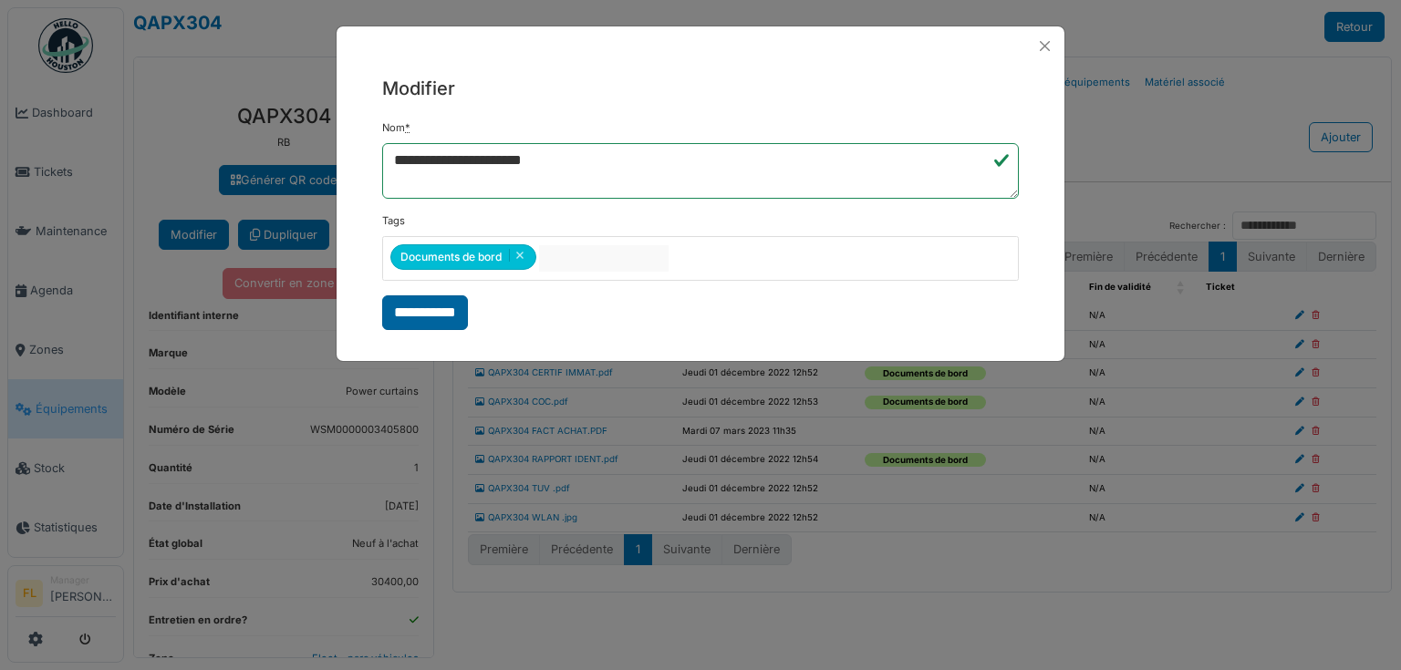
click at [395, 311] on input "**********" at bounding box center [425, 313] width 86 height 35
select select "***"
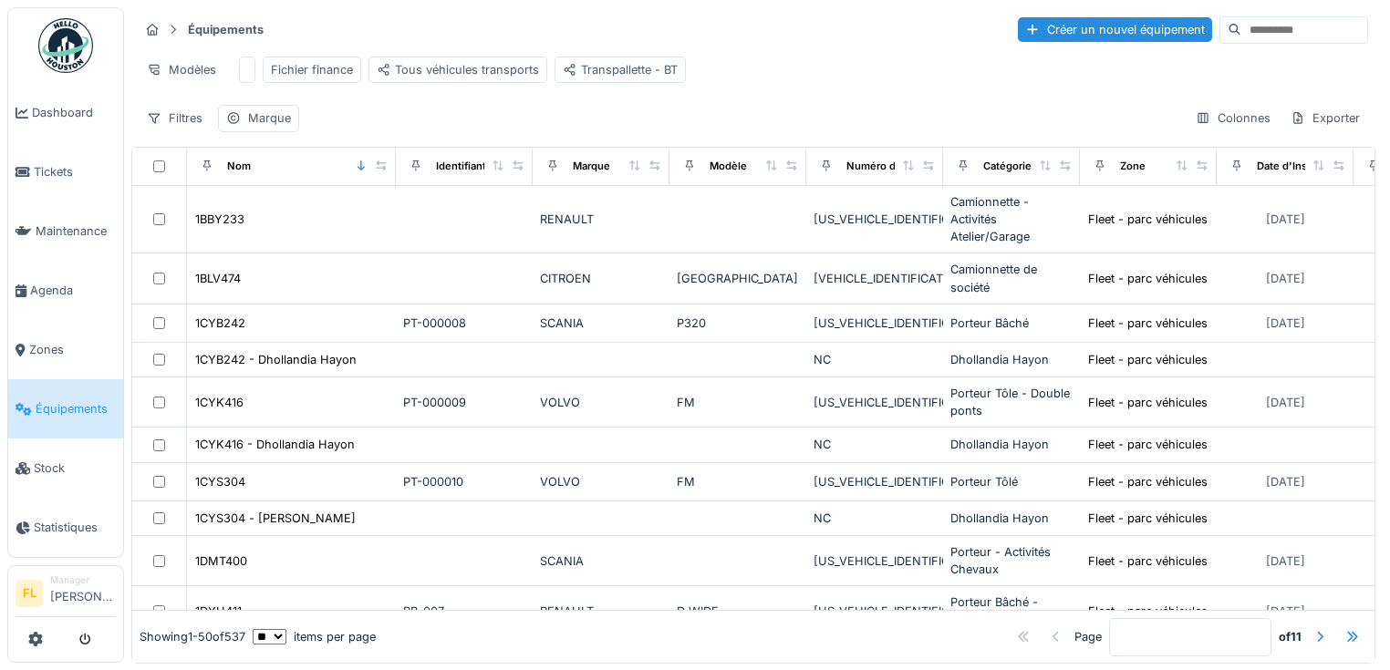
click at [1241, 29] on input at bounding box center [1304, 30] width 126 height 26
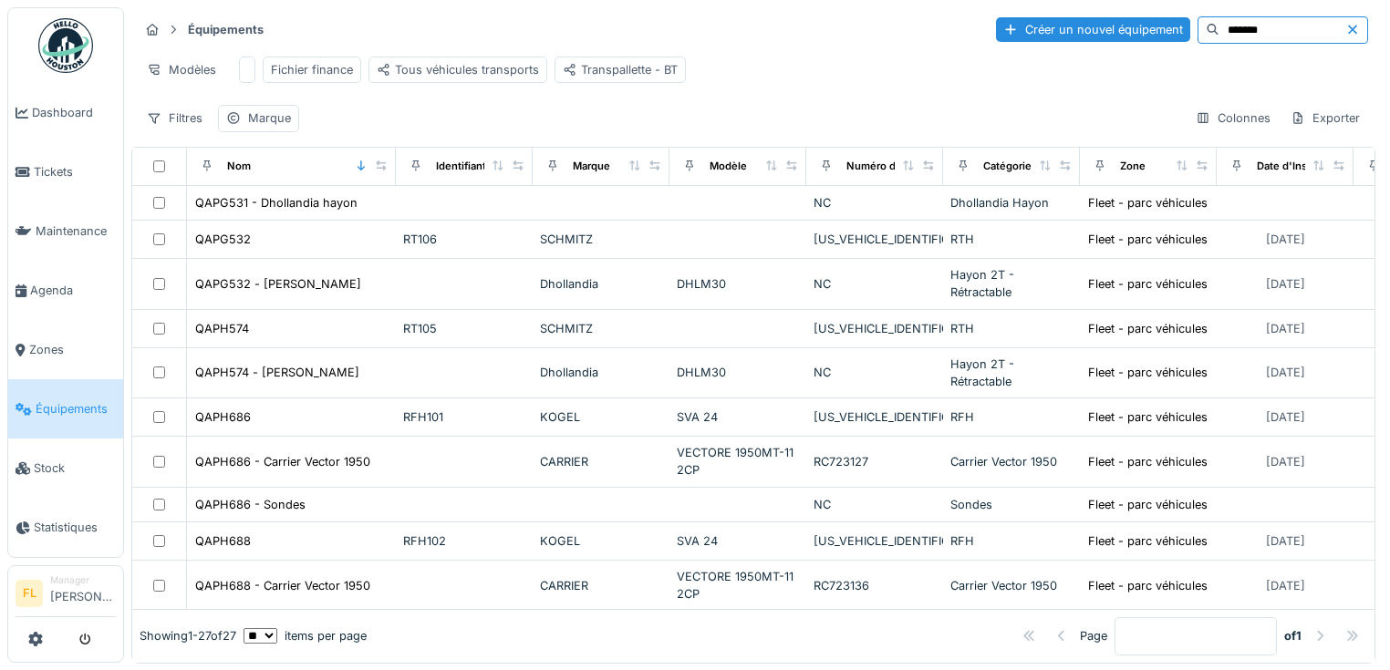
type input "*******"
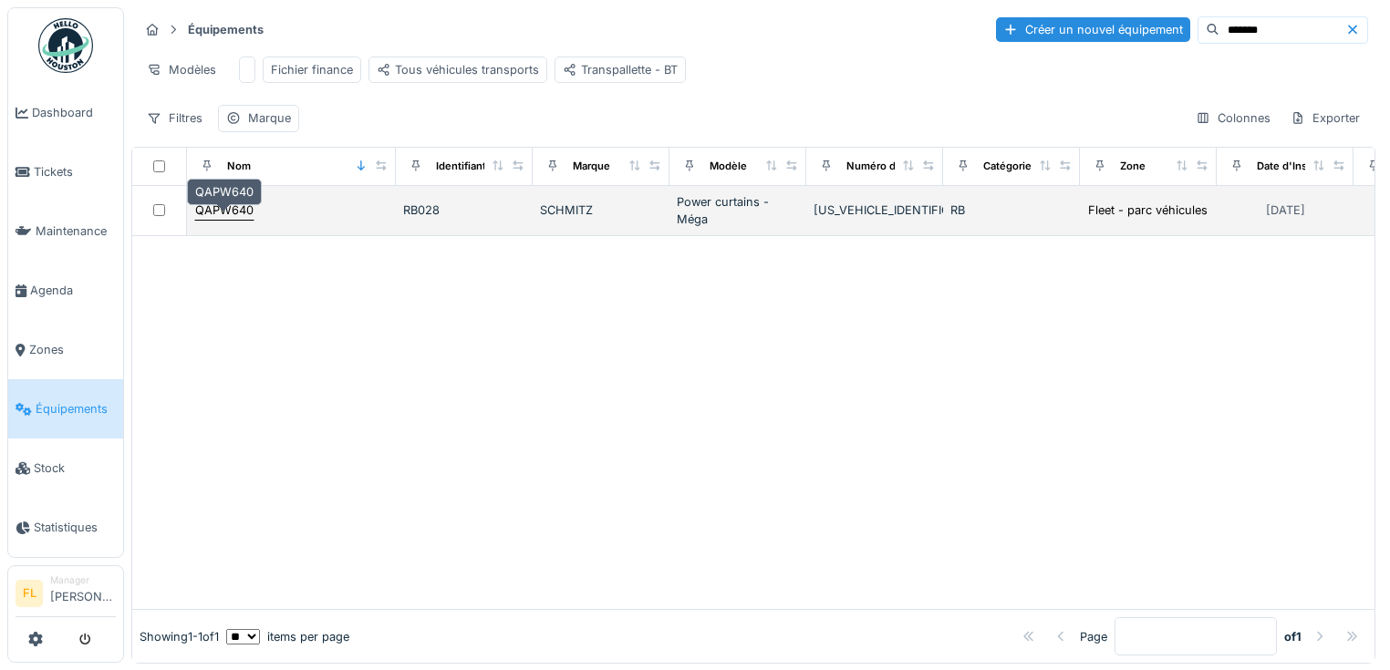
click at [215, 219] on div "QAPW640" at bounding box center [224, 210] width 58 height 17
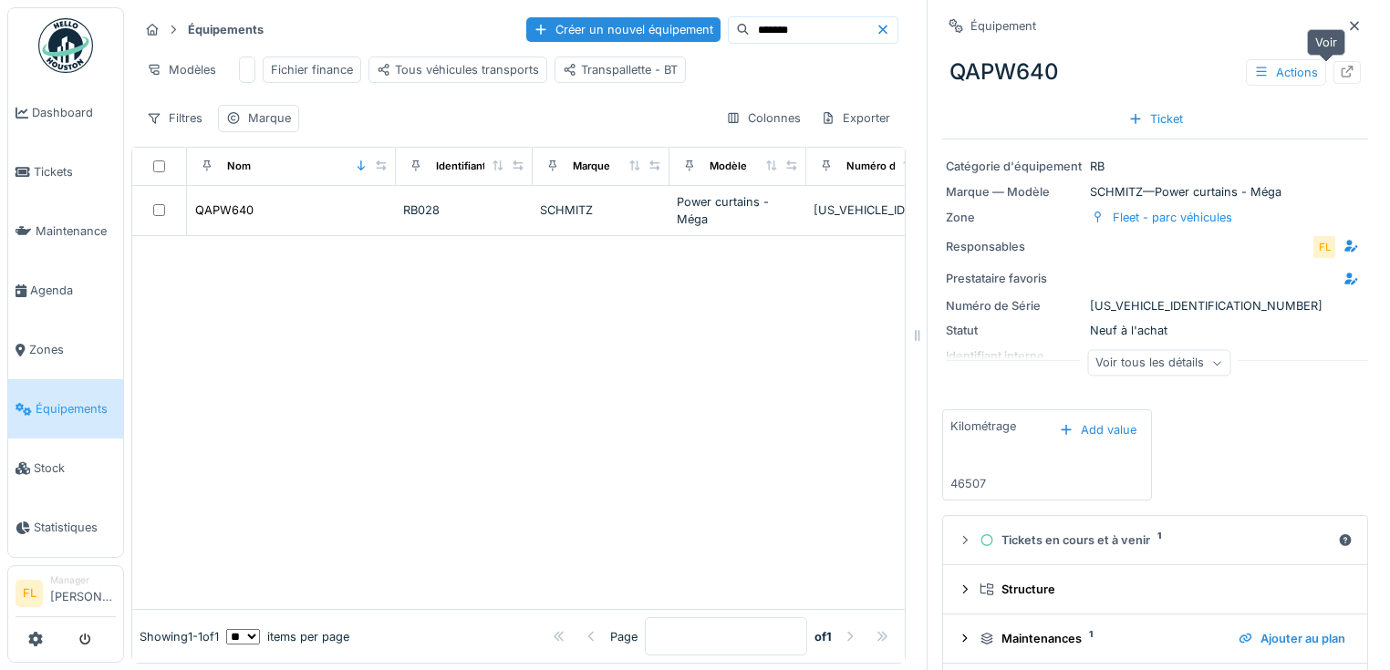
click at [1340, 78] on div at bounding box center [1347, 72] width 15 height 17
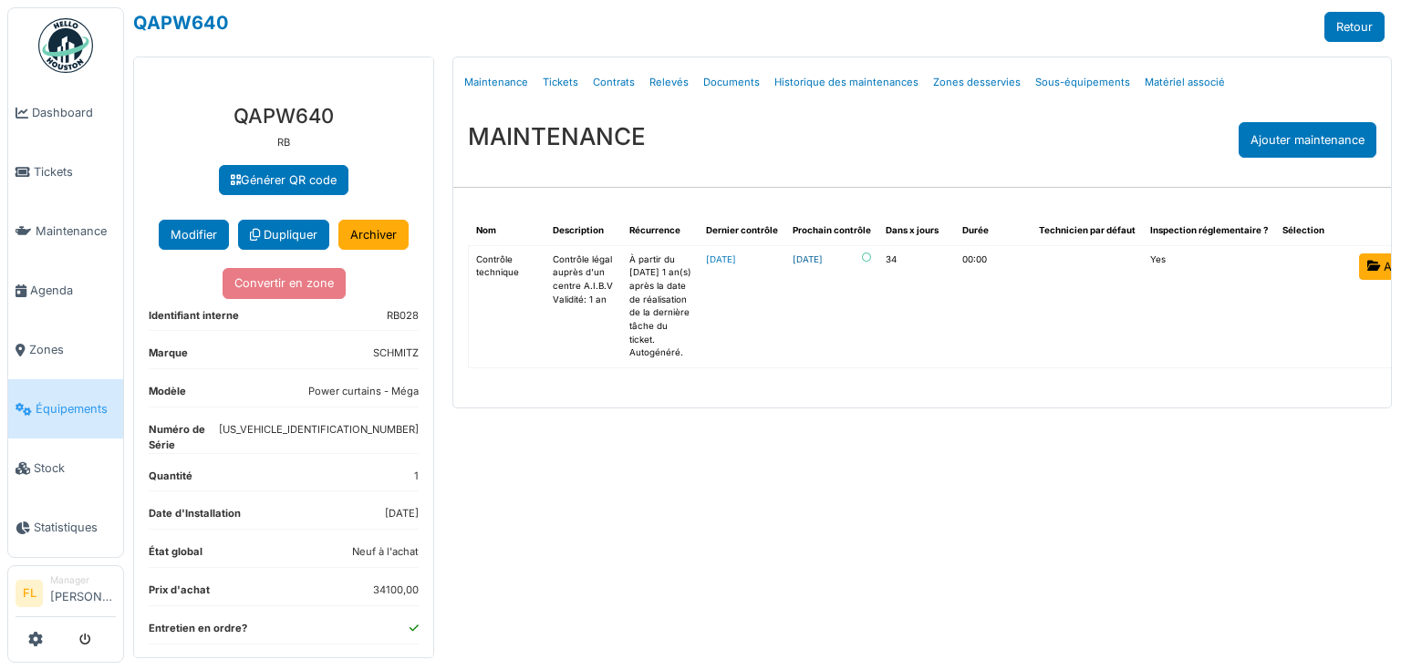
click at [814, 263] on link "[DATE]" at bounding box center [808, 261] width 30 height 14
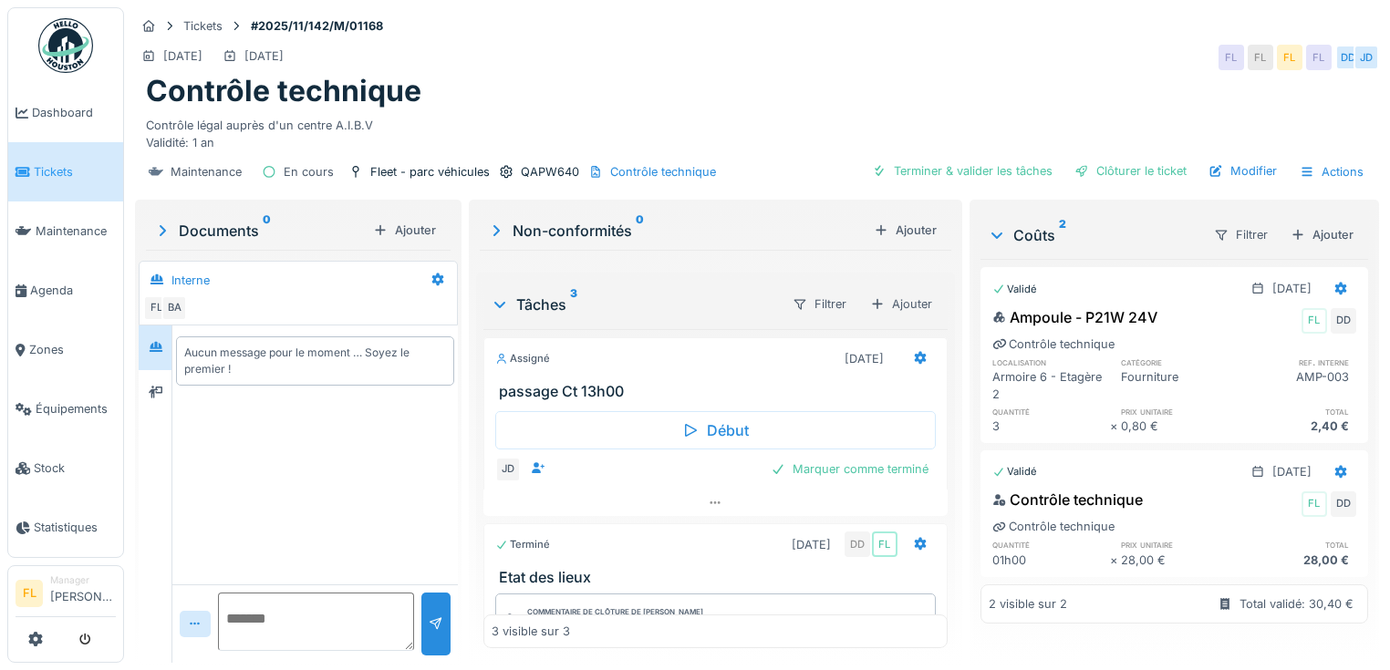
scroll to position [11, 0]
click at [711, 502] on icon at bounding box center [716, 503] width 10 height 3
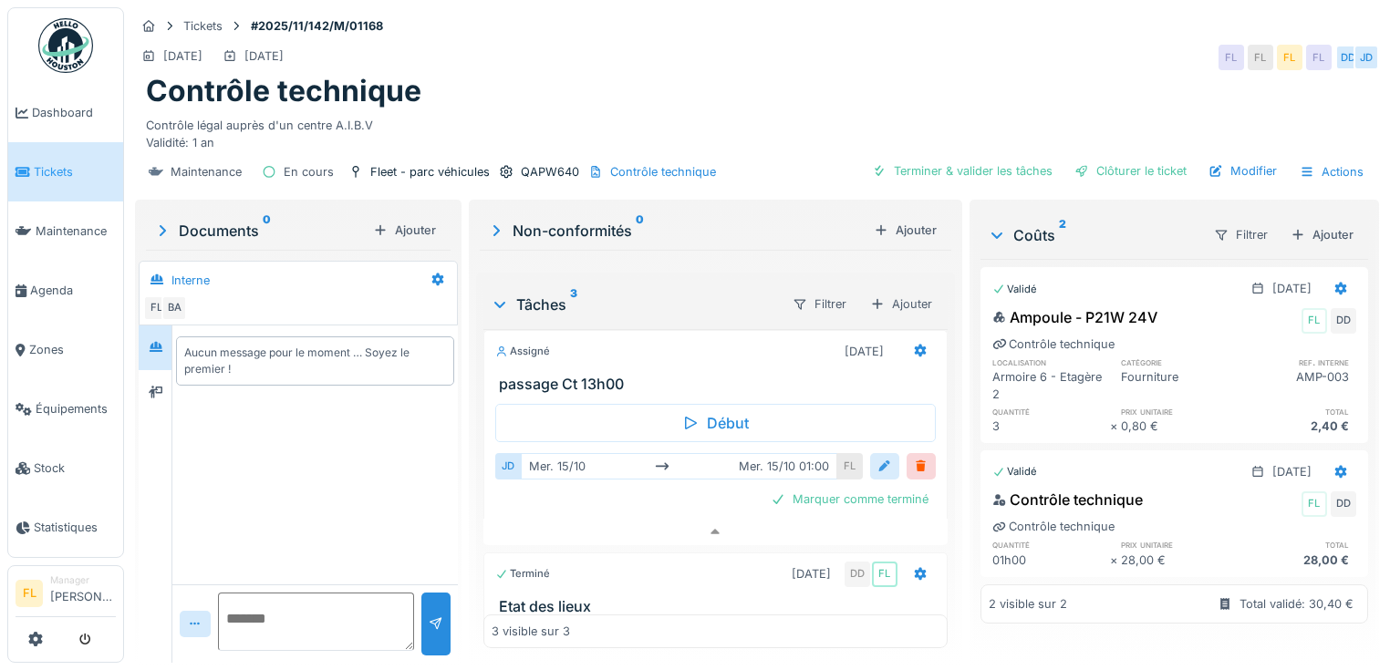
click at [870, 462] on div at bounding box center [884, 466] width 29 height 26
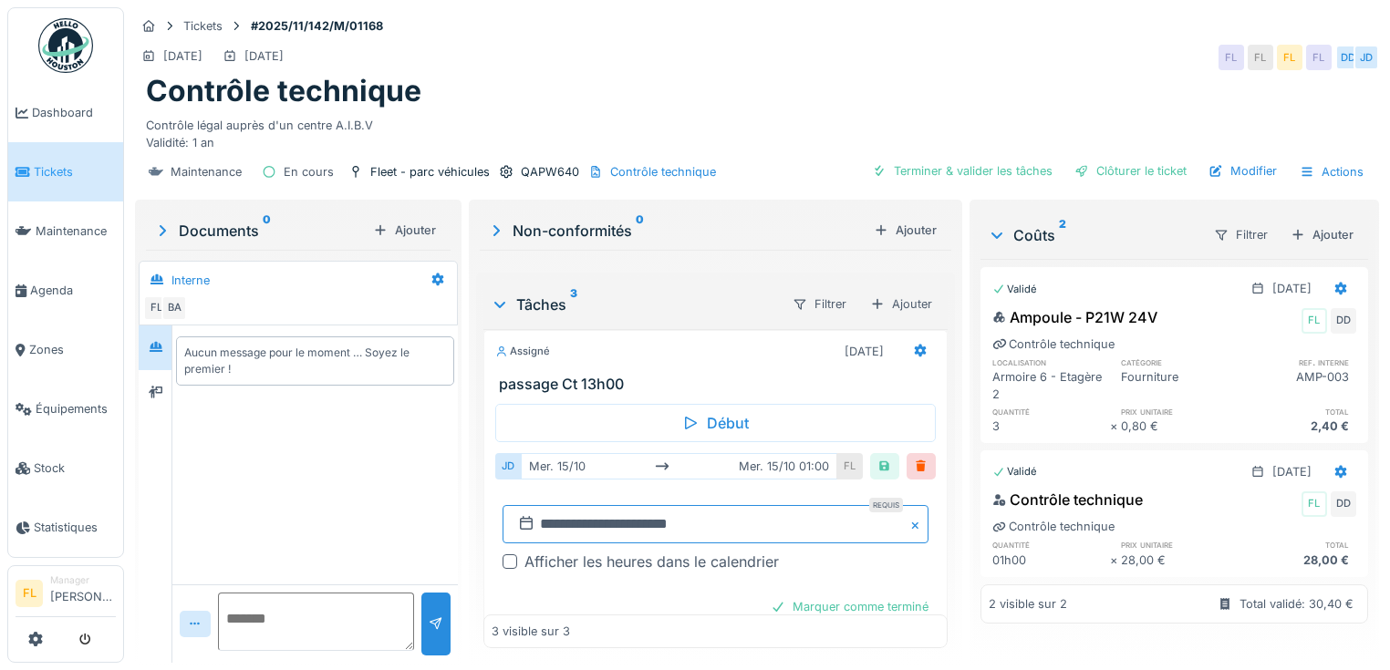
click at [541, 514] on input "**********" at bounding box center [716, 524] width 426 height 38
click at [624, 409] on div "13" at bounding box center [619, 414] width 25 height 25
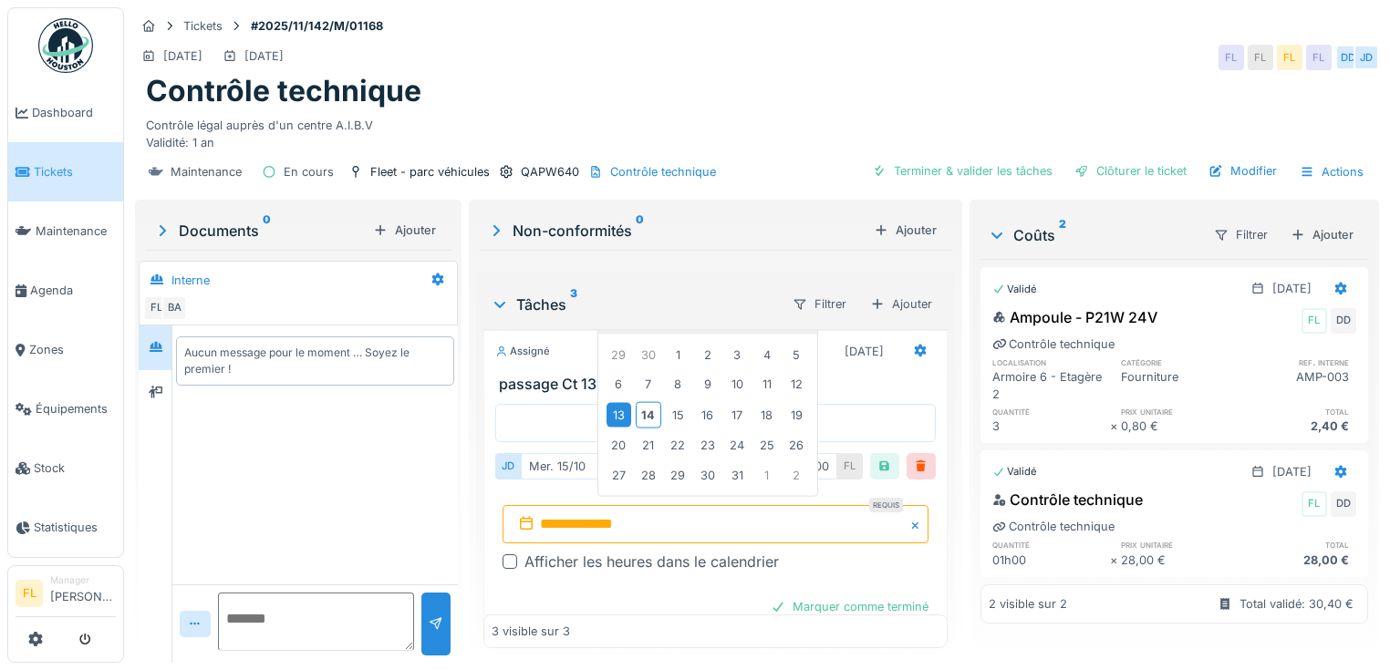
click at [624, 409] on div "13" at bounding box center [619, 414] width 25 height 25
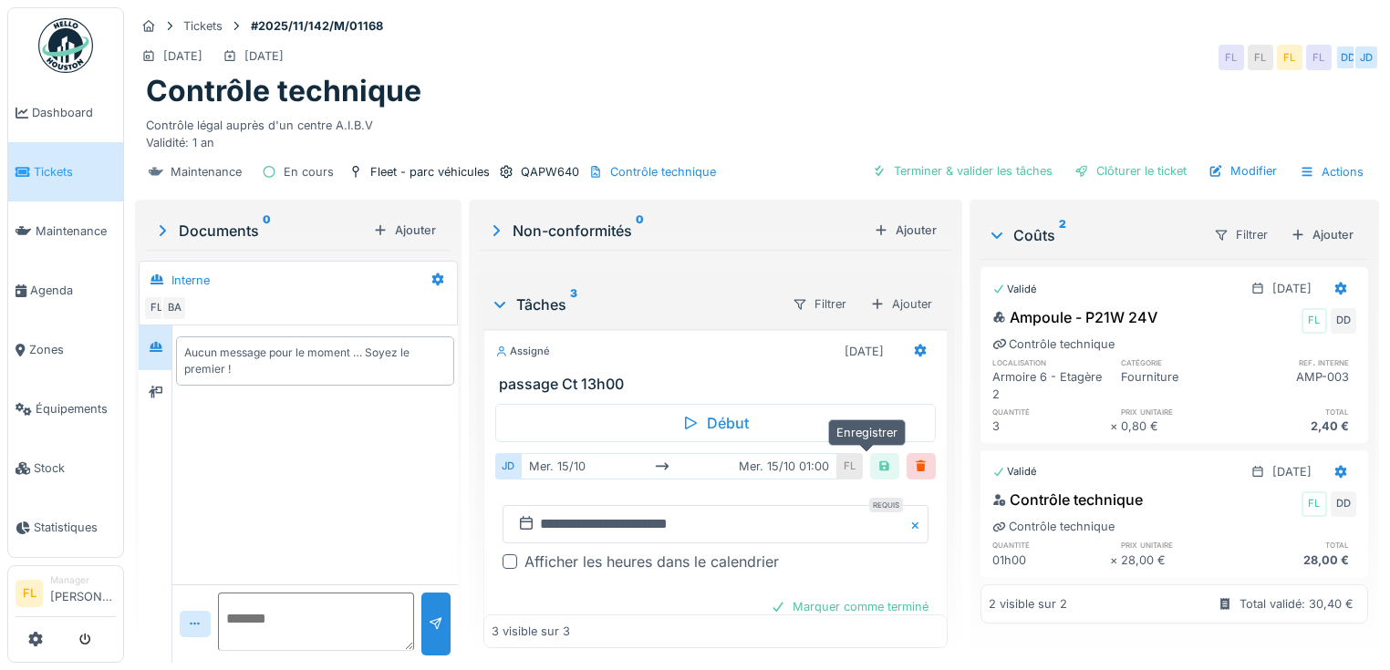
click at [877, 458] on div at bounding box center [884, 466] width 15 height 17
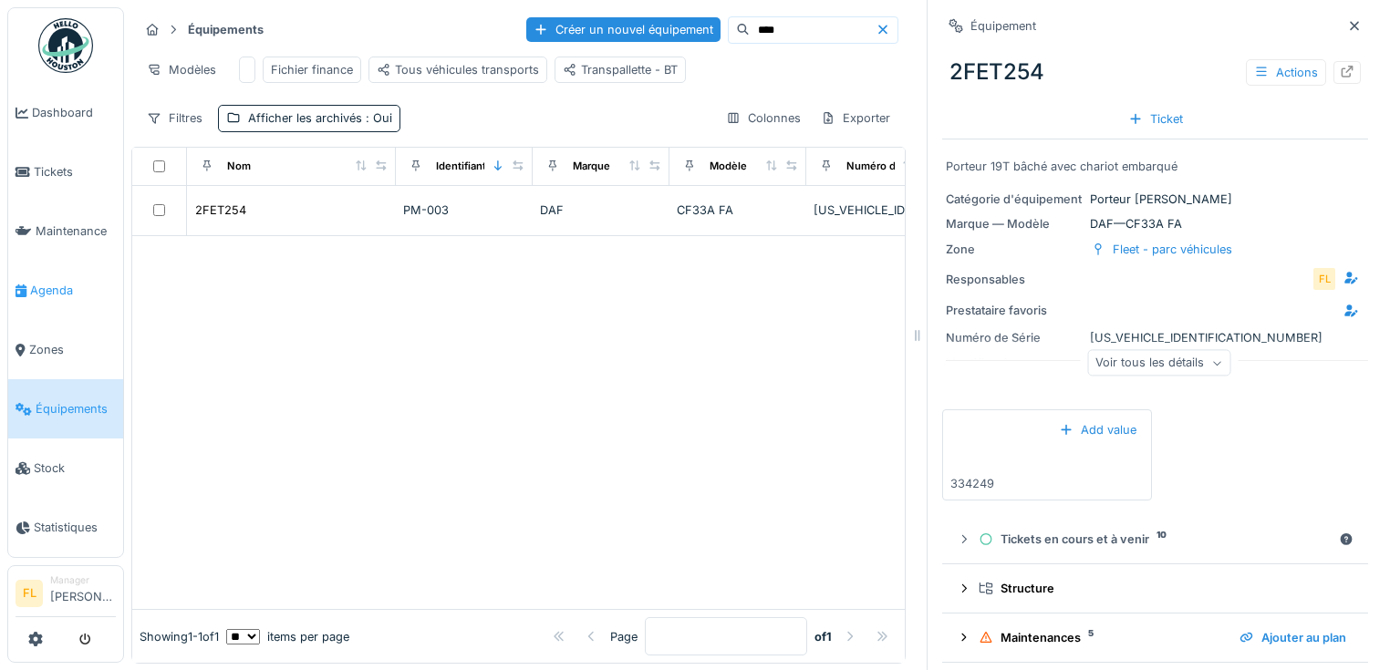
click at [56, 288] on span "Agenda" at bounding box center [73, 290] width 86 height 17
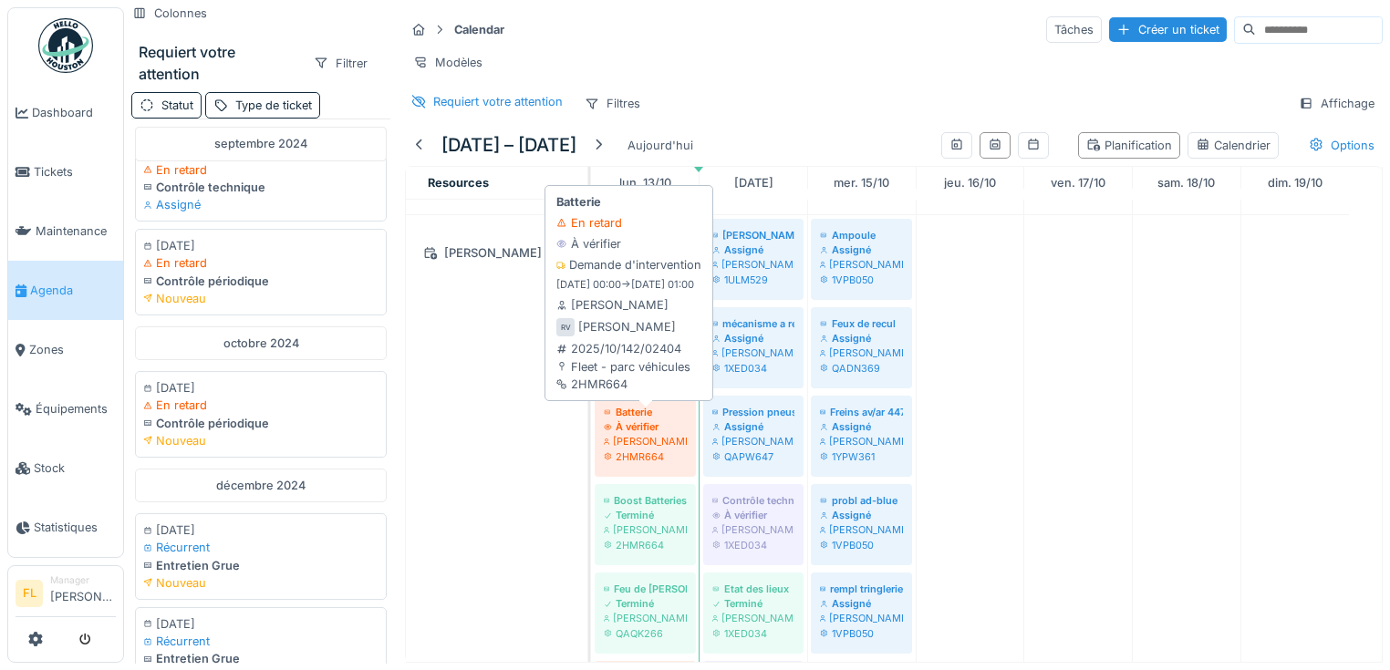
click at [680, 449] on div "[PERSON_NAME]" at bounding box center [645, 441] width 83 height 15
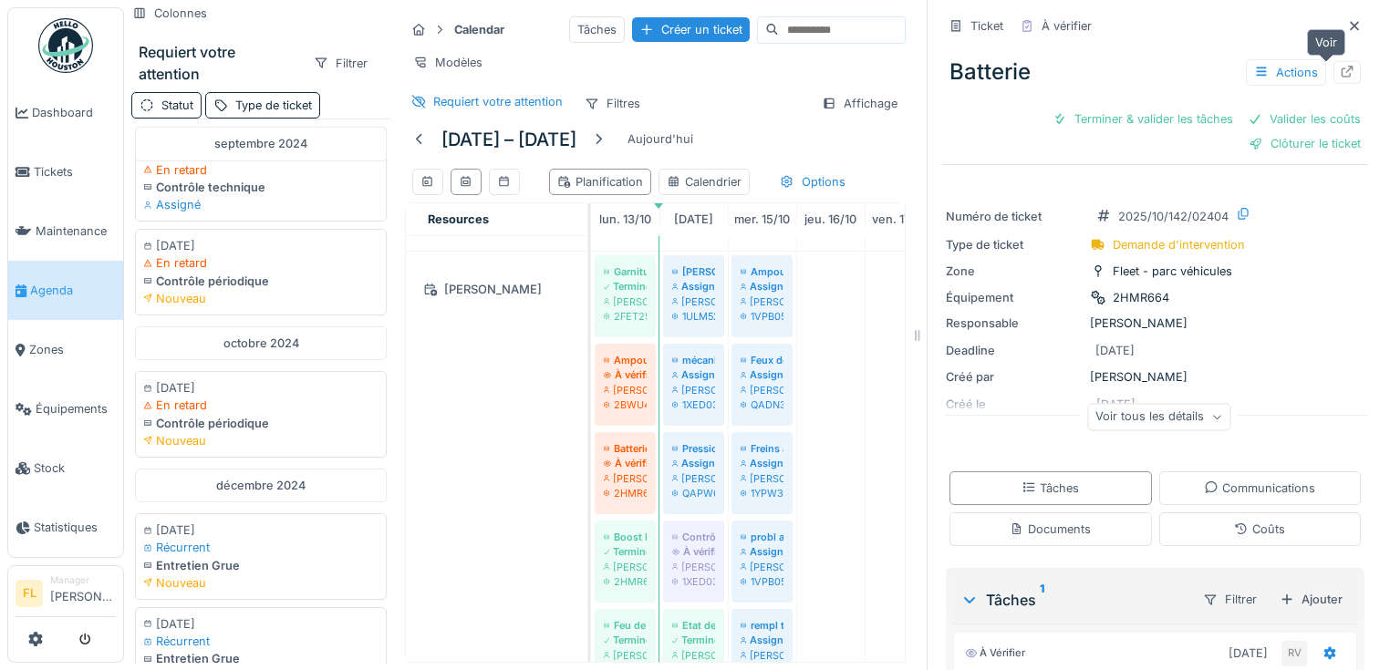
click at [1342, 68] on icon at bounding box center [1348, 72] width 12 height 12
click at [1347, 26] on icon at bounding box center [1354, 26] width 15 height 12
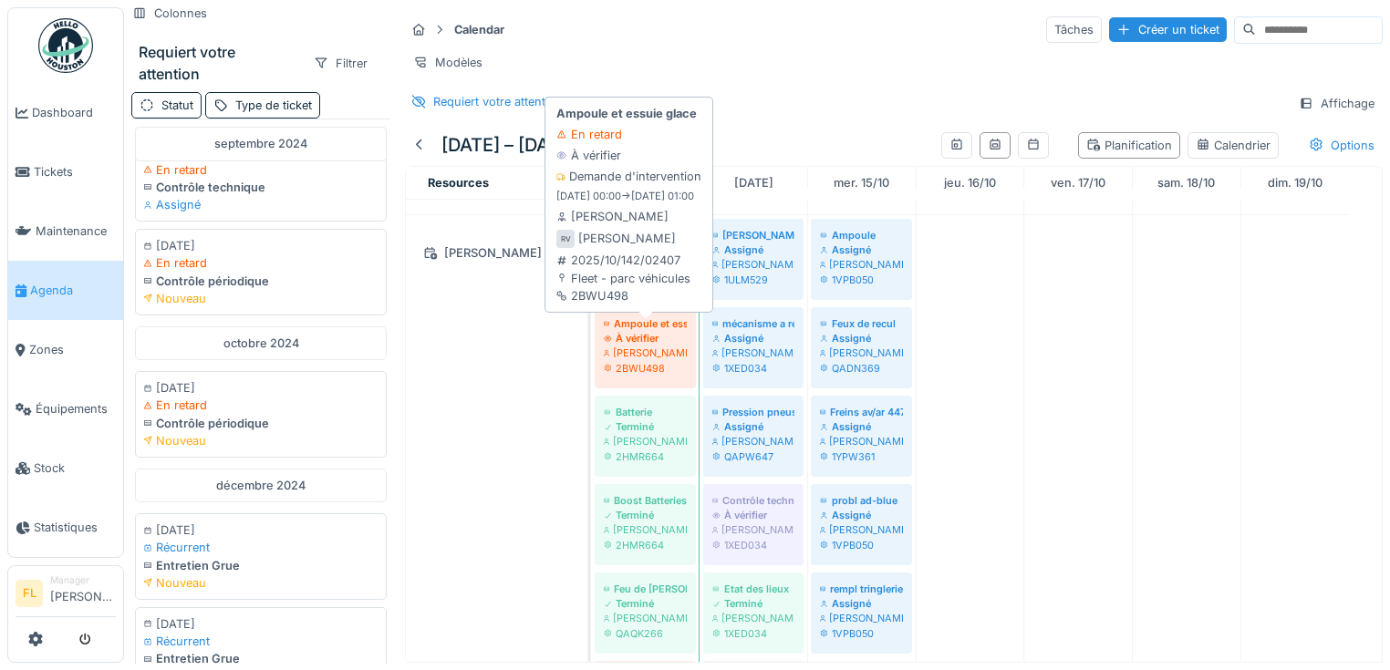
click at [649, 352] on div "[PERSON_NAME]" at bounding box center [645, 353] width 83 height 15
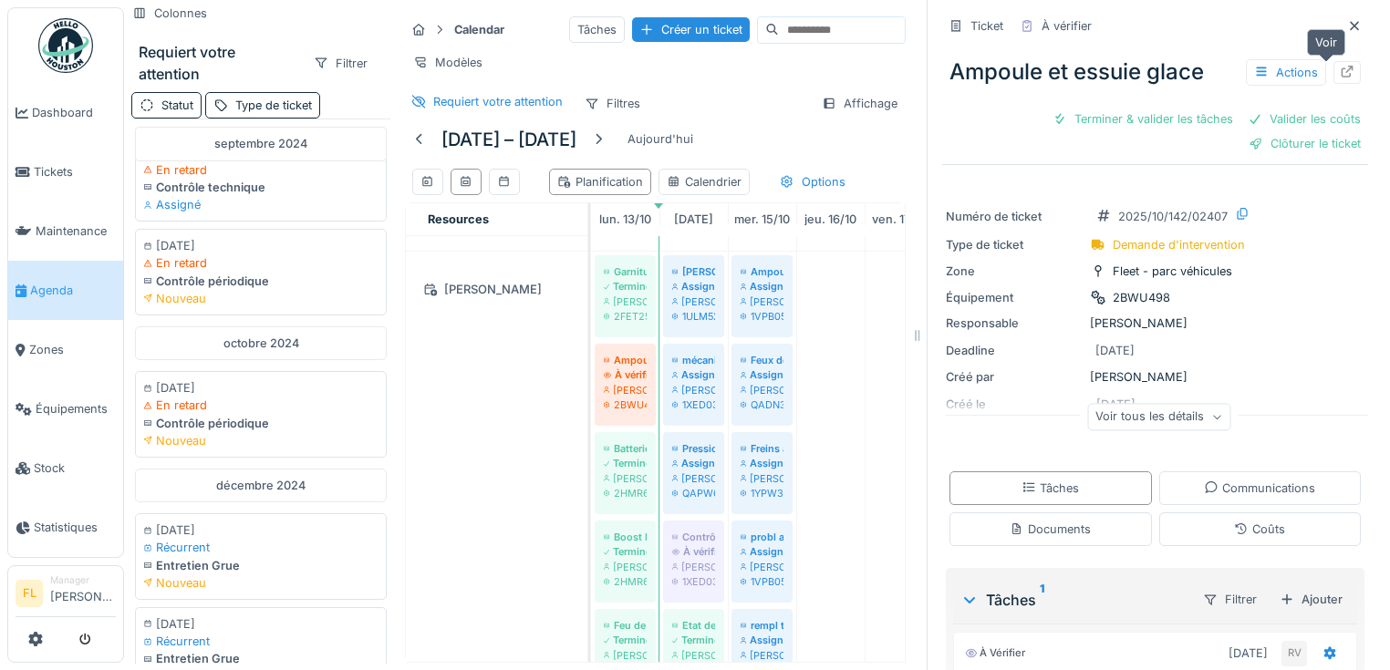
click at [1334, 75] on div at bounding box center [1347, 72] width 27 height 23
click at [1347, 30] on icon at bounding box center [1354, 26] width 15 height 12
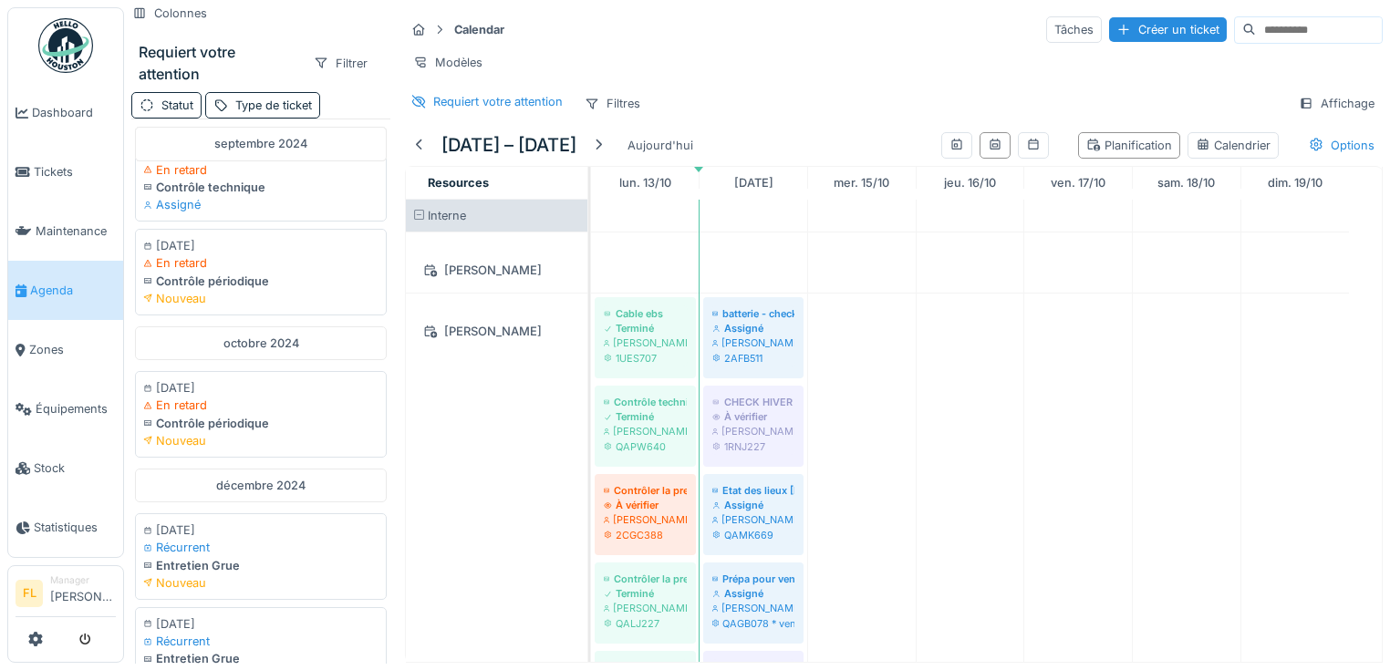
scroll to position [292, 0]
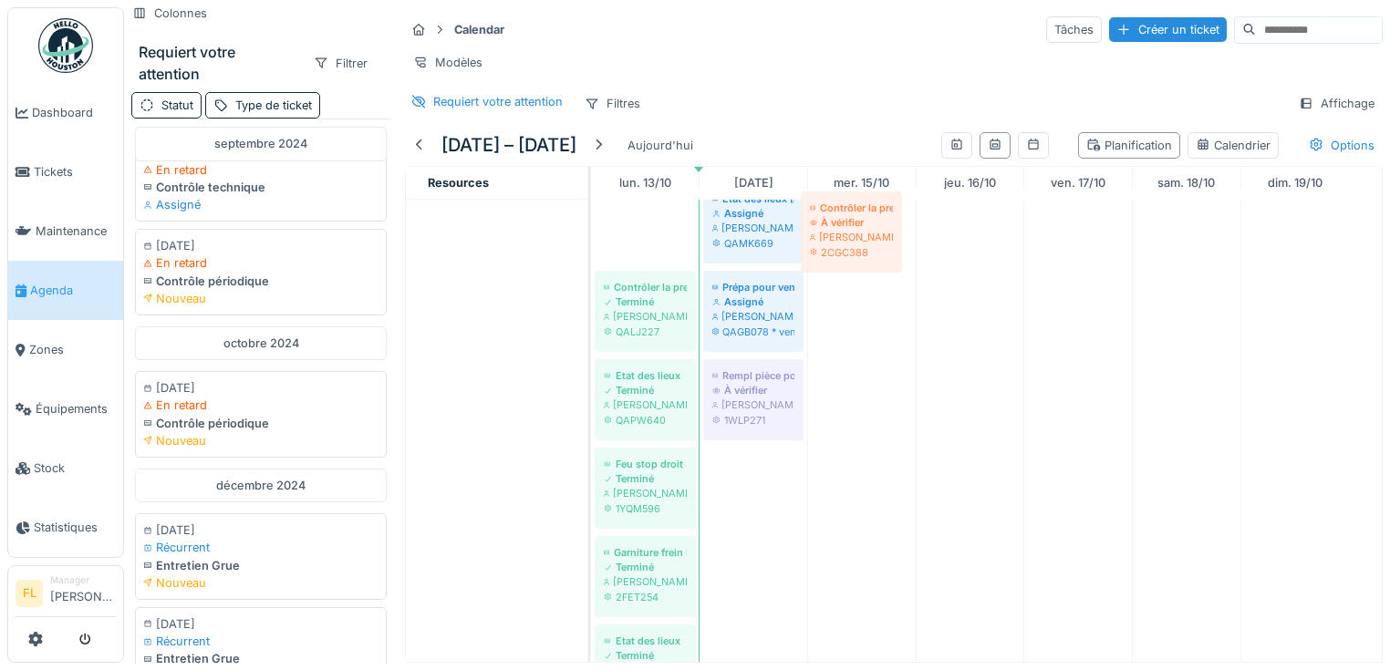
drag, startPoint x: 646, startPoint y: 248, endPoint x: 855, endPoint y: 252, distance: 208.9
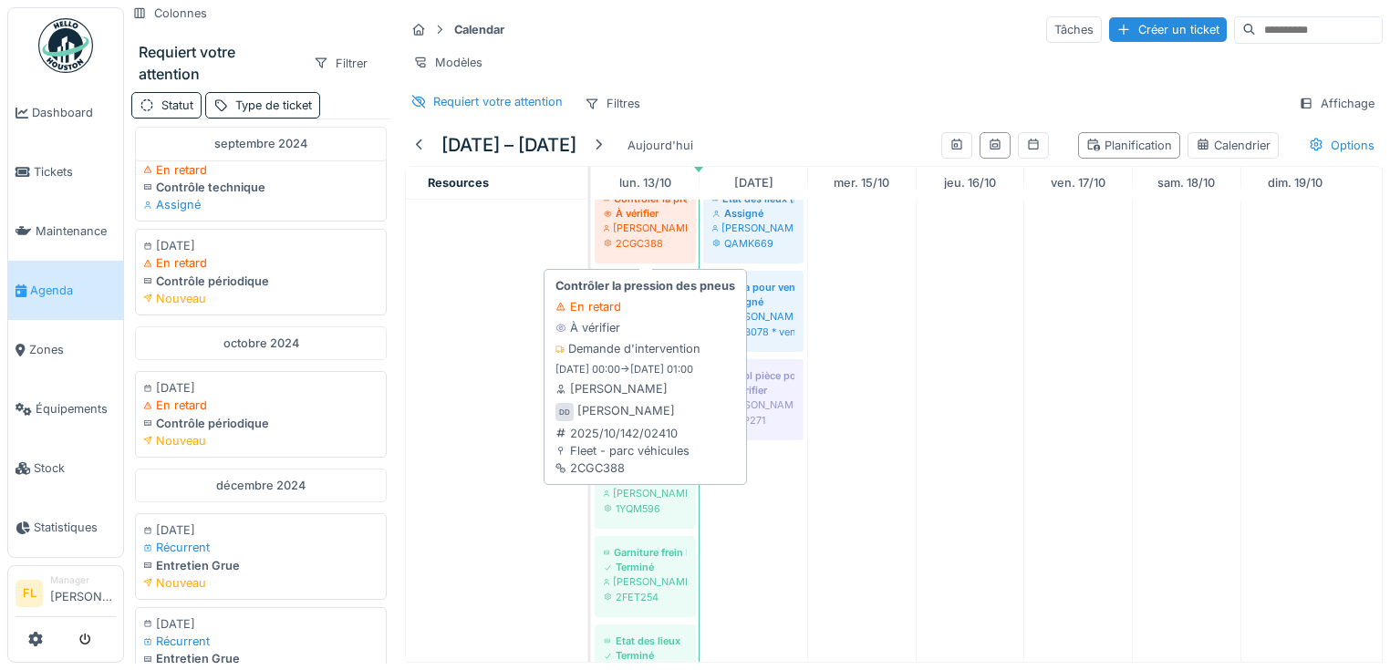
click at [667, 250] on div "2CGC388" at bounding box center [645, 243] width 83 height 15
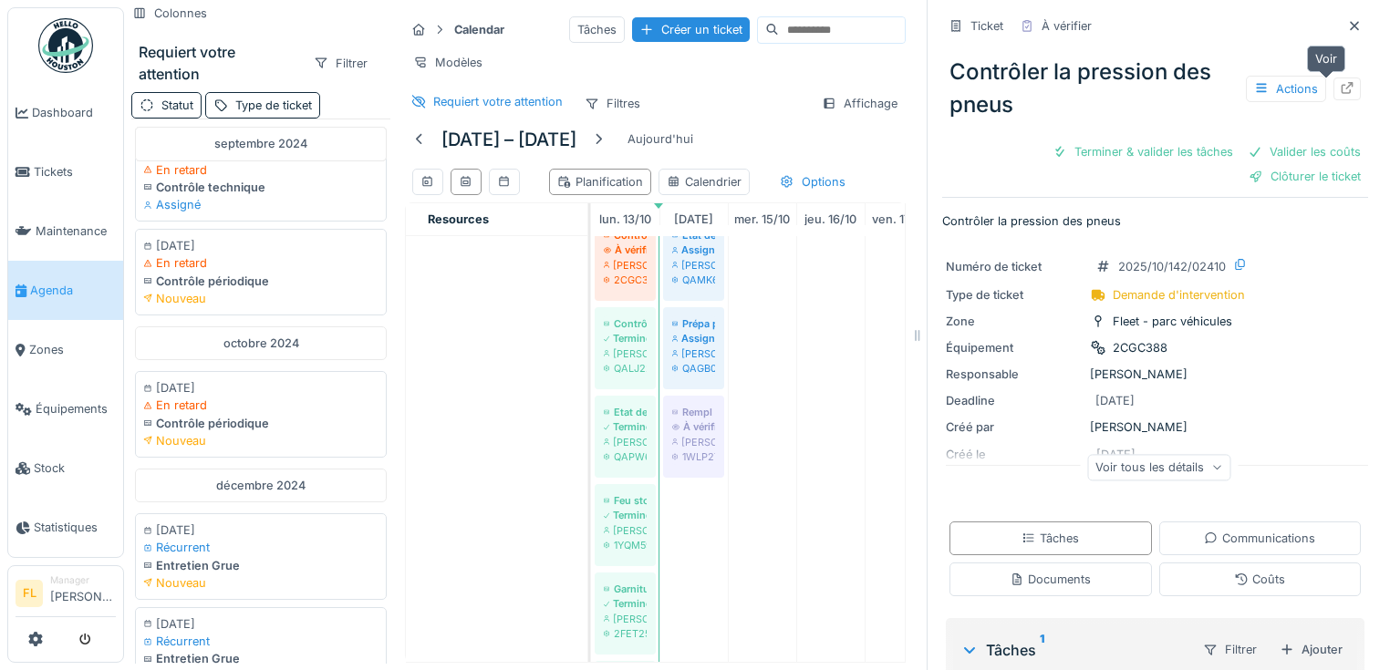
click at [1340, 88] on icon at bounding box center [1347, 88] width 15 height 12
click at [1347, 22] on icon at bounding box center [1354, 26] width 15 height 12
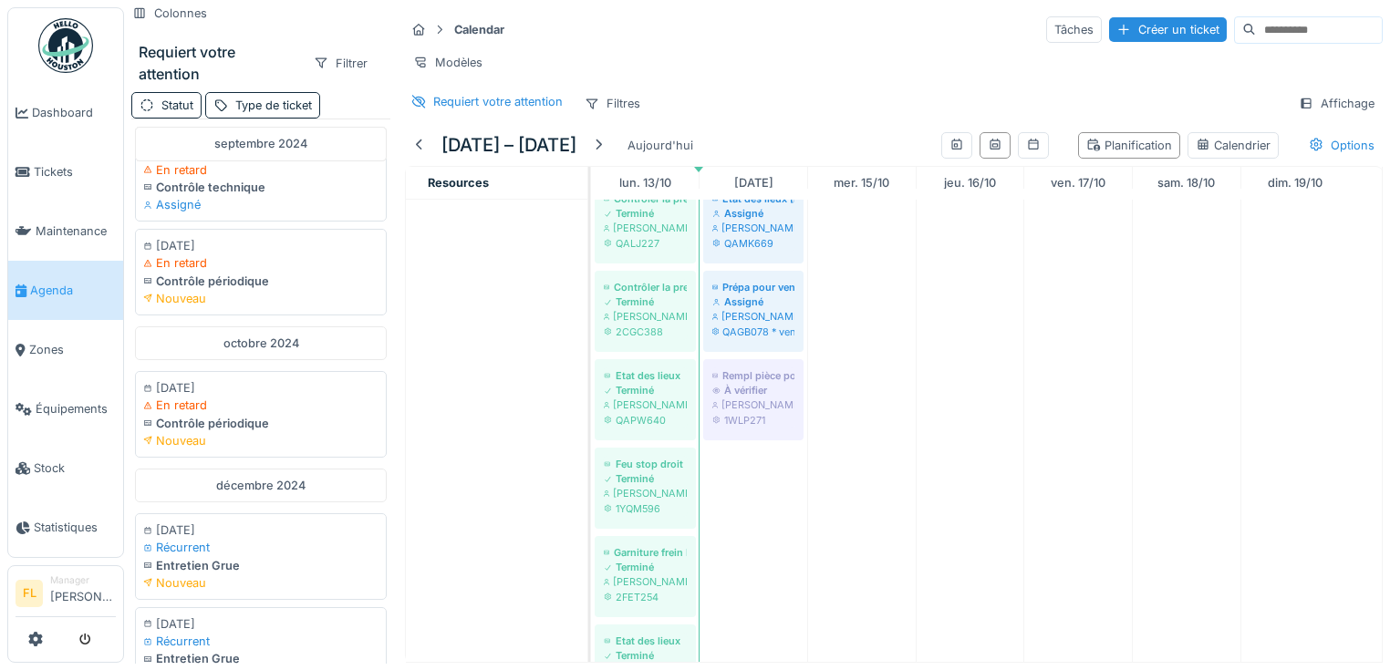
scroll to position [365, 0]
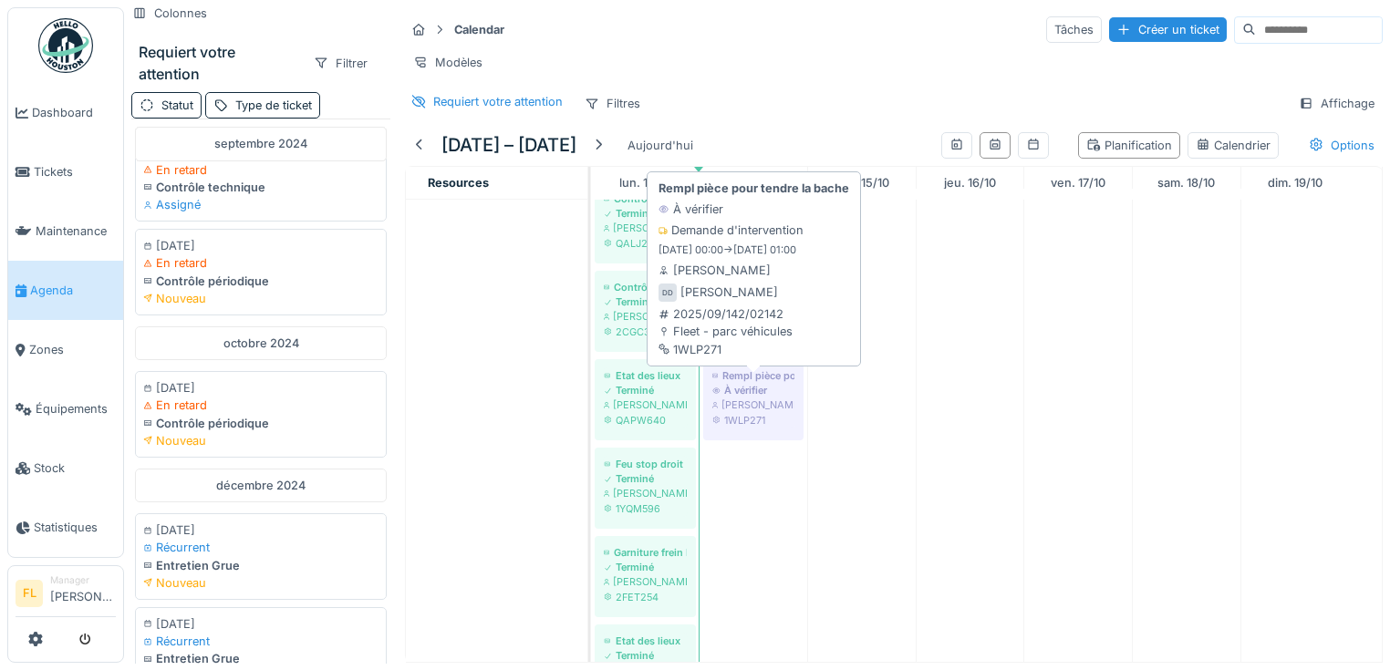
click at [766, 398] on div "À vérifier" at bounding box center [753, 390] width 82 height 15
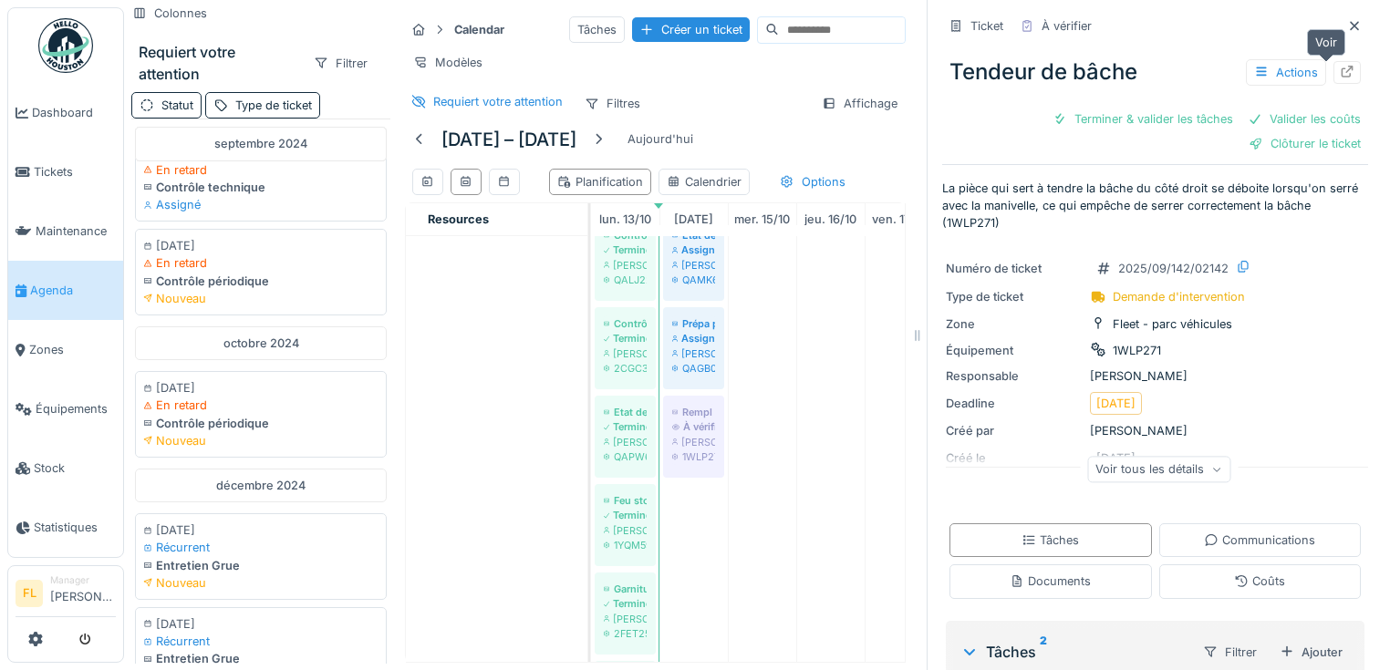
click at [1340, 79] on div at bounding box center [1347, 72] width 15 height 17
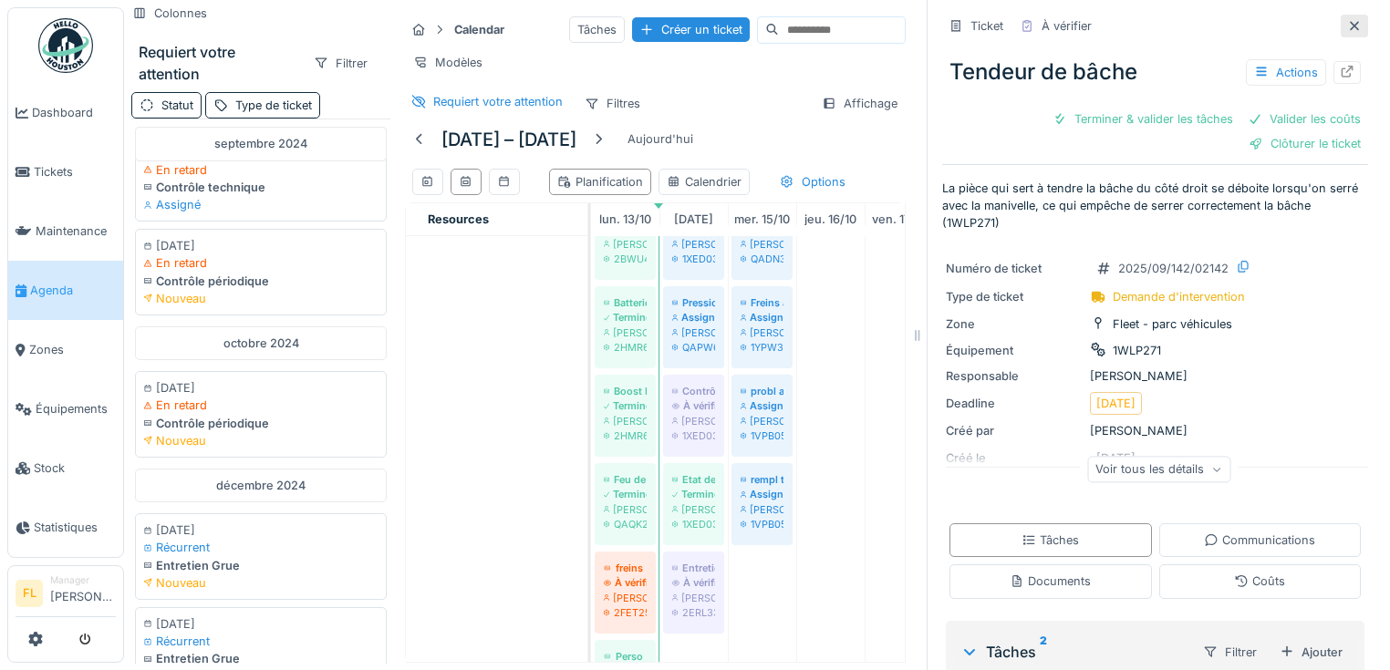
click at [1341, 35] on div at bounding box center [1354, 26] width 27 height 23
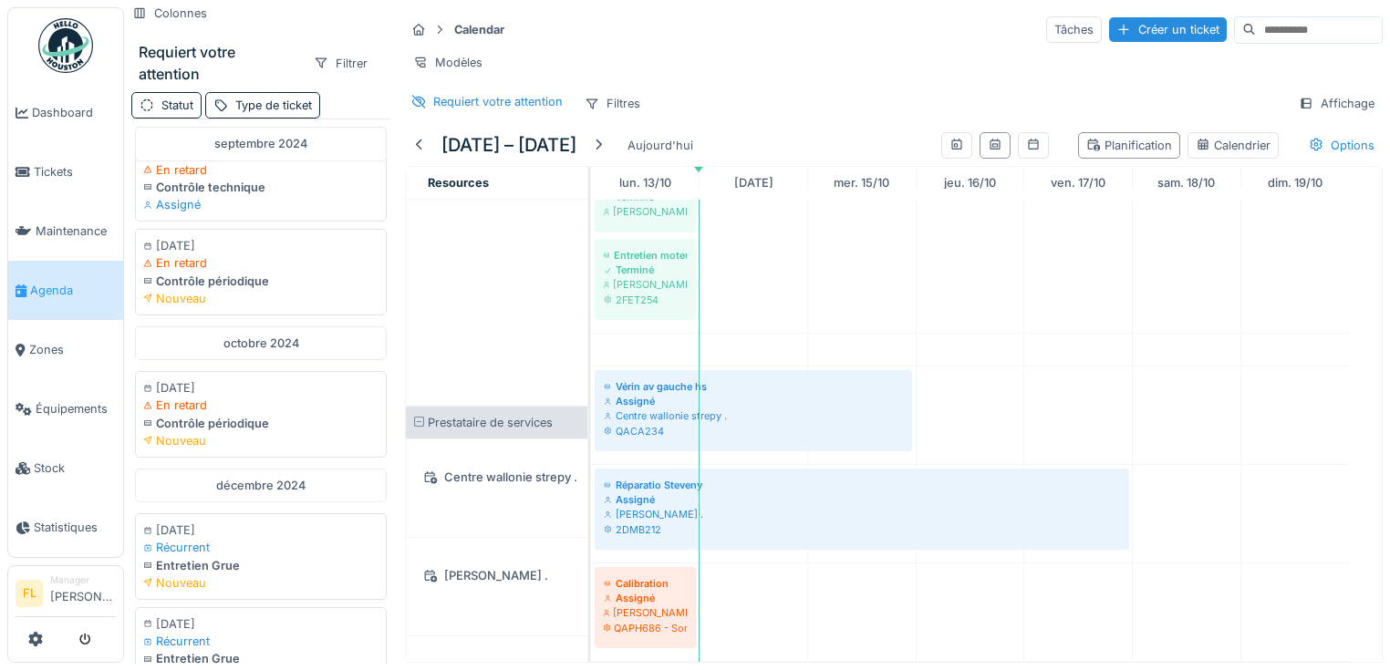
scroll to position [2554, 0]
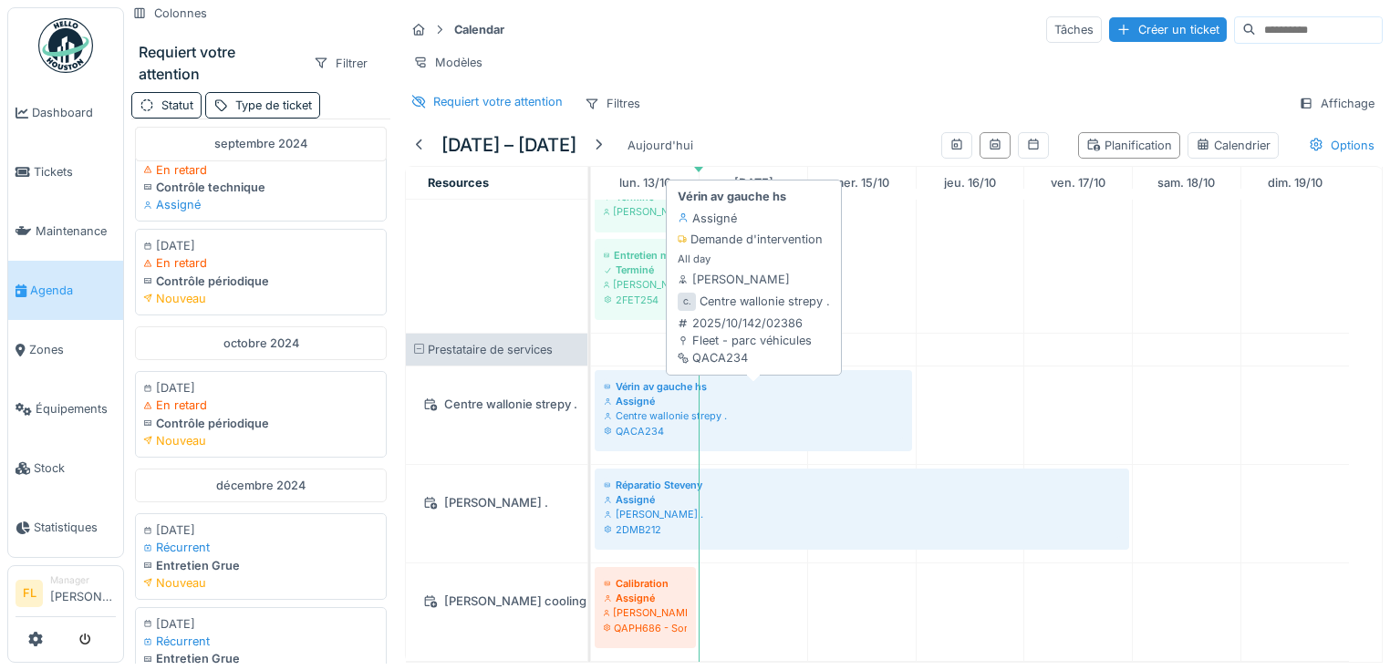
click at [814, 420] on div "Centre wallonie strepy ." at bounding box center [753, 416] width 299 height 15
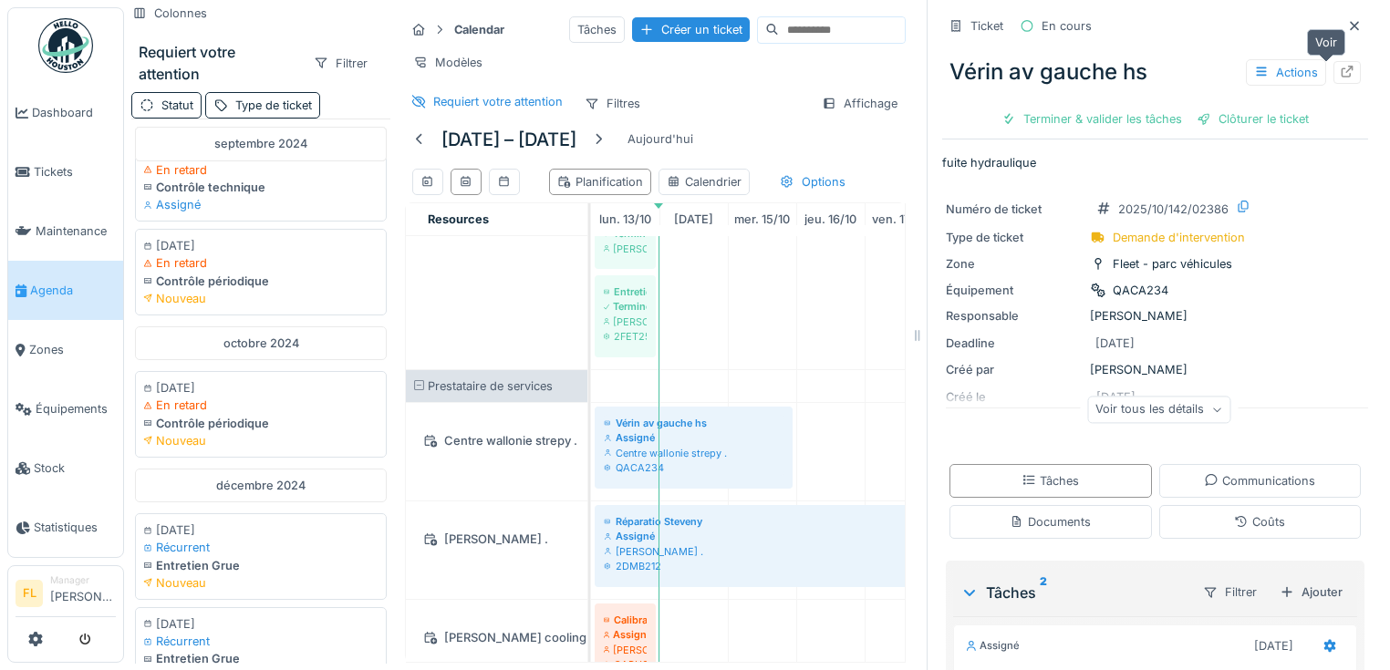
click at [1340, 74] on icon at bounding box center [1347, 72] width 15 height 12
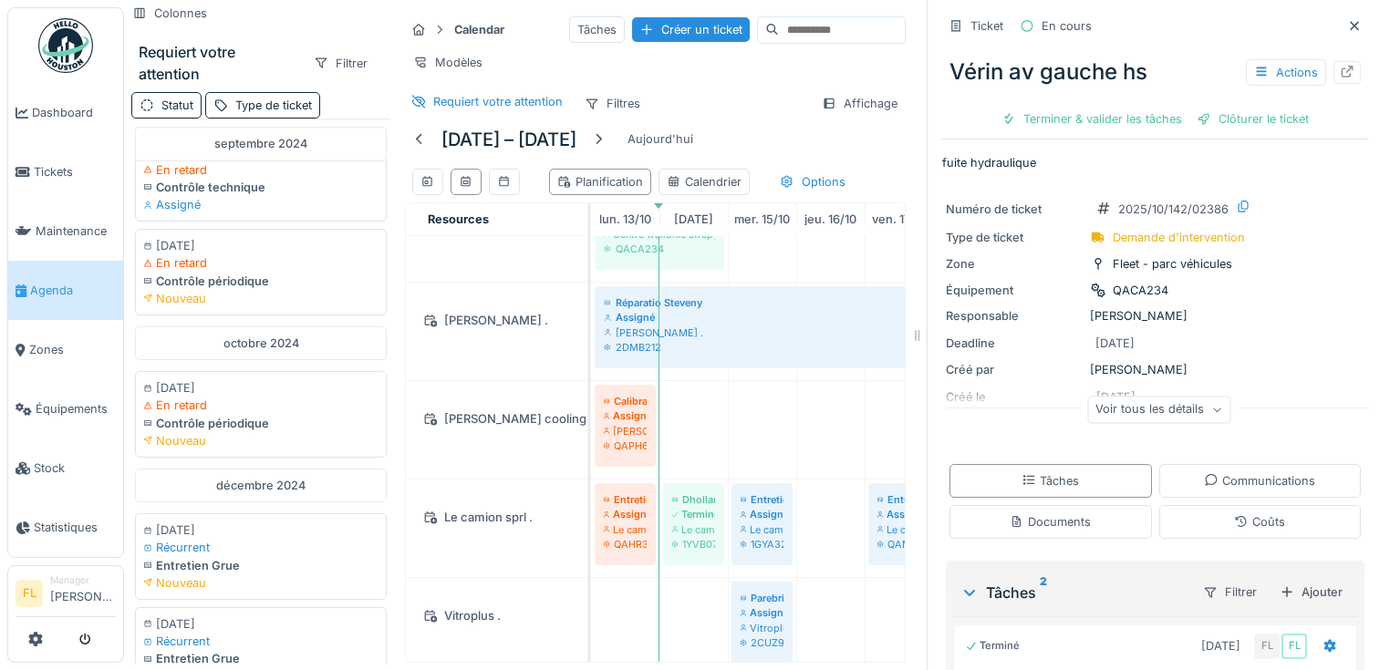
scroll to position [2826, 0]
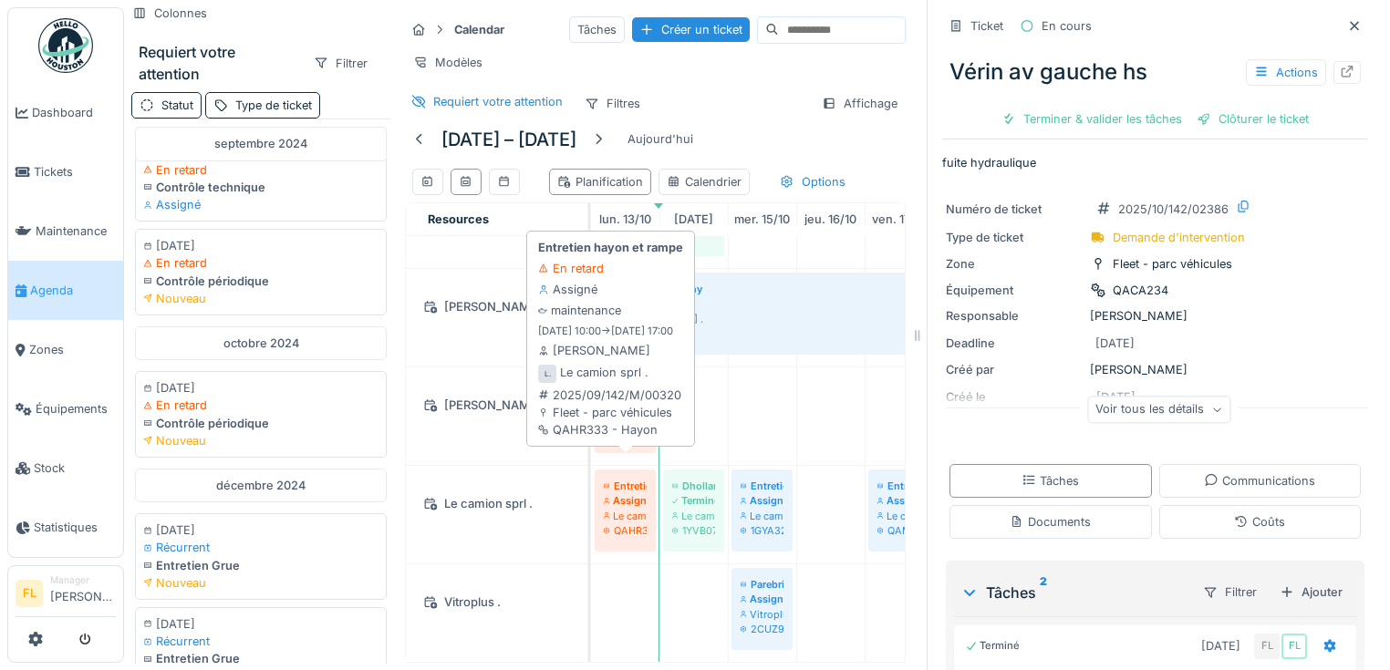
click at [632, 524] on div "QAHR333 - Hayon" at bounding box center [625, 531] width 43 height 15
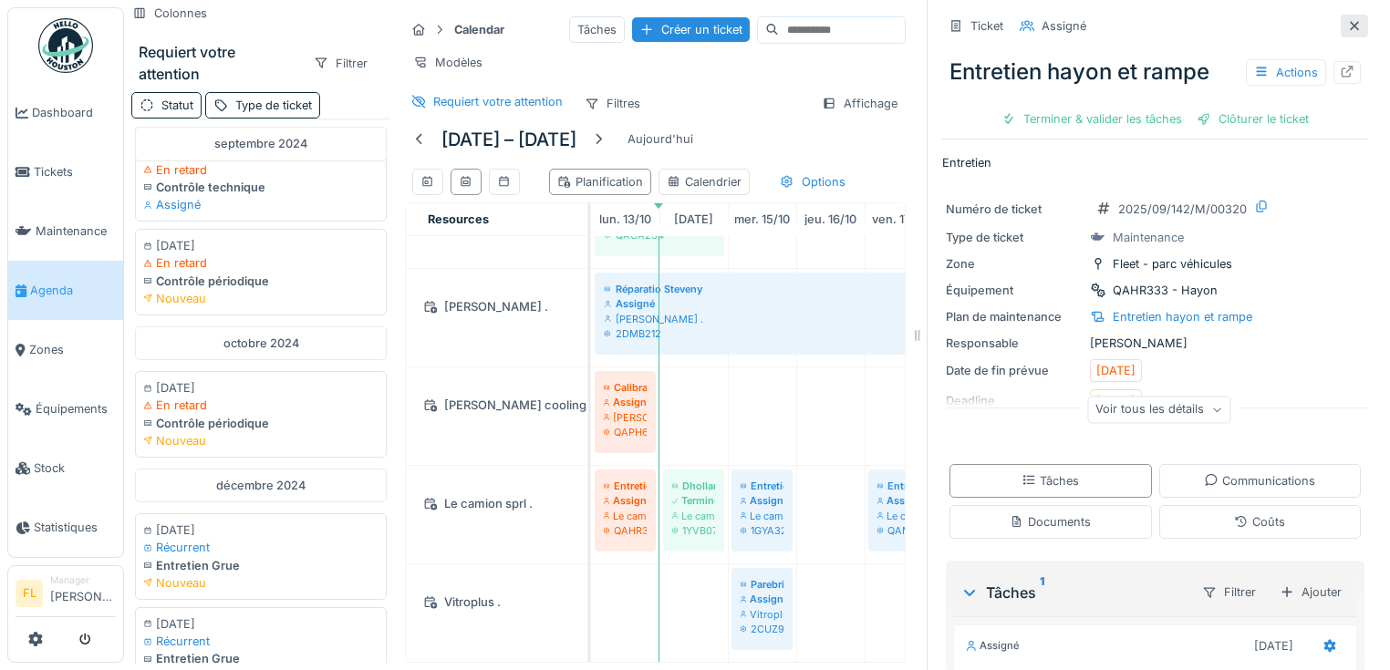
click at [1341, 15] on div at bounding box center [1354, 26] width 27 height 23
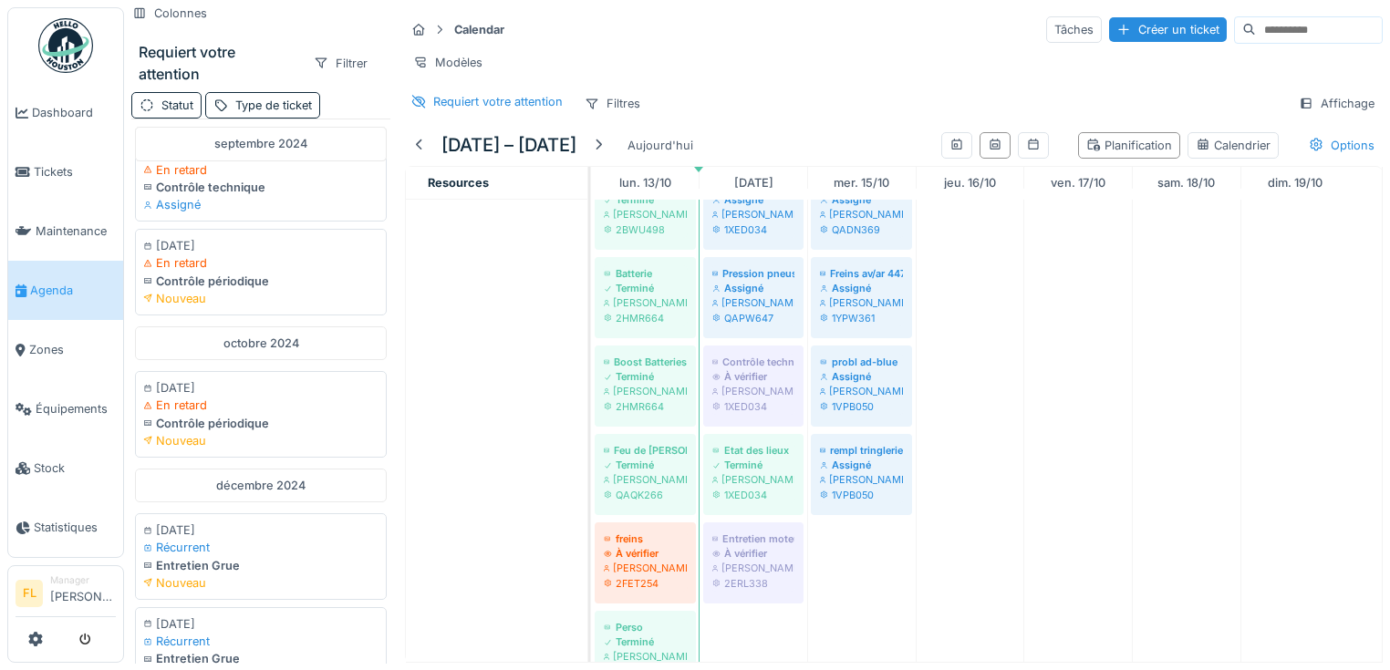
scroll to position [1890, 0]
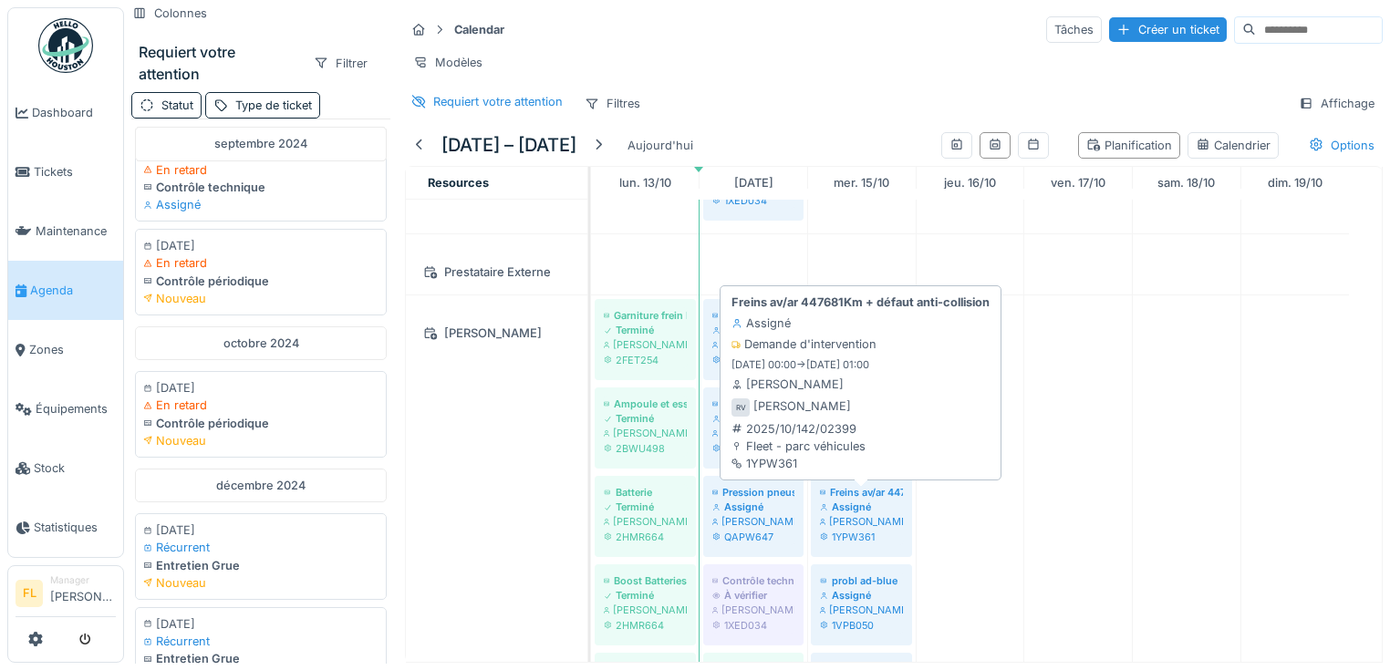
click at [870, 511] on div "Assigné" at bounding box center [861, 507] width 83 height 15
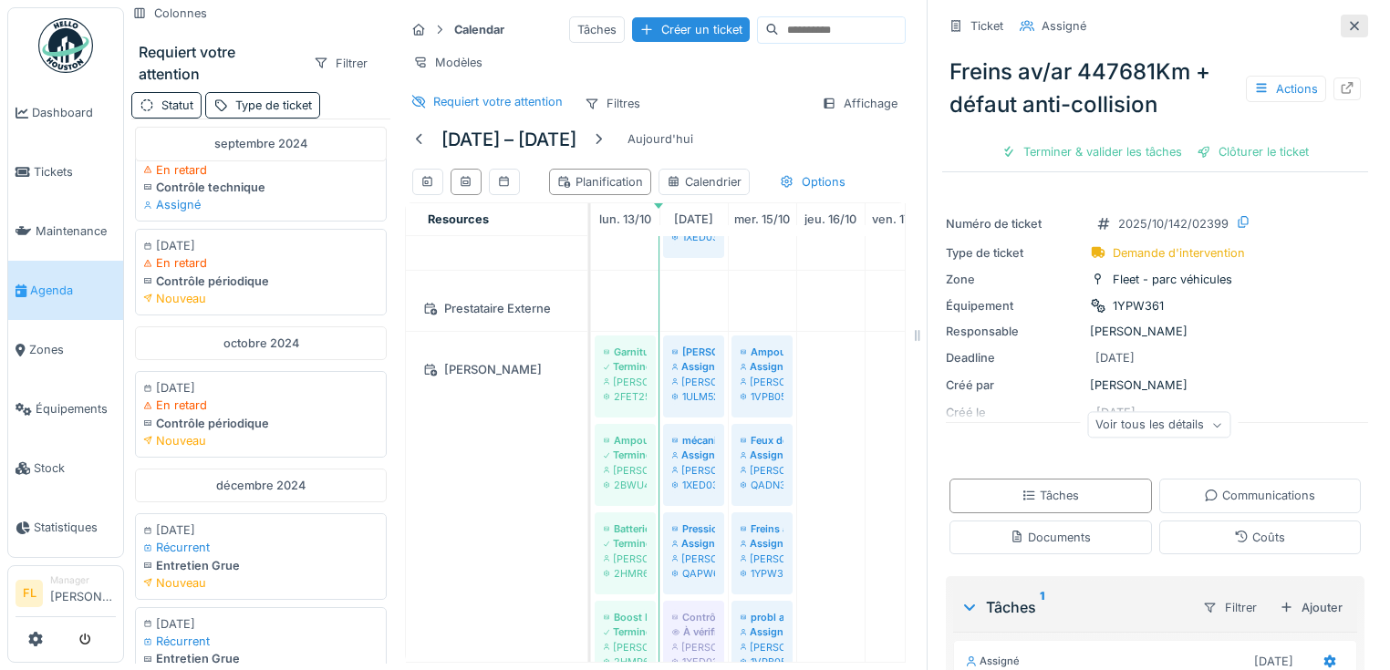
click at [1347, 25] on icon at bounding box center [1354, 26] width 15 height 12
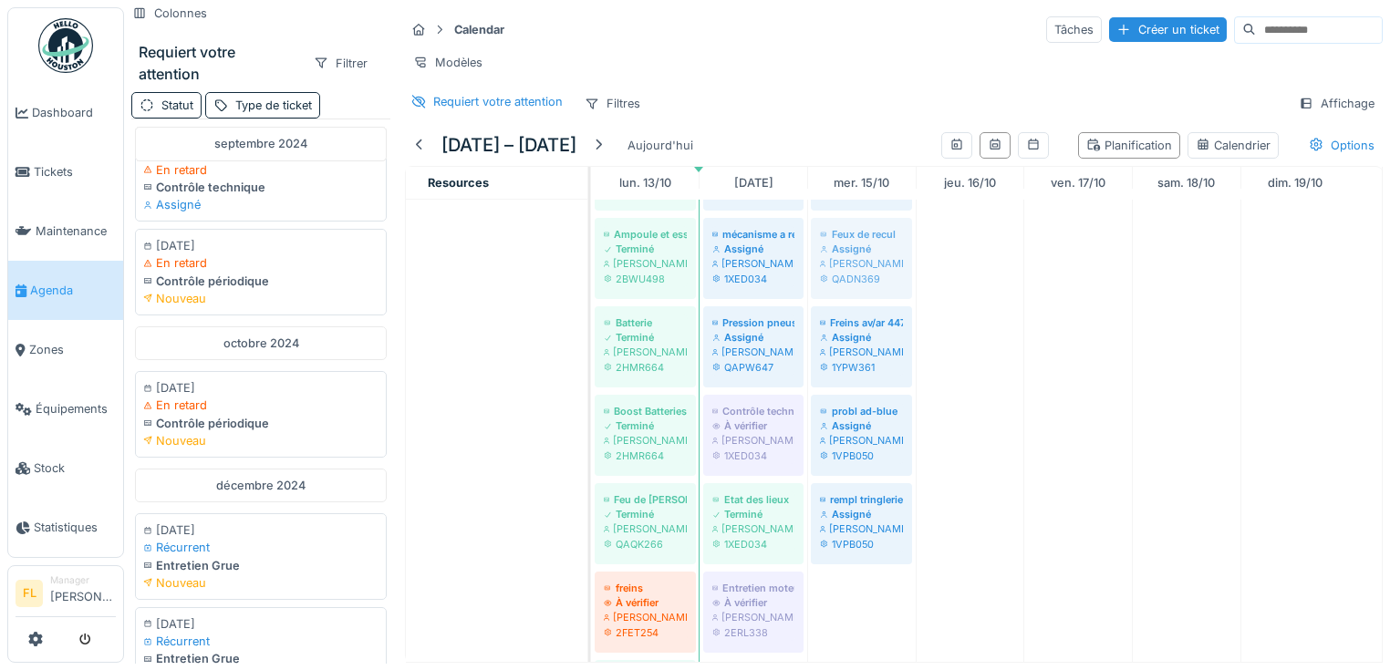
scroll to position [2061, 0]
drag, startPoint x: 888, startPoint y: 306, endPoint x: 908, endPoint y: 367, distance: 64.3
click at [591, 367] on div "Garniture frein DAF 2-FET-254 Terminé Rony Vaes 2FET254 Bouchon réservoir diese…" at bounding box center [591, 474] width 0 height 701
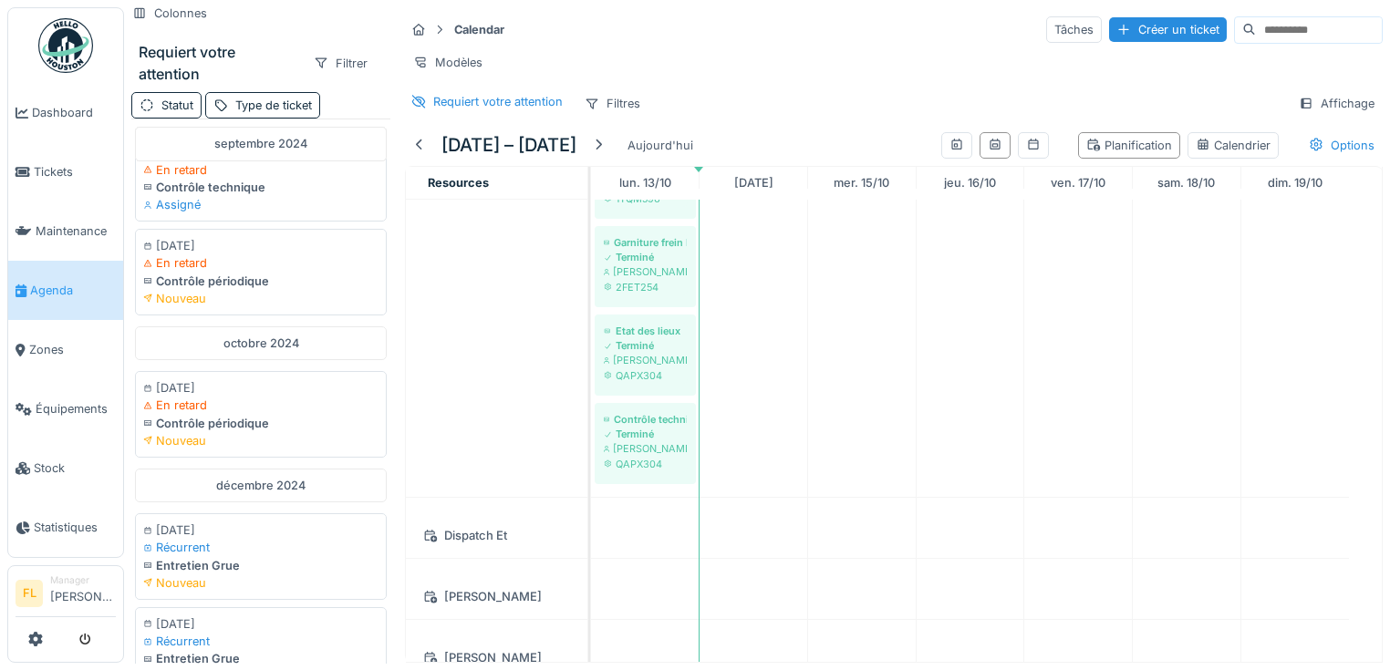
scroll to position [383, 0]
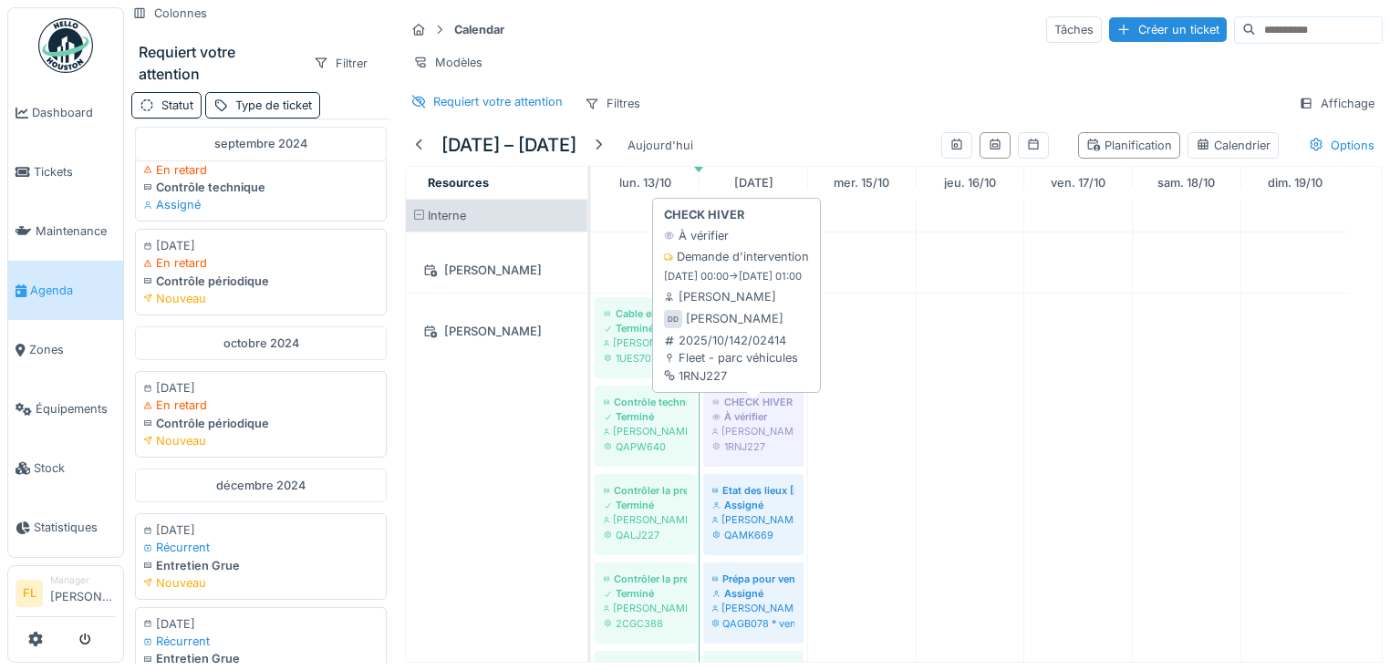
click at [786, 440] on div "1RNJ227" at bounding box center [753, 447] width 82 height 15
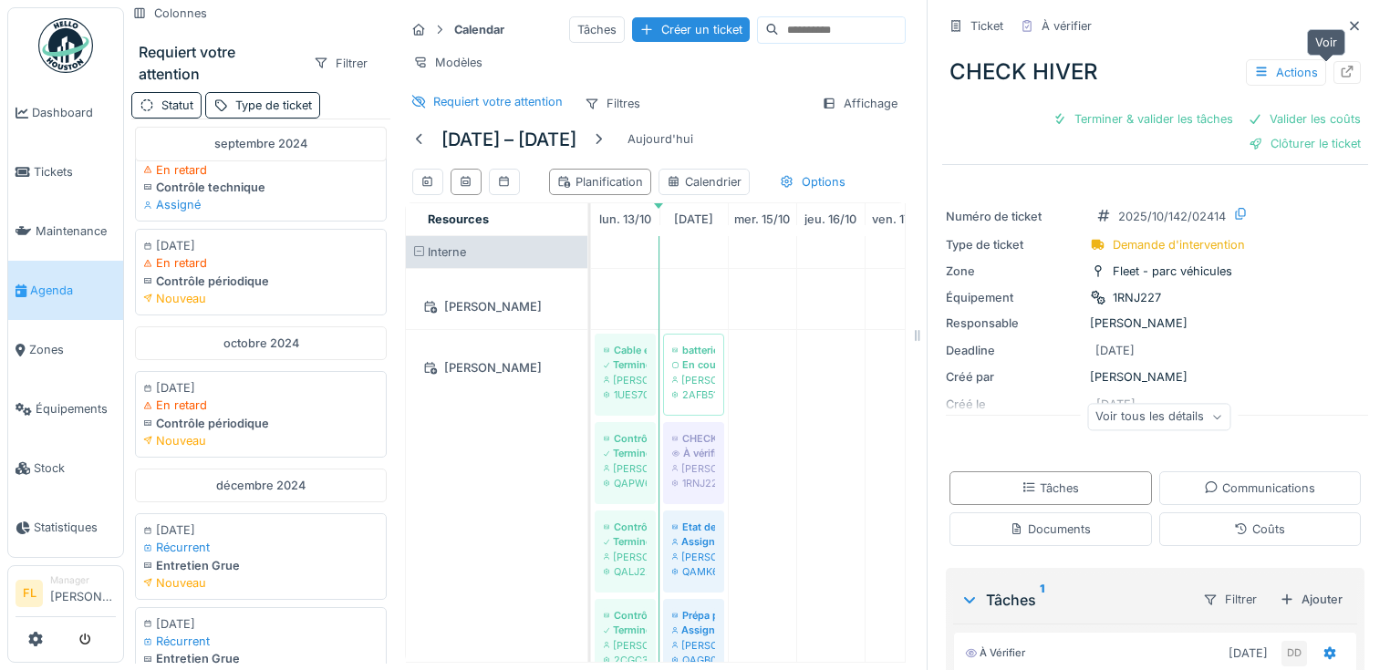
click at [1342, 66] on icon at bounding box center [1348, 72] width 12 height 12
click at [1347, 20] on icon at bounding box center [1354, 26] width 15 height 12
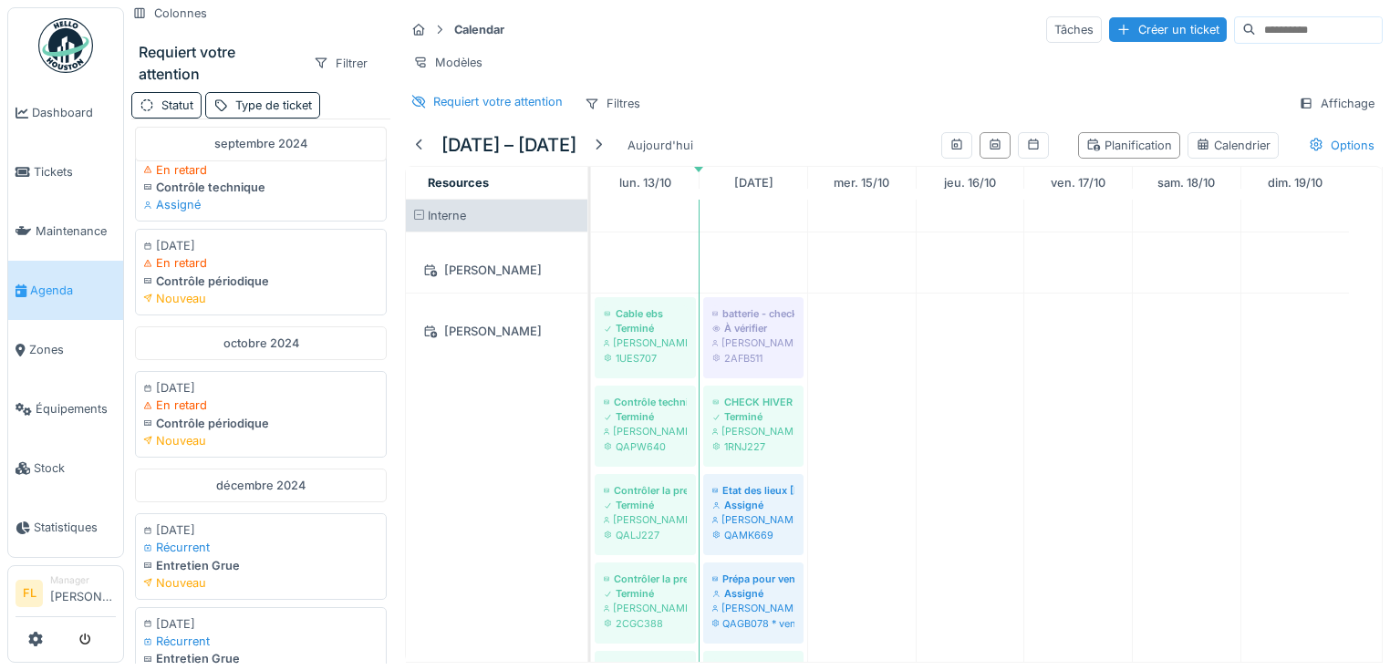
click at [1292, 17] on input at bounding box center [1319, 30] width 126 height 26
drag, startPoint x: 1236, startPoint y: 17, endPoint x: 1146, endPoint y: 24, distance: 90.5
click at [1147, 24] on div "Tâches Créer un ticket ****" at bounding box center [1203, 29] width 358 height 27
type input "*******"
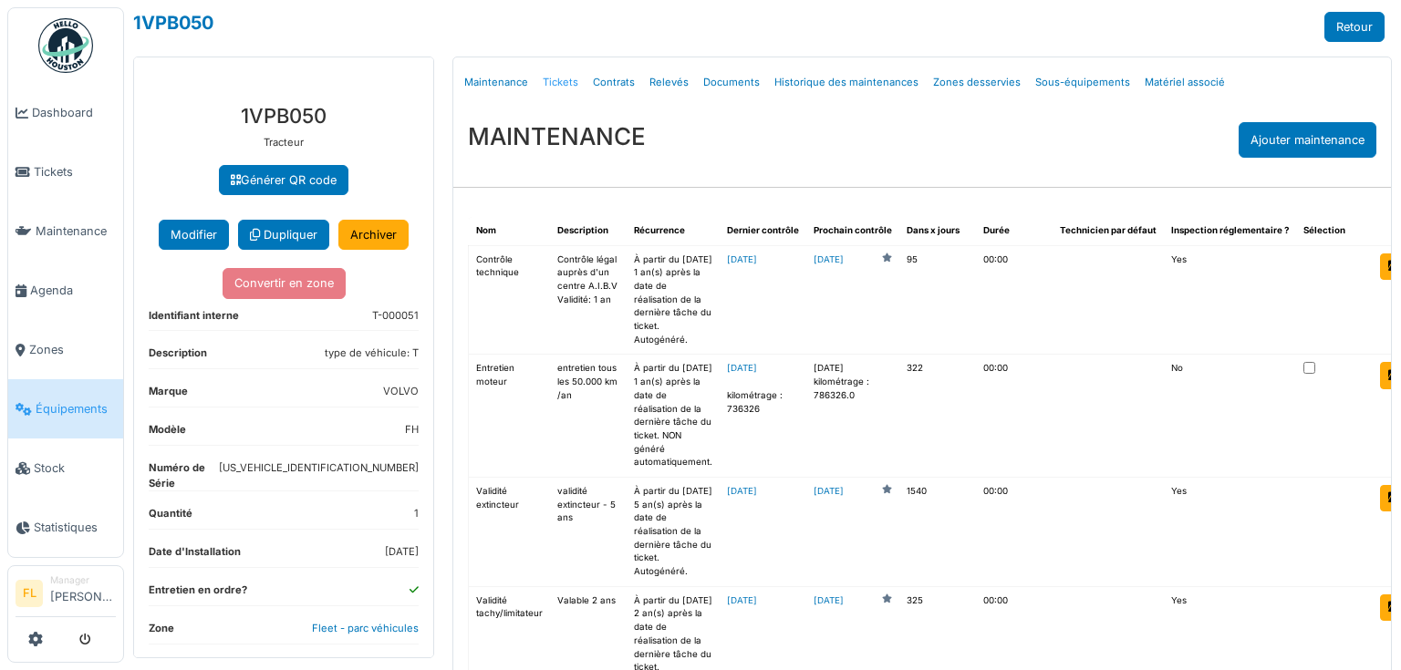
click at [554, 84] on link "Tickets" at bounding box center [560, 82] width 50 height 43
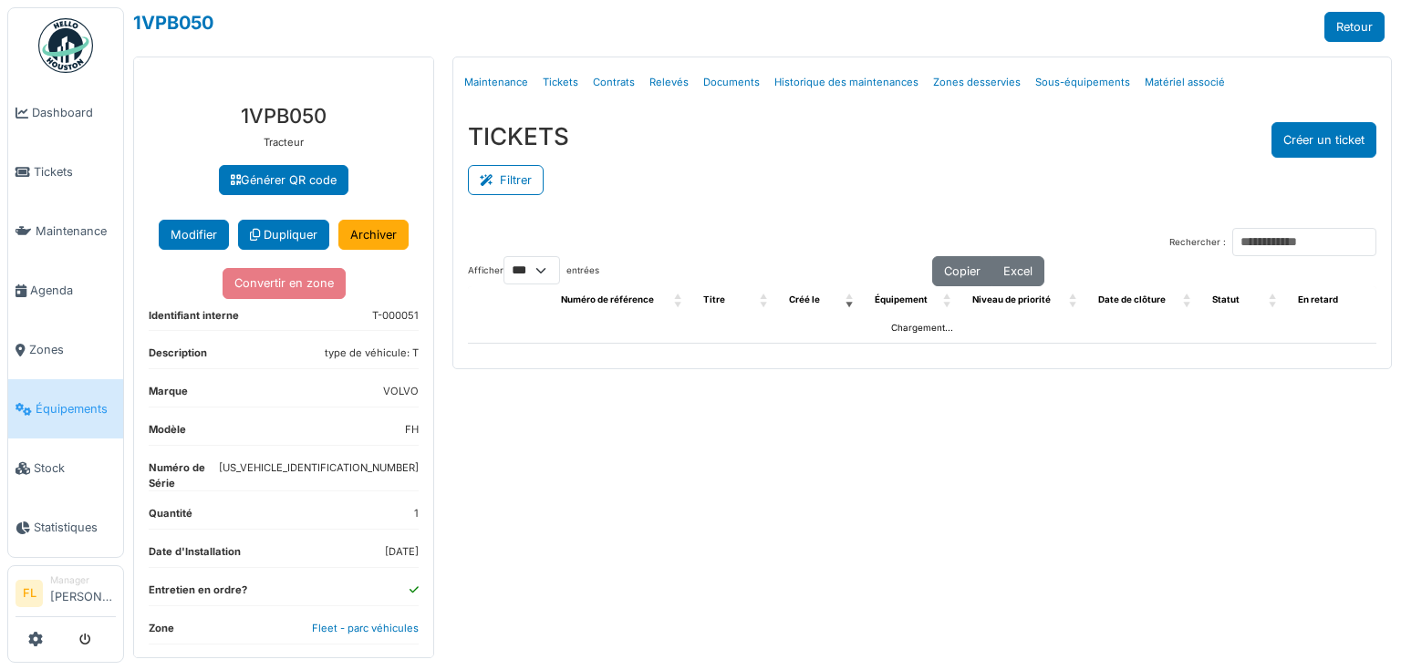
select select "***"
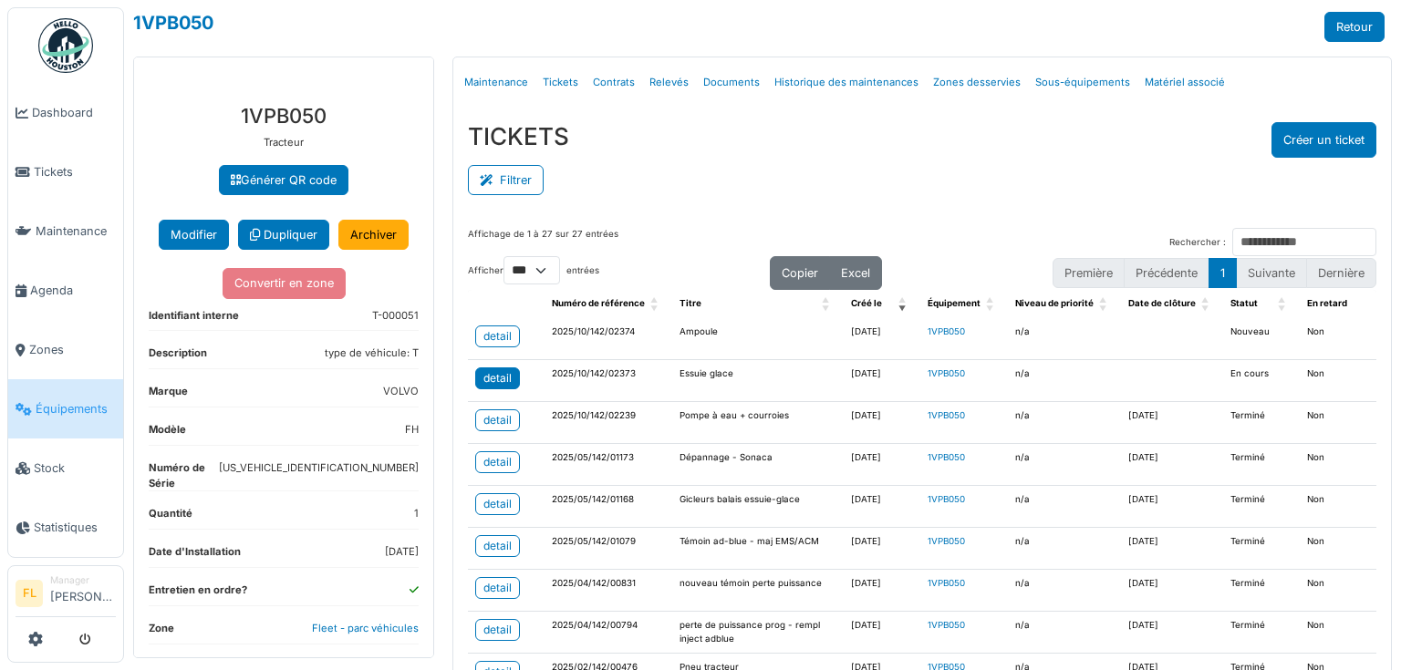
click at [509, 368] on link "detail" at bounding box center [497, 379] width 45 height 22
click at [507, 337] on div "detail" at bounding box center [497, 336] width 28 height 16
click at [1311, 130] on button "Créer un ticket" at bounding box center [1324, 140] width 105 height 36
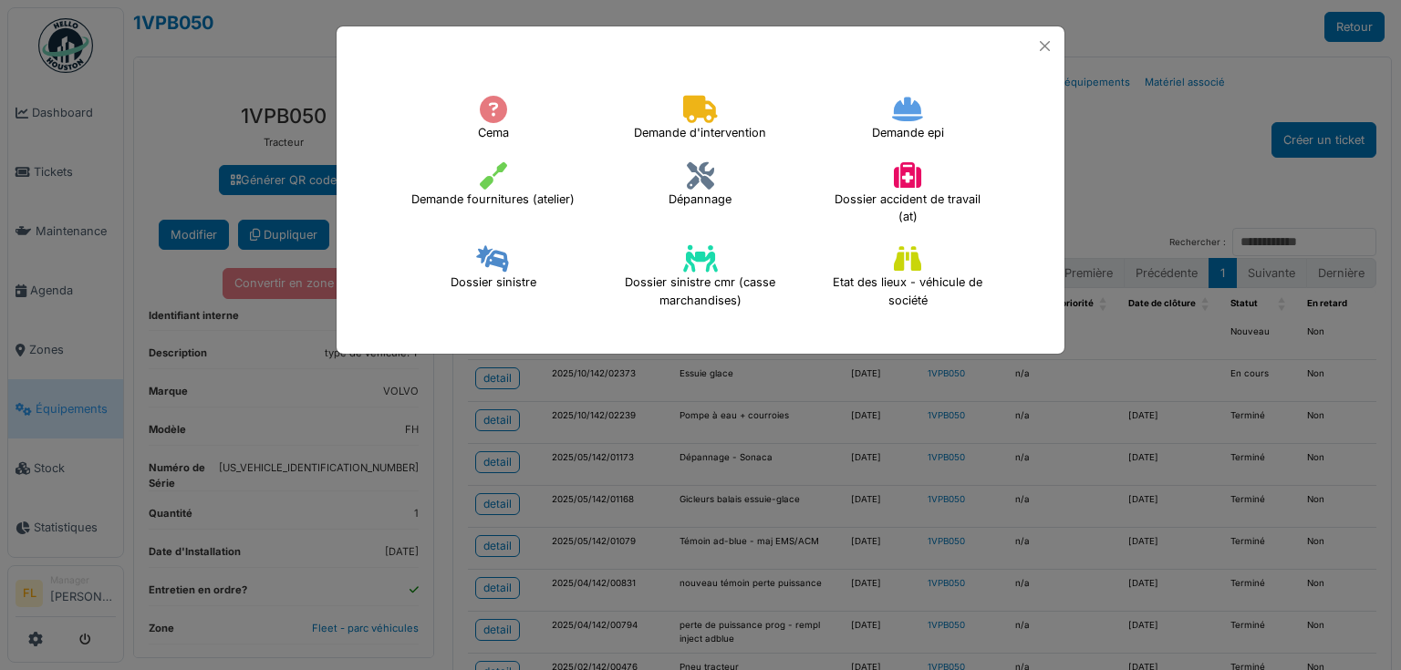
click at [711, 123] on h4 "Demande d'intervention" at bounding box center [700, 118] width 156 height 58
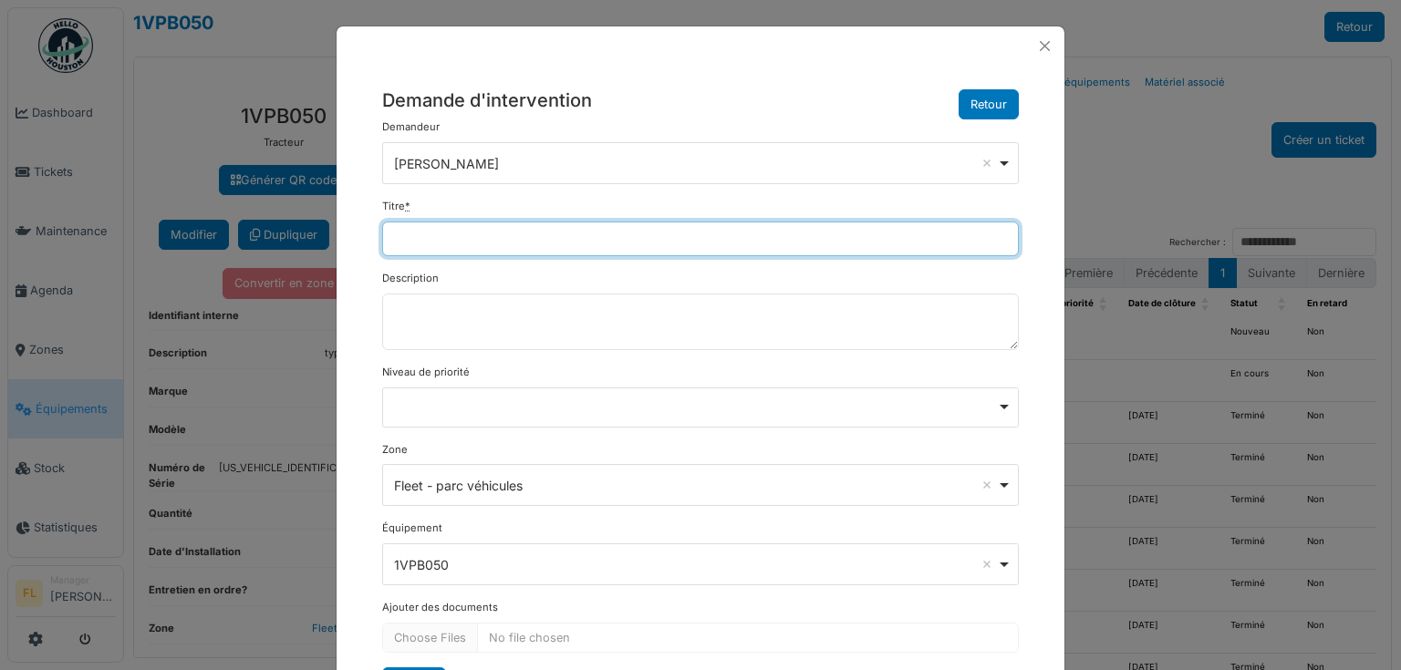
click at [486, 228] on input "Titre *" at bounding box center [700, 239] width 637 height 35
type input "*"
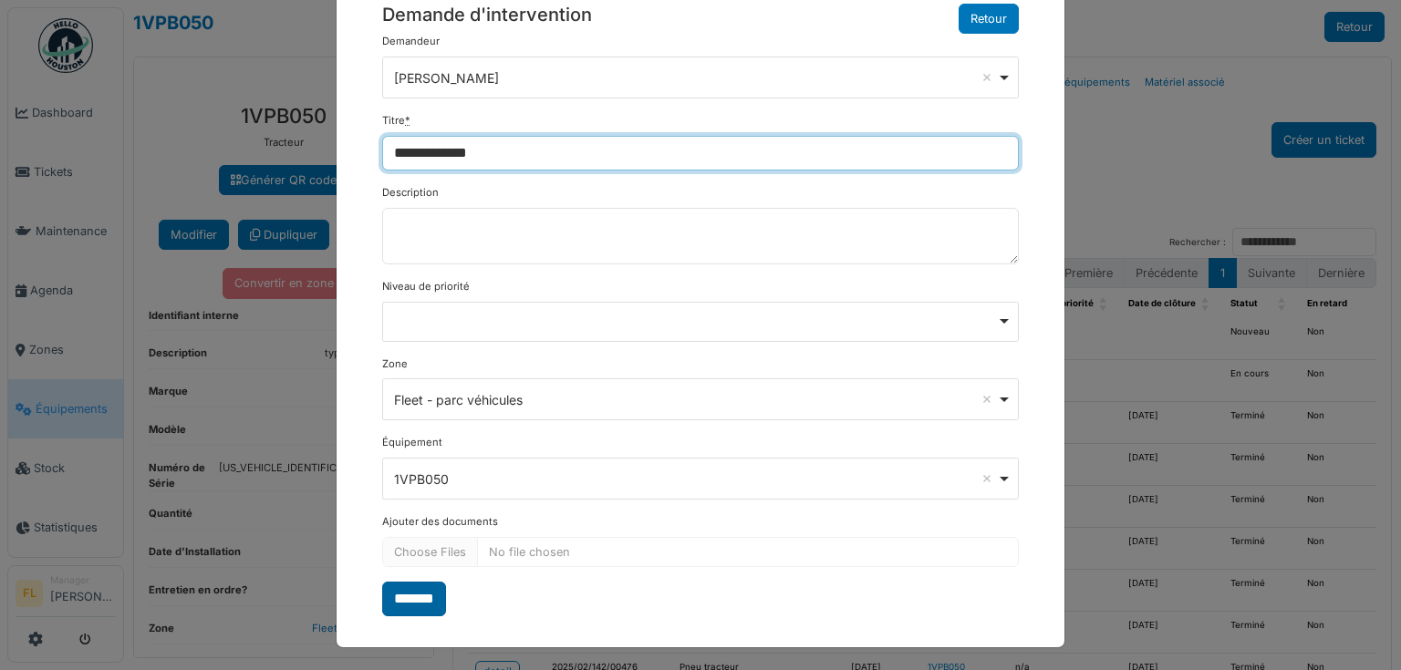
type input "**********"
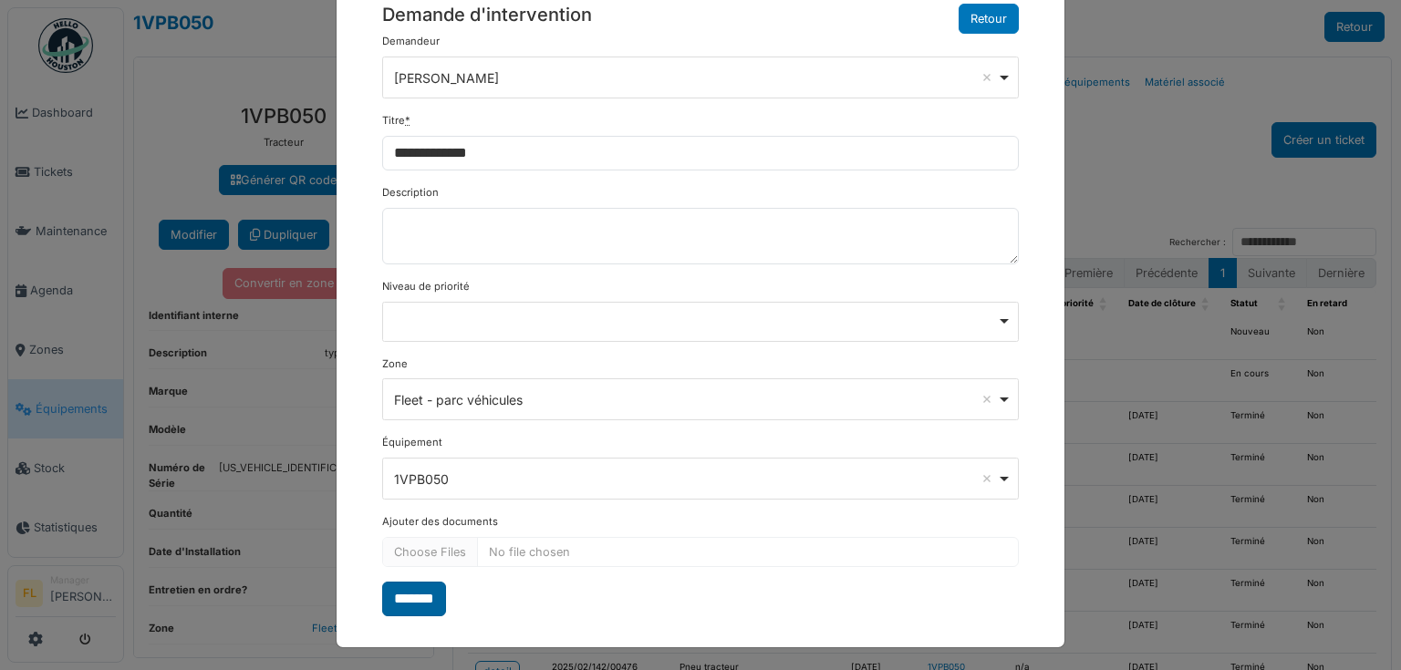
click at [415, 588] on input "*******" at bounding box center [414, 599] width 64 height 35
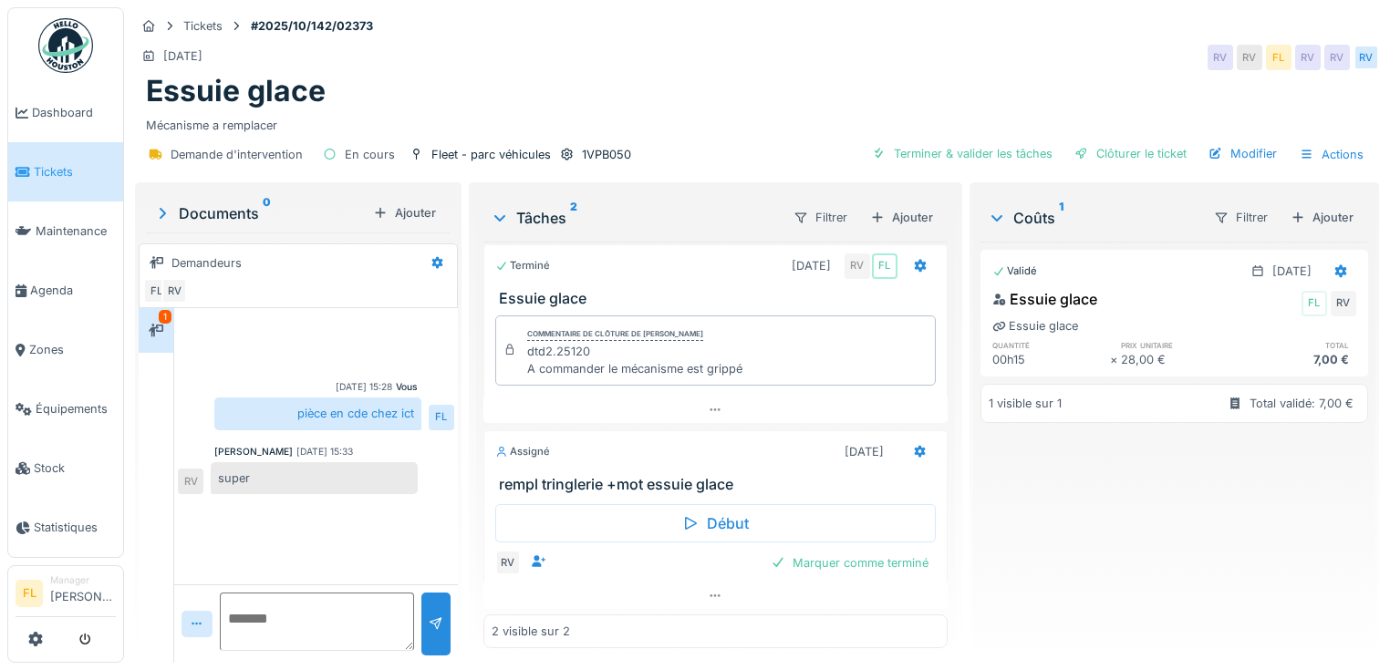
scroll to position [11, 0]
click at [708, 590] on icon at bounding box center [715, 596] width 15 height 12
click at [877, 558] on div at bounding box center [884, 566] width 15 height 17
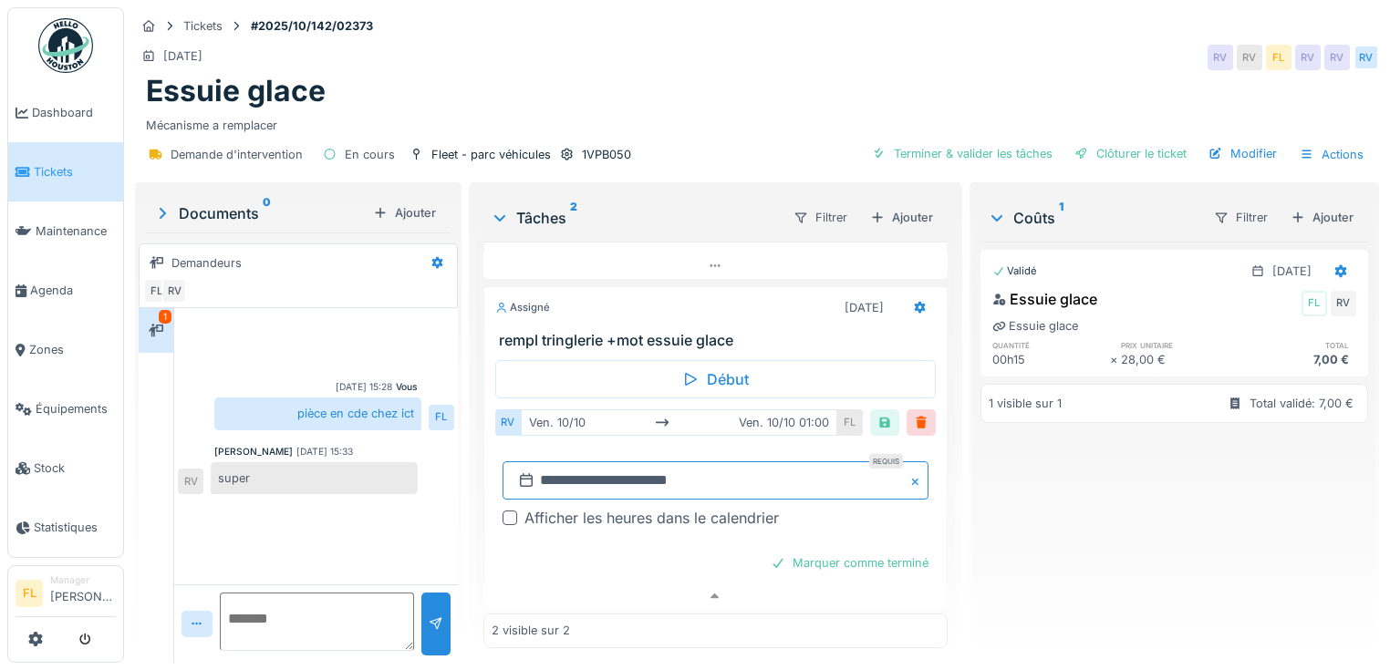
click at [547, 464] on input "**********" at bounding box center [716, 481] width 426 height 38
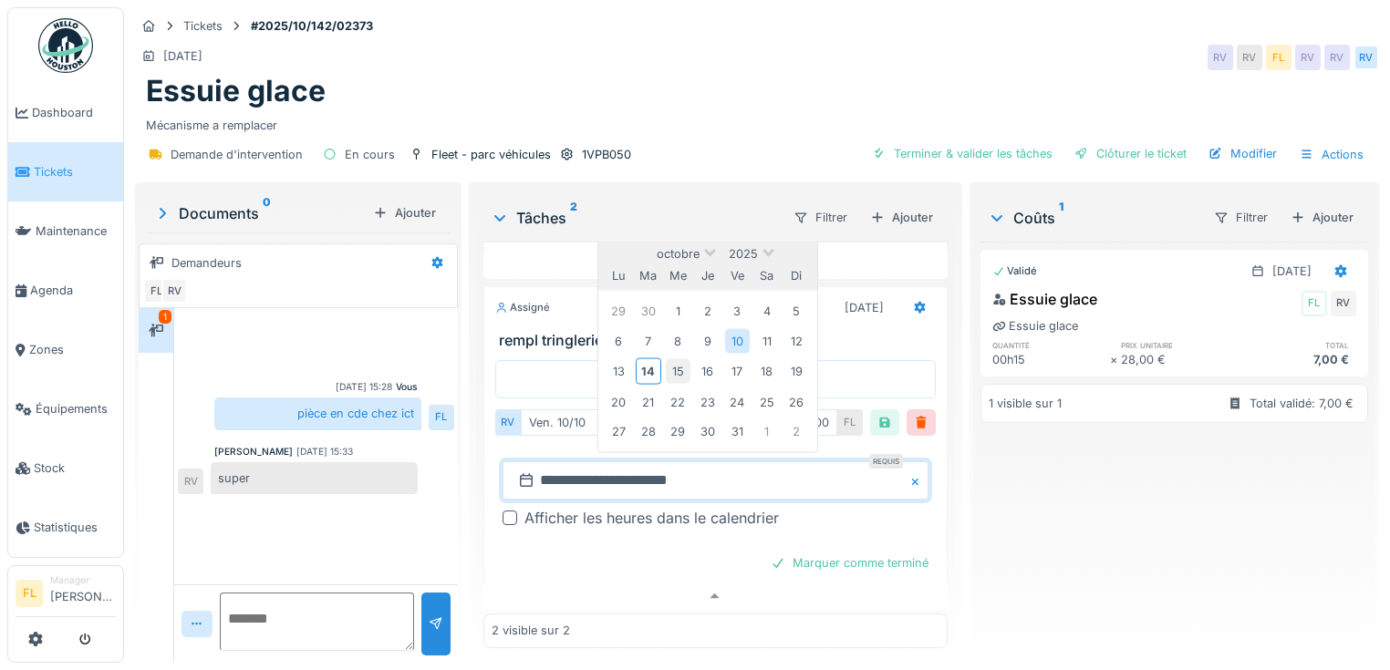
click at [671, 359] on div "15" at bounding box center [678, 371] width 25 height 25
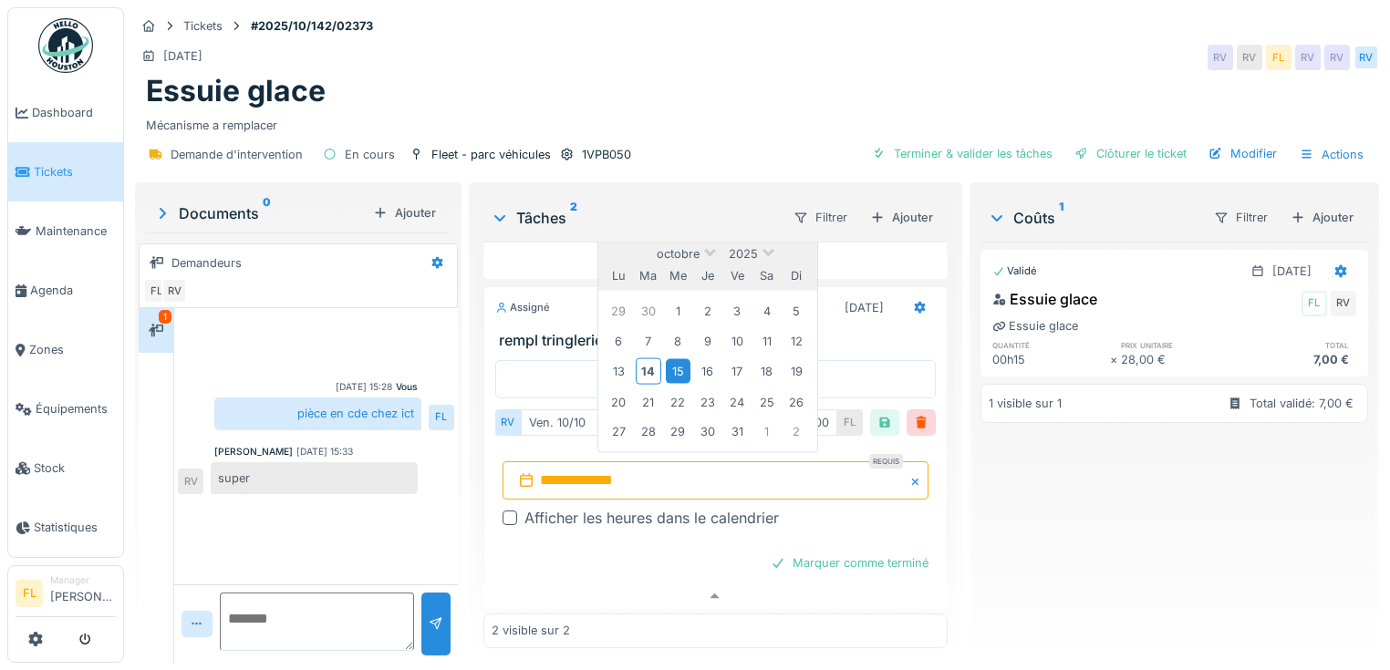
click at [671, 359] on div "15" at bounding box center [678, 371] width 25 height 25
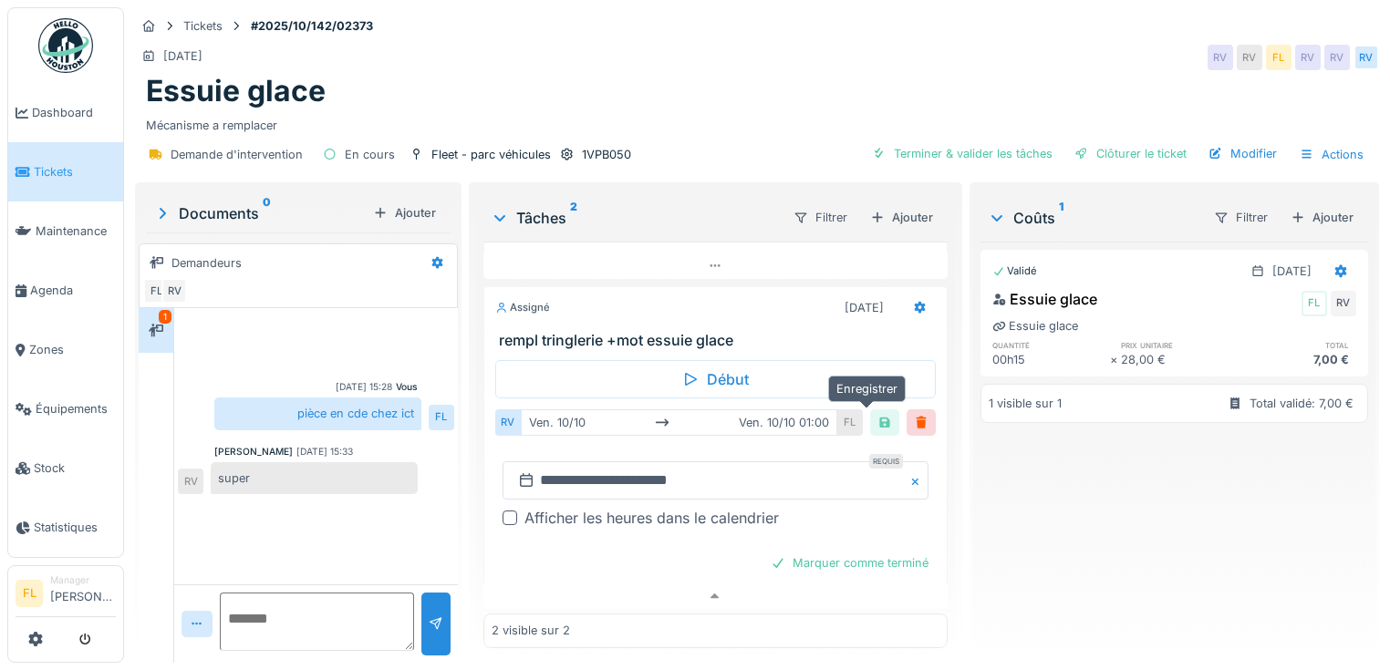
click at [877, 416] on div at bounding box center [884, 422] width 15 height 17
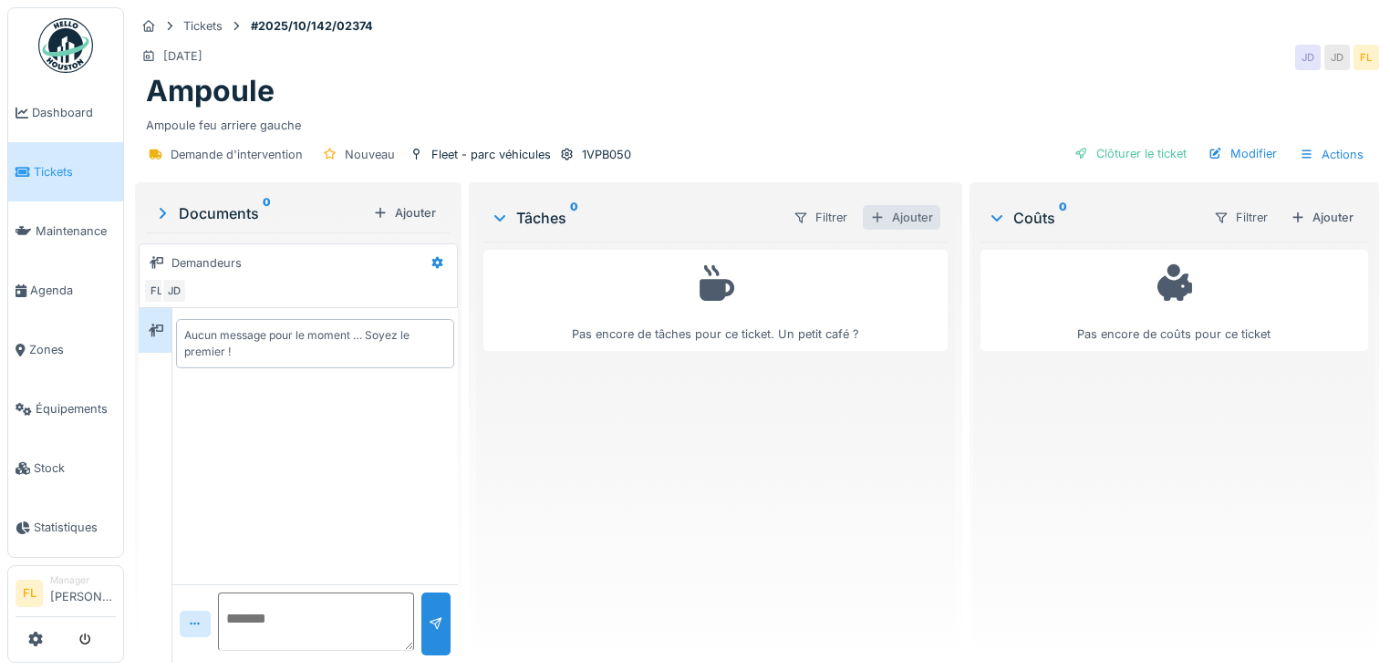
click at [883, 209] on div "Ajouter" at bounding box center [902, 217] width 78 height 25
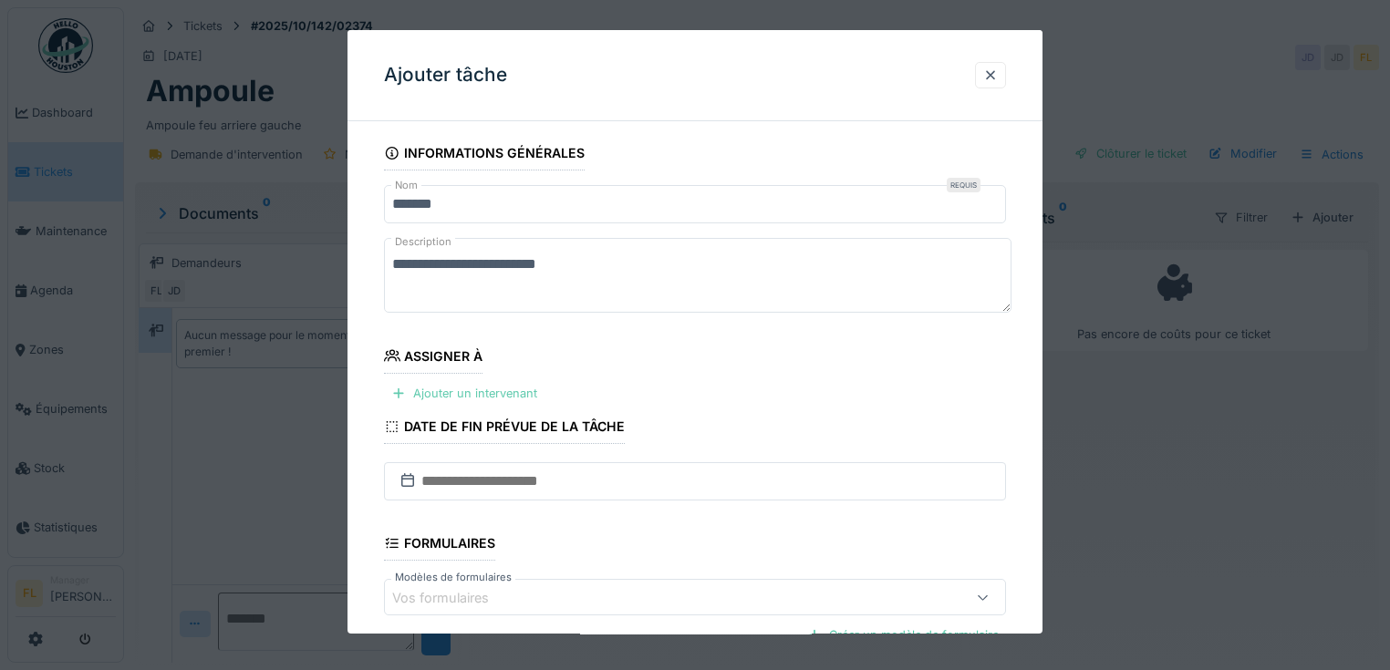
click at [489, 395] on div "Ajouter un intervenant" at bounding box center [464, 393] width 161 height 25
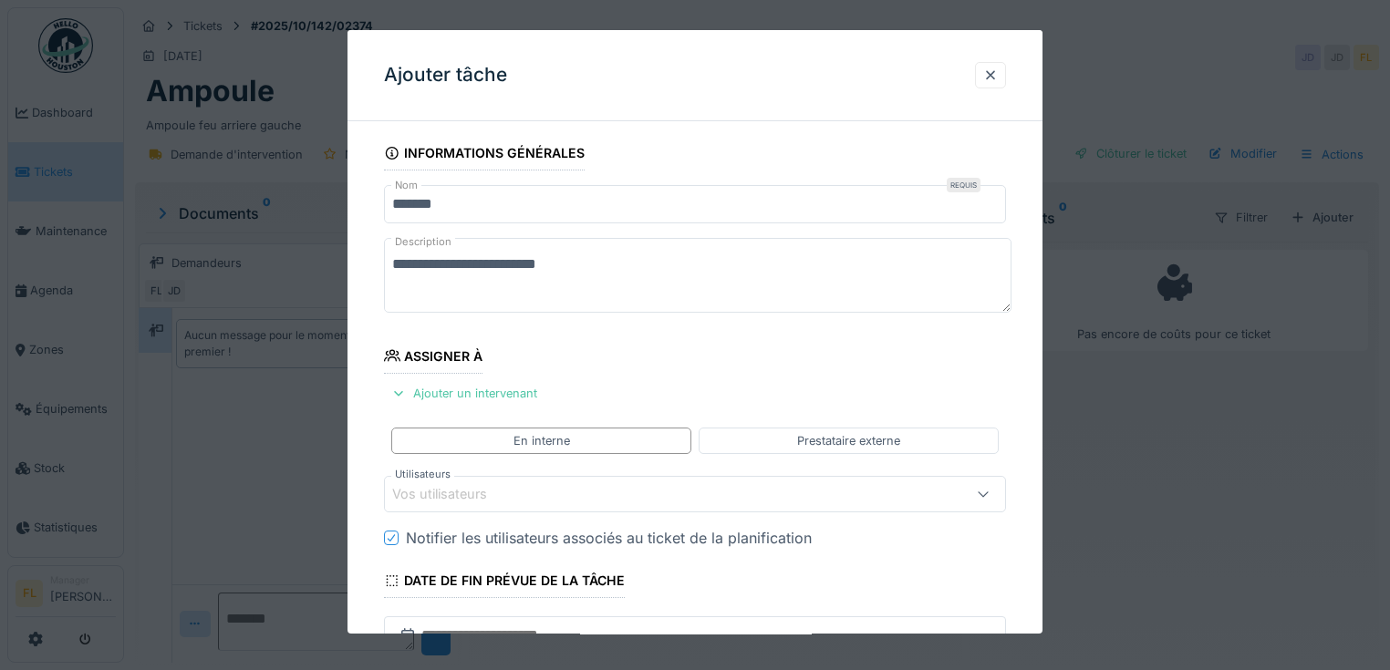
click at [485, 485] on div "Vos utilisateurs" at bounding box center [452, 495] width 120 height 20
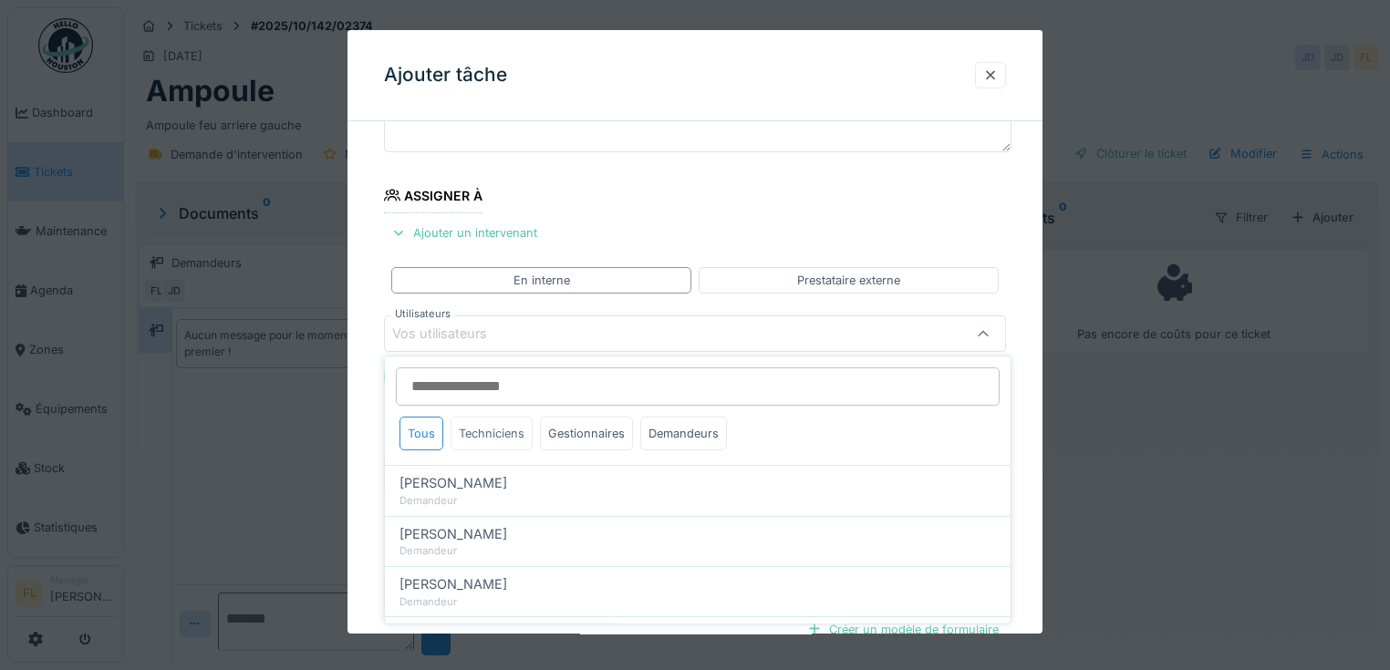
click at [493, 436] on div "Techniciens" at bounding box center [492, 434] width 82 height 34
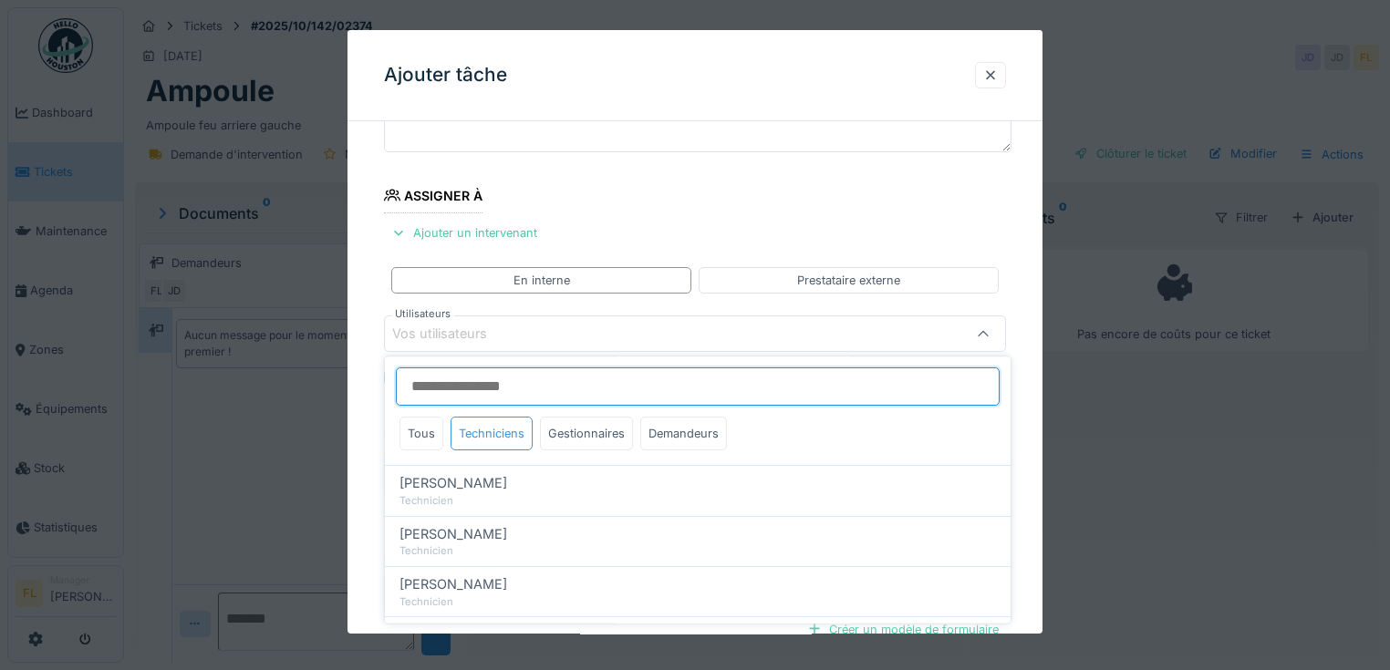
scroll to position [175, 0]
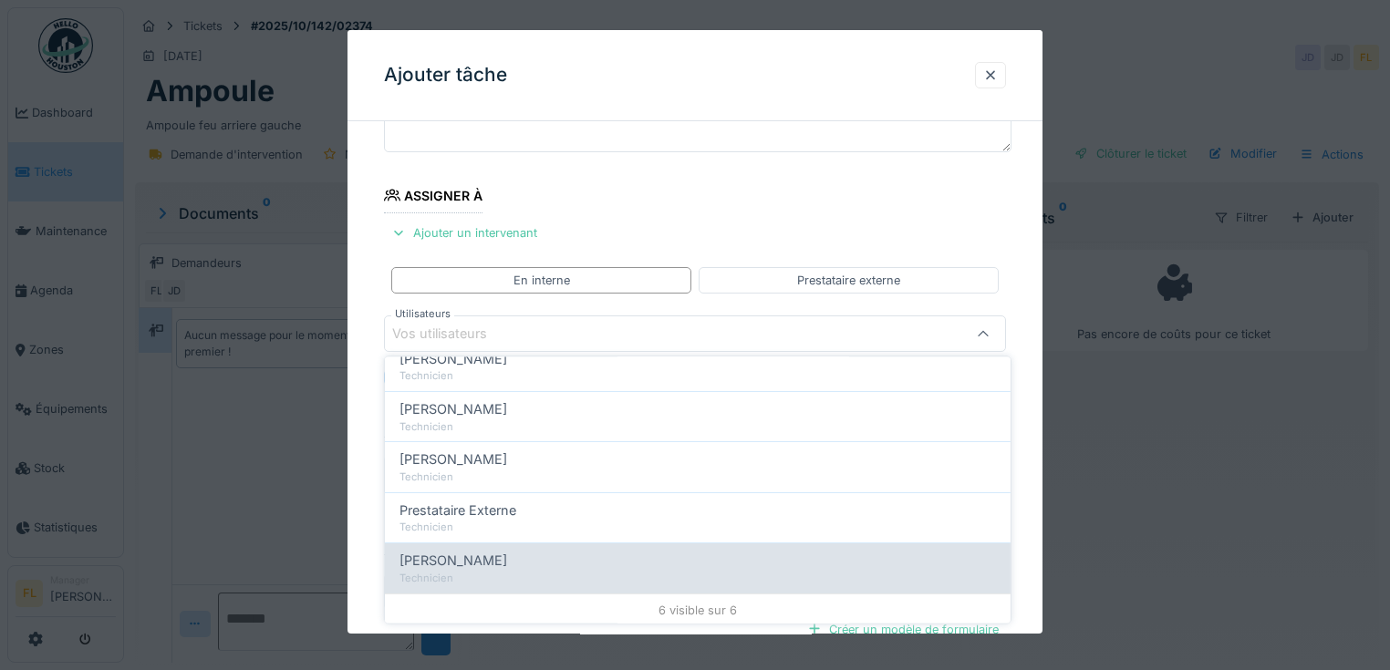
click at [466, 552] on div "[PERSON_NAME]" at bounding box center [698, 562] width 597 height 20
type input "*****"
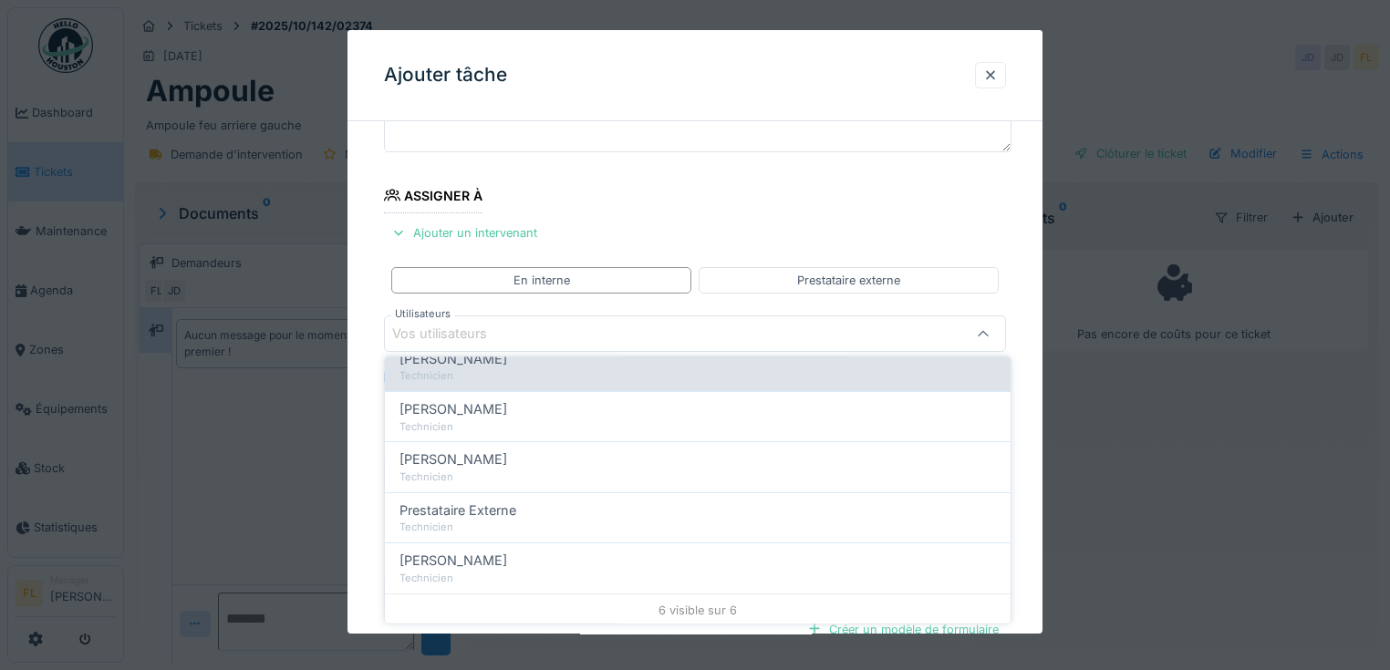
scroll to position [0, 0]
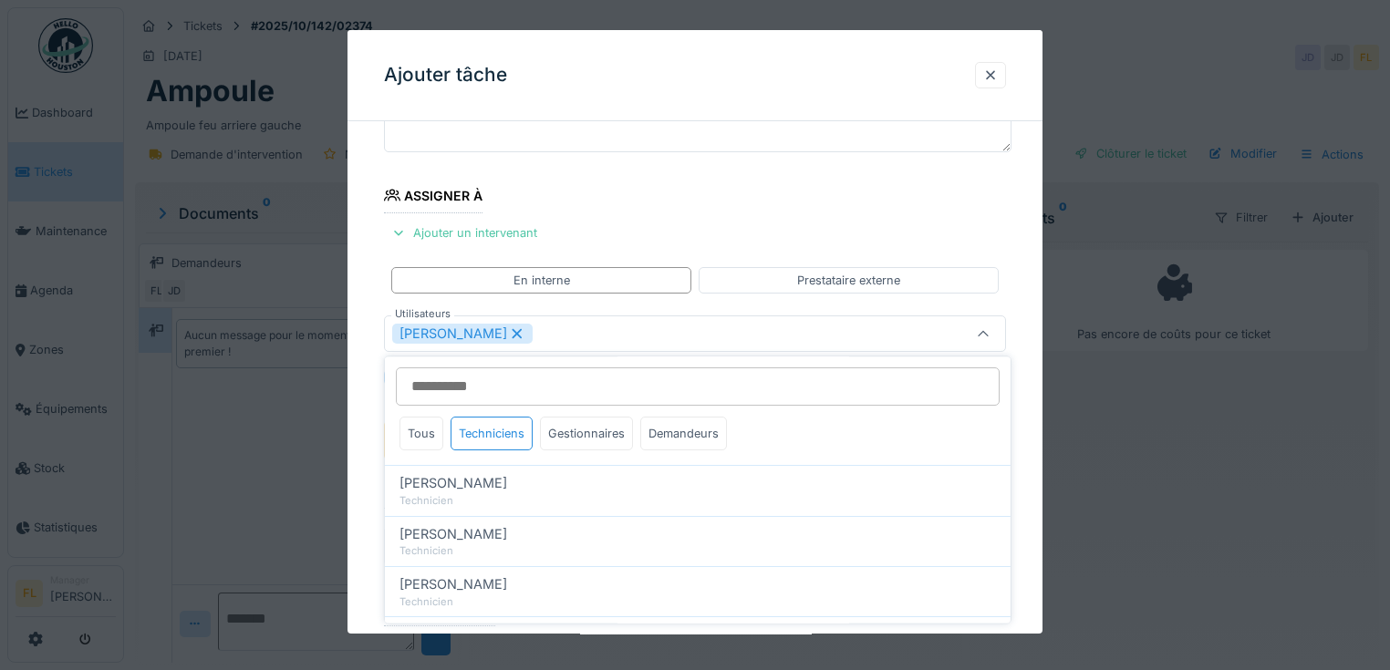
click at [367, 519] on div "**********" at bounding box center [695, 442] width 695 height 935
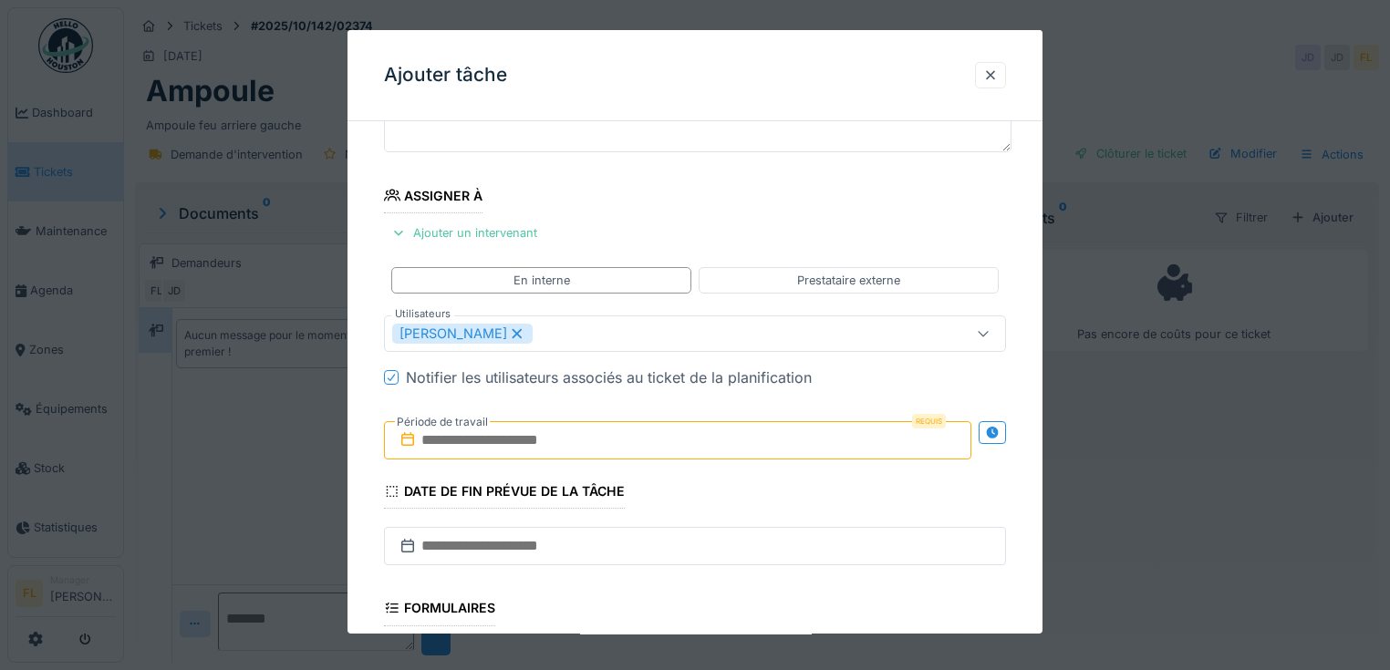
click at [445, 437] on input "text" at bounding box center [677, 440] width 587 height 38
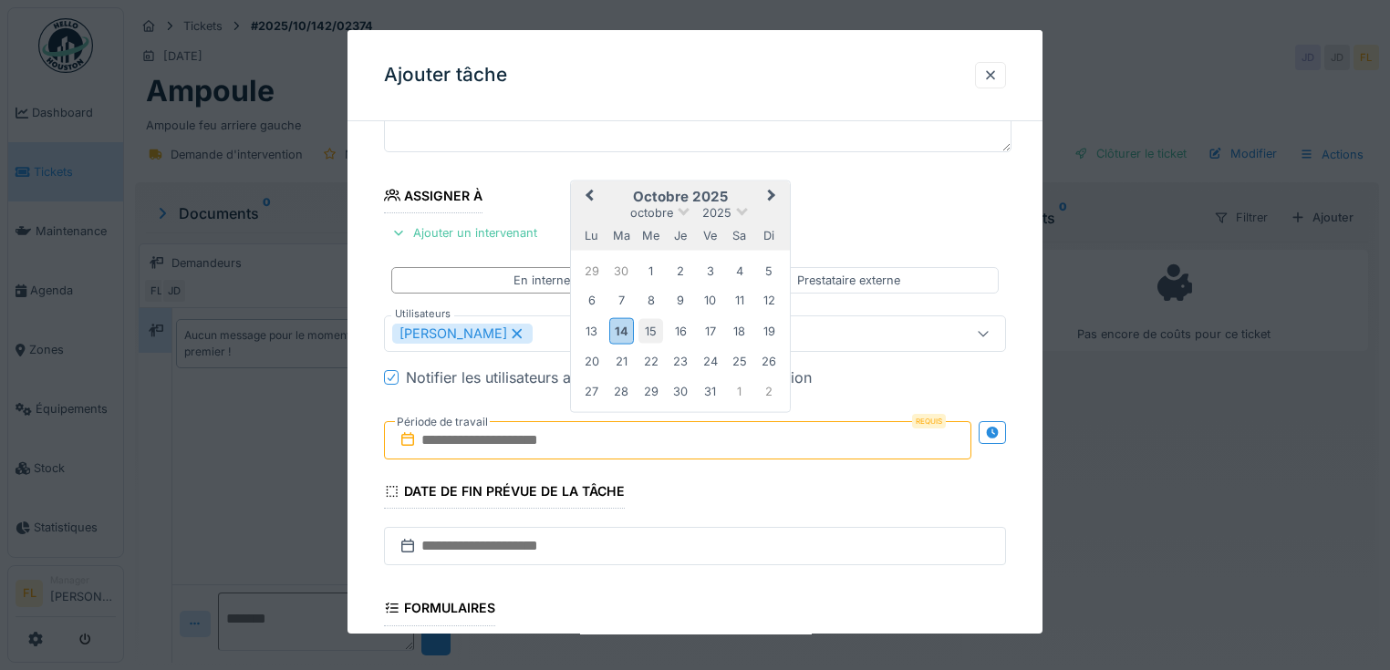
click at [653, 332] on div "15" at bounding box center [650, 331] width 25 height 25
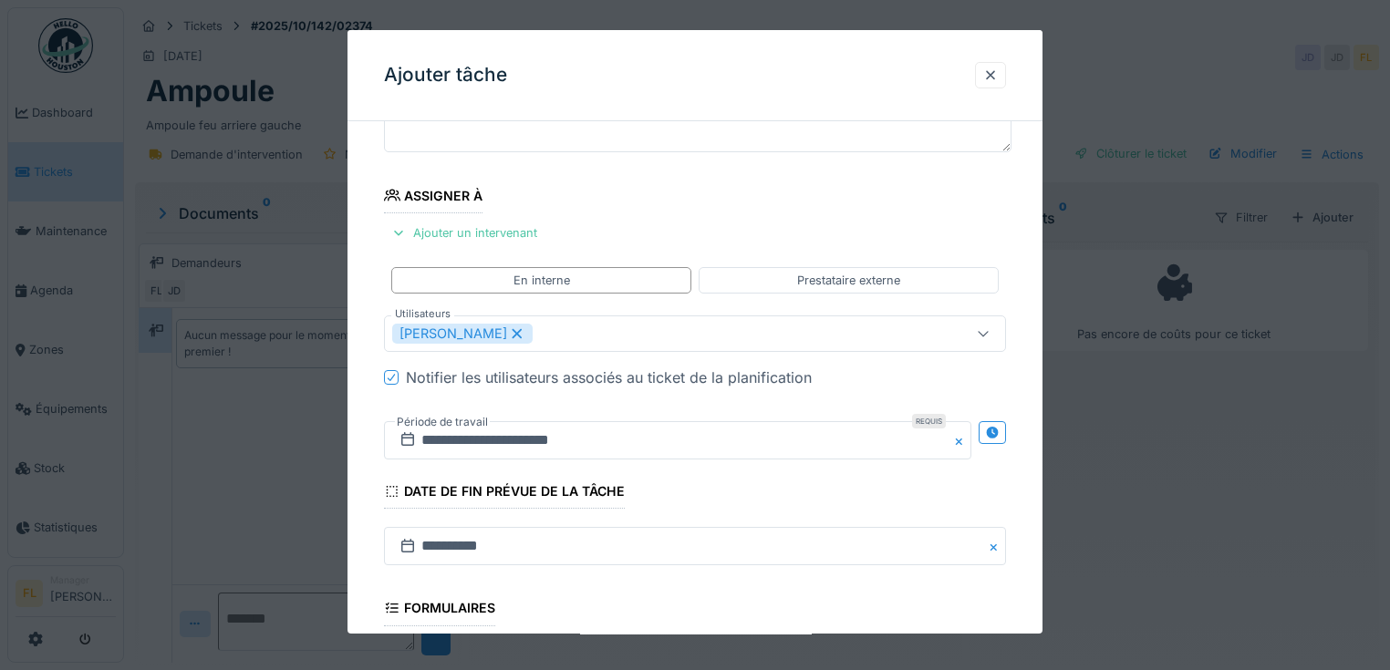
scroll to position [434, 0]
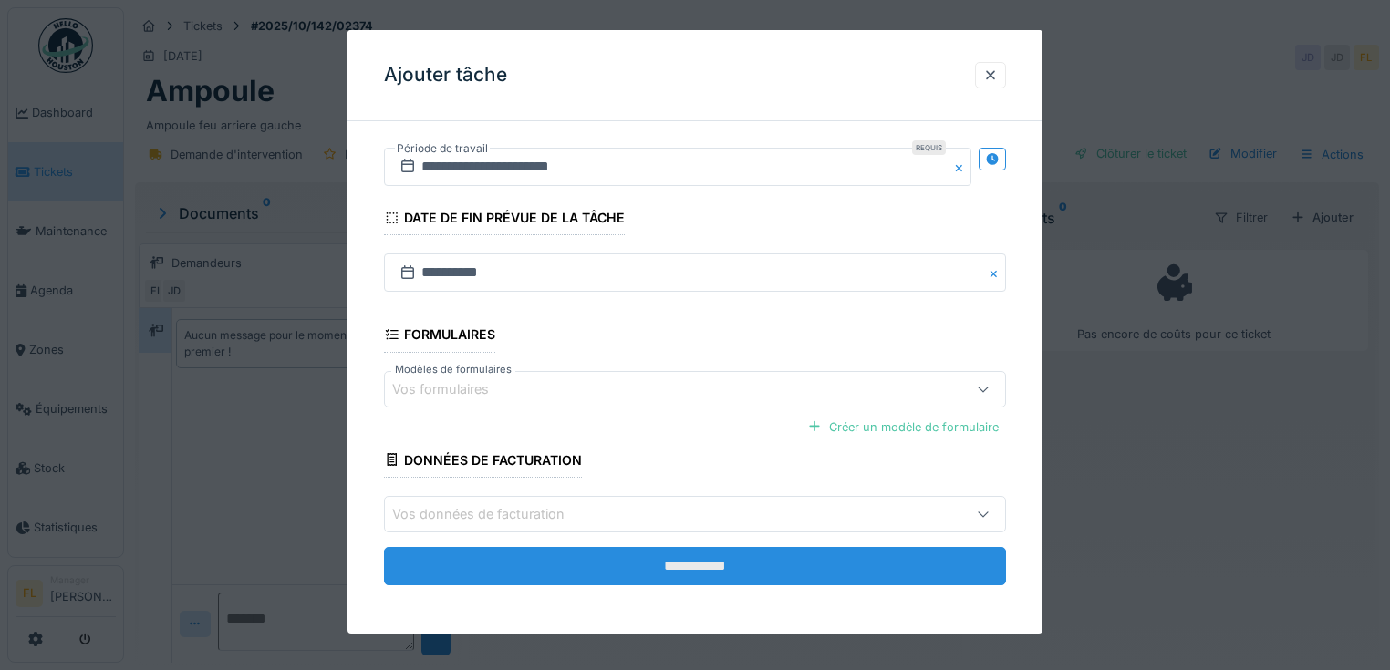
click at [727, 566] on input "**********" at bounding box center [695, 566] width 622 height 38
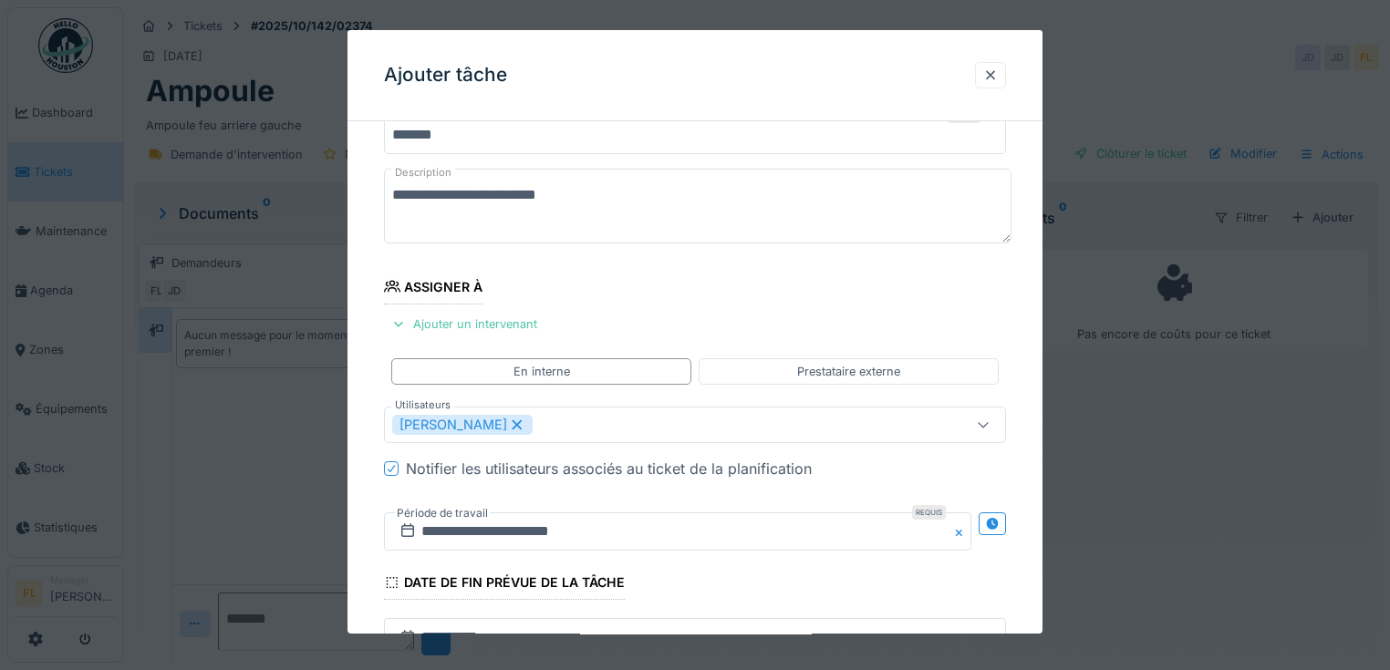
scroll to position [0, 0]
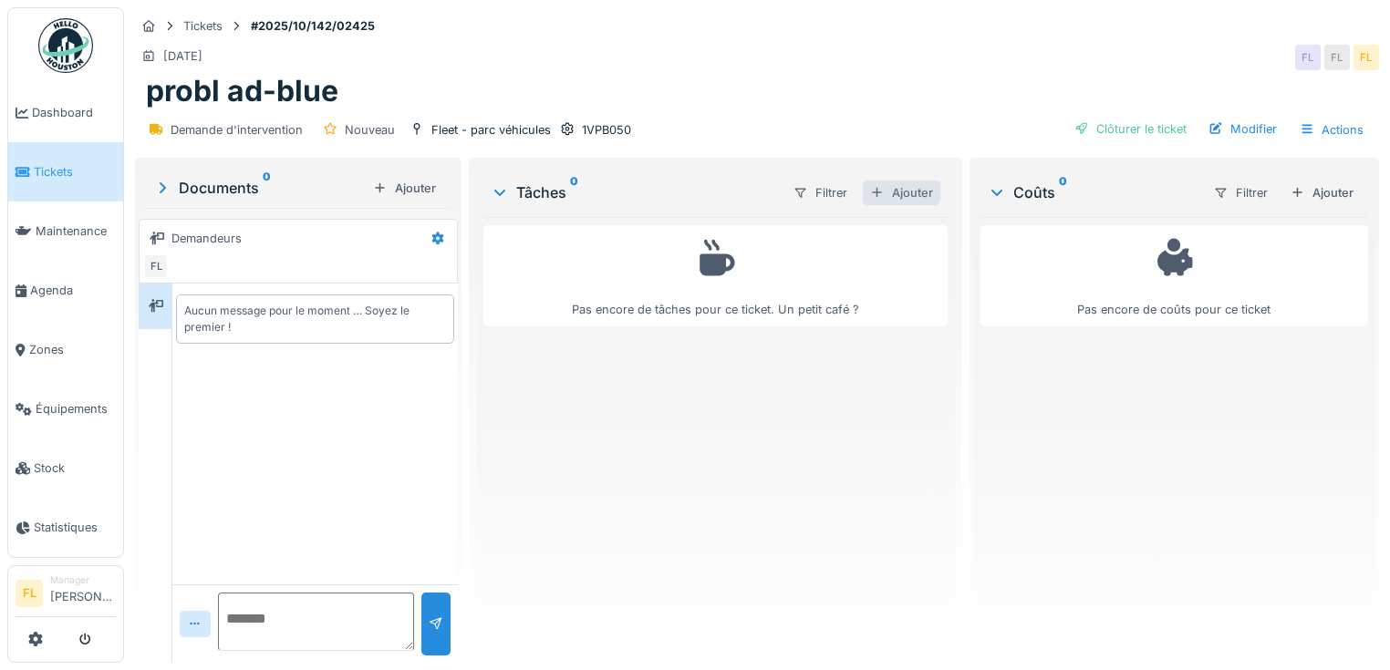
click at [894, 193] on div "Ajouter" at bounding box center [902, 193] width 78 height 25
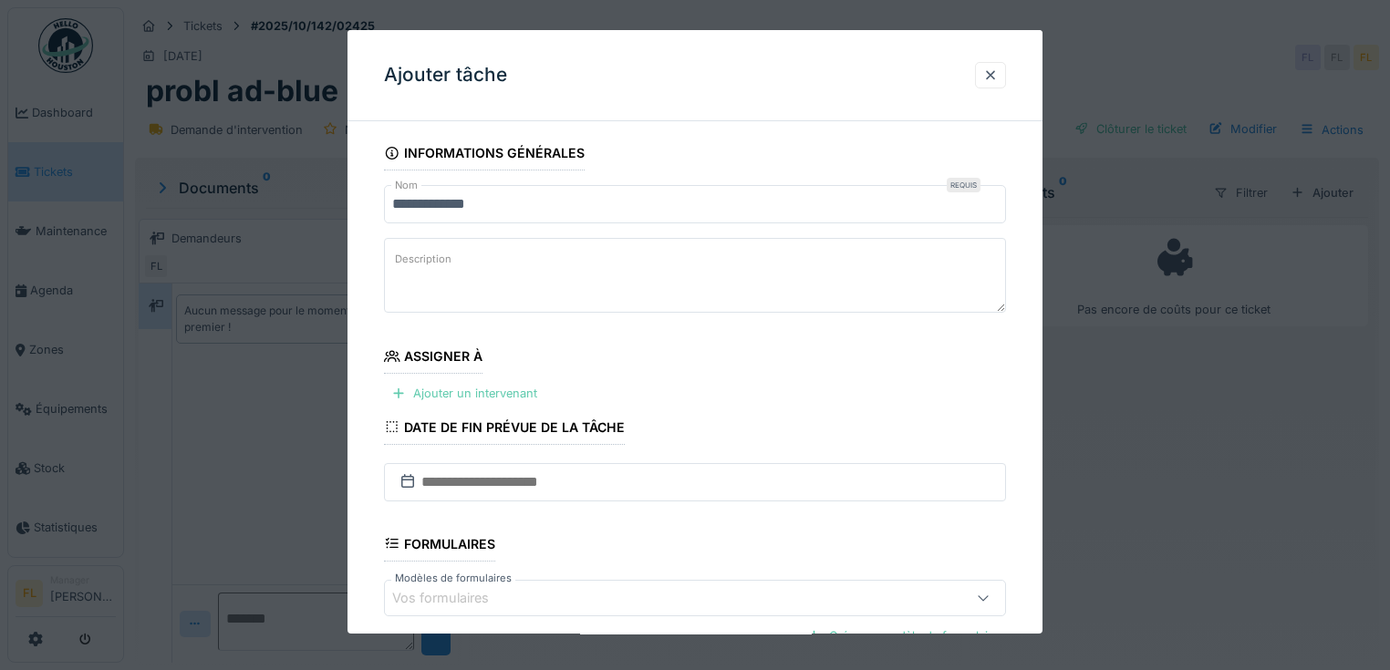
click at [479, 386] on div "Ajouter un intervenant" at bounding box center [464, 393] width 161 height 25
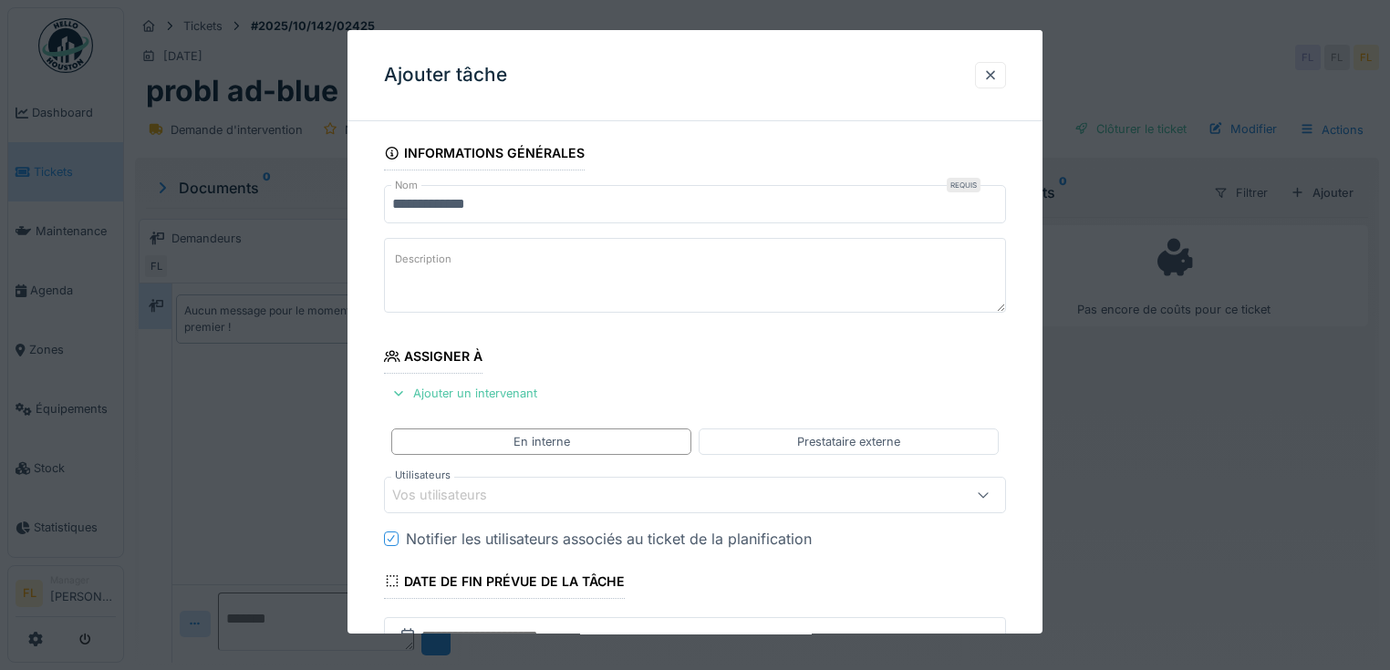
click at [443, 490] on div "Vos utilisateurs" at bounding box center [452, 495] width 120 height 20
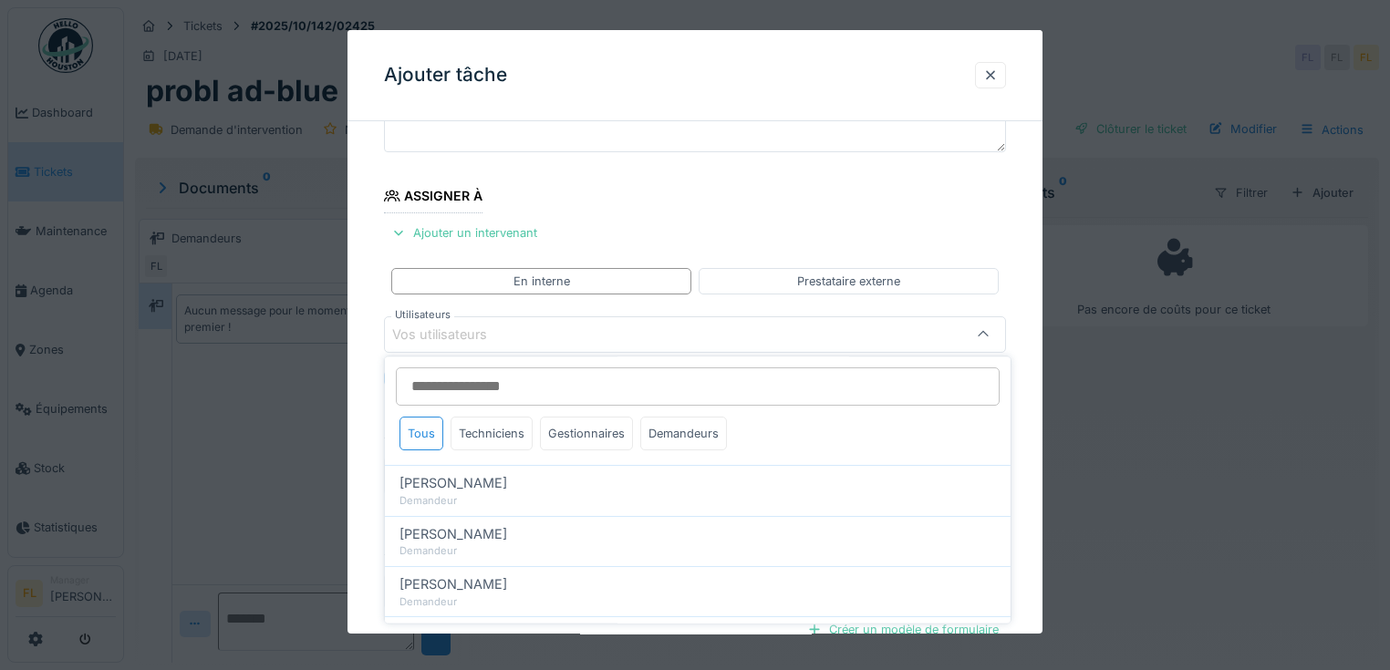
click at [468, 452] on div "Tous Techniciens Gestionnaires Demandeurs" at bounding box center [563, 437] width 342 height 41
click at [470, 438] on div "Techniciens" at bounding box center [492, 434] width 82 height 34
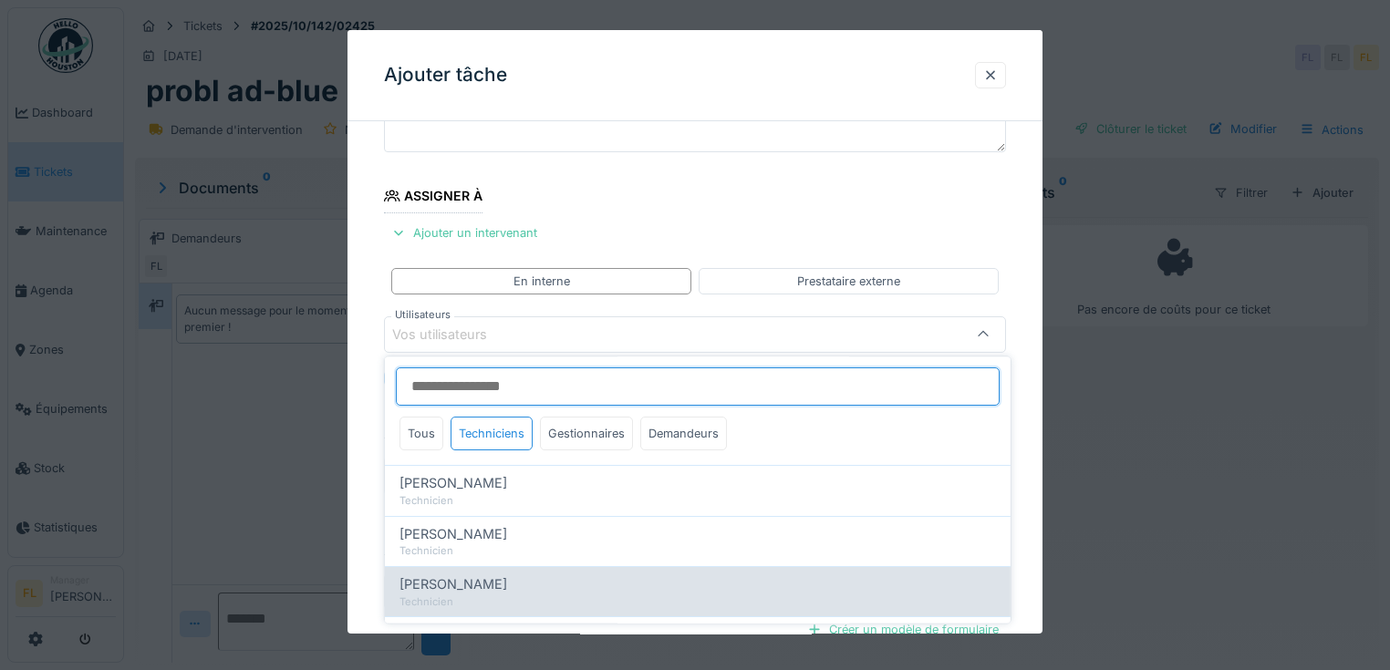
scroll to position [146, 0]
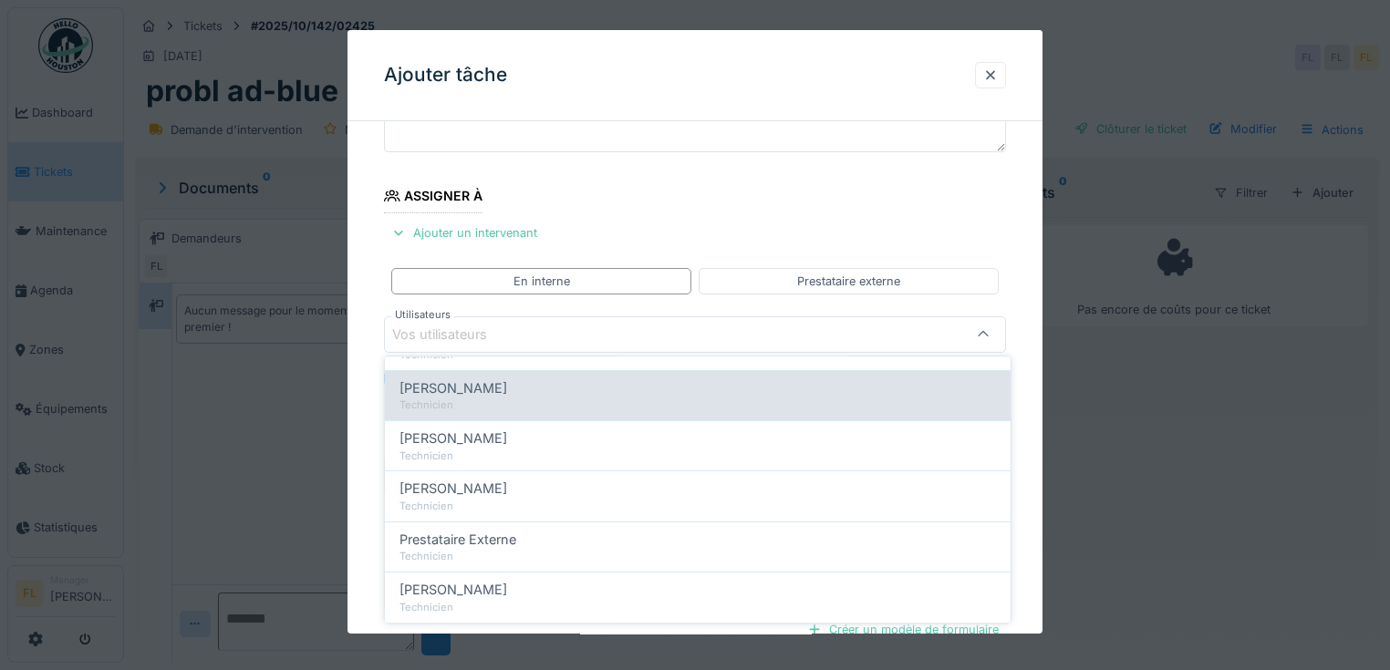
click at [477, 406] on div "Technicien" at bounding box center [698, 407] width 597 height 16
type input "****"
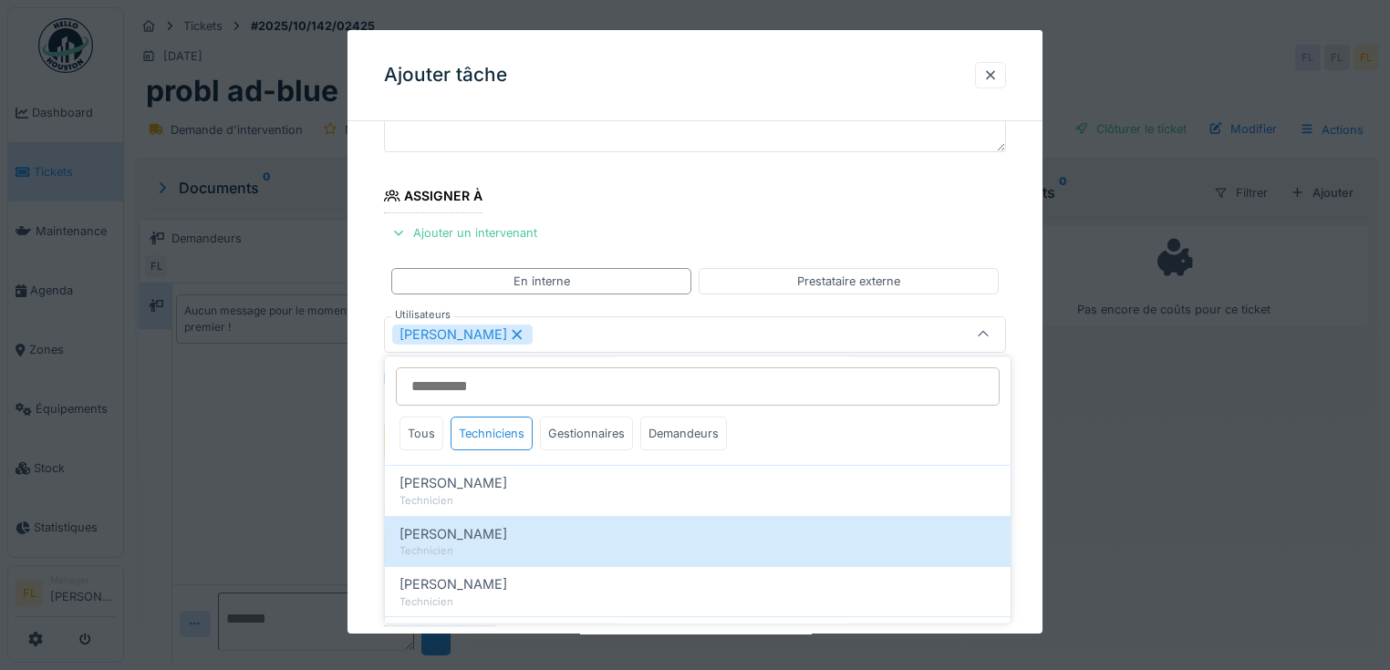
click at [509, 332] on icon at bounding box center [517, 334] width 16 height 13
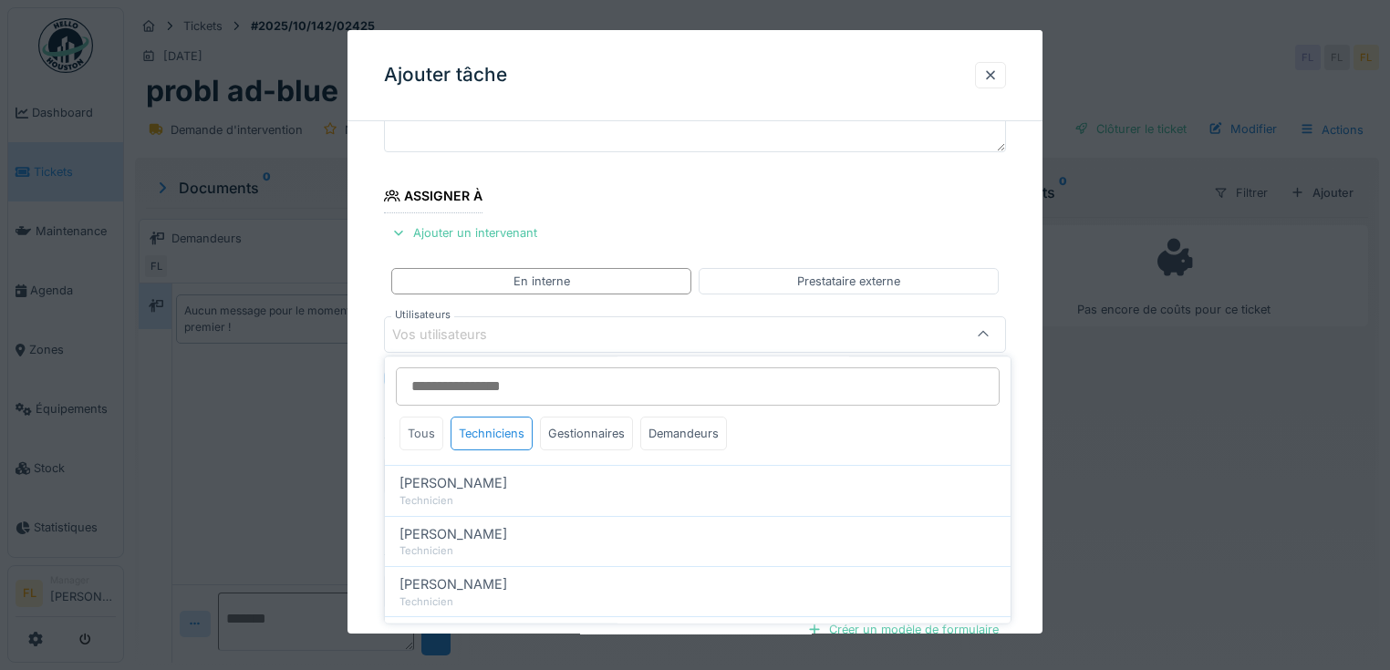
click at [431, 433] on div "Tous" at bounding box center [422, 434] width 44 height 34
click at [460, 434] on div "Techniciens" at bounding box center [492, 434] width 82 height 34
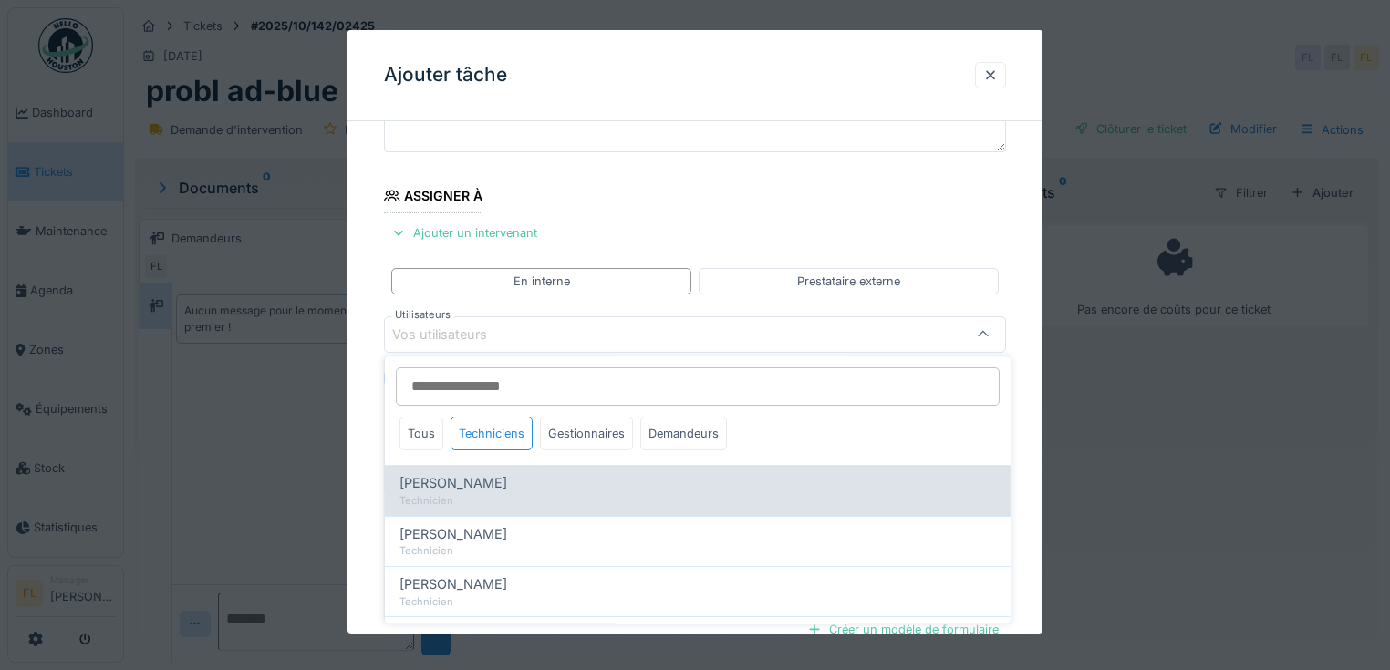
click at [441, 478] on span "[PERSON_NAME]" at bounding box center [454, 484] width 108 height 20
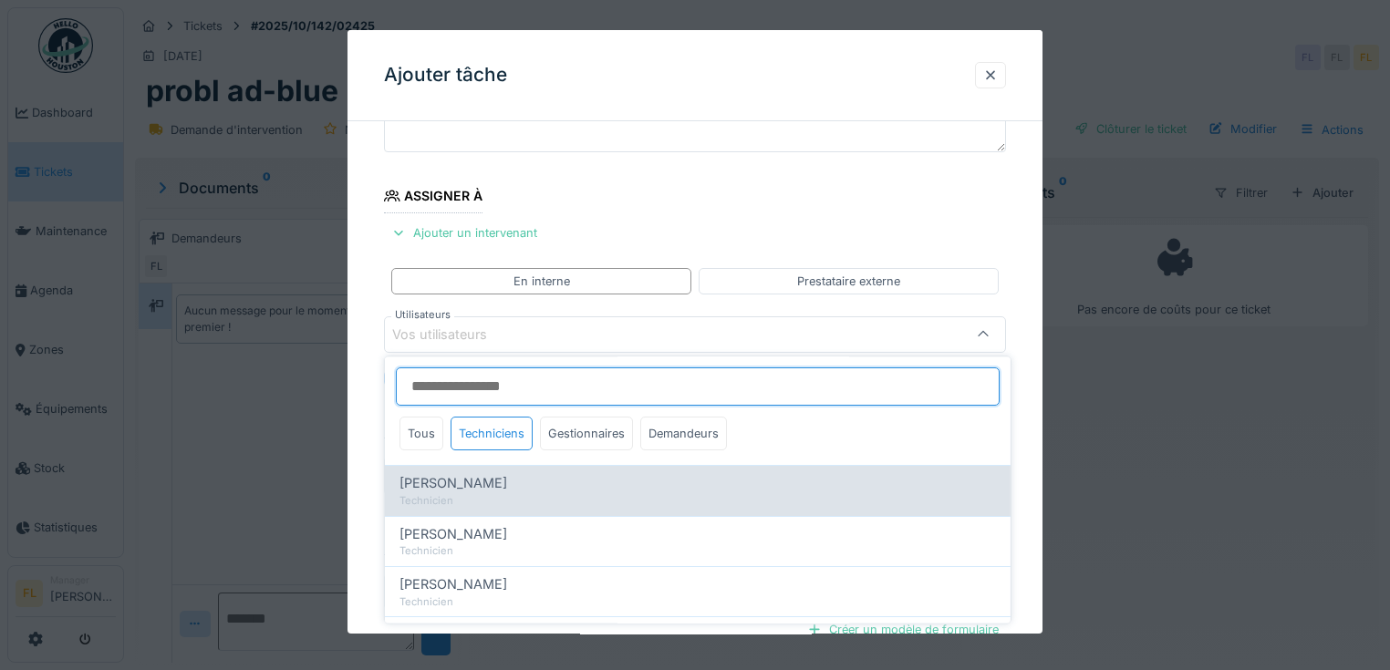
type input "*****"
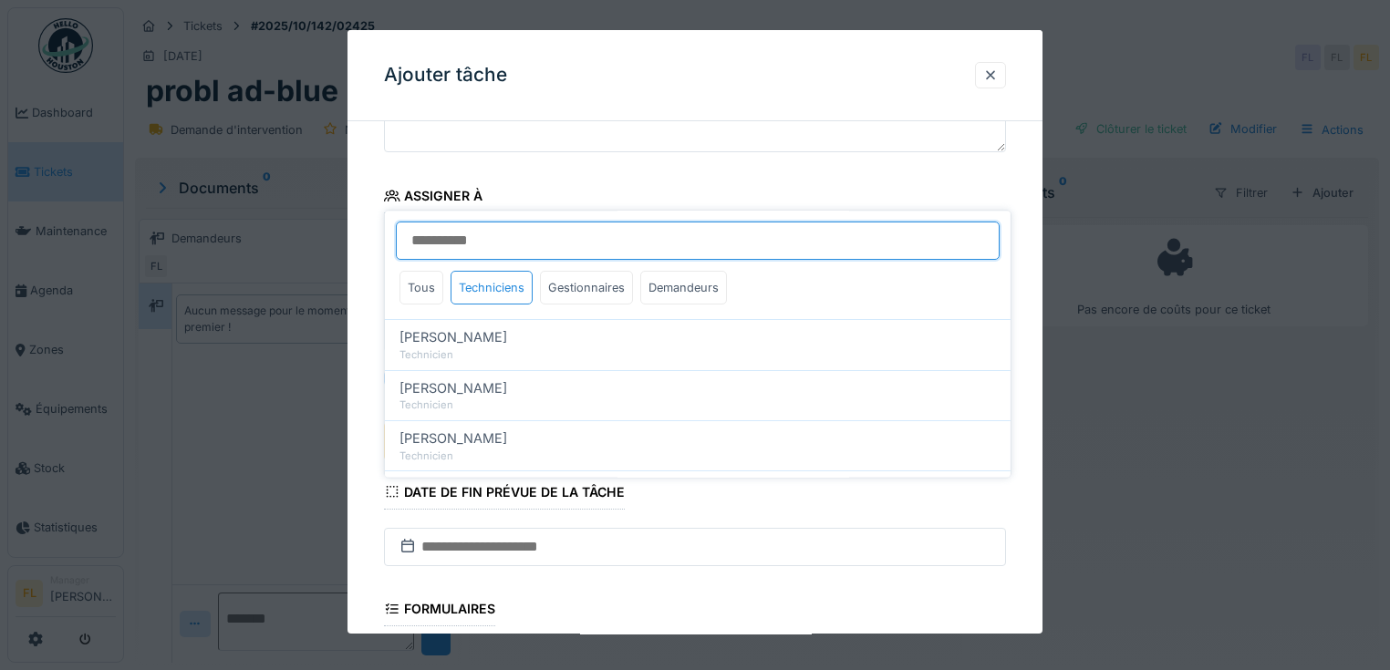
scroll to position [379, 0]
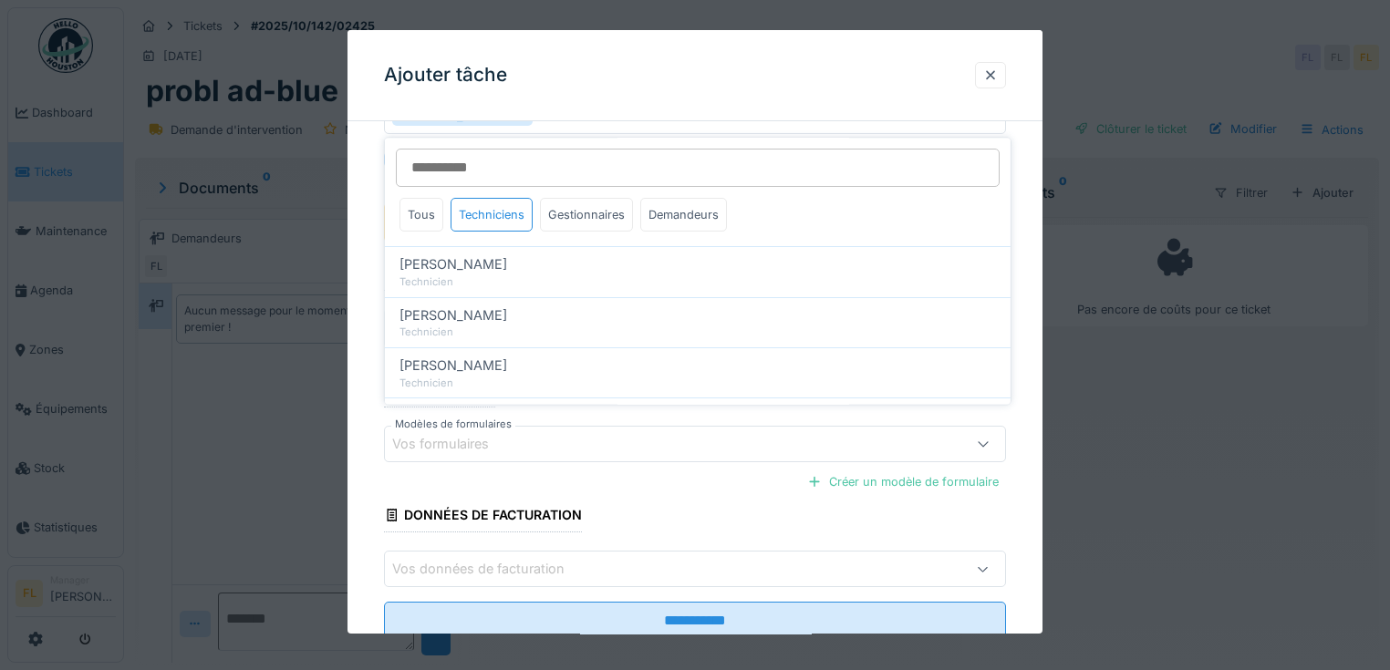
click at [366, 369] on div "**********" at bounding box center [695, 223] width 695 height 935
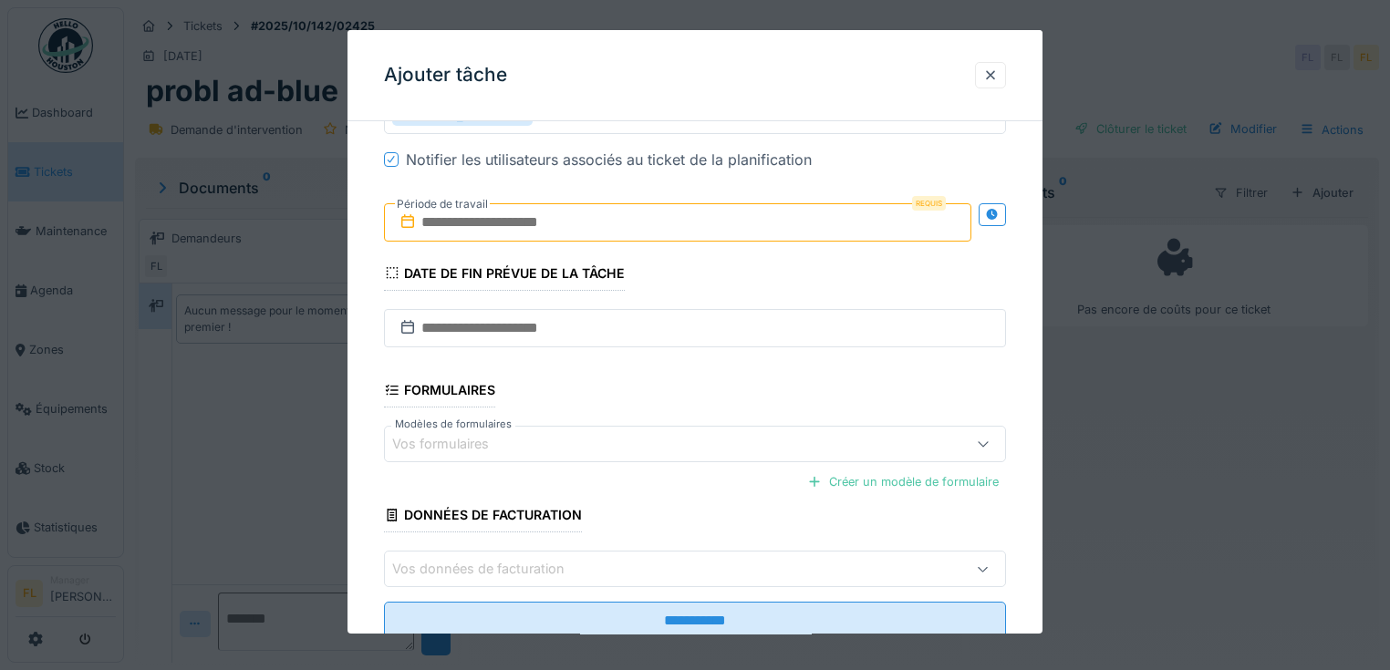
scroll to position [306, 0]
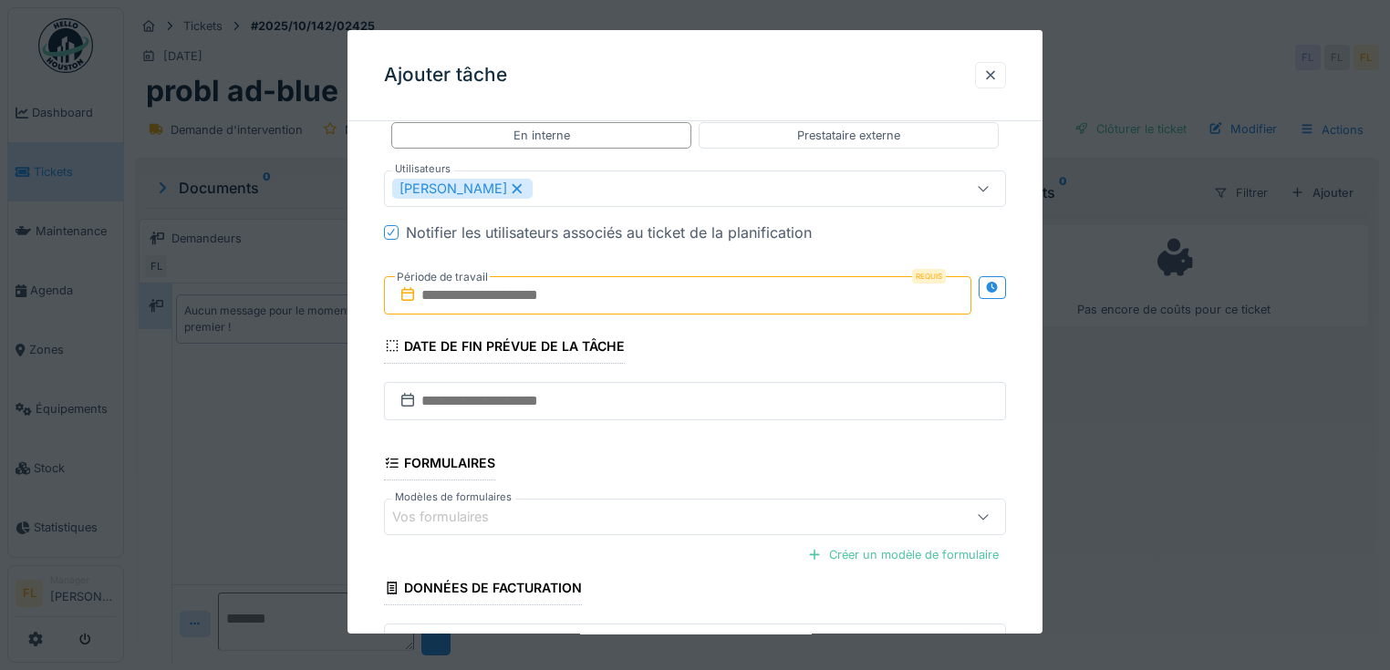
click at [431, 296] on input "text" at bounding box center [677, 295] width 587 height 38
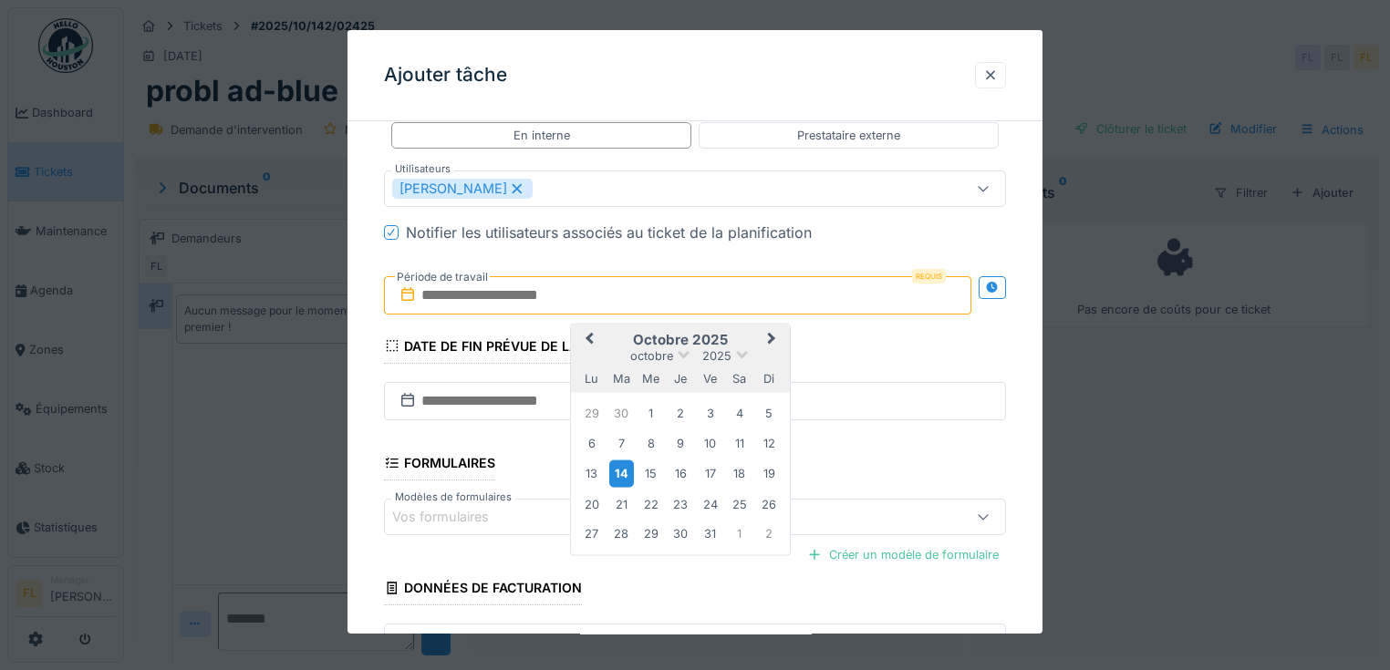
click at [628, 473] on div "14" at bounding box center [621, 474] width 25 height 26
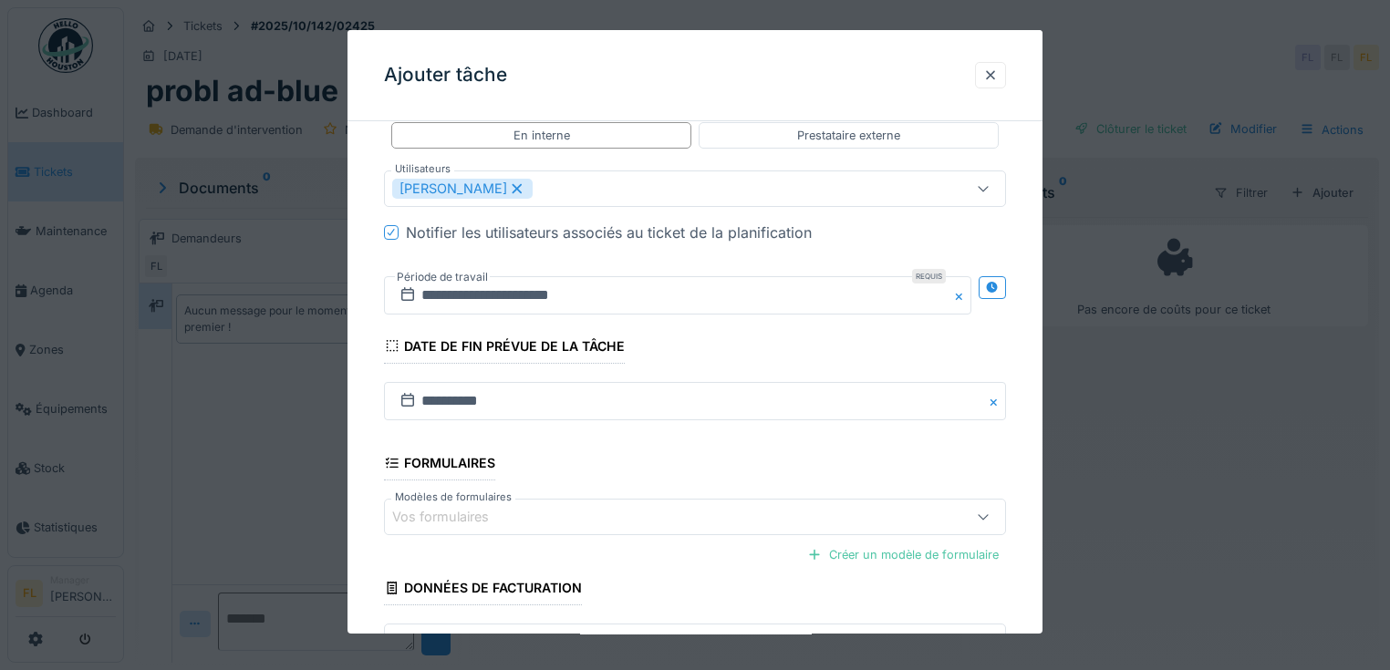
scroll to position [434, 0]
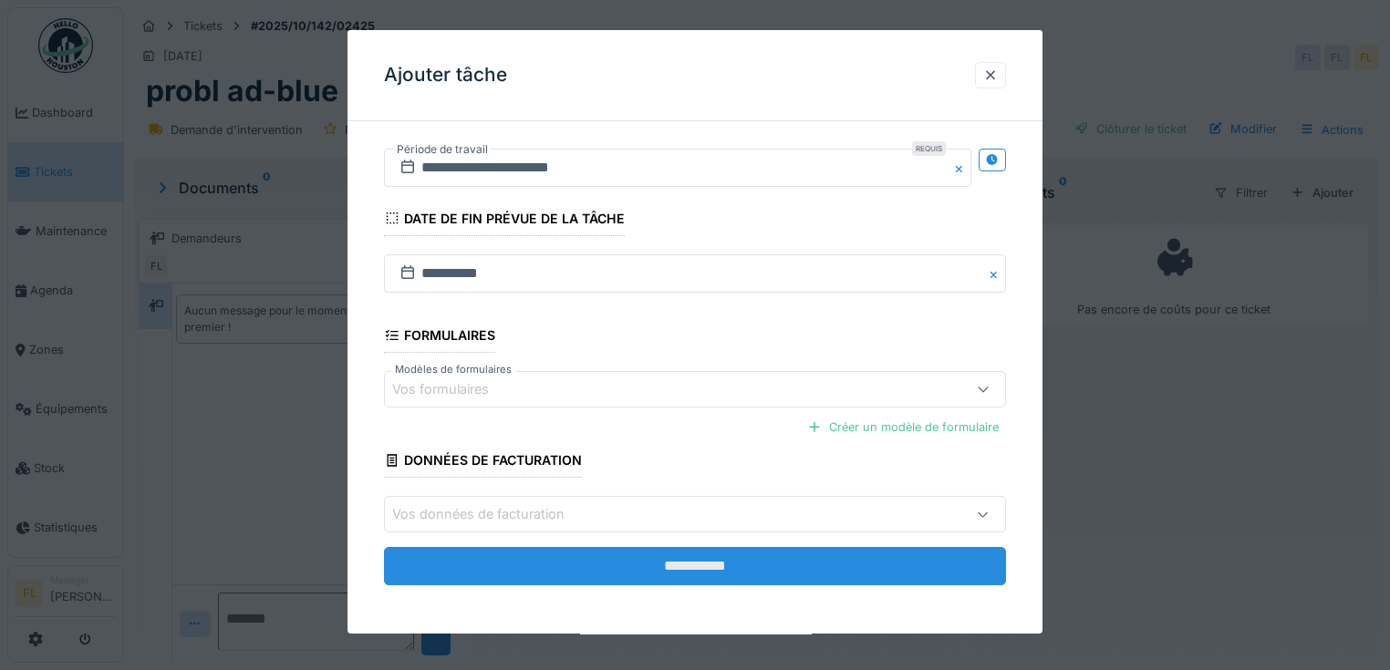
click at [716, 562] on input "**********" at bounding box center [695, 566] width 622 height 38
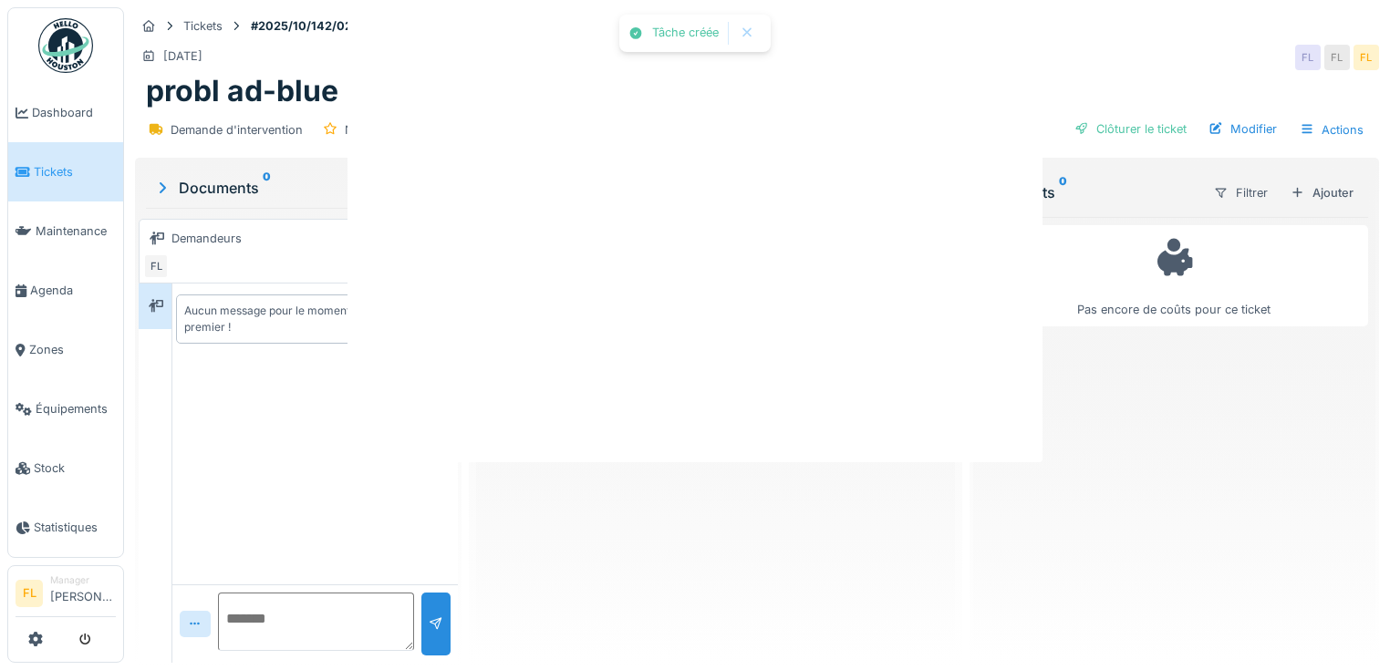
scroll to position [0, 0]
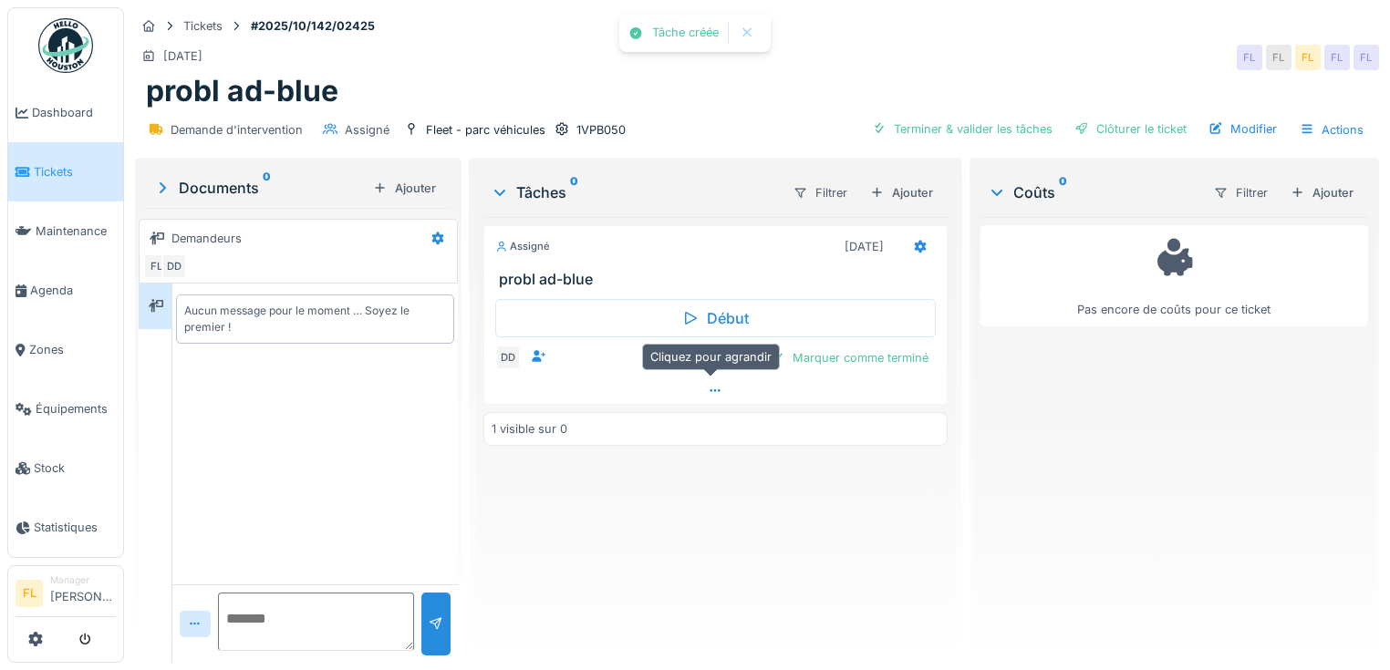
click at [715, 389] on icon at bounding box center [716, 390] width 10 height 3
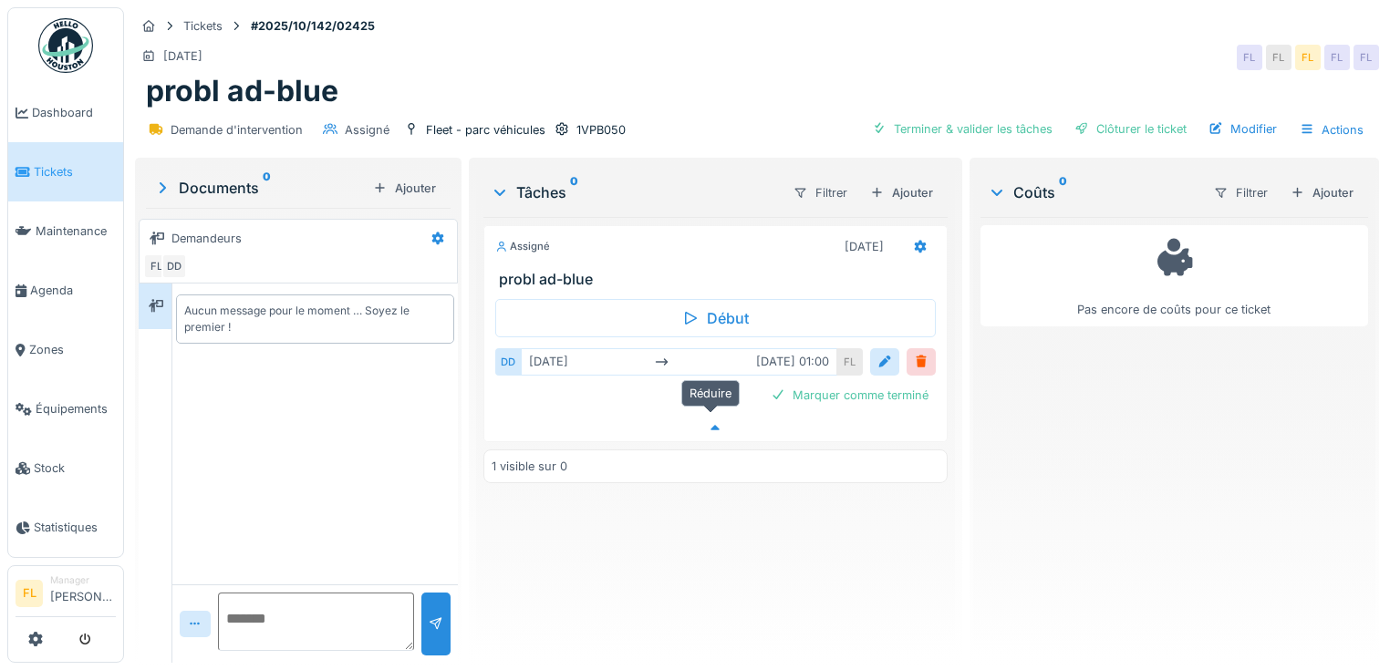
click at [710, 422] on icon at bounding box center [715, 428] width 15 height 12
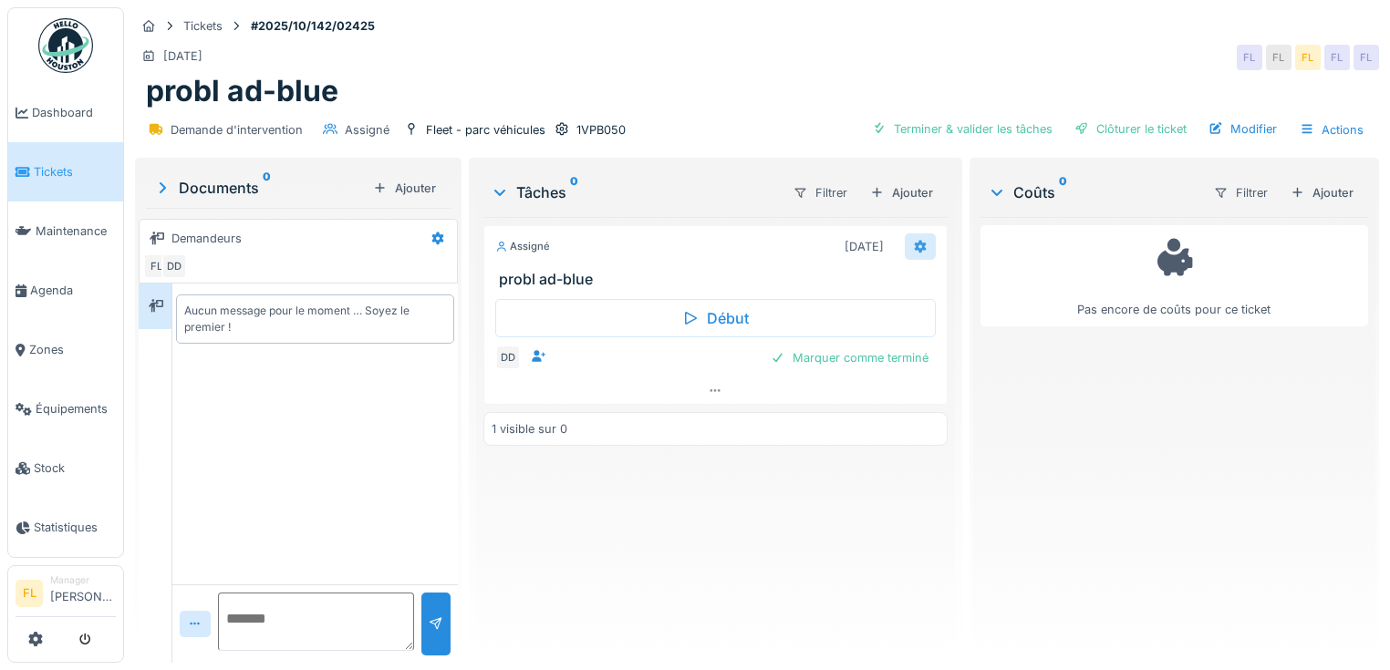
click at [914, 240] on icon at bounding box center [920, 246] width 12 height 13
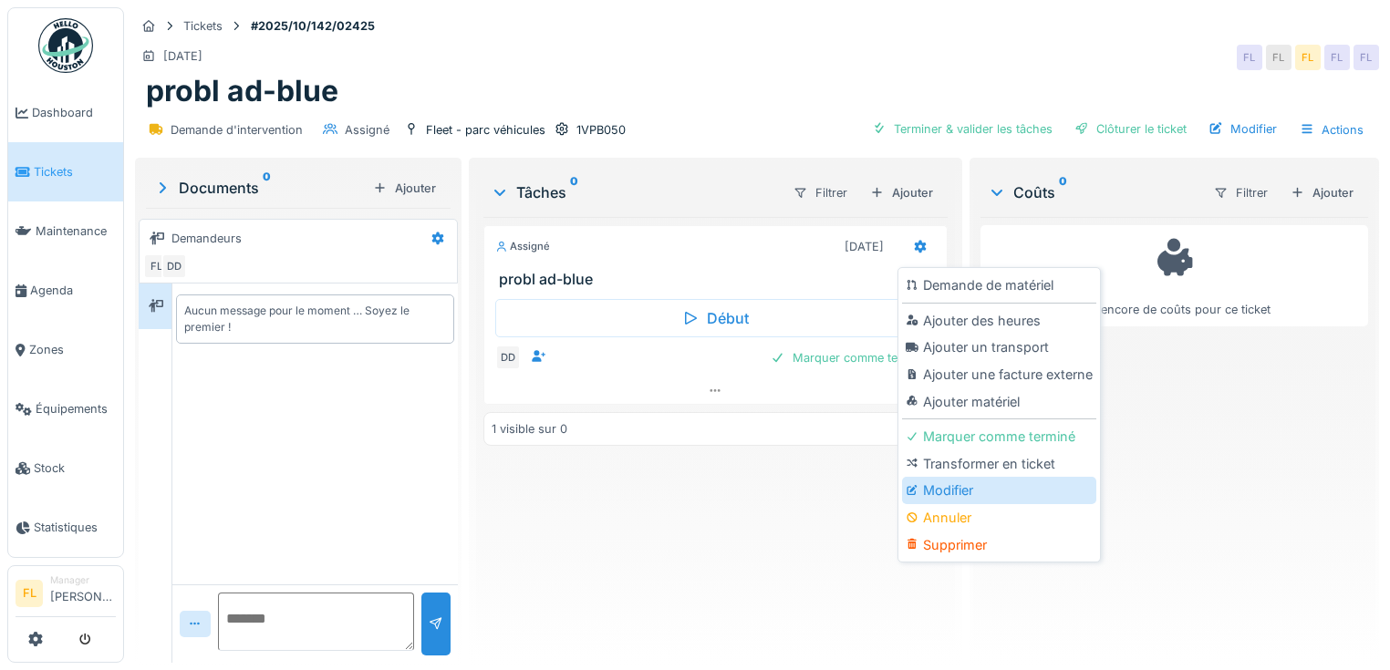
click at [945, 488] on div "Modifier" at bounding box center [999, 490] width 194 height 27
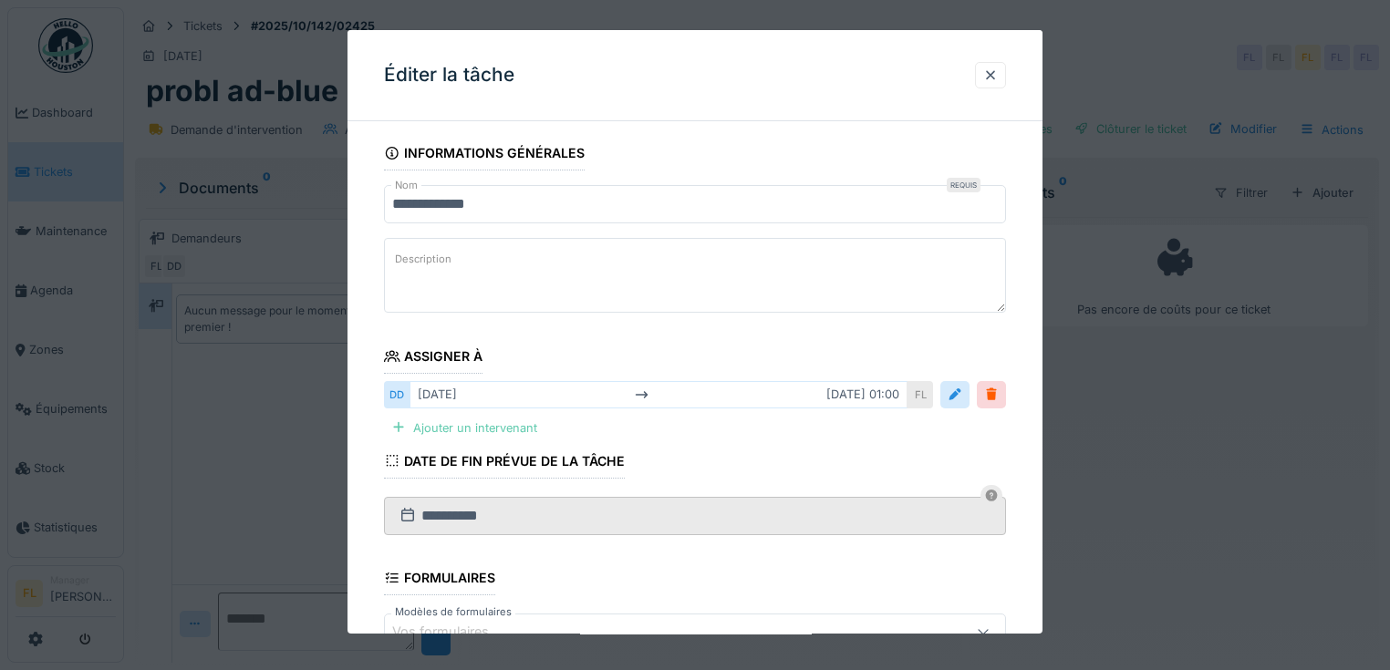
click at [525, 422] on div "Ajouter un intervenant" at bounding box center [464, 428] width 161 height 25
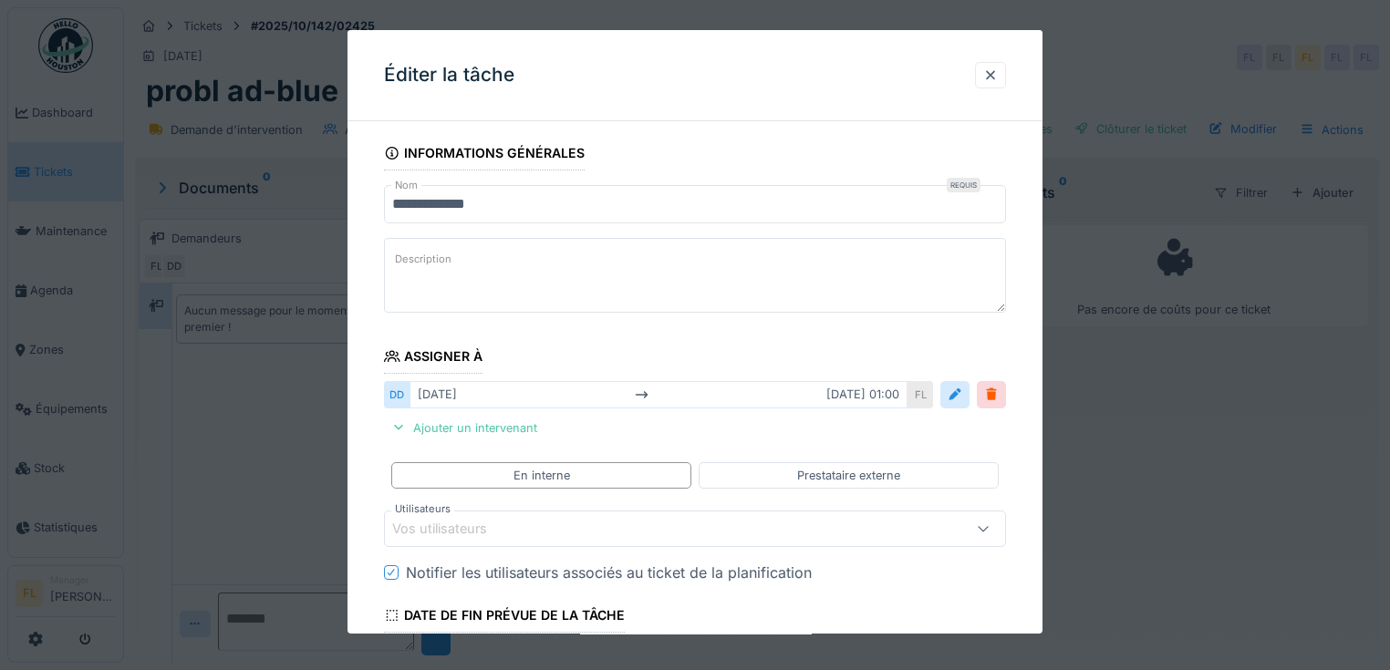
click at [459, 513] on div "Vos utilisateurs" at bounding box center [695, 529] width 622 height 36
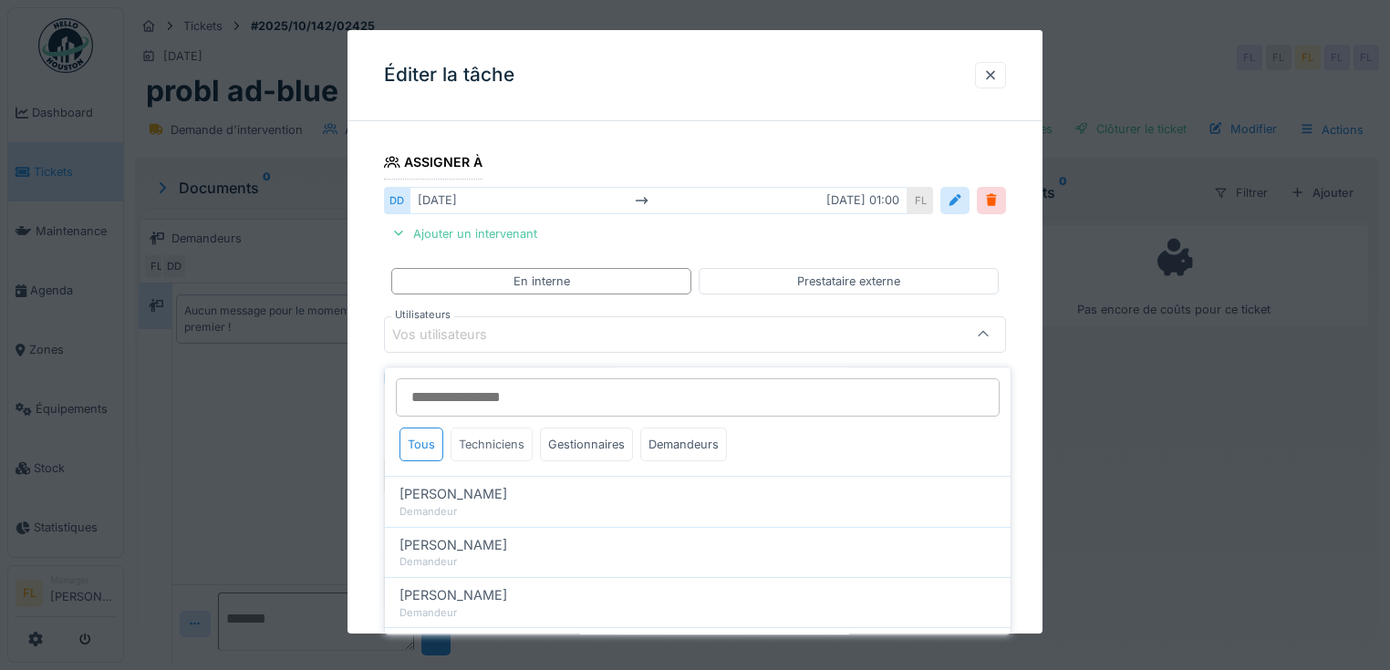
click at [472, 439] on div "Techniciens" at bounding box center [492, 445] width 82 height 34
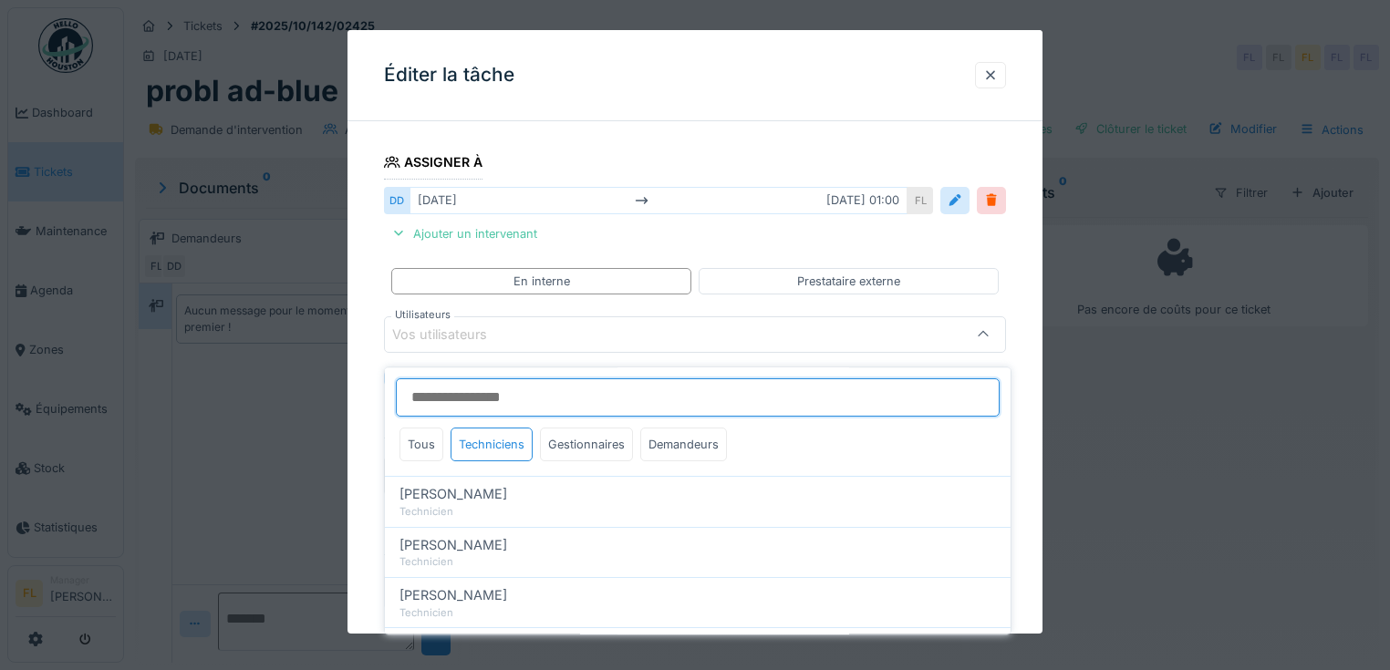
scroll to position [175, 0]
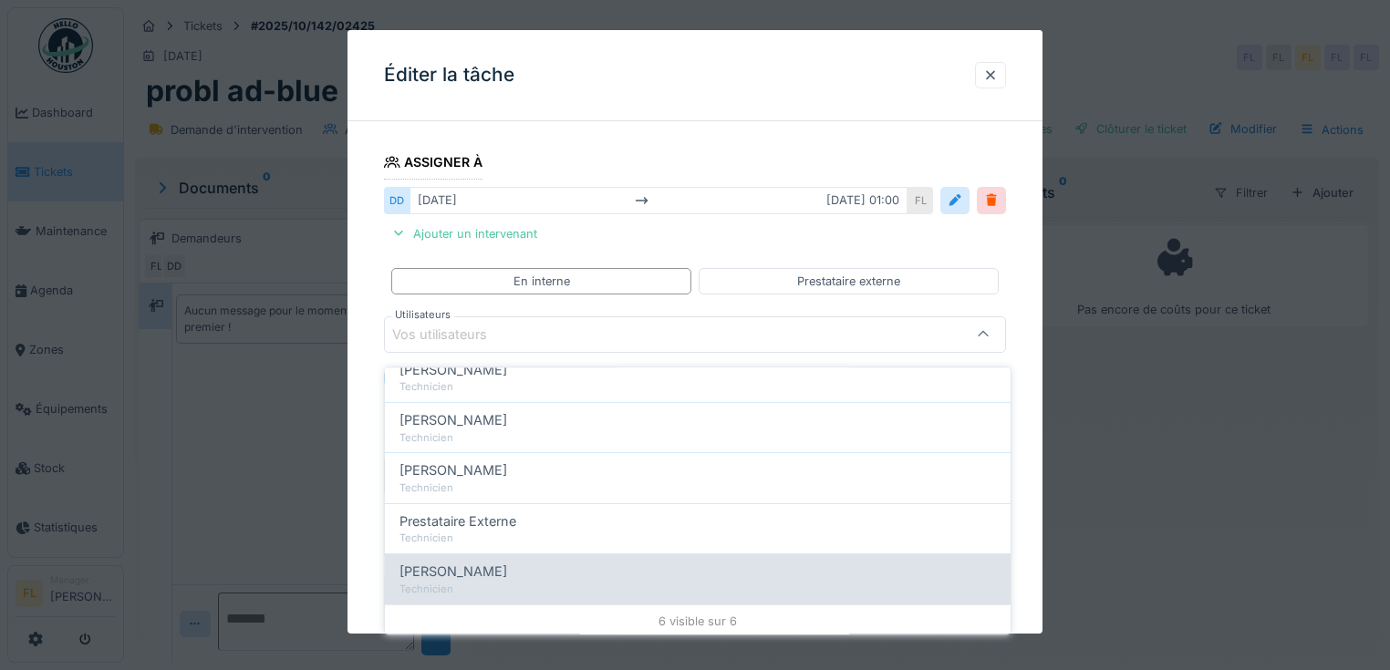
click at [462, 582] on div "Technicien" at bounding box center [698, 590] width 597 height 16
type input "*****"
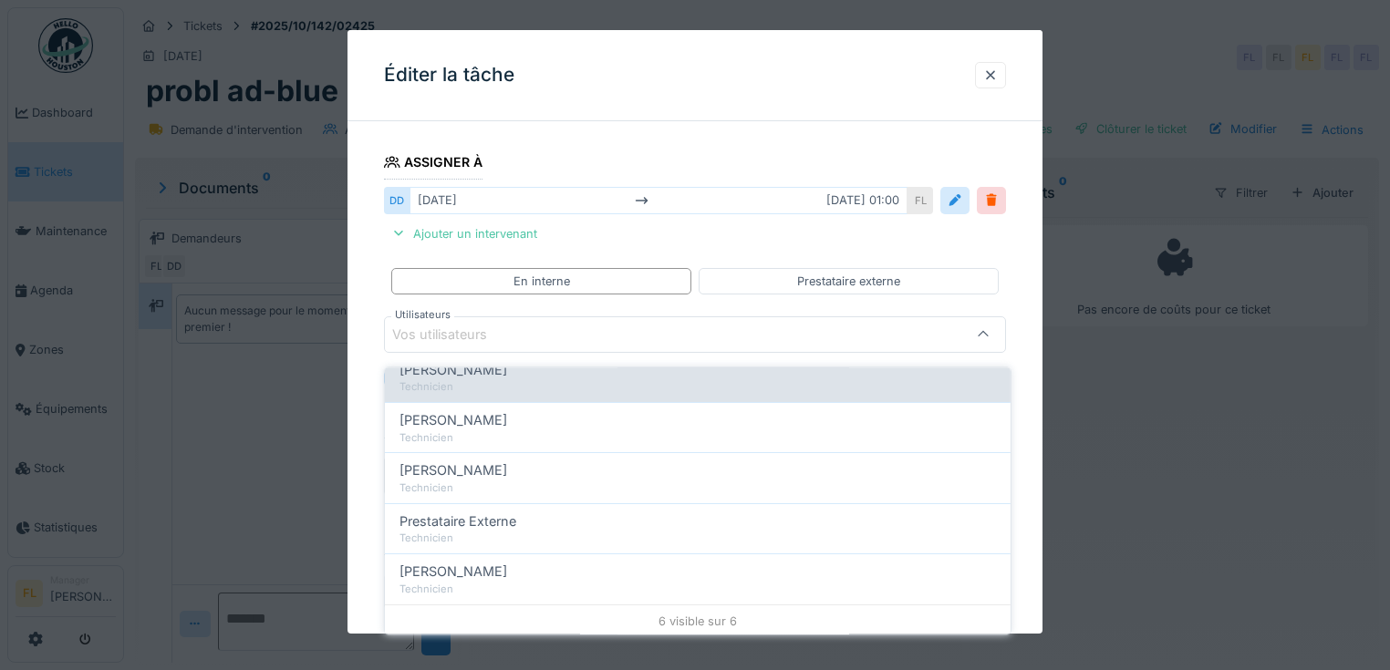
scroll to position [0, 0]
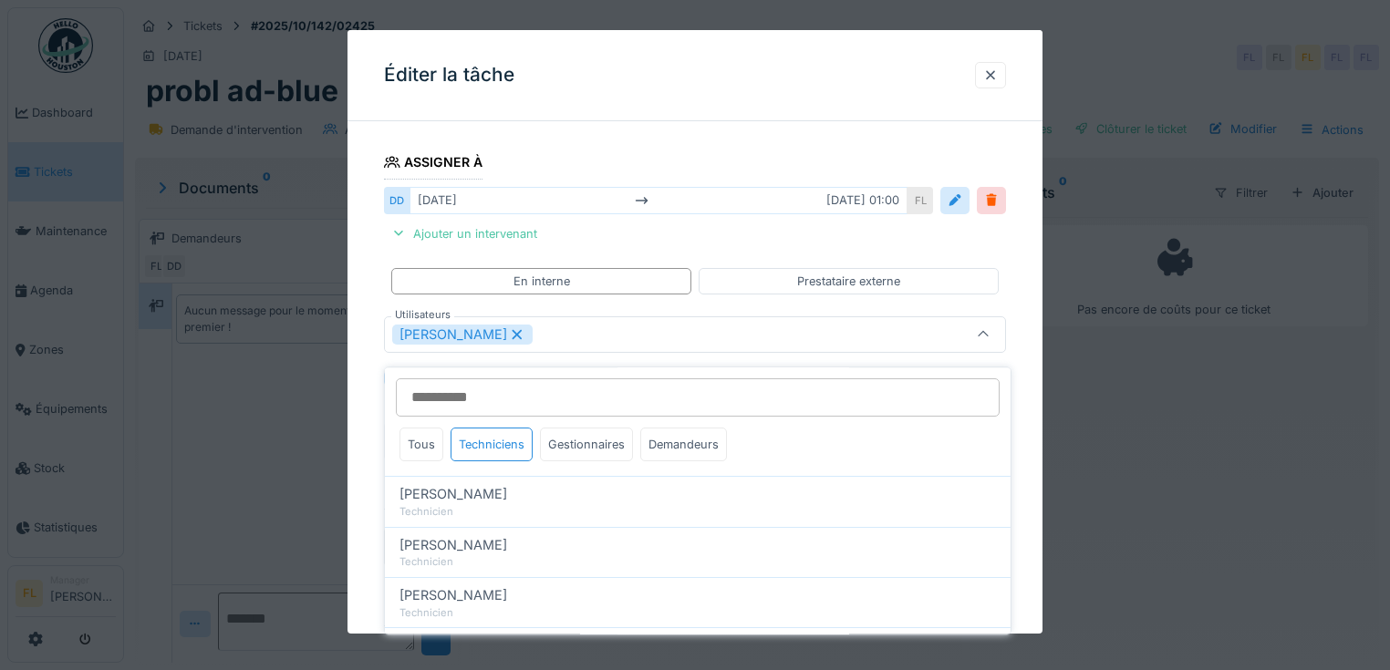
click at [370, 525] on div "**********" at bounding box center [695, 426] width 695 height 969
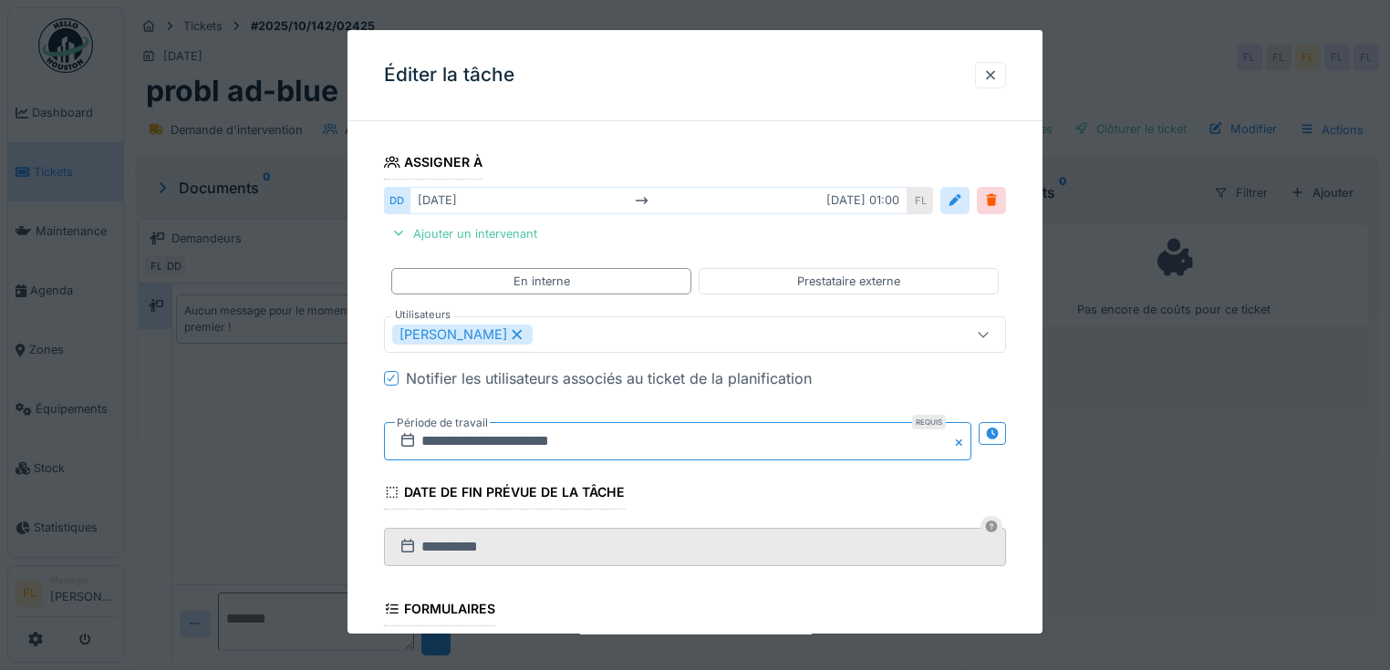
click at [441, 438] on input "**********" at bounding box center [677, 441] width 587 height 38
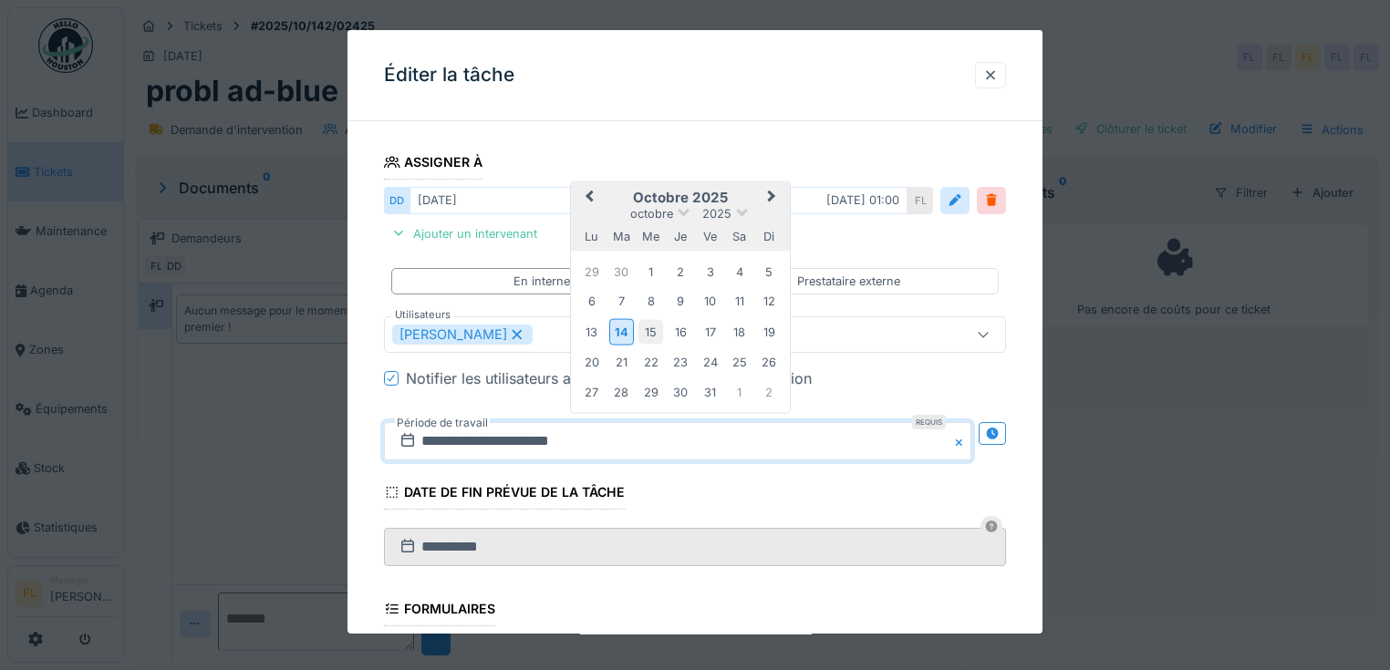
click at [649, 335] on div "15" at bounding box center [650, 331] width 25 height 25
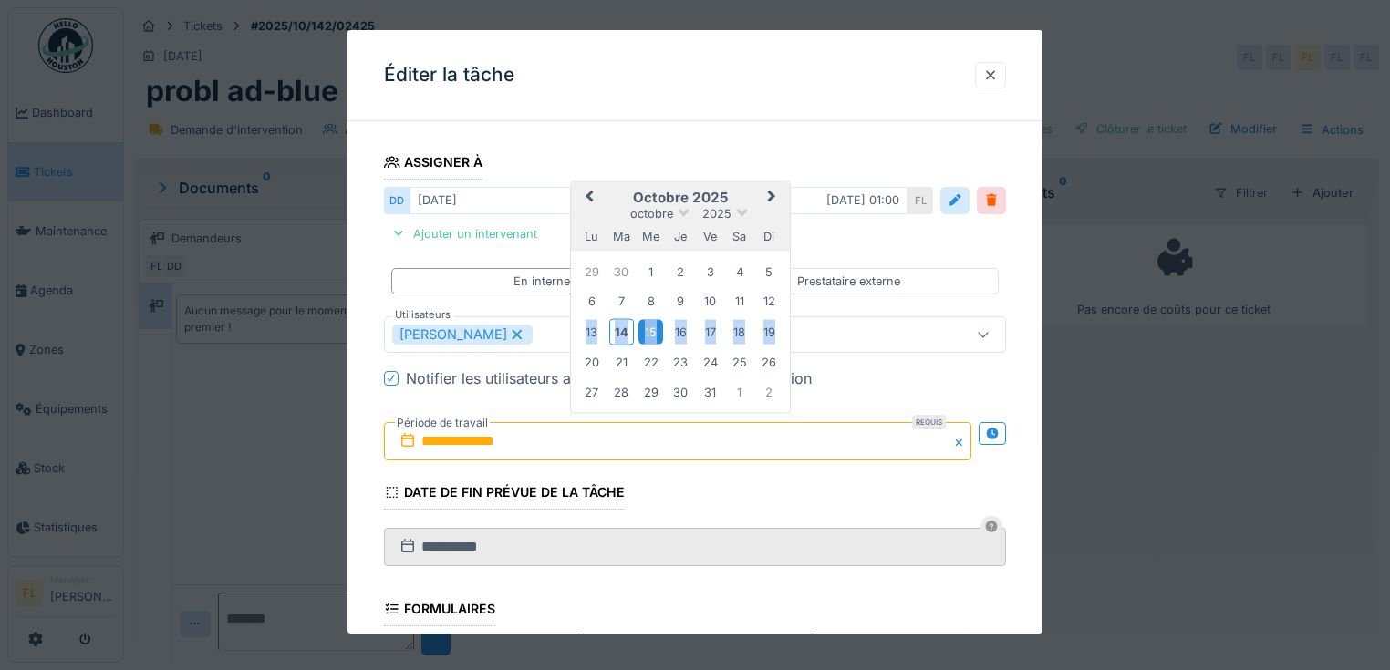
click at [649, 335] on div "15" at bounding box center [650, 331] width 25 height 25
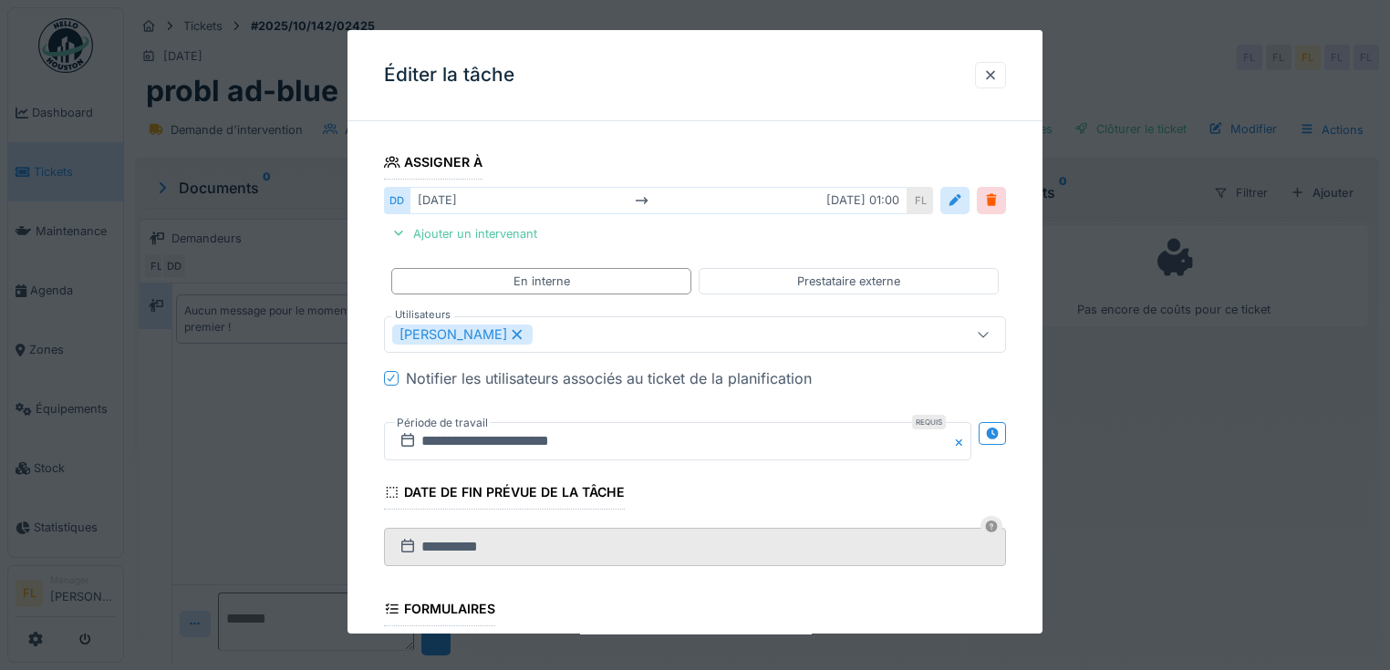
scroll to position [467, 0]
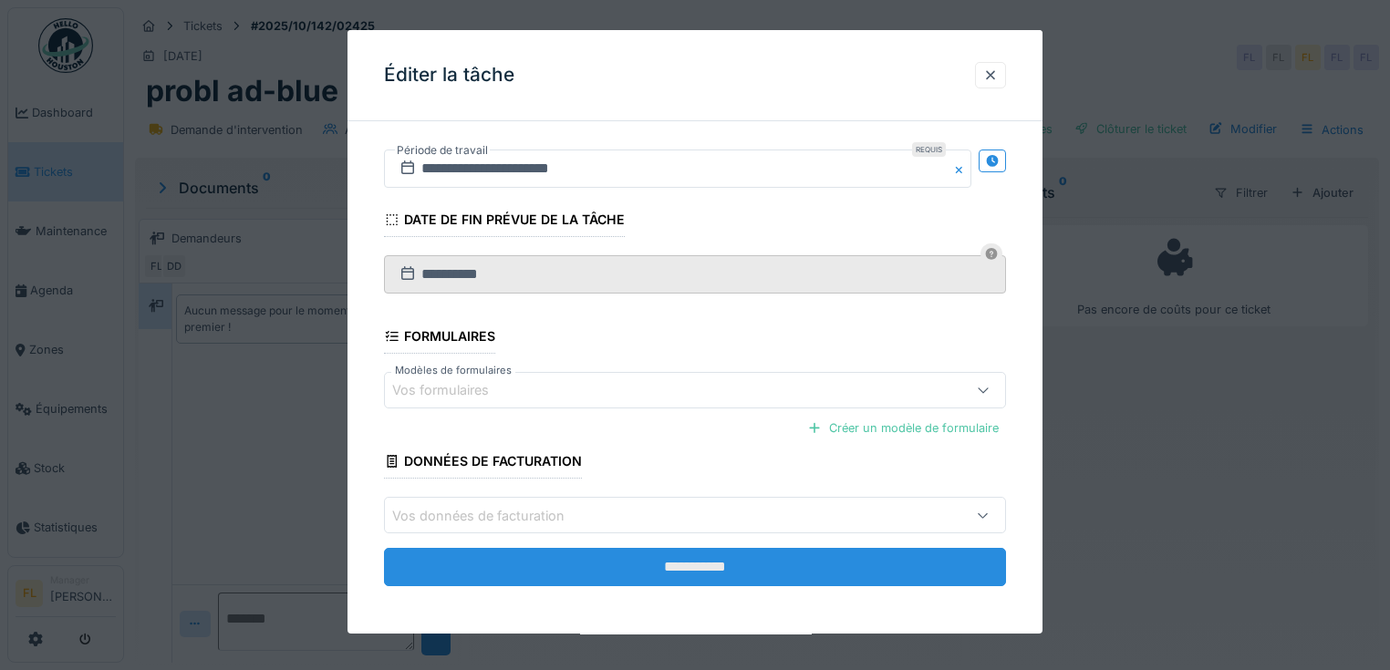
click at [732, 568] on input "**********" at bounding box center [695, 568] width 622 height 38
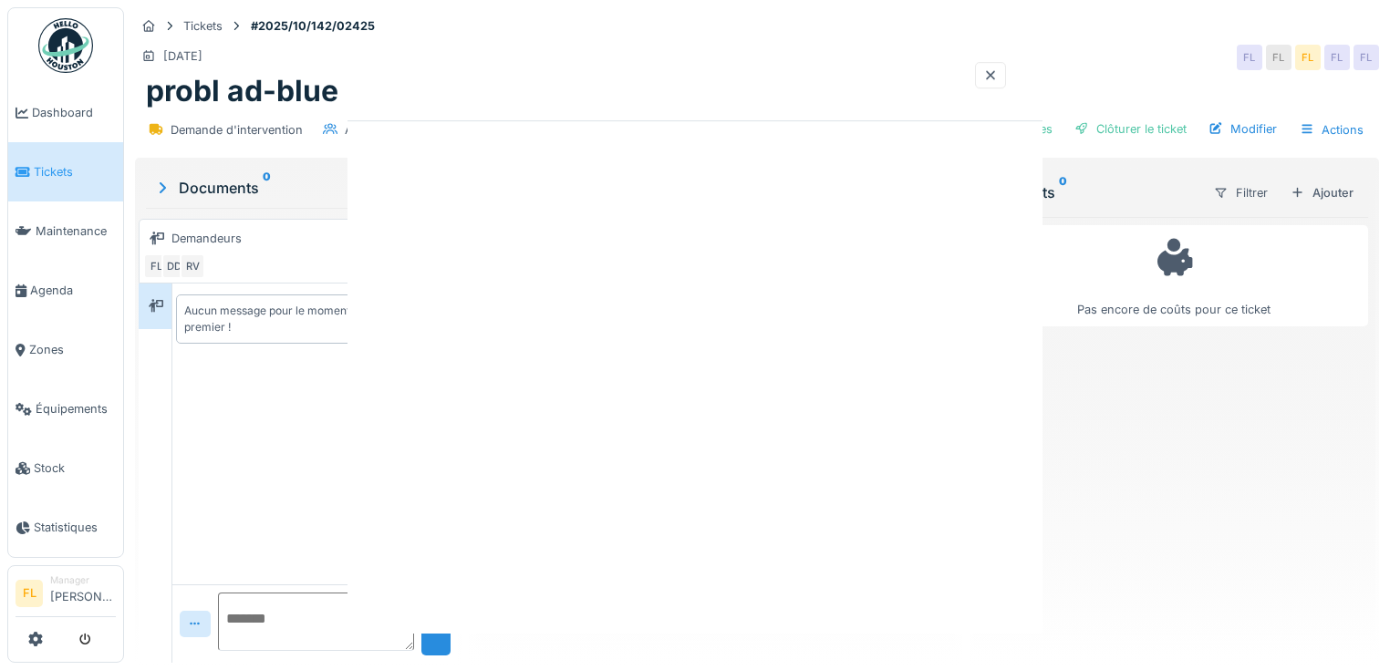
scroll to position [0, 0]
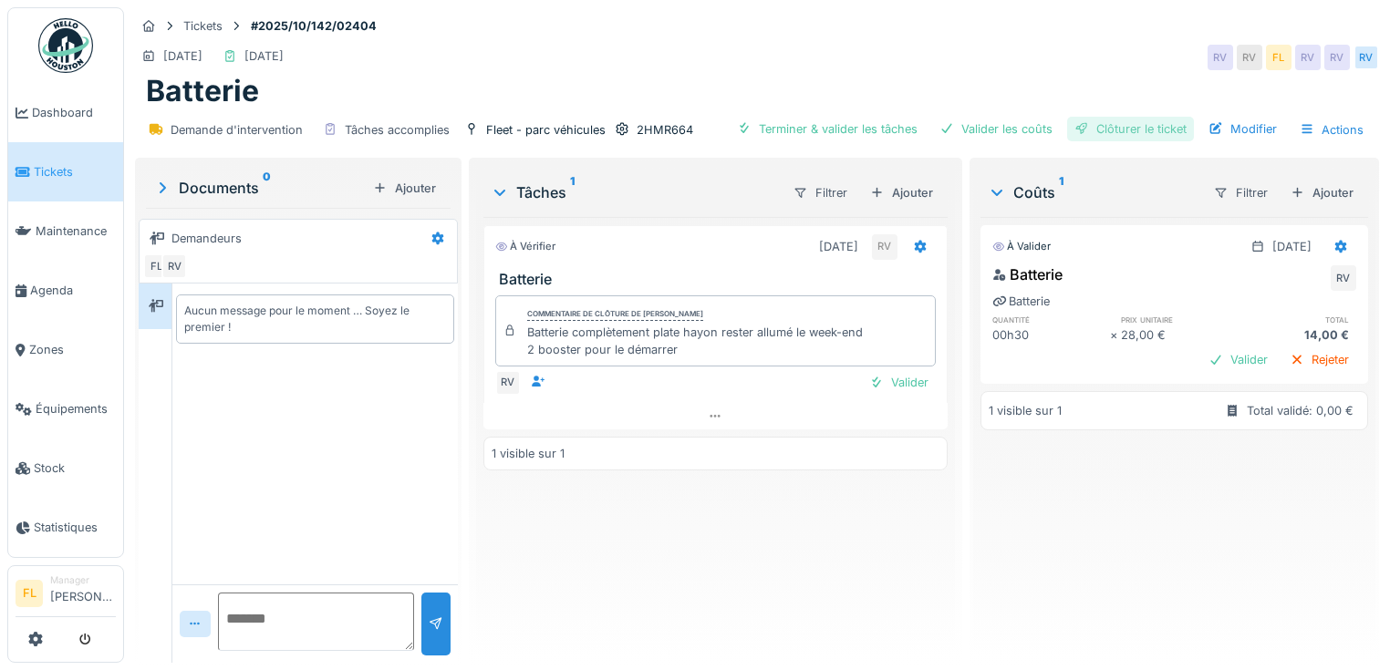
click at [1126, 132] on div "Clôturer le ticket" at bounding box center [1130, 129] width 127 height 25
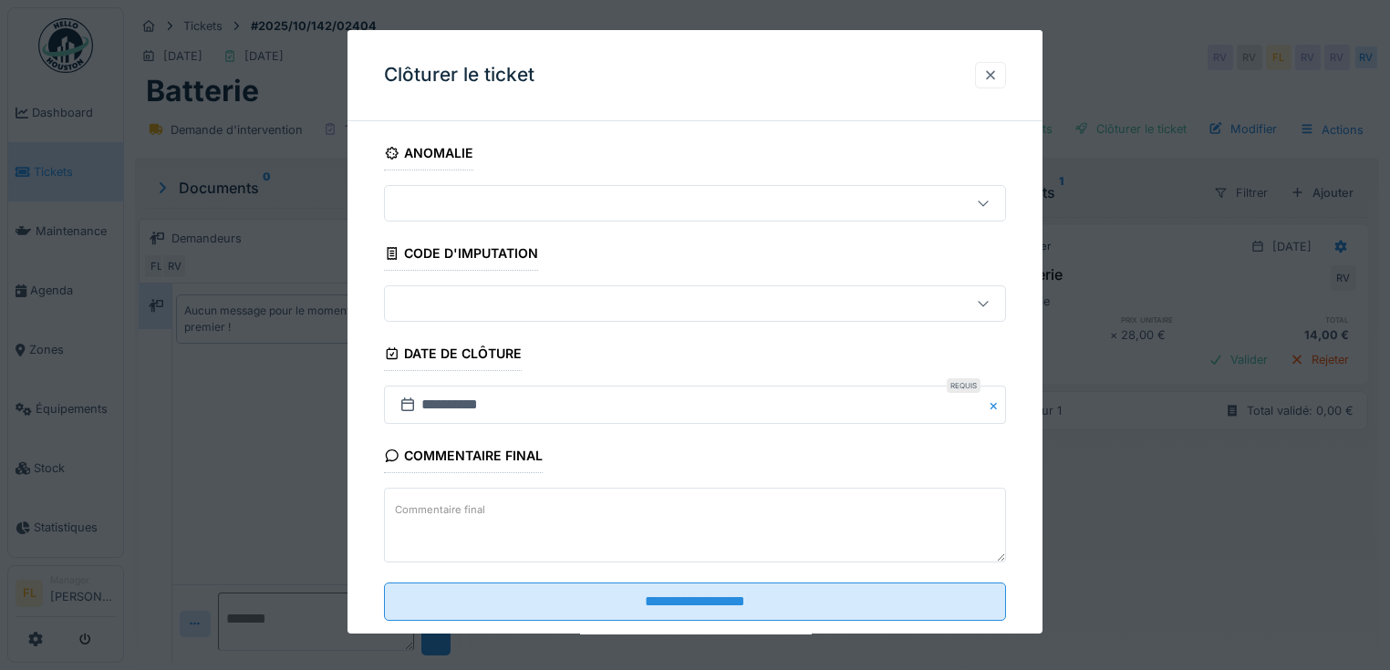
click at [996, 74] on div at bounding box center [990, 75] width 15 height 17
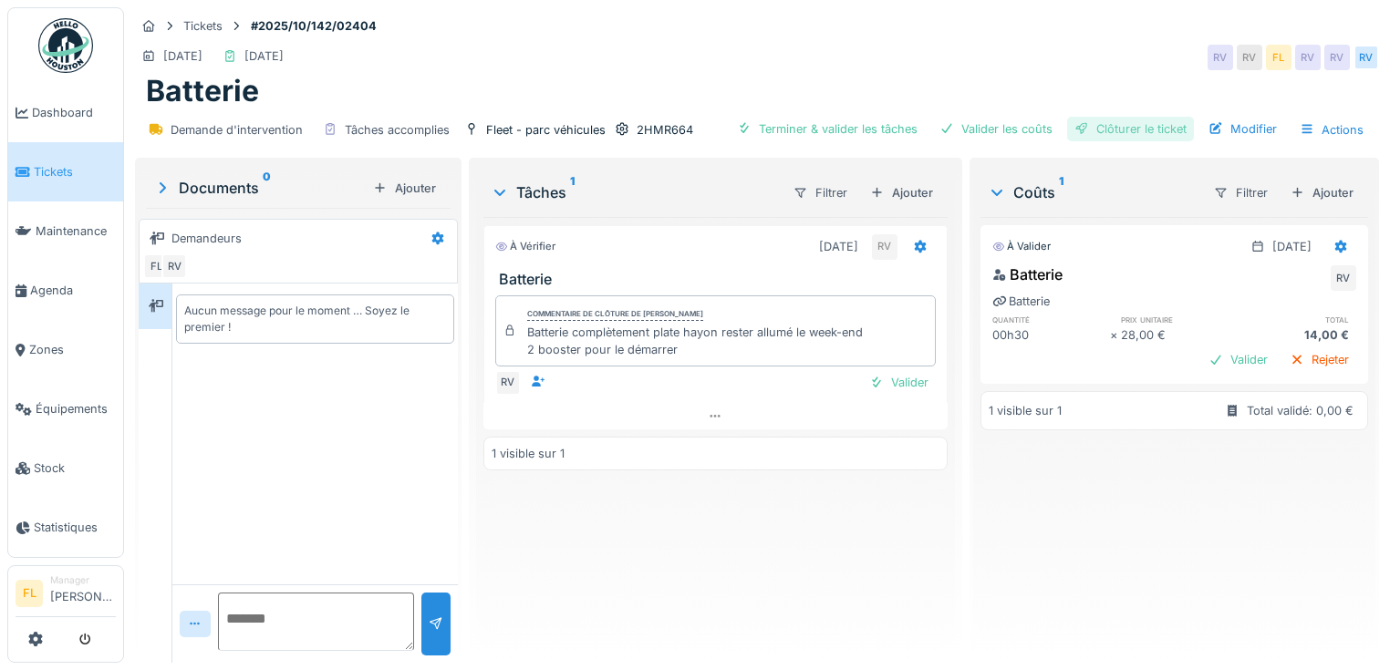
click at [1153, 135] on div "Clôturer le ticket" at bounding box center [1130, 129] width 127 height 25
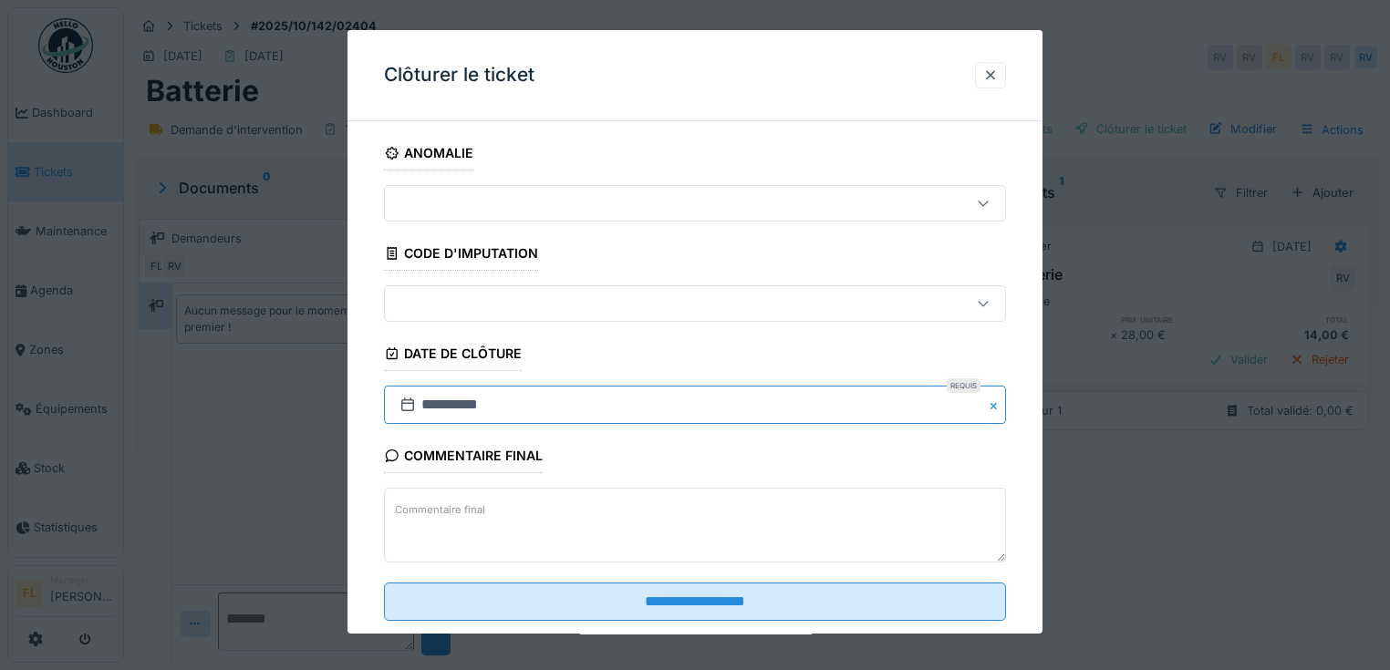
click at [429, 406] on input "**********" at bounding box center [695, 405] width 622 height 38
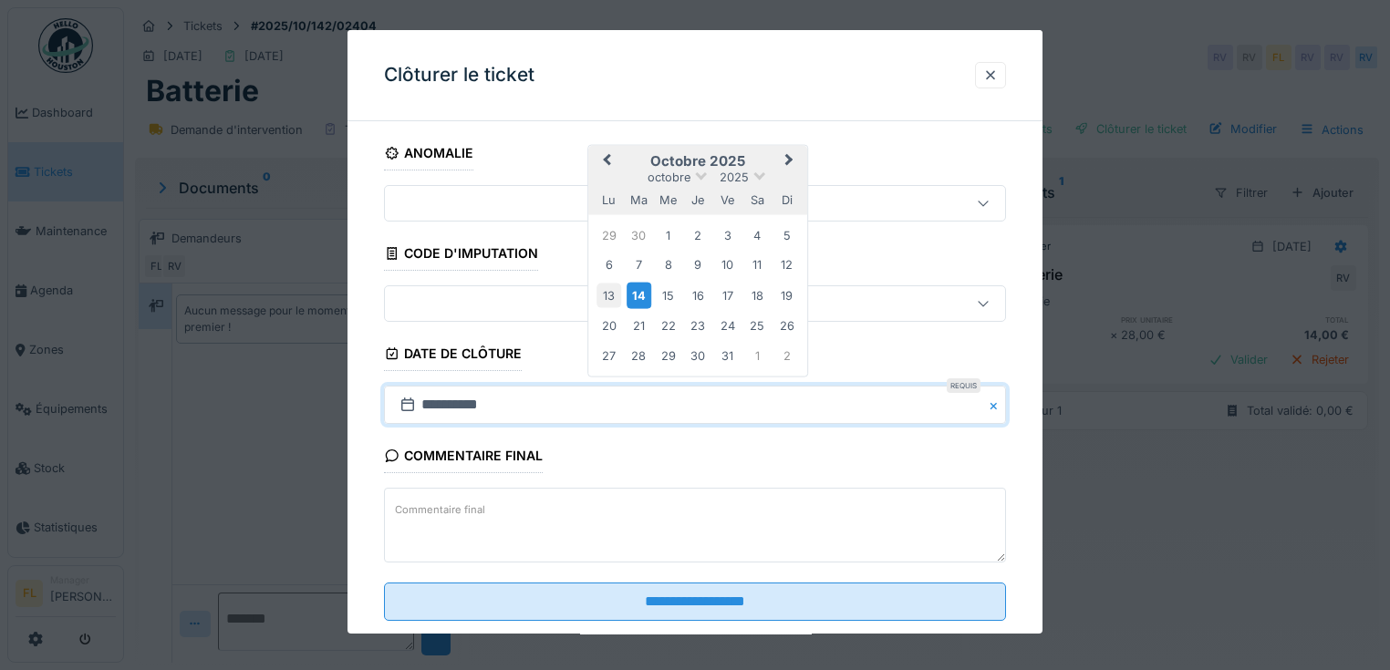
click at [614, 295] on div "13" at bounding box center [609, 296] width 25 height 25
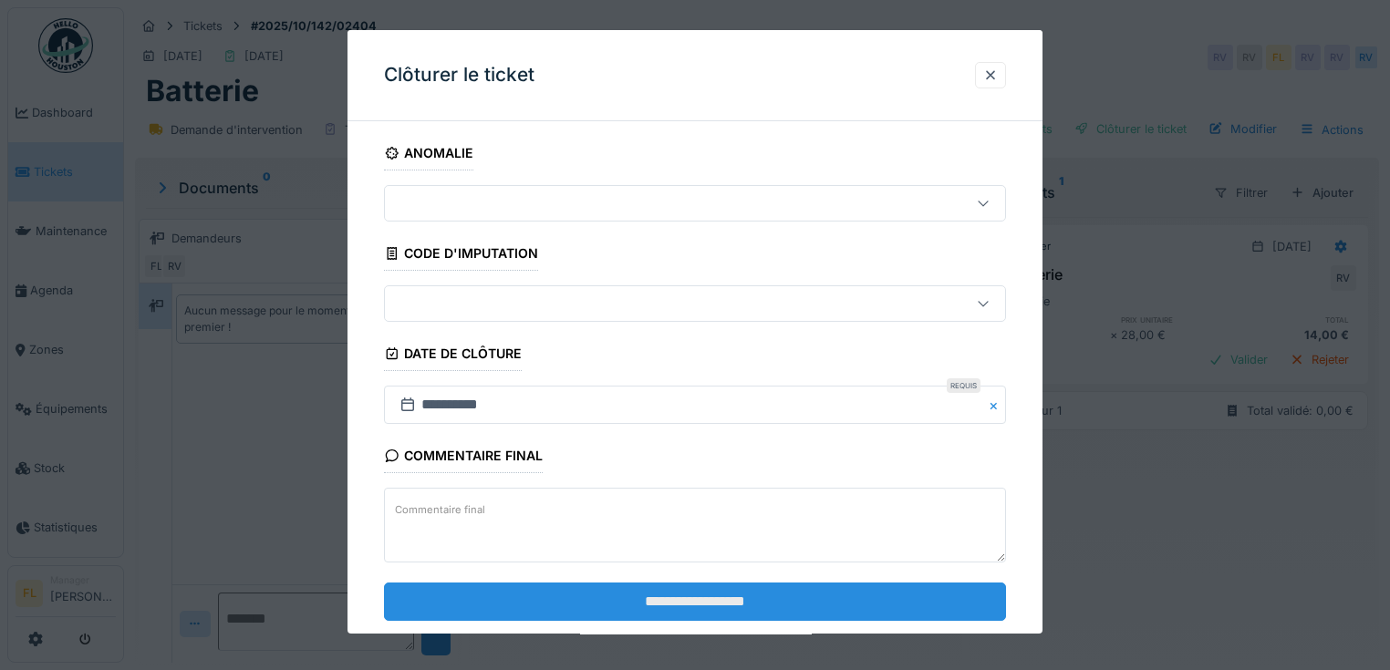
click at [628, 615] on input "**********" at bounding box center [695, 602] width 622 height 38
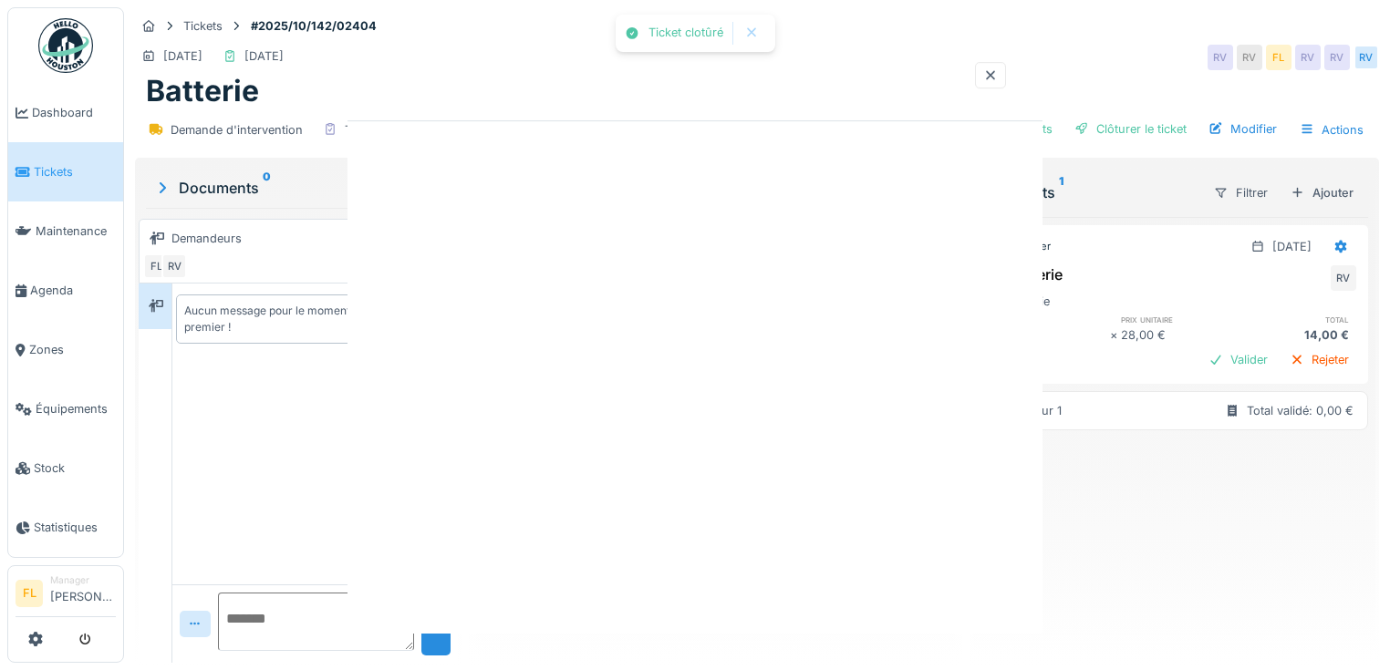
click at [628, 609] on div "Ticket clotûré Annuler Tickets #2025/10/142/02404 [DATE] [DATE] RV RV FL RV RV …" at bounding box center [757, 335] width 1266 height 670
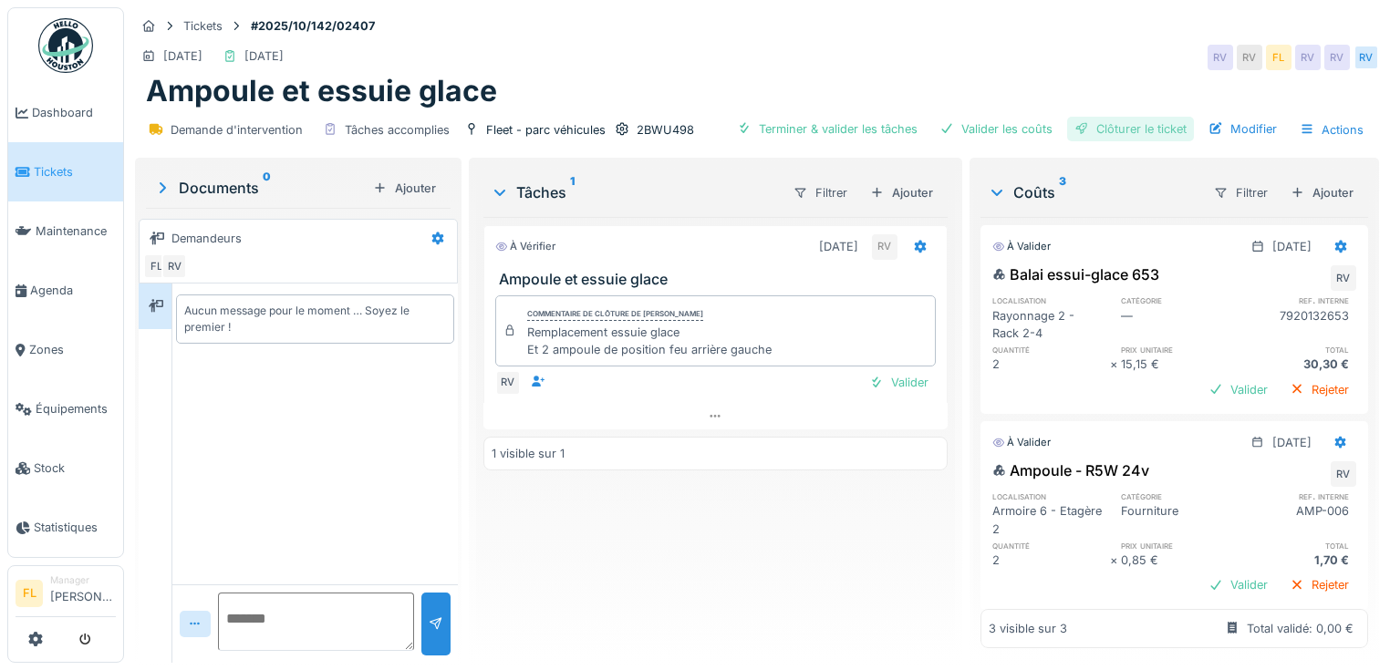
click at [1105, 130] on div "Clôturer le ticket" at bounding box center [1130, 129] width 127 height 25
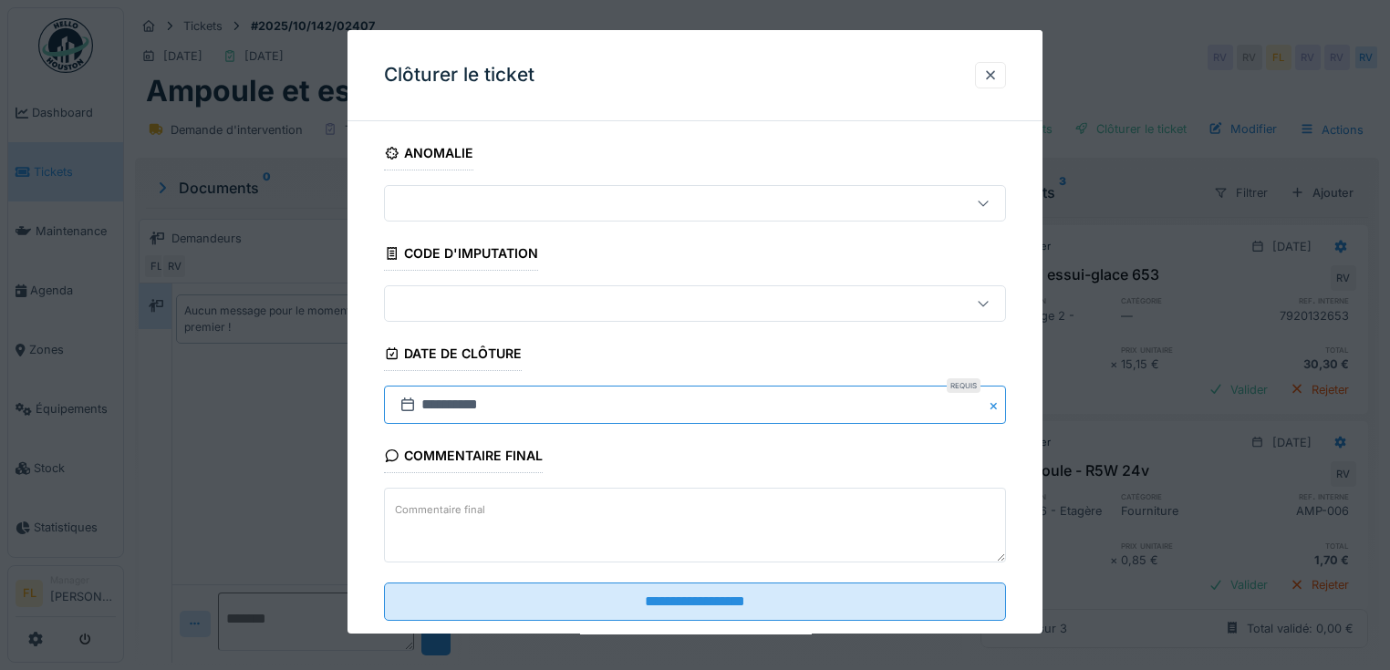
click at [427, 412] on input "**********" at bounding box center [695, 405] width 622 height 38
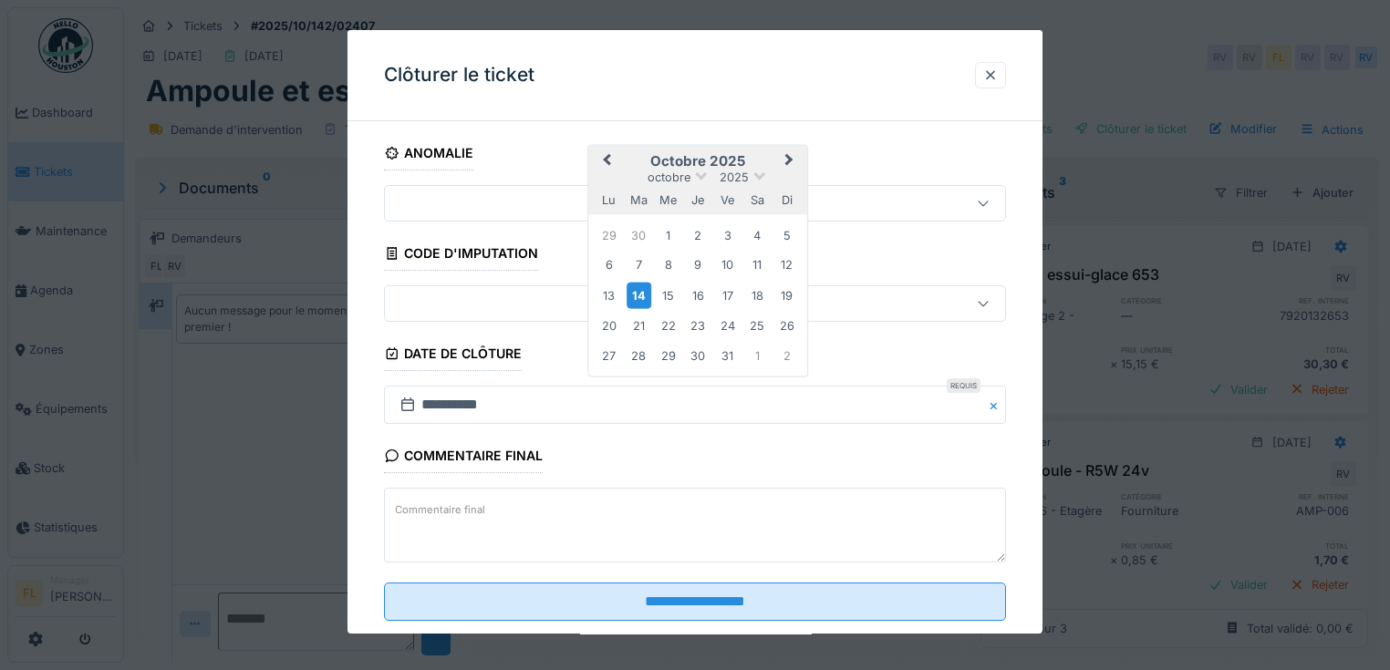
click at [615, 306] on div "13" at bounding box center [609, 296] width 25 height 25
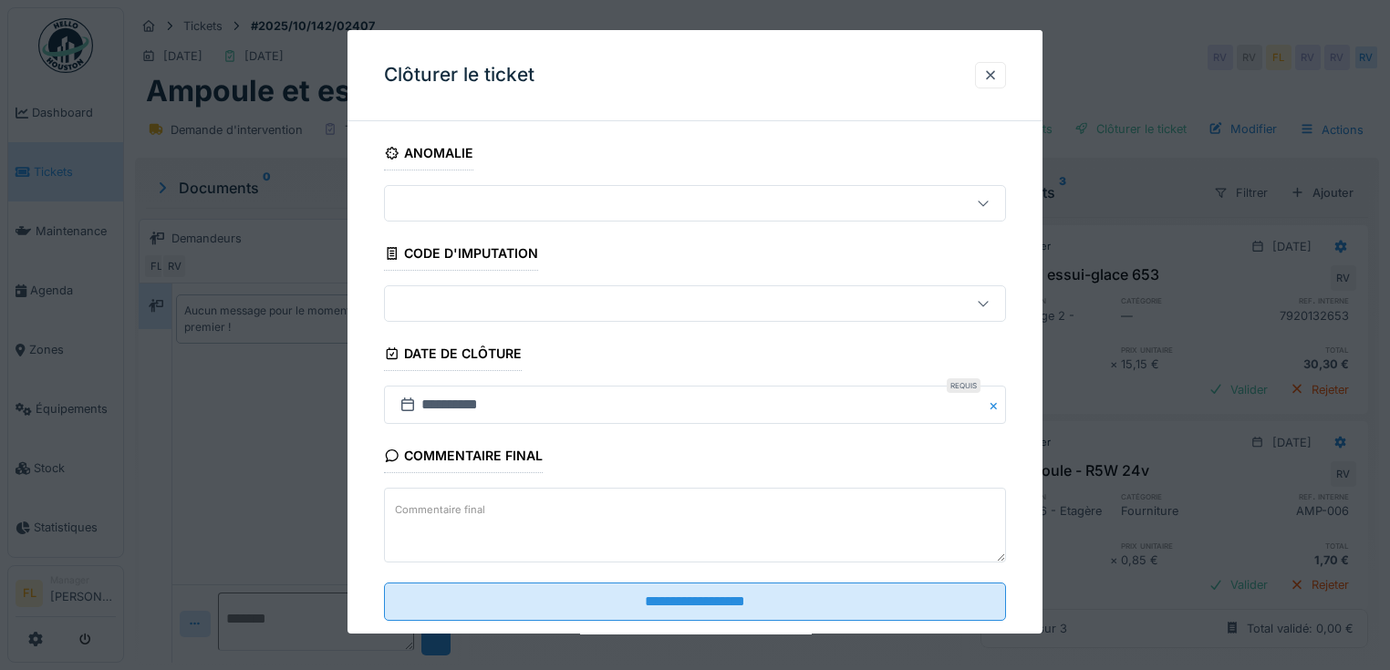
click at [718, 619] on fieldset "**********" at bounding box center [695, 386] width 622 height 500
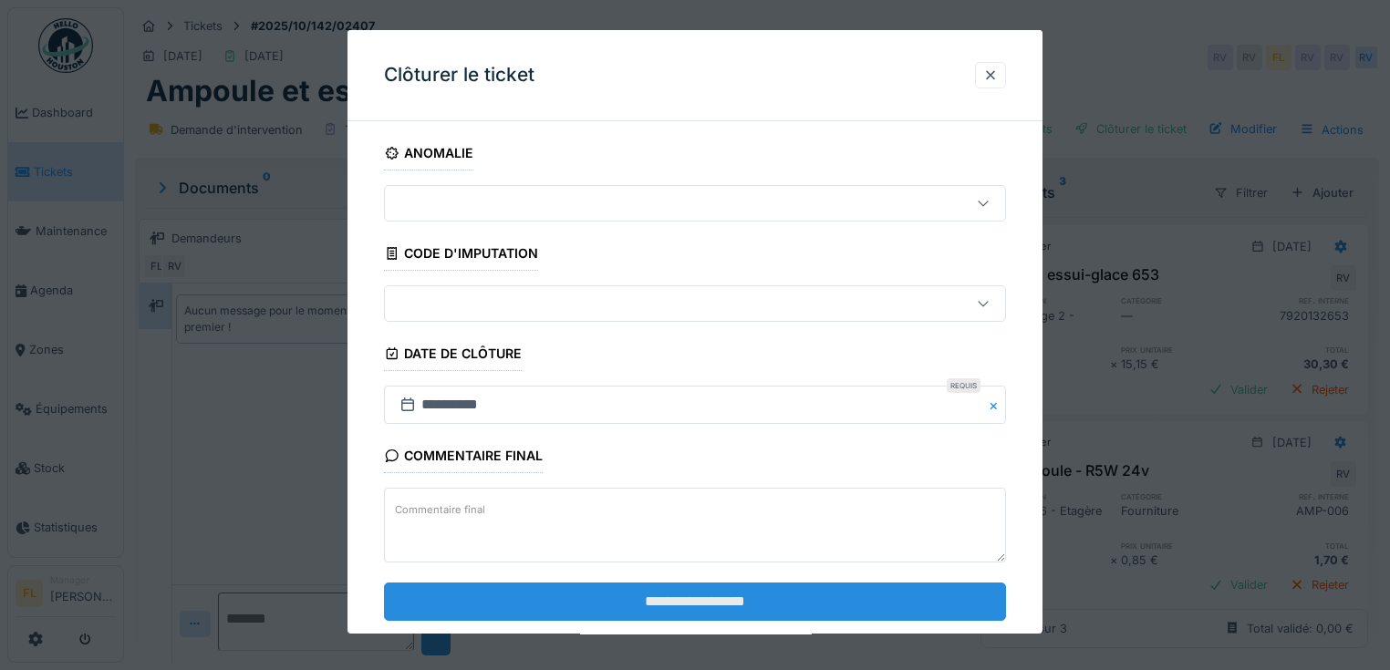
click at [715, 606] on input "**********" at bounding box center [695, 602] width 622 height 38
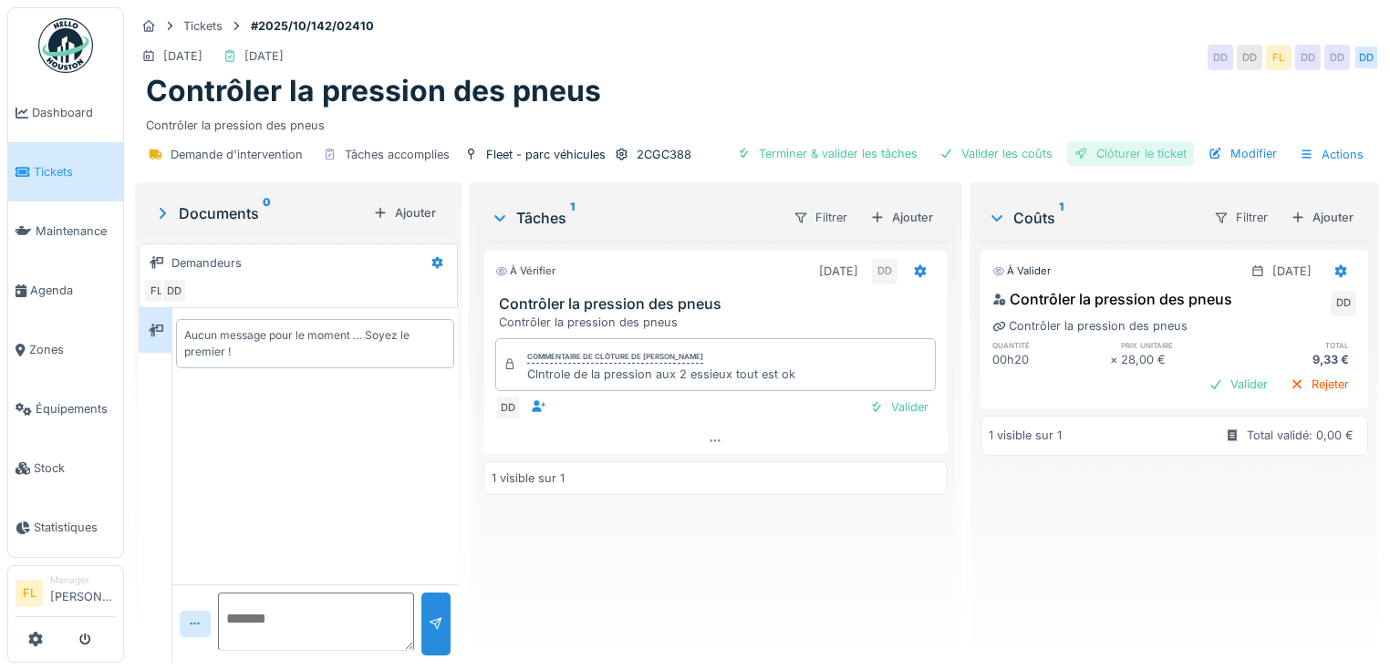
click at [1098, 154] on div "Clôturer le ticket" at bounding box center [1130, 153] width 127 height 25
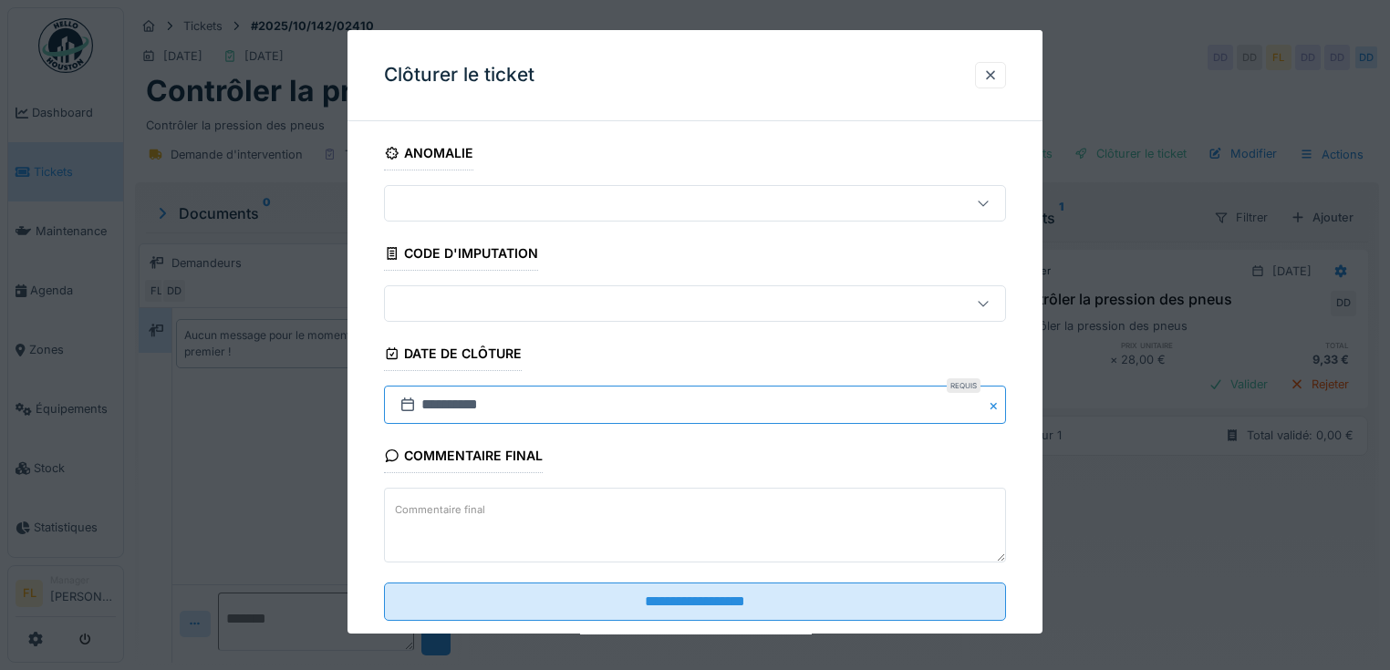
click at [434, 413] on input "**********" at bounding box center [695, 405] width 622 height 38
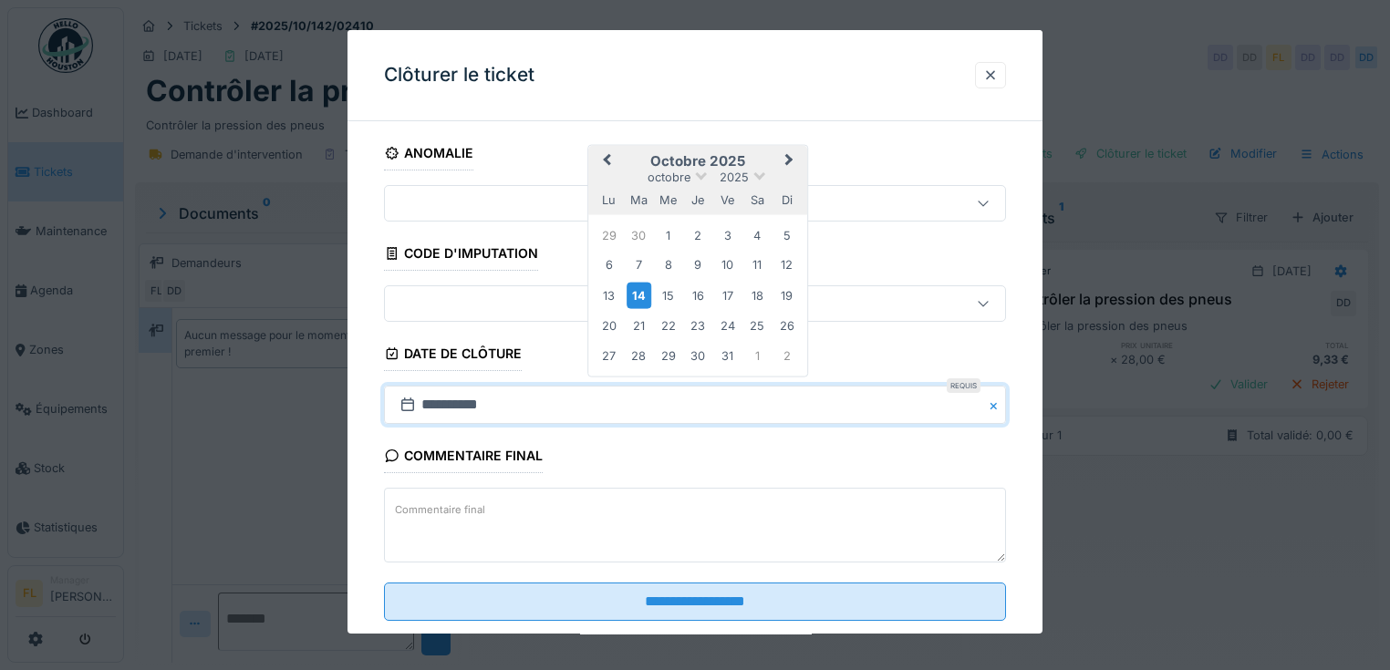
click at [608, 296] on div "13" at bounding box center [609, 296] width 25 height 25
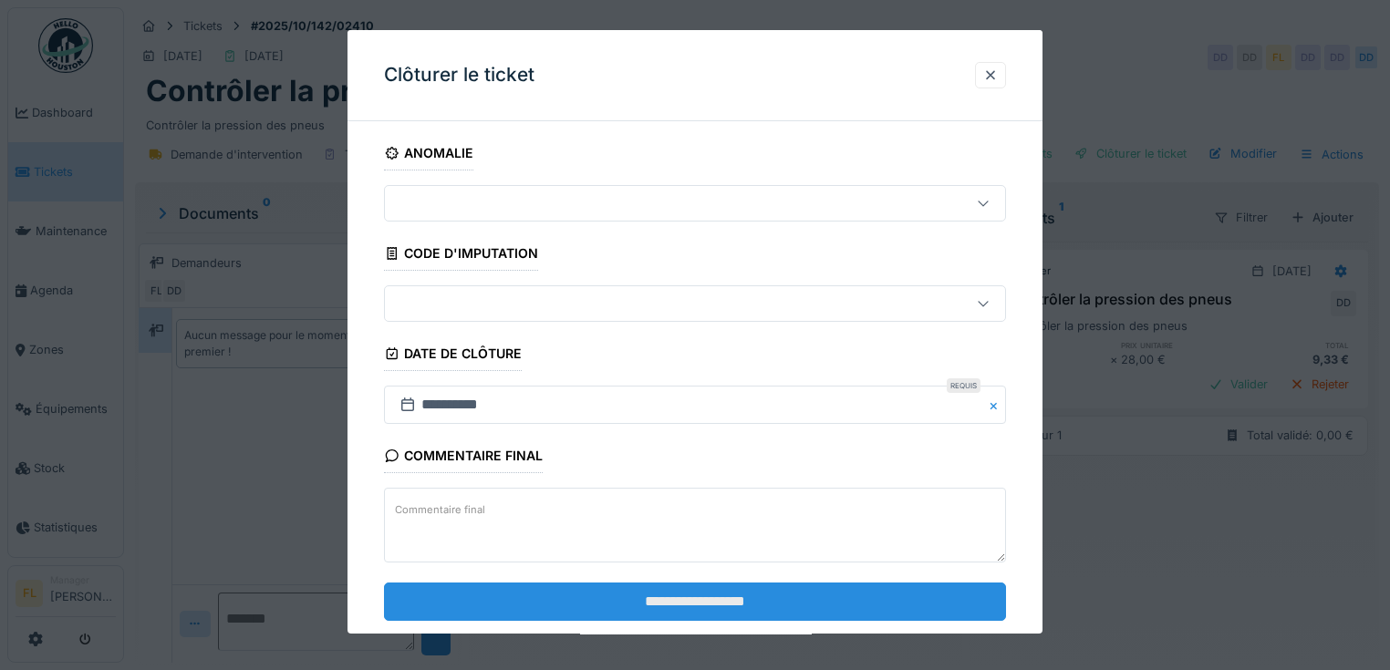
click at [660, 588] on input "**********" at bounding box center [695, 602] width 622 height 38
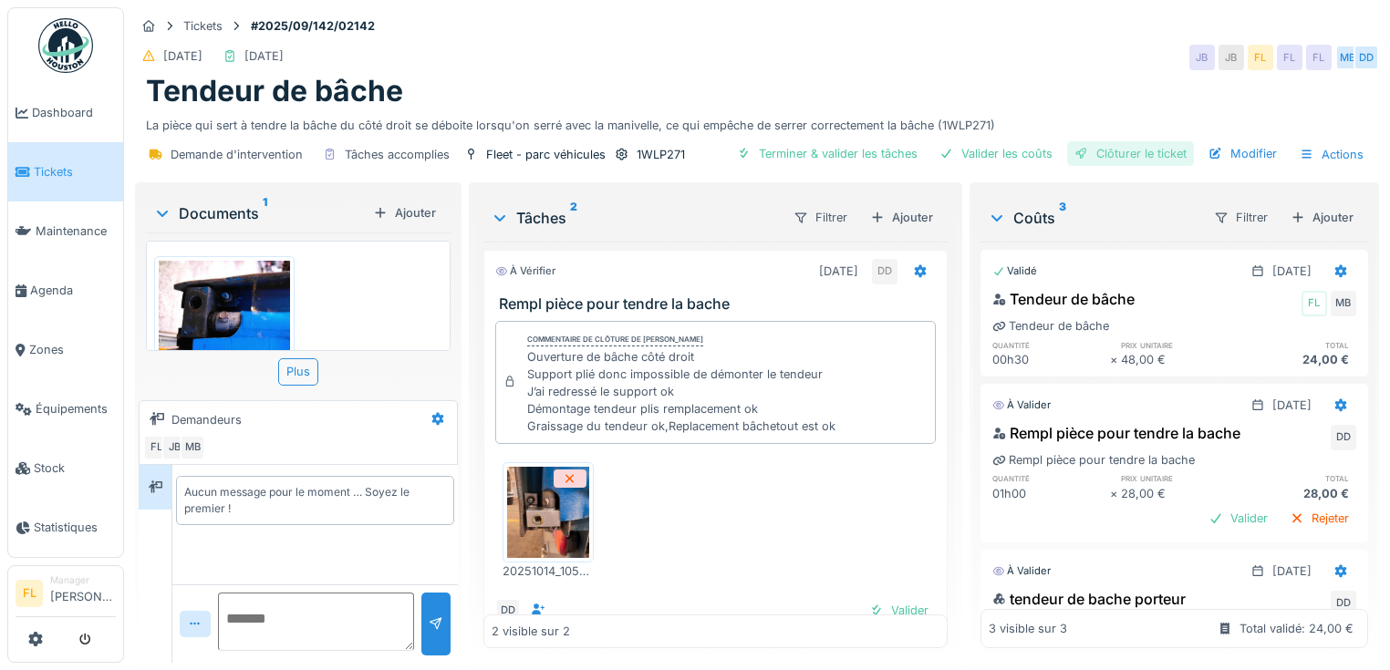
click at [1083, 152] on div "Clôturer le ticket" at bounding box center [1130, 153] width 127 height 25
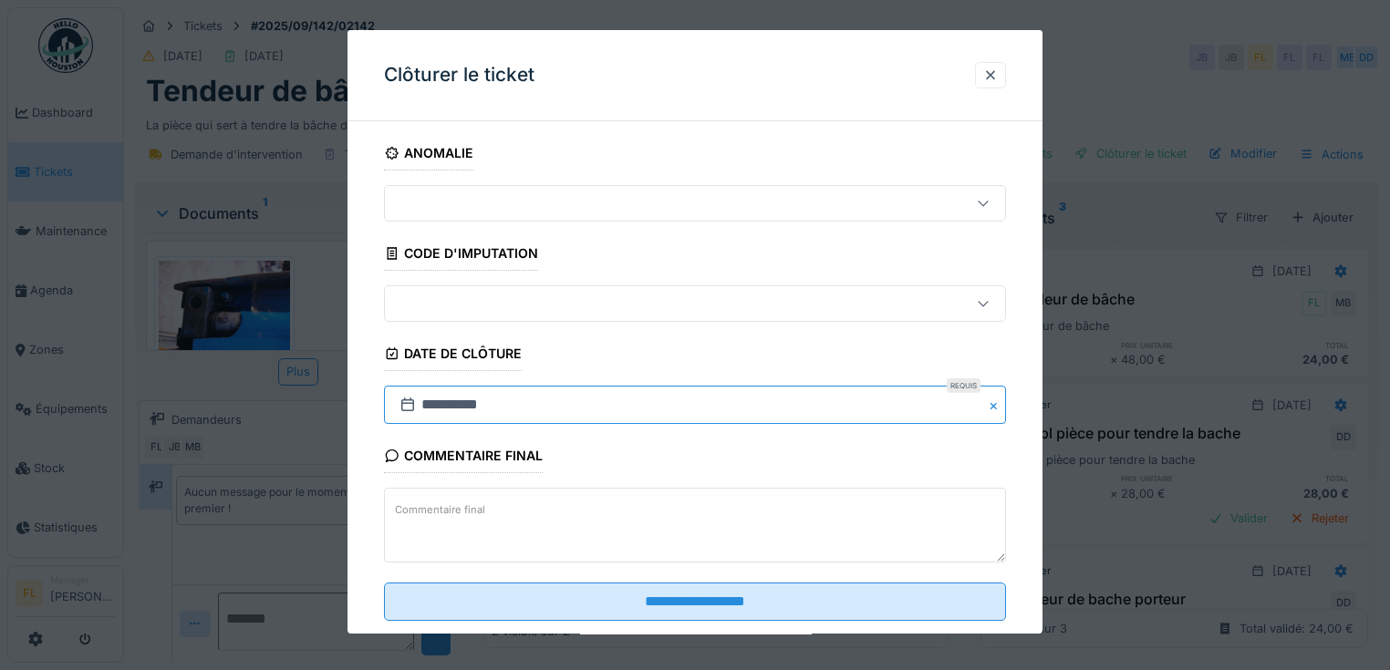
click at [438, 412] on input "**********" at bounding box center [695, 405] width 622 height 38
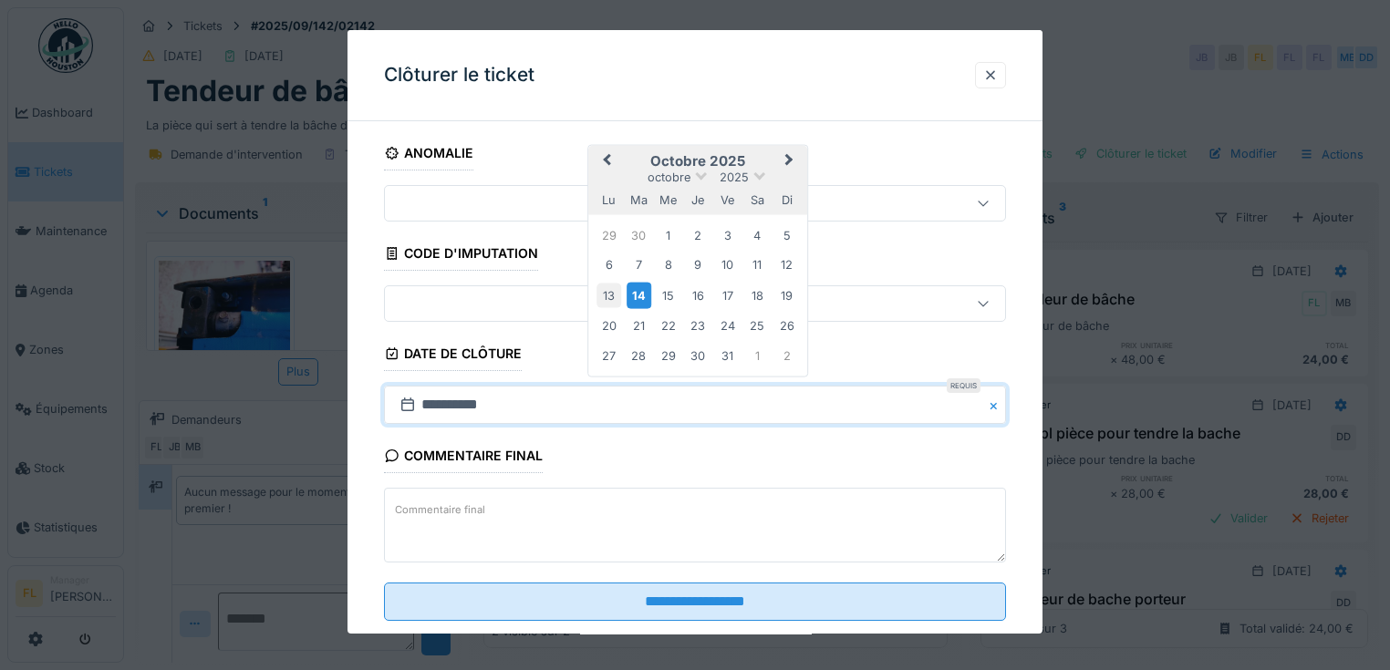
click at [609, 293] on div "13" at bounding box center [609, 296] width 25 height 25
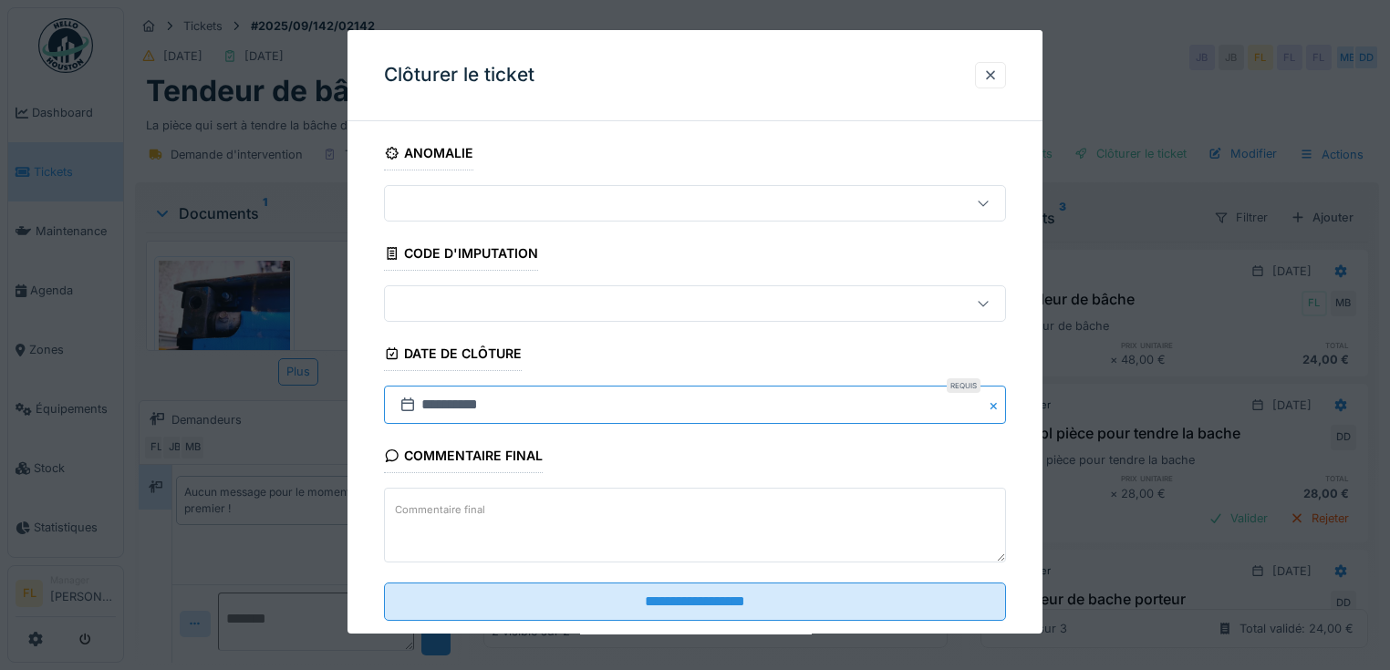
click at [448, 410] on input "**********" at bounding box center [695, 405] width 622 height 38
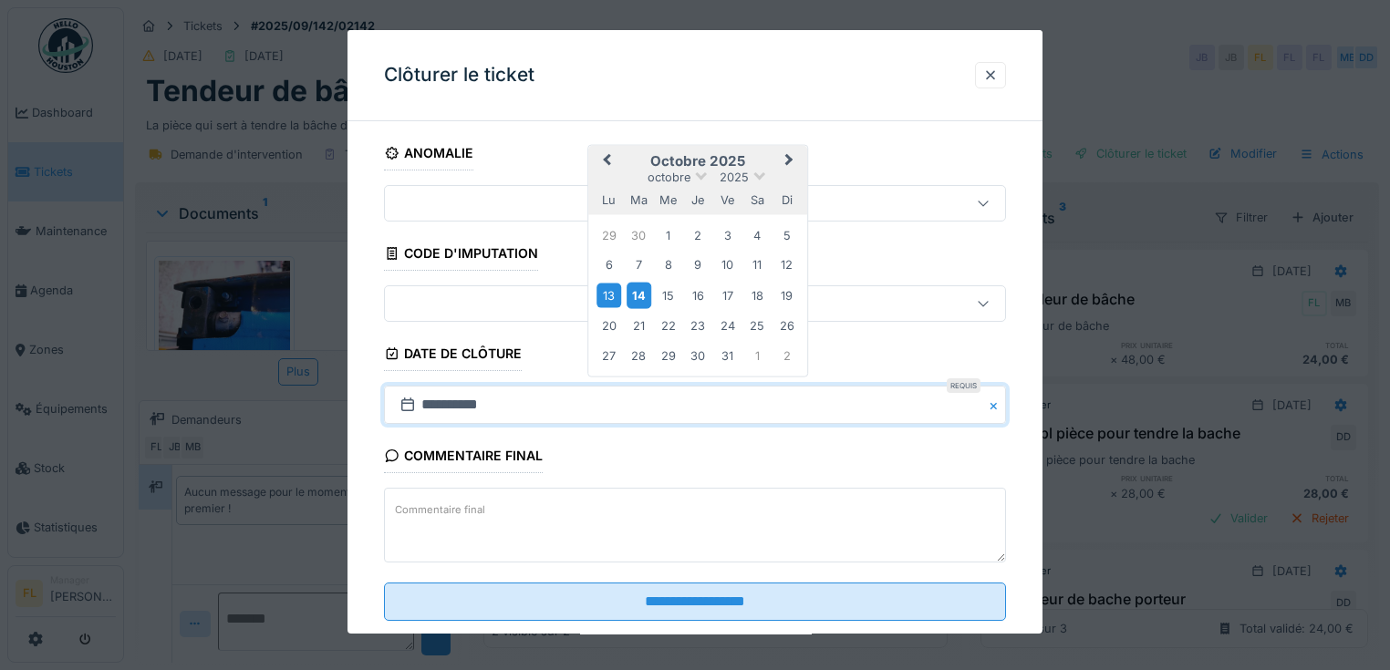
click at [632, 294] on div "14" at bounding box center [639, 296] width 25 height 26
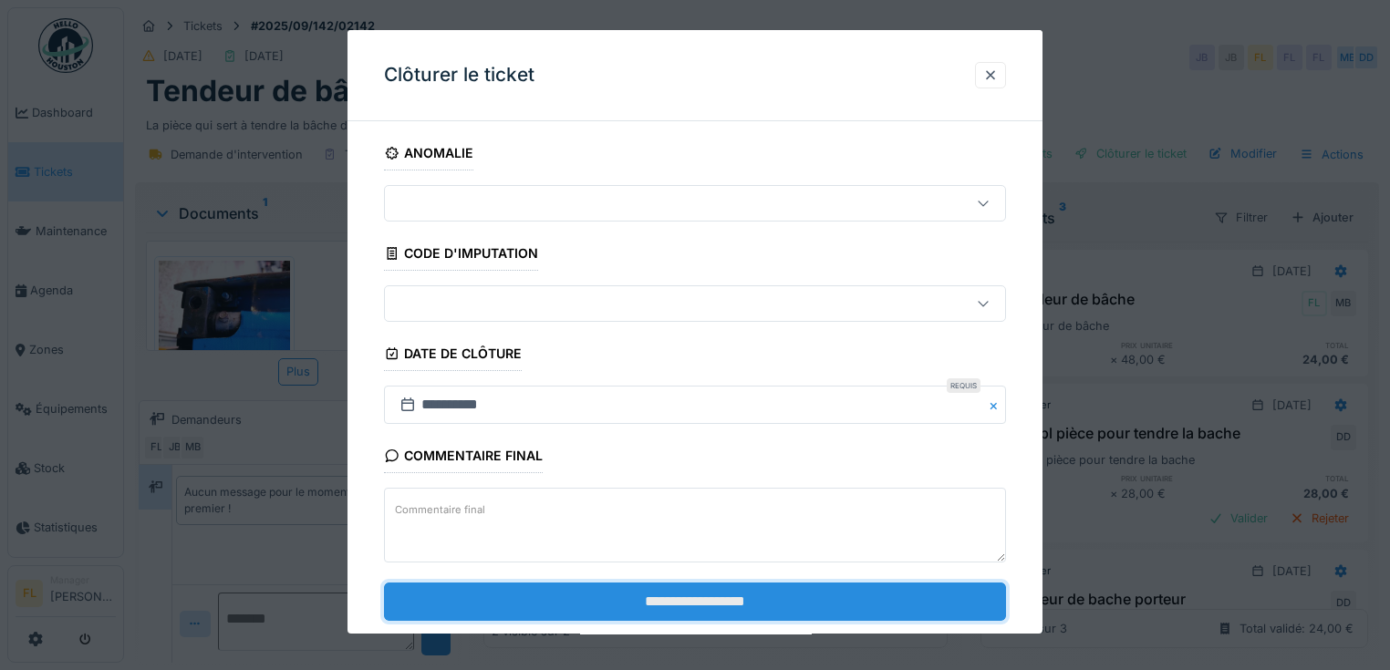
click at [704, 587] on input "**********" at bounding box center [695, 602] width 622 height 38
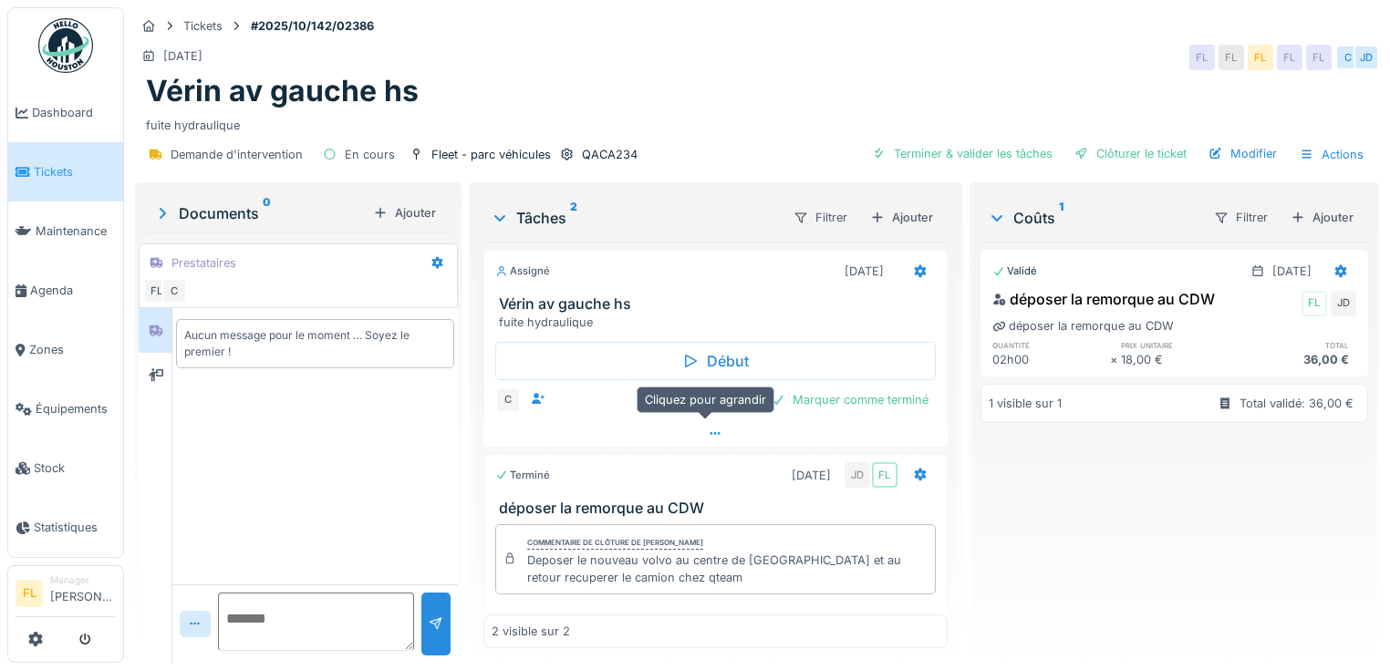
click at [697, 437] on div at bounding box center [715, 433] width 464 height 26
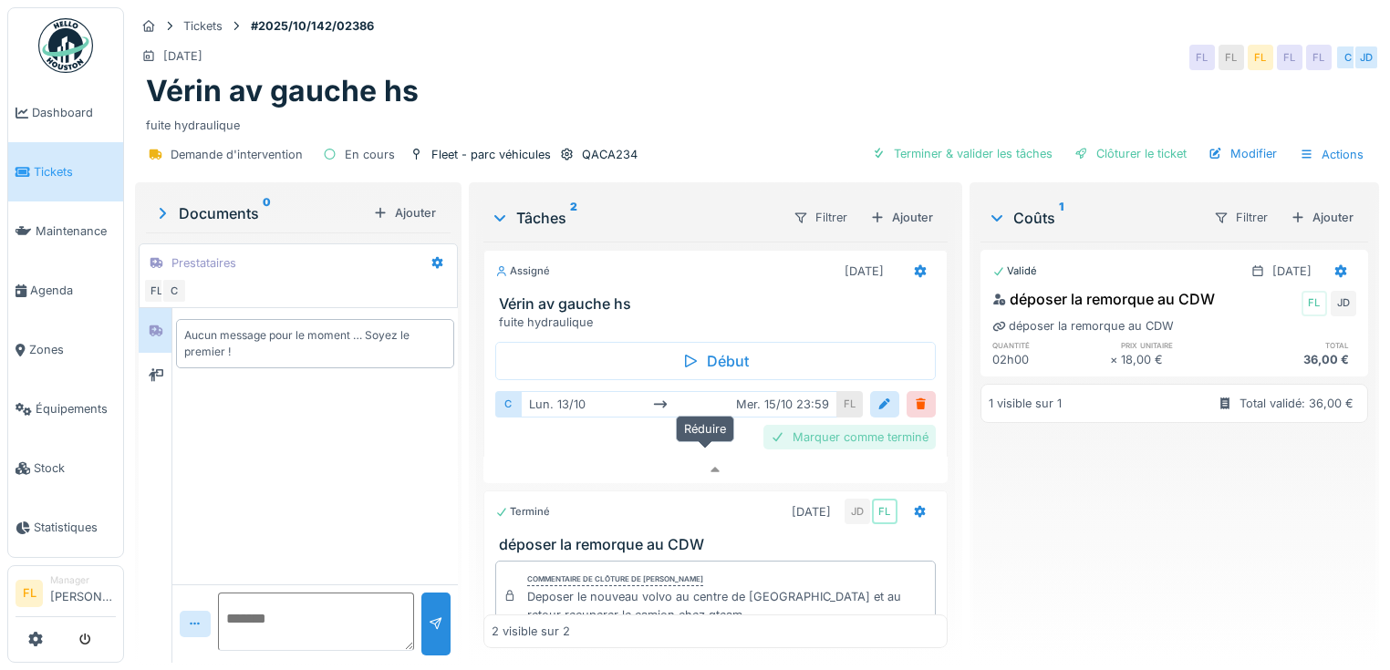
scroll to position [7, 0]
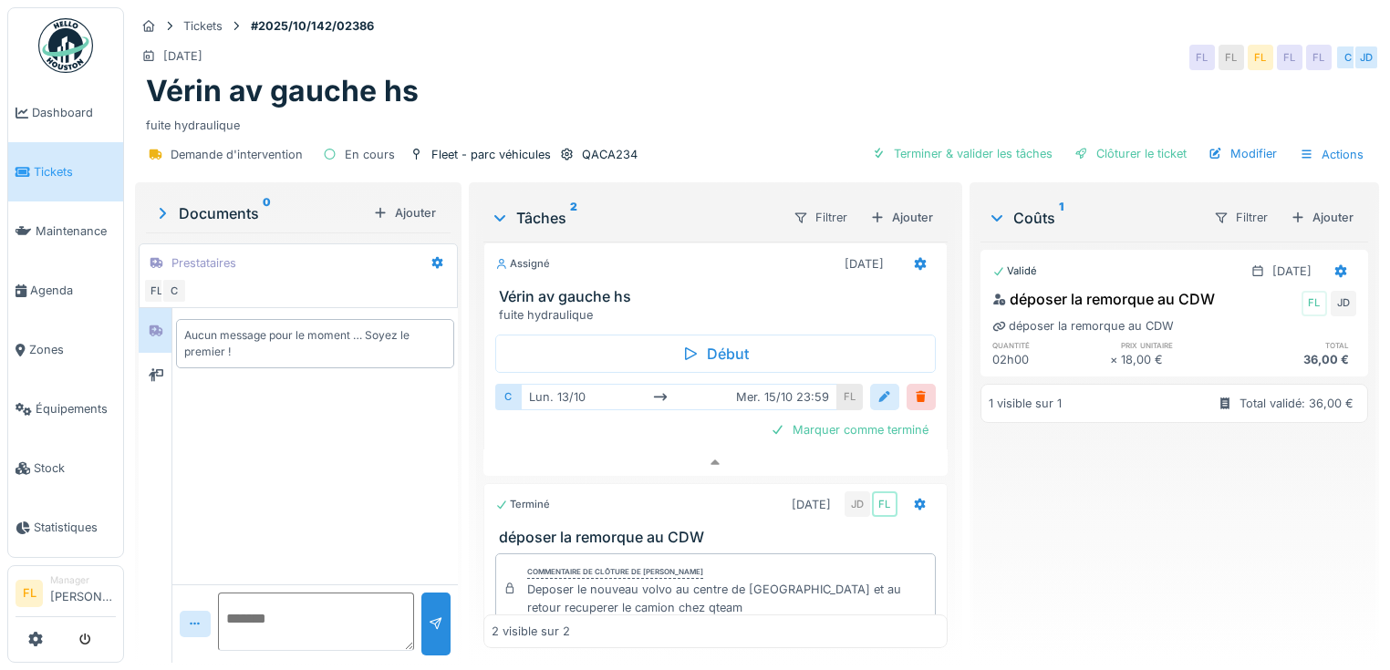
click at [877, 389] on div at bounding box center [884, 397] width 15 height 17
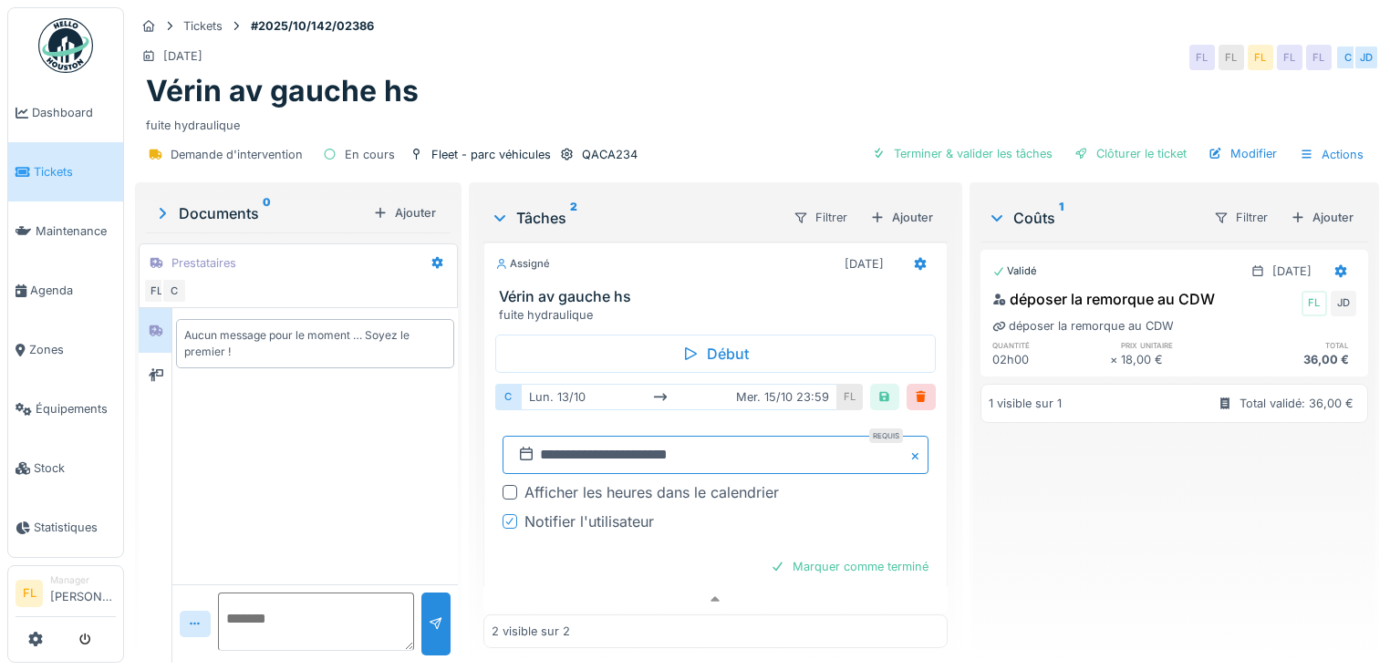
click at [602, 443] on input "**********" at bounding box center [716, 455] width 426 height 38
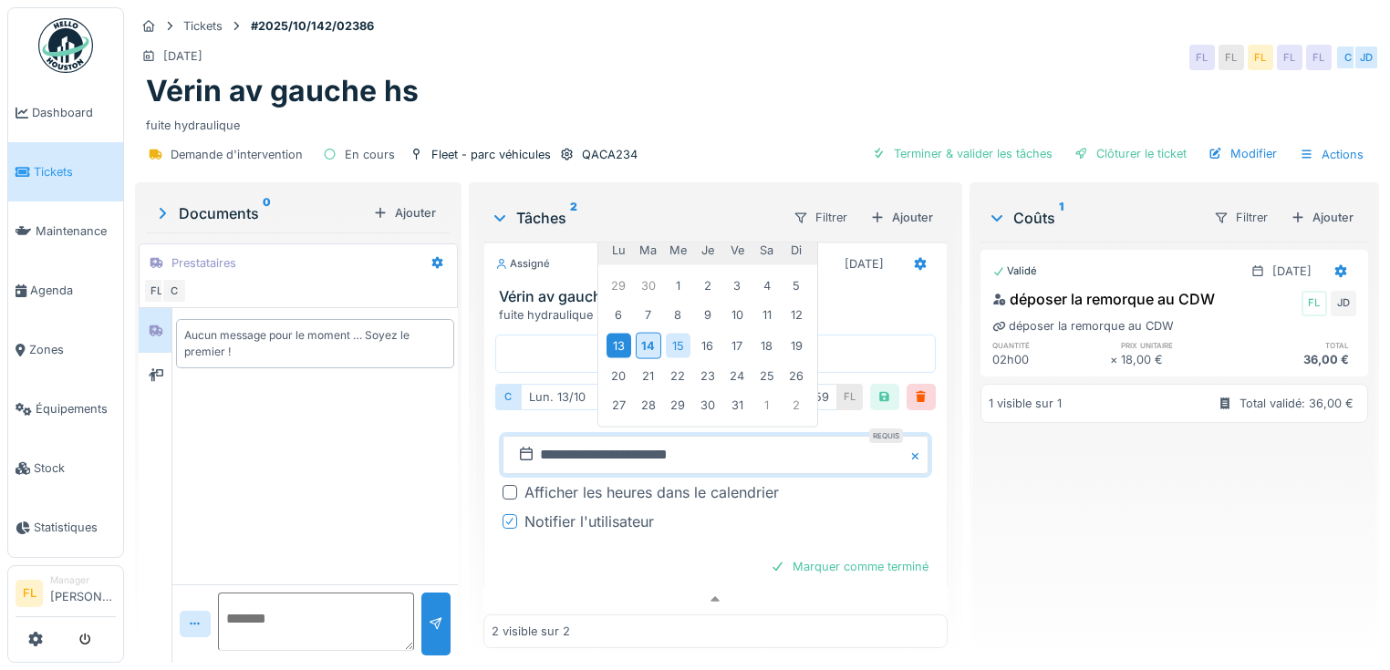
click at [617, 336] on div "13" at bounding box center [619, 345] width 25 height 25
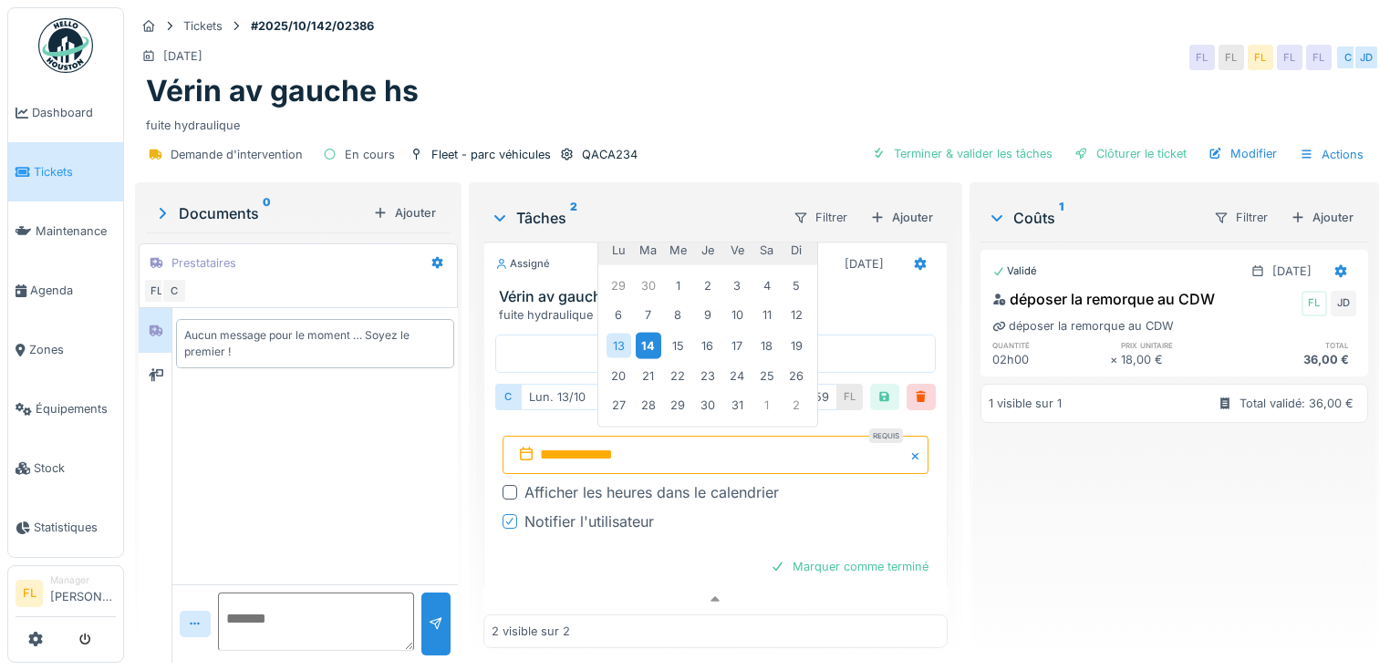
click at [639, 332] on div "14" at bounding box center [648, 345] width 25 height 26
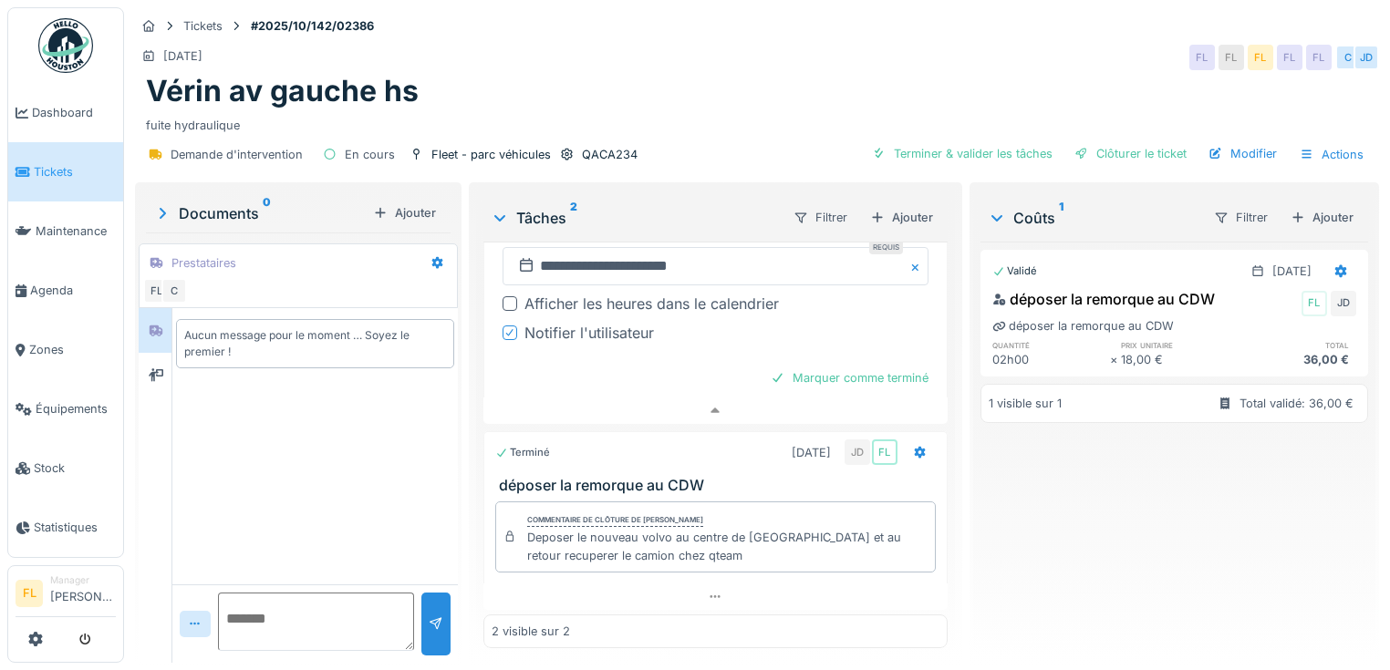
scroll to position [50, 0]
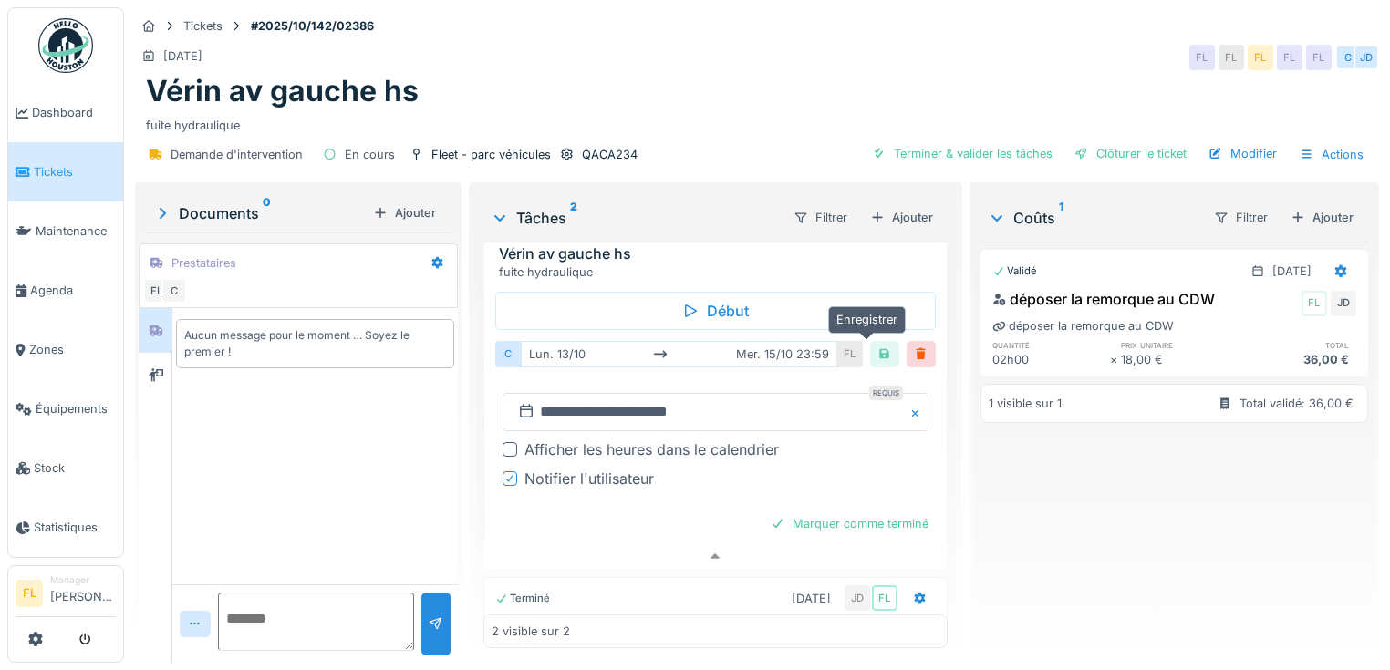
click at [877, 346] on div at bounding box center [884, 354] width 15 height 17
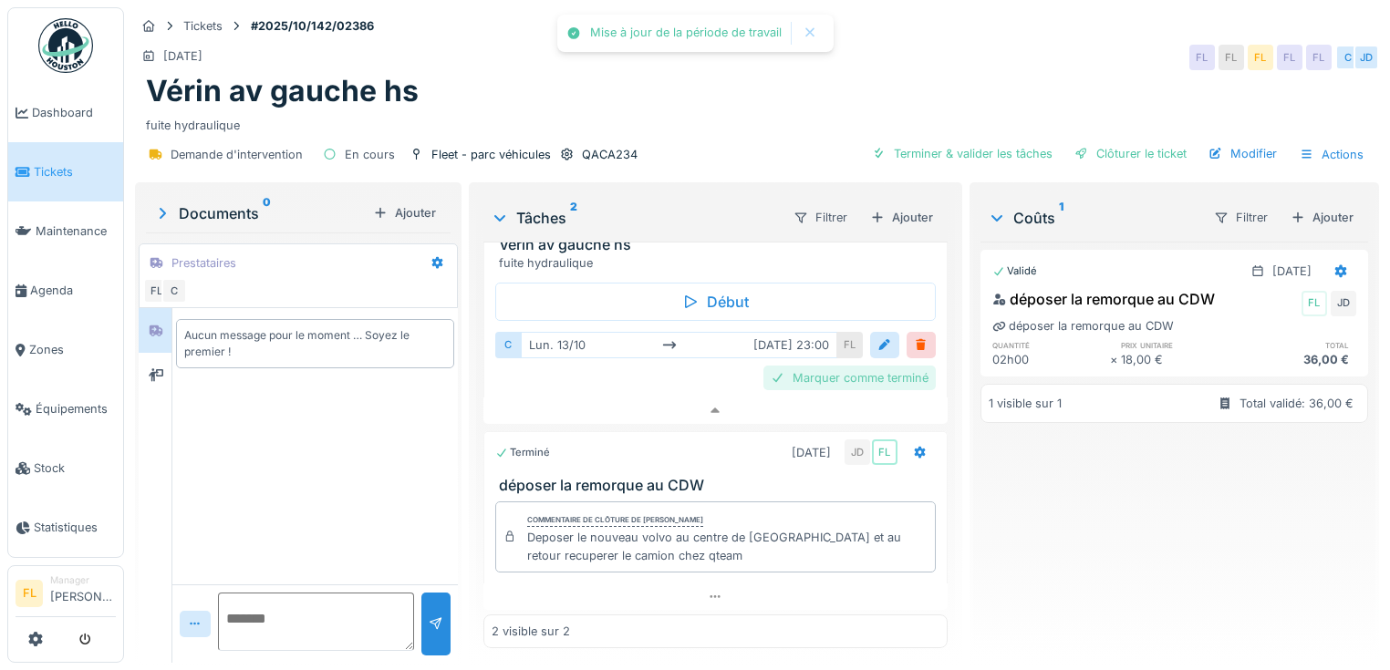
scroll to position [0, 0]
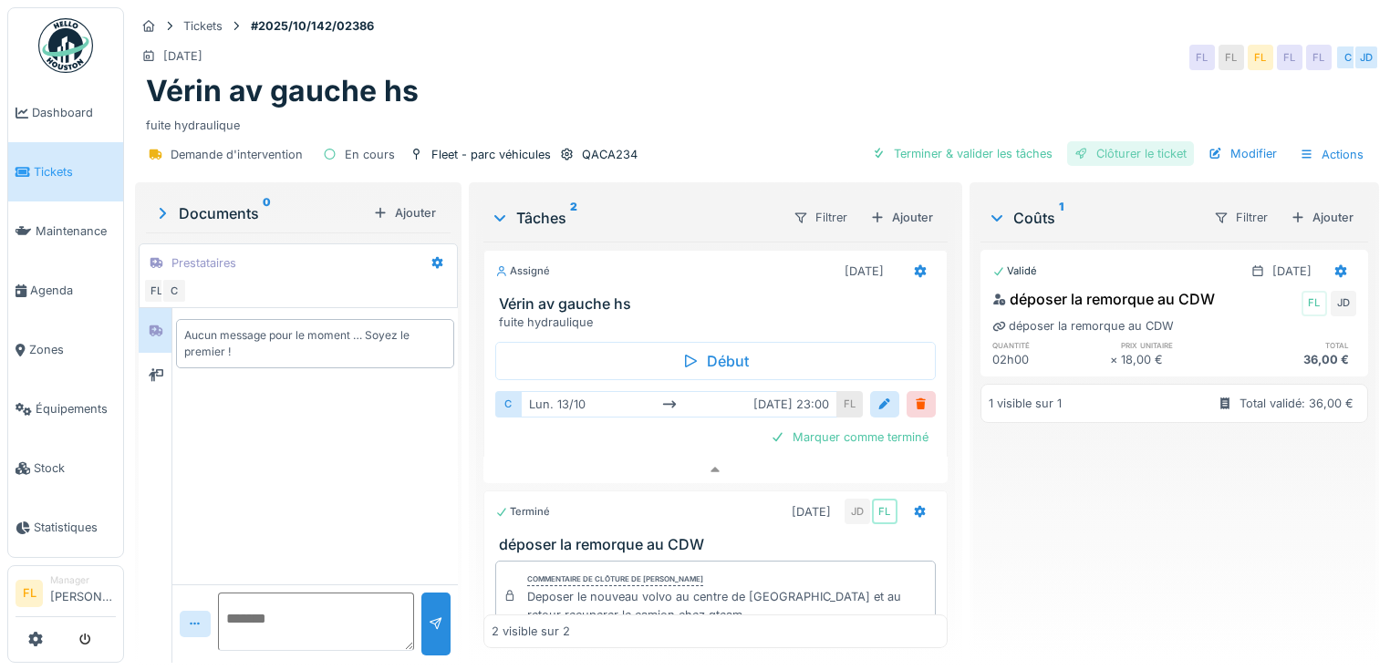
click at [1090, 141] on div "Clôturer le ticket" at bounding box center [1130, 153] width 127 height 25
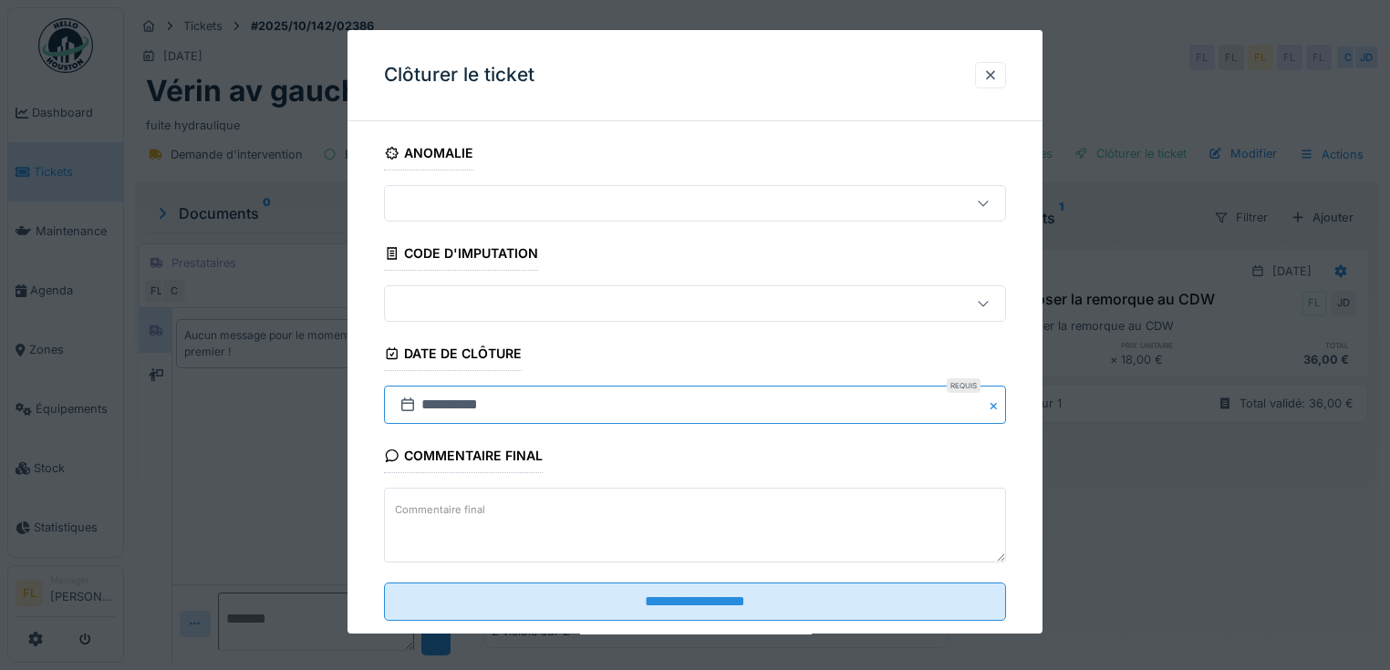
click at [432, 405] on input "**********" at bounding box center [695, 405] width 622 height 38
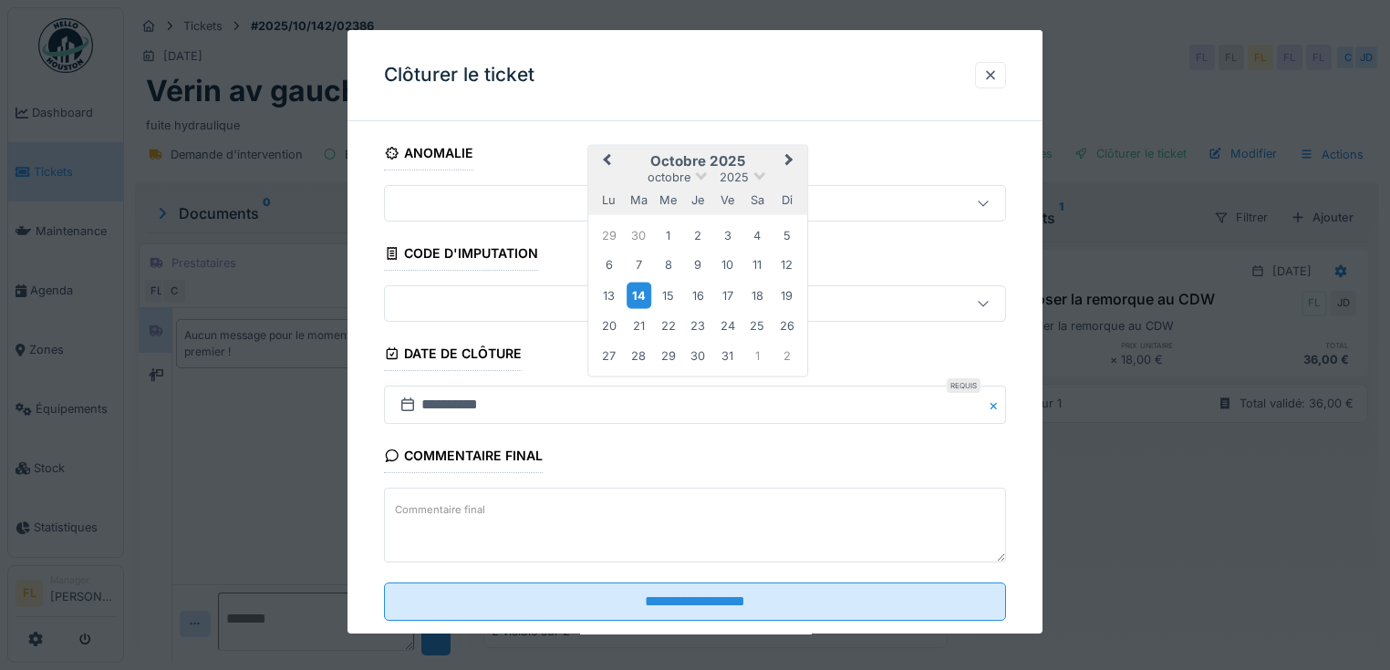
click at [641, 297] on div "14" at bounding box center [639, 296] width 25 height 26
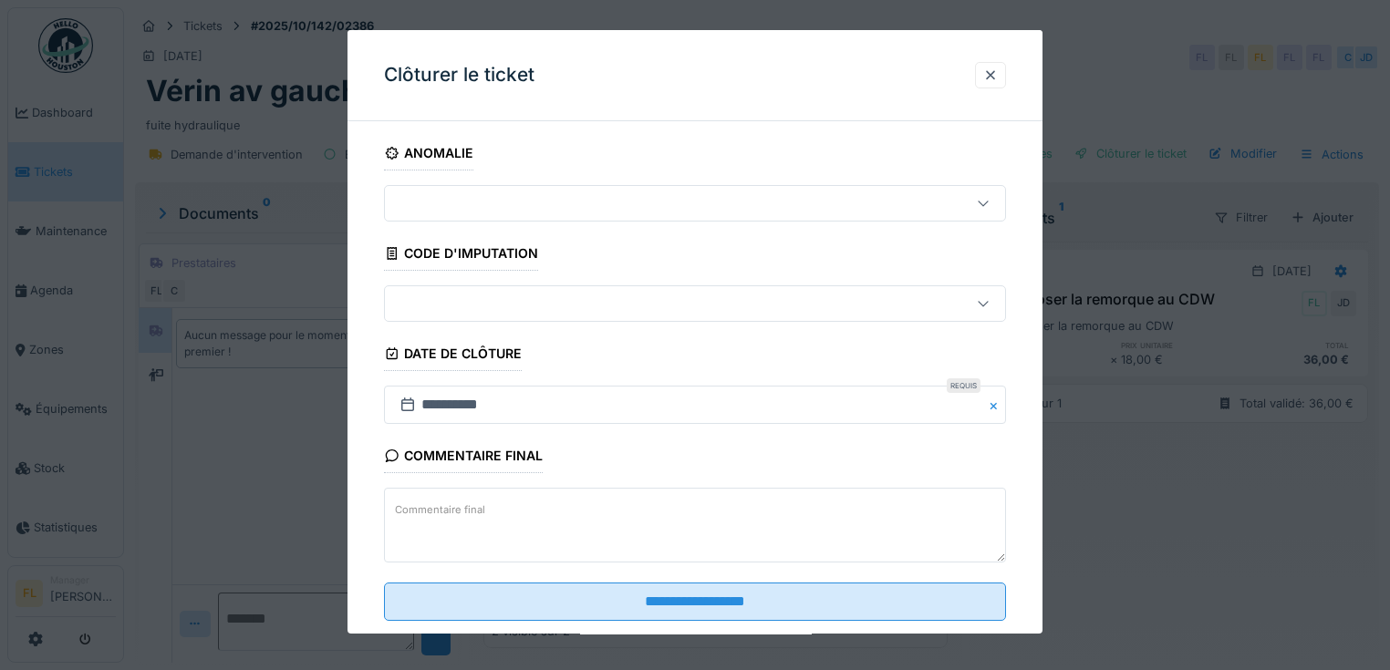
click at [667, 603] on input "**********" at bounding box center [695, 602] width 622 height 38
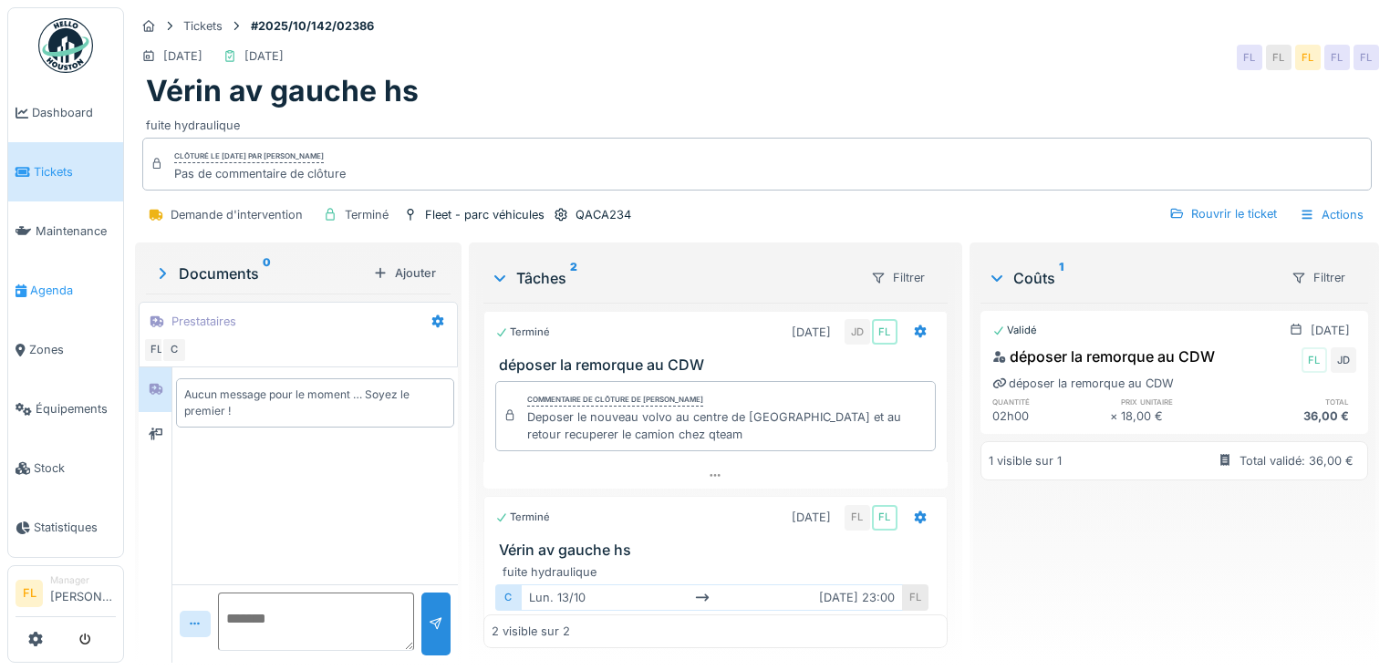
click at [68, 284] on span "Agenda" at bounding box center [73, 290] width 86 height 17
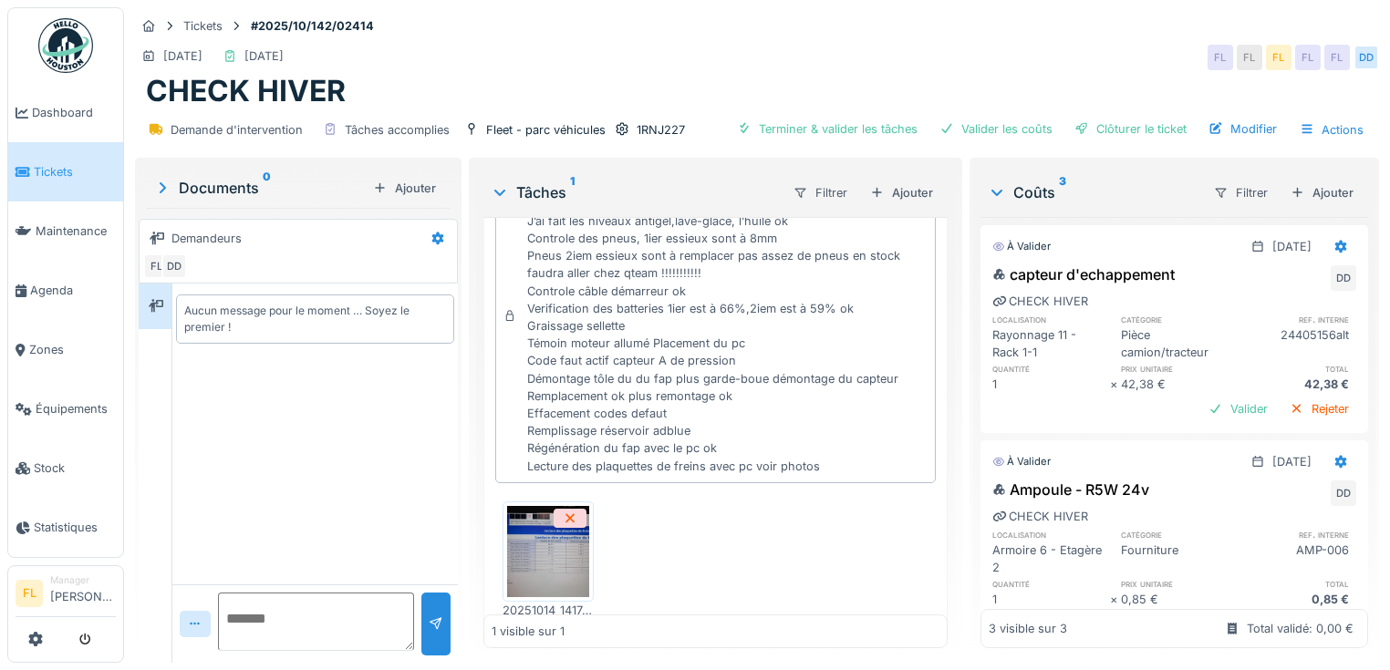
scroll to position [234, 0]
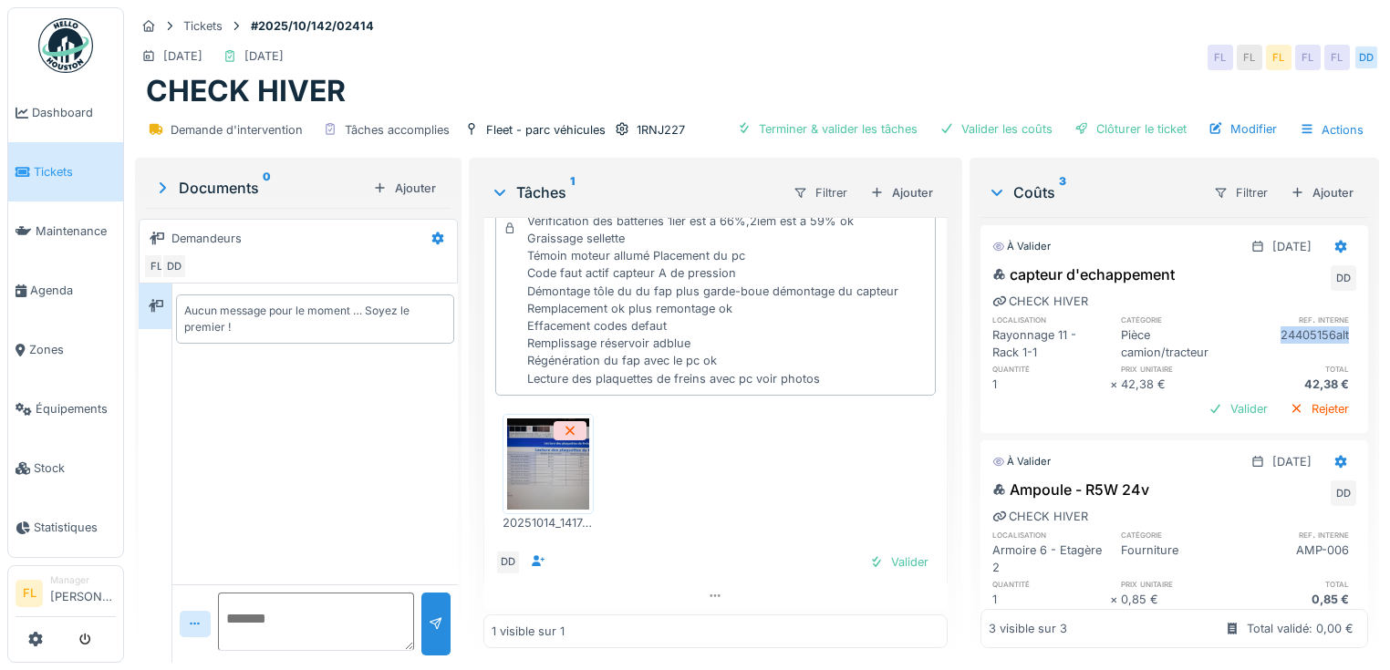
drag, startPoint x: 1321, startPoint y: 332, endPoint x: 1231, endPoint y: 337, distance: 89.5
click at [1239, 337] on div "24405156alt" at bounding box center [1298, 344] width 118 height 35
copy div "24405156alt"
click at [1209, 411] on div at bounding box center [1216, 408] width 15 height 17
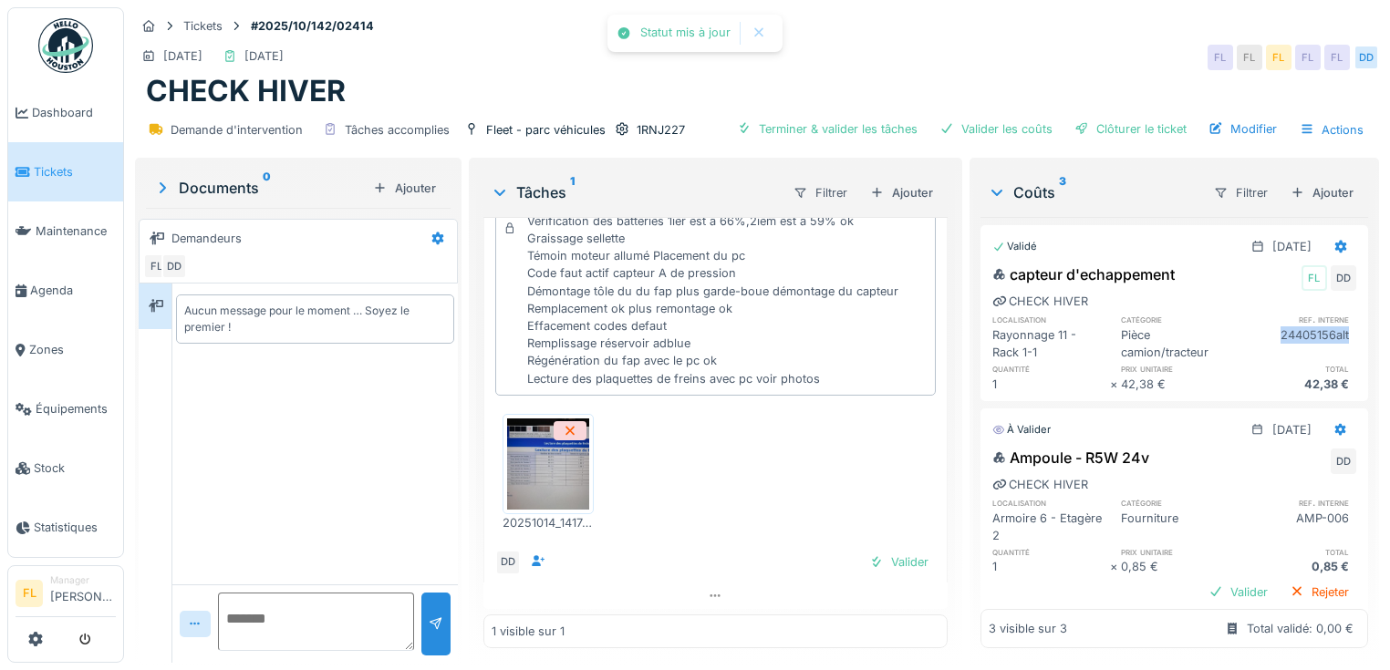
scroll to position [197, 0]
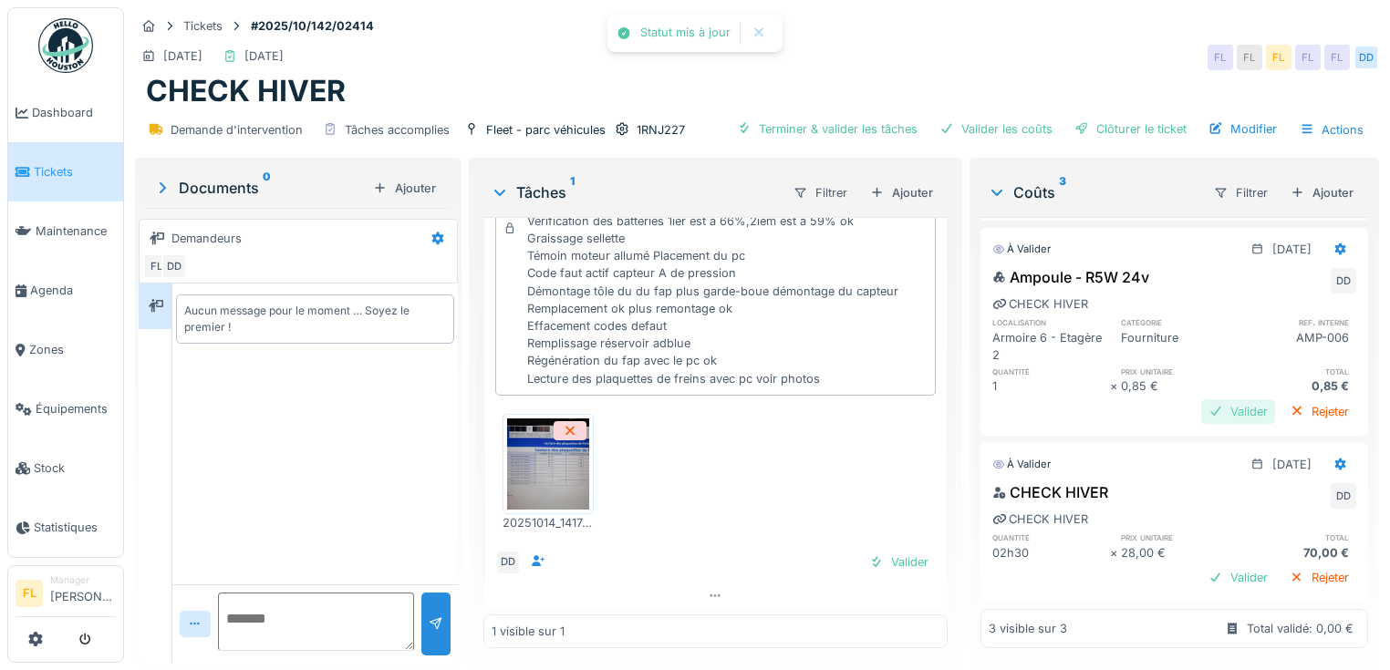
click at [1227, 400] on div "Valider" at bounding box center [1238, 412] width 74 height 25
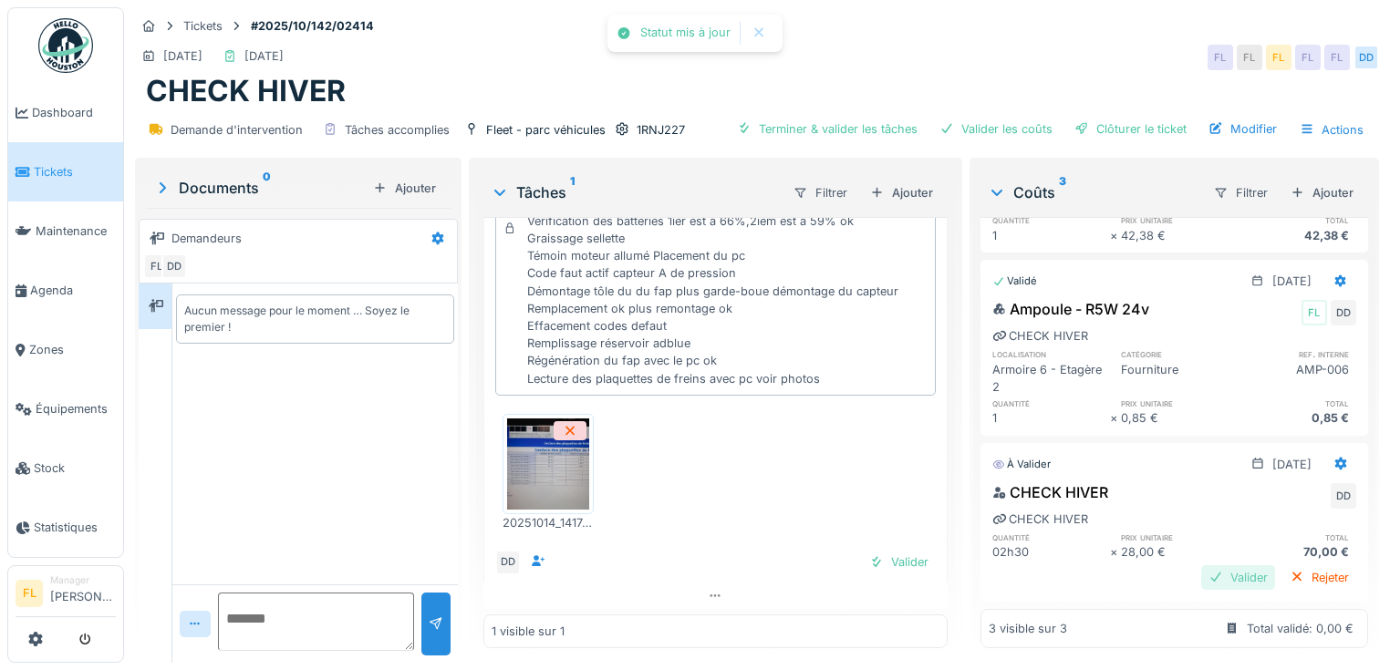
scroll to position [165, 0]
click at [1203, 566] on div "Valider" at bounding box center [1238, 578] width 74 height 25
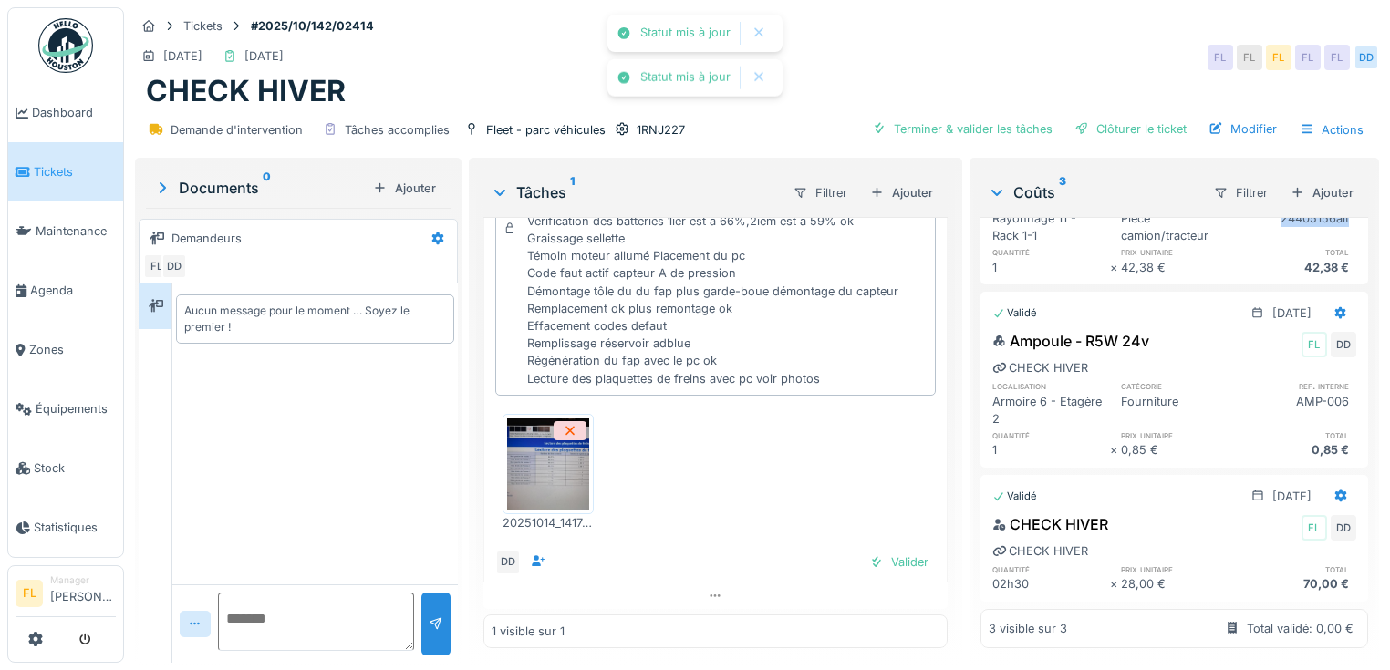
scroll to position [11, 0]
click at [894, 550] on div "Valider" at bounding box center [899, 562] width 74 height 25
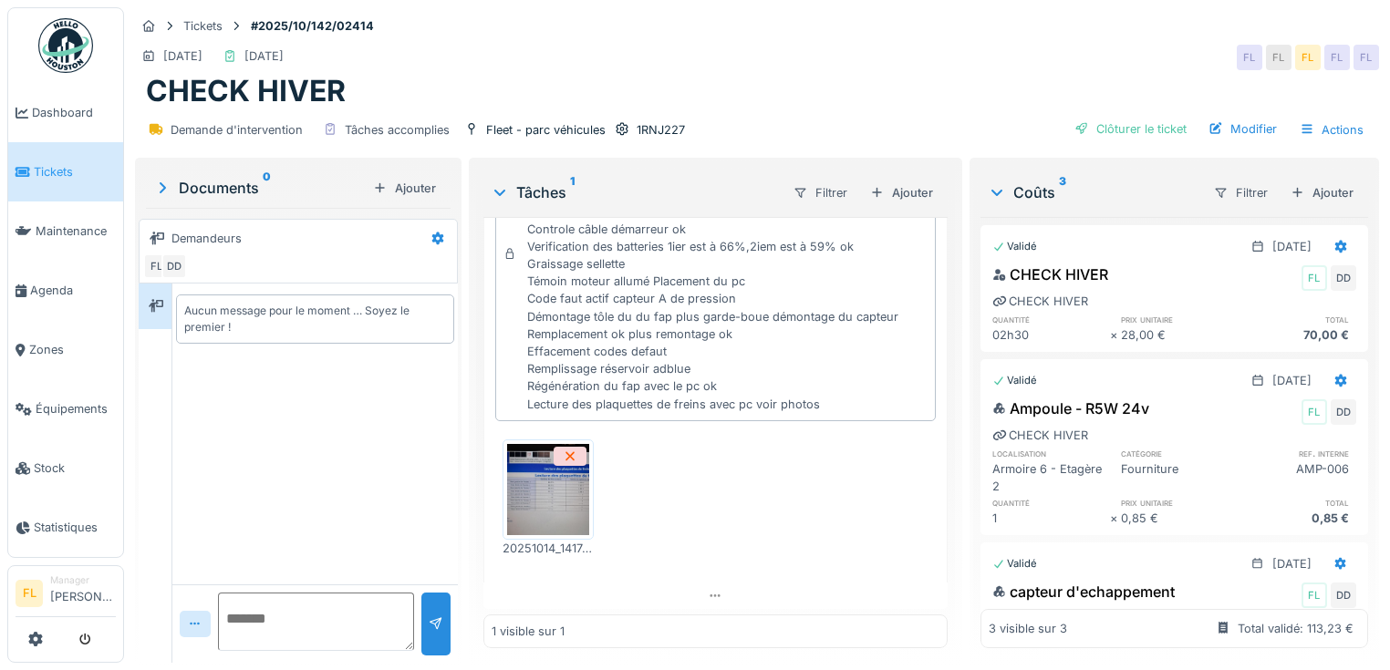
scroll to position [133, 0]
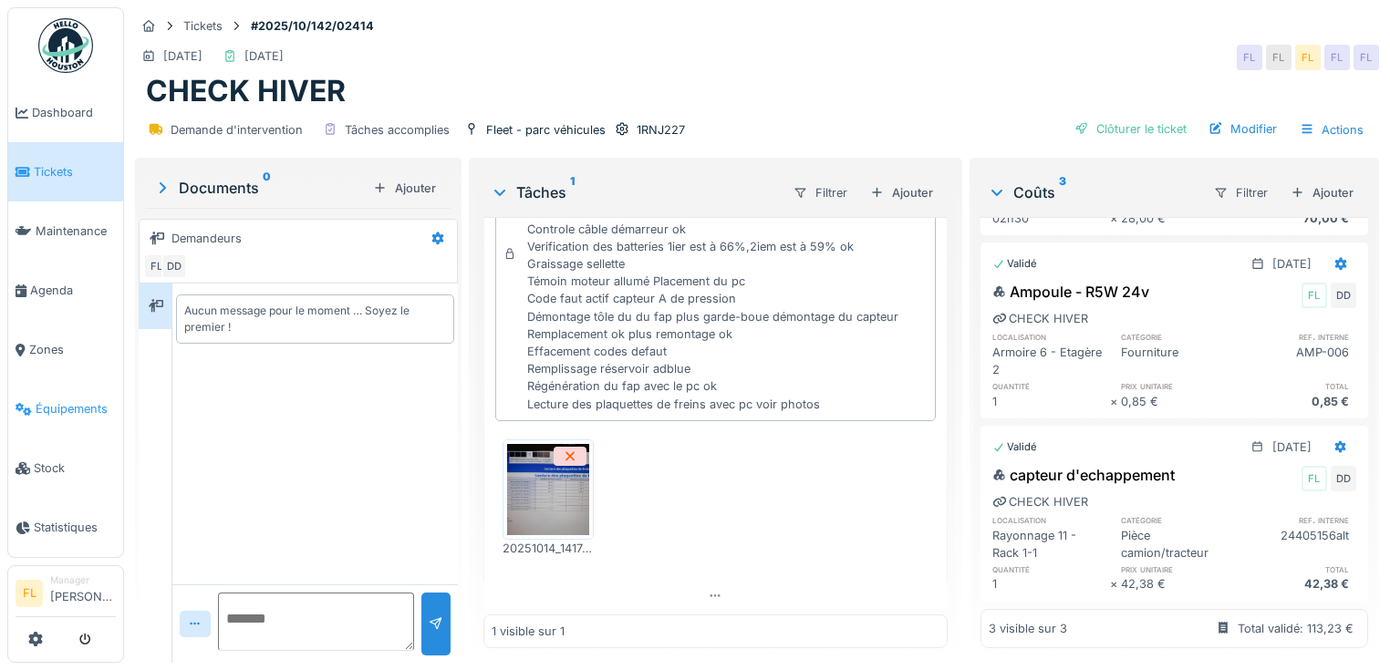
click at [71, 400] on span "Équipements" at bounding box center [76, 408] width 80 height 17
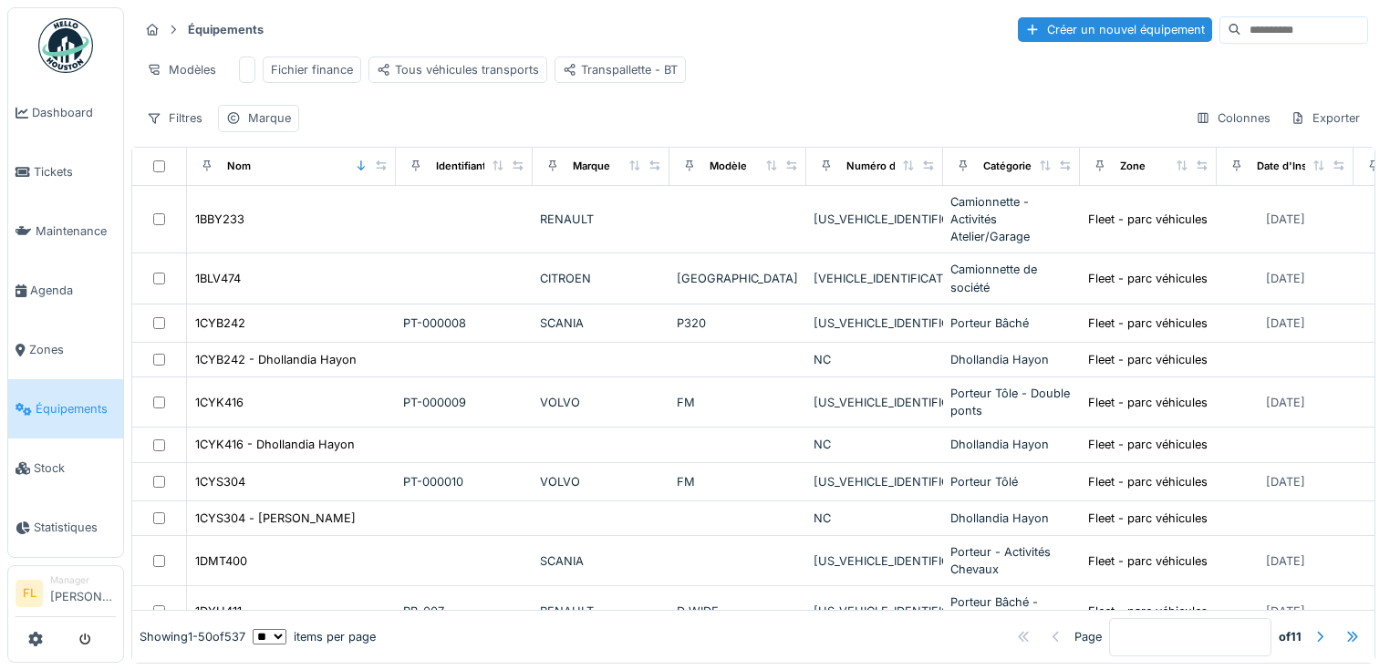
click at [1267, 32] on input at bounding box center [1304, 30] width 126 height 26
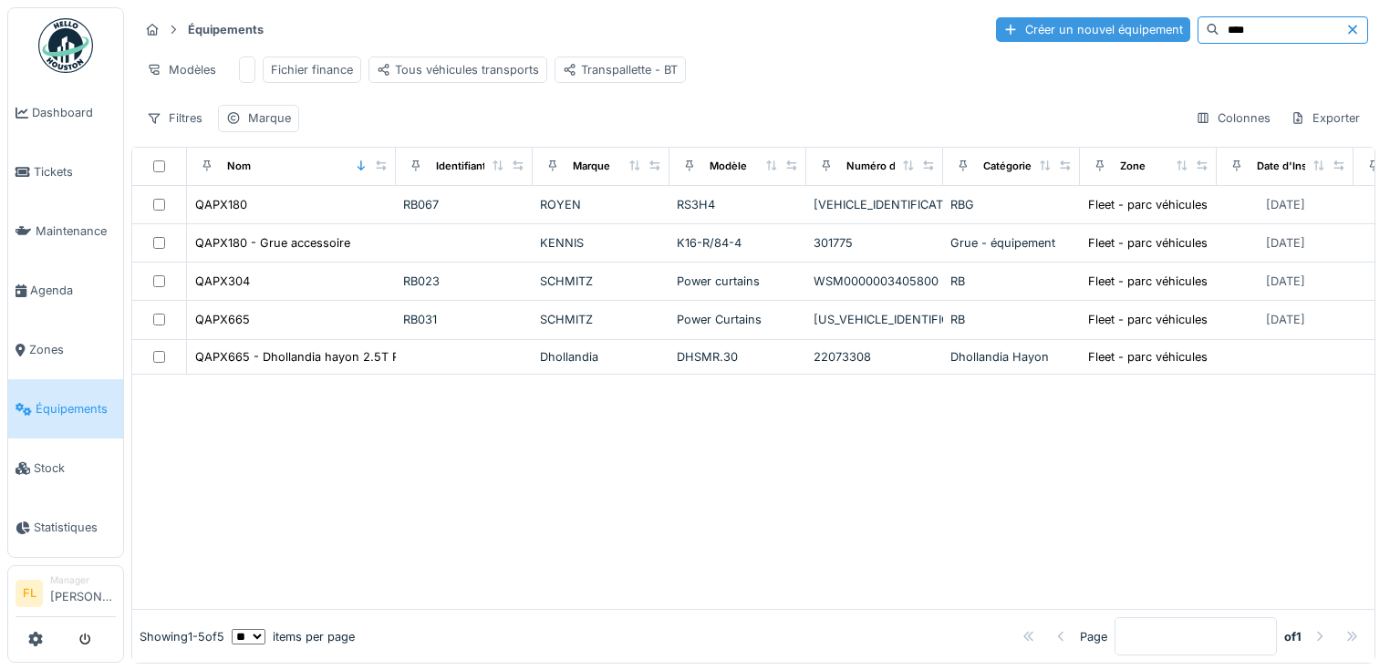
drag, startPoint x: 1209, startPoint y: 29, endPoint x: 1128, endPoint y: 29, distance: 80.3
click at [1129, 29] on div "Créer un nouvel équipement ****" at bounding box center [1182, 29] width 372 height 27
type input "*****"
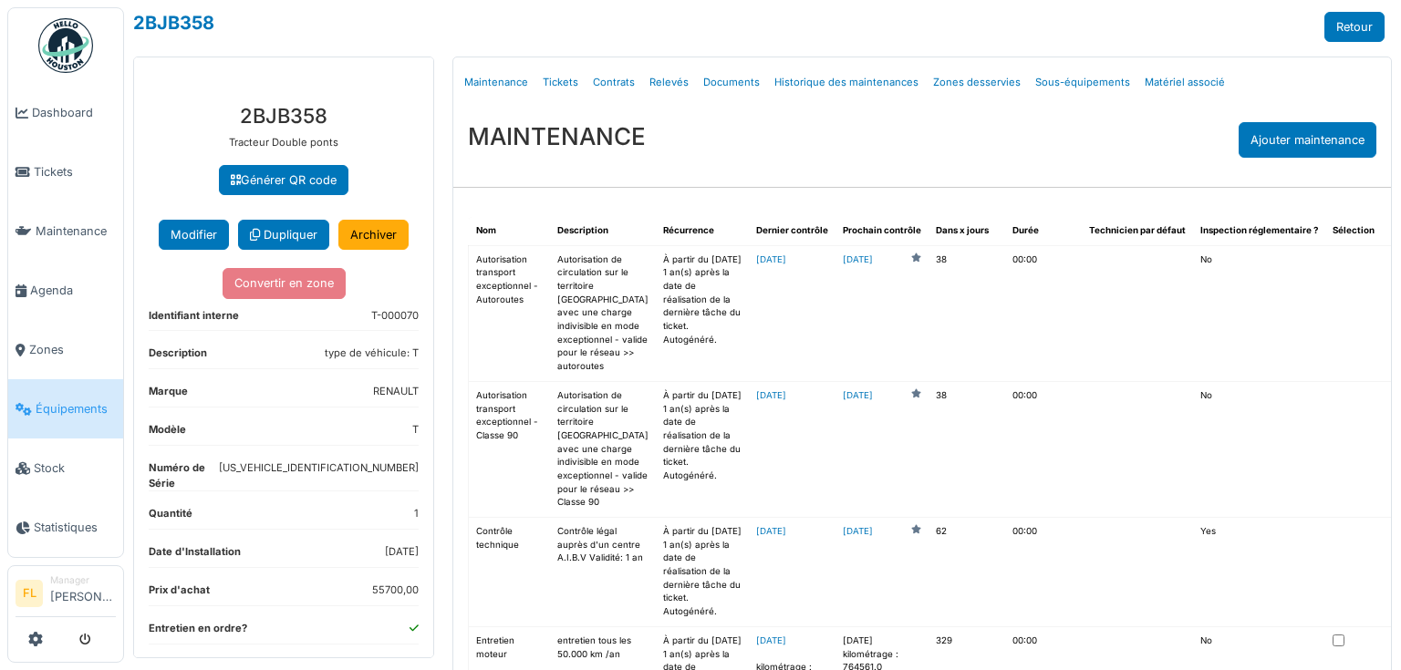
click at [67, 400] on span "Équipements" at bounding box center [76, 408] width 80 height 17
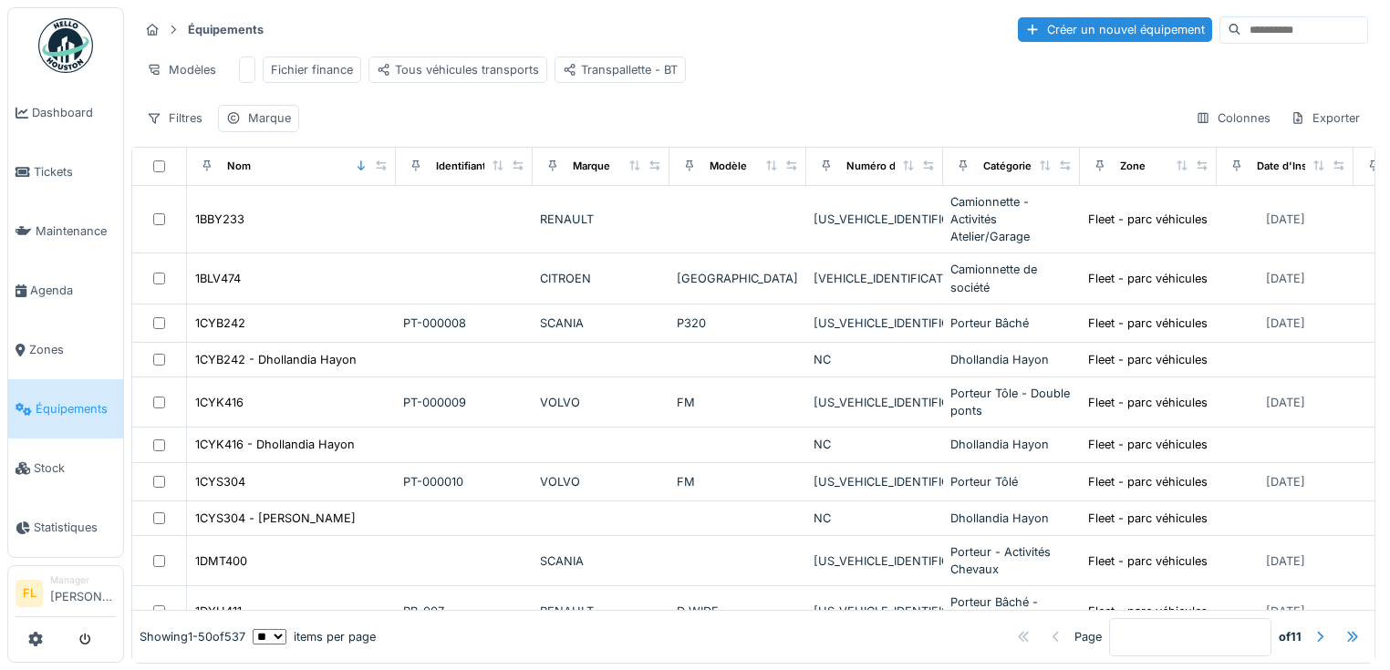
click at [1270, 32] on input at bounding box center [1304, 30] width 126 height 26
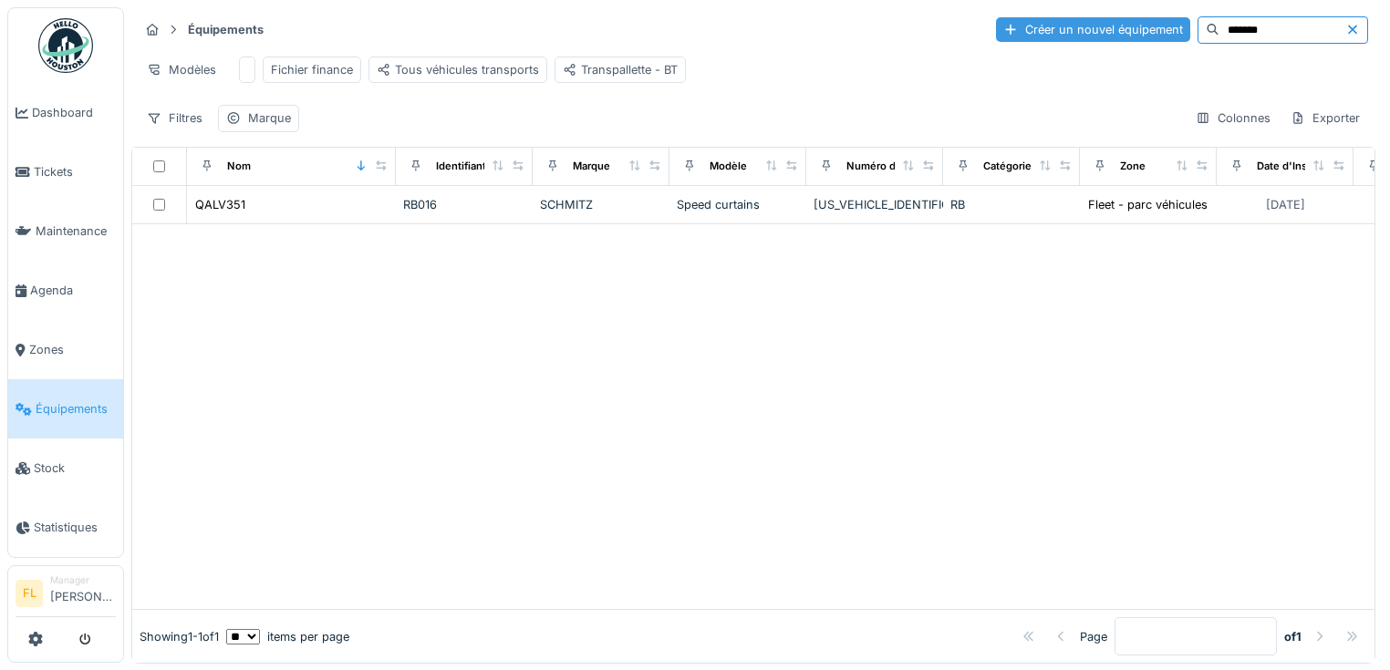
drag, startPoint x: 1182, startPoint y: 27, endPoint x: 1133, endPoint y: 26, distance: 49.3
click at [1133, 26] on div "Créer un nouvel équipement *******" at bounding box center [1182, 29] width 372 height 27
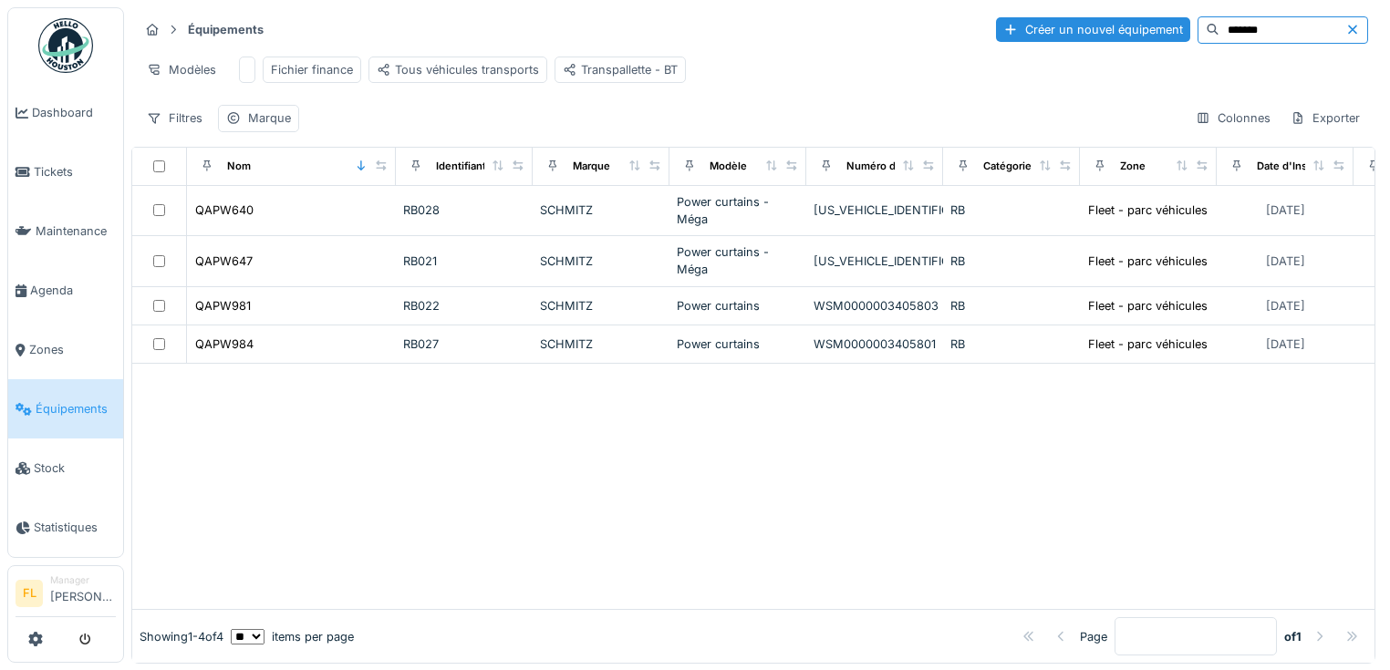
click at [1237, 26] on input "*******" at bounding box center [1283, 30] width 126 height 26
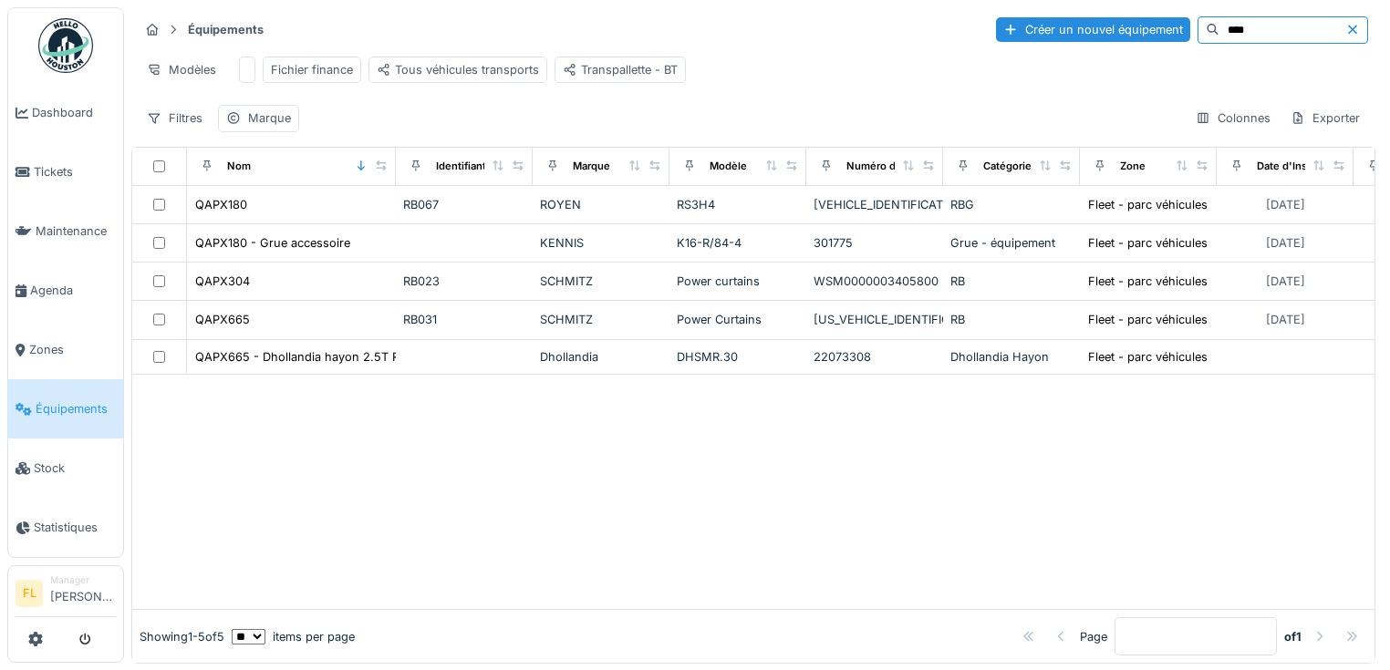
type input "****"
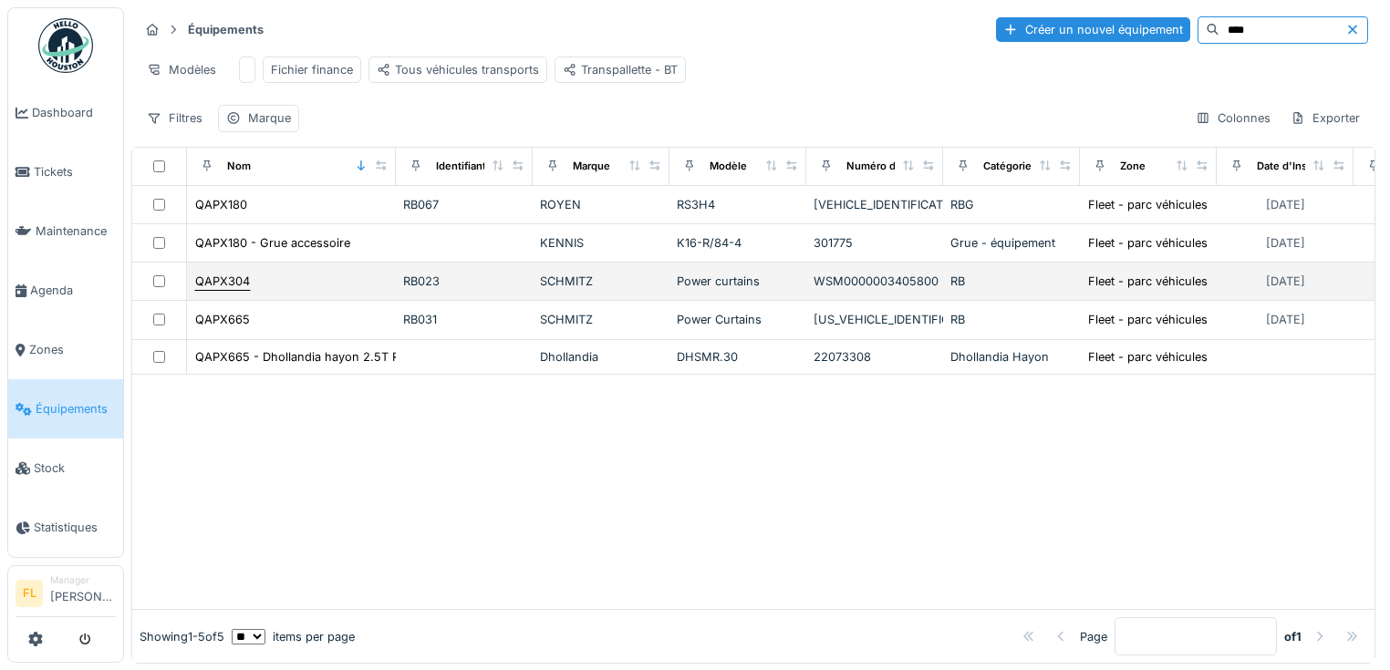
click at [244, 290] on div "QAPX304" at bounding box center [222, 281] width 55 height 17
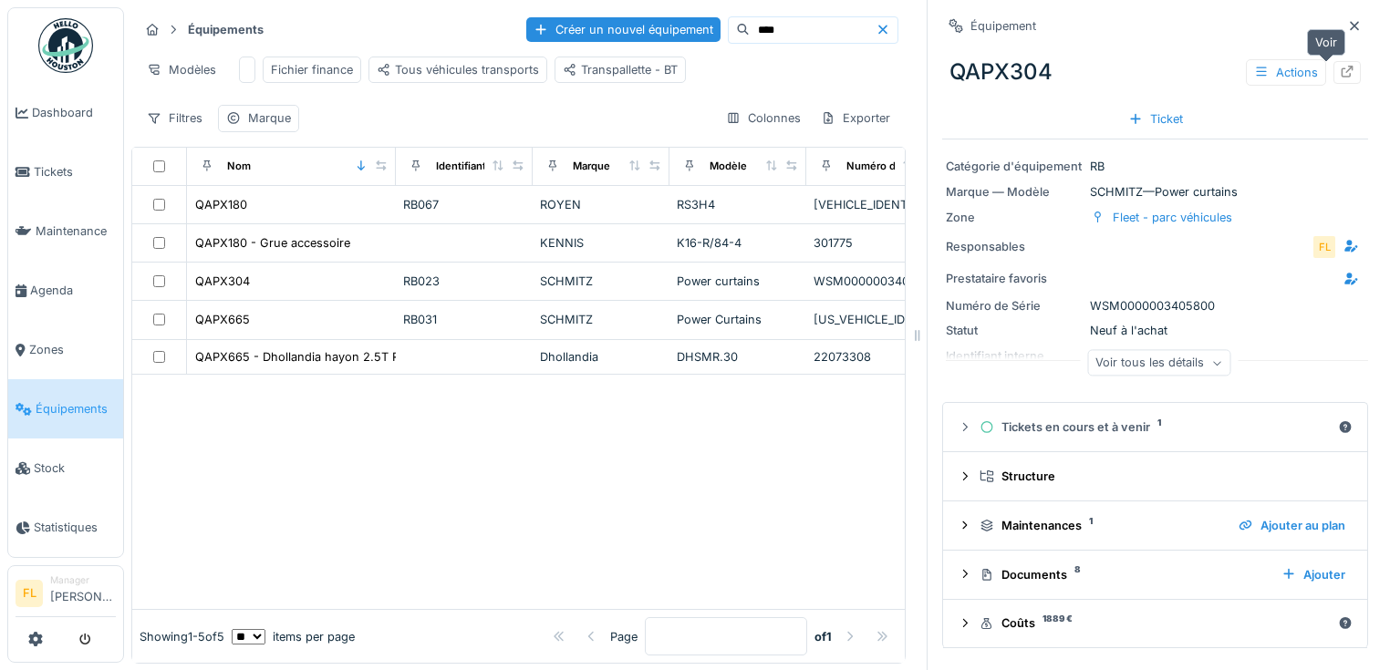
click at [1334, 73] on div at bounding box center [1347, 72] width 27 height 23
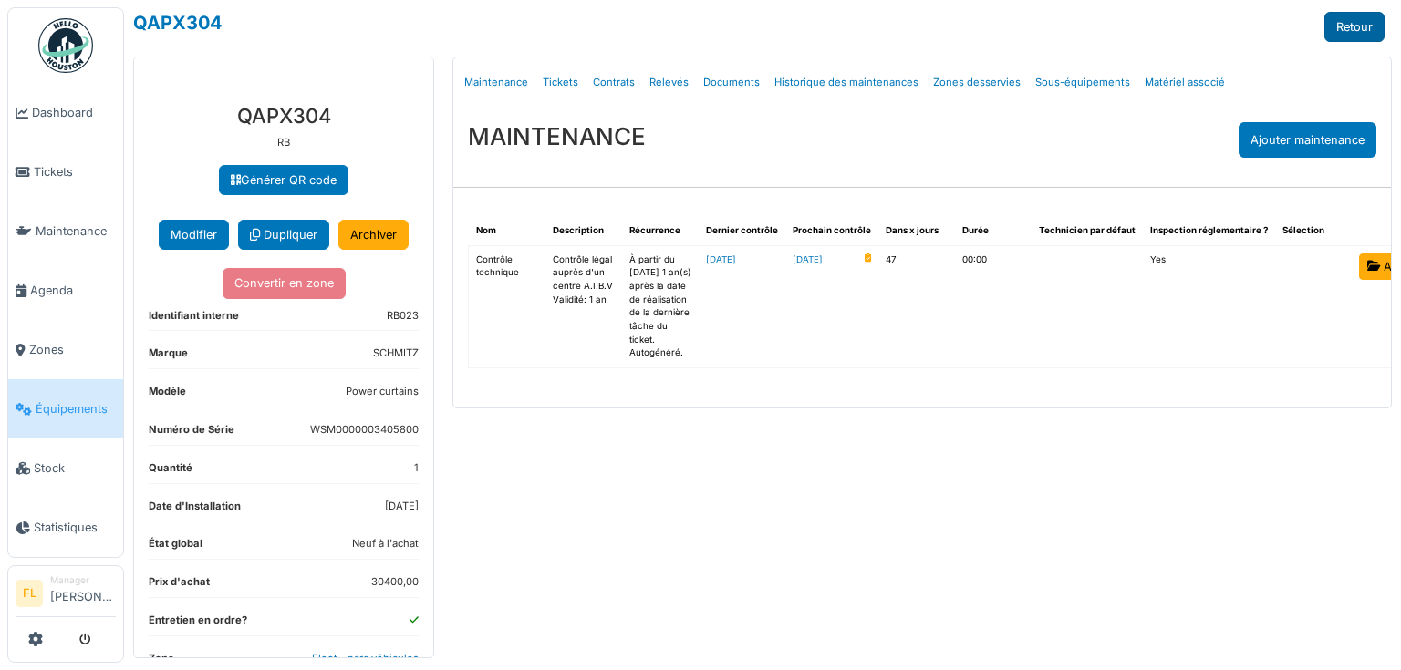
click at [1347, 25] on link "Retour" at bounding box center [1354, 27] width 60 height 30
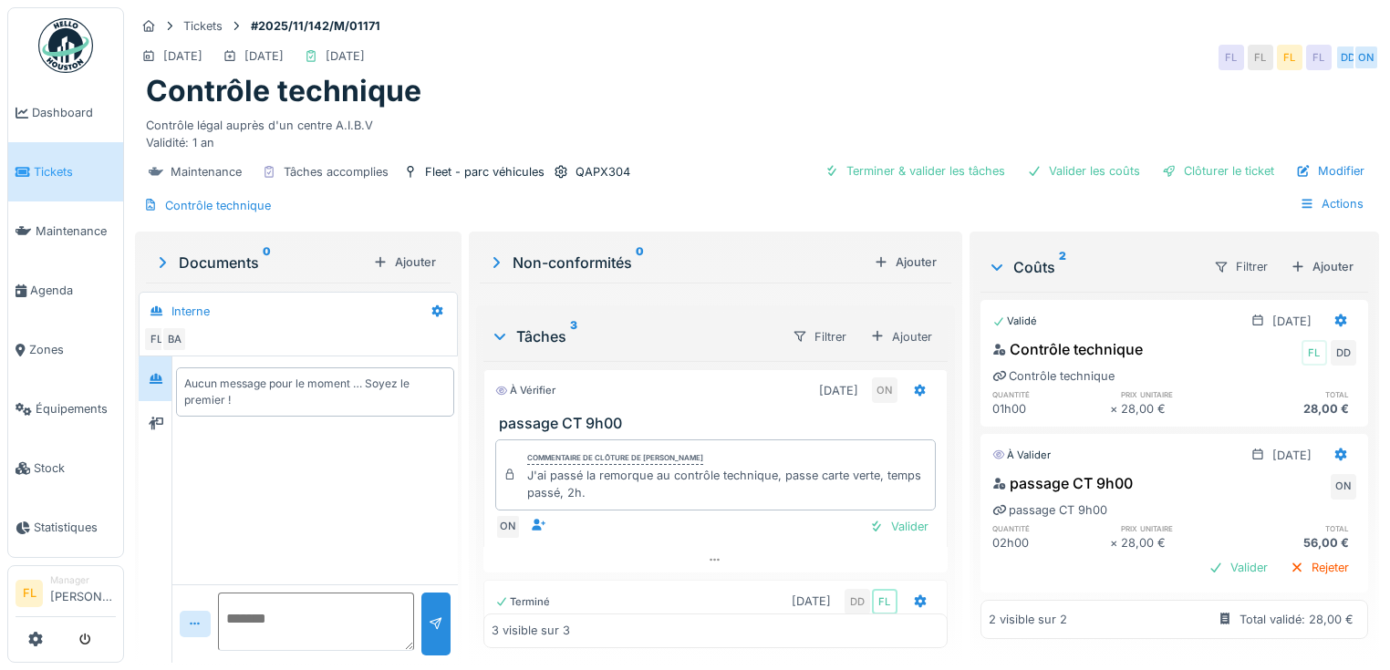
scroll to position [8, 0]
click at [1201, 555] on div "Valider" at bounding box center [1238, 567] width 74 height 25
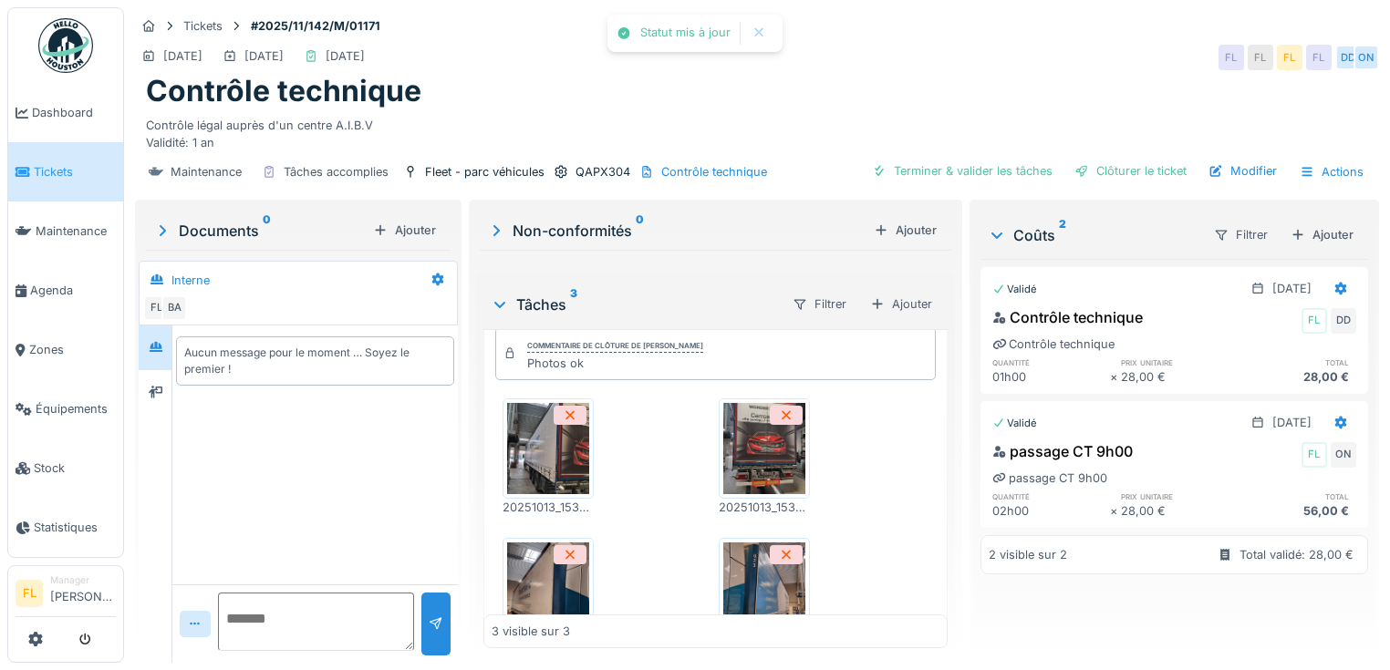
scroll to position [73, 0]
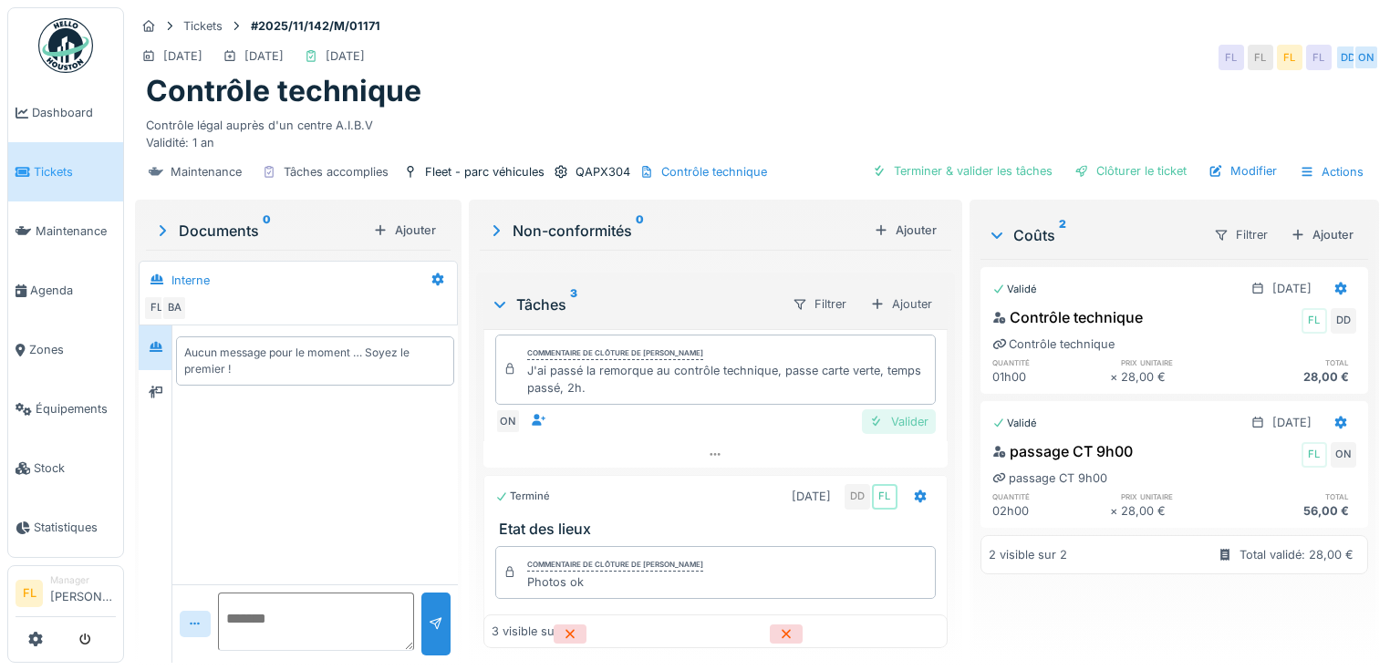
click at [890, 427] on div "Valider" at bounding box center [899, 422] width 74 height 25
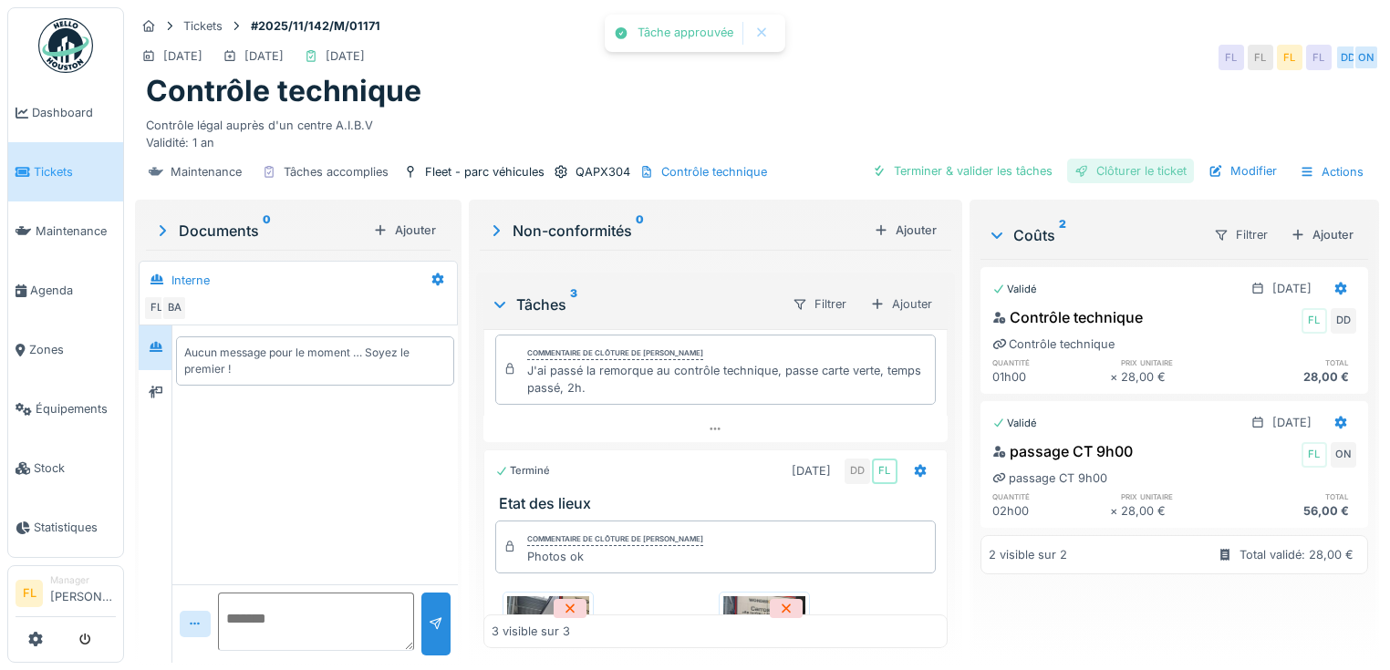
click at [1154, 171] on div "Clôturer le ticket" at bounding box center [1130, 171] width 127 height 25
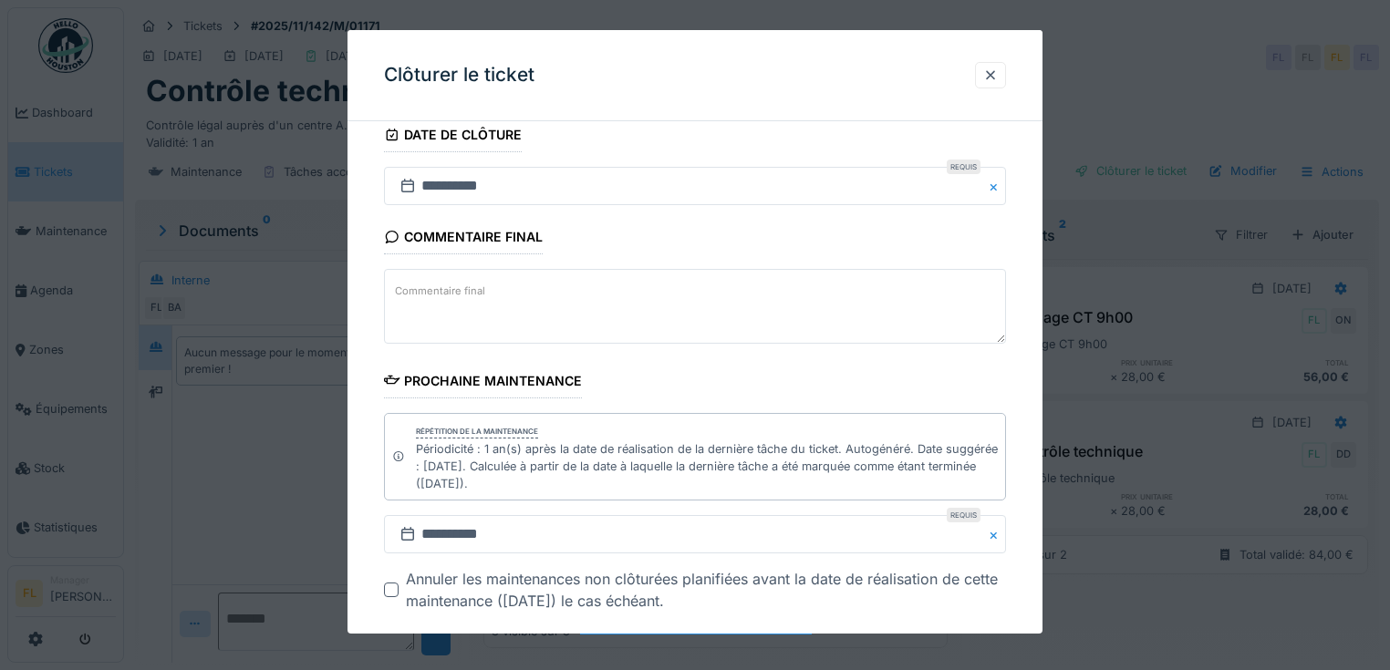
scroll to position [306, 0]
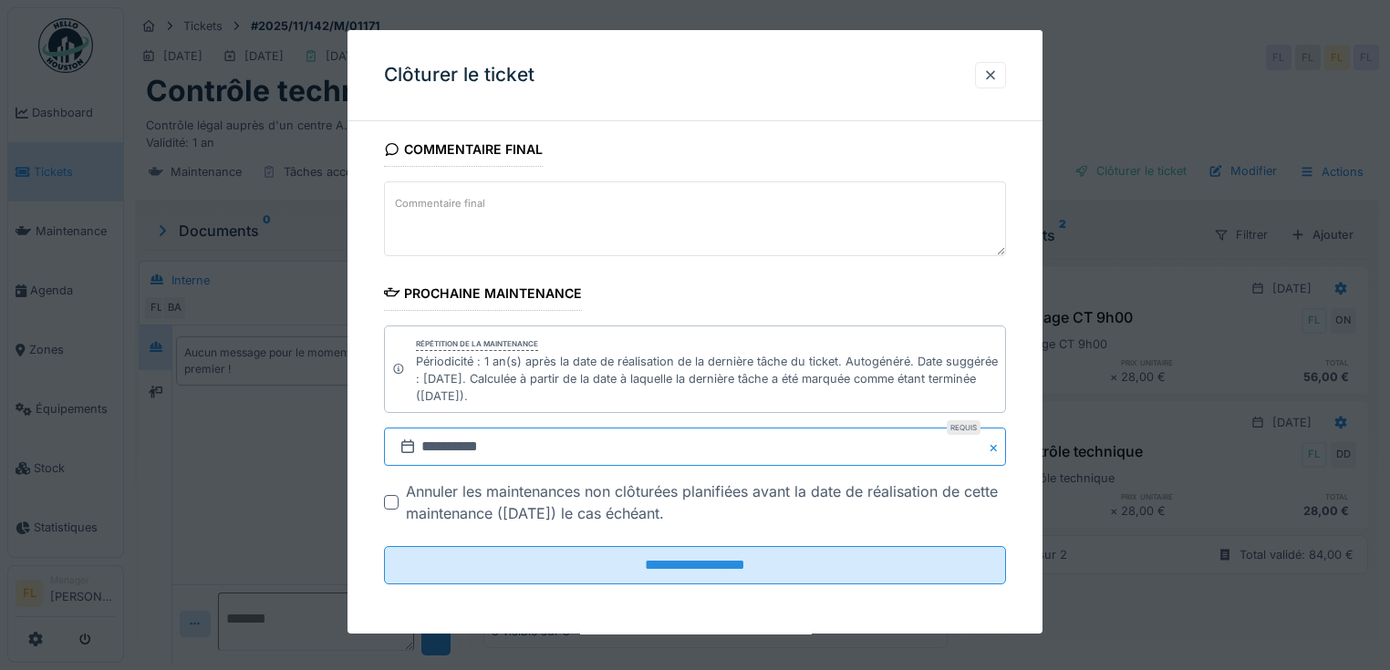
click at [431, 445] on input "**********" at bounding box center [695, 448] width 622 height 38
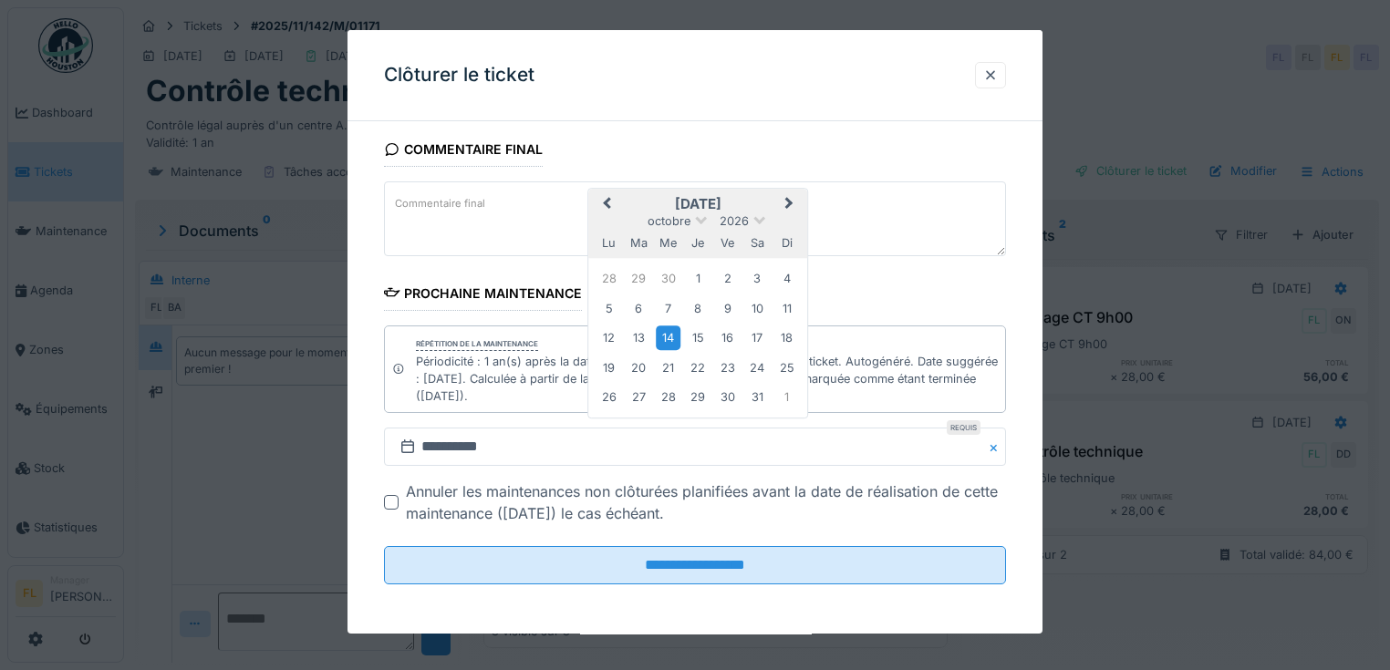
click at [792, 193] on button "Next Month" at bounding box center [790, 206] width 29 height 29
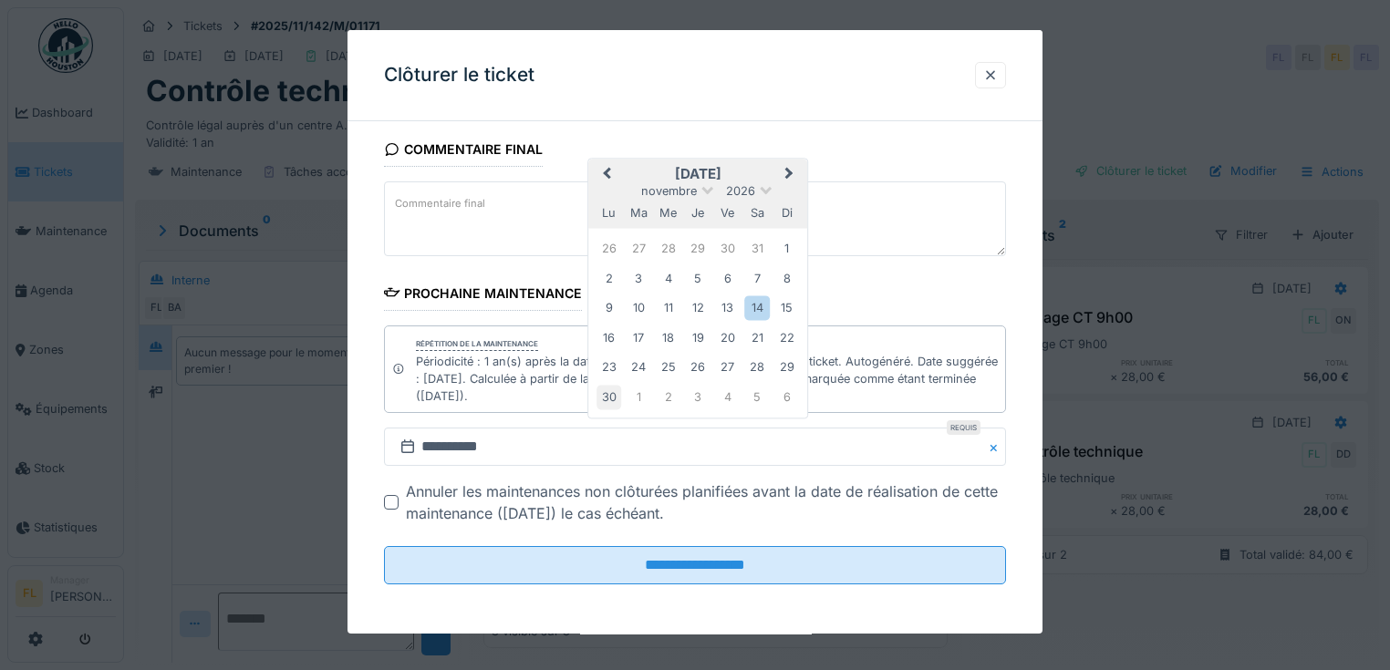
click at [603, 399] on div "30" at bounding box center [609, 397] width 25 height 25
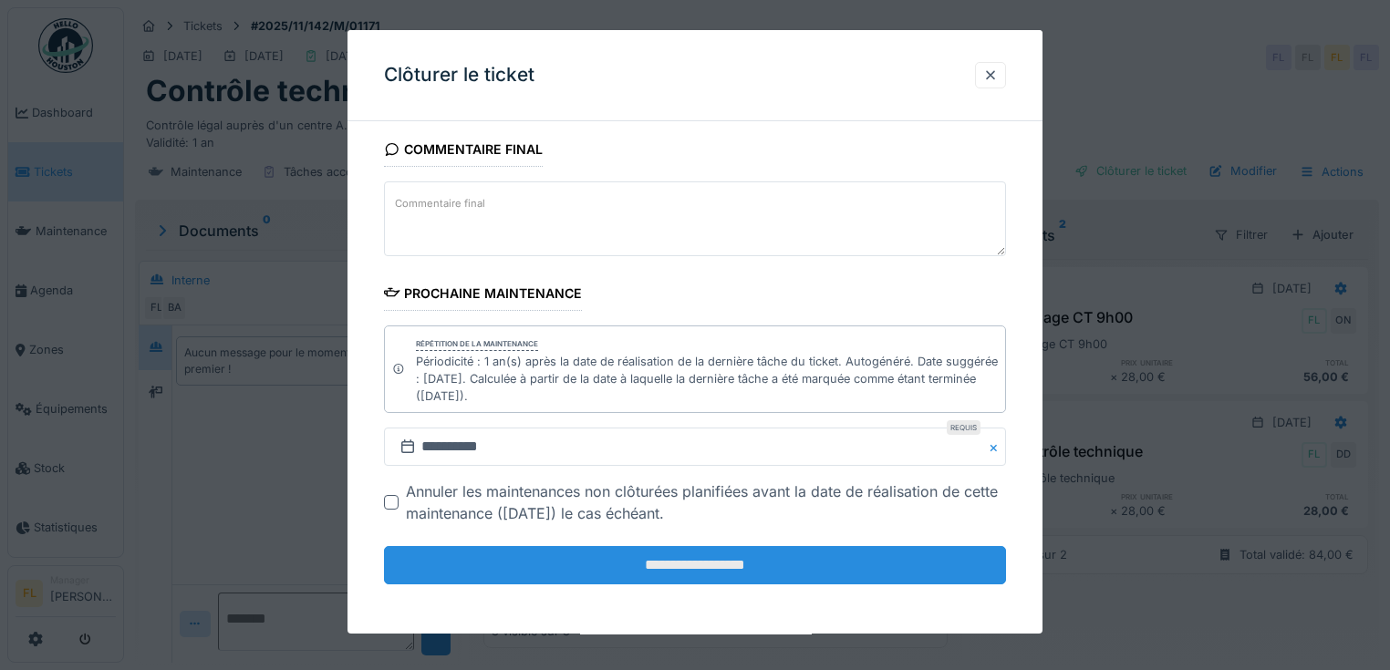
scroll to position [11, 0]
click at [742, 577] on input "**********" at bounding box center [695, 566] width 622 height 38
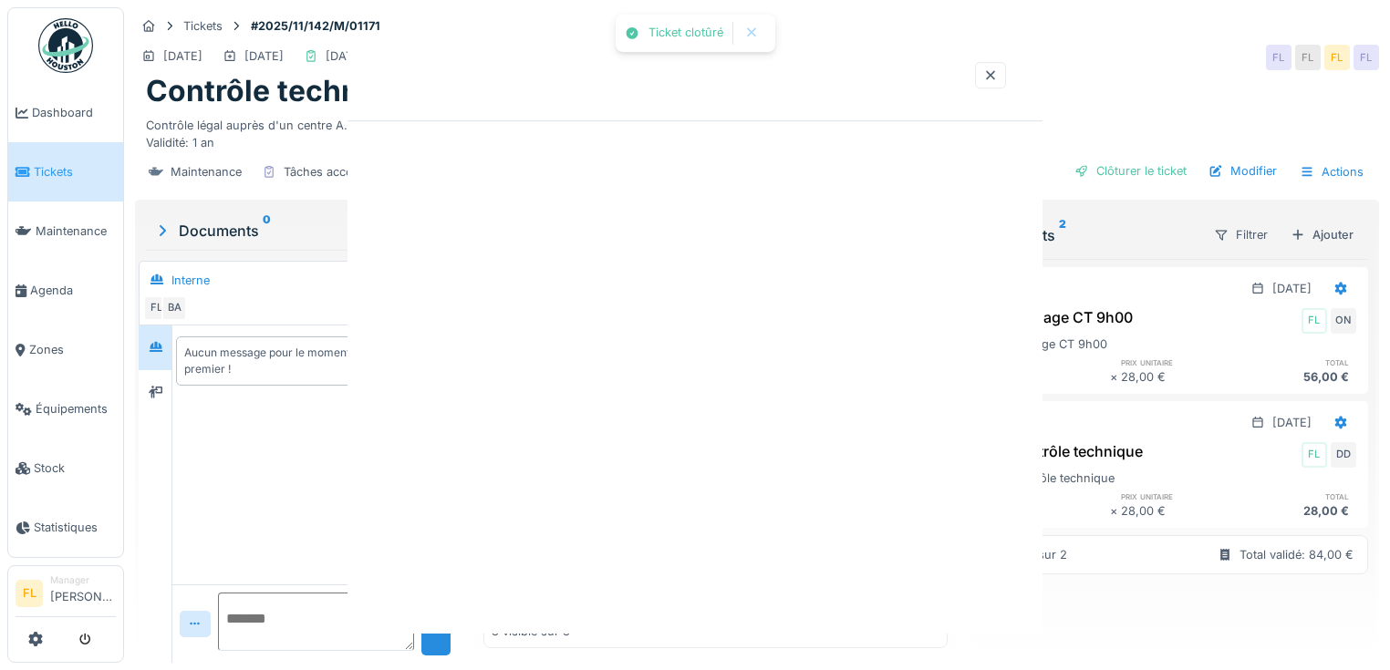
scroll to position [0, 0]
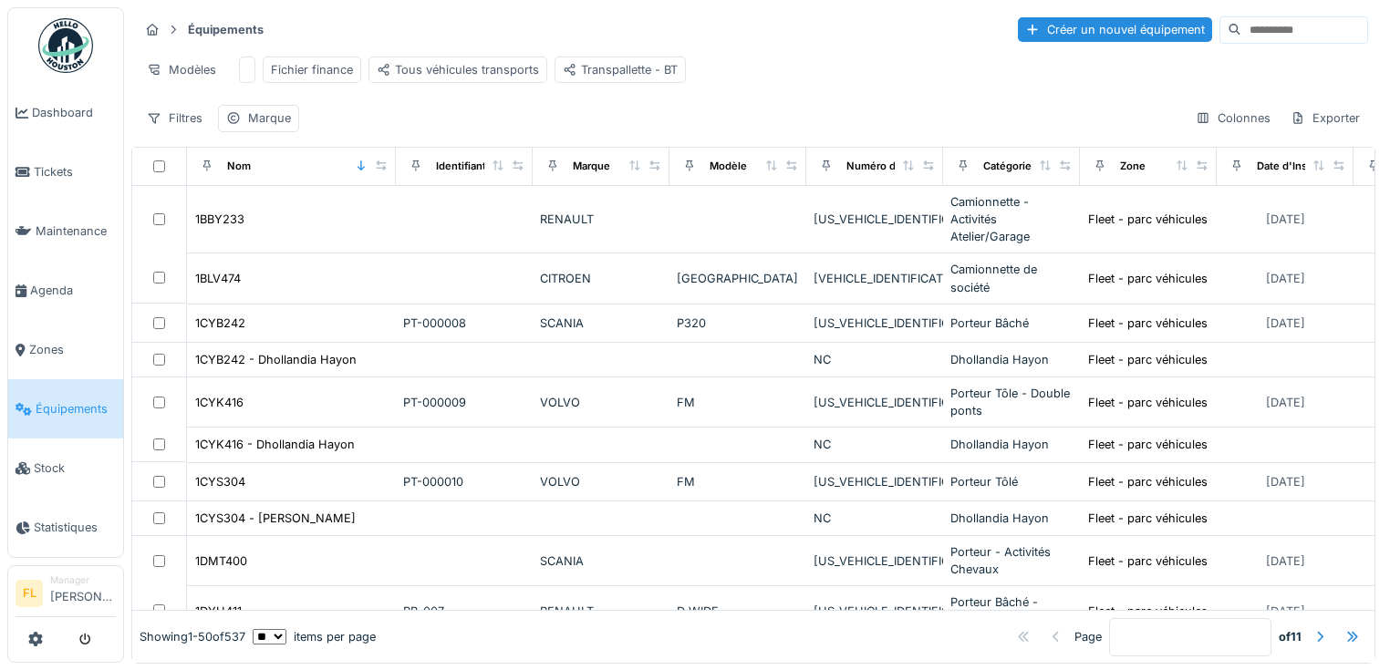
click at [1241, 36] on input at bounding box center [1304, 30] width 126 height 26
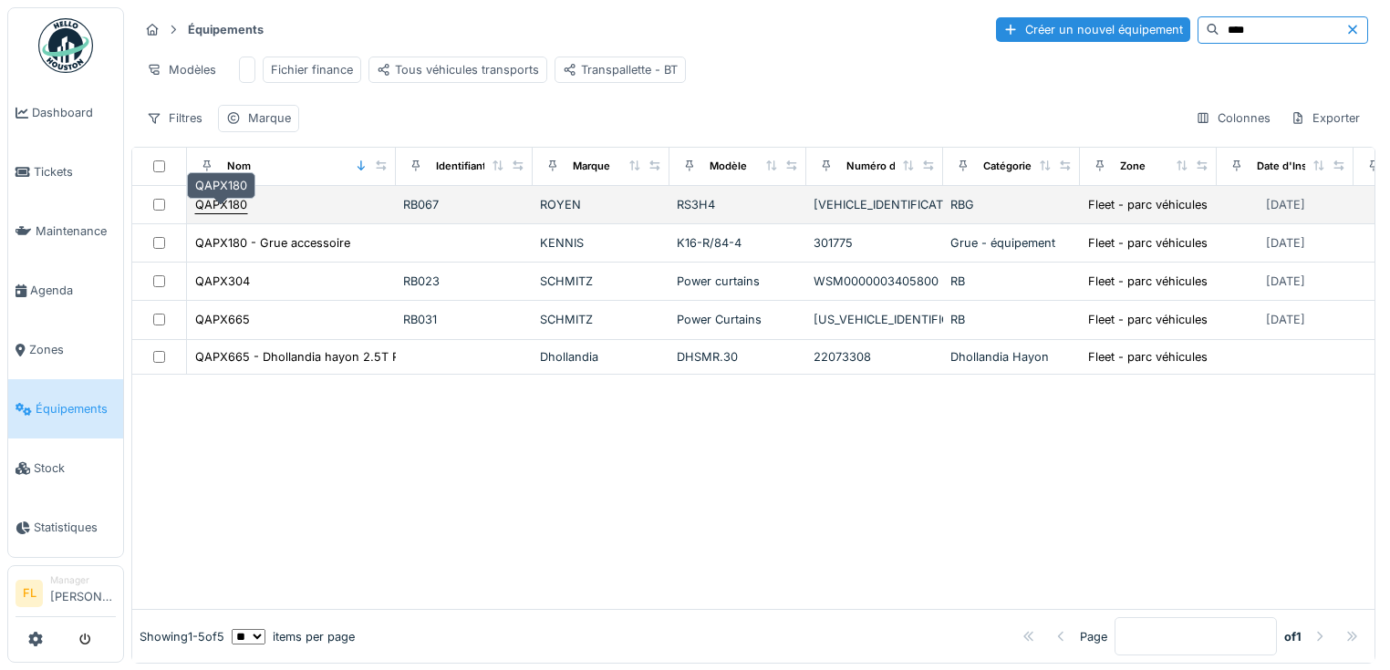
click at [220, 213] on div "QAPX180" at bounding box center [221, 204] width 52 height 17
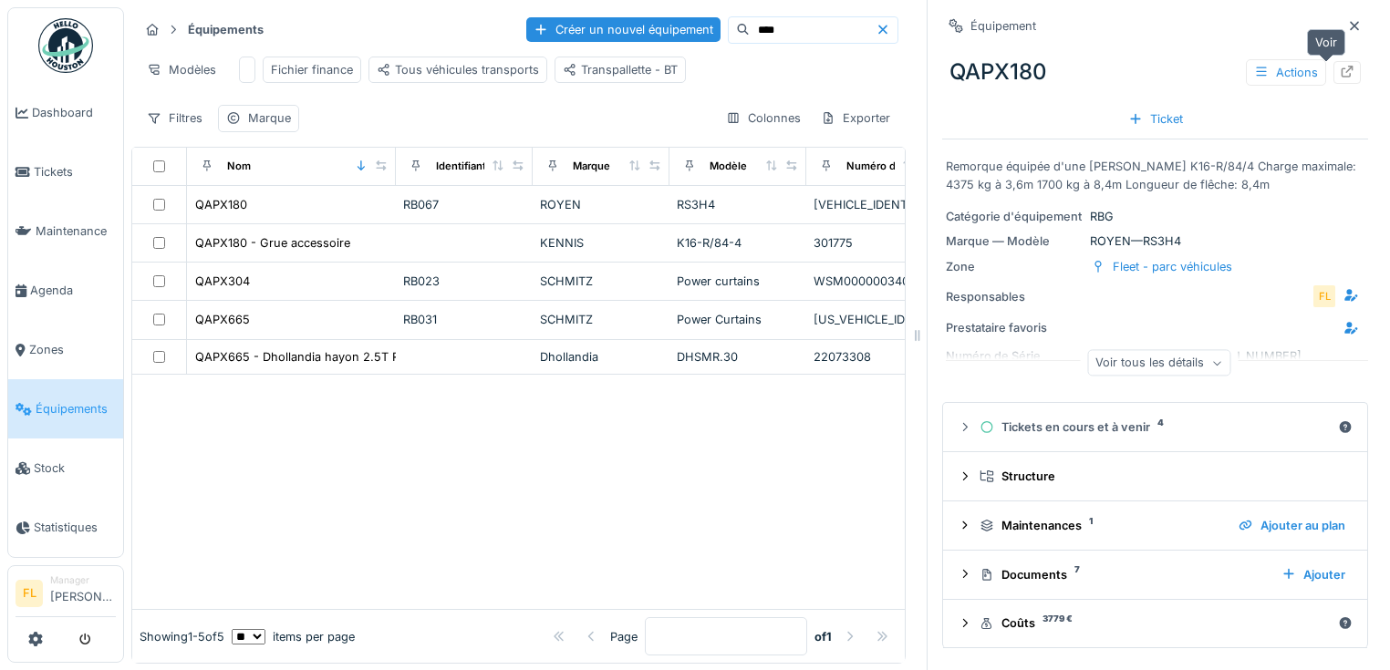
click at [1340, 78] on div at bounding box center [1347, 72] width 15 height 17
drag, startPoint x: 750, startPoint y: 26, endPoint x: 658, endPoint y: 28, distance: 92.2
click at [658, 28] on div "Créer un nouvel équipement ****" at bounding box center [712, 29] width 372 height 27
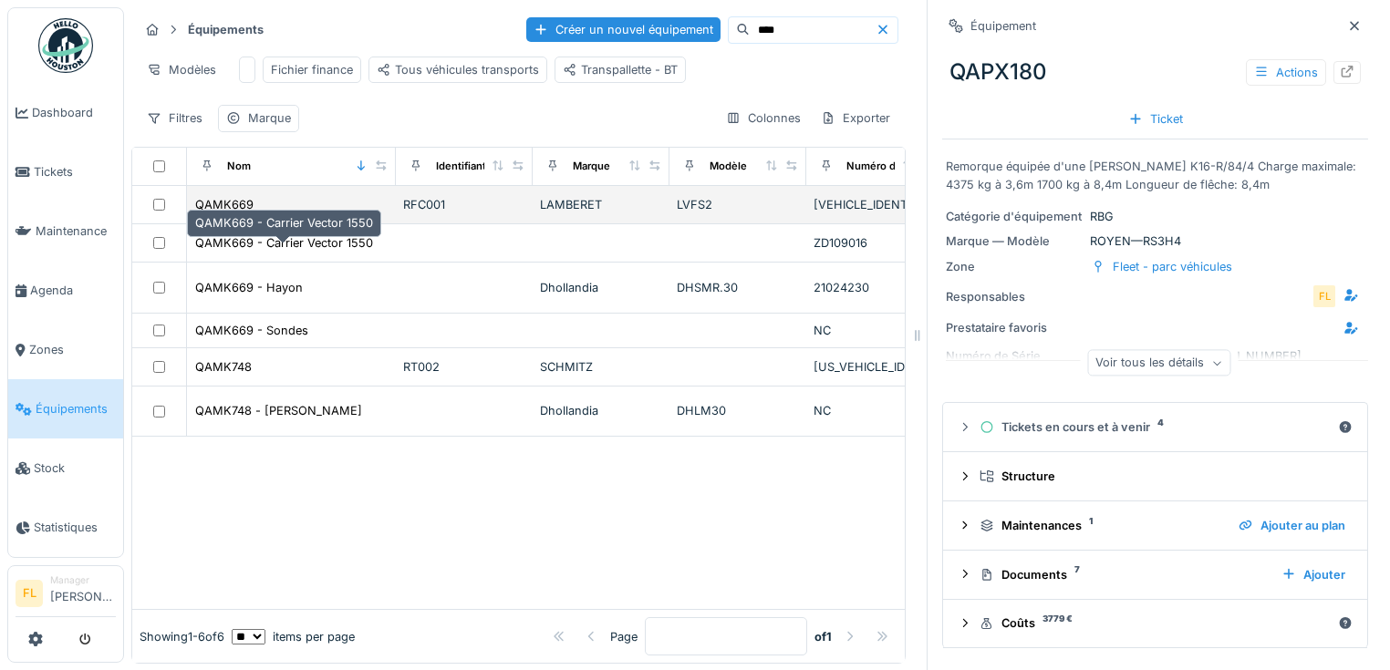
type input "****"
click at [217, 224] on td "QAMK669" at bounding box center [291, 205] width 209 height 38
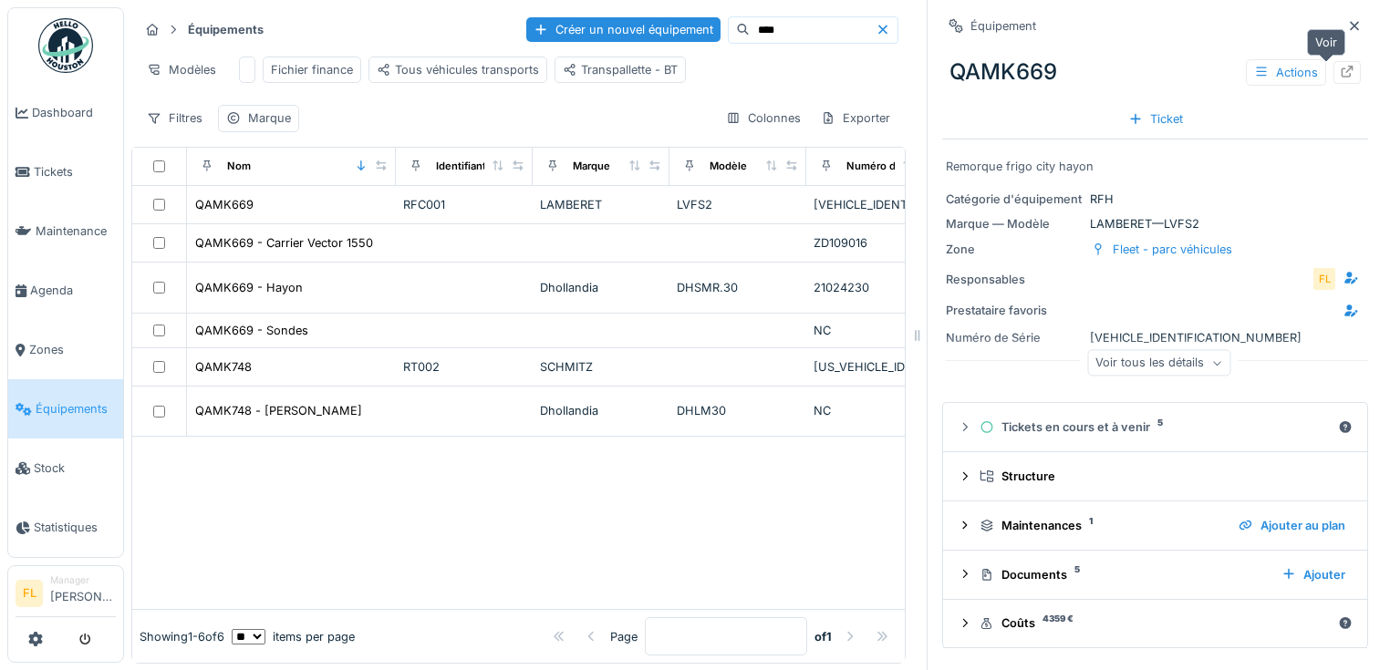
click at [1340, 75] on icon at bounding box center [1347, 72] width 15 height 12
click at [878, 32] on icon at bounding box center [882, 29] width 9 height 9
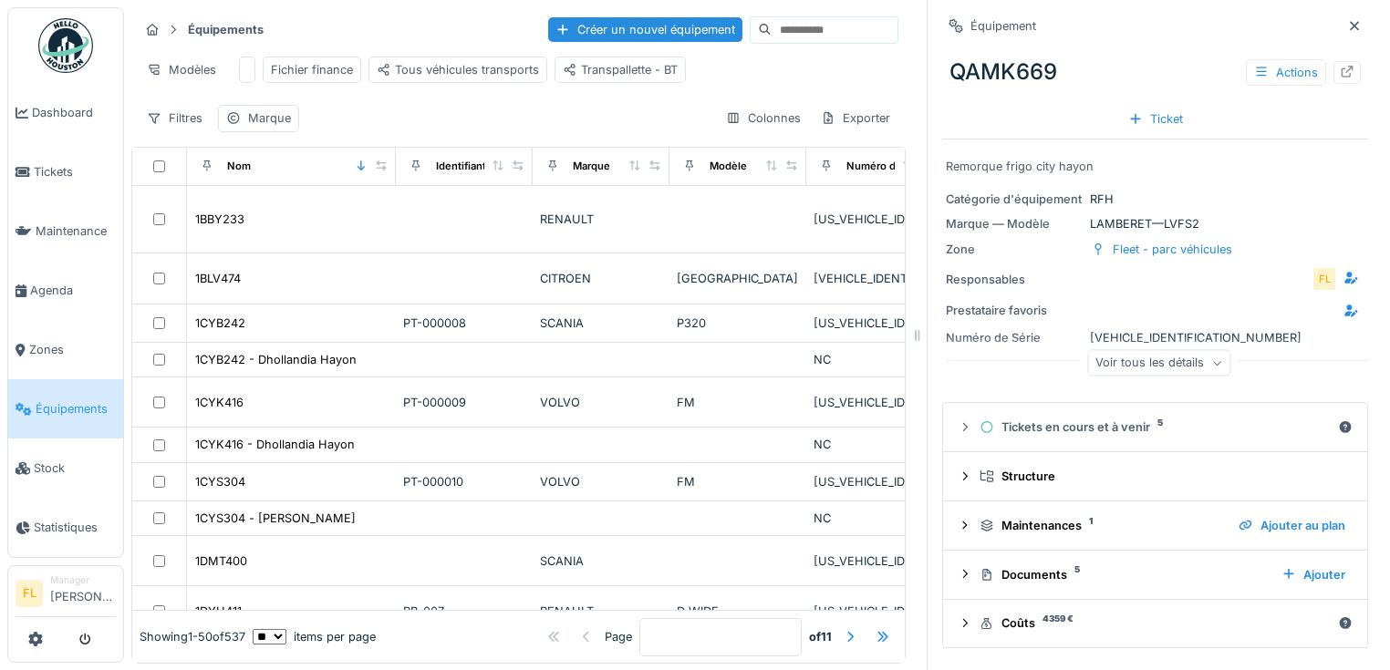
click at [772, 33] on input at bounding box center [835, 30] width 126 height 26
type input "****"
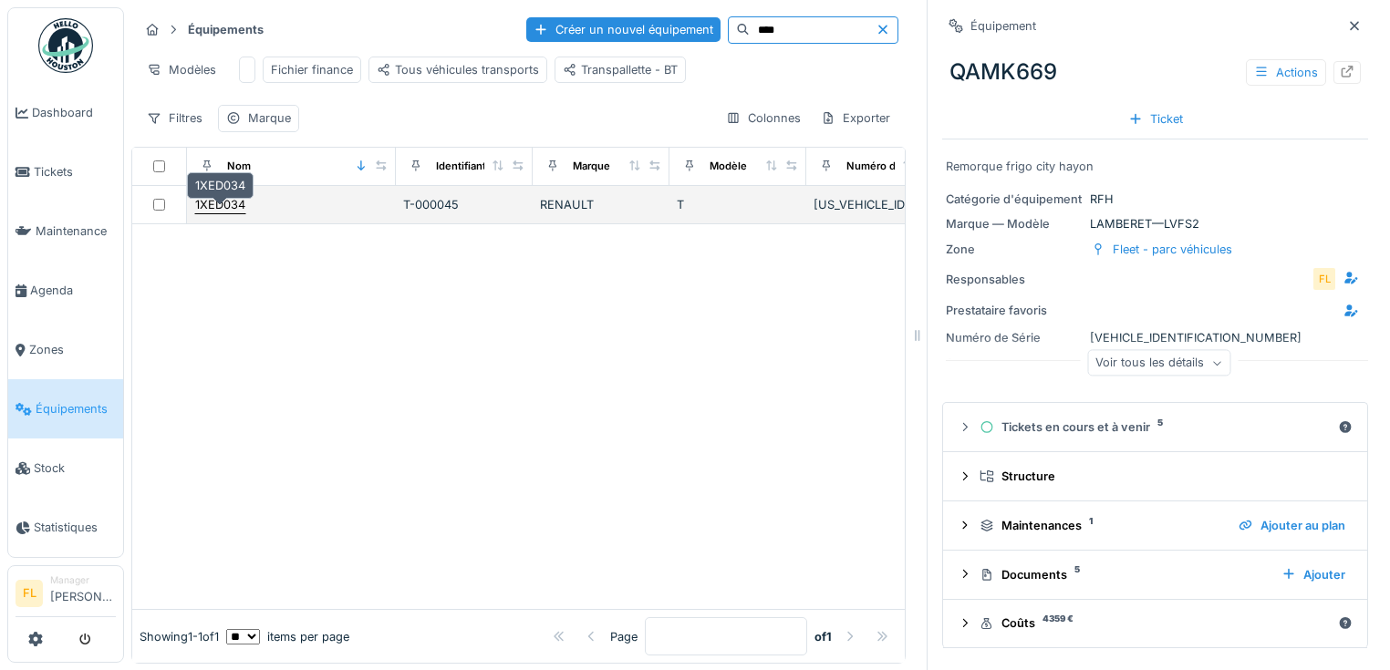
click at [242, 213] on div "1XED034" at bounding box center [220, 204] width 50 height 17
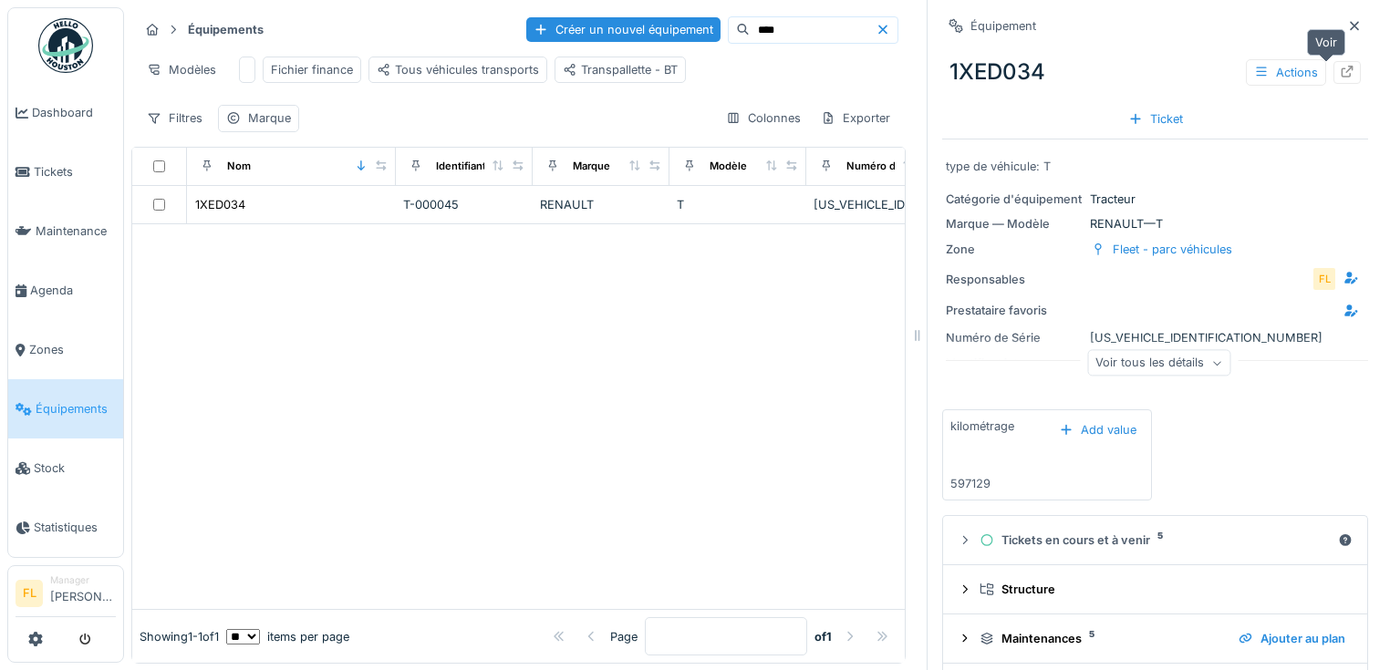
click at [1340, 65] on div at bounding box center [1347, 72] width 15 height 17
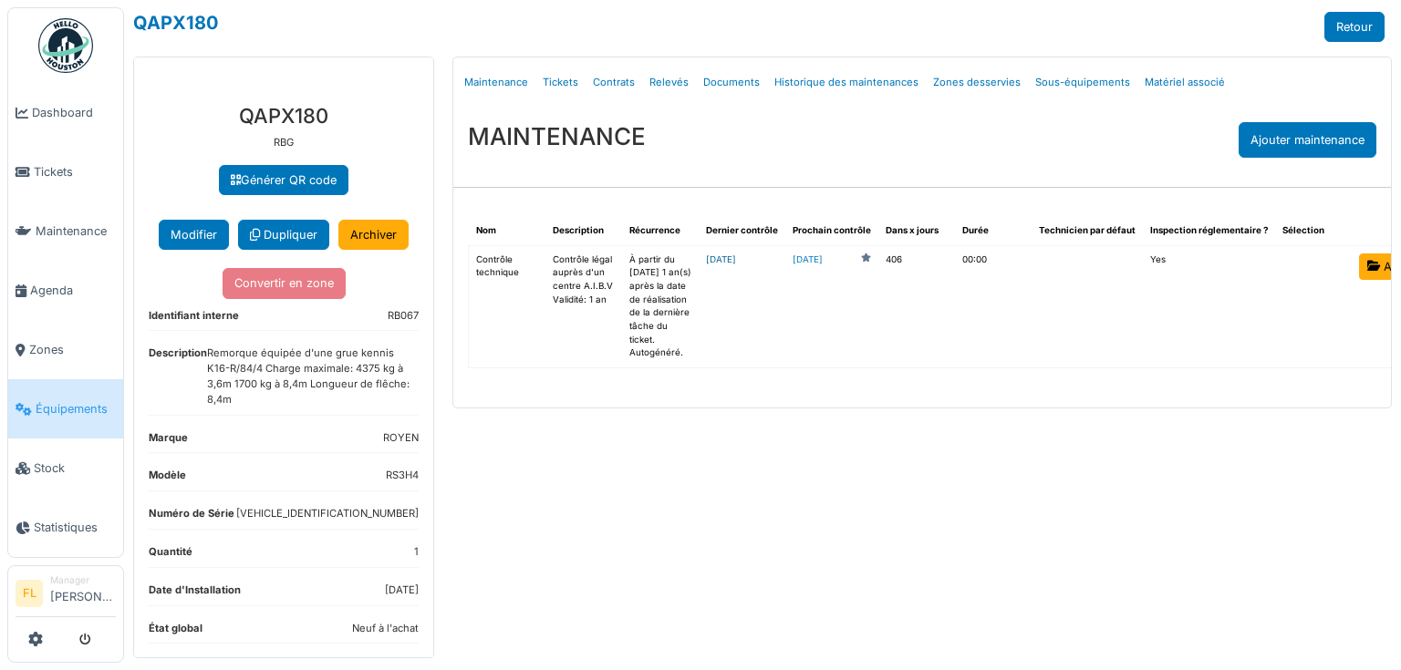
click at [710, 263] on link "[DATE]" at bounding box center [721, 259] width 30 height 10
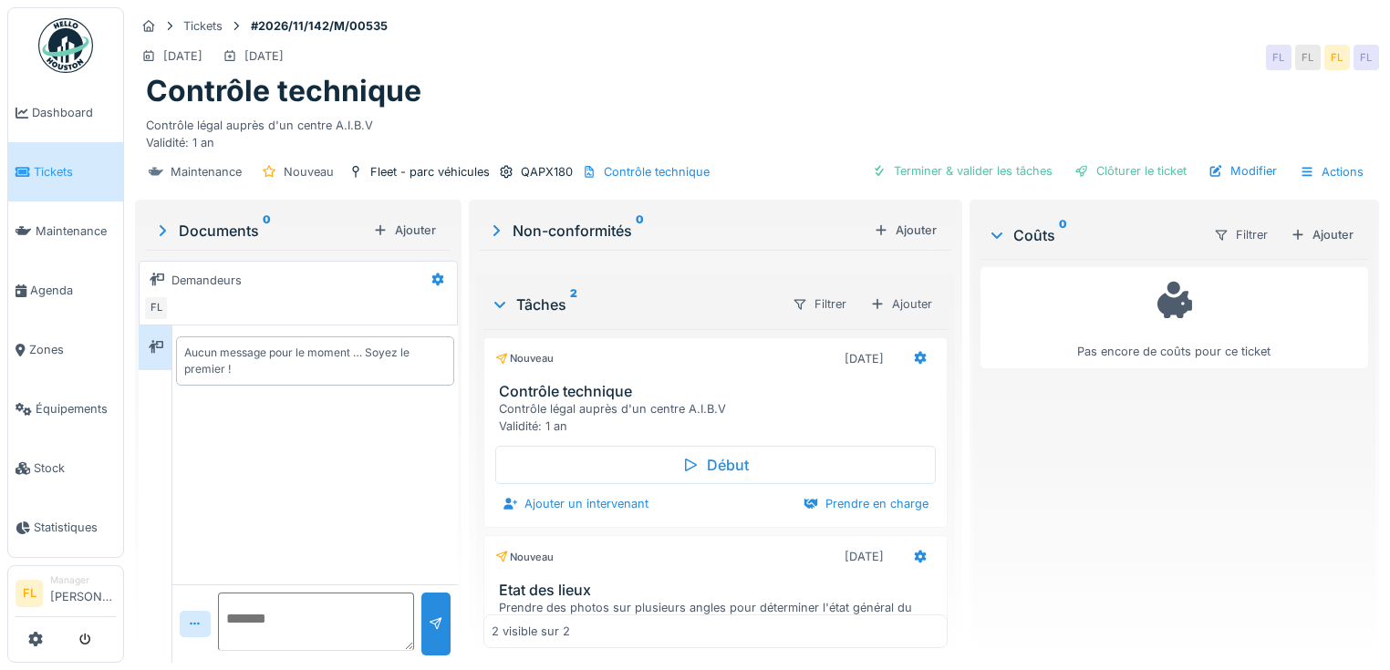
scroll to position [11, 0]
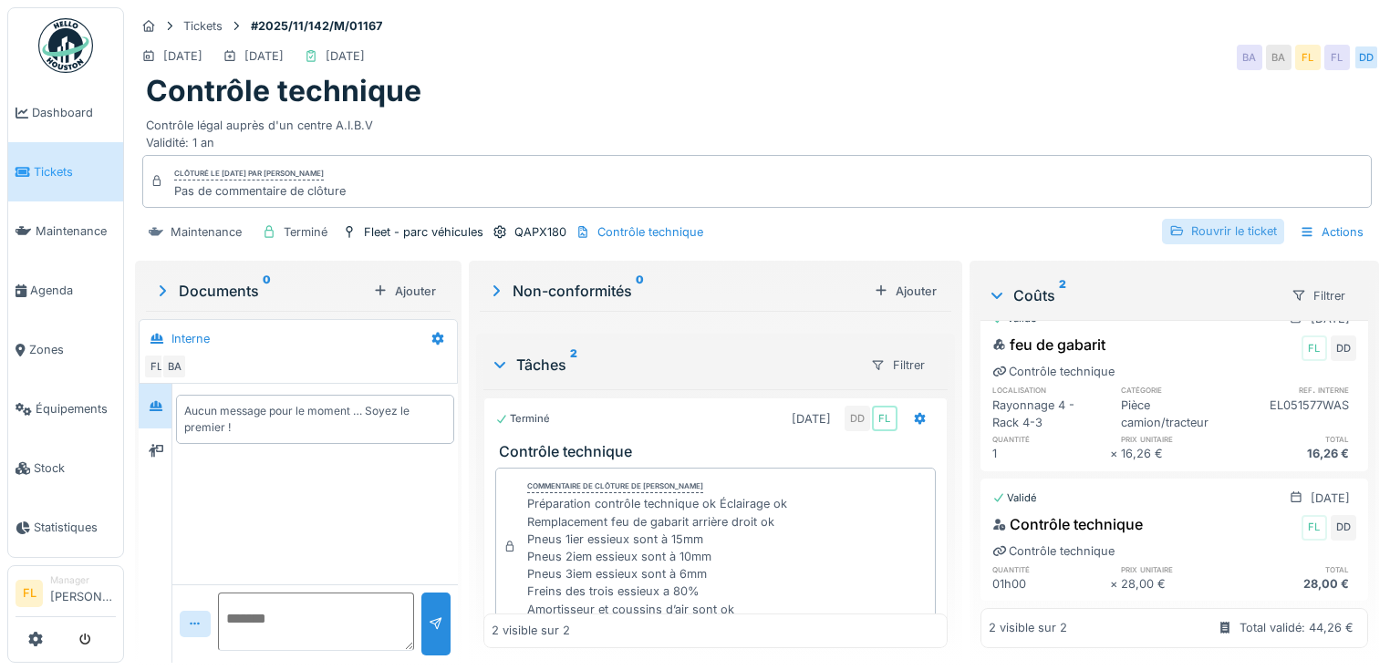
click at [1230, 219] on div "Rouvrir le ticket" at bounding box center [1223, 231] width 122 height 25
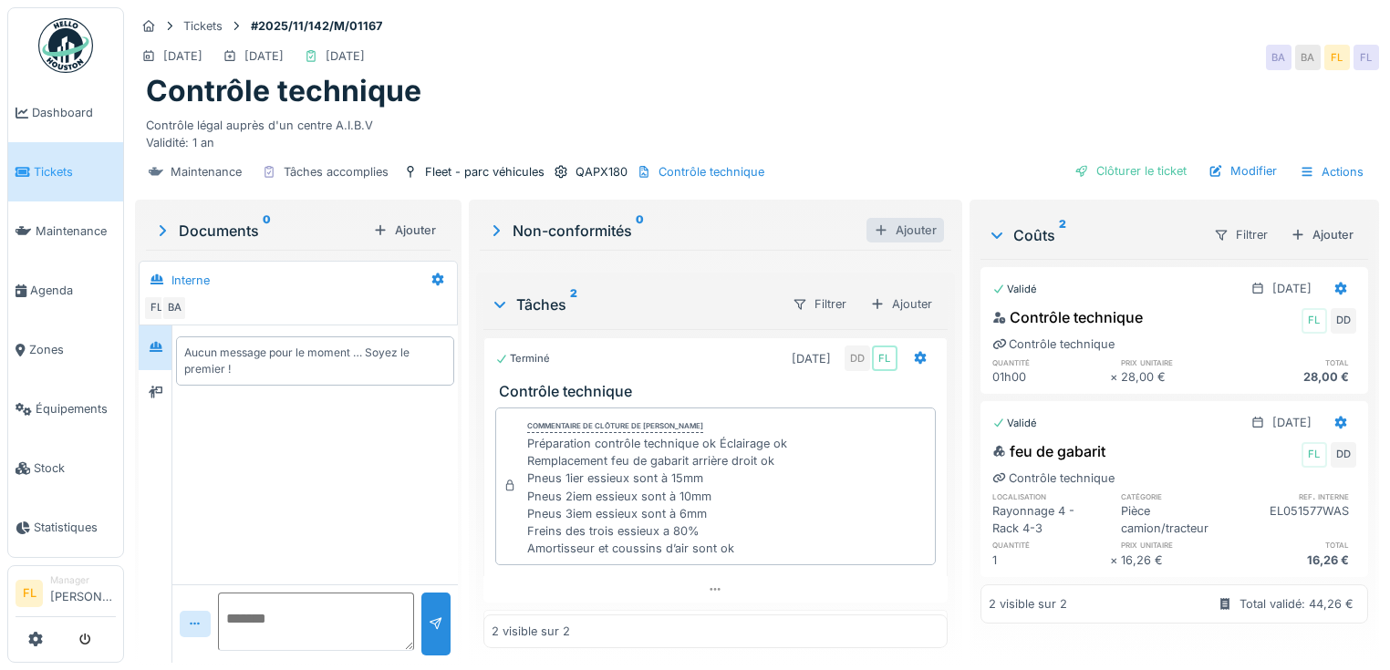
click at [905, 223] on div "Ajouter" at bounding box center [906, 230] width 78 height 25
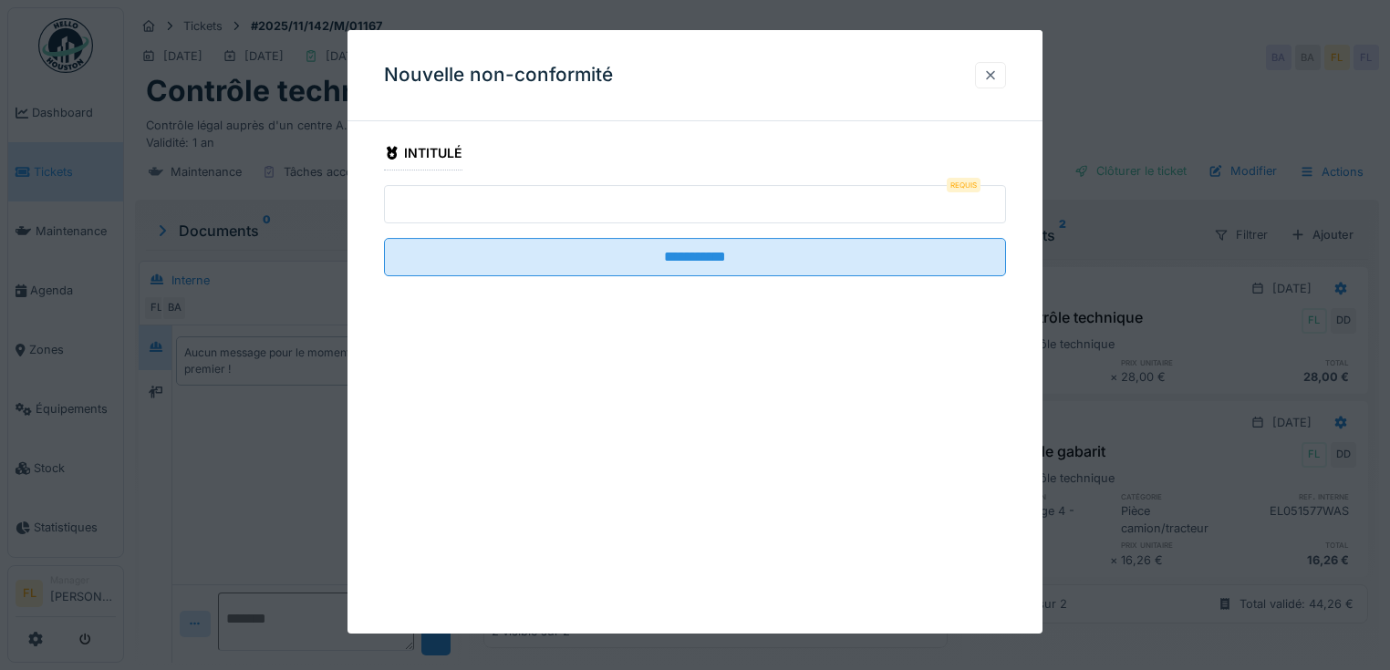
click at [1004, 72] on div at bounding box center [990, 75] width 31 height 26
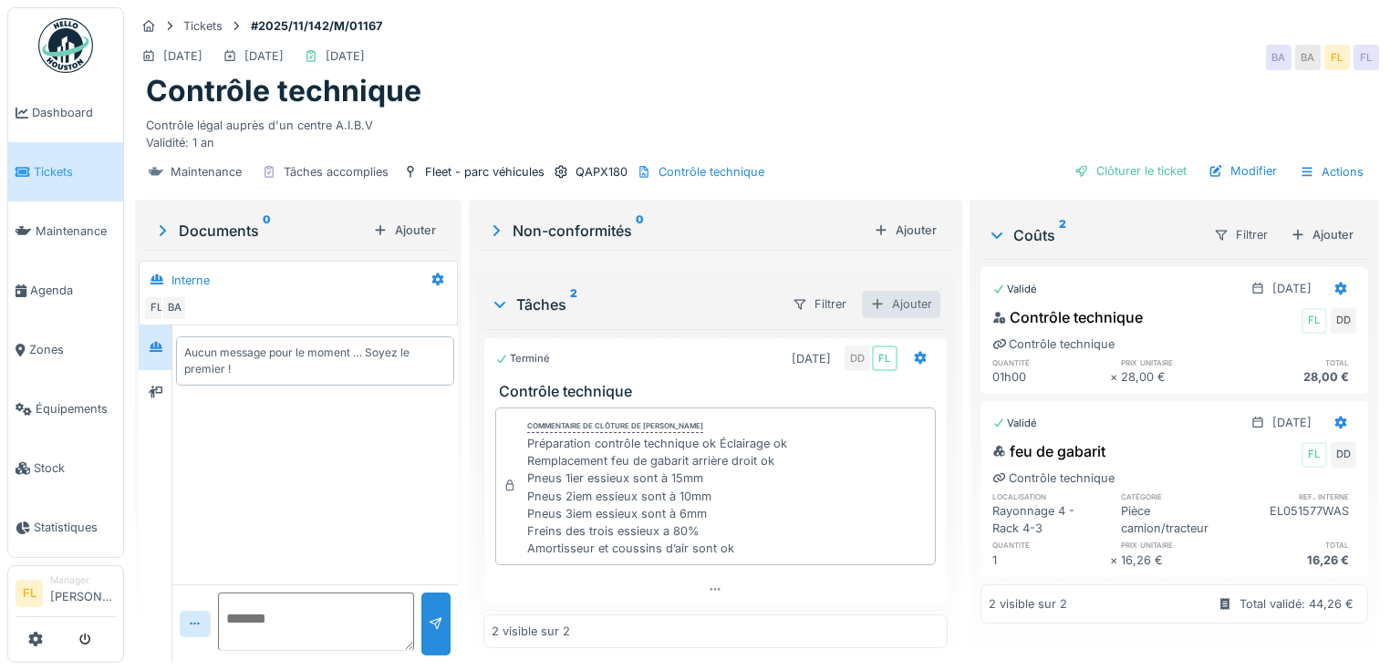
click at [905, 291] on div "Ajouter" at bounding box center [901, 304] width 78 height 26
click at [919, 332] on div "Créer une nouvelle tâche" at bounding box center [971, 343] width 223 height 27
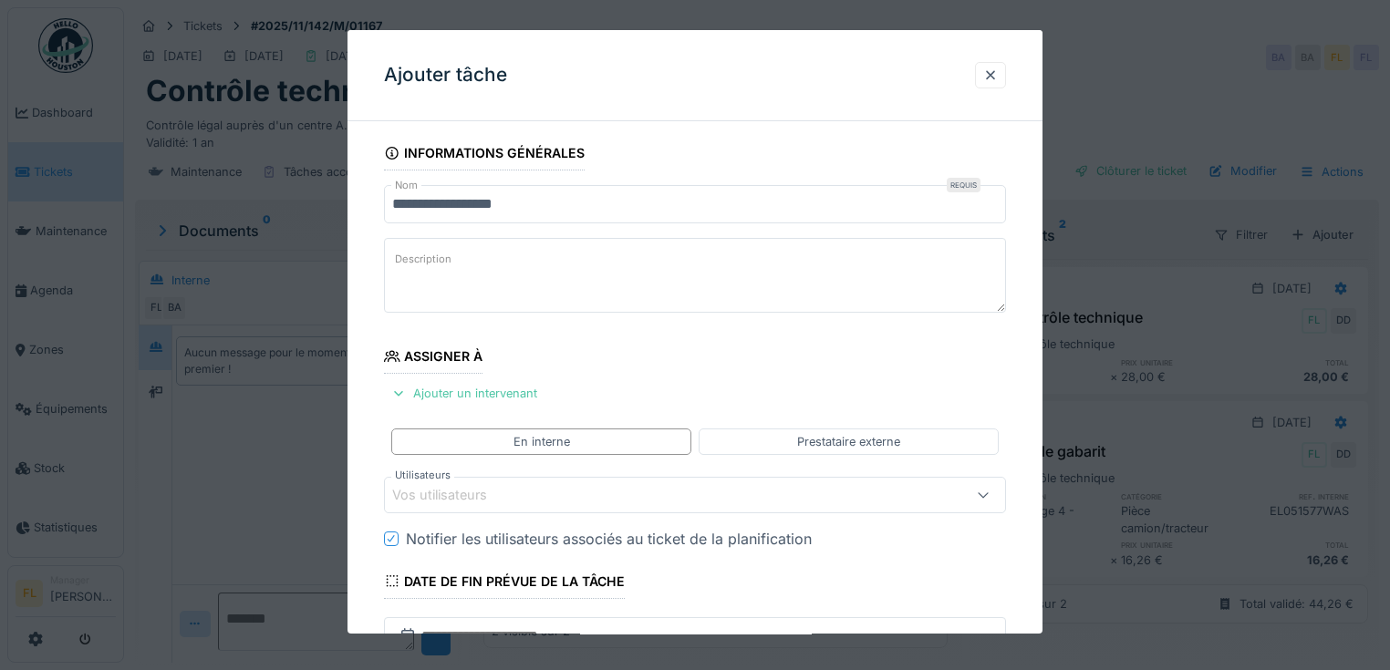
drag, startPoint x: 551, startPoint y: 196, endPoint x: 347, endPoint y: 182, distance: 204.8
click at [347, 182] on div "**********" at bounding box center [757, 335] width 1266 height 670
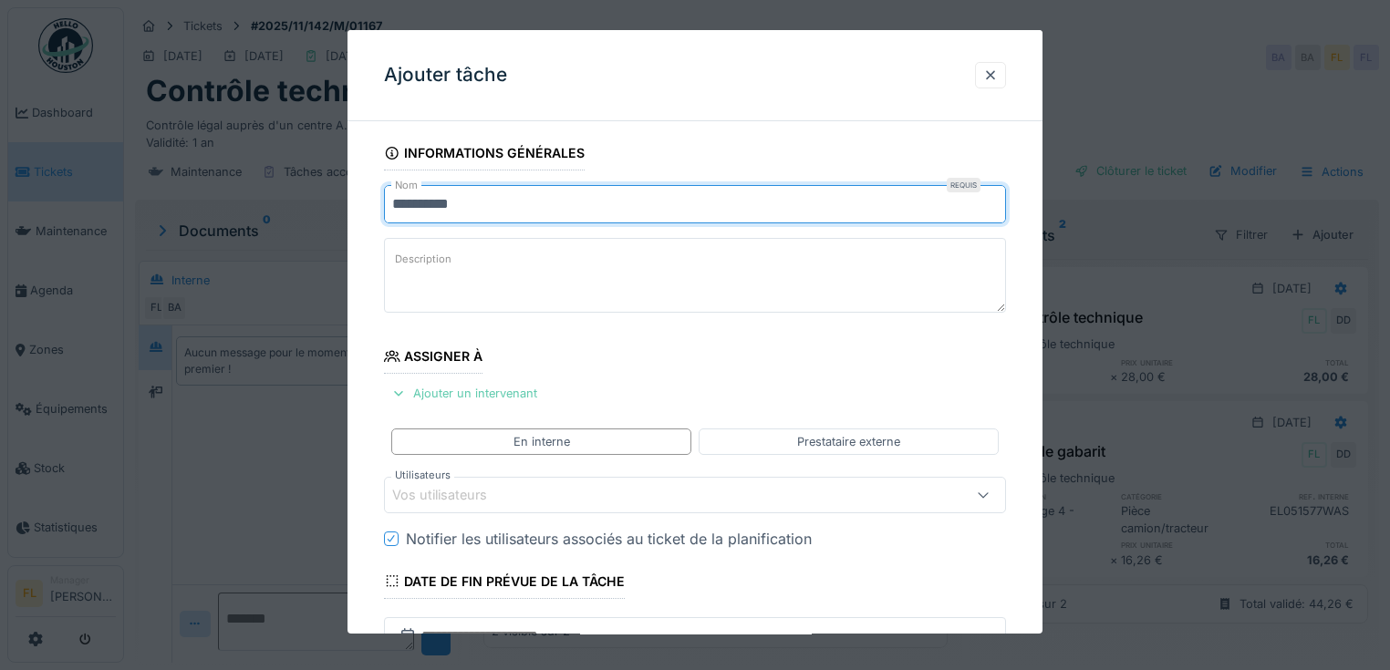
type input "**********"
click at [522, 386] on div "Ajouter un intervenant" at bounding box center [464, 393] width 161 height 25
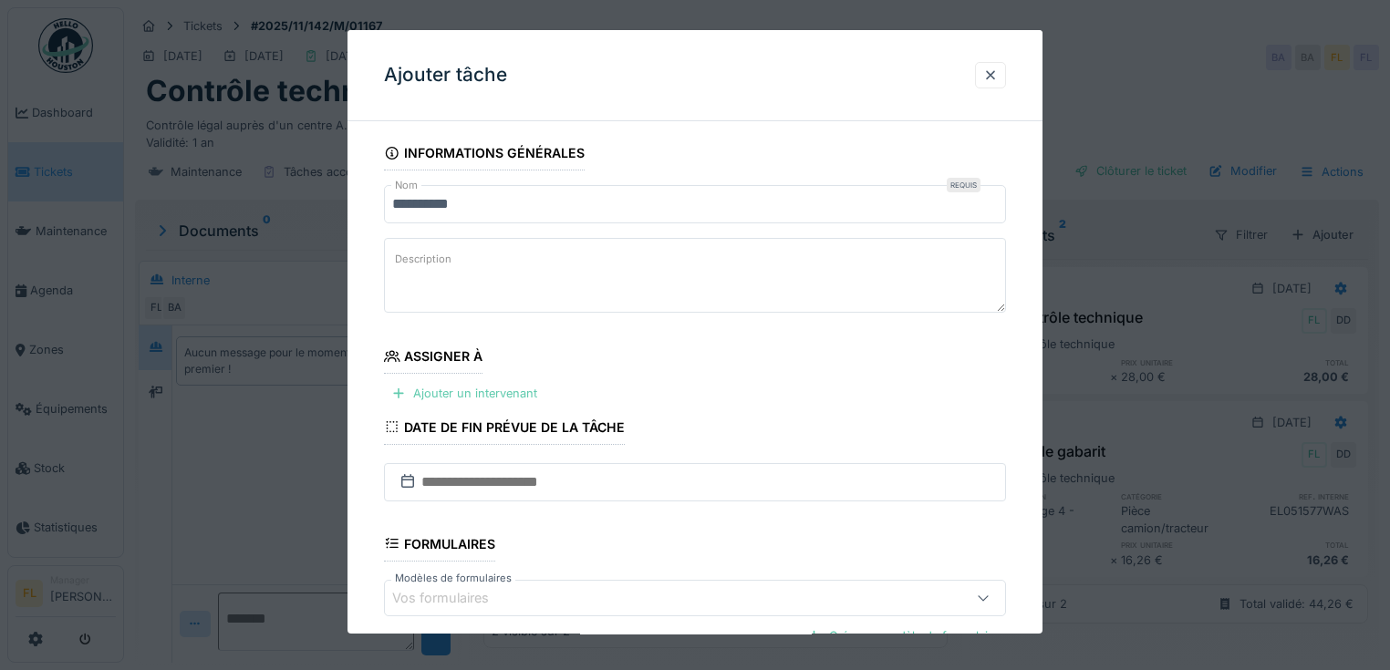
click at [499, 392] on div "Ajouter un intervenant" at bounding box center [464, 393] width 161 height 25
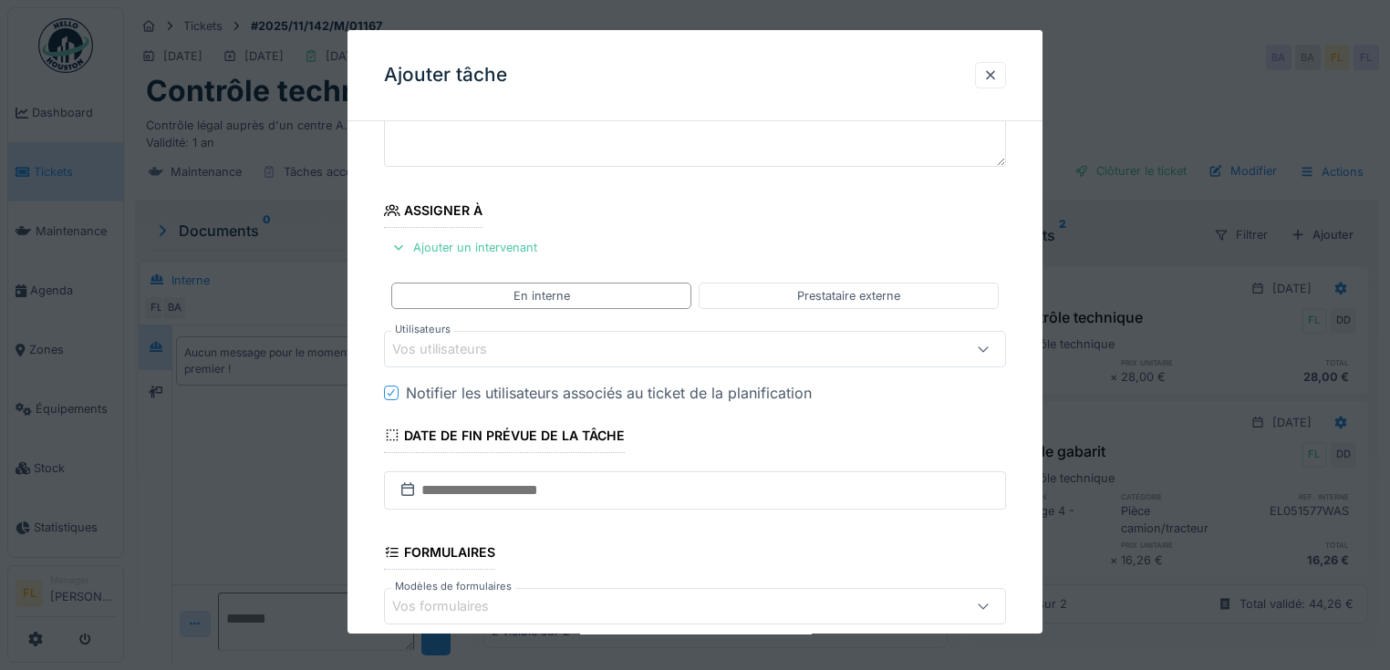
click at [487, 361] on div "Vos utilisateurs" at bounding box center [695, 349] width 622 height 36
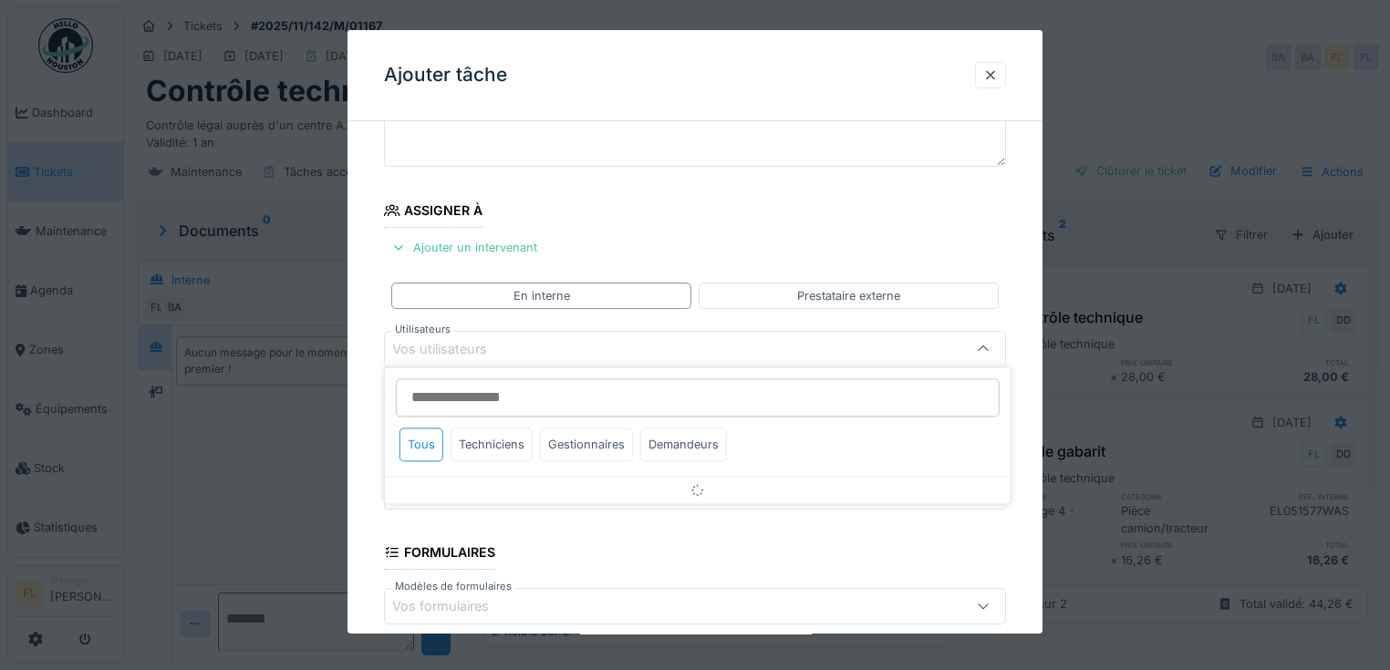
scroll to position [161, 0]
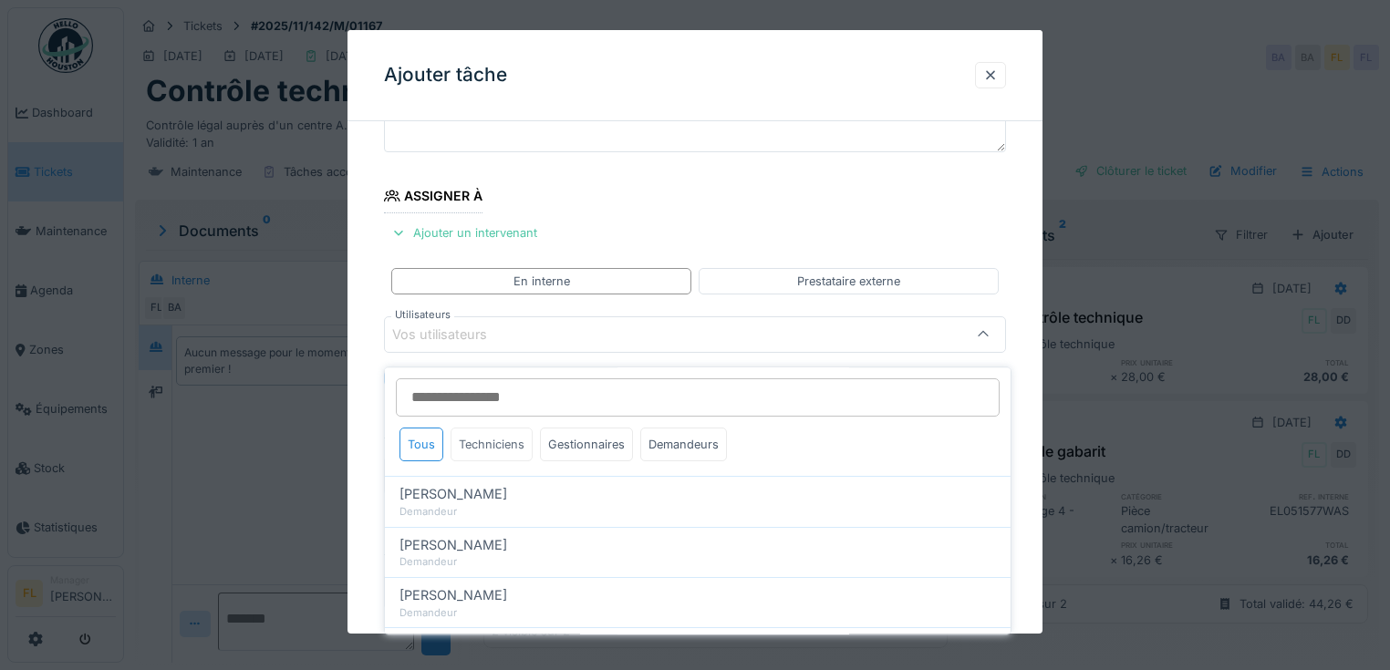
drag, startPoint x: 495, startPoint y: 419, endPoint x: 493, endPoint y: 431, distance: 12.2
click at [495, 428] on div "Techniciens" at bounding box center [492, 445] width 82 height 34
click at [493, 431] on div "Techniciens" at bounding box center [492, 445] width 82 height 34
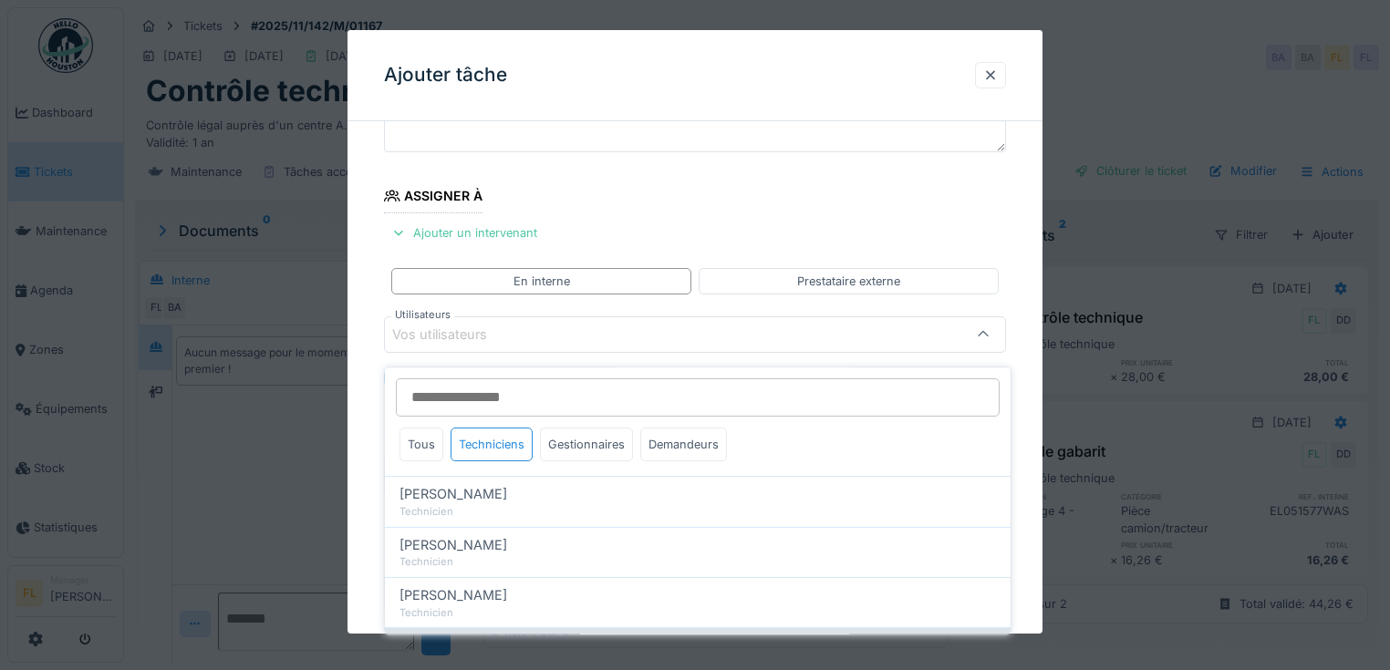
scroll to position [146, 0]
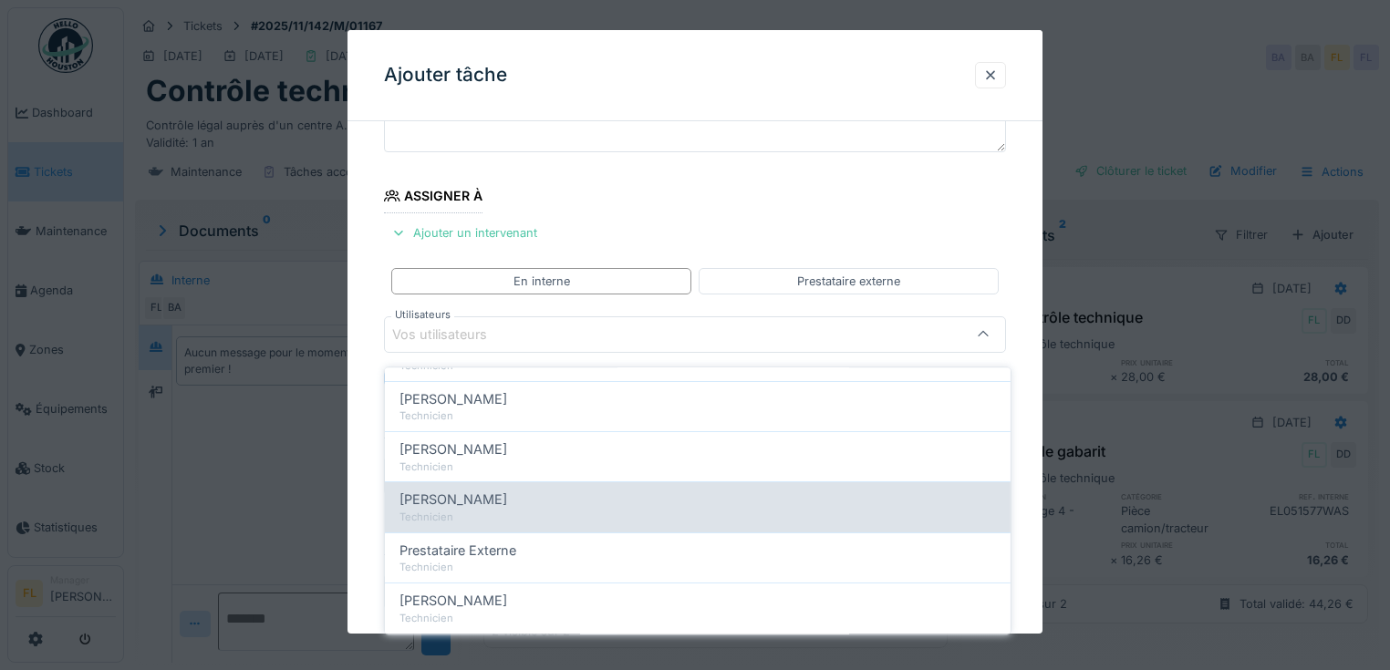
click at [500, 510] on div "Technicien" at bounding box center [698, 518] width 597 height 16
type input "*****"
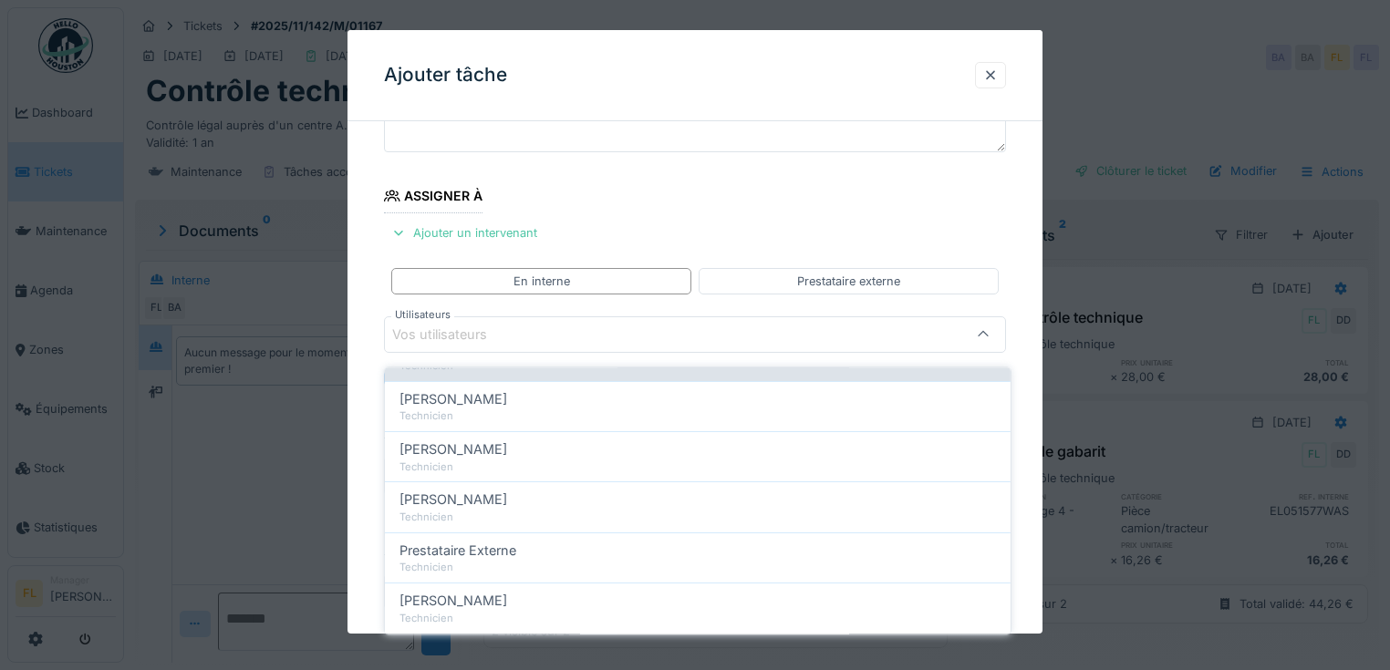
scroll to position [0, 0]
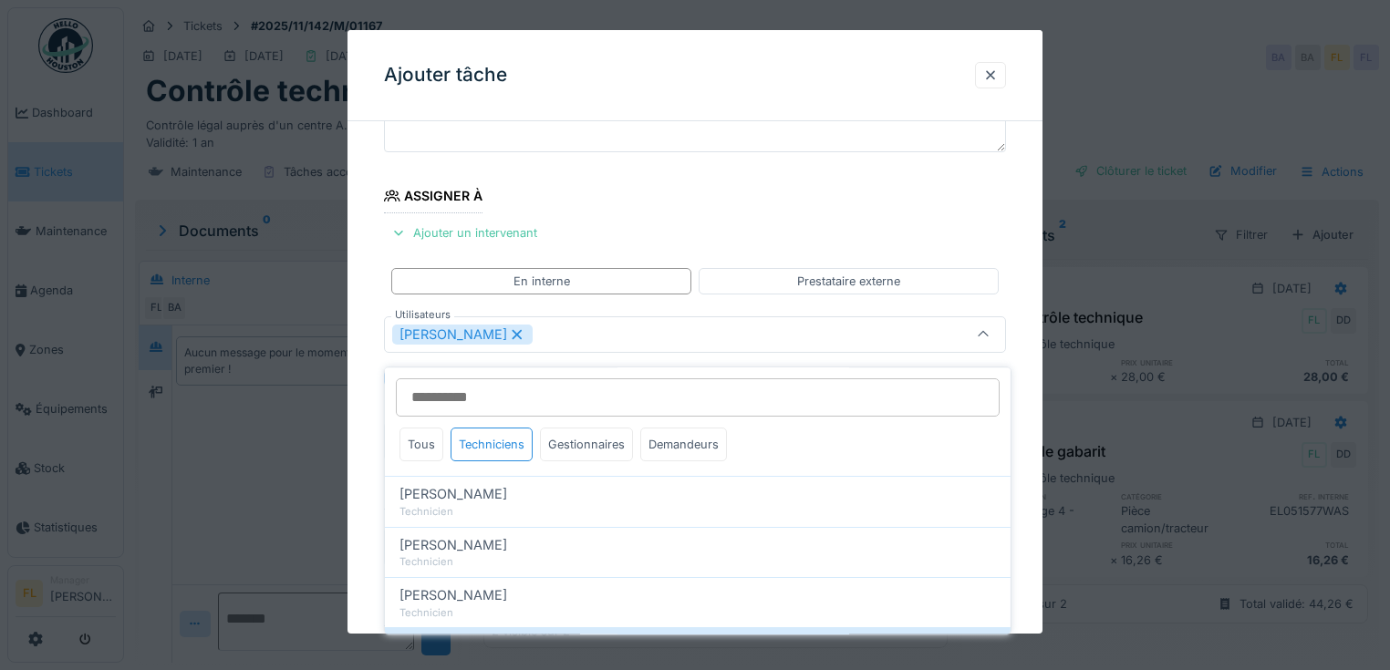
click at [372, 503] on div "**********" at bounding box center [695, 442] width 695 height 935
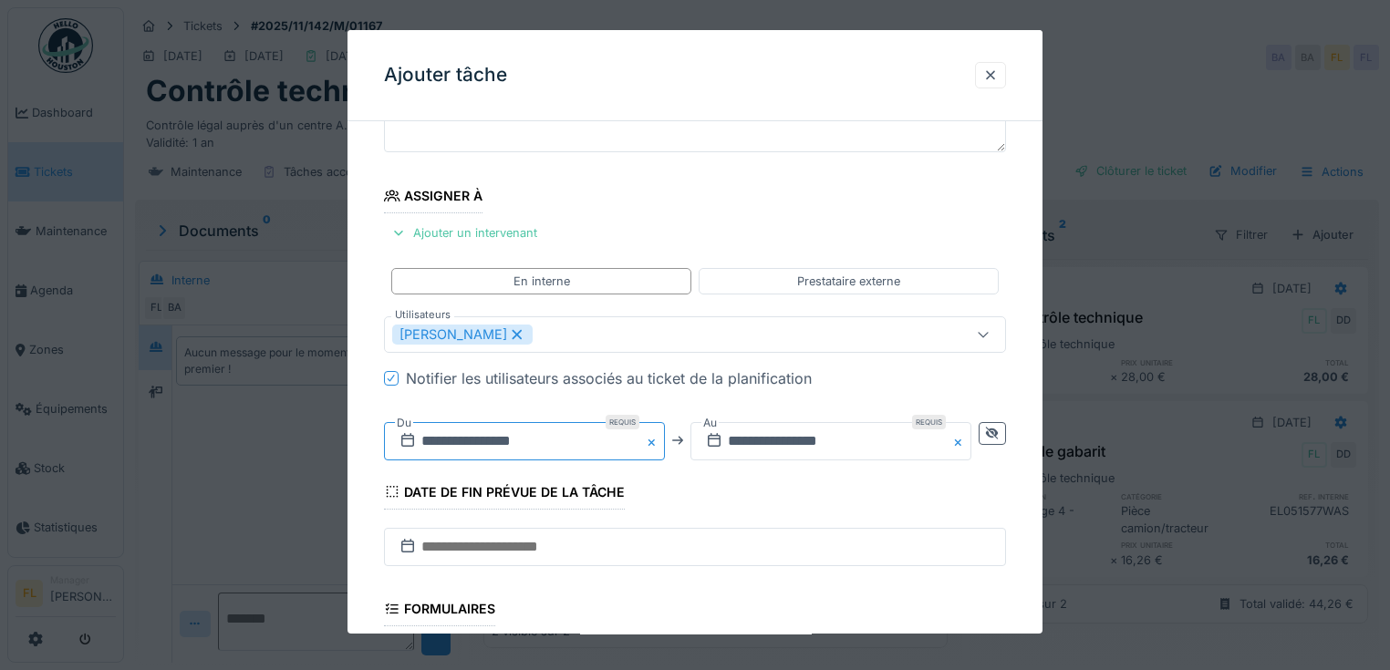
click at [426, 446] on input "**********" at bounding box center [524, 441] width 281 height 38
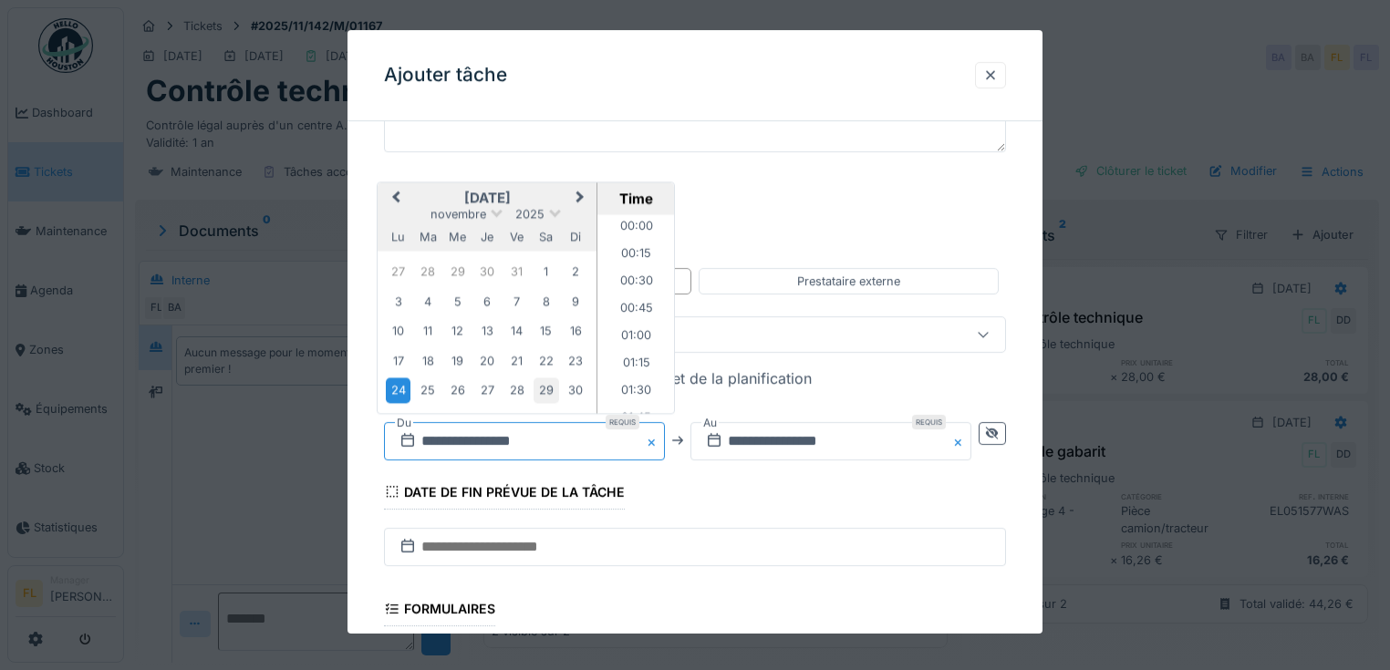
scroll to position [352, 0]
click at [396, 197] on span "Previous Month" at bounding box center [396, 198] width 0 height 22
click at [506, 299] on div "10" at bounding box center [516, 301] width 25 height 25
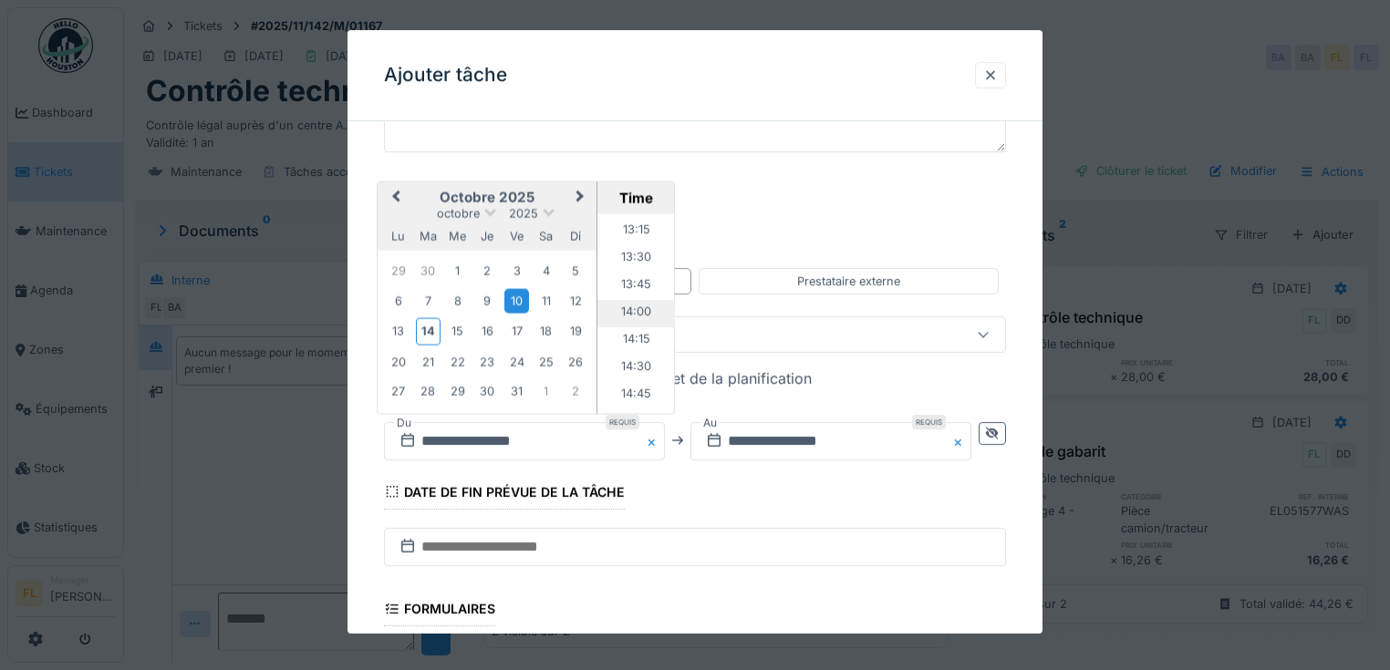
click at [635, 315] on li "14:00" at bounding box center [636, 312] width 78 height 27
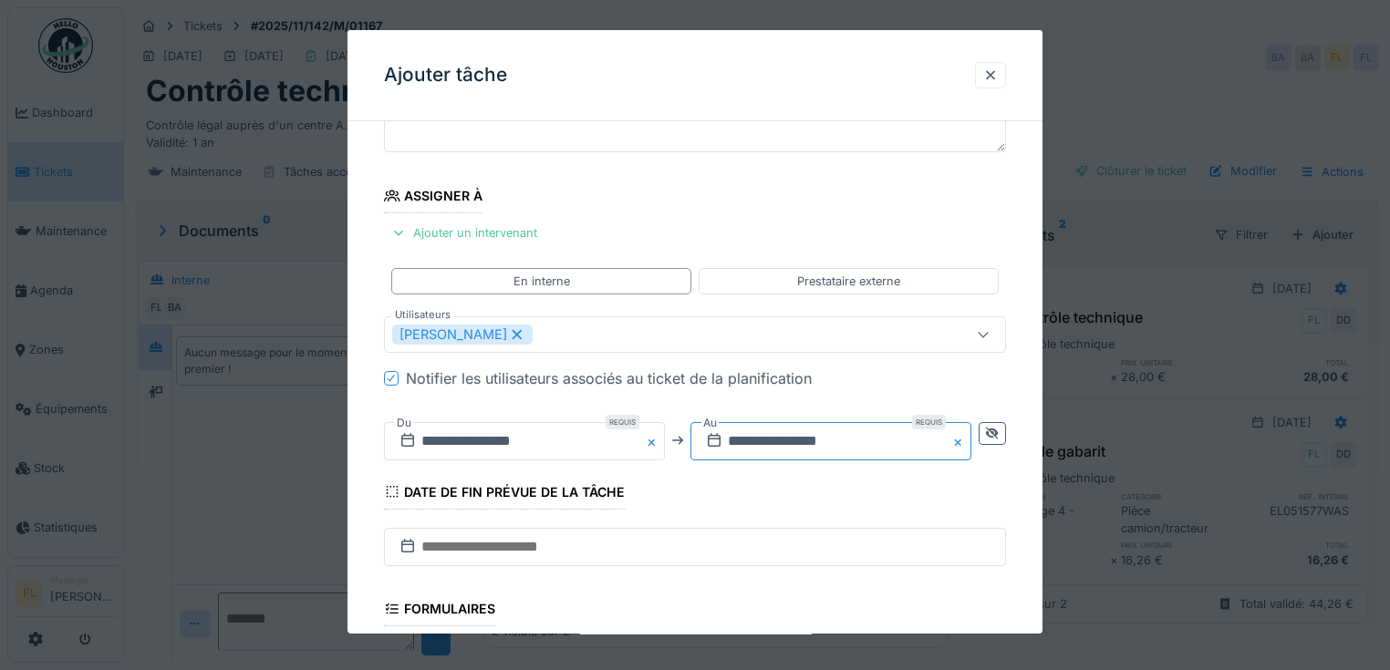
click at [741, 442] on input "**********" at bounding box center [830, 441] width 281 height 38
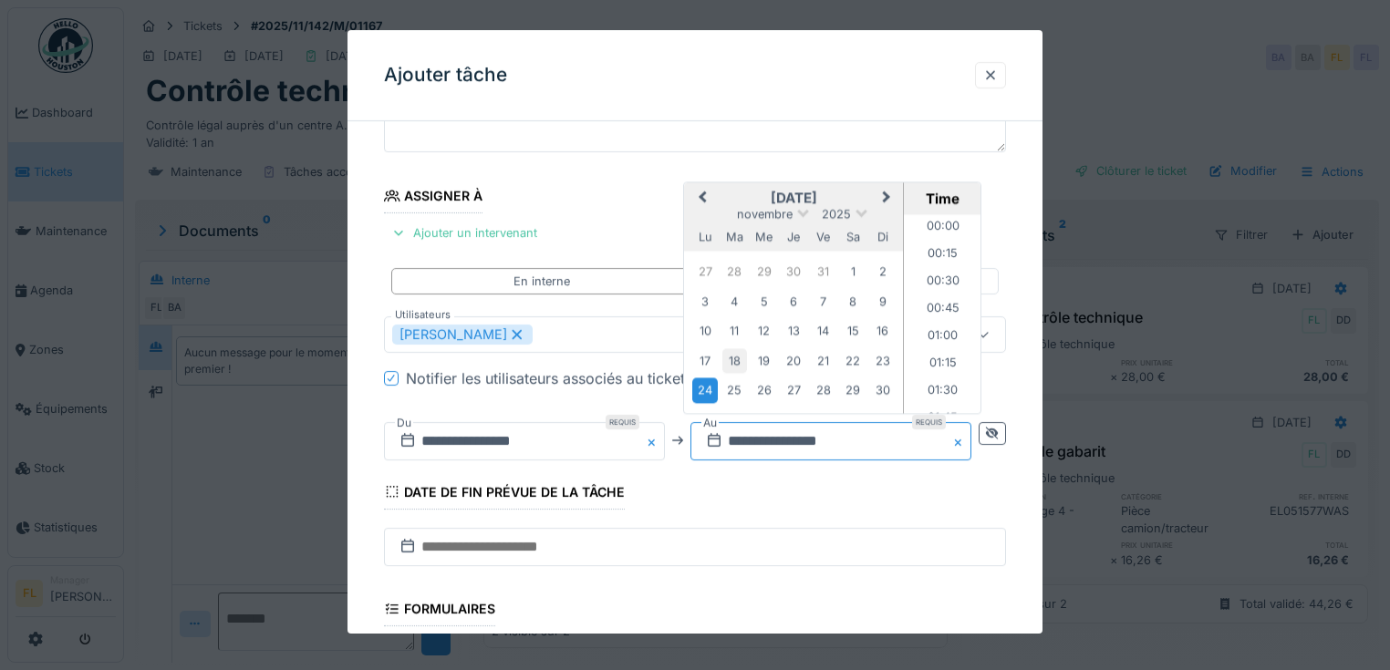
scroll to position [352, 0]
click at [705, 184] on button "Previous Month" at bounding box center [700, 198] width 29 height 29
click at [827, 299] on div "10" at bounding box center [823, 301] width 25 height 25
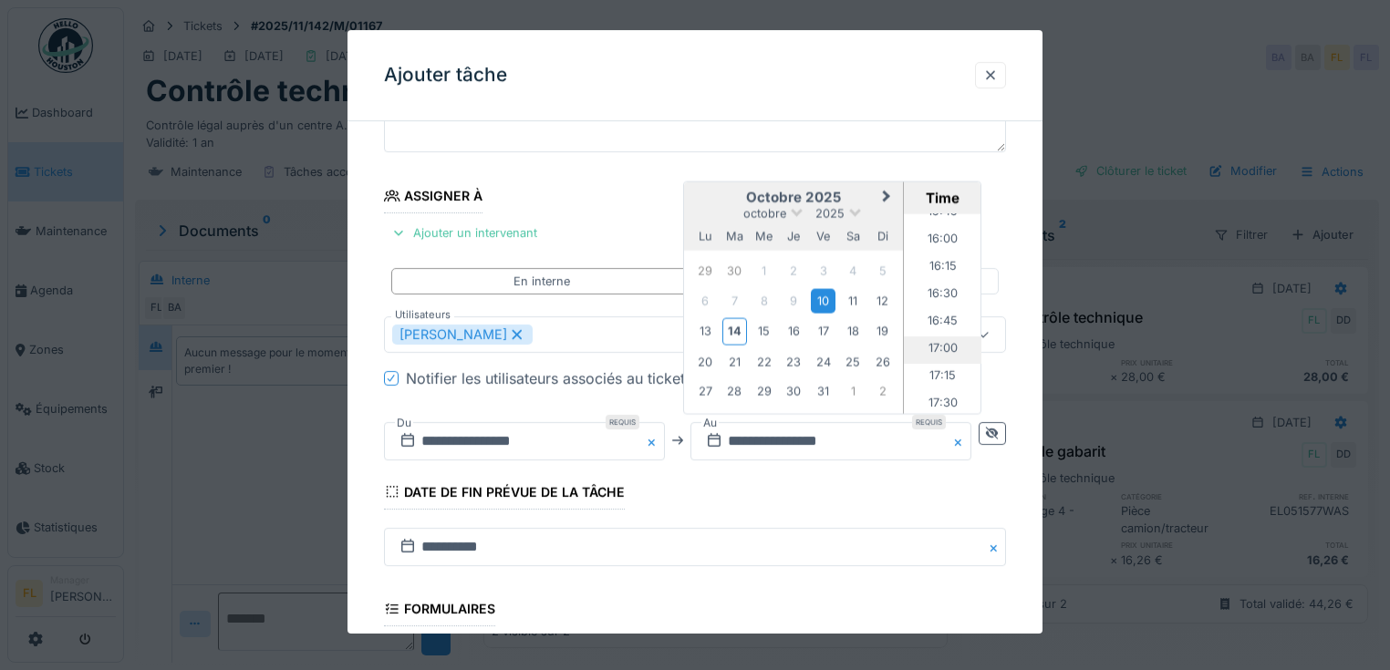
click at [940, 347] on li "17:00" at bounding box center [943, 349] width 78 height 27
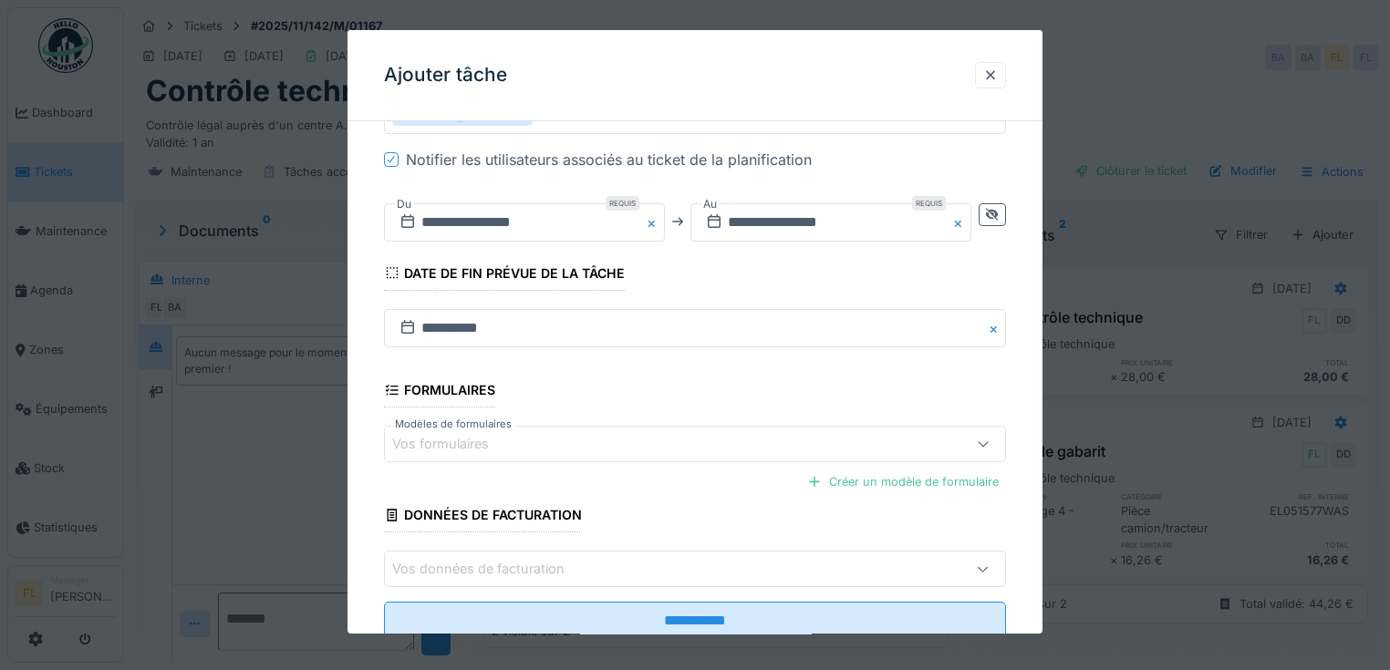
scroll to position [434, 0]
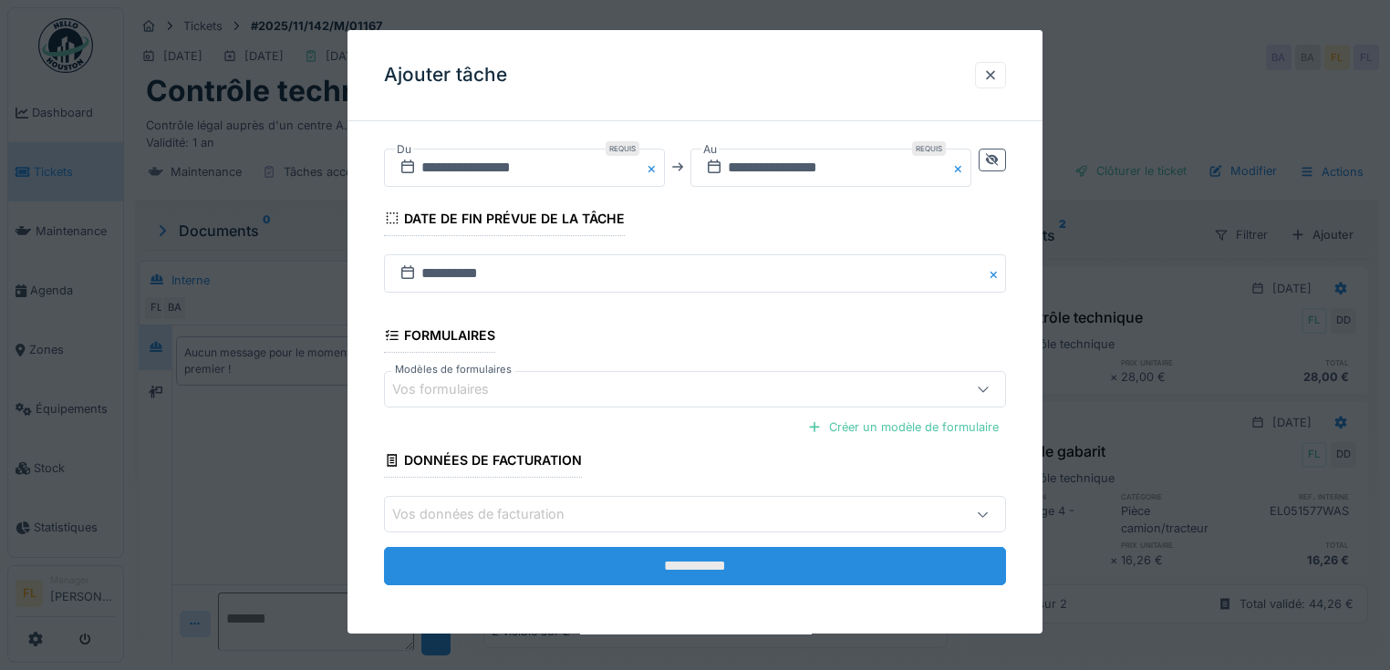
click at [665, 558] on input "**********" at bounding box center [695, 566] width 622 height 38
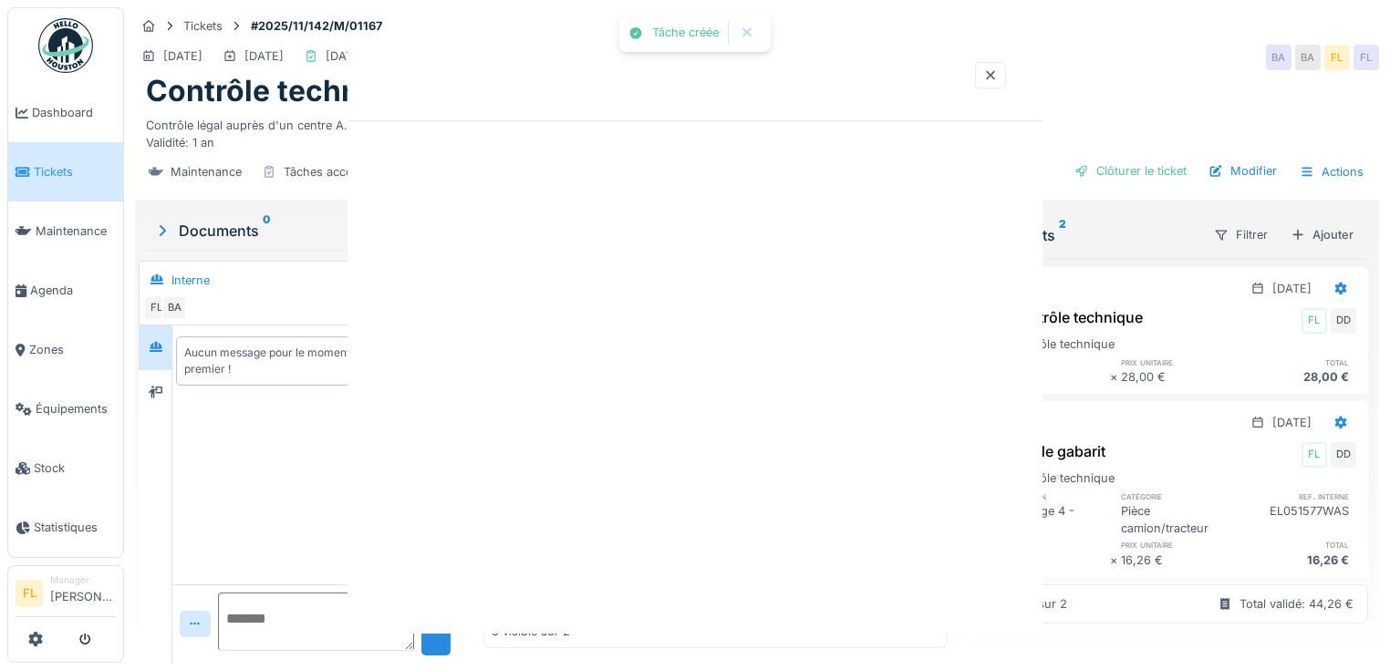
scroll to position [0, 0]
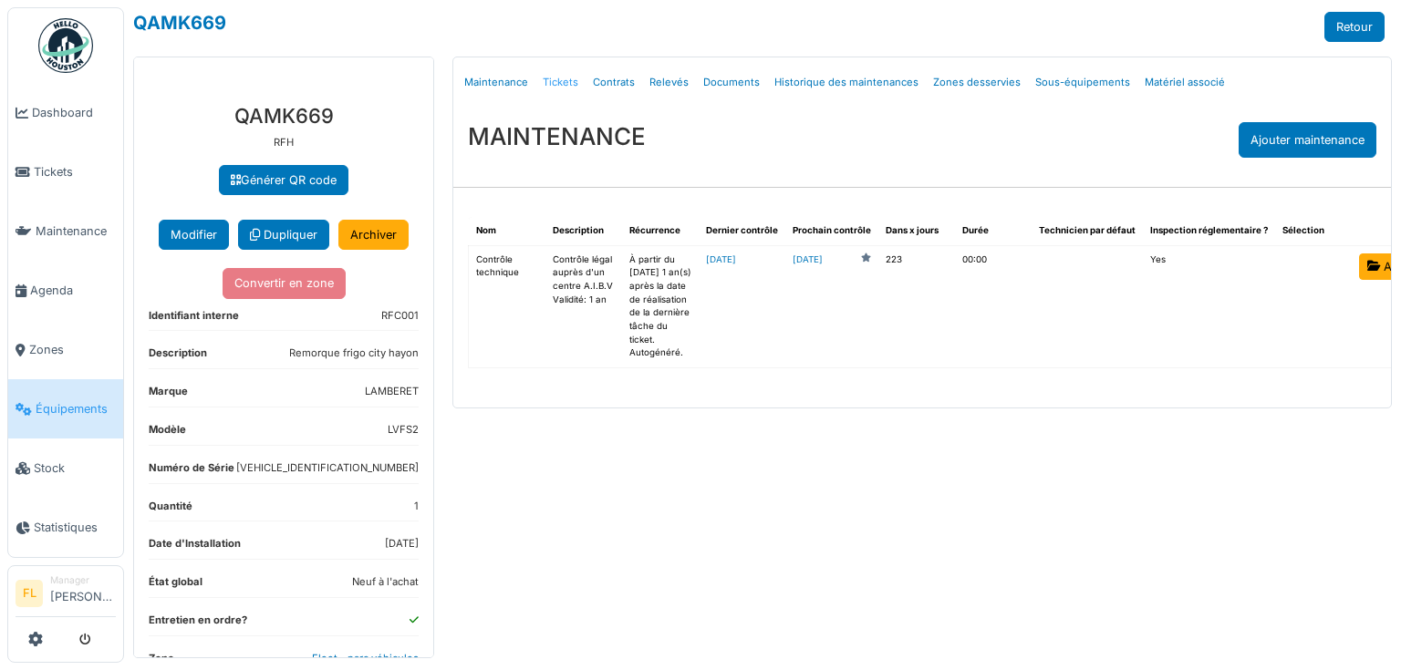
click at [574, 84] on link "Tickets" at bounding box center [560, 82] width 50 height 43
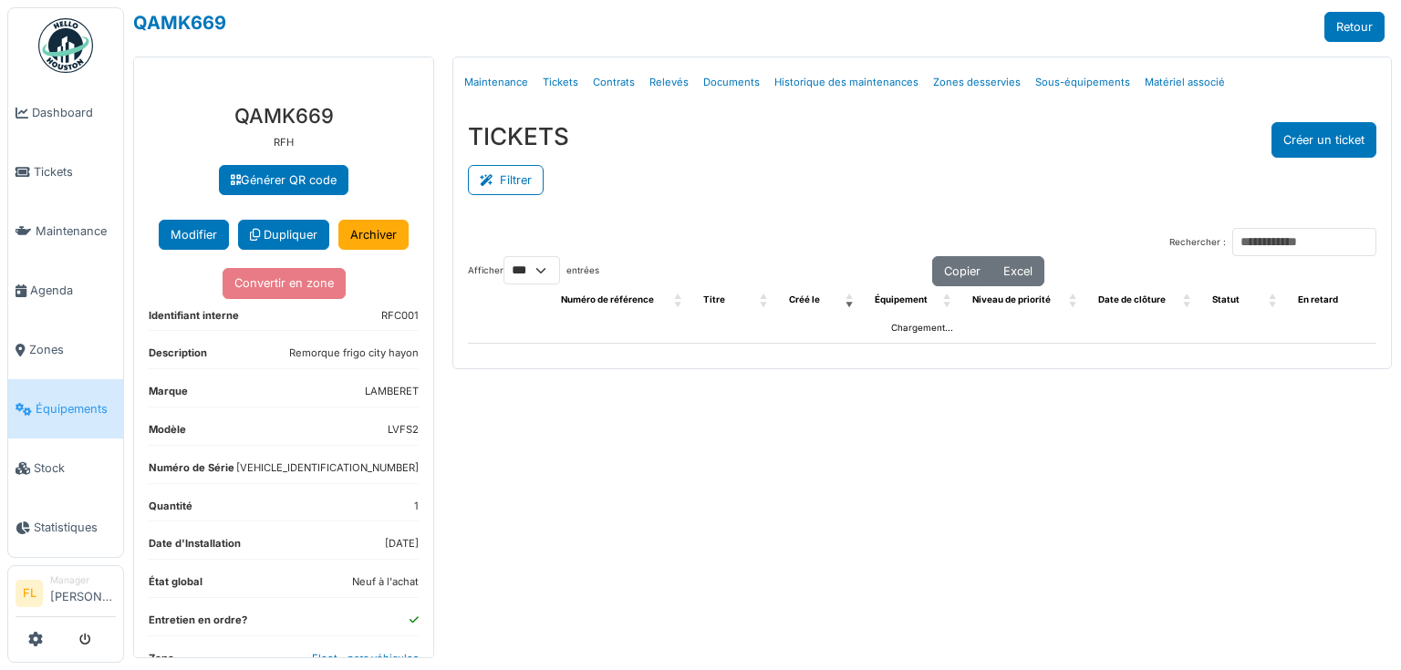
select select "***"
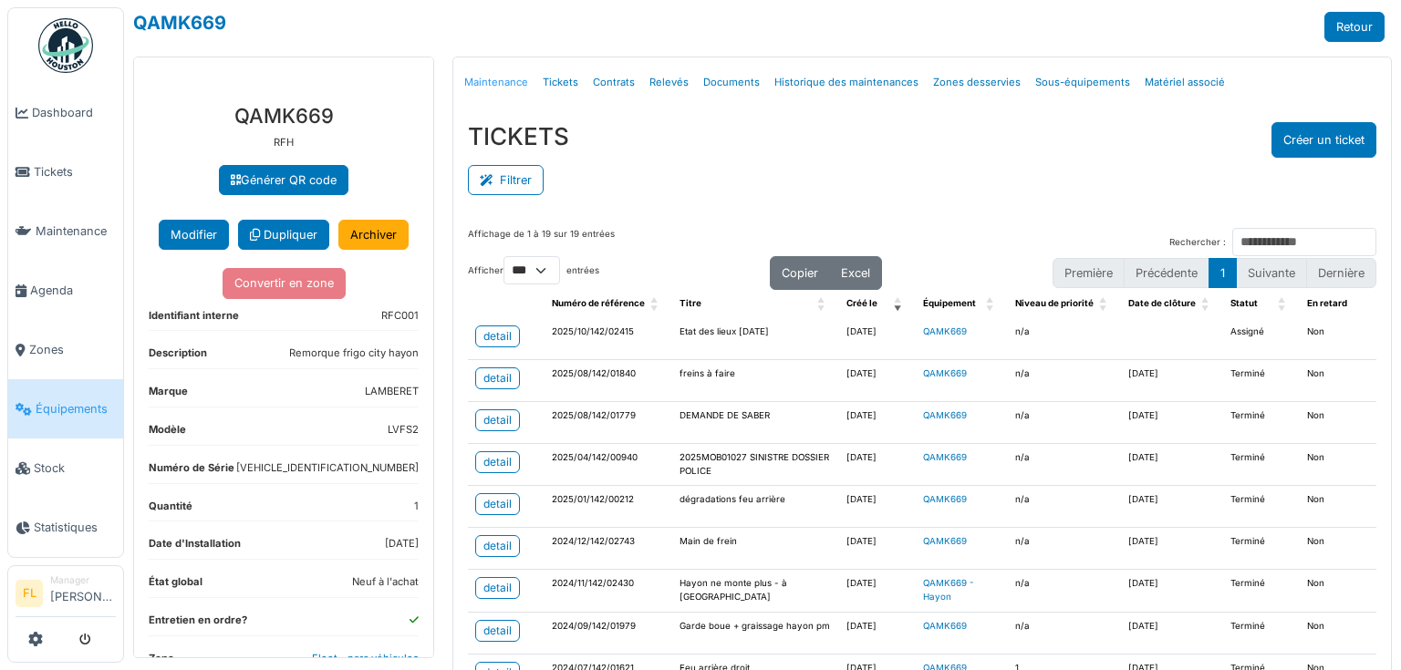
click at [498, 79] on link "Maintenance" at bounding box center [496, 82] width 78 height 43
click at [506, 336] on div "detail" at bounding box center [497, 336] width 28 height 16
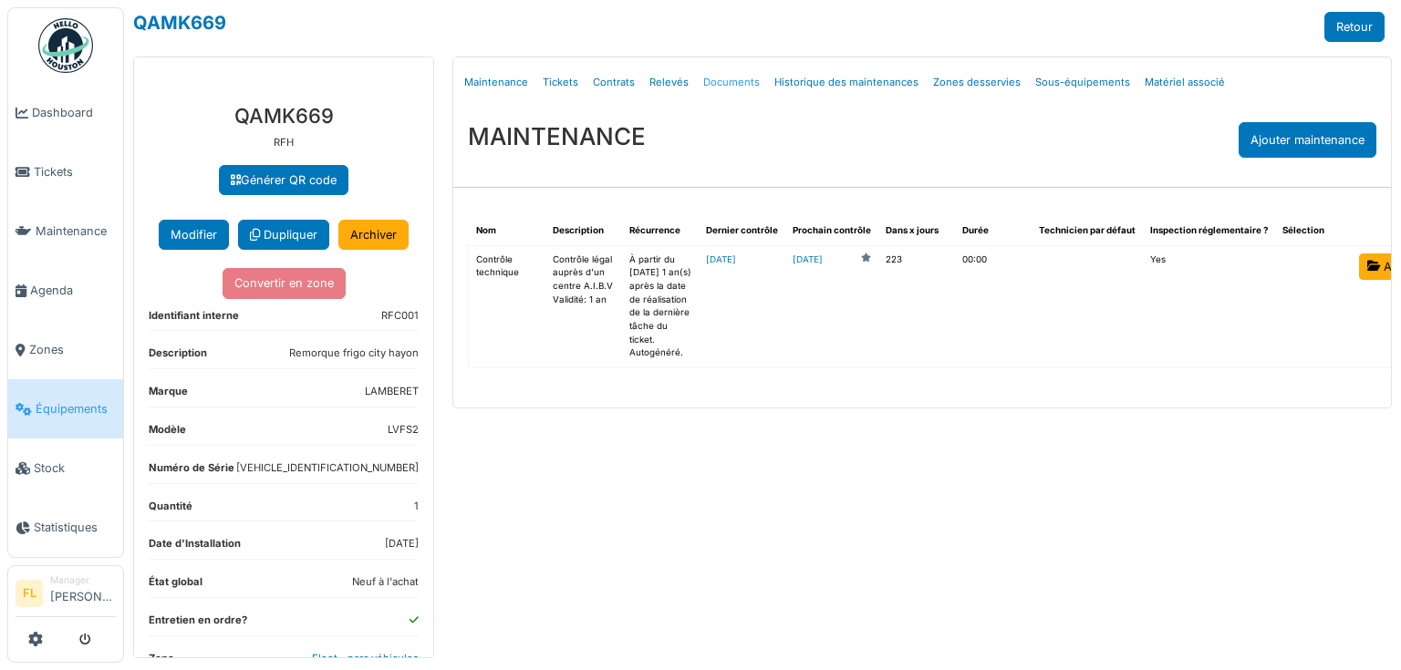
click at [719, 83] on link "Documents" at bounding box center [731, 82] width 71 height 43
select select "***"
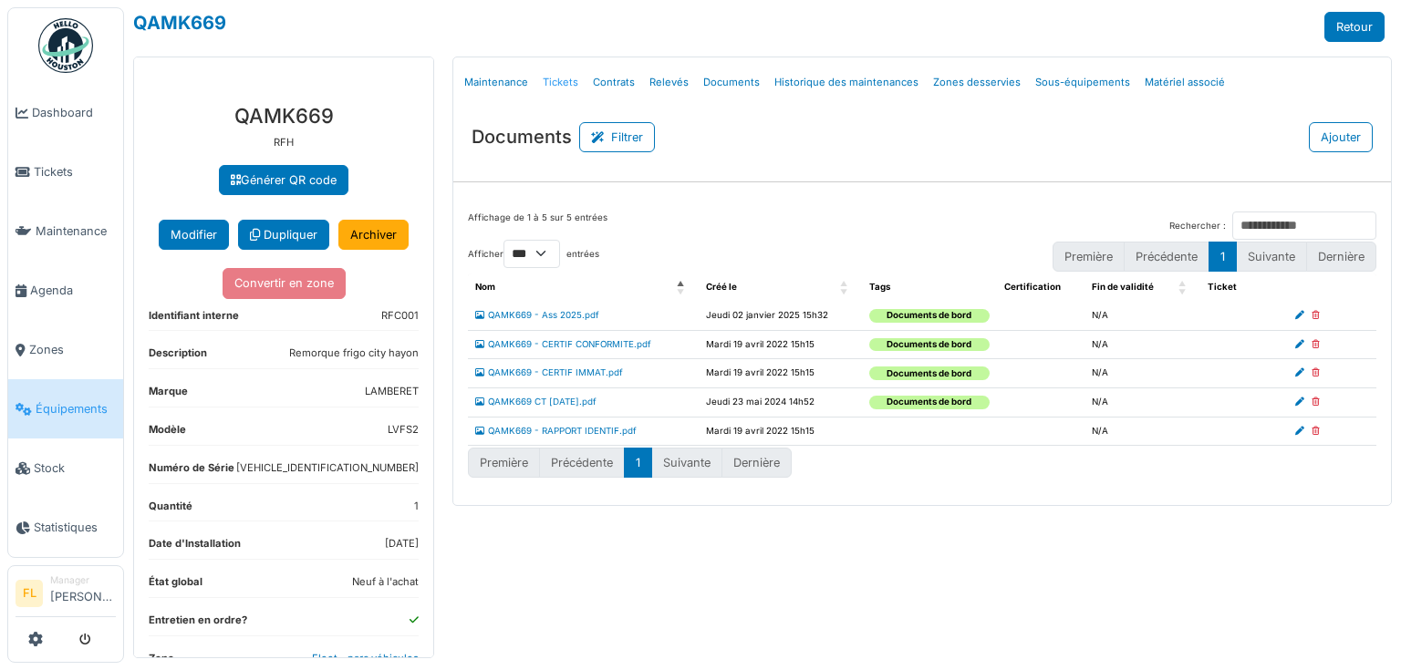
click at [563, 85] on link "Tickets" at bounding box center [560, 82] width 50 height 43
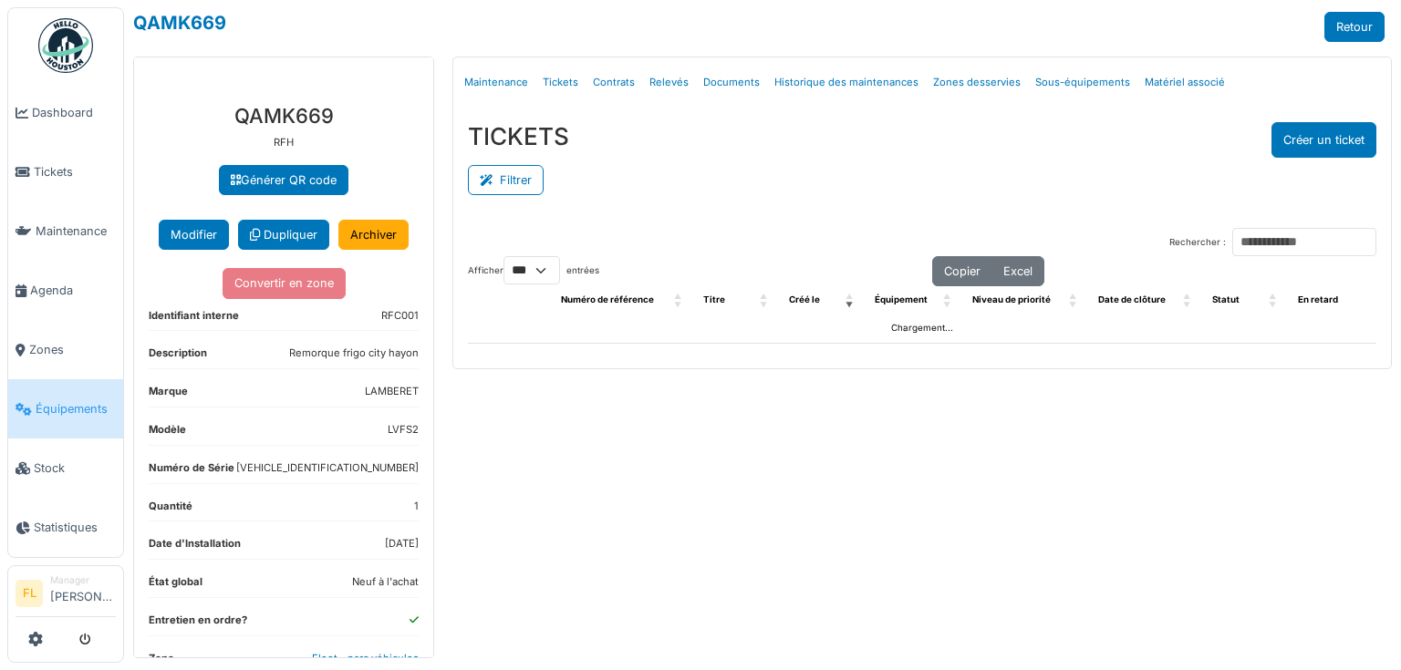
select select "***"
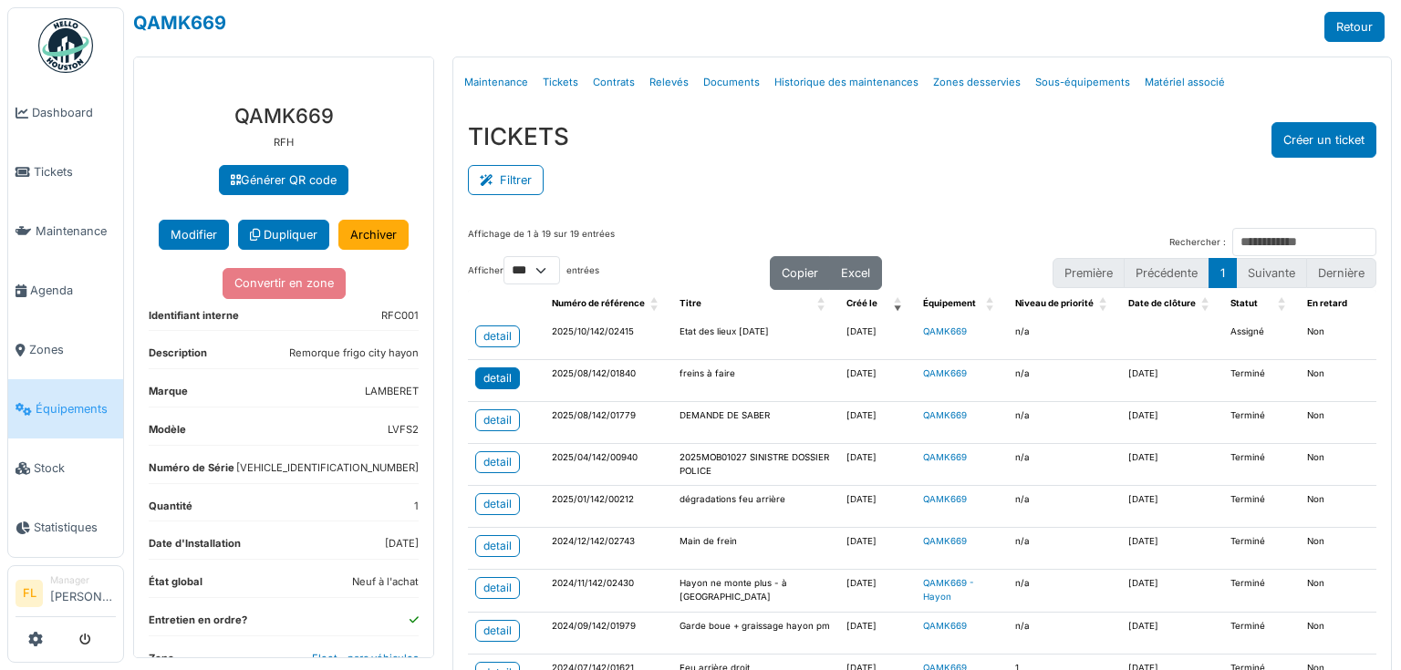
click at [504, 378] on div "detail" at bounding box center [497, 378] width 28 height 16
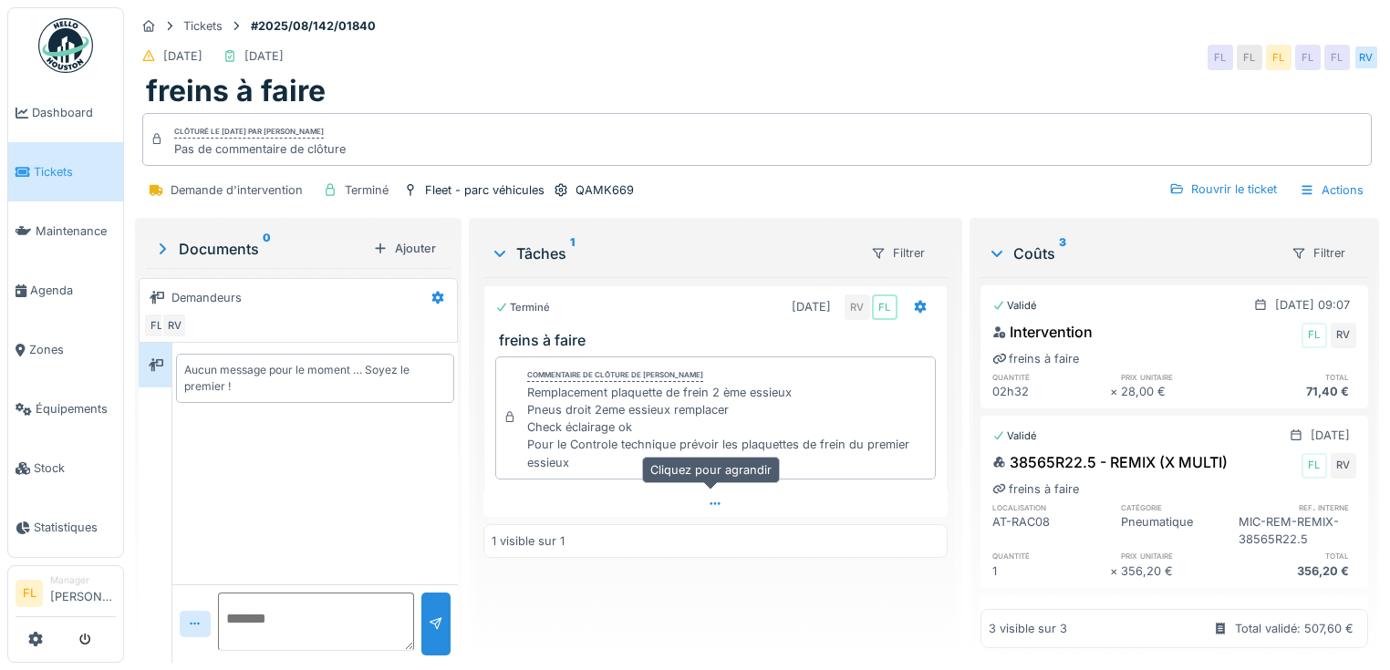
click at [708, 498] on icon at bounding box center [715, 504] width 15 height 12
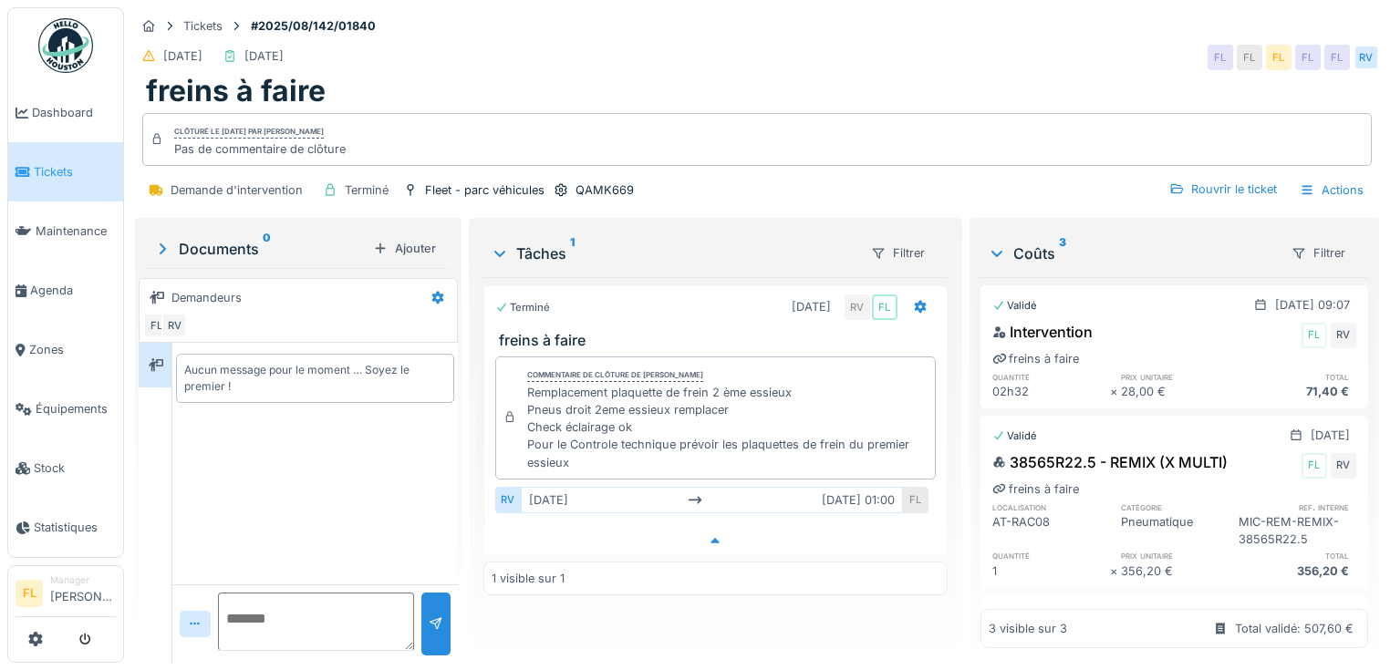
scroll to position [11, 0]
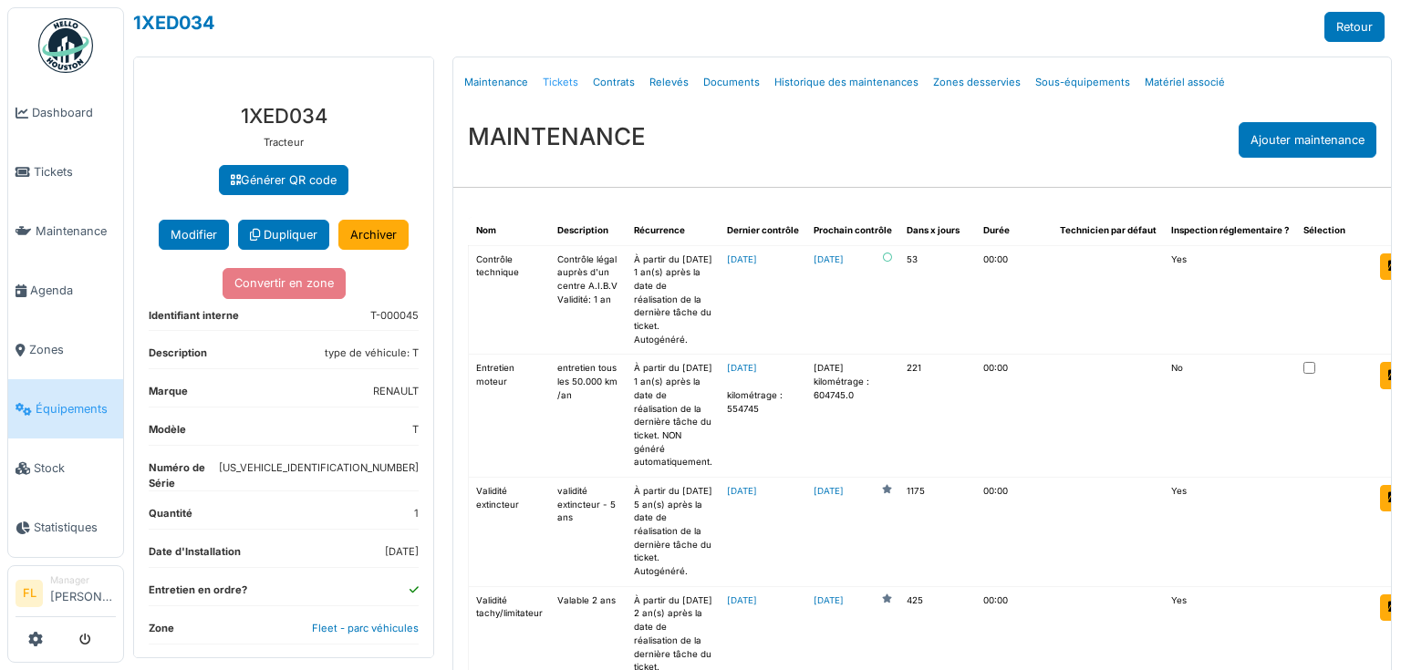
click at [565, 76] on link "Tickets" at bounding box center [560, 82] width 50 height 43
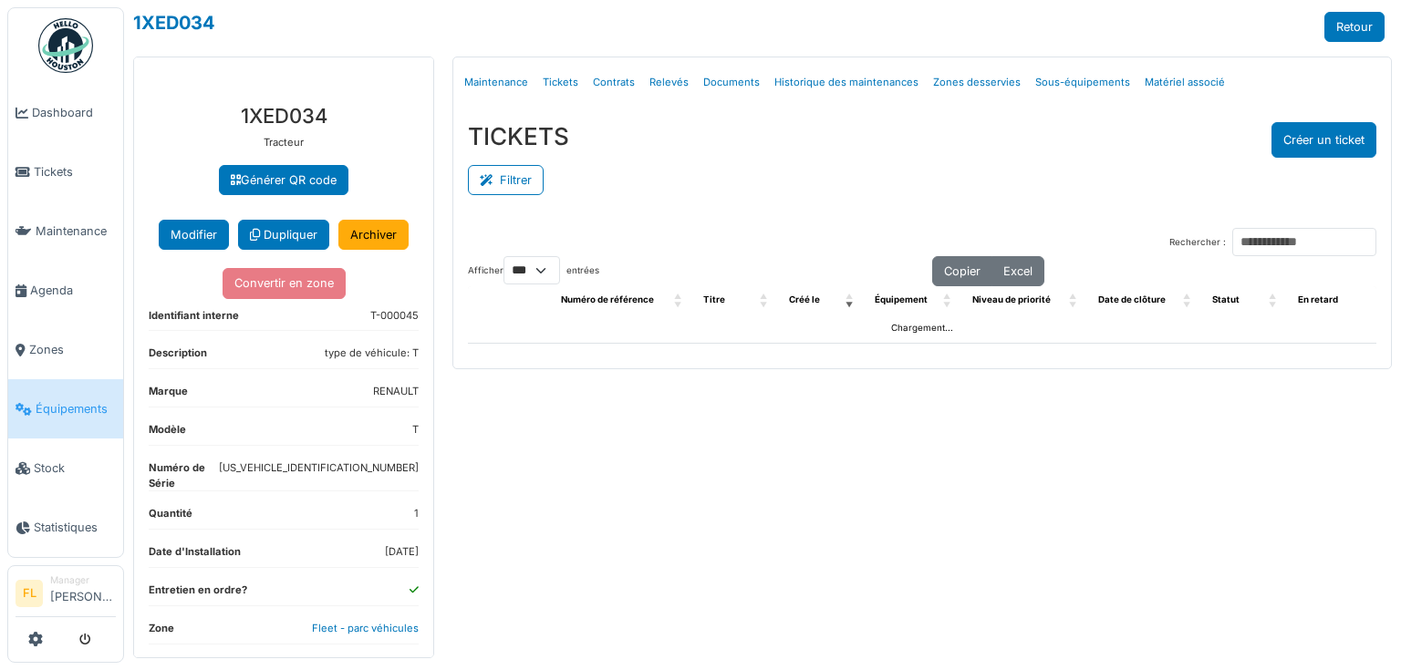
select select "***"
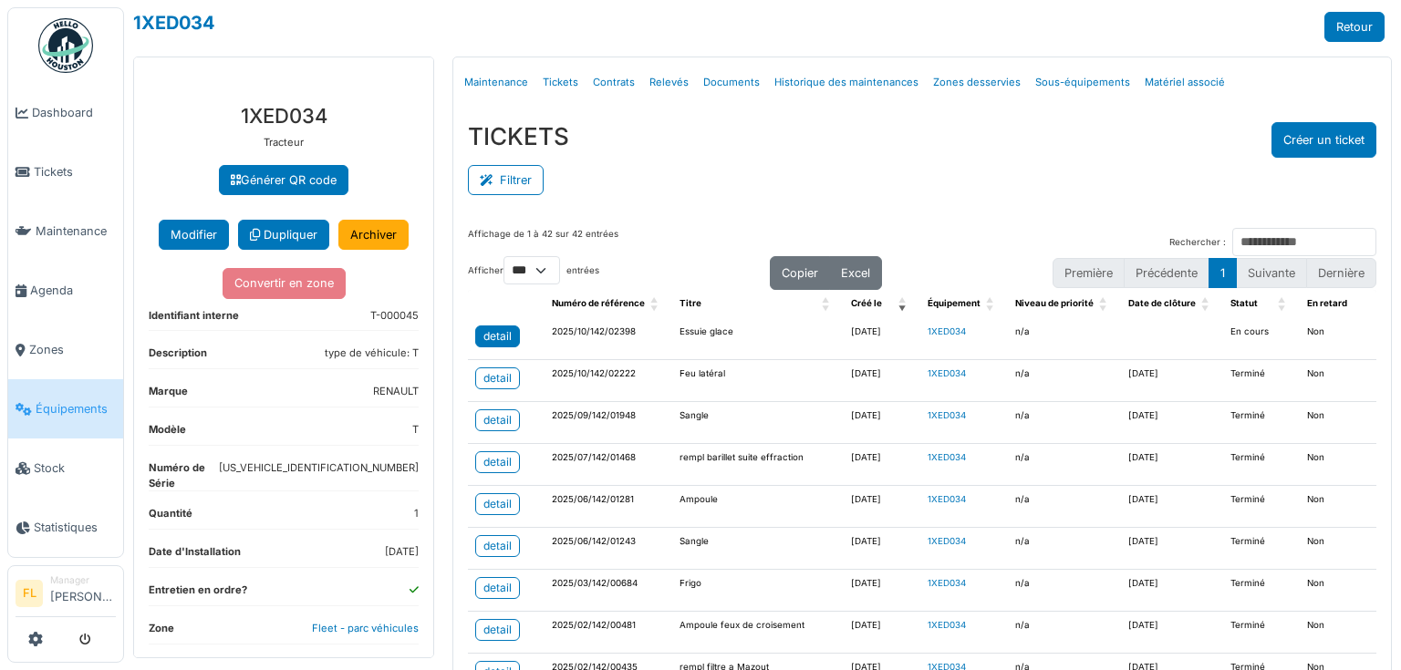
click at [493, 332] on div "detail" at bounding box center [497, 336] width 28 height 16
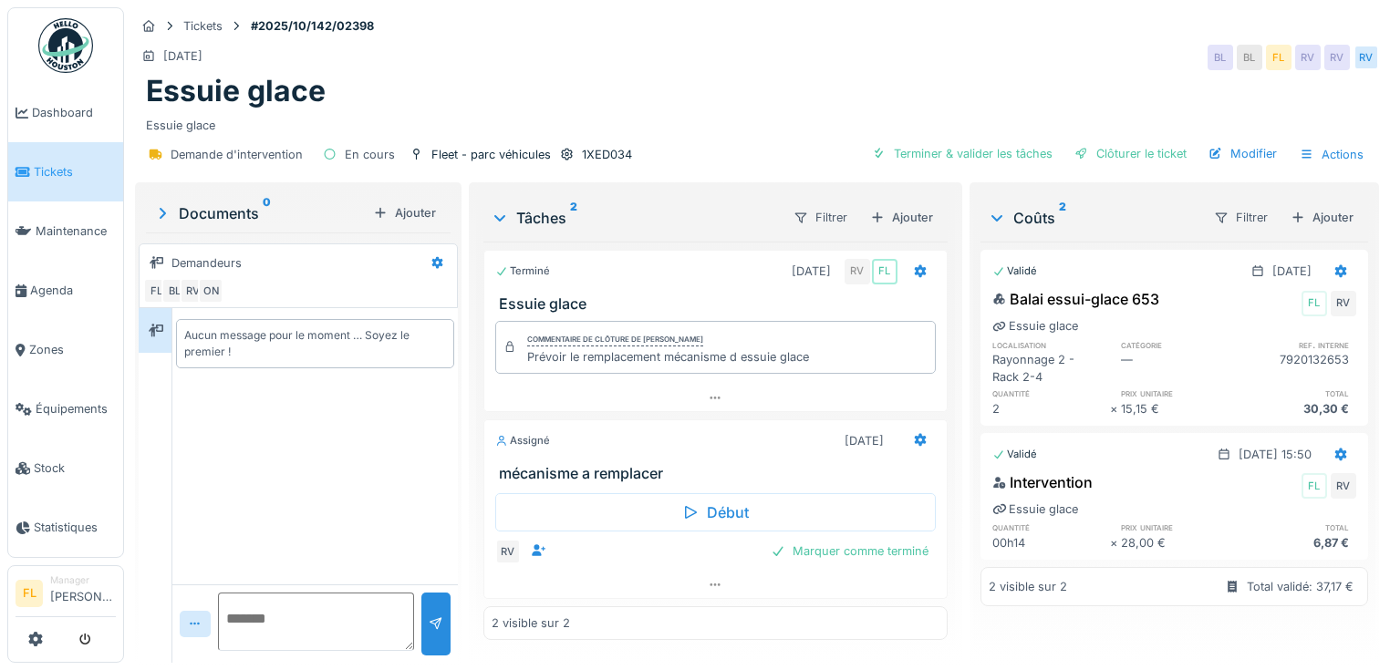
scroll to position [11, 0]
click at [711, 584] on icon at bounding box center [716, 585] width 10 height 3
click at [914, 434] on icon at bounding box center [920, 440] width 12 height 13
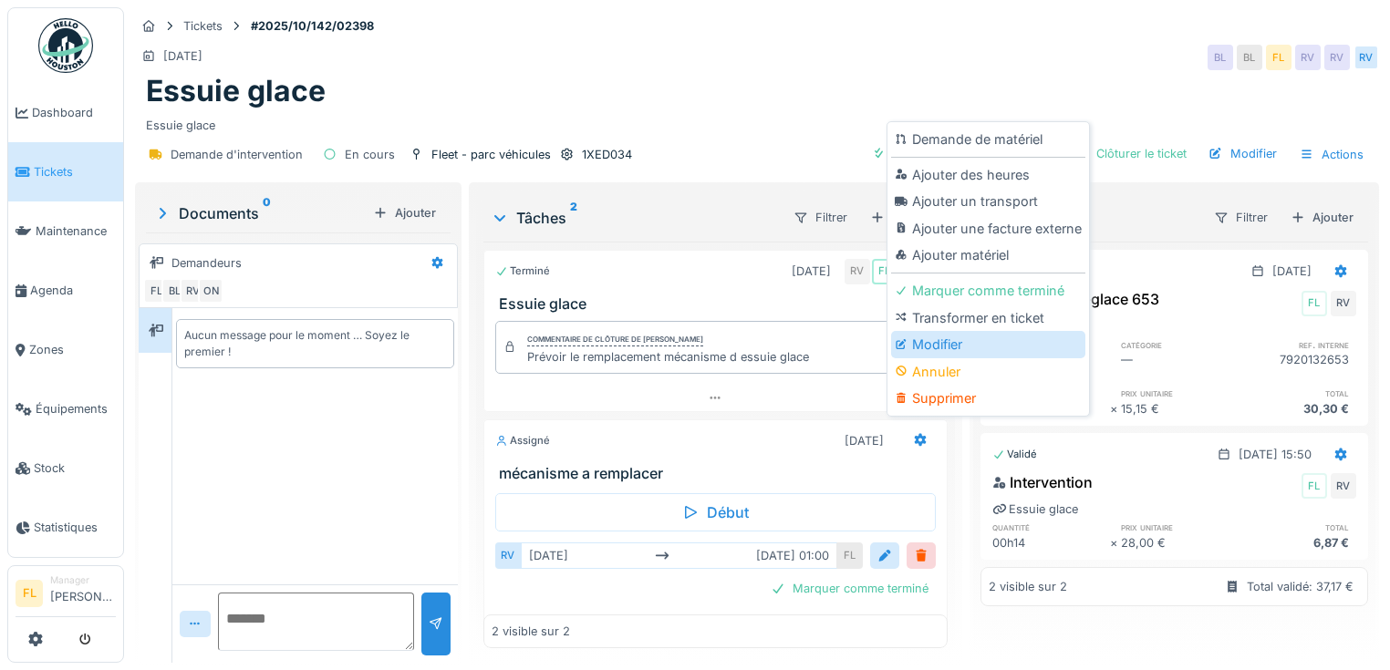
click at [938, 331] on div "Modifier" at bounding box center [988, 344] width 194 height 27
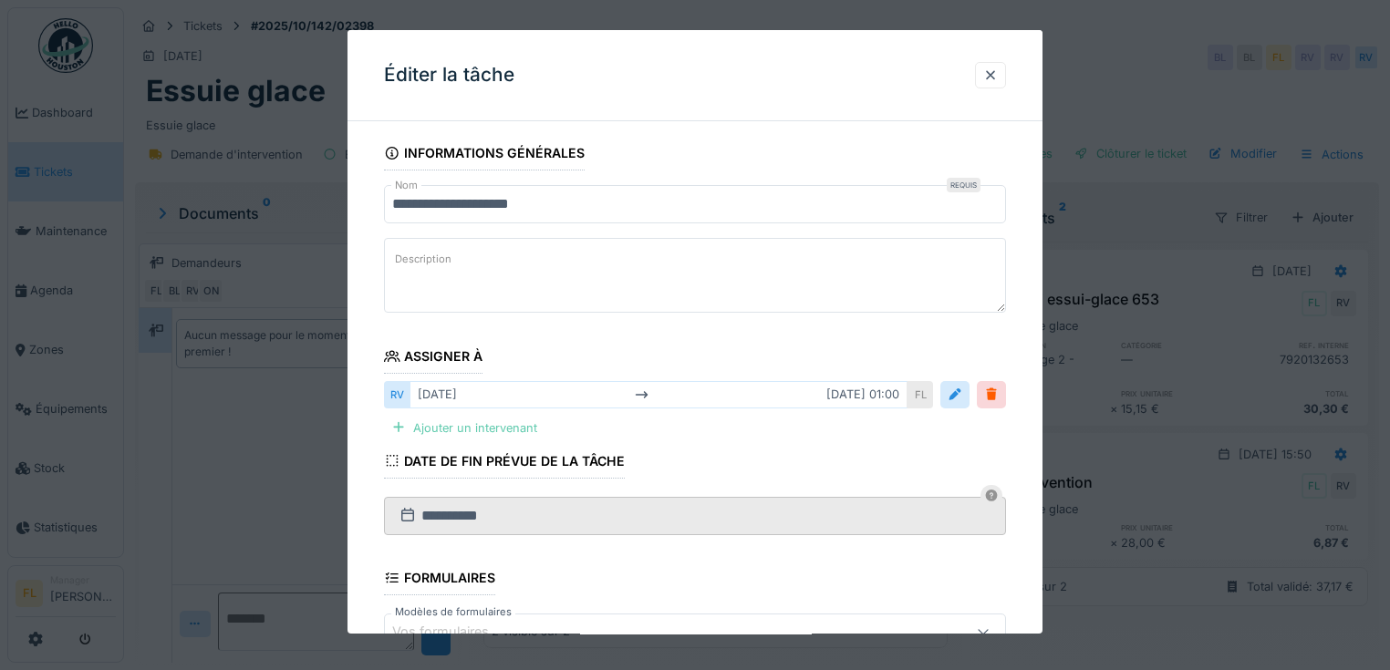
click at [468, 432] on div "Ajouter un intervenant" at bounding box center [464, 428] width 161 height 25
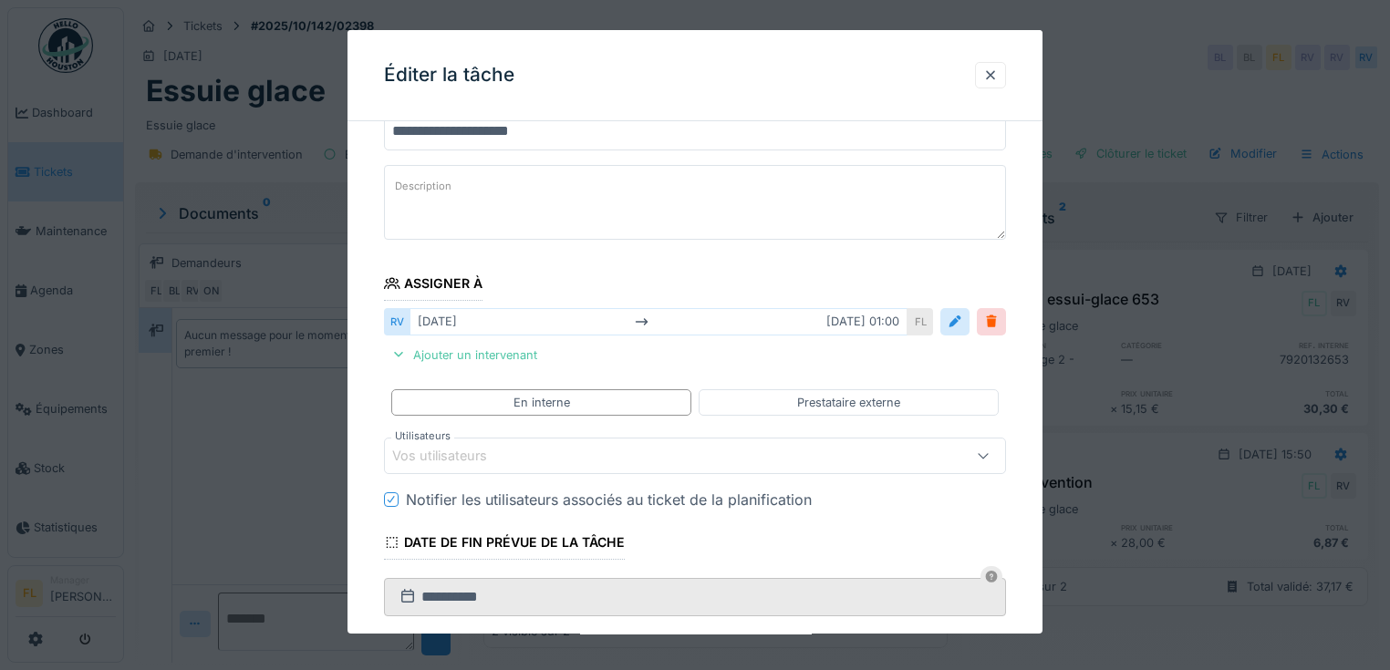
click at [454, 461] on div "Vos utilisateurs" at bounding box center [452, 456] width 120 height 20
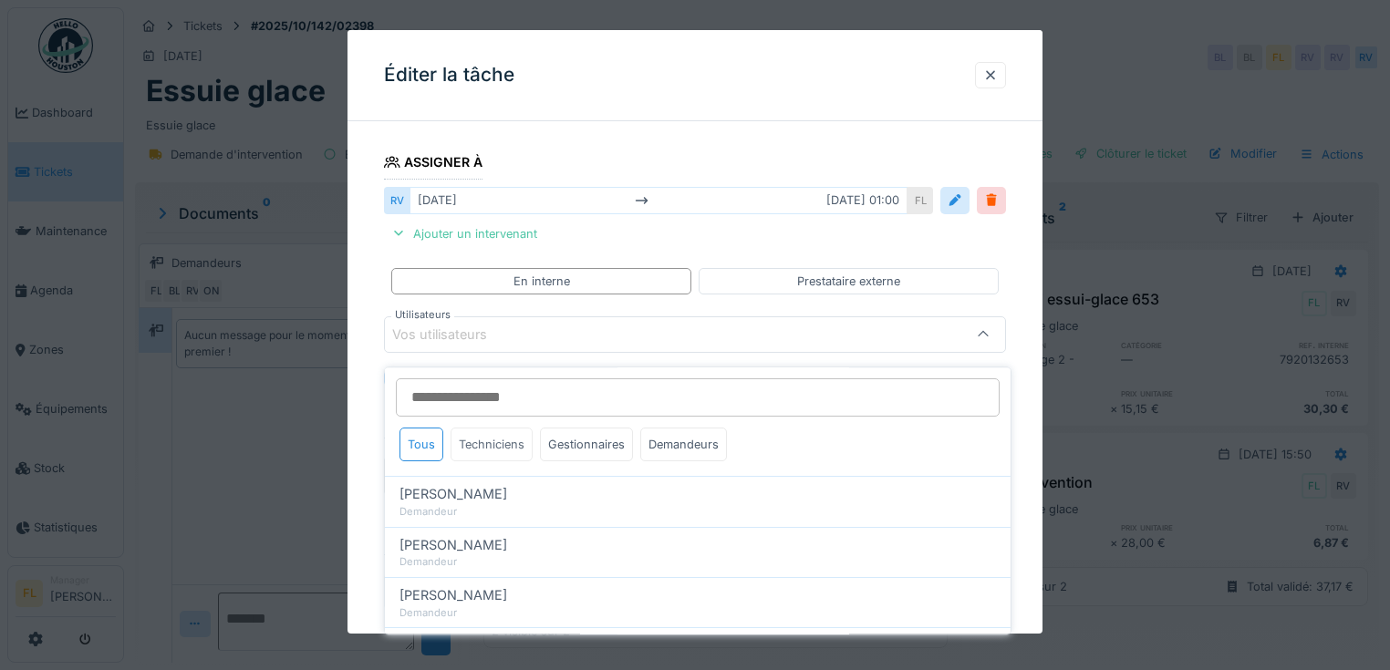
click at [478, 431] on div "Techniciens" at bounding box center [492, 445] width 82 height 34
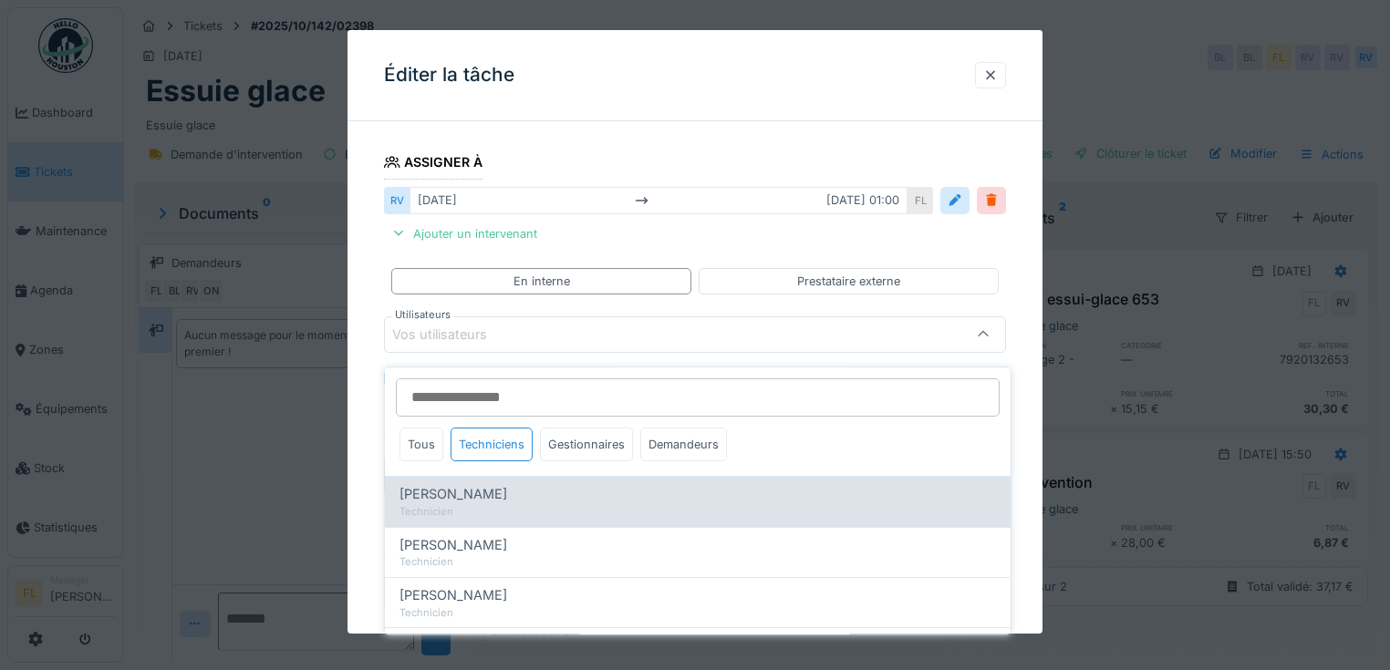
click at [465, 488] on span "[PERSON_NAME]" at bounding box center [454, 495] width 108 height 20
type input "*****"
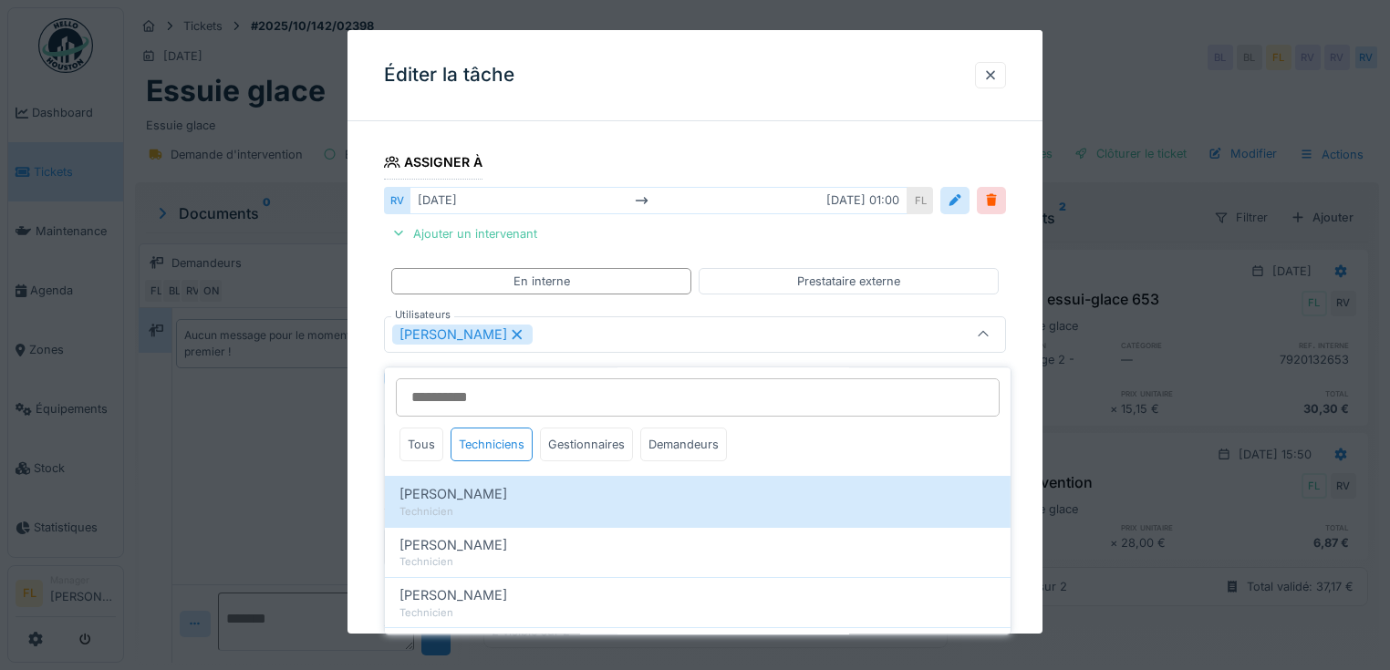
click at [371, 462] on div "**********" at bounding box center [695, 426] width 695 height 969
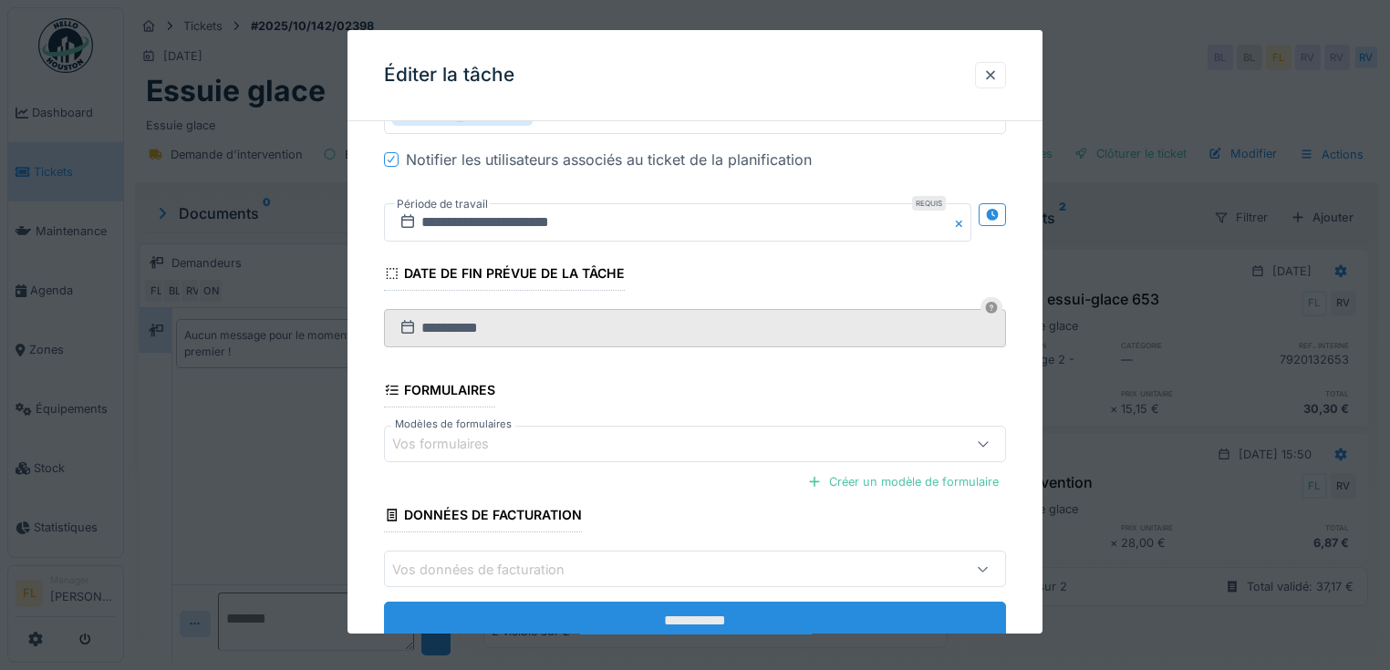
scroll to position [467, 0]
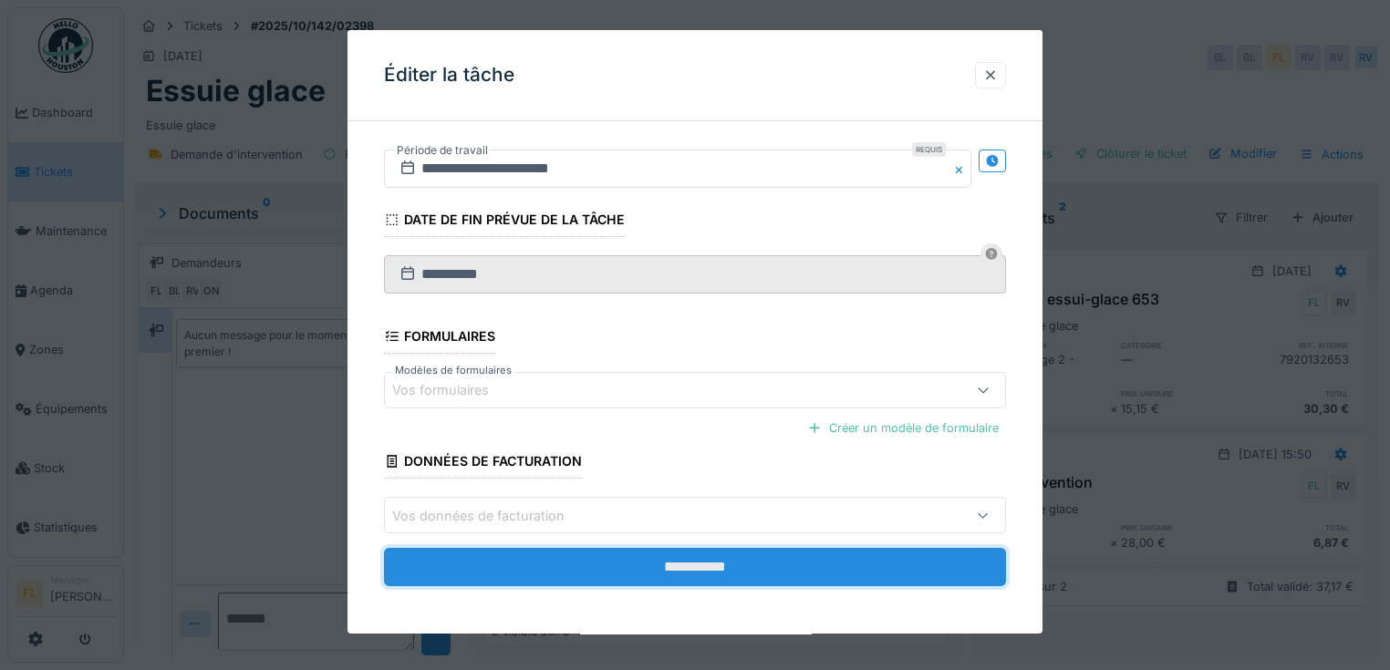
click at [661, 566] on input "**********" at bounding box center [695, 568] width 622 height 38
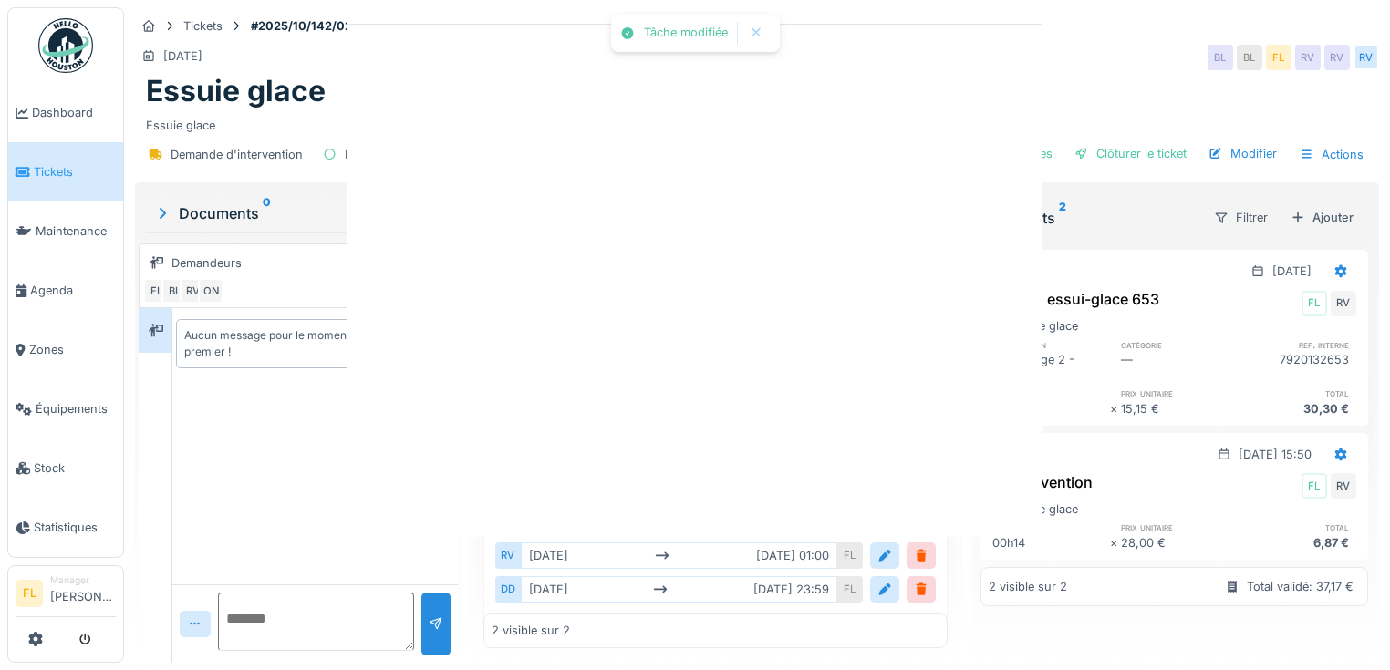
scroll to position [0, 0]
